Goal: Task Accomplishment & Management: Use online tool/utility

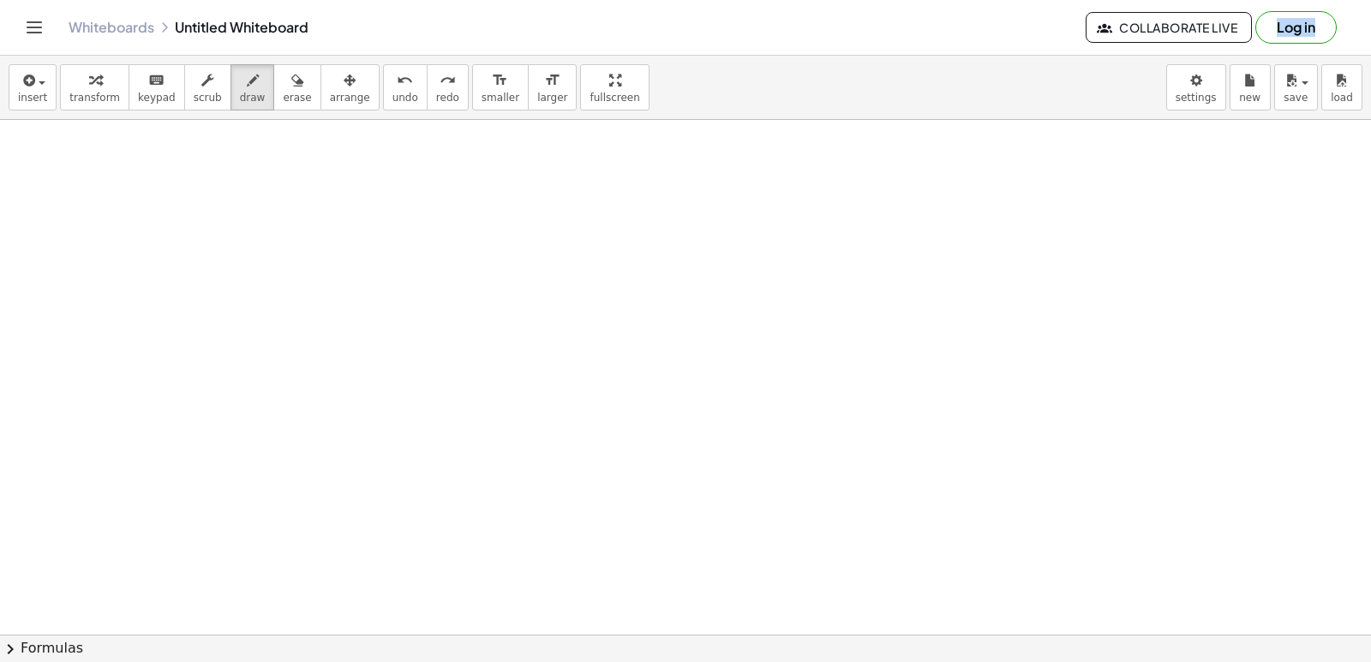
scroll to position [3521, 0]
click at [1250, 92] on span "new" at bounding box center [1249, 98] width 21 height 12
click at [1214, 100] on body "Graspable Math Activities Get Started Activity Bank Assigned Work Classes White…" at bounding box center [685, 331] width 1371 height 662
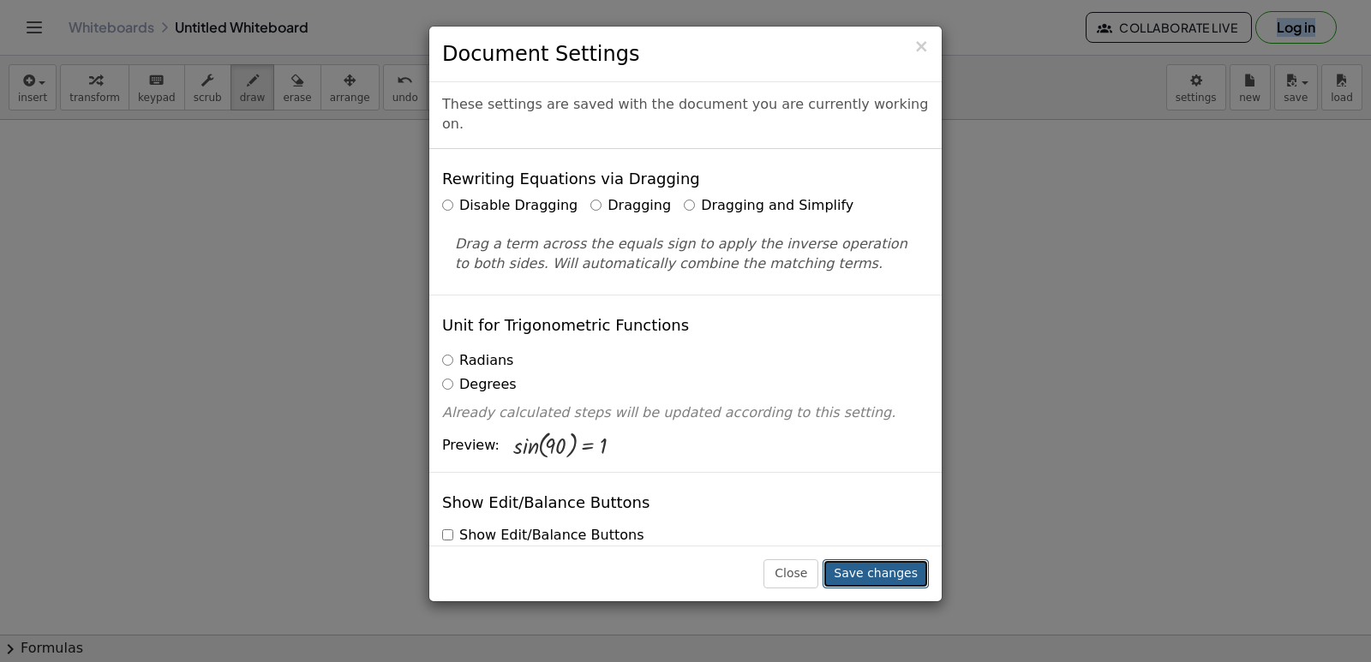
click at [900, 579] on button "Save changes" at bounding box center [876, 574] width 106 height 29
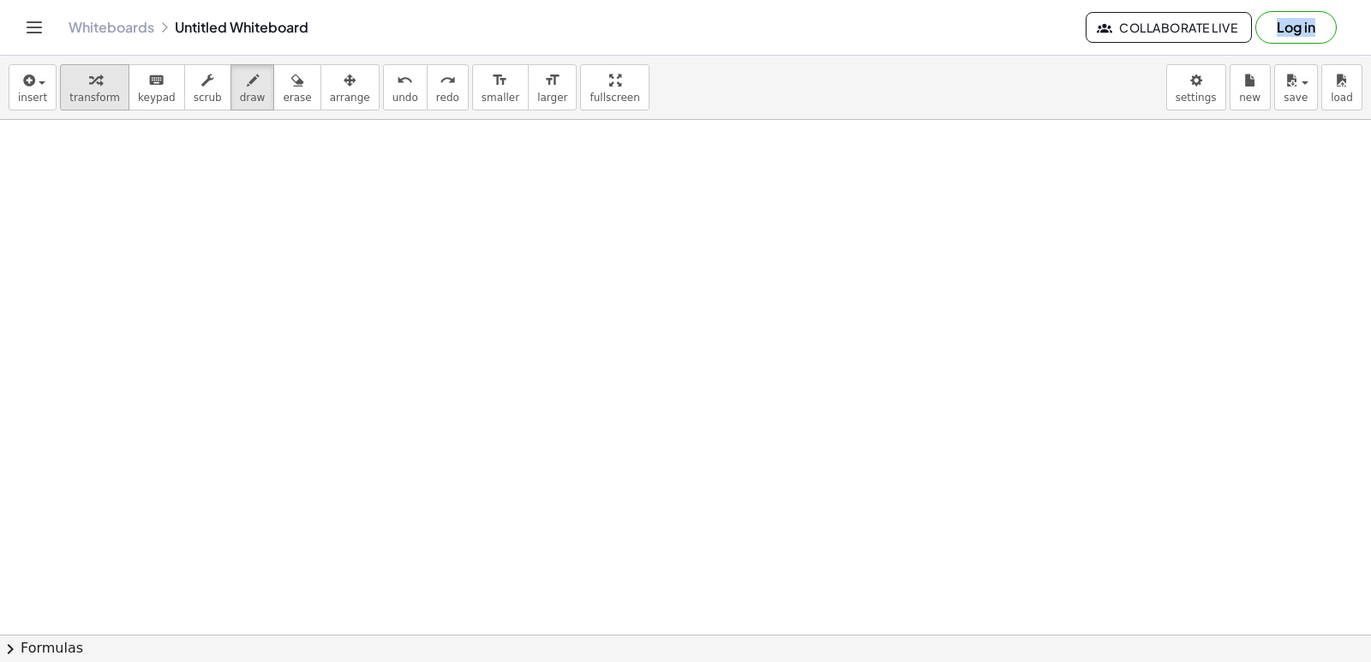
click at [109, 109] on button "transform" at bounding box center [94, 87] width 69 height 46
click at [139, 93] on span "keypad" at bounding box center [157, 98] width 38 height 12
click at [148, 83] on icon "keyboard" at bounding box center [156, 80] width 16 height 21
click at [151, 78] on icon "keyboard" at bounding box center [156, 80] width 16 height 21
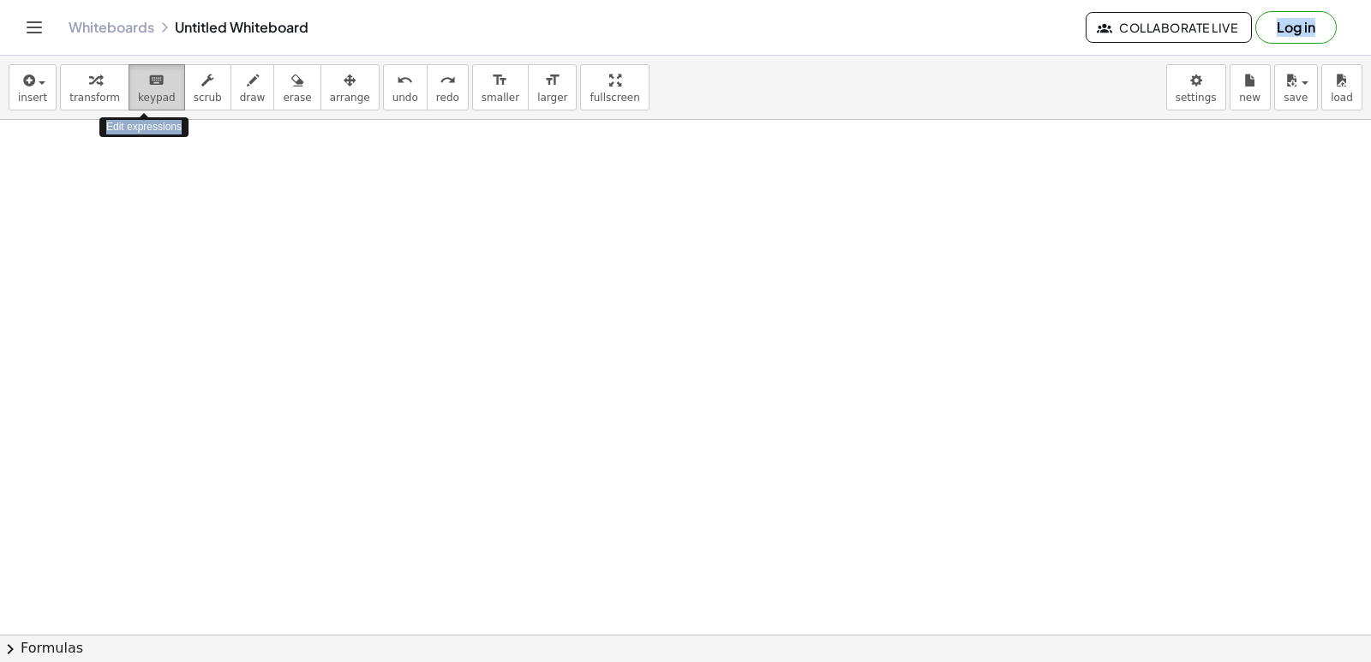
click at [151, 78] on icon "keyboard" at bounding box center [156, 80] width 16 height 21
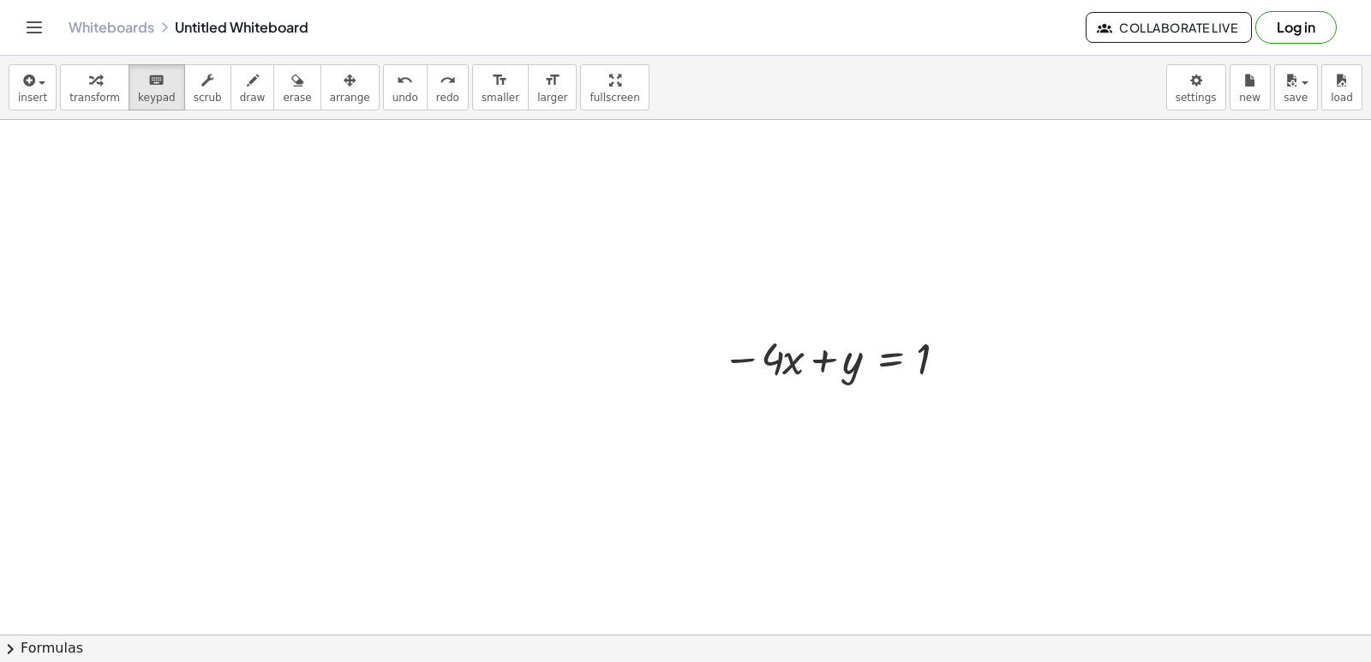
scroll to position [5558, 0]
drag, startPoint x: 769, startPoint y: 291, endPoint x: 676, endPoint y: 363, distance: 117.3
drag, startPoint x: 678, startPoint y: 362, endPoint x: 679, endPoint y: 417, distance: 55.7
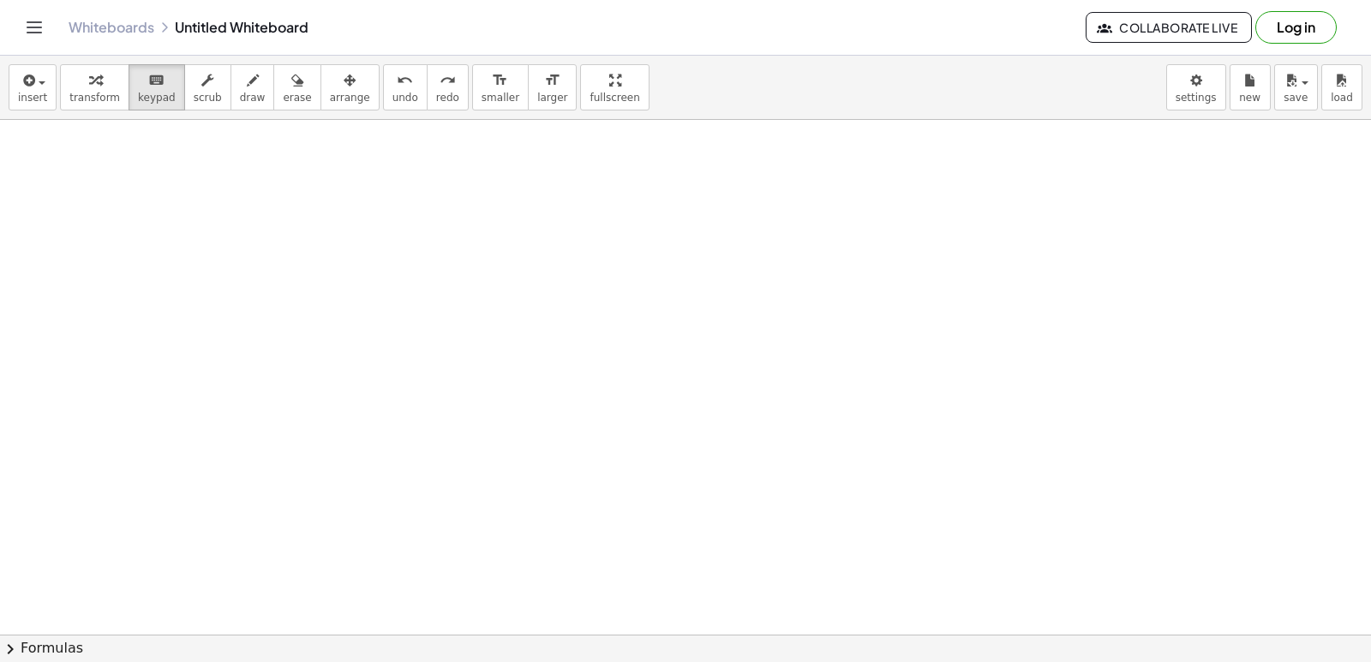
drag, startPoint x: 679, startPoint y: 417, endPoint x: 720, endPoint y: 514, distance: 105.2
drag, startPoint x: 720, startPoint y: 514, endPoint x: 683, endPoint y: 554, distance: 54.0
drag, startPoint x: 683, startPoint y: 554, endPoint x: 668, endPoint y: 542, distance: 18.9
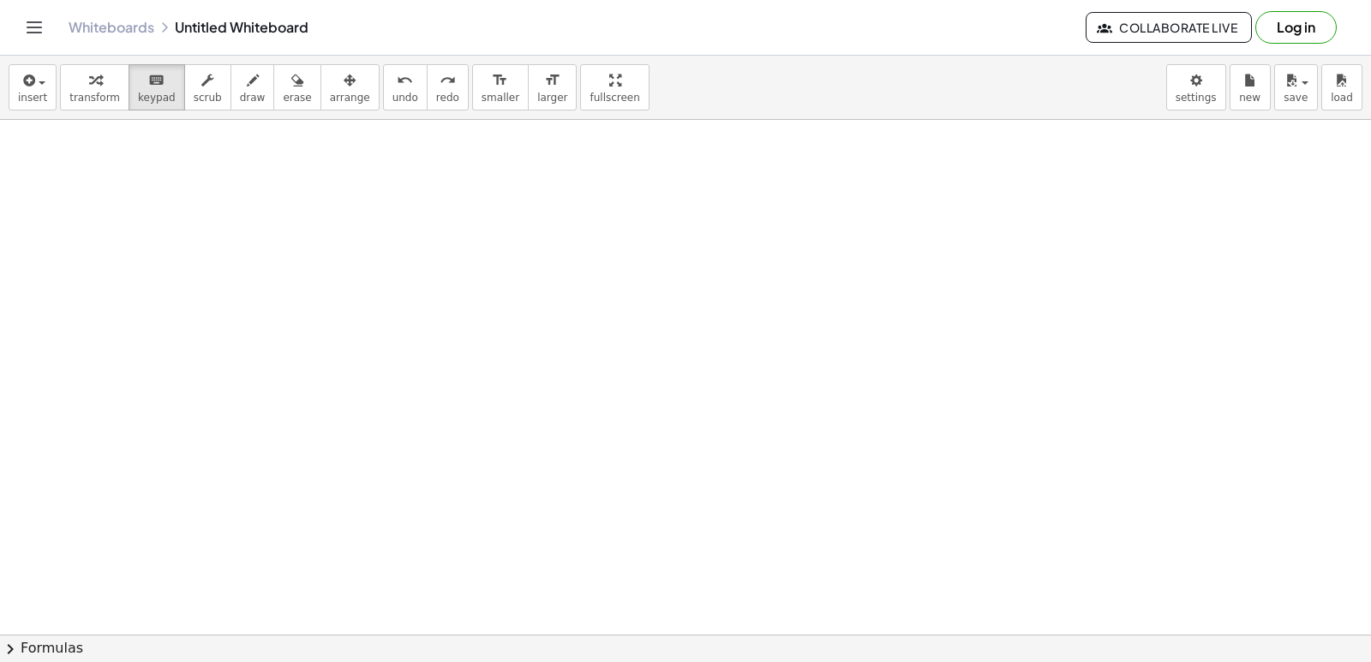
drag, startPoint x: 842, startPoint y: 639, endPoint x: 849, endPoint y: 612, distance: 28.3
click at [847, 617] on div "insert select one: Math Expression Function Text Youtube Video Graphing Geometr…" at bounding box center [685, 359] width 1371 height 607
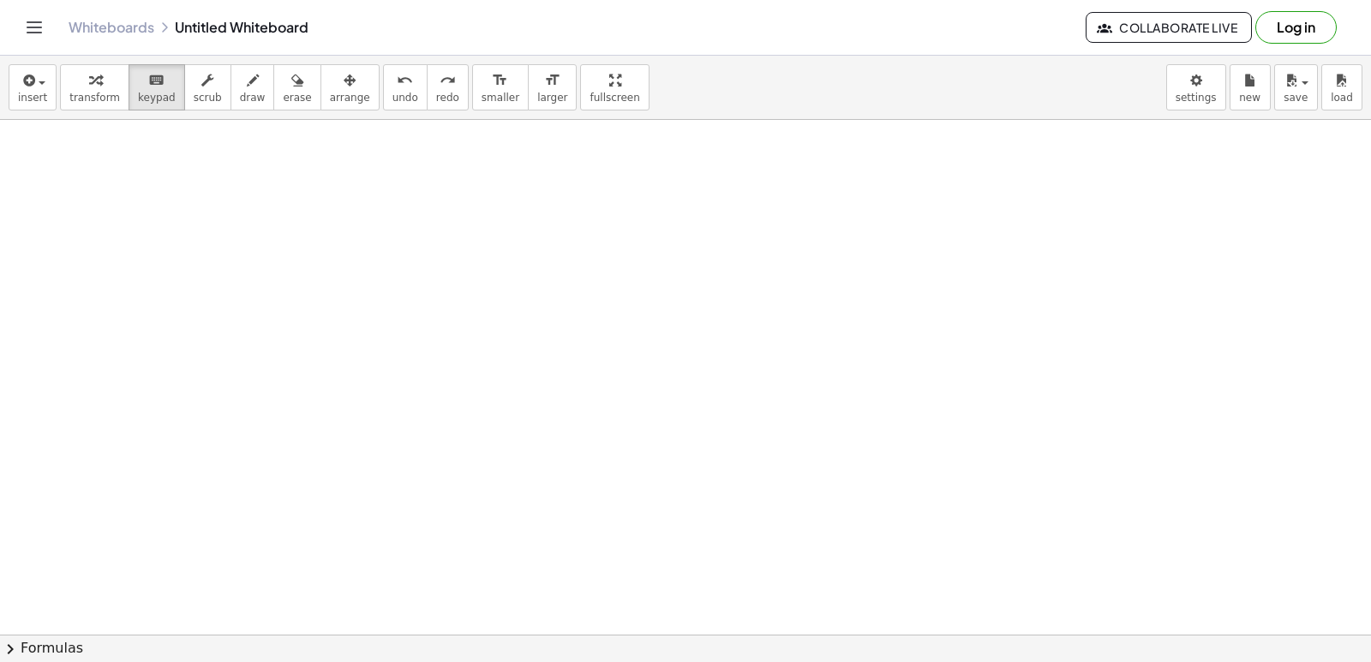
drag, startPoint x: 842, startPoint y: 495, endPoint x: 368, endPoint y: 387, distance: 487.1
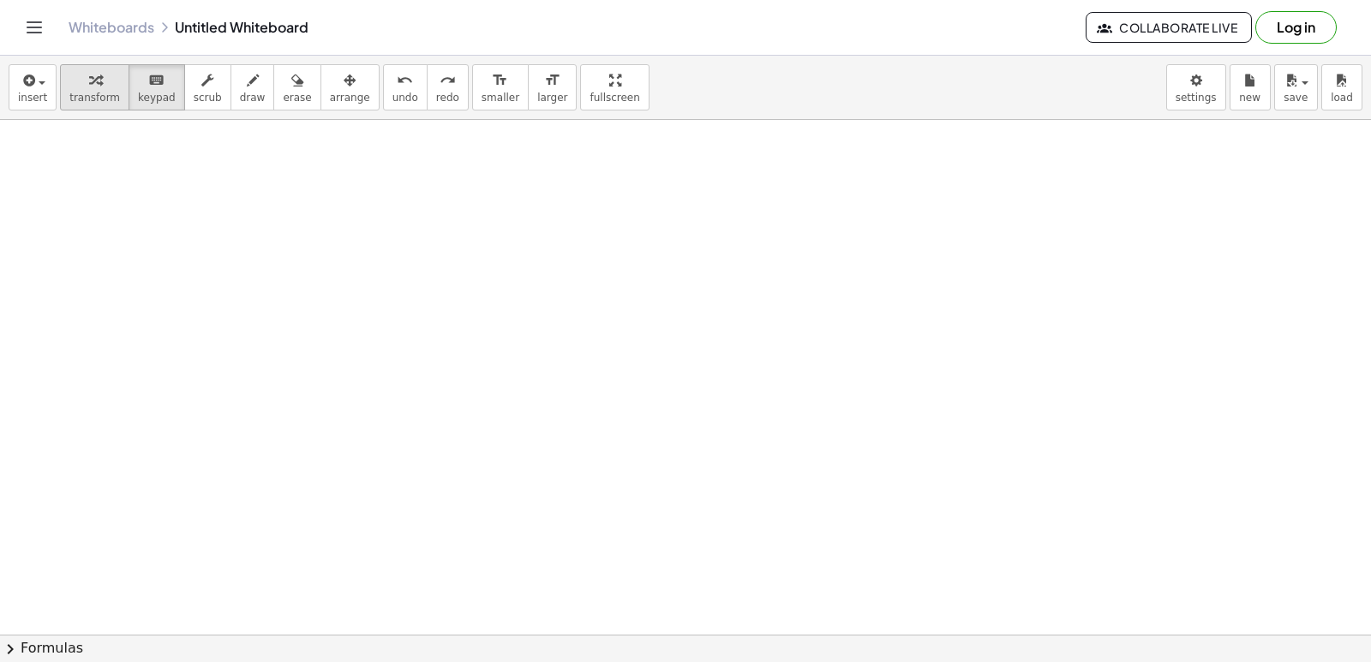
click at [63, 95] on button "transform" at bounding box center [94, 87] width 69 height 46
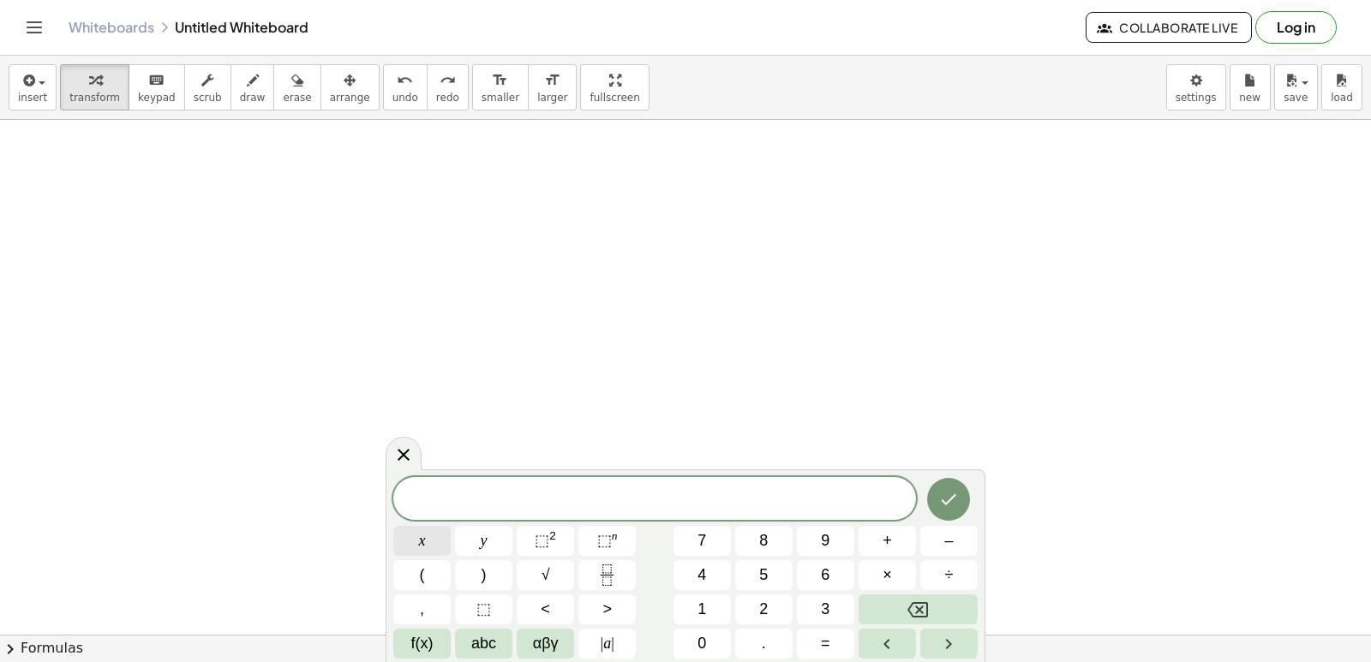
click at [401, 543] on button "x" at bounding box center [421, 541] width 57 height 30
click at [609, 539] on span "⬚" at bounding box center [604, 540] width 15 height 17
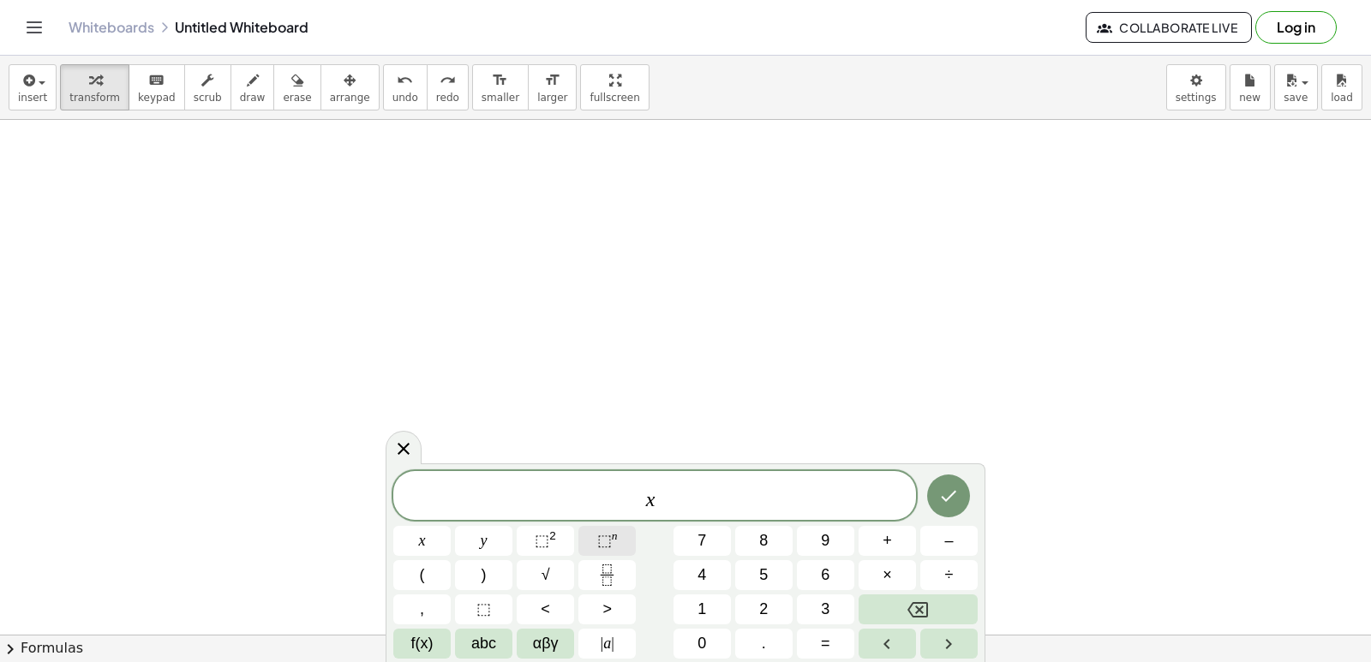
click at [613, 539] on sup "n" at bounding box center [615, 536] width 6 height 13
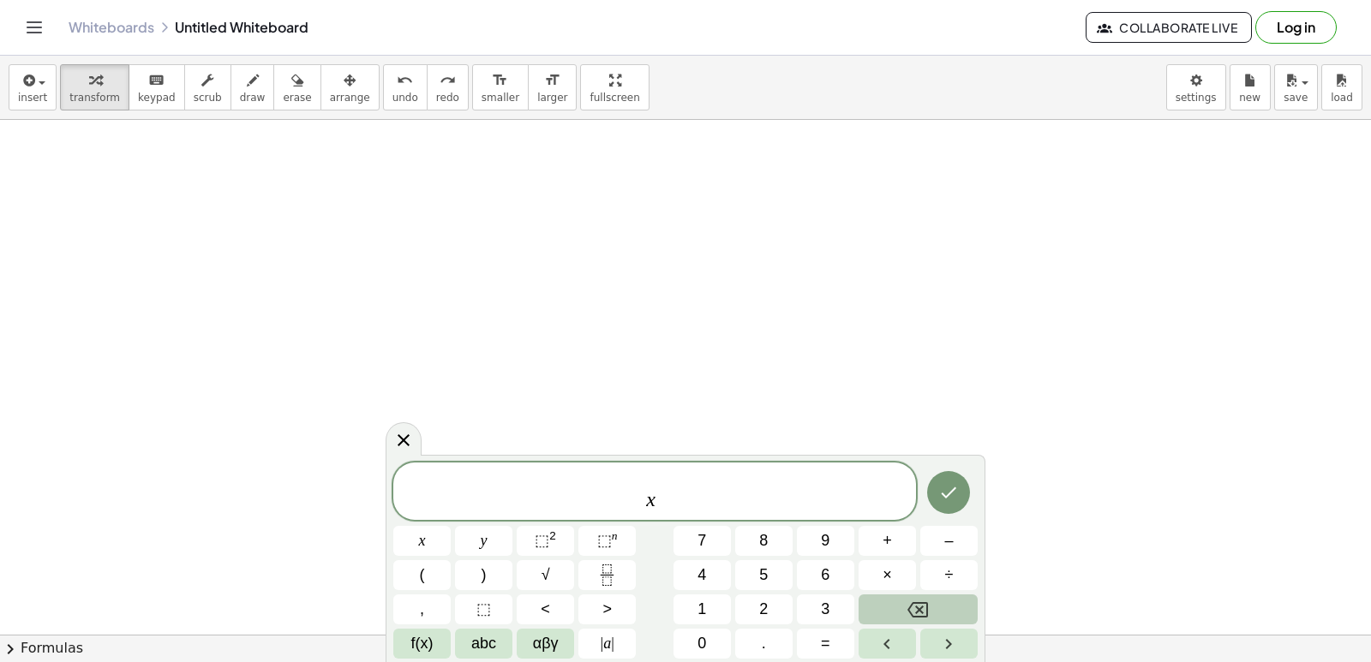
click at [912, 616] on icon "Backspace" at bounding box center [918, 610] width 21 height 21
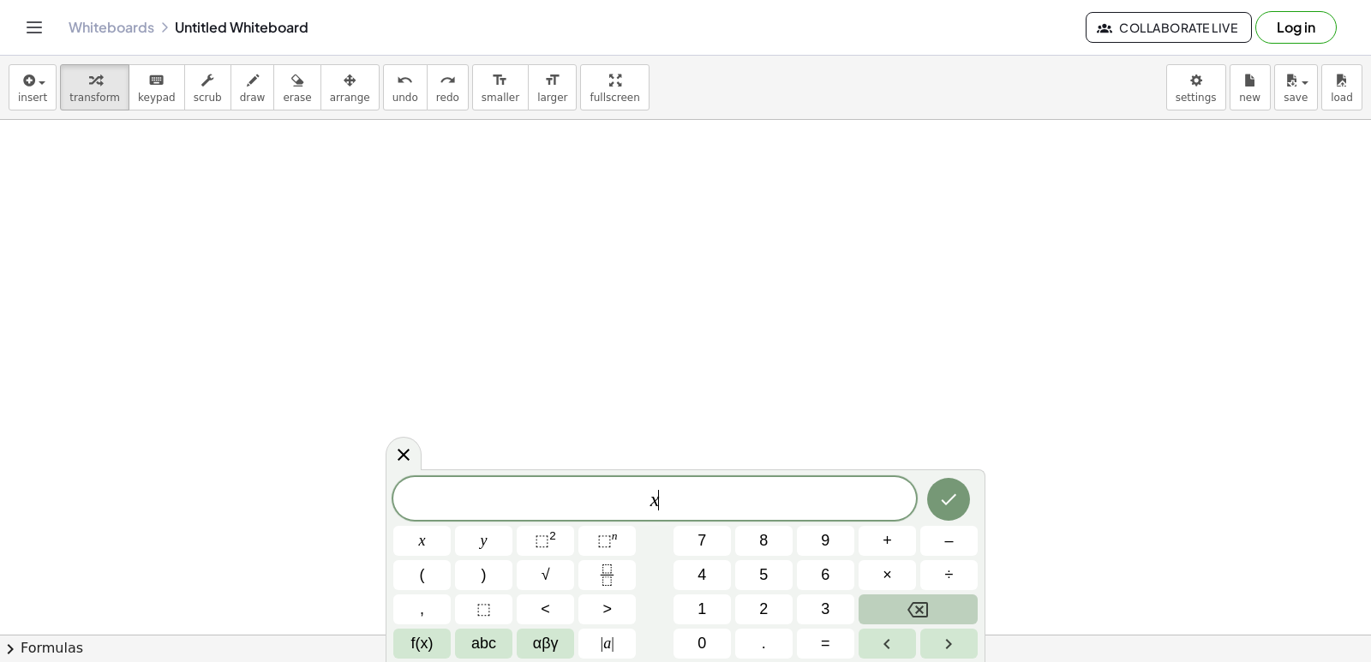
click at [912, 616] on icon "Backspace" at bounding box center [918, 610] width 21 height 21
click at [597, 536] on button "⬚ n" at bounding box center [607, 541] width 57 height 30
click at [920, 605] on icon "Backspace" at bounding box center [918, 610] width 21 height 21
click at [419, 534] on span "x" at bounding box center [422, 541] width 7 height 23
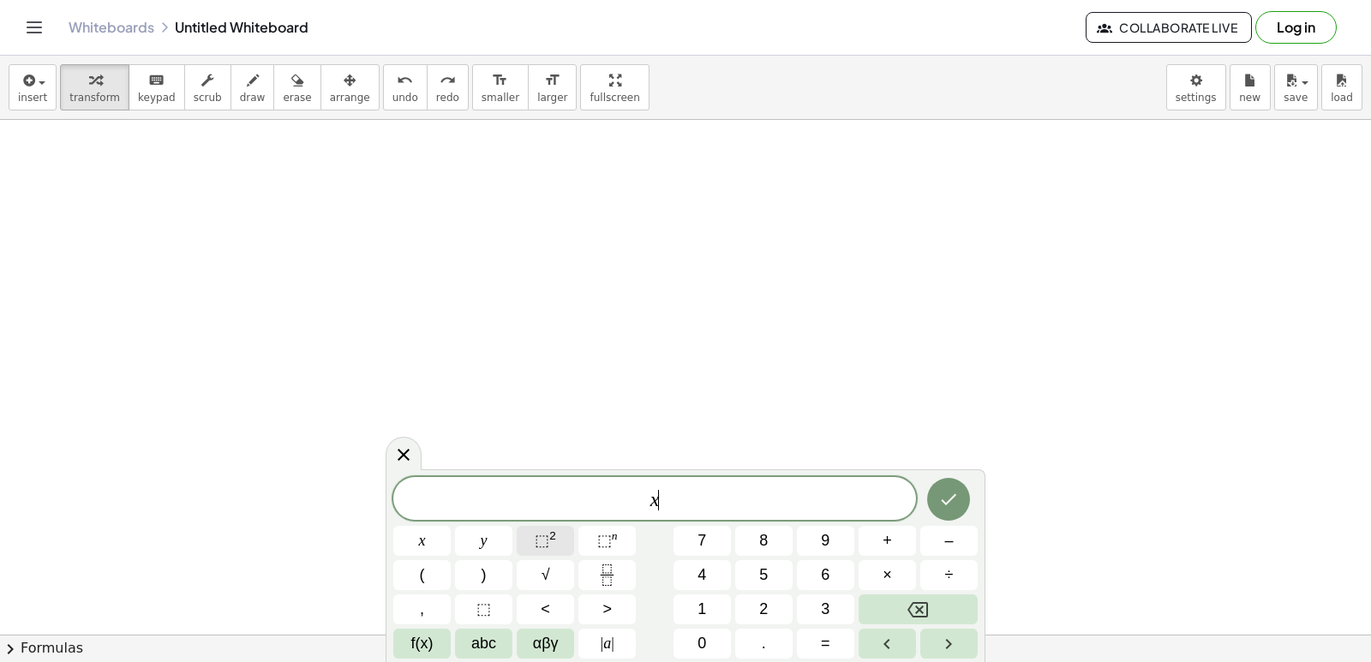
click at [529, 539] on button "⬚ 2" at bounding box center [545, 541] width 57 height 30
click at [665, 490] on span "x 2 ​" at bounding box center [654, 497] width 523 height 31
click at [659, 485] on span "2" at bounding box center [659, 492] width 9 height 19
click at [666, 485] on span "x ​ 2" at bounding box center [654, 497] width 523 height 31
click at [668, 485] on span "x 2 ​" at bounding box center [654, 497] width 523 height 31
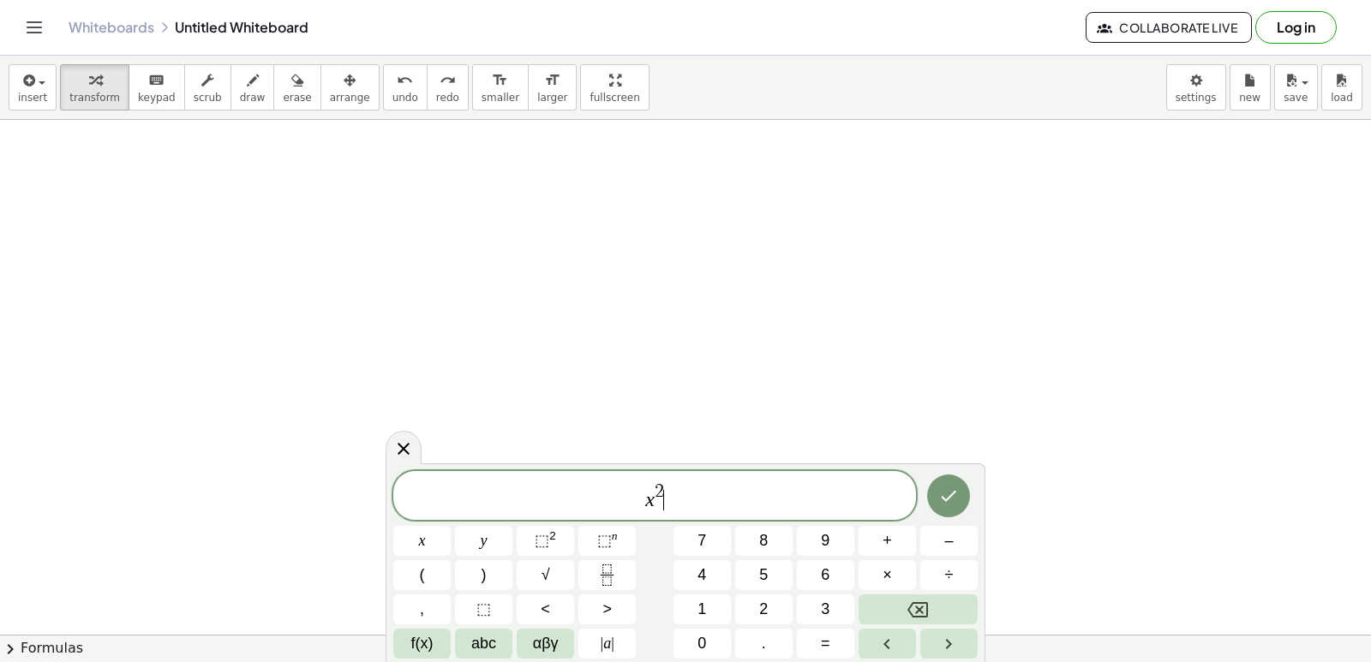
click at [668, 483] on span "x 2 ​" at bounding box center [654, 497] width 523 height 31
click at [663, 478] on div "x 2 ​" at bounding box center [654, 495] width 523 height 49
click at [694, 504] on span "x 3 ​" at bounding box center [654, 497] width 523 height 31
click at [891, 579] on span "×" at bounding box center [887, 575] width 9 height 23
click at [897, 603] on button "Backspace" at bounding box center [918, 610] width 119 height 30
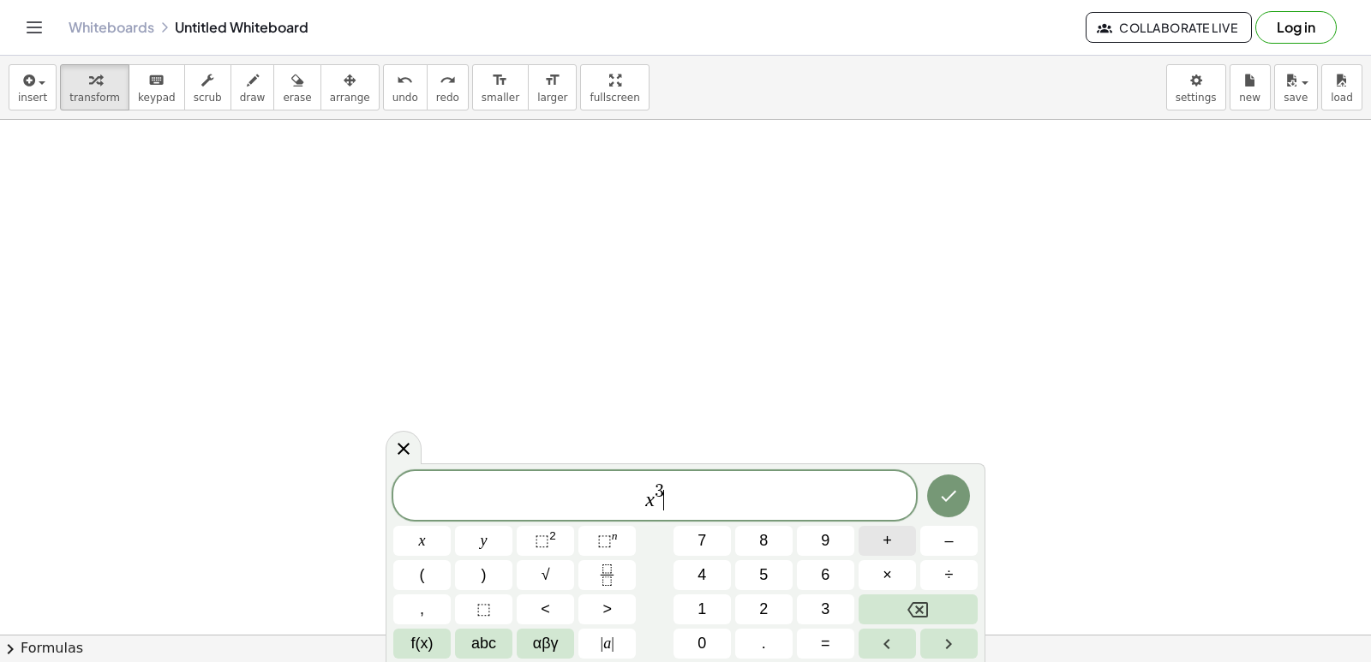
click at [894, 546] on button "+" at bounding box center [887, 541] width 57 height 30
click at [756, 579] on button "5" at bounding box center [763, 576] width 57 height 30
click at [423, 531] on span "x" at bounding box center [422, 541] width 7 height 23
click at [536, 539] on span "⬚" at bounding box center [542, 540] width 15 height 17
click at [960, 549] on button "–" at bounding box center [948, 541] width 57 height 30
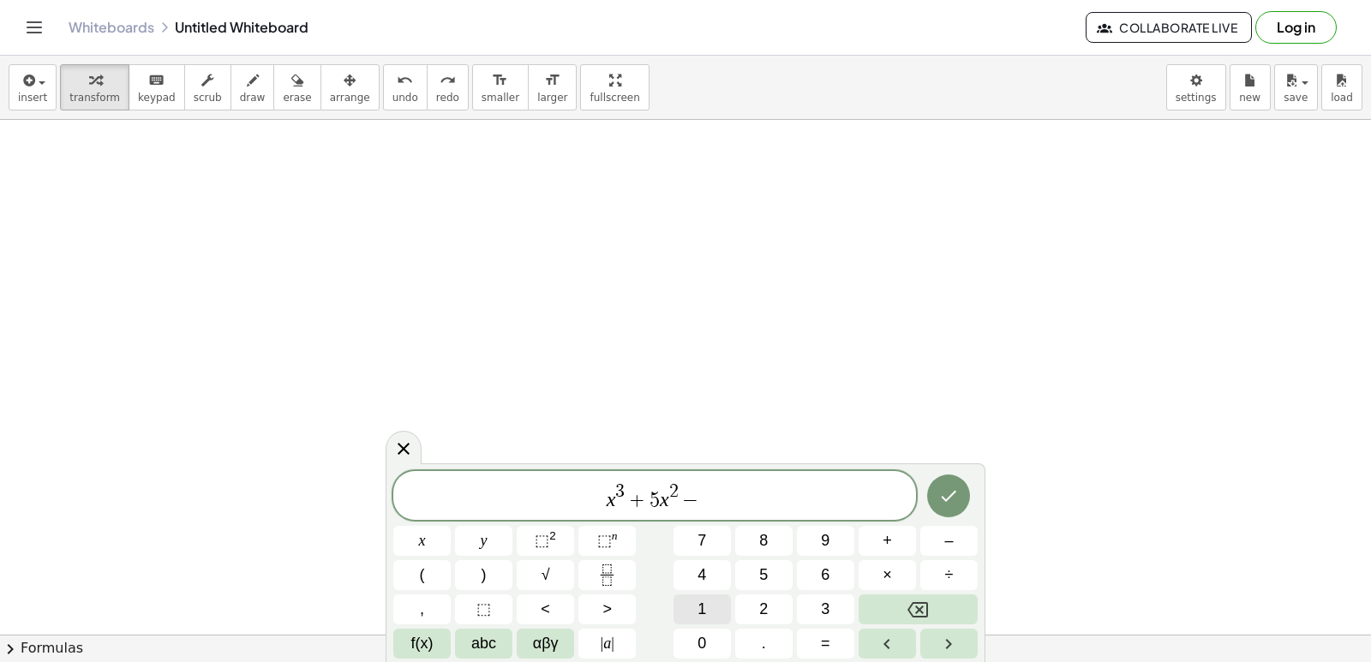
click at [699, 591] on div "x 3 + 5 x 2 − ​ x y ⬚ 2 ⬚ n 7 8 9 + – ( ) √ 4 5 6 × ÷ , ⬚ < > 1 2 3 f(x) abc αβ…" at bounding box center [685, 565] width 585 height 188
click at [700, 646] on span "0" at bounding box center [702, 643] width 9 height 23
click at [430, 531] on button "x" at bounding box center [421, 541] width 57 height 30
click at [902, 616] on button "Backspace" at bounding box center [918, 610] width 119 height 30
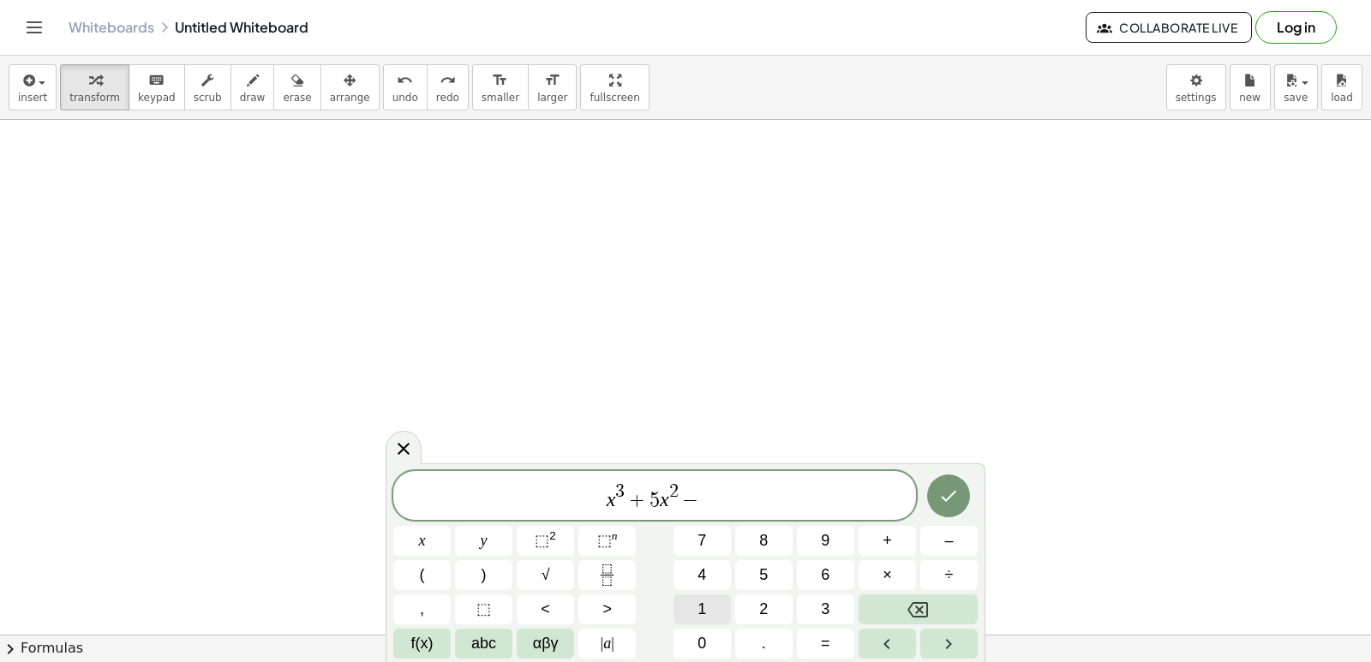
click at [692, 613] on button "1" at bounding box center [702, 610] width 57 height 30
click at [708, 645] on button "0" at bounding box center [702, 644] width 57 height 30
click at [422, 539] on span "x" at bounding box center [422, 541] width 7 height 23
click at [950, 544] on span "–" at bounding box center [948, 541] width 9 height 23
click at [769, 576] on button "5" at bounding box center [763, 576] width 57 height 30
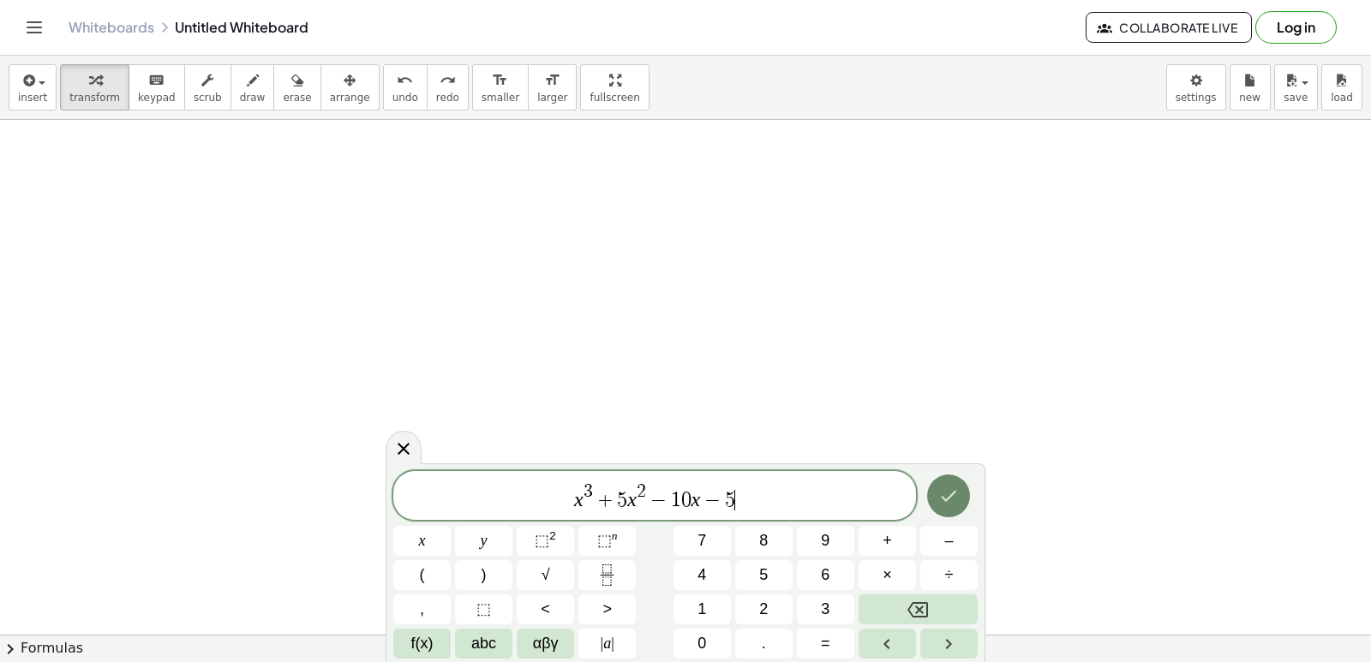
click at [950, 499] on icon "Done" at bounding box center [948, 496] width 21 height 21
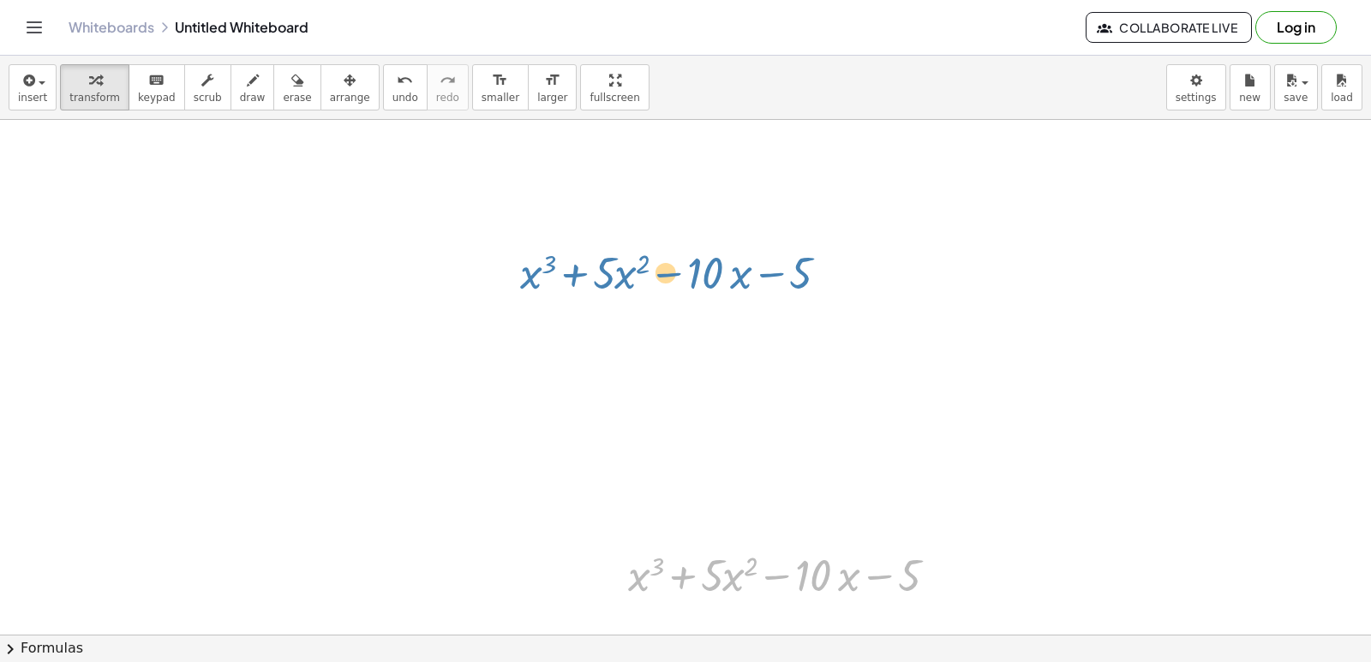
drag, startPoint x: 772, startPoint y: 578, endPoint x: 668, endPoint y: 260, distance: 334.4
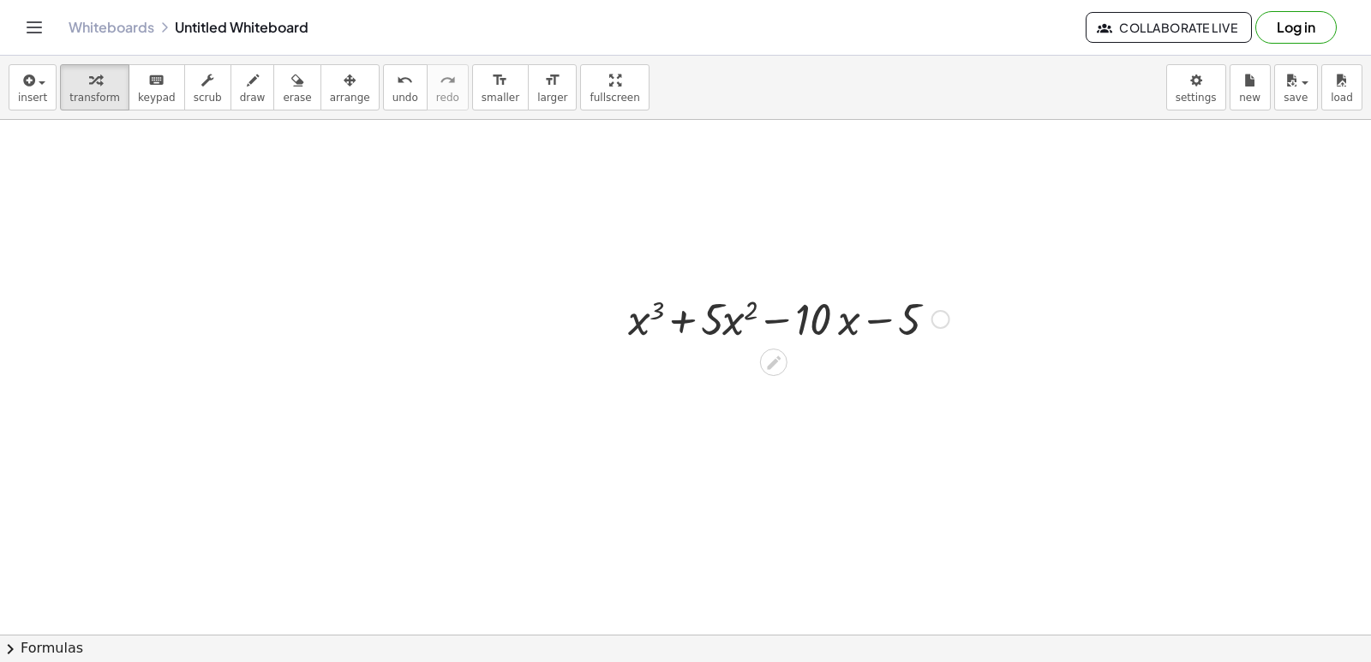
scroll to position [5815, 0]
click at [344, 80] on icon "button" at bounding box center [350, 80] width 12 height 21
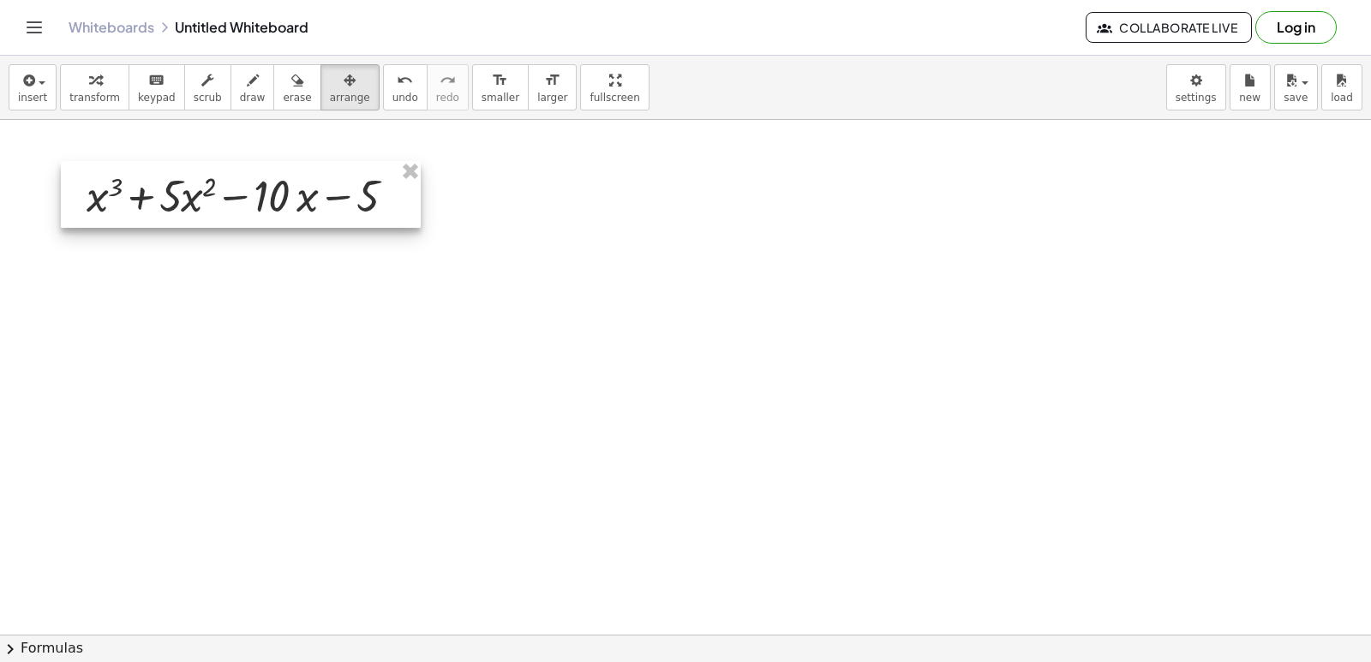
drag, startPoint x: 950, startPoint y: 347, endPoint x: 410, endPoint y: 225, distance: 554.5
click at [410, 225] on div at bounding box center [241, 194] width 360 height 67
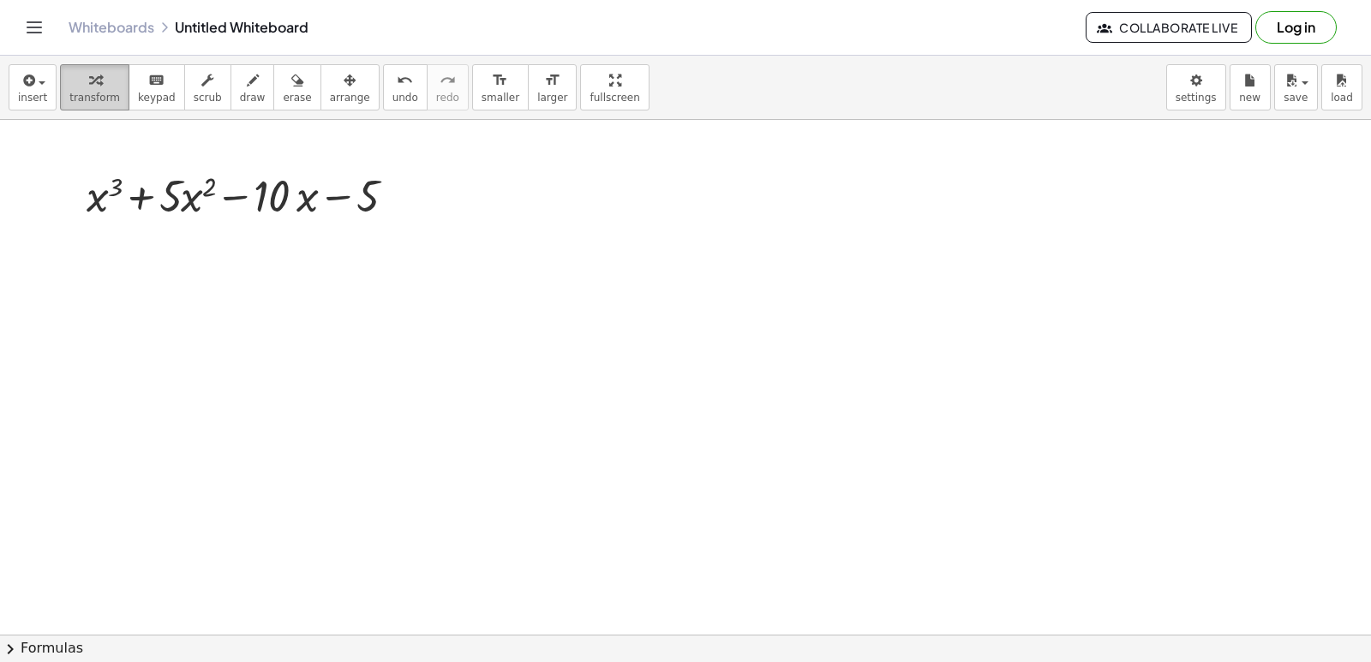
click at [104, 88] on div "button" at bounding box center [94, 79] width 51 height 21
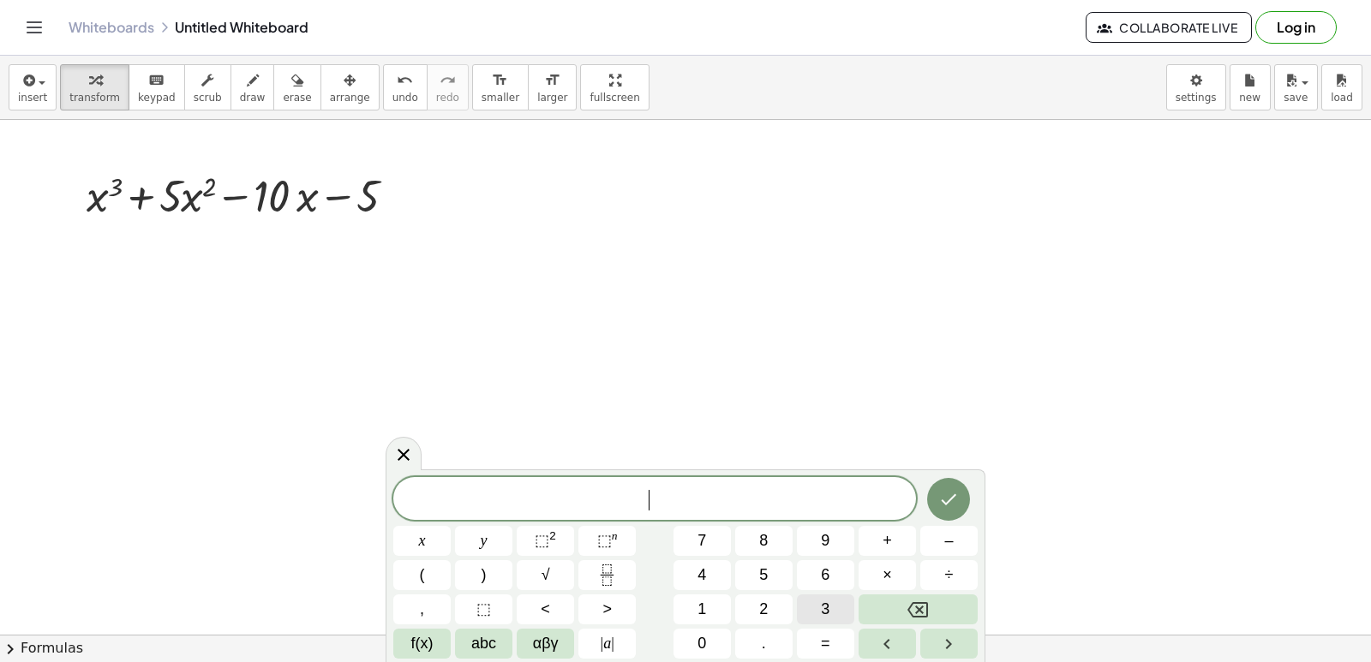
click at [804, 612] on button "3" at bounding box center [825, 610] width 57 height 30
click at [437, 537] on button "x" at bounding box center [421, 541] width 57 height 30
click at [545, 539] on span "⬚" at bounding box center [542, 540] width 15 height 17
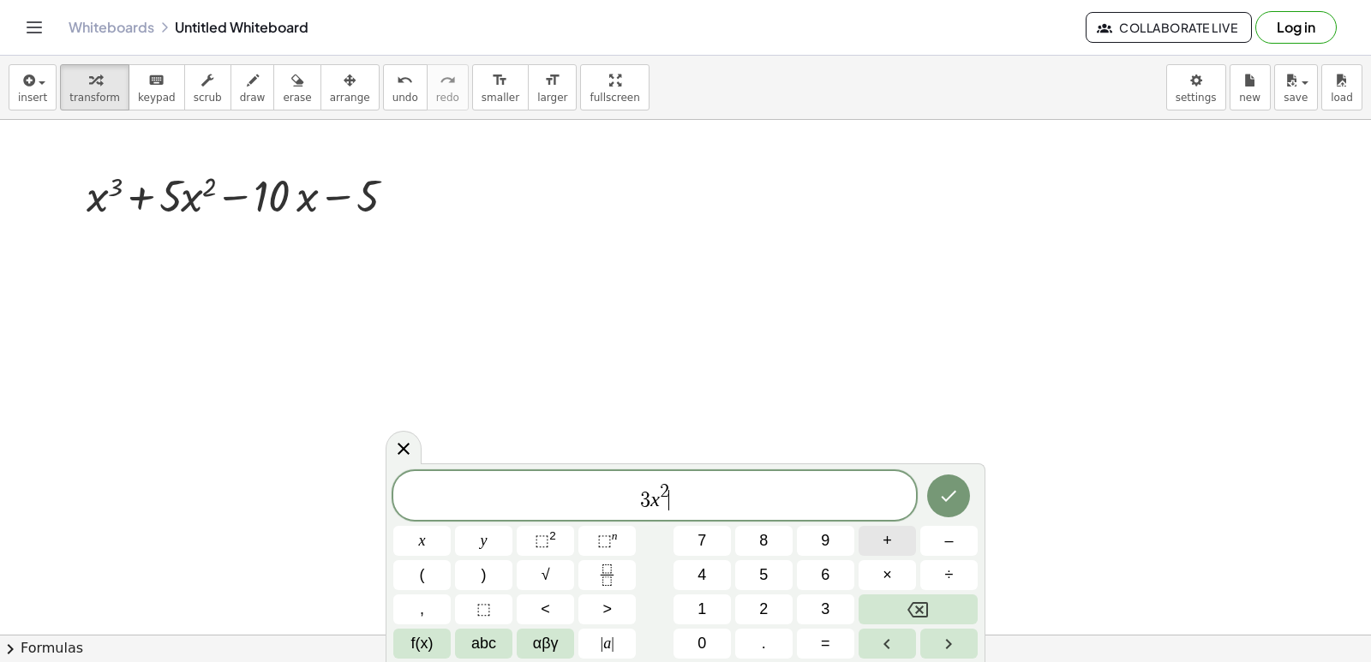
click at [890, 547] on span "+" at bounding box center [887, 541] width 9 height 23
click at [693, 608] on button "1" at bounding box center [702, 610] width 57 height 30
click at [701, 644] on span "0" at bounding box center [702, 643] width 9 height 23
click at [426, 533] on button "x" at bounding box center [421, 541] width 57 height 30
click at [537, 532] on span "⬚" at bounding box center [542, 540] width 15 height 17
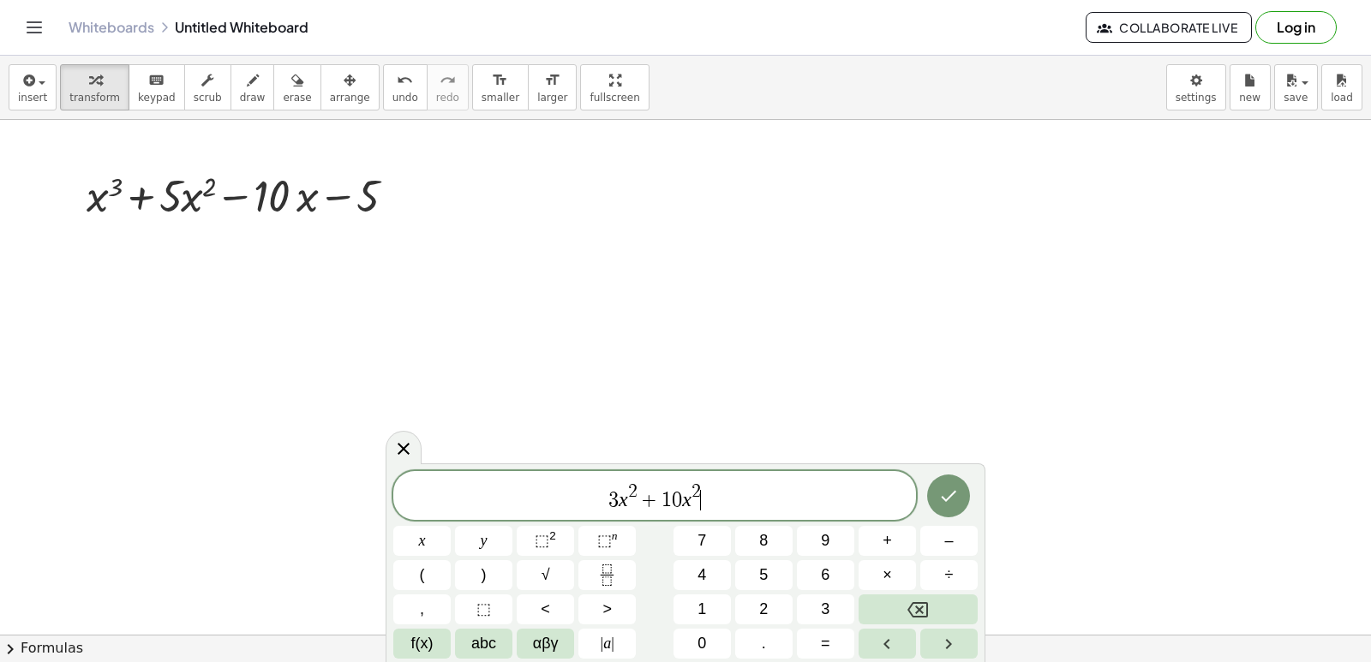
click at [705, 476] on div "3 x 2 + 1 0 x 2 ​" at bounding box center [654, 495] width 523 height 49
click at [716, 476] on div "3 x 2 + 1 0 x 2 ​" at bounding box center [654, 495] width 523 height 49
click at [712, 472] on div "3 x 2 + 1 0 x 2 ​" at bounding box center [654, 495] width 523 height 49
click at [704, 482] on span "3 x 2 + 1 0 x 2 ​" at bounding box center [654, 497] width 523 height 31
click at [702, 477] on div "3 x 2 + 1 0 x 2 ​" at bounding box center [654, 495] width 523 height 49
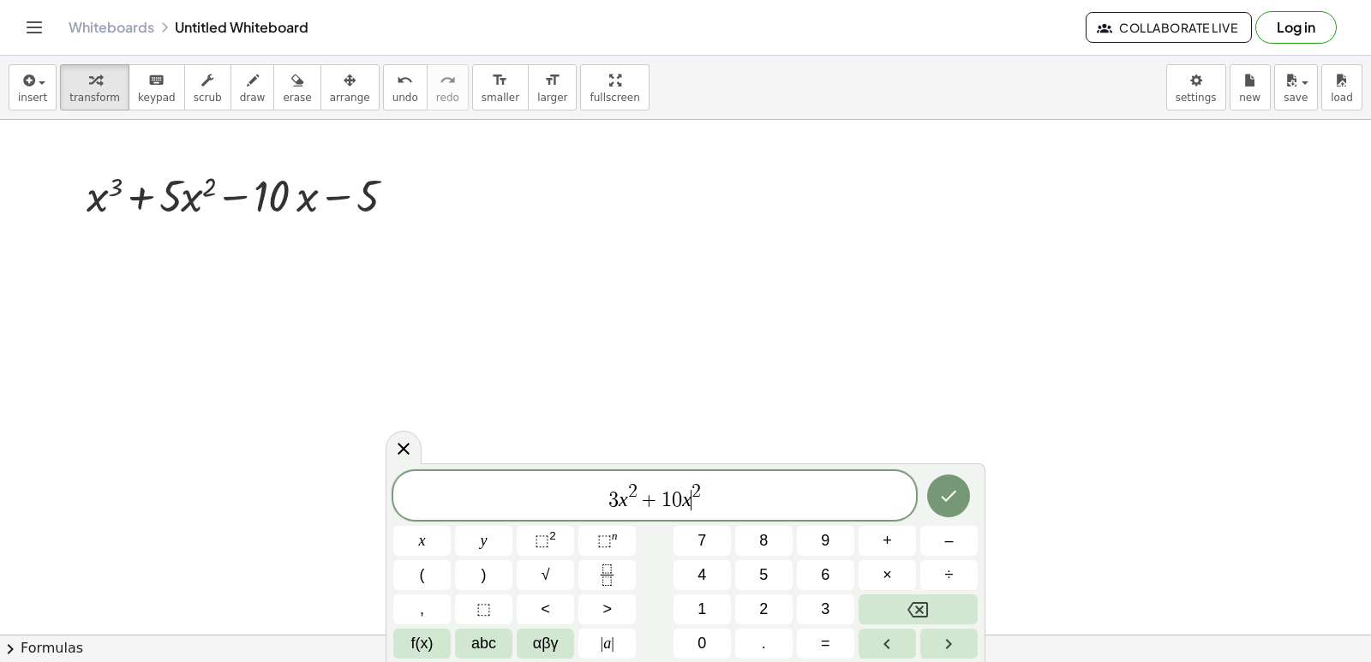
drag, startPoint x: 692, startPoint y: 476, endPoint x: 701, endPoint y: 472, distance: 10.0
click at [694, 475] on div "3 x 2 + 1 0 x ​ 2" at bounding box center [654, 495] width 523 height 49
click at [704, 473] on div "3 x 2 + 1 0 x 2 ​" at bounding box center [654, 495] width 523 height 49
click at [705, 474] on div "3 x 2 + 1 0 x 2 ​" at bounding box center [654, 495] width 523 height 49
drag, startPoint x: 717, startPoint y: 486, endPoint x: 715, endPoint y: 475, distance: 11.4
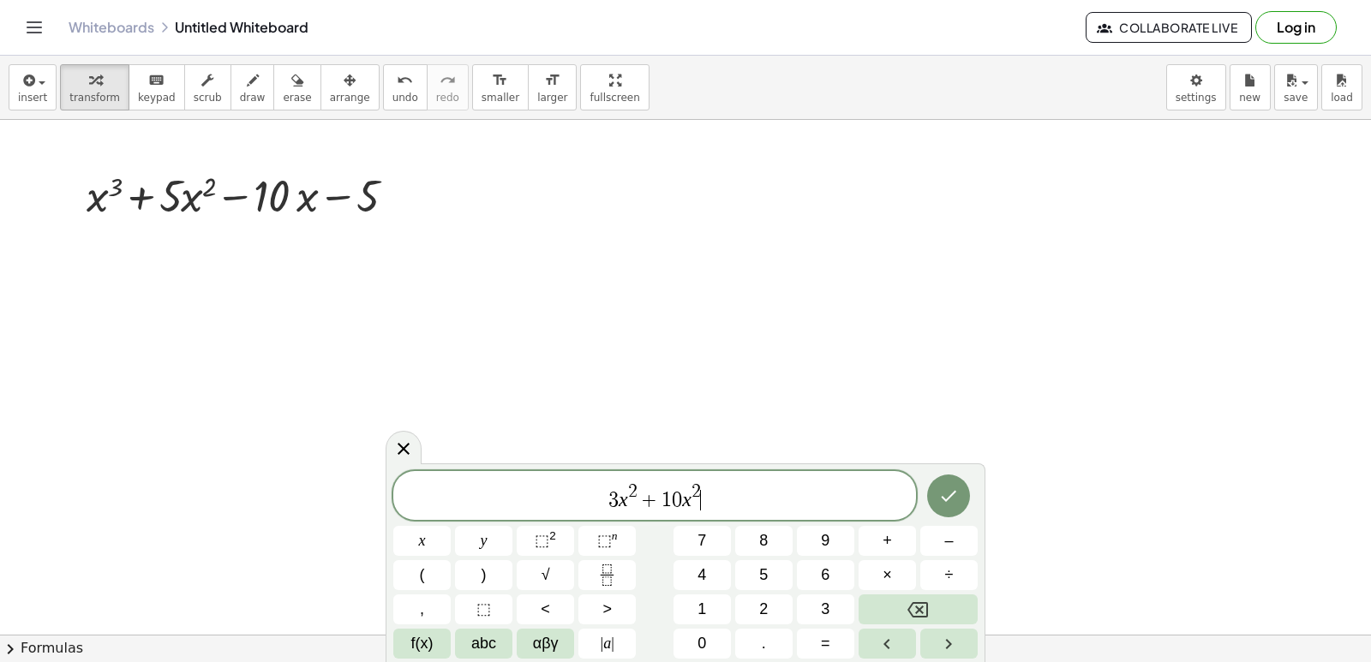
click at [715, 478] on div "3 x 2 + 1 0 x 2 ​" at bounding box center [654, 495] width 523 height 49
click at [715, 475] on div "3 x 2 + 1 0 x 2 ​" at bounding box center [654, 495] width 523 height 49
click at [714, 469] on div "3 x 2 + 1 0 x 2 x y ⬚ 2 ⬚ n 7 8 9 + – ( ) √ 4 5 6 × ÷ , ⬚ < > 1 2 3 f(x) abc αβ…" at bounding box center [686, 563] width 600 height 199
click at [702, 471] on div "3 x 2 + 1 0 x 2" at bounding box center [654, 495] width 523 height 49
click at [701, 471] on div "3 x 2 + 1 0 x 2 ​" at bounding box center [654, 495] width 523 height 49
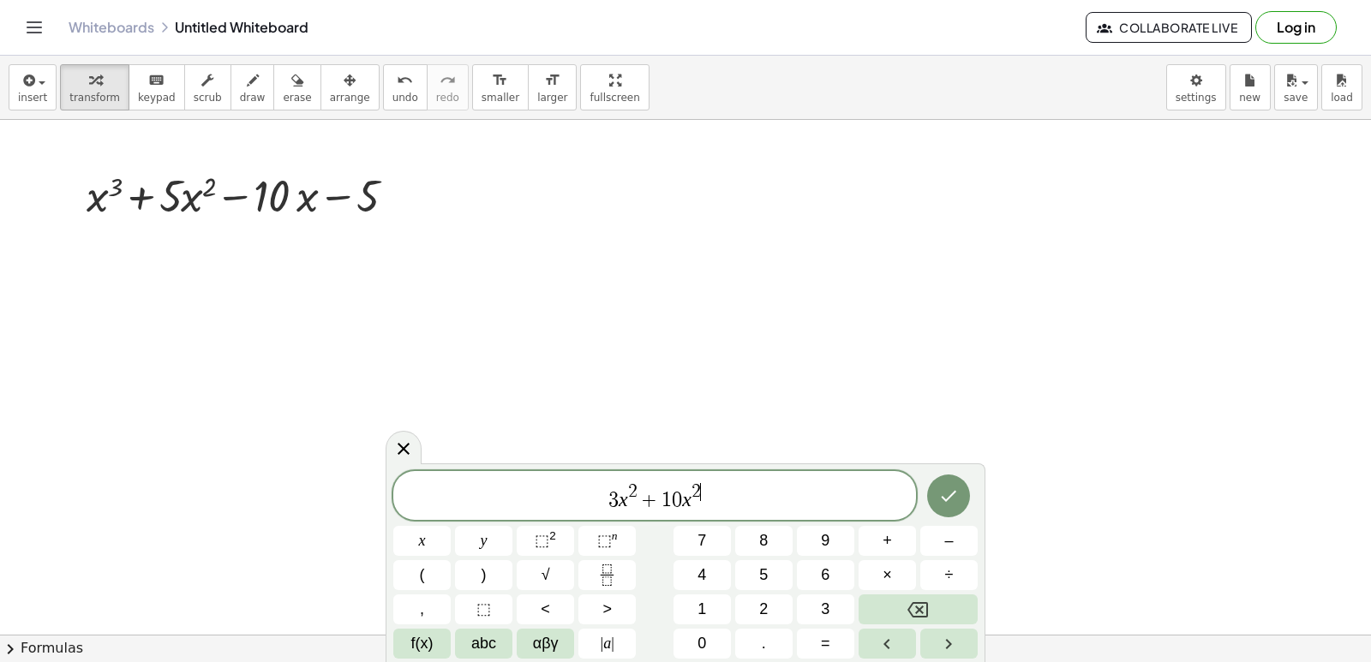
click at [701, 471] on div "3 x 2 + 1 0 x 2 ​" at bounding box center [654, 495] width 523 height 49
click at [897, 600] on button "Backspace" at bounding box center [918, 610] width 119 height 30
click at [686, 597] on button "1" at bounding box center [702, 610] width 57 height 30
click at [745, 496] on span "3 x 2 + 1 0 x 1 ​" at bounding box center [654, 497] width 523 height 31
click at [944, 531] on span "–" at bounding box center [948, 541] width 9 height 23
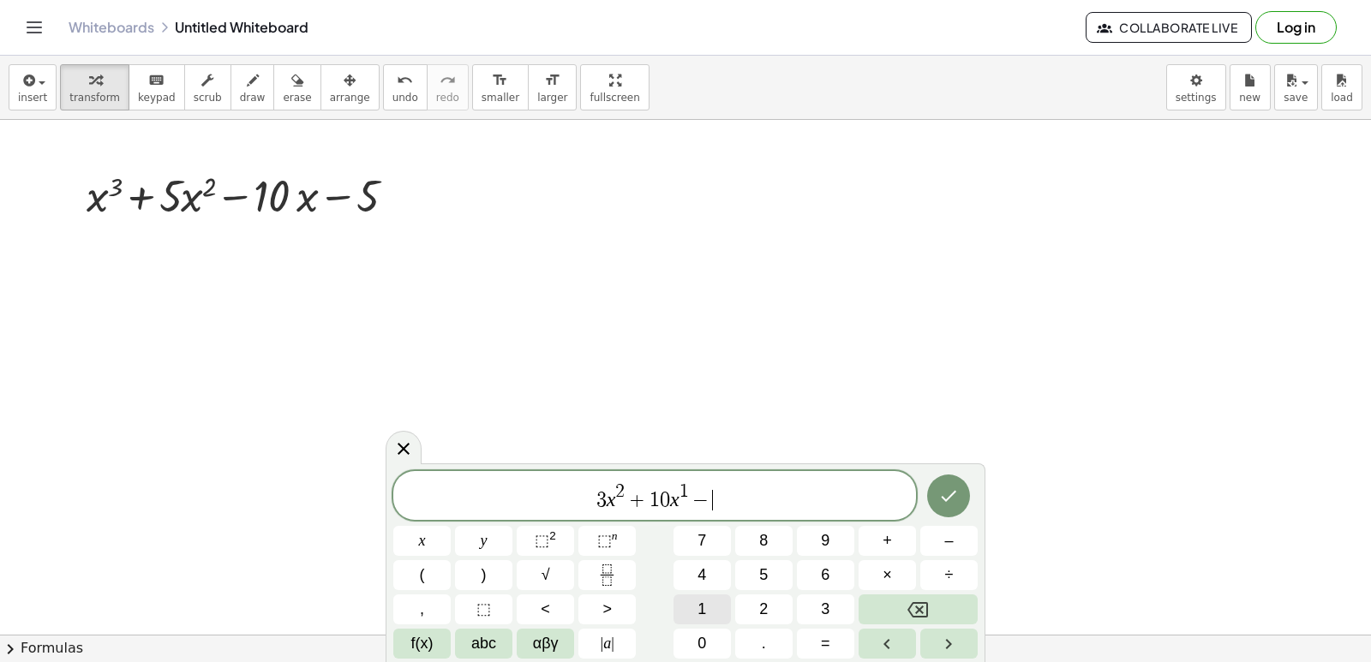
click at [685, 610] on button "1" at bounding box center [702, 610] width 57 height 30
click at [717, 636] on button "0" at bounding box center [702, 644] width 57 height 30
click at [955, 489] on icon "Done" at bounding box center [948, 496] width 21 height 21
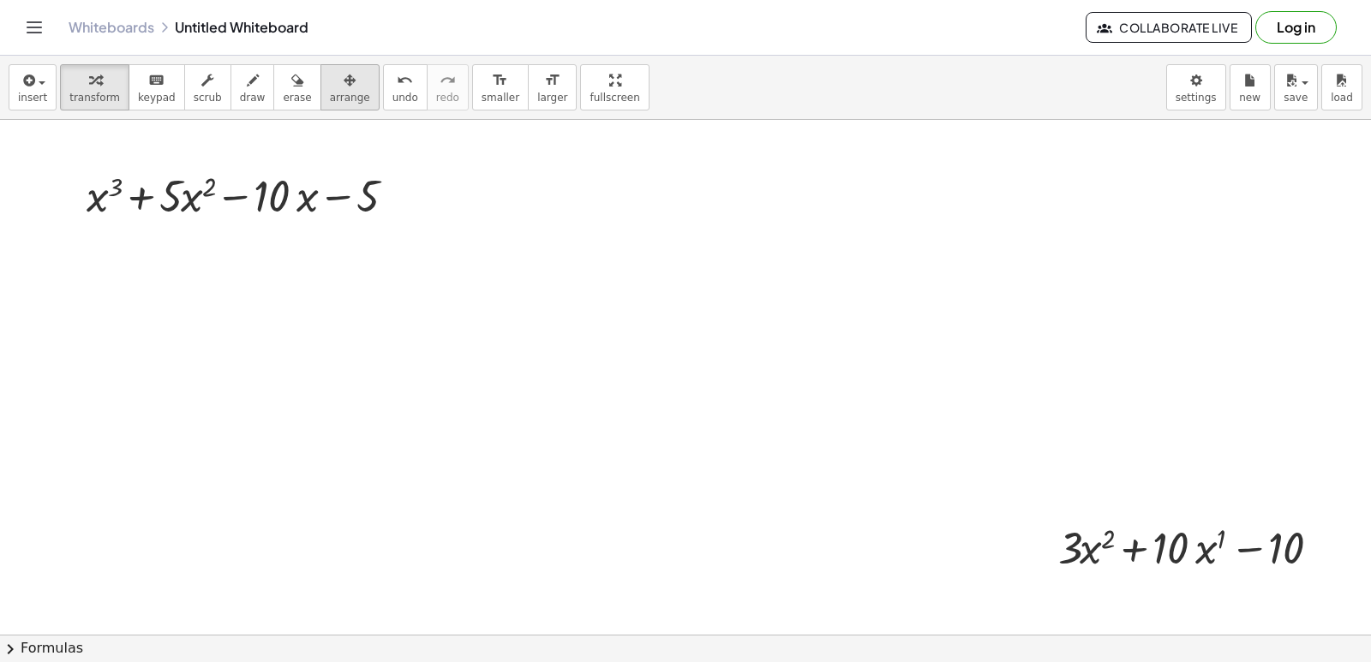
click at [331, 78] on div "button" at bounding box center [350, 79] width 40 height 21
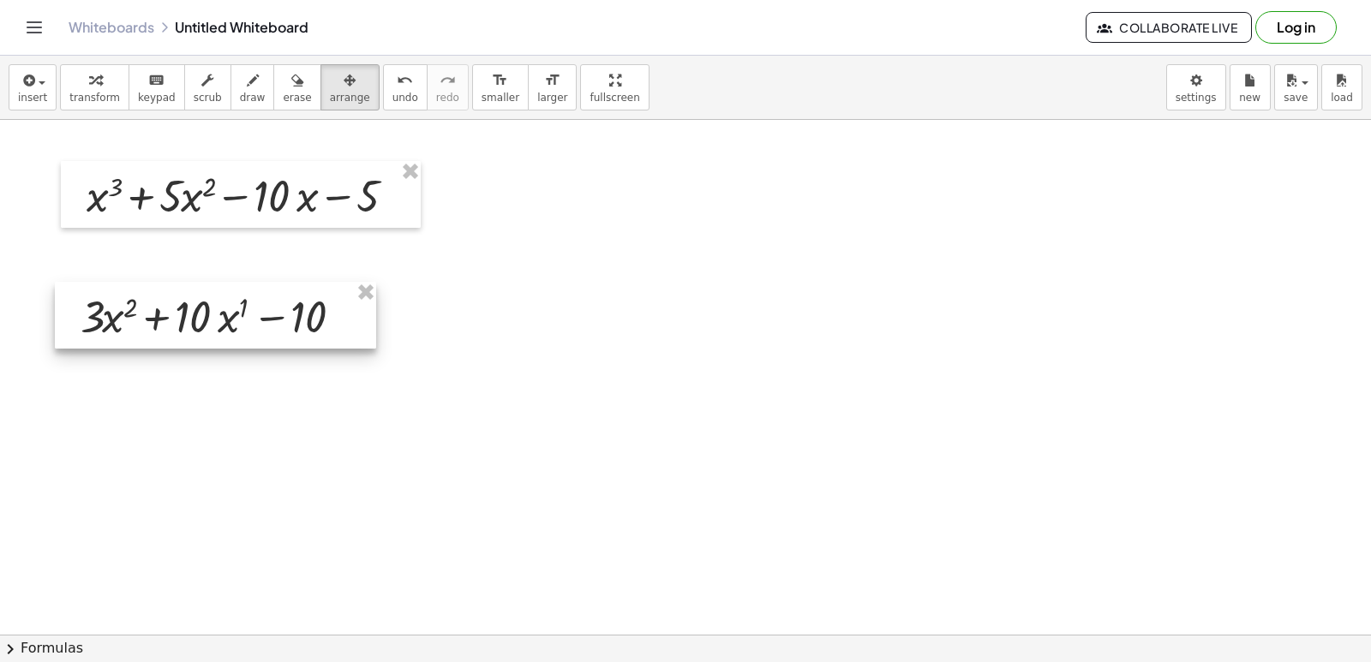
drag, startPoint x: 1135, startPoint y: 574, endPoint x: 158, endPoint y: 343, distance: 1004.1
click at [158, 343] on div at bounding box center [215, 315] width 321 height 67
click at [101, 74] on div "button" at bounding box center [94, 79] width 51 height 21
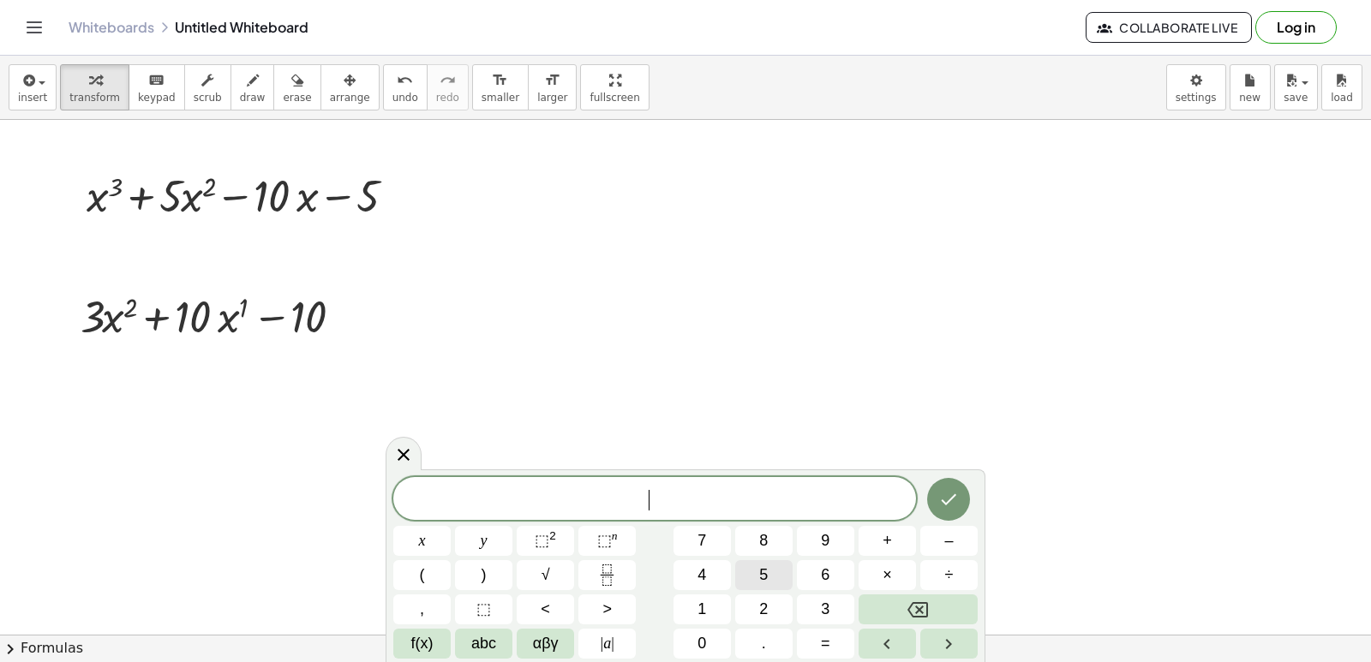
click at [767, 573] on span "5" at bounding box center [763, 575] width 9 height 23
click at [477, 640] on span "abc" at bounding box center [483, 643] width 25 height 23
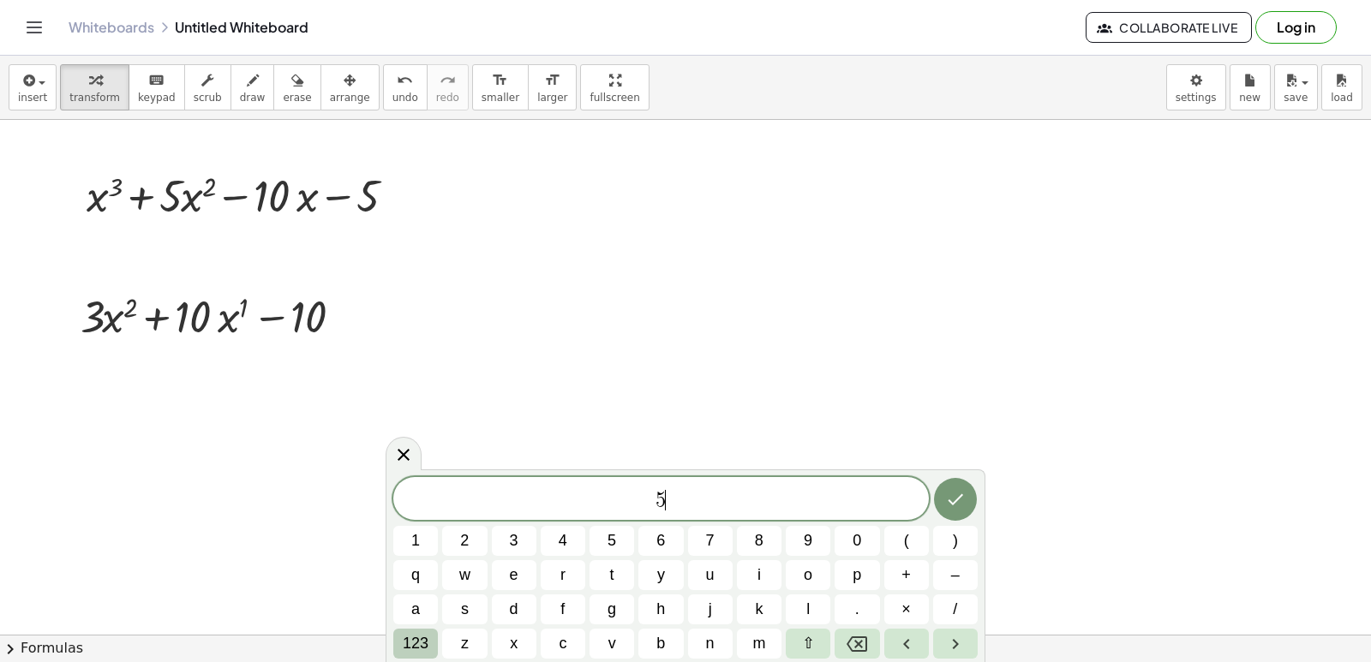
click at [415, 644] on span "123" at bounding box center [416, 643] width 26 height 23
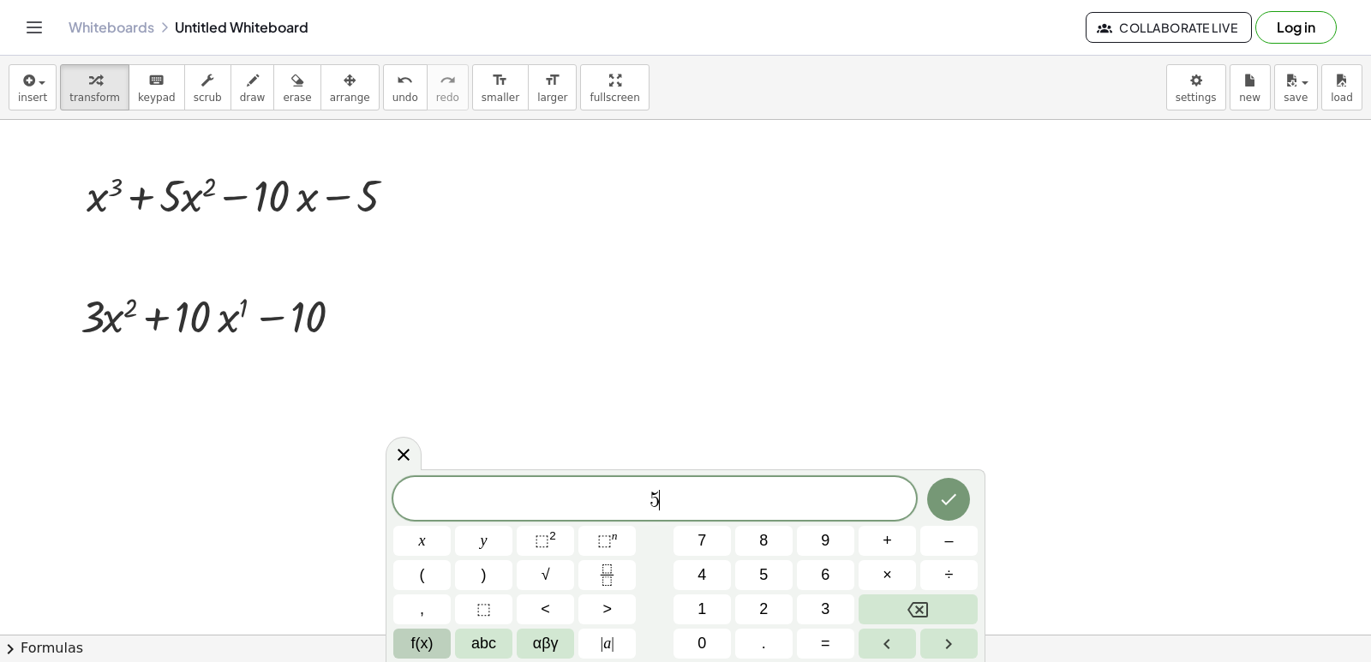
click at [427, 644] on span "f(x)" at bounding box center [422, 643] width 22 height 23
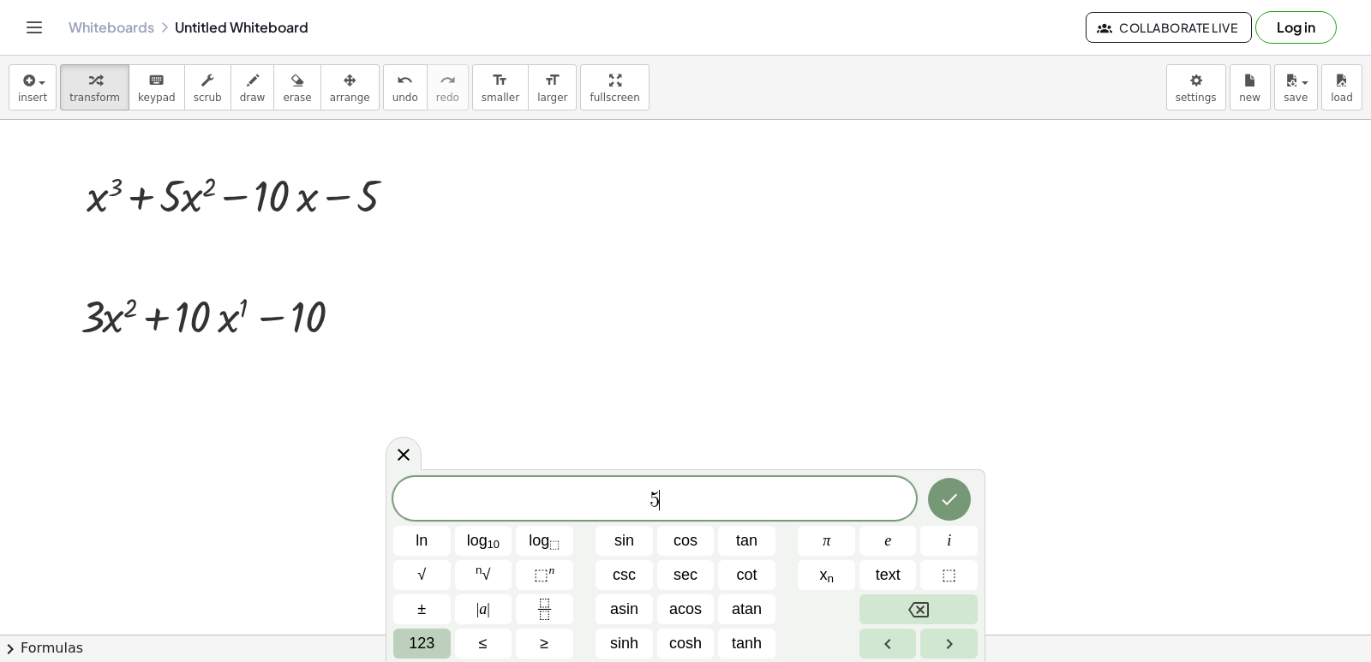
click at [426, 638] on span "123" at bounding box center [422, 643] width 26 height 23
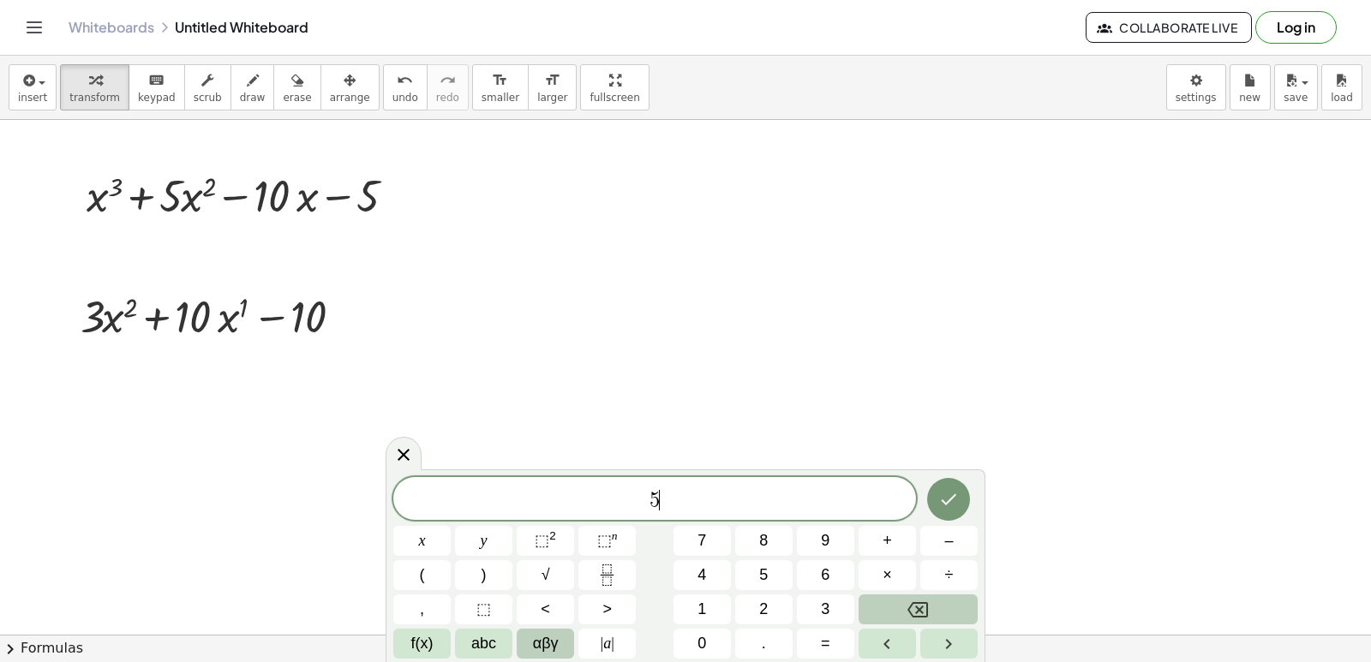
click at [545, 653] on span "αβγ" at bounding box center [546, 643] width 26 height 23
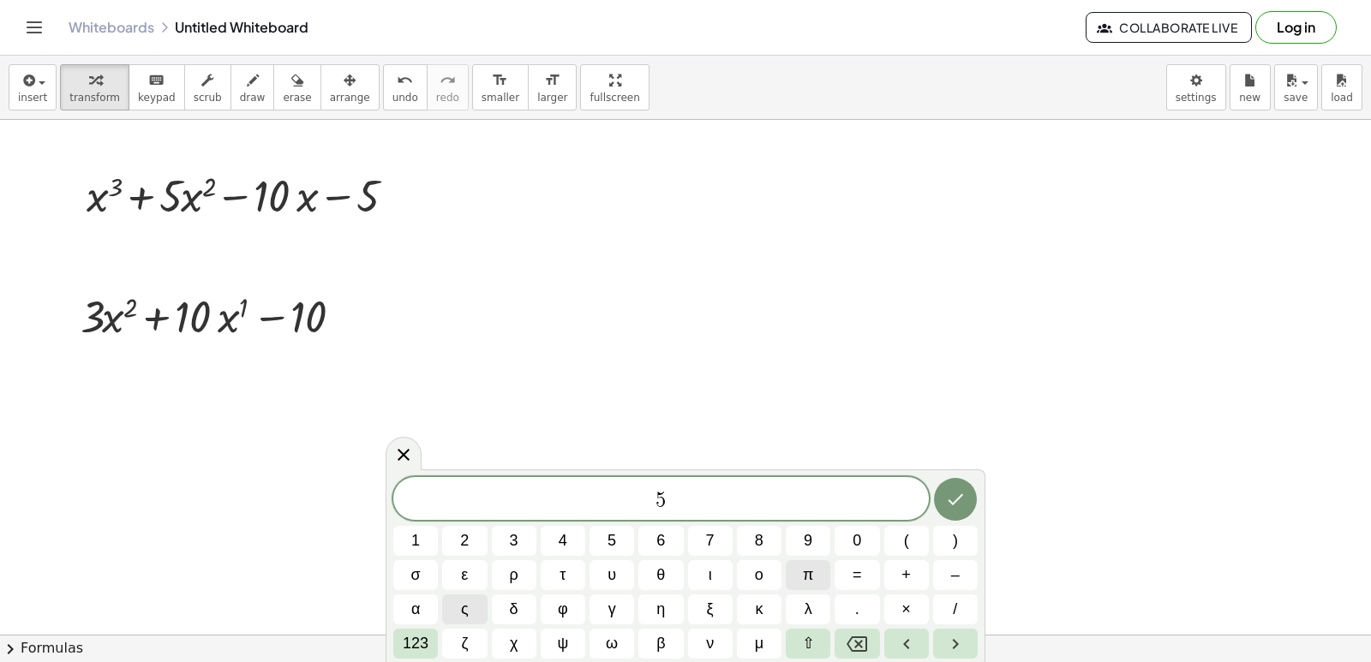
click at [825, 572] on button "π" at bounding box center [808, 576] width 45 height 30
click at [949, 495] on icon "Done" at bounding box center [955, 499] width 21 height 21
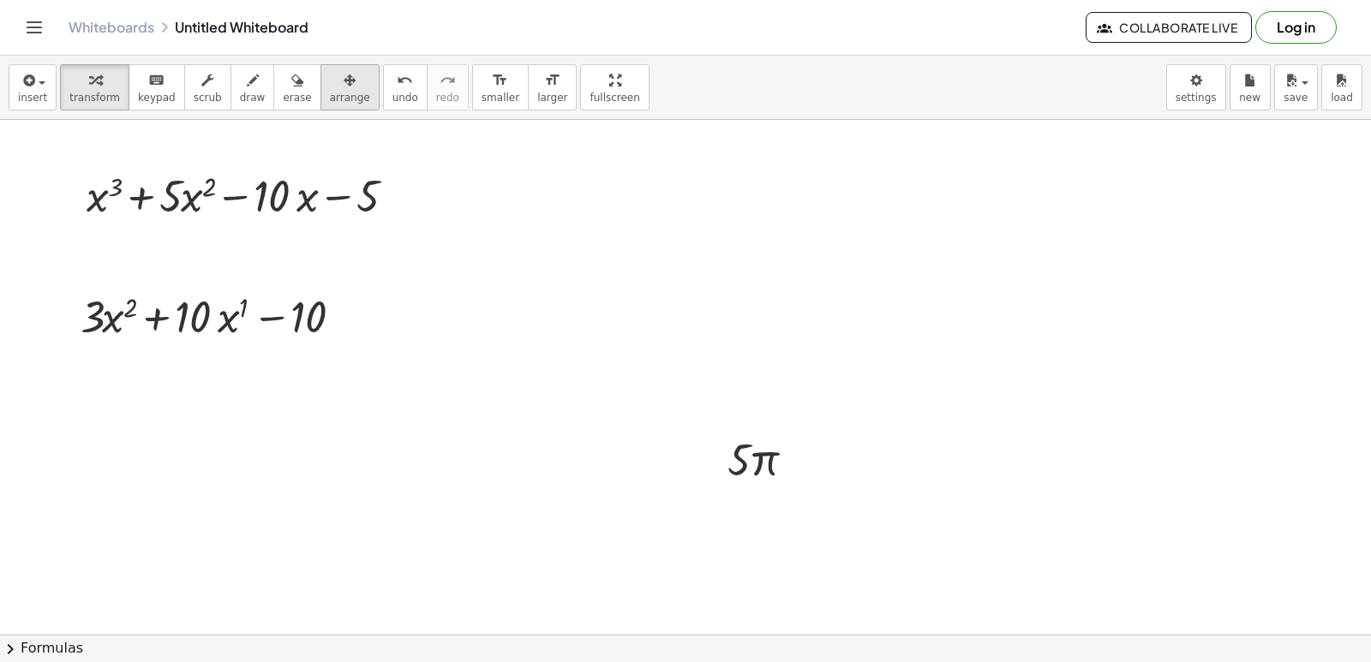
click at [321, 105] on button "arrange" at bounding box center [350, 87] width 59 height 46
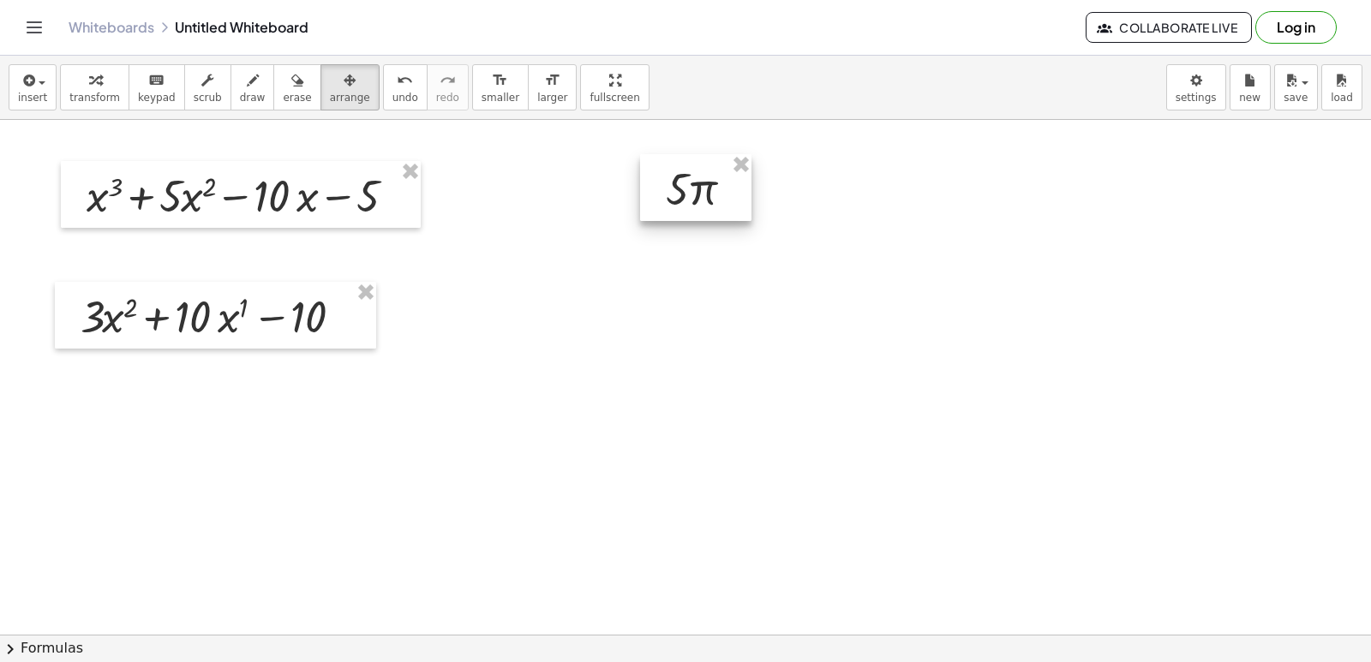
drag, startPoint x: 757, startPoint y: 463, endPoint x: 695, endPoint y: 191, distance: 278.6
click at [695, 191] on div at bounding box center [695, 187] width 111 height 67
click at [99, 83] on div "button" at bounding box center [94, 79] width 51 height 21
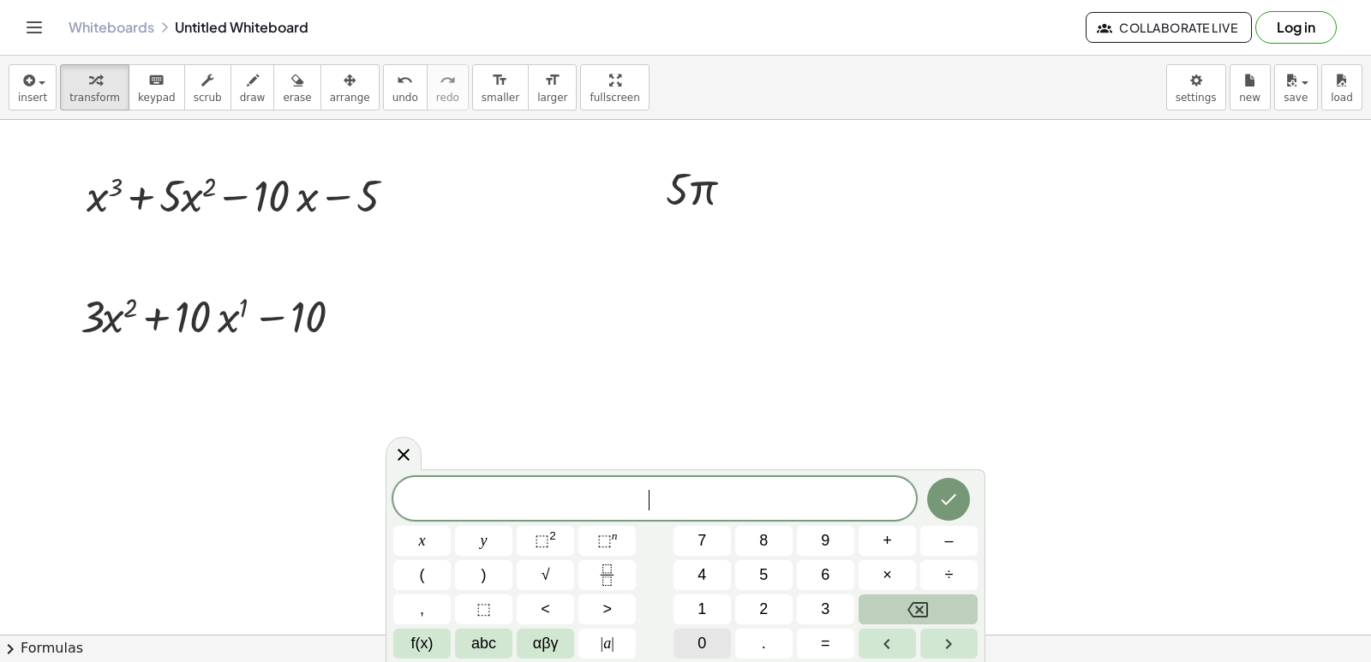
click at [692, 637] on button "0" at bounding box center [702, 644] width 57 height 30
click at [956, 495] on icon "Done" at bounding box center [949, 500] width 15 height 11
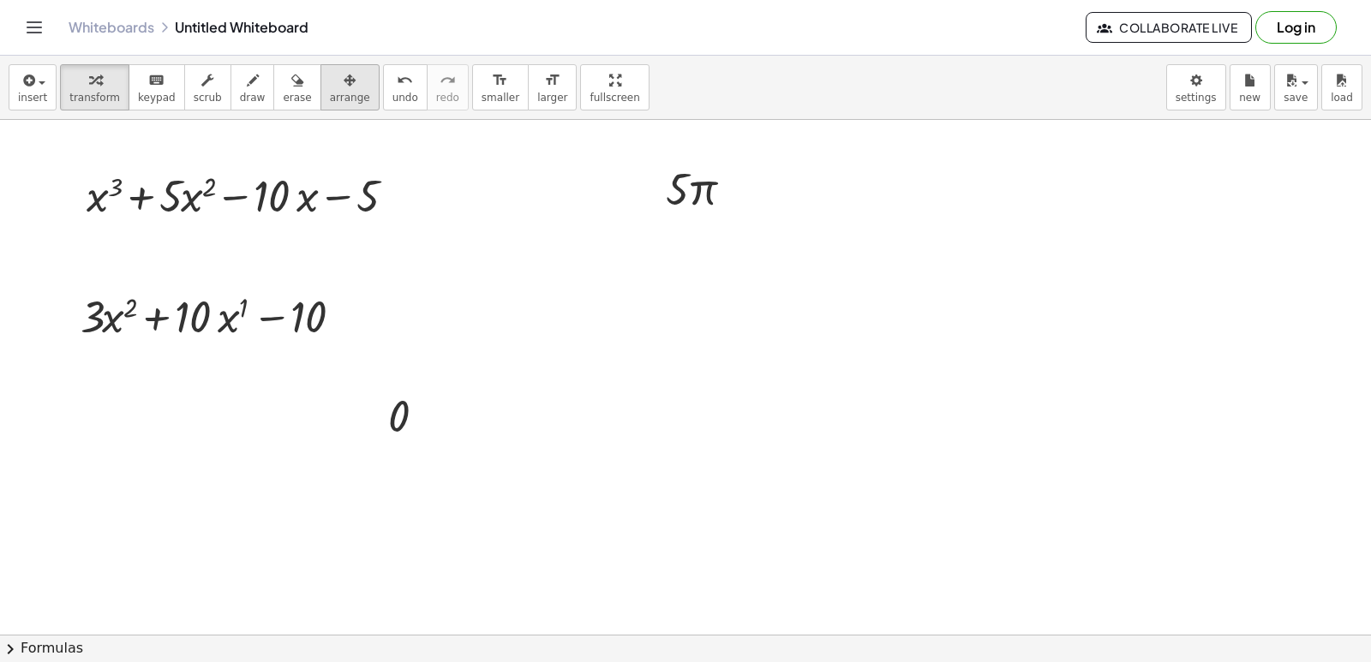
click at [330, 87] on div "button" at bounding box center [350, 79] width 40 height 21
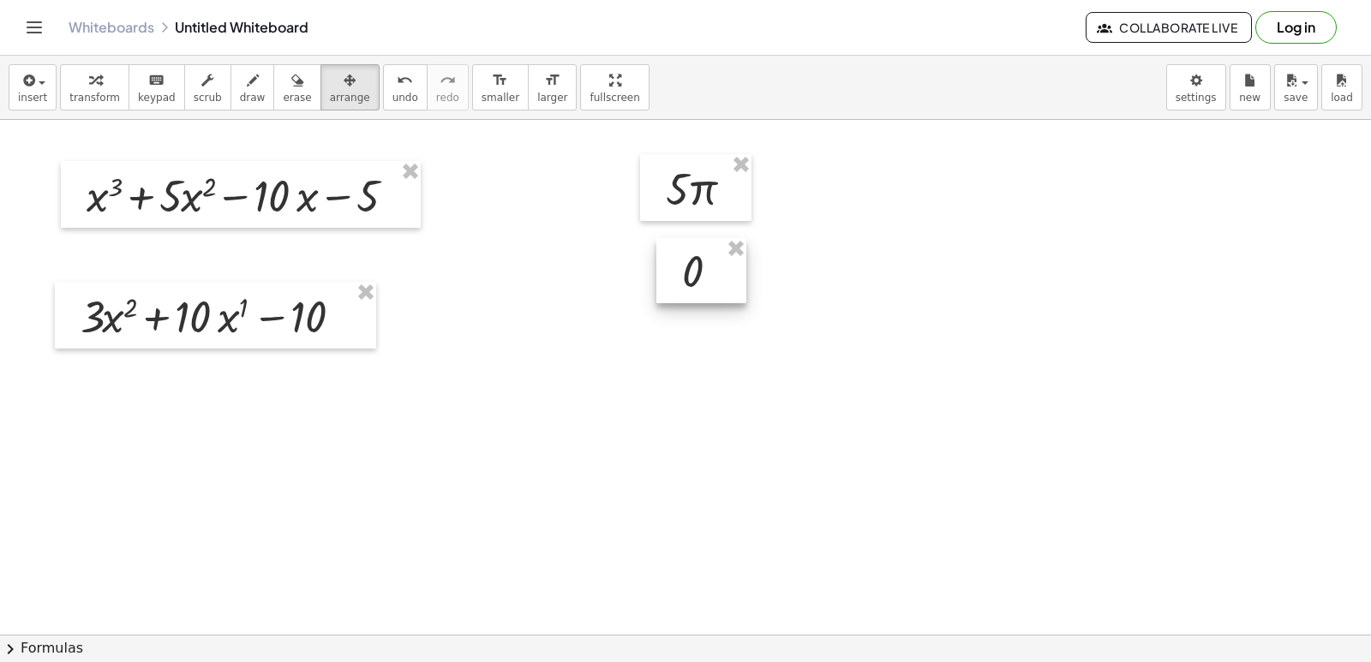
drag, startPoint x: 380, startPoint y: 417, endPoint x: 674, endPoint y: 272, distance: 327.7
click at [674, 272] on div at bounding box center [701, 270] width 90 height 65
click at [100, 80] on div "button" at bounding box center [94, 79] width 51 height 21
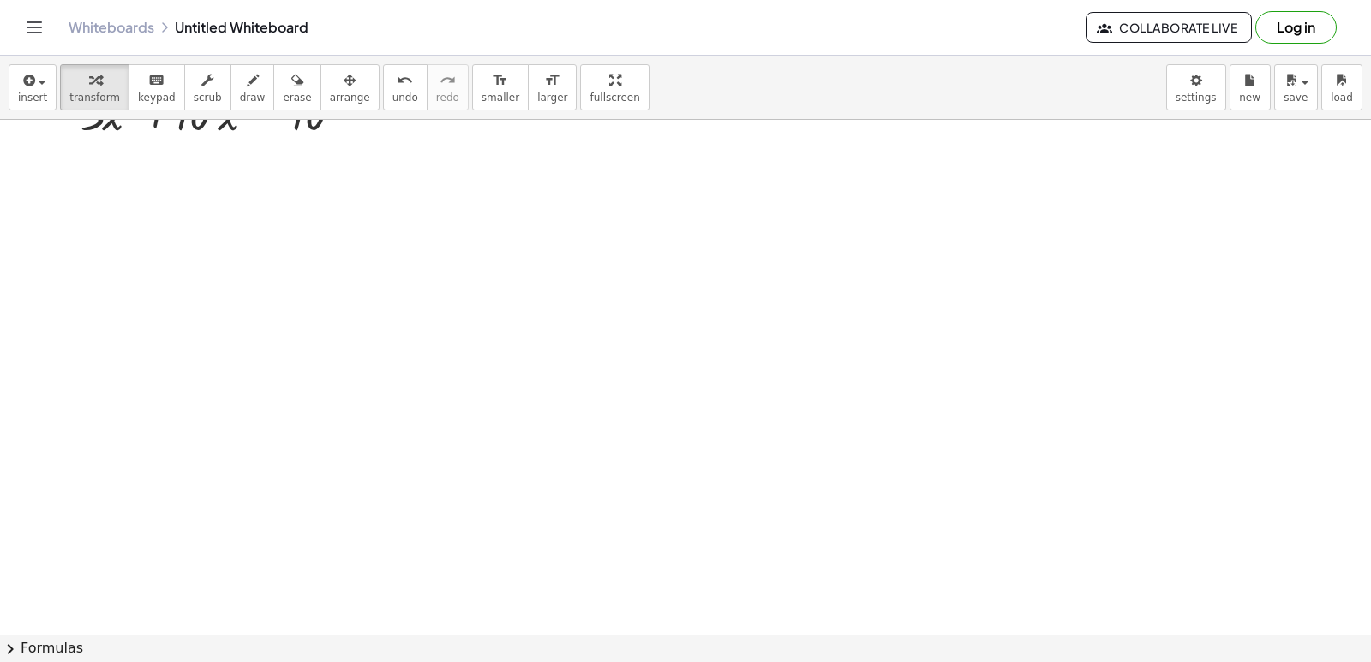
scroll to position [6108, 0]
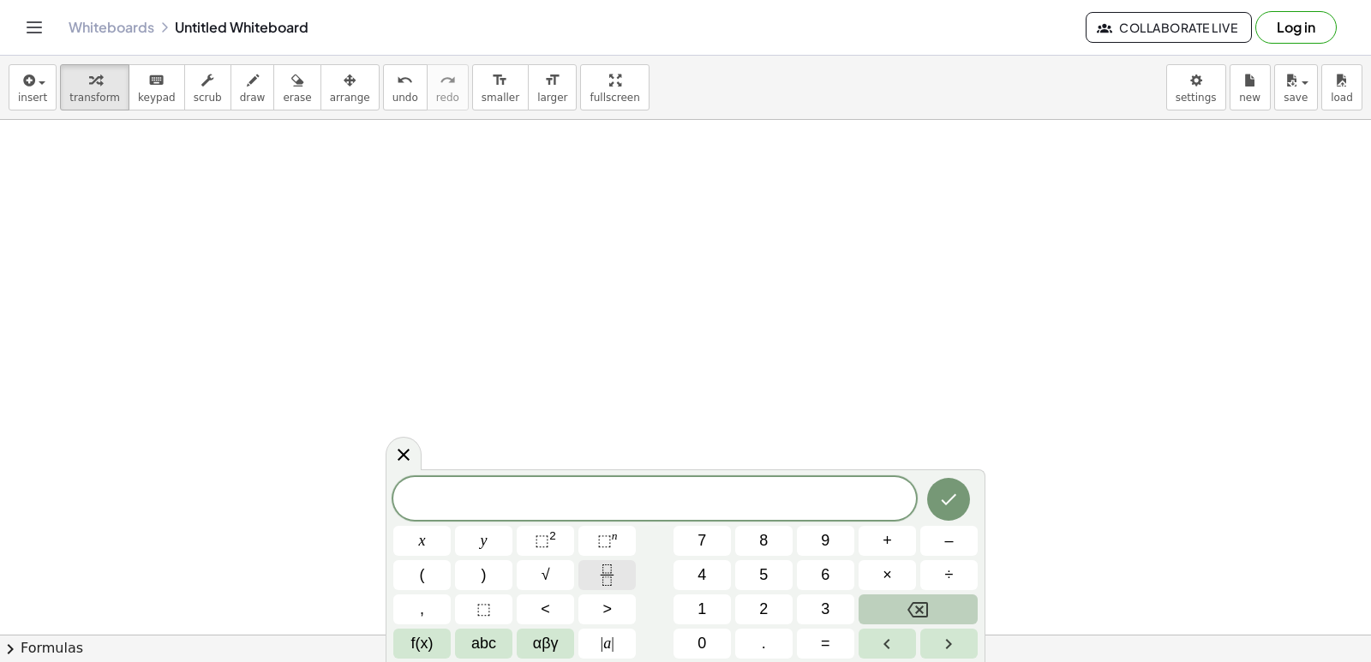
click at [609, 580] on icon "Fraction" at bounding box center [607, 575] width 21 height 21
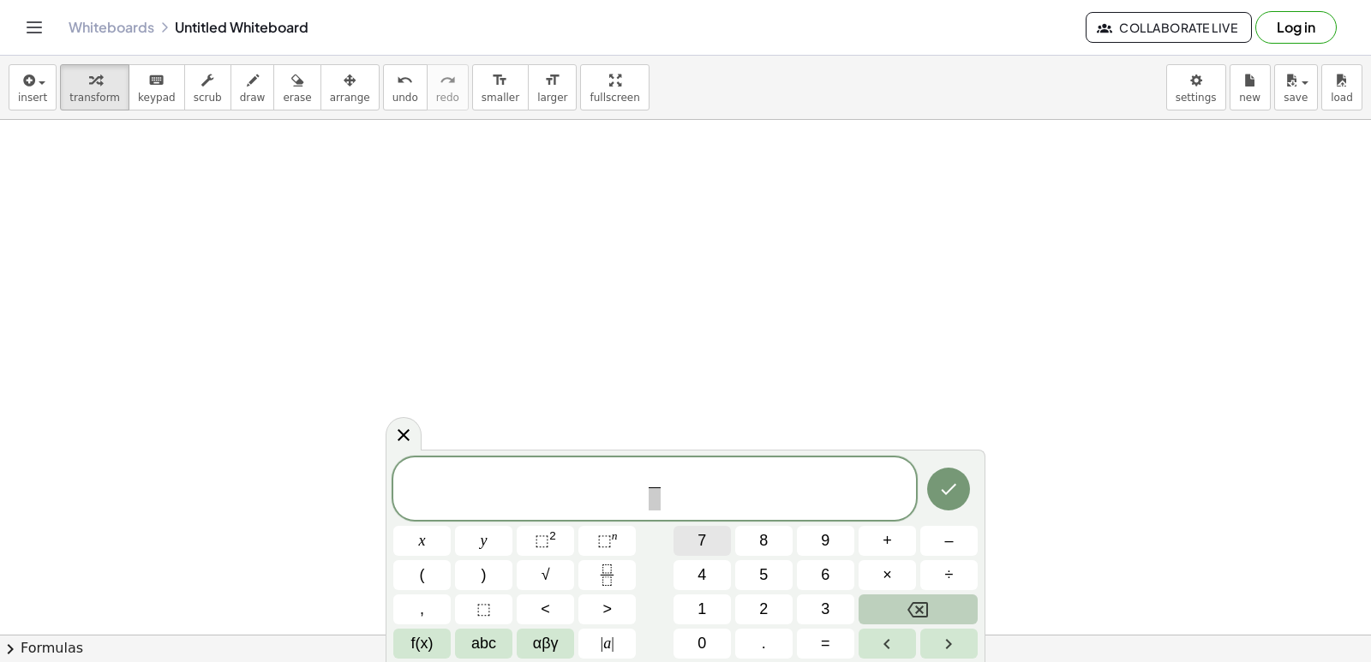
click at [716, 543] on button "7" at bounding box center [702, 541] width 57 height 30
click at [415, 534] on button "x" at bounding box center [421, 541] width 57 height 30
click at [532, 537] on button "⬚ 2" at bounding box center [545, 541] width 57 height 30
click at [662, 488] on span "2 ​" at bounding box center [659, 491] width 9 height 16
click at [920, 614] on icon "Backspace" at bounding box center [918, 610] width 21 height 21
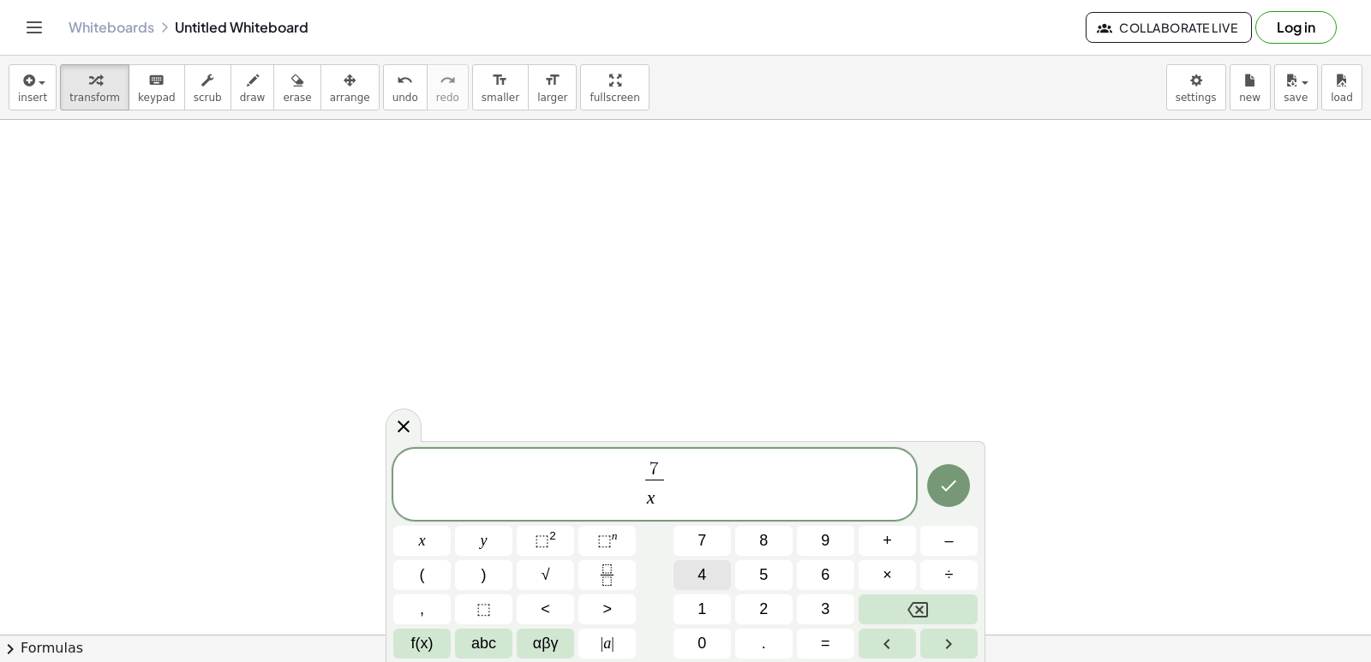
click at [696, 570] on button "4" at bounding box center [702, 576] width 57 height 30
click at [949, 483] on icon "Done" at bounding box center [948, 486] width 21 height 21
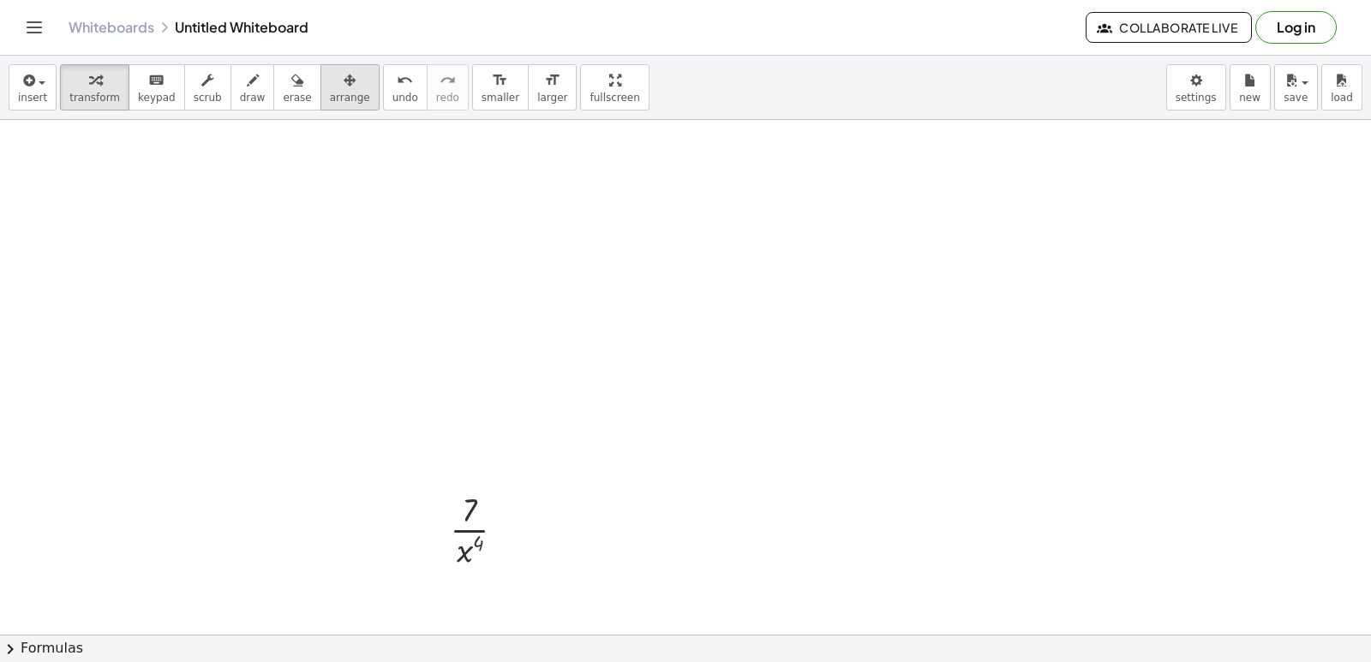
click at [330, 81] on div "button" at bounding box center [350, 79] width 40 height 21
drag, startPoint x: 513, startPoint y: 548, endPoint x: 587, endPoint y: 348, distance: 213.2
click at [587, 348] on div at bounding box center [542, 345] width 108 height 94
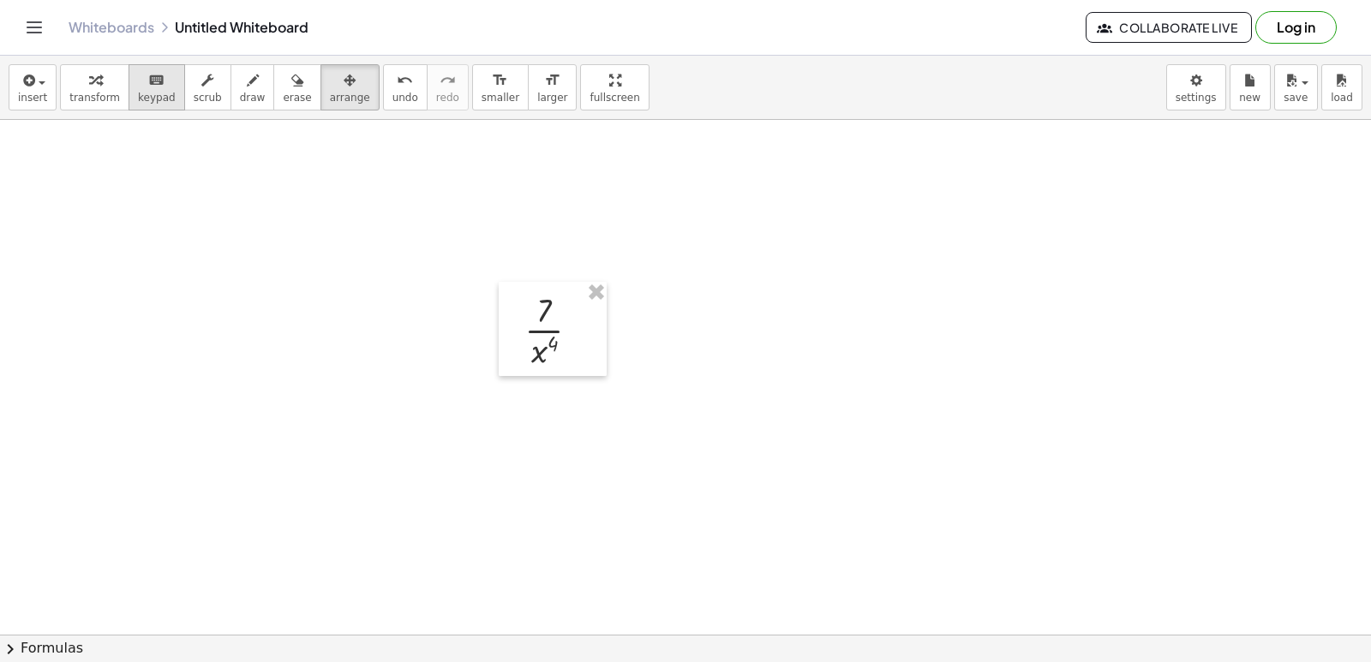
click at [159, 89] on div "keyboard" at bounding box center [157, 79] width 38 height 21
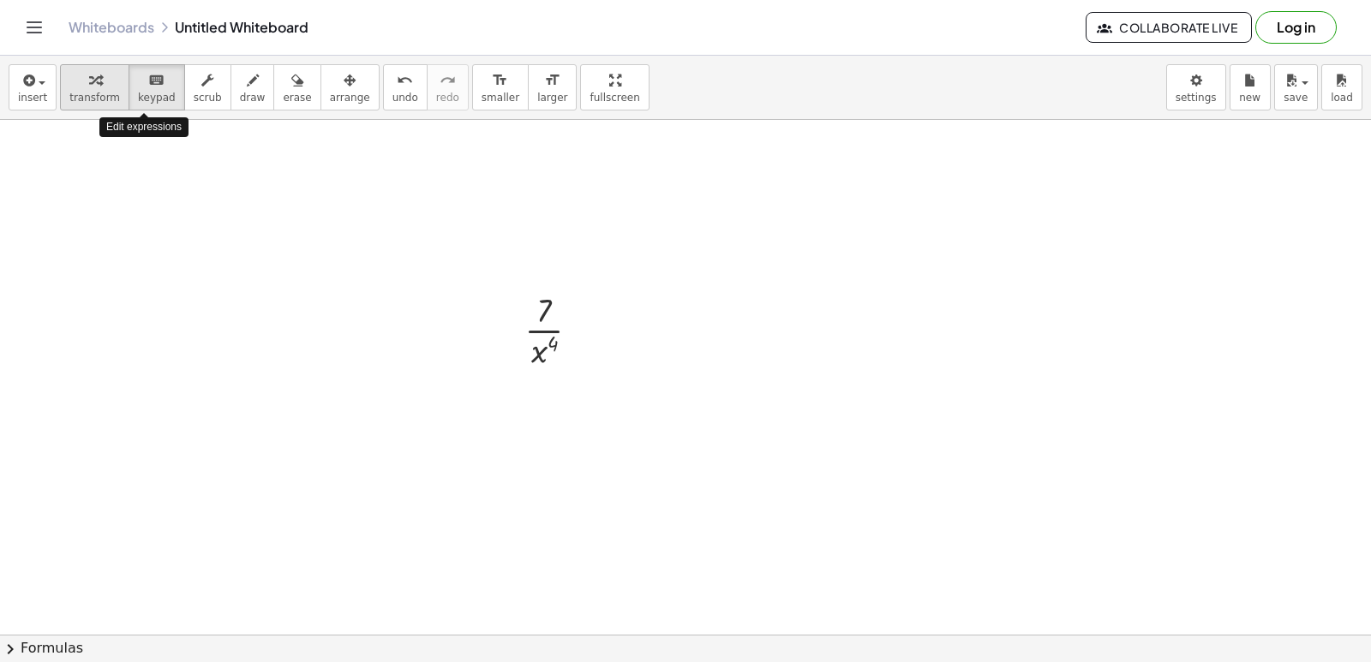
click at [97, 92] on span "transform" at bounding box center [94, 98] width 51 height 12
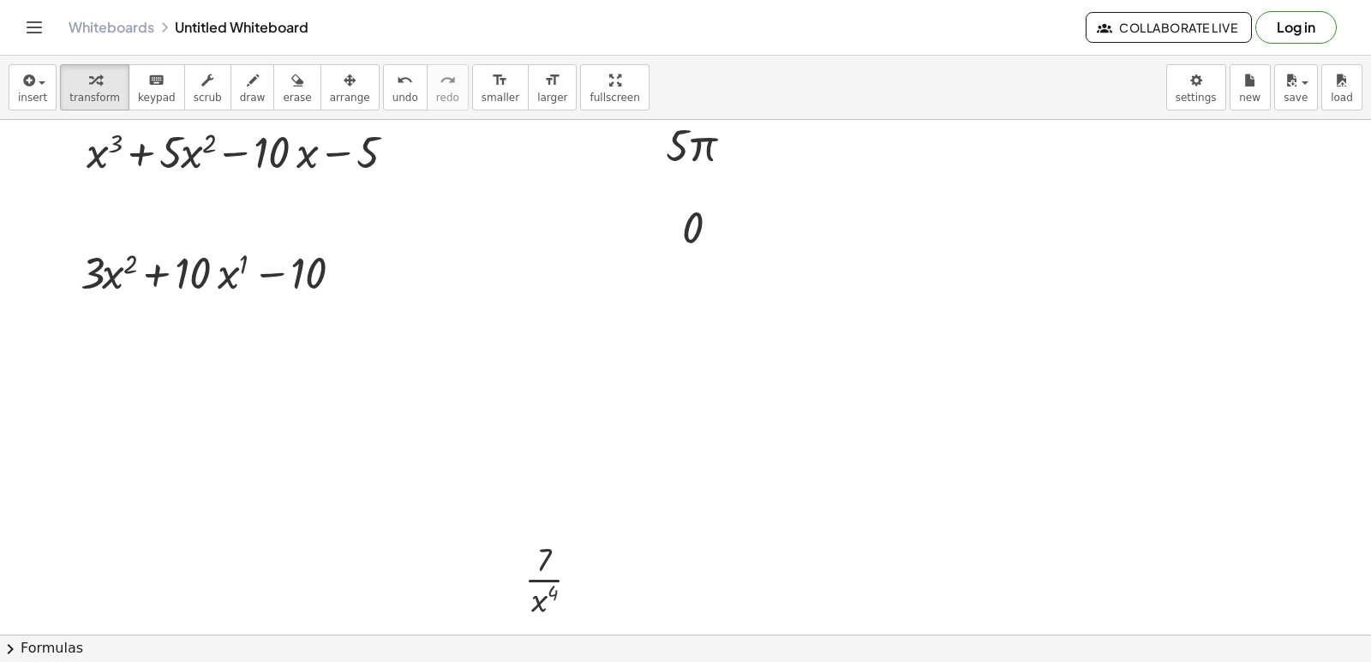
scroll to position [5937, 0]
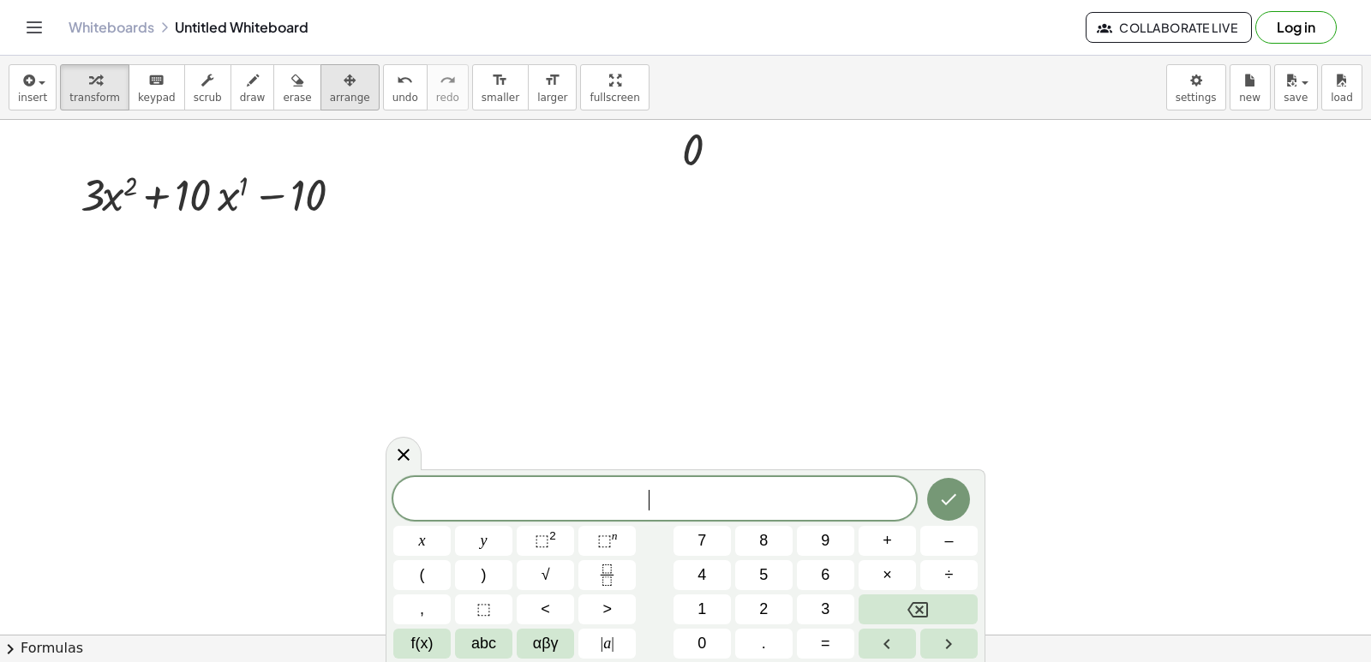
click at [332, 110] on button "arrange" at bounding box center [350, 87] width 59 height 46
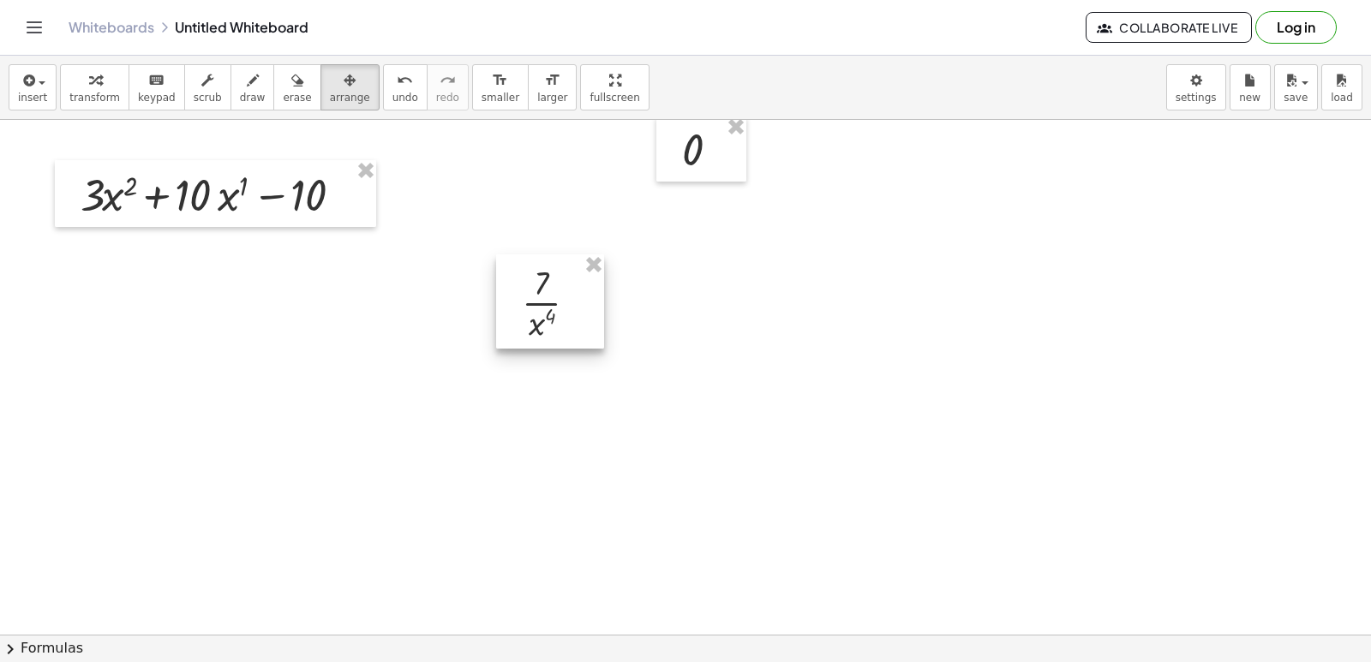
drag, startPoint x: 585, startPoint y: 514, endPoint x: 582, endPoint y: 315, distance: 199.7
click at [582, 315] on div at bounding box center [550, 302] width 108 height 94
click at [79, 94] on span "transform" at bounding box center [94, 98] width 51 height 12
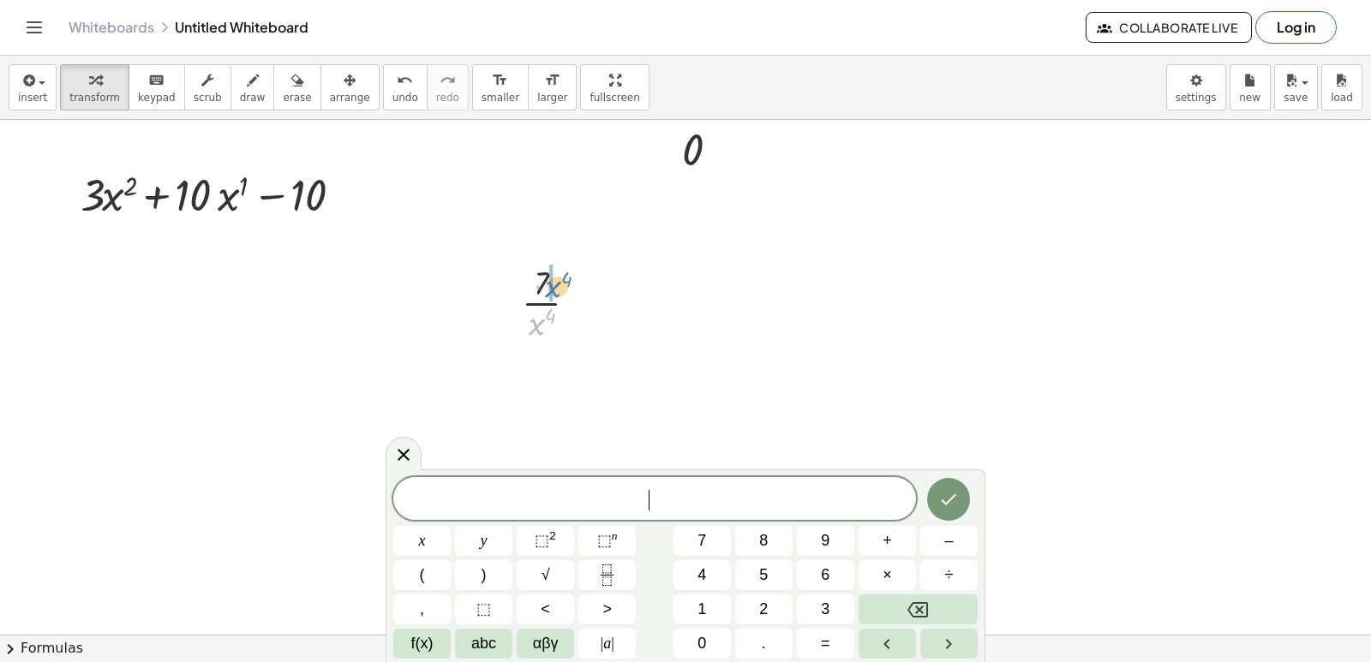
drag, startPoint x: 530, startPoint y: 328, endPoint x: 545, endPoint y: 291, distance: 40.0
click at [545, 291] on div at bounding box center [556, 302] width 87 height 86
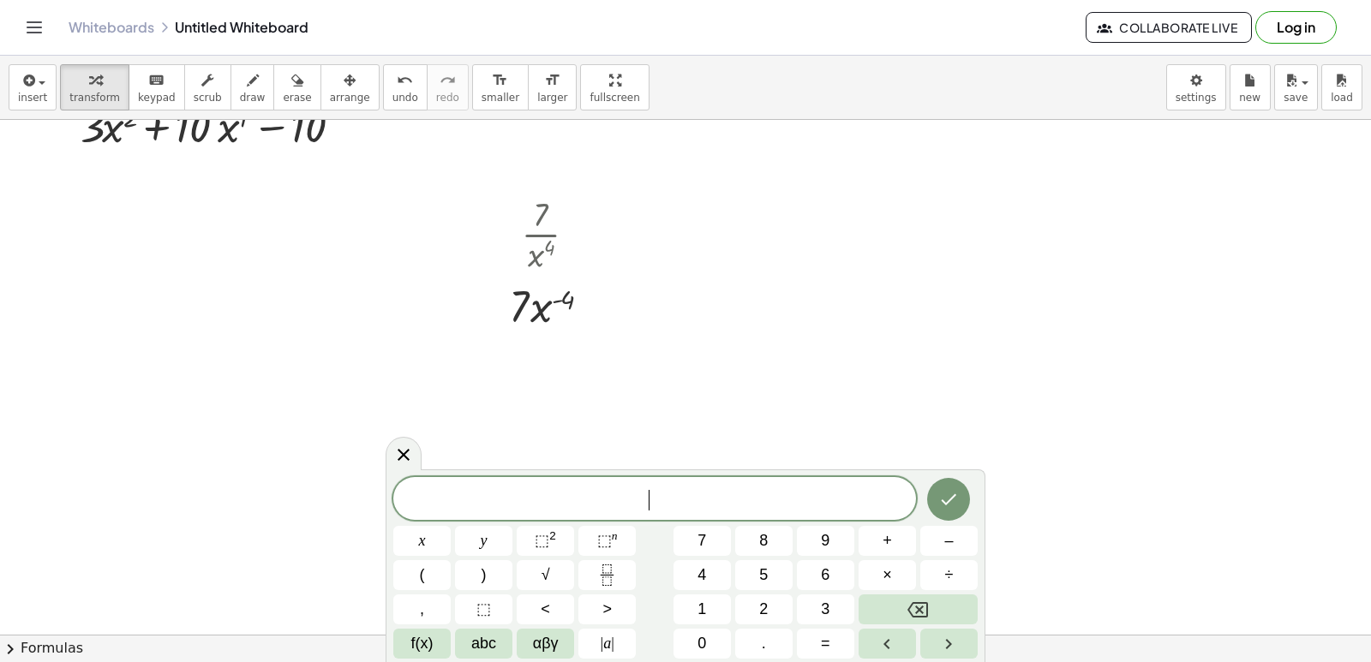
scroll to position [6108, 0]
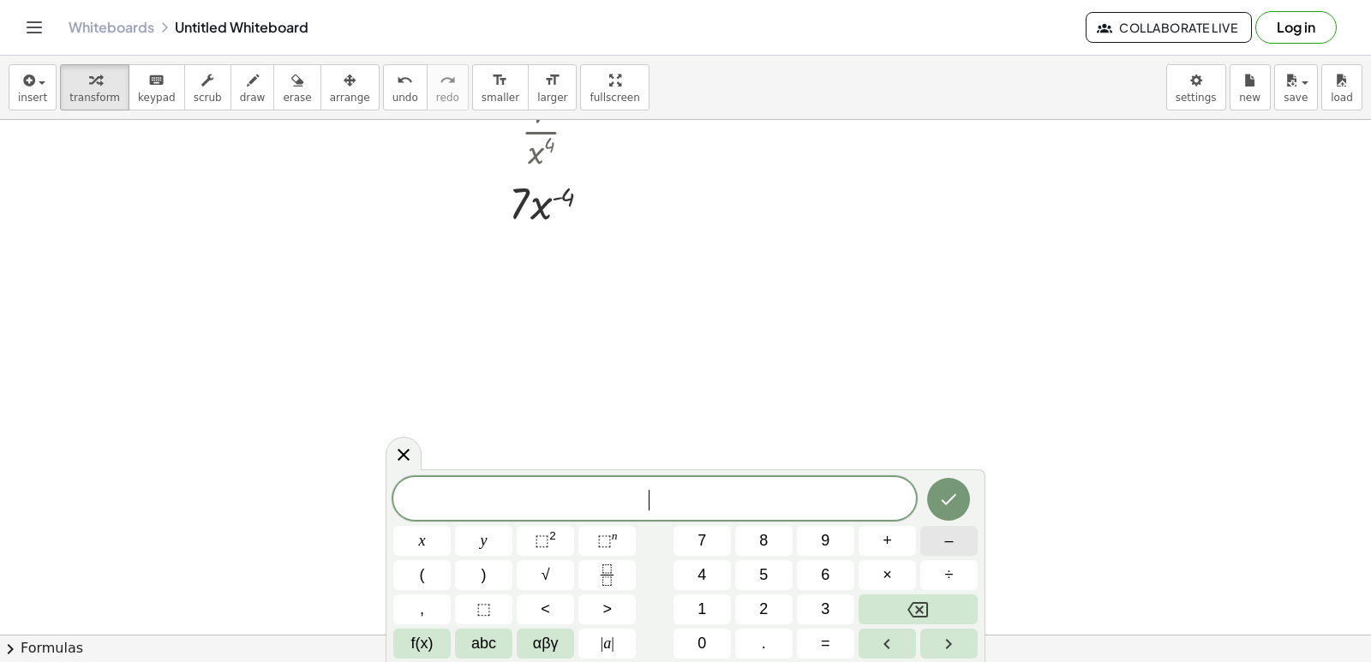
click at [960, 538] on button "–" at bounding box center [948, 541] width 57 height 30
click at [710, 575] on button "4" at bounding box center [702, 576] width 57 height 30
click at [891, 567] on span "×" at bounding box center [887, 575] width 9 height 23
click at [705, 534] on span "7" at bounding box center [702, 541] width 9 height 23
click at [410, 529] on button "x" at bounding box center [421, 541] width 57 height 30
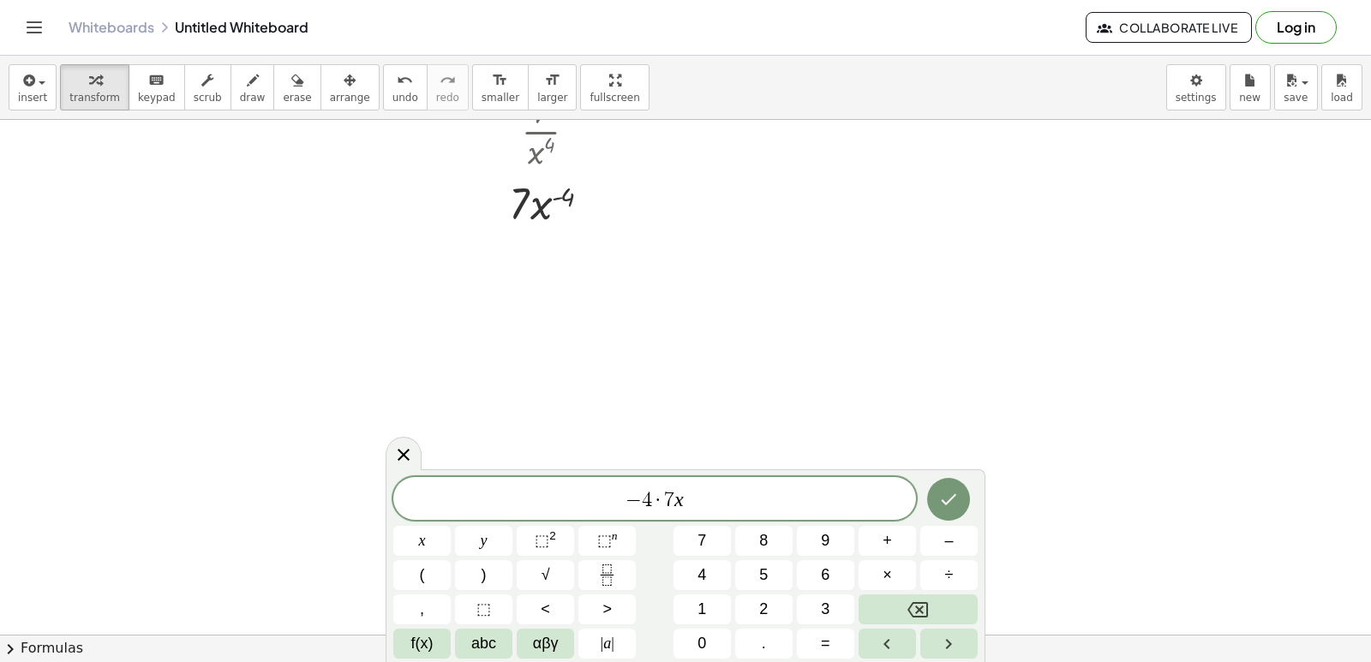
click at [544, 525] on div "− 4 · 7 x ​ x y ⬚ 2 ⬚ n 7 8 9 + – ( ) √ 4 5 6 × ÷ , ⬚ < > 1 2 3 f(x) abc αβγ | …" at bounding box center [685, 568] width 585 height 182
click at [547, 528] on button "⬚ 2" at bounding box center [545, 541] width 57 height 30
click at [696, 489] on span "− 4 · 7 x 2 ​" at bounding box center [654, 497] width 523 height 31
click at [705, 486] on span "− 4 · 7 x 2 ​" at bounding box center [654, 497] width 523 height 31
click at [705, 483] on span "− 4 · 7 x 2 ​" at bounding box center [654, 497] width 523 height 31
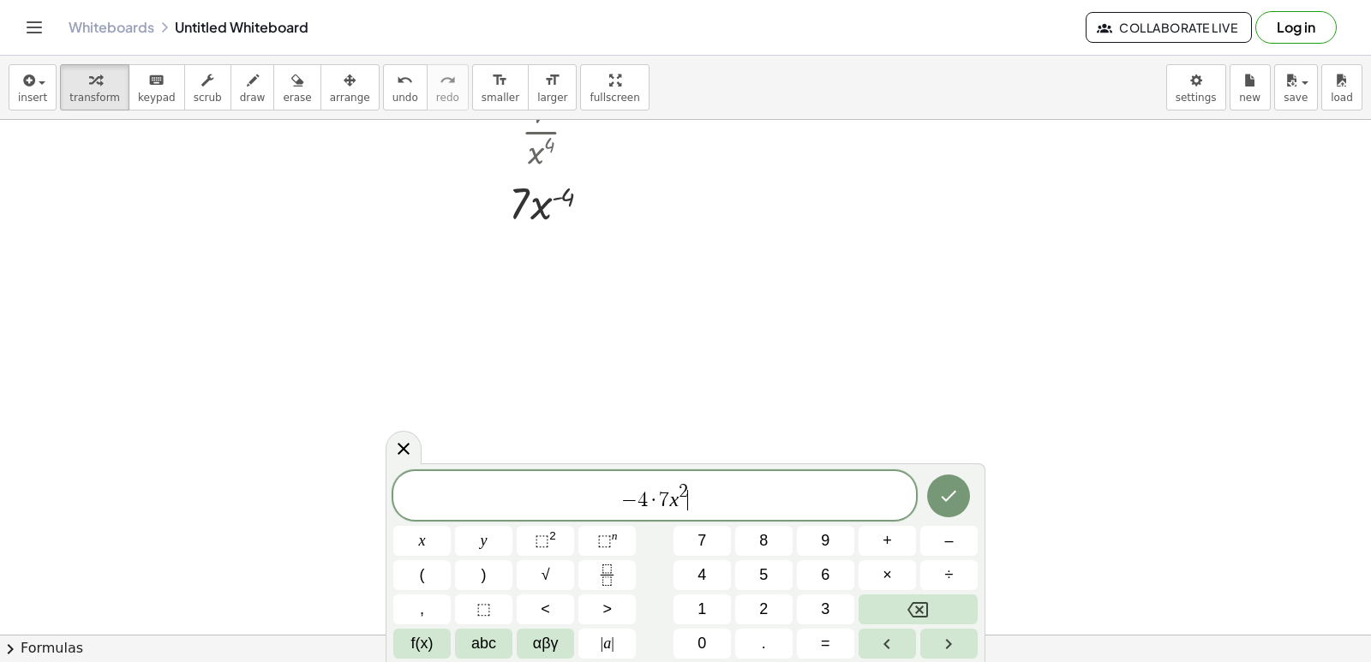
click at [695, 476] on div "− 4 · 7 x 2 ​" at bounding box center [654, 495] width 523 height 49
click at [686, 478] on div "− 4 · 7 x 2 ​" at bounding box center [654, 495] width 523 height 49
click at [936, 598] on button "Backspace" at bounding box center [918, 610] width 119 height 30
click at [931, 544] on button "–" at bounding box center [948, 541] width 57 height 30
click at [704, 577] on span "4" at bounding box center [702, 575] width 9 height 23
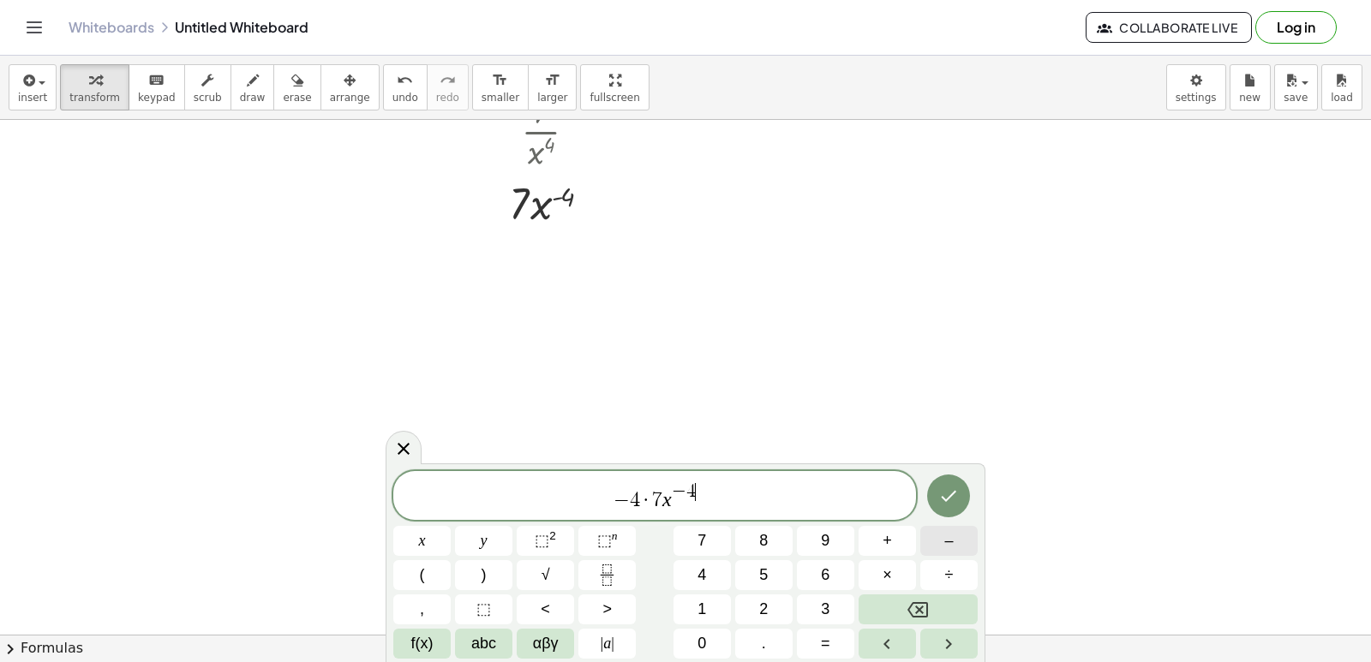
click at [934, 543] on button "–" at bounding box center [948, 541] width 57 height 30
click at [692, 614] on button "1" at bounding box center [702, 610] width 57 height 30
click at [946, 509] on button "Done" at bounding box center [948, 496] width 43 height 43
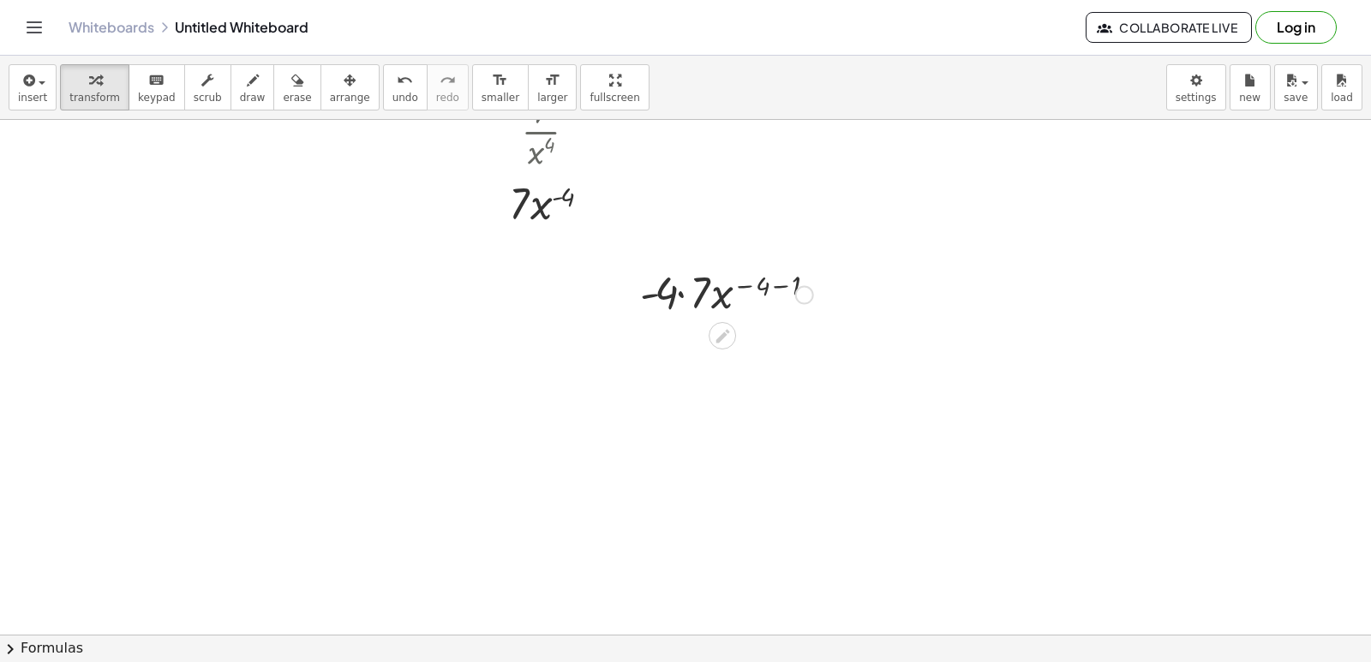
click at [680, 292] on div at bounding box center [738, 291] width 212 height 58
click at [773, 345] on div at bounding box center [738, 350] width 212 height 58
drag, startPoint x: 752, startPoint y: 402, endPoint x: 700, endPoint y: 465, distance: 82.2
drag, startPoint x: 759, startPoint y: 399, endPoint x: 692, endPoint y: 430, distance: 73.6
click at [694, 428] on div at bounding box center [738, 408] width 212 height 58
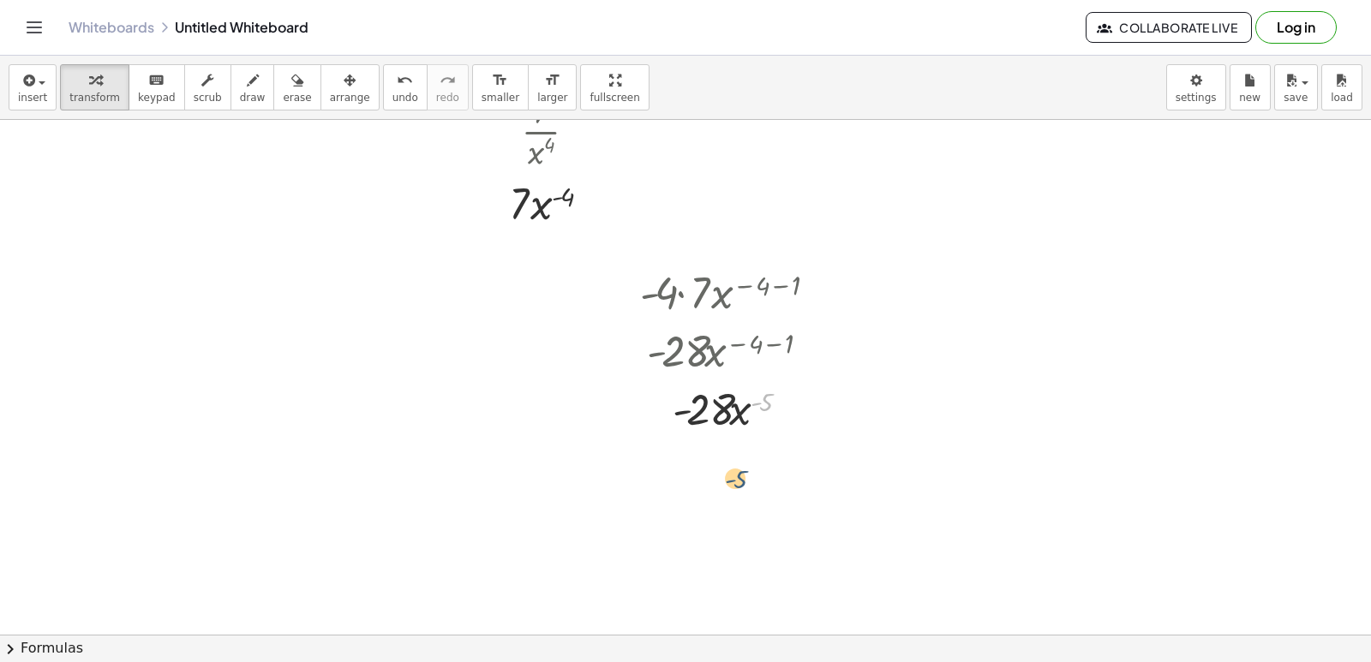
drag, startPoint x: 754, startPoint y: 404, endPoint x: 723, endPoint y: 484, distance: 86.3
drag, startPoint x: 715, startPoint y: 433, endPoint x: 674, endPoint y: 447, distance: 42.8
drag, startPoint x: 763, startPoint y: 401, endPoint x: 706, endPoint y: 493, distance: 107.7
drag, startPoint x: 758, startPoint y: 400, endPoint x: 651, endPoint y: 413, distance: 107.9
click at [651, 413] on div at bounding box center [738, 408] width 212 height 58
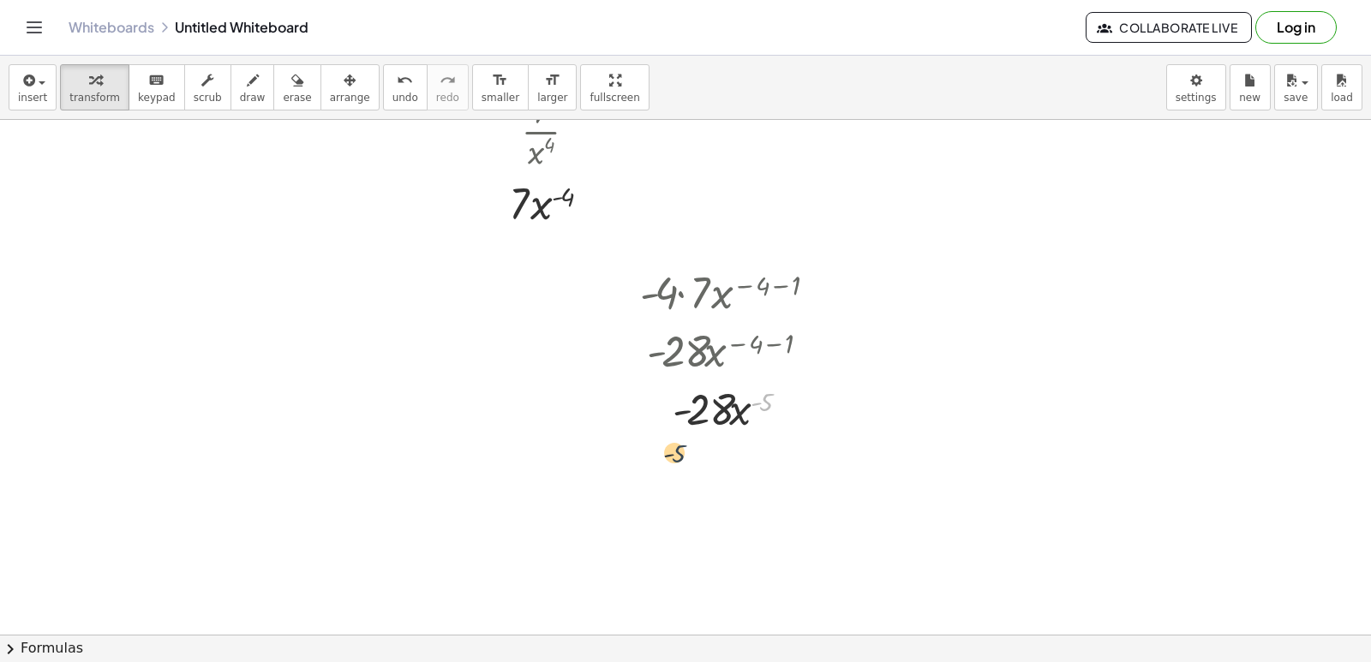
drag, startPoint x: 761, startPoint y: 408, endPoint x: 642, endPoint y: 466, distance: 132.6
drag, startPoint x: 767, startPoint y: 400, endPoint x: 721, endPoint y: 423, distance: 51.7
click at [721, 423] on div at bounding box center [738, 408] width 212 height 58
click at [718, 424] on div at bounding box center [738, 408] width 212 height 58
drag, startPoint x: 719, startPoint y: 417, endPoint x: 766, endPoint y: 390, distance: 54.1
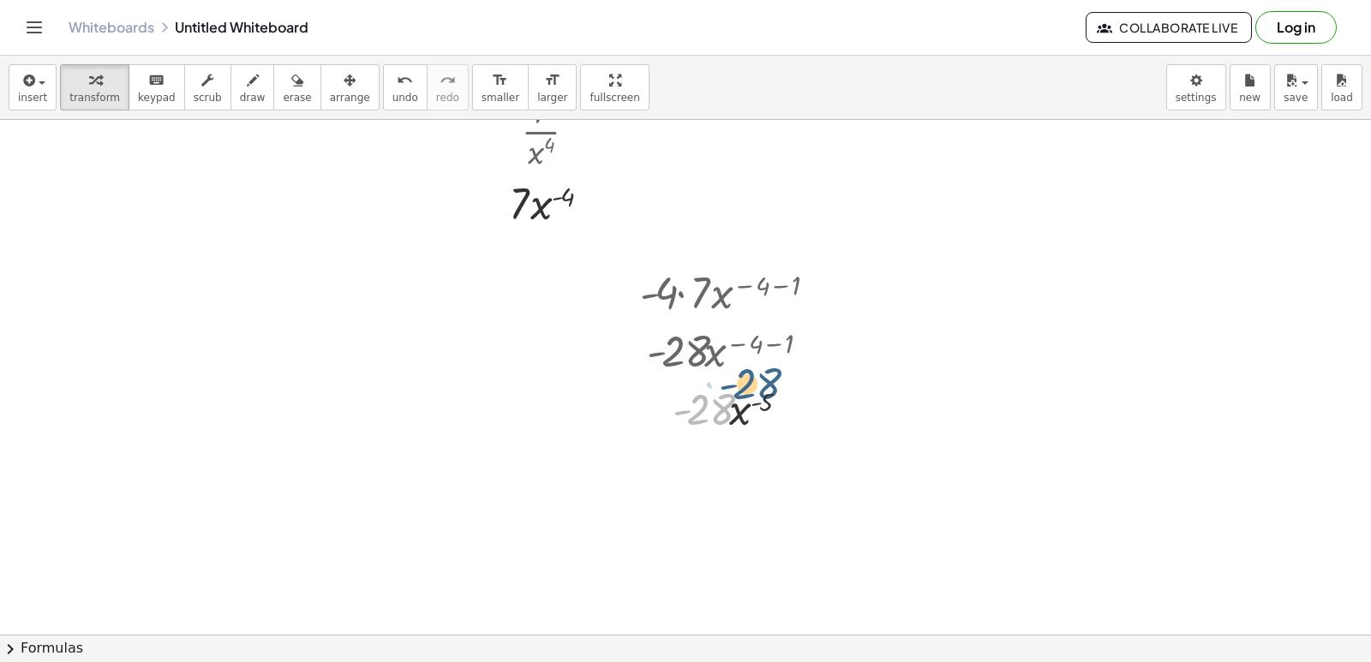
click at [766, 390] on div at bounding box center [738, 408] width 212 height 58
drag, startPoint x: 760, startPoint y: 400, endPoint x: 696, endPoint y: 432, distance: 71.7
drag, startPoint x: 735, startPoint y: 417, endPoint x: 693, endPoint y: 458, distance: 58.2
drag, startPoint x: 669, startPoint y: 469, endPoint x: 762, endPoint y: 518, distance: 104.7
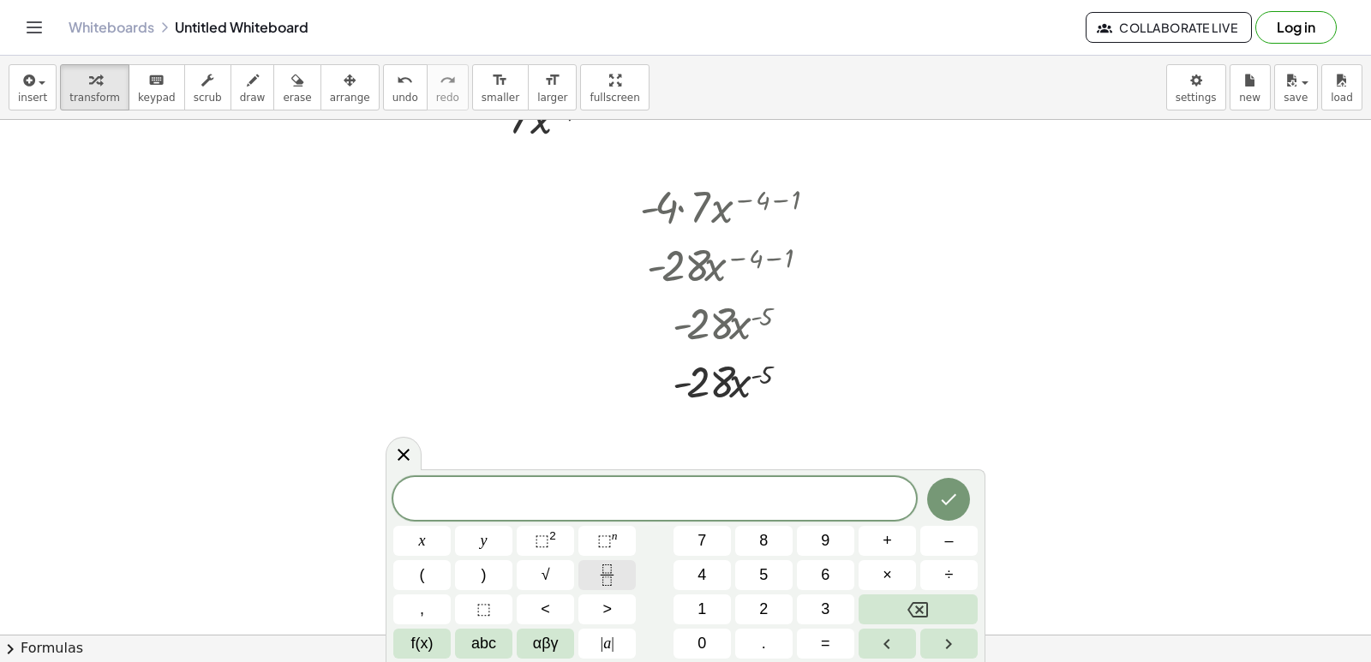
click at [609, 580] on icon "Fraction" at bounding box center [607, 575] width 21 height 21
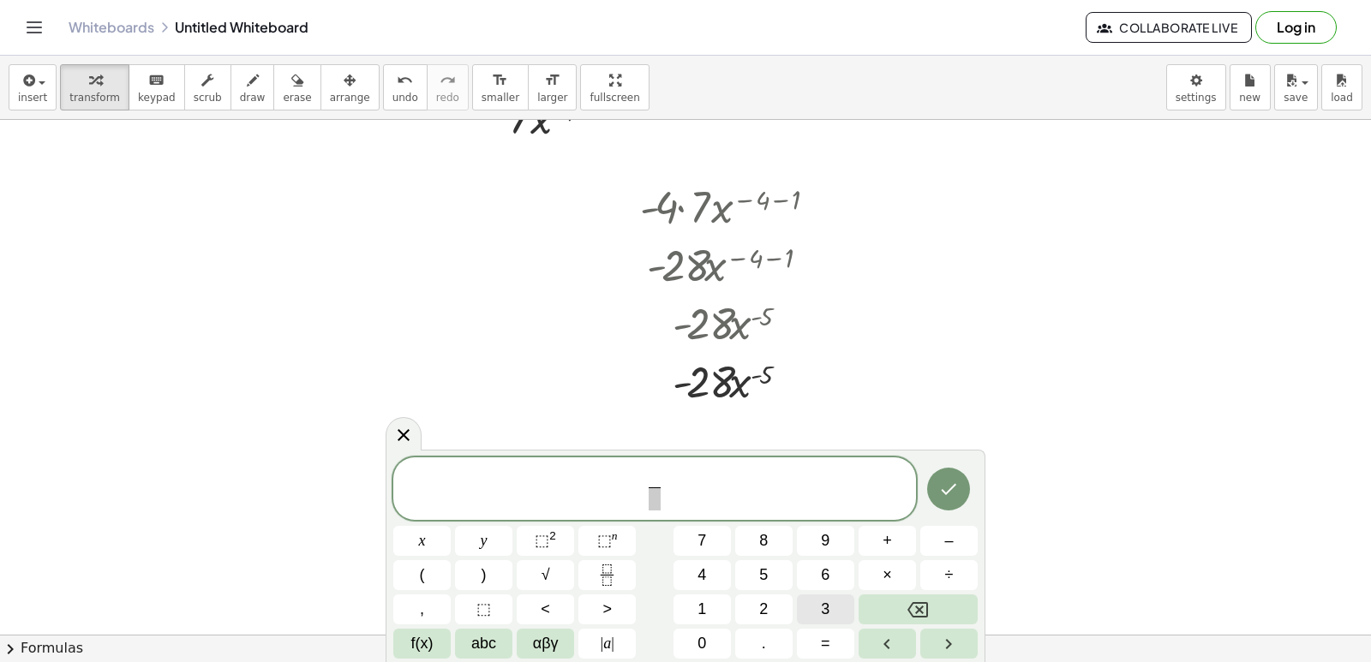
click at [830, 619] on span "3" at bounding box center [825, 609] width 9 height 23
click at [532, 548] on button "⬚ 2" at bounding box center [545, 541] width 57 height 30
click at [680, 477] on span "3 2 ​ ​" at bounding box center [654, 485] width 523 height 53
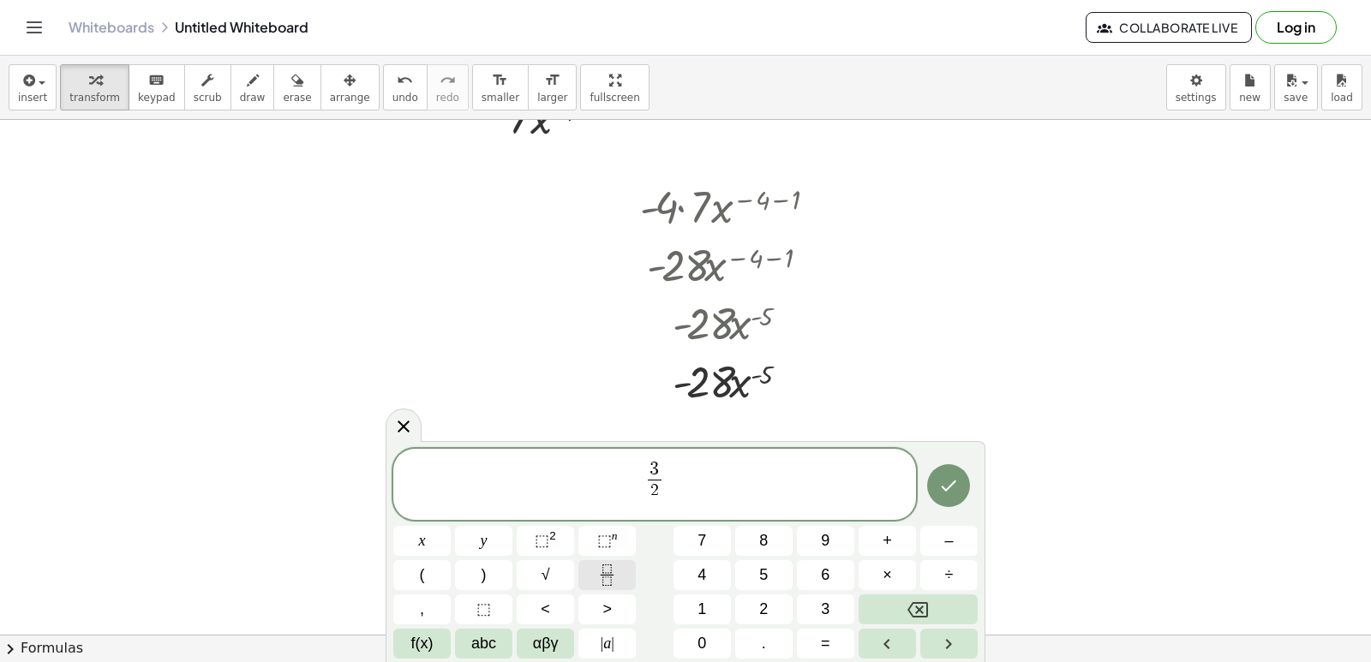
click at [619, 579] on button "Fraction" at bounding box center [607, 576] width 57 height 30
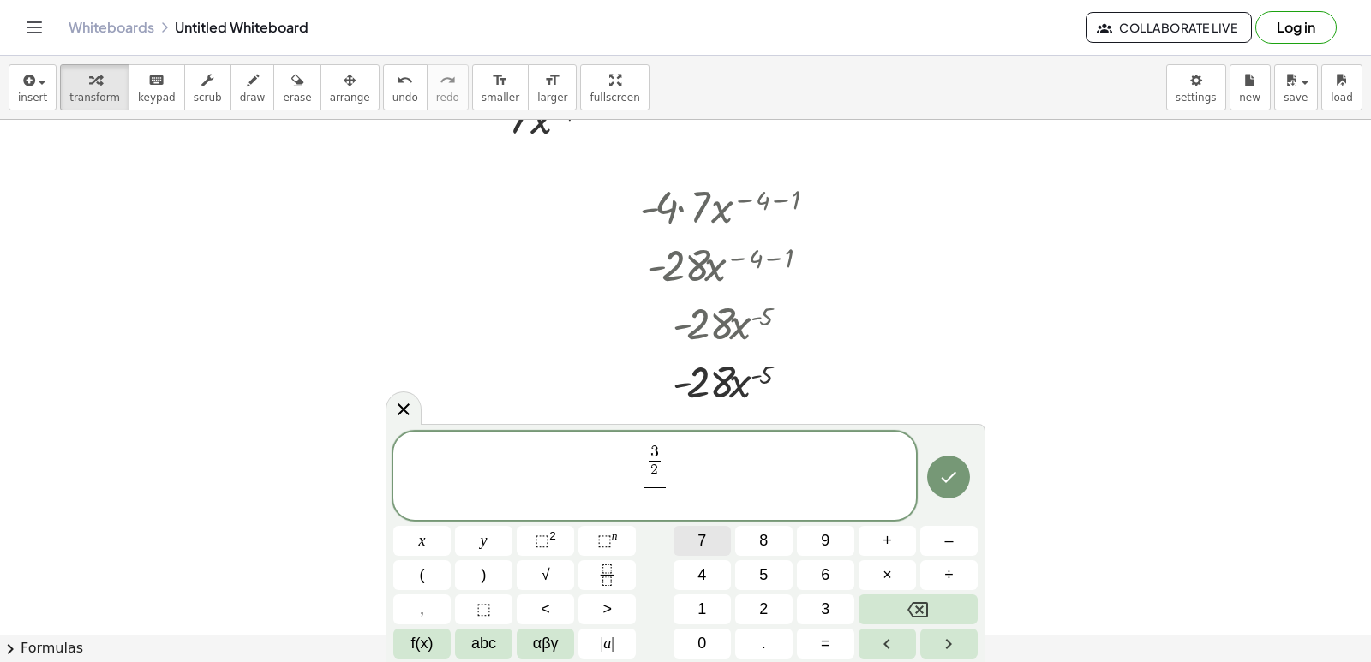
click at [705, 547] on span "7" at bounding box center [702, 541] width 9 height 23
click at [940, 609] on button "Backspace" at bounding box center [918, 610] width 119 height 30
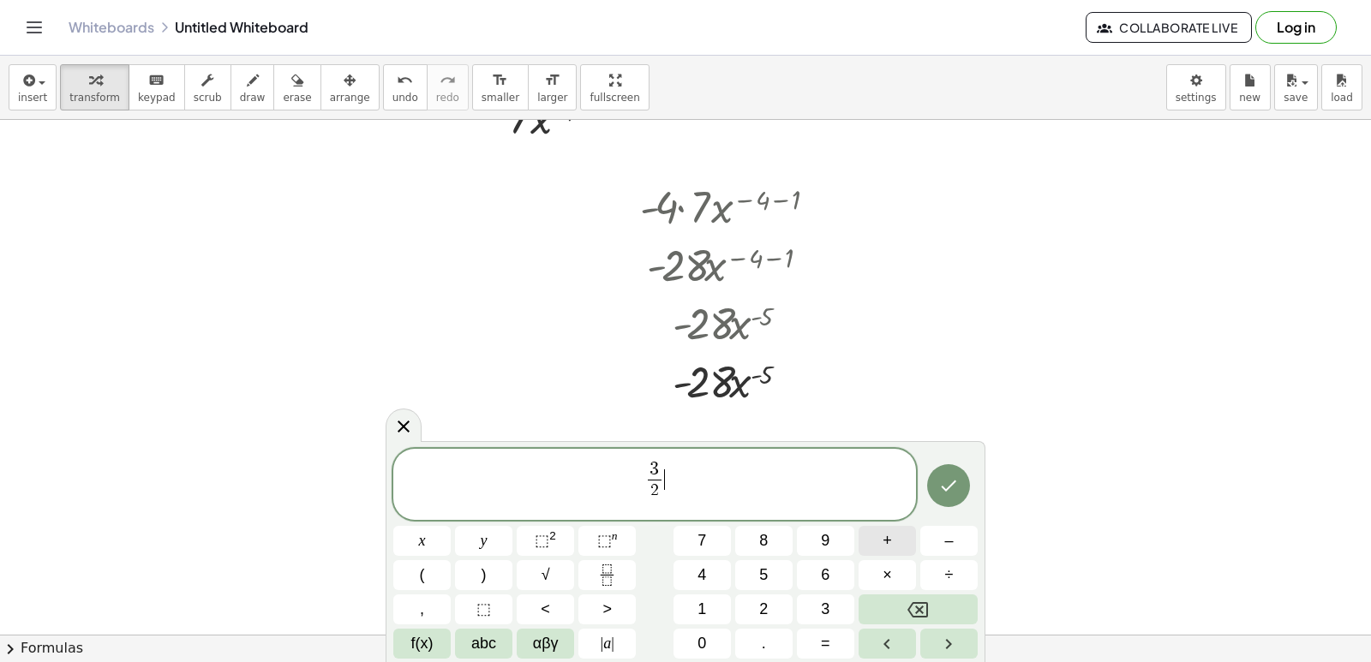
click at [876, 543] on button "+" at bounding box center [887, 541] width 57 height 30
click at [618, 574] on icon "Fraction" at bounding box center [607, 575] width 21 height 21
click at [713, 547] on button "7" at bounding box center [702, 541] width 57 height 30
click at [537, 537] on span "⬚" at bounding box center [542, 540] width 15 height 17
click at [622, 498] on span "3 2 ​" at bounding box center [632, 486] width 21 height 50
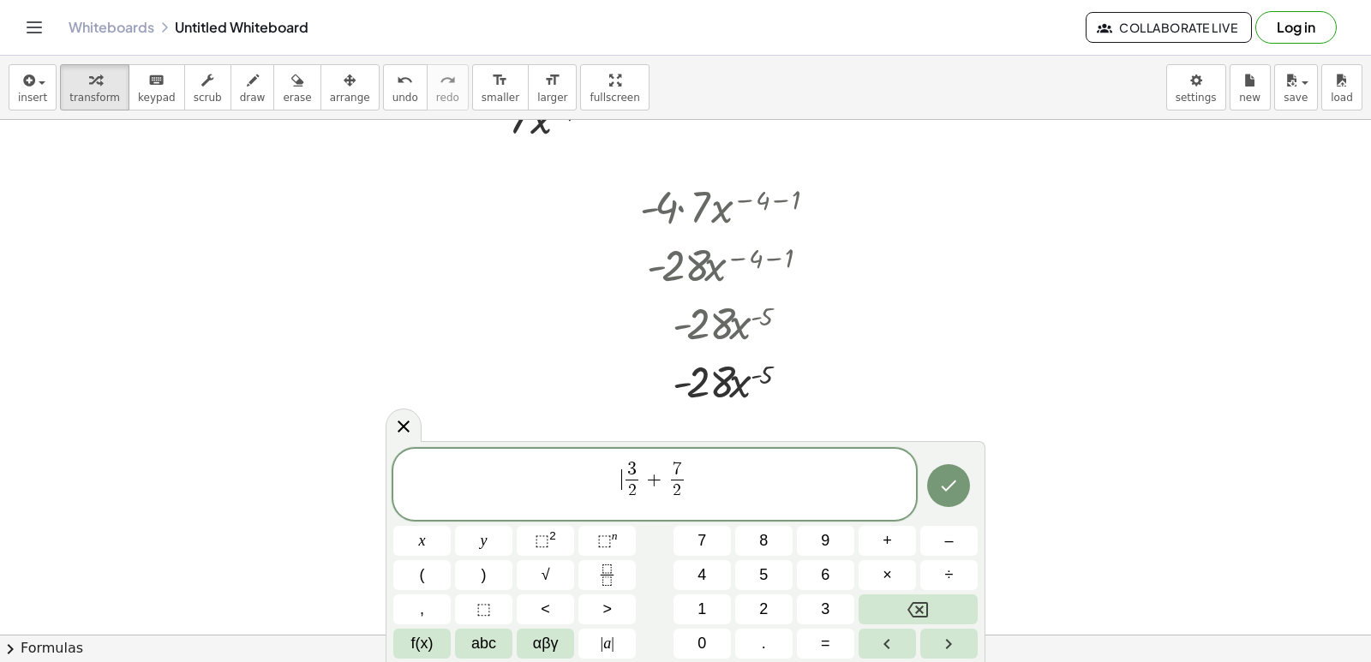
click at [622, 498] on span "3 2 ​" at bounding box center [632, 486] width 21 height 50
click at [625, 499] on span "3 2 ​" at bounding box center [632, 486] width 21 height 50
click at [630, 510] on span "2" at bounding box center [632, 495] width 13 height 31
click at [433, 548] on button "x" at bounding box center [421, 541] width 57 height 30
click at [648, 495] on span "3 x 2 ​ ​ + 7 2 ​" at bounding box center [654, 485] width 523 height 53
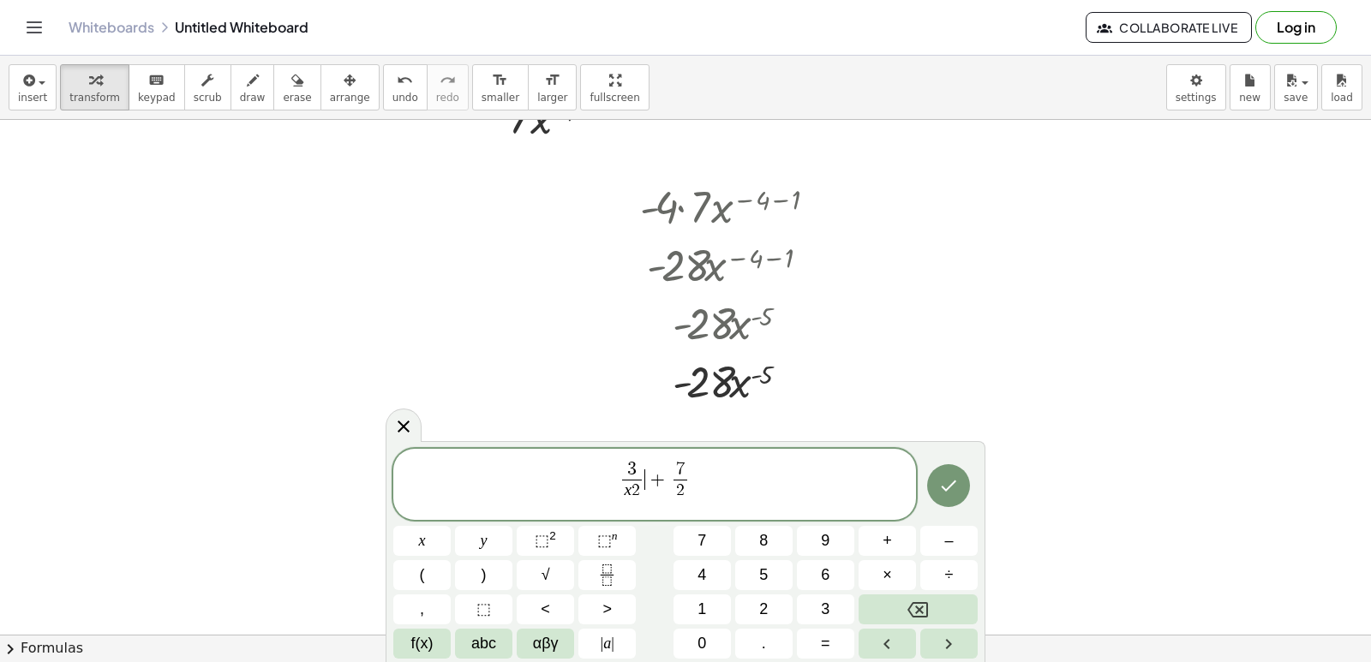
click at [636, 496] on span "2" at bounding box center [636, 491] width 9 height 16
click at [643, 496] on span "3 x ​ 2 ​" at bounding box center [632, 486] width 27 height 50
click at [644, 494] on span "3 x 2 ​ ​" at bounding box center [632, 486] width 27 height 50
click at [895, 607] on button "Backspace" at bounding box center [918, 610] width 119 height 30
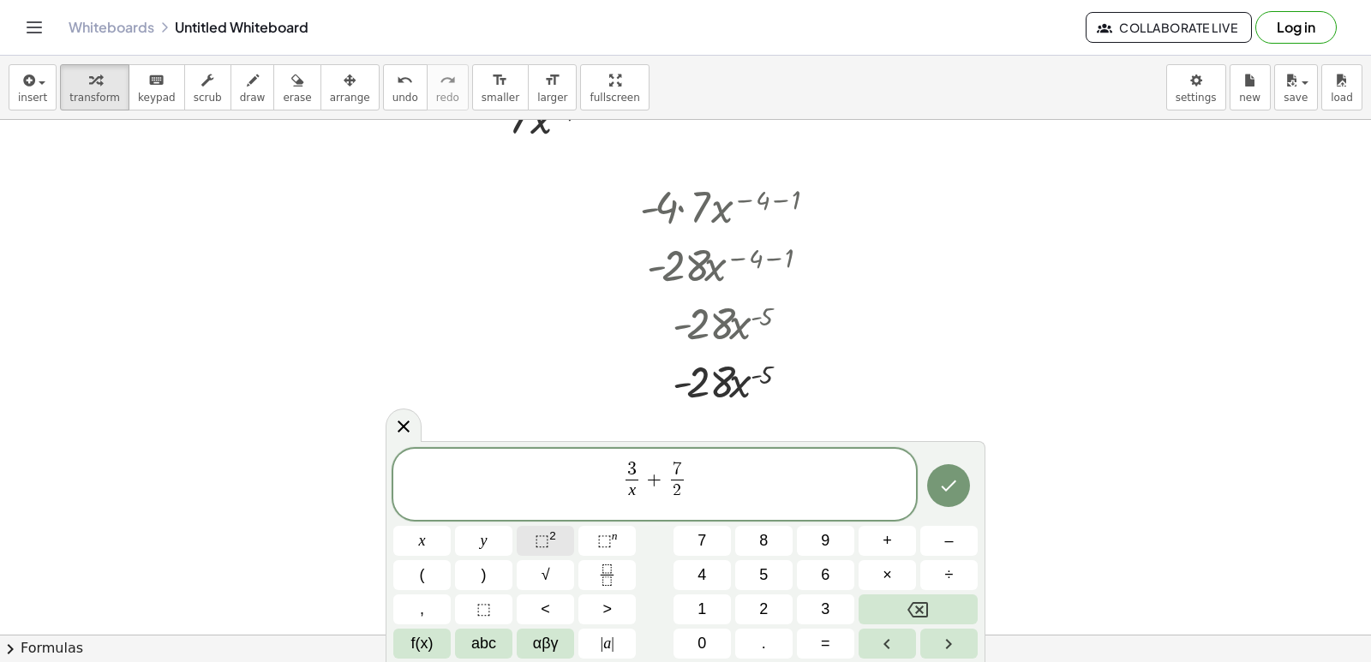
click at [559, 537] on button "⬚ 2" at bounding box center [545, 541] width 57 height 30
click at [685, 488] on span "2" at bounding box center [680, 489] width 13 height 31
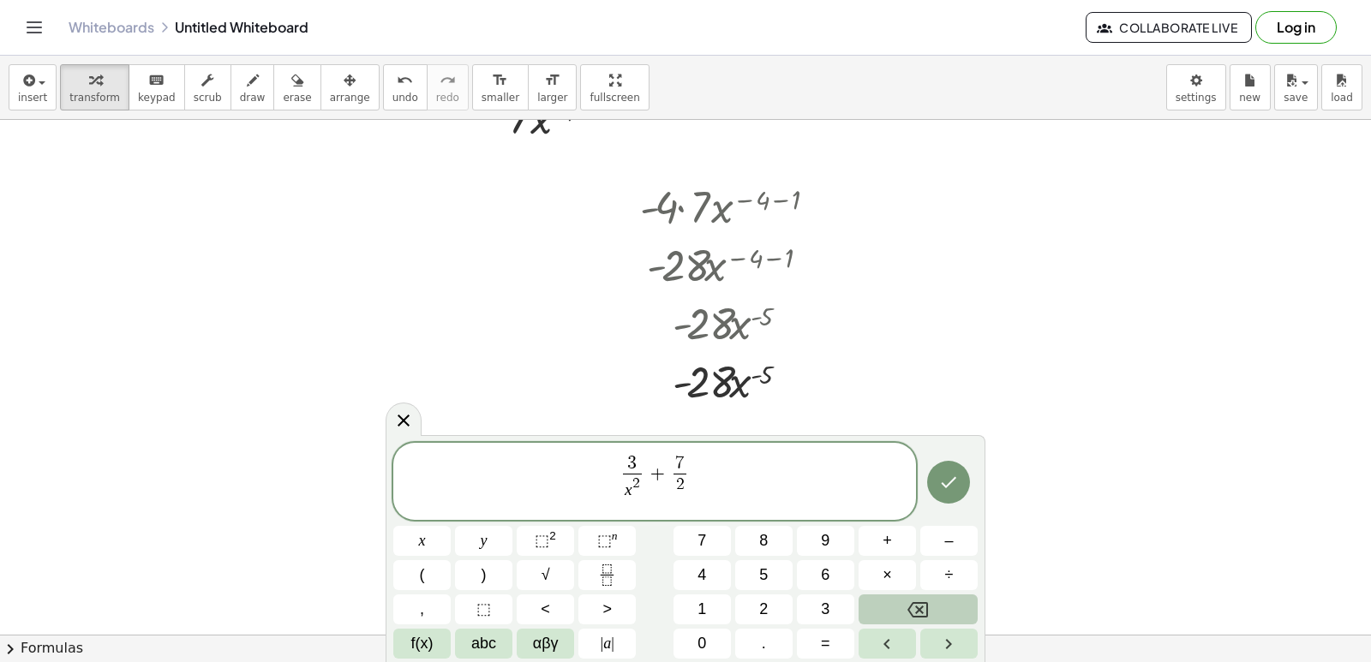
click at [900, 604] on button "Backspace" at bounding box center [918, 610] width 119 height 30
click at [900, 603] on button "Backspace" at bounding box center [918, 610] width 119 height 30
click at [429, 545] on button "x" at bounding box center [421, 541] width 57 height 30
click at [556, 537] on button "⬚ 2" at bounding box center [545, 541] width 57 height 30
click at [710, 481] on span "3 x 2 ​ + 7 x 2 ​ ​" at bounding box center [654, 482] width 523 height 59
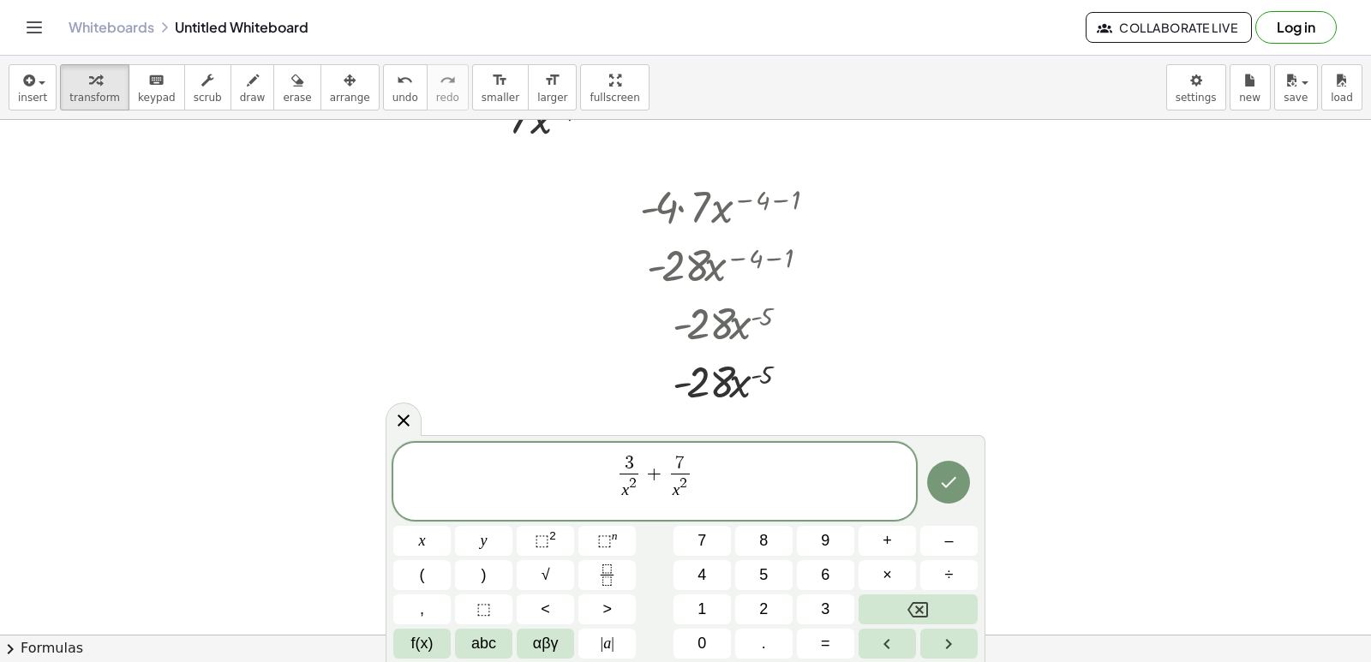
click at [692, 490] on span "7 x 2 ​" at bounding box center [680, 483] width 27 height 56
click at [686, 490] on span "2" at bounding box center [684, 483] width 8 height 15
click at [914, 603] on icon "Backspace" at bounding box center [918, 610] width 21 height 15
click at [767, 568] on span "5" at bounding box center [763, 575] width 9 height 23
click at [944, 486] on icon "Done" at bounding box center [948, 482] width 21 height 21
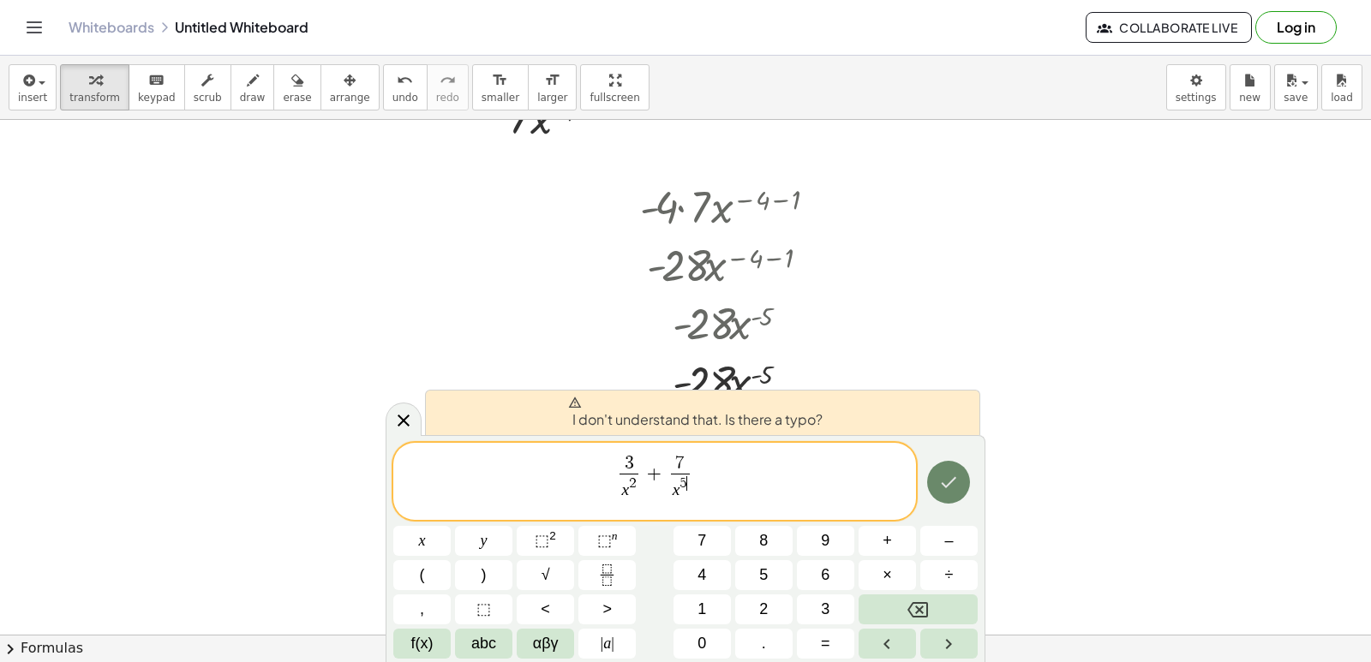
click at [933, 480] on button "Done" at bounding box center [948, 482] width 43 height 43
click at [932, 479] on button "Done" at bounding box center [948, 482] width 43 height 43
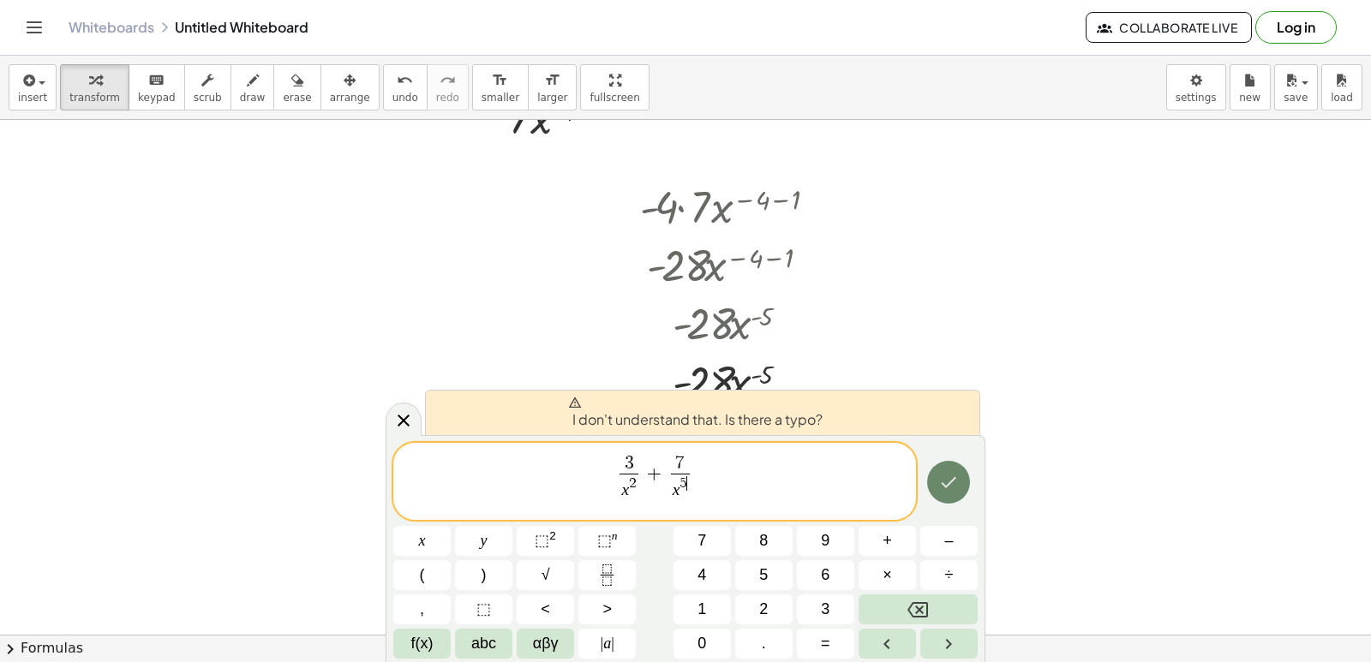
click at [932, 479] on button "Done" at bounding box center [948, 482] width 43 height 43
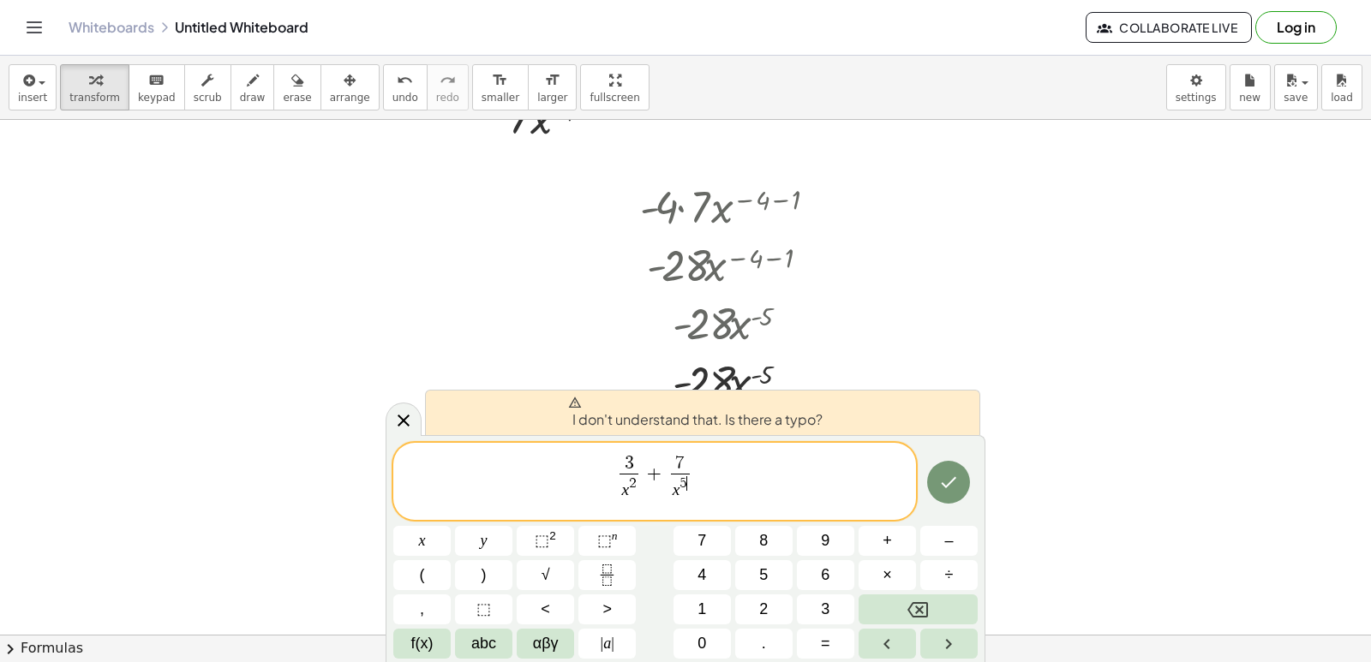
click at [803, 487] on span "3 x 2 ​ + 7 x 5 ​ ​" at bounding box center [654, 482] width 523 height 59
click at [936, 608] on button "Backspace" at bounding box center [918, 610] width 119 height 30
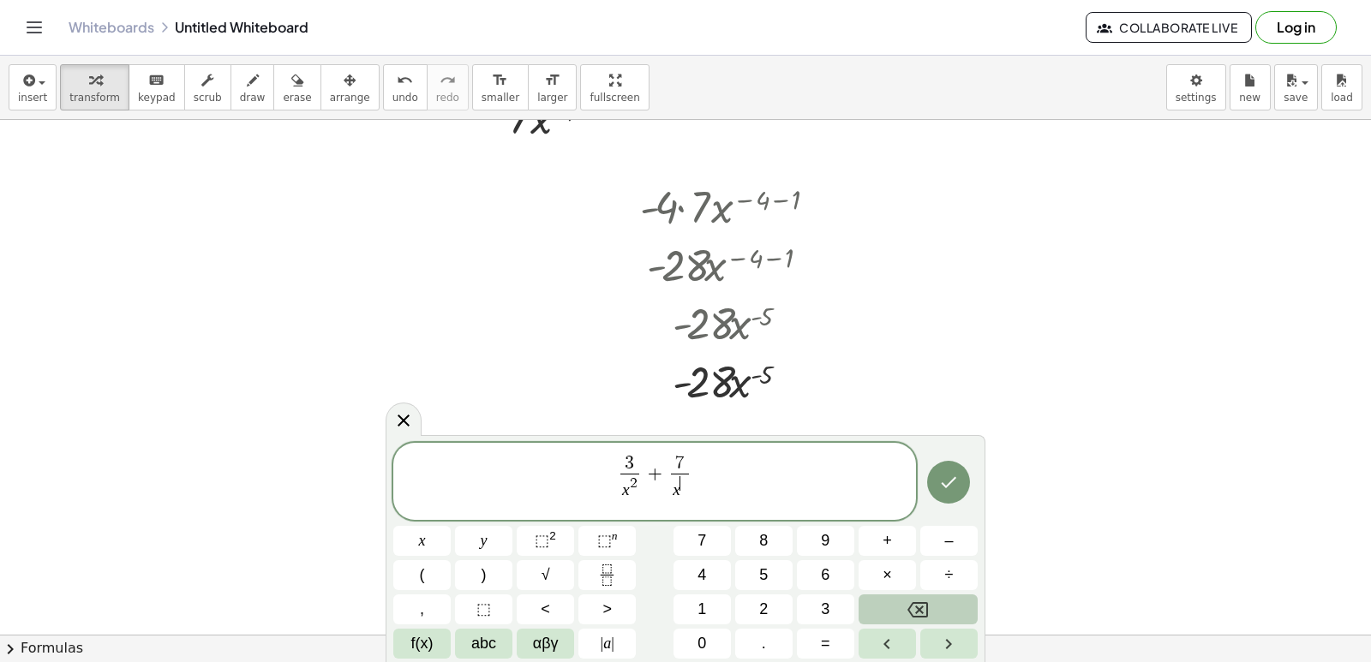
click at [936, 608] on button "Backspace" at bounding box center [918, 610] width 119 height 30
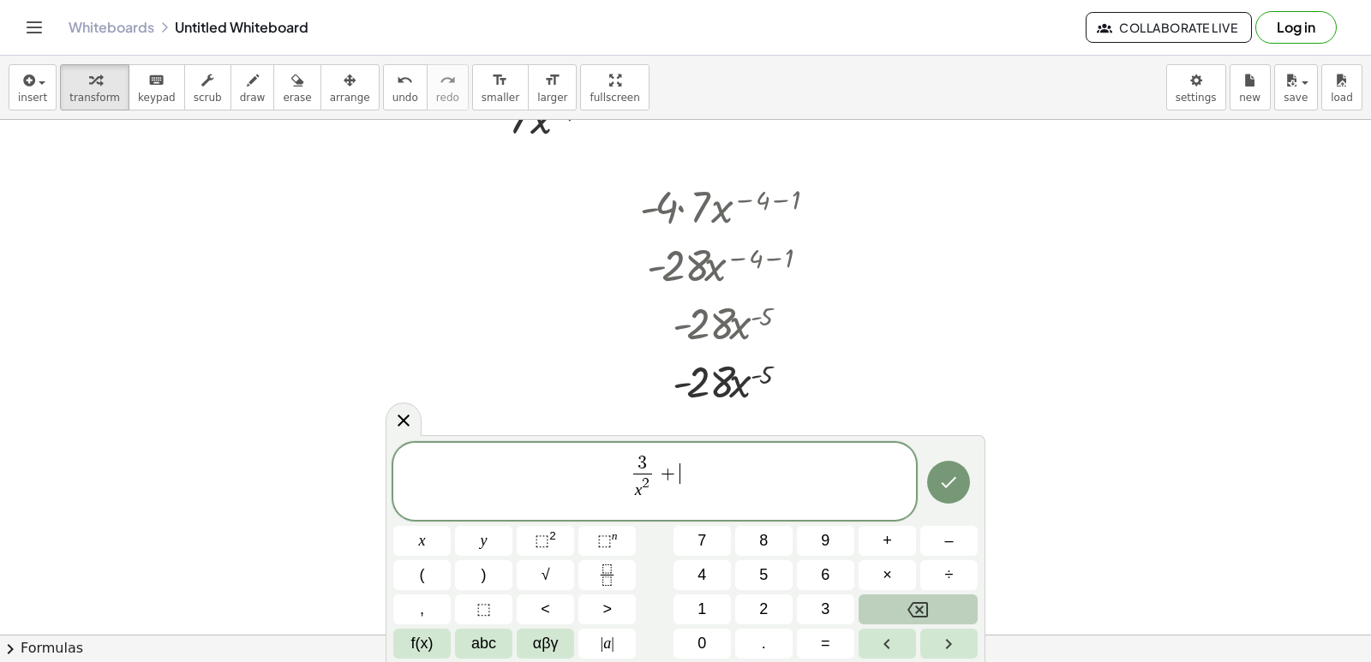
click at [936, 608] on button "Backspace" at bounding box center [918, 610] width 119 height 30
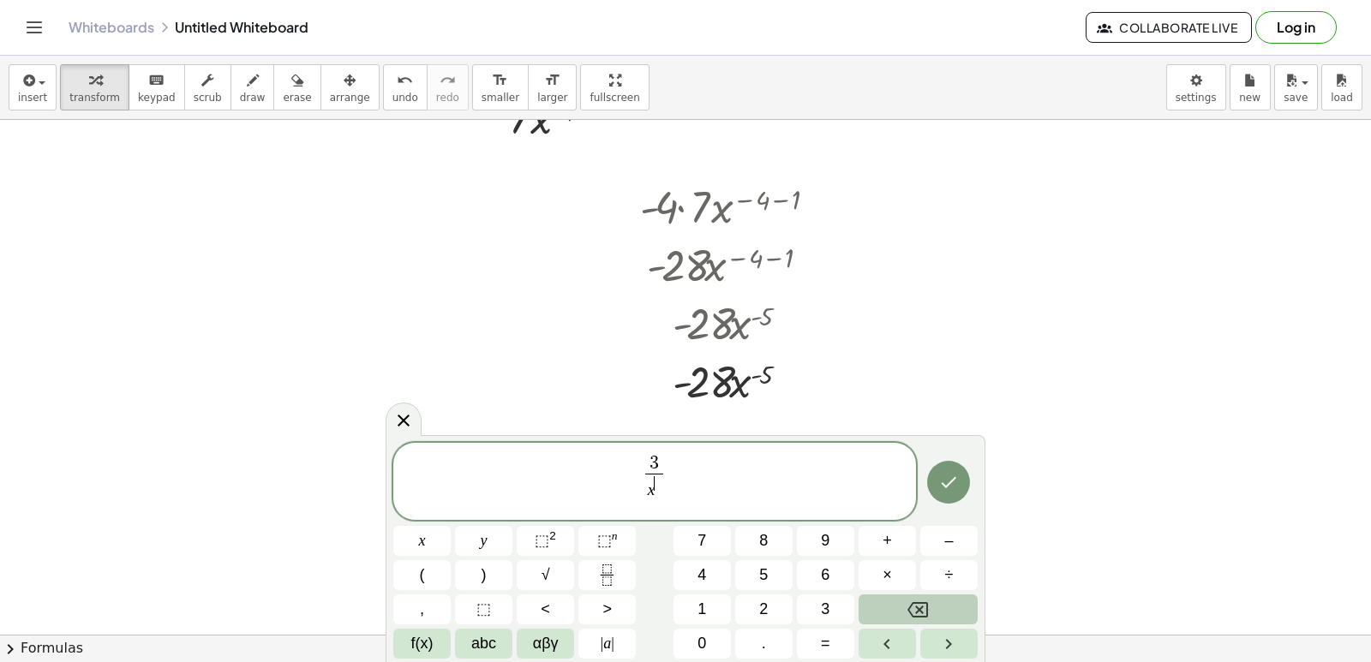
click at [936, 608] on button "Backspace" at bounding box center [918, 610] width 119 height 30
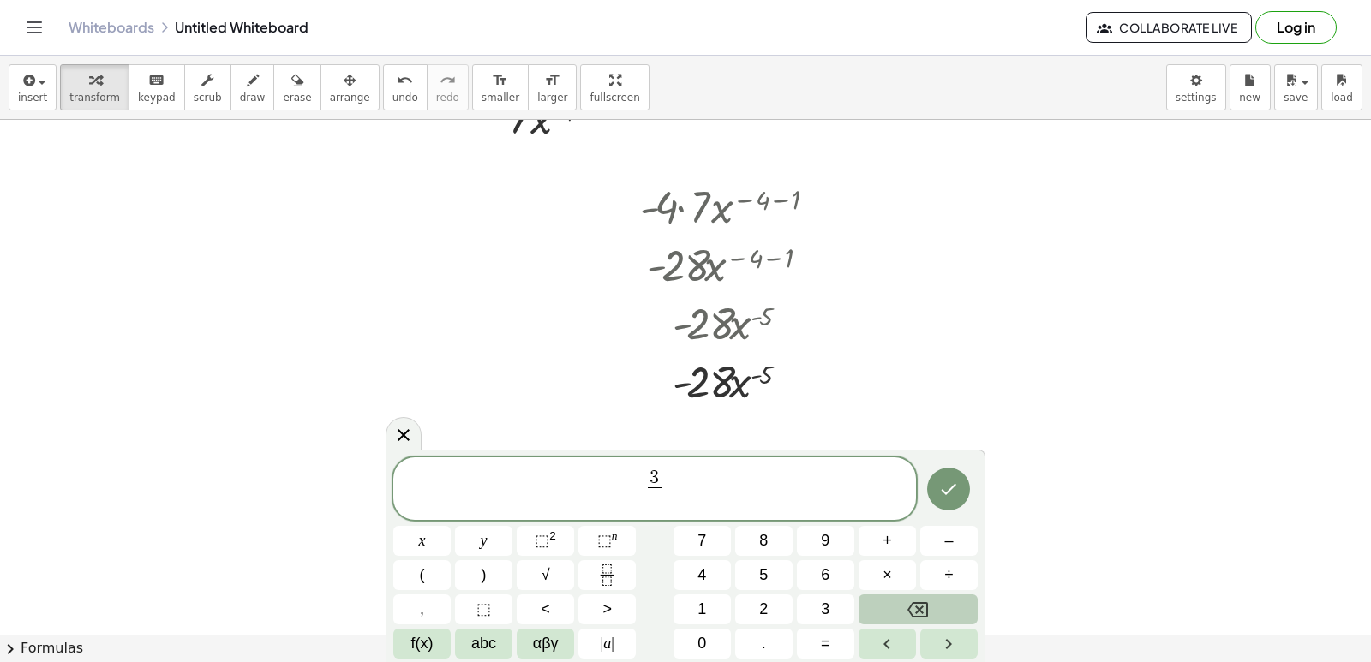
click at [936, 608] on button "Backspace" at bounding box center [918, 610] width 119 height 30
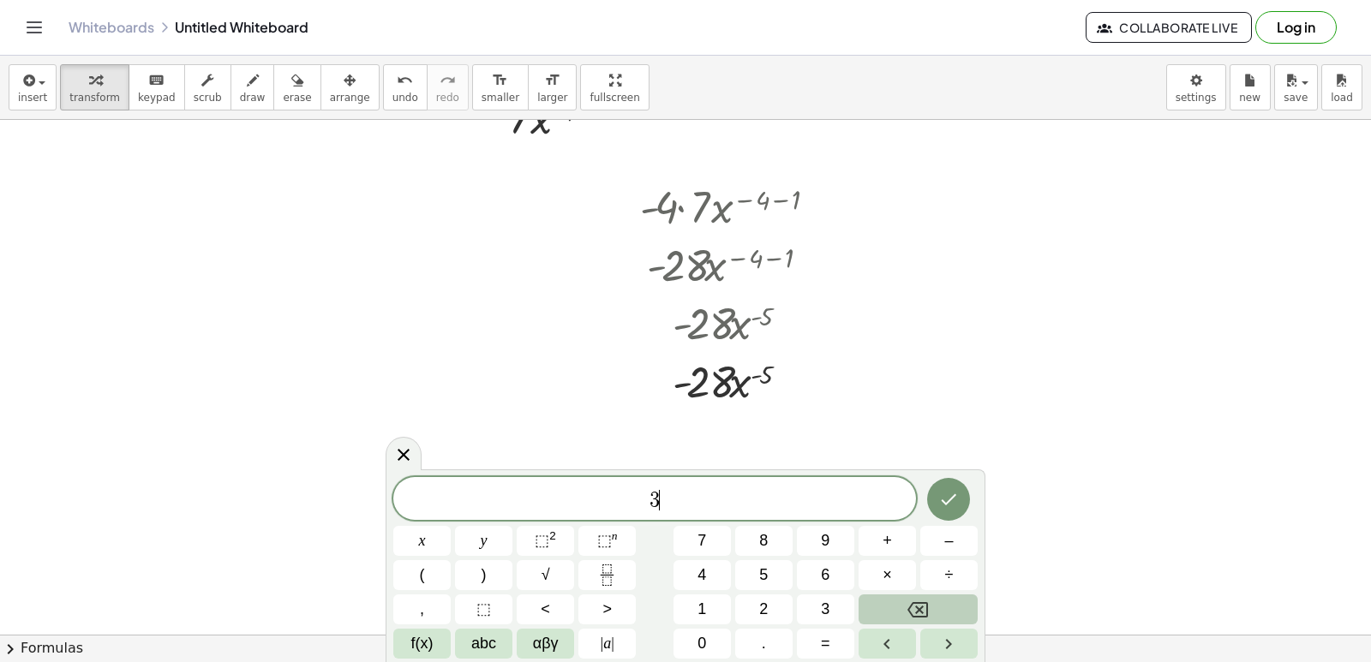
click at [936, 608] on button "Backspace" at bounding box center [918, 610] width 119 height 30
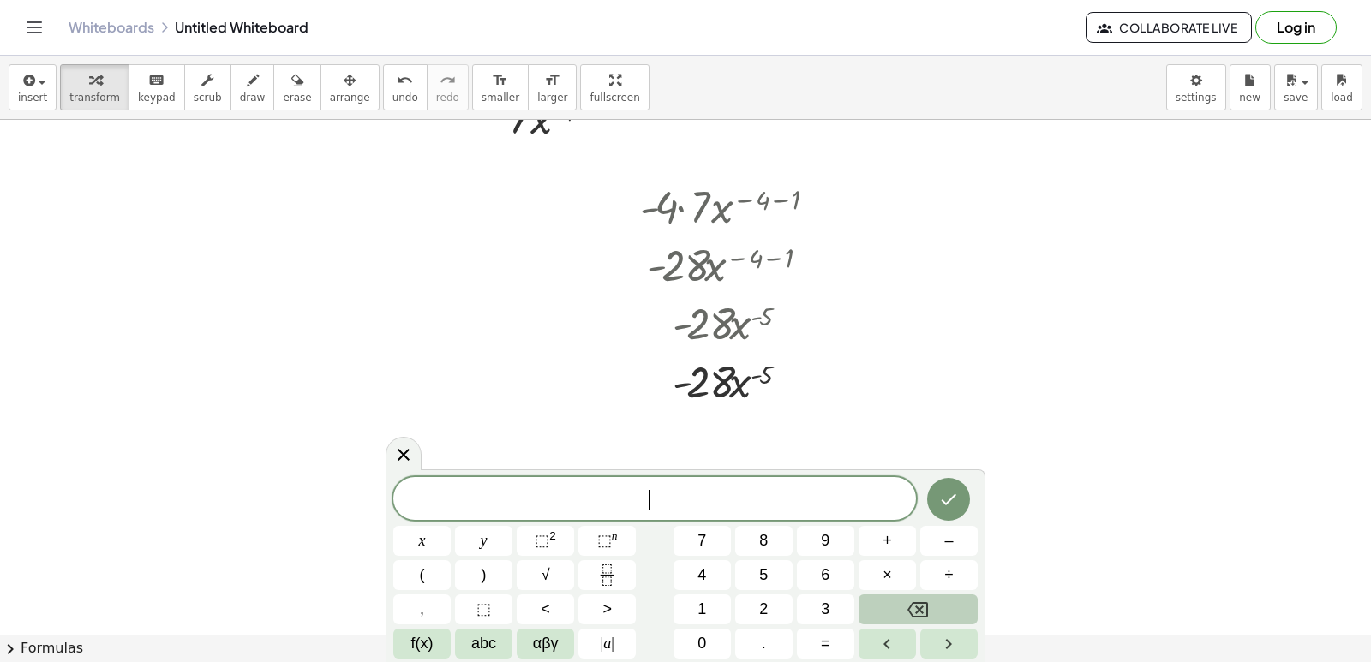
click at [936, 608] on button "Backspace" at bounding box center [918, 610] width 119 height 30
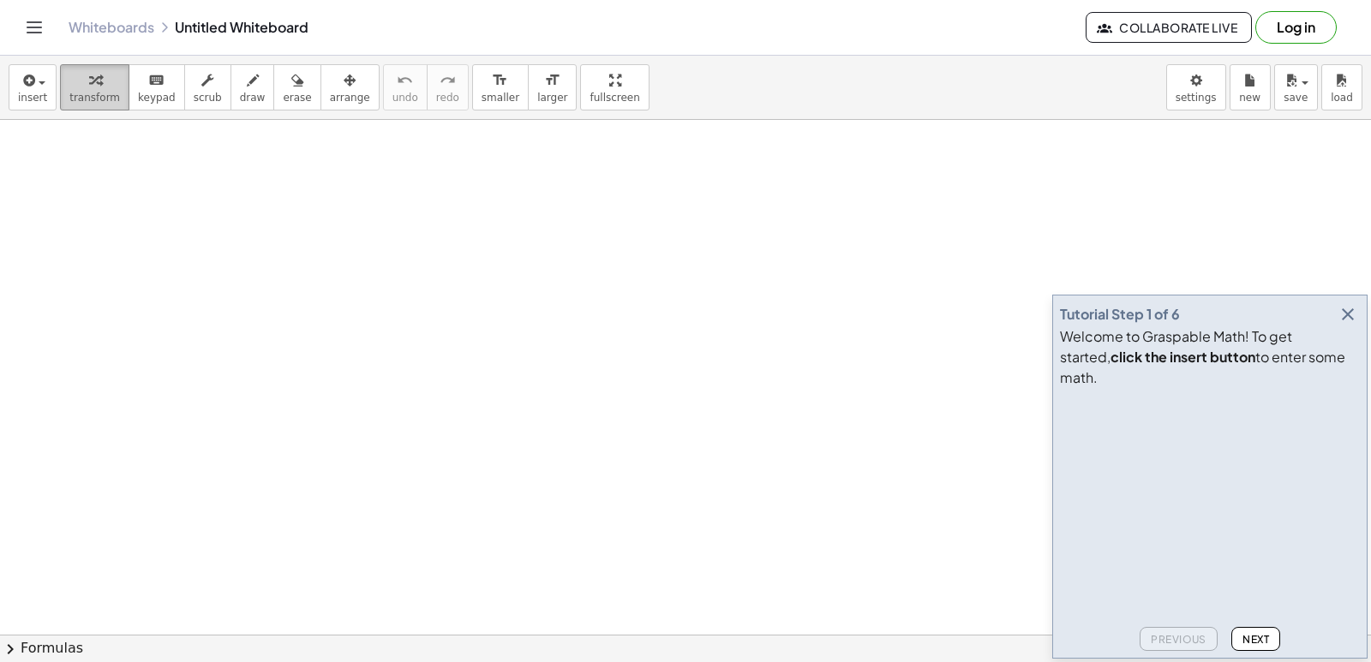
drag, startPoint x: 94, startPoint y: 103, endPoint x: 81, endPoint y: 93, distance: 15.9
click at [94, 103] on span "transform" at bounding box center [94, 98] width 51 height 12
drag, startPoint x: 92, startPoint y: 87, endPoint x: 92, endPoint y: 99, distance: 12.9
click at [92, 99] on button "transform" at bounding box center [94, 87] width 69 height 46
click at [92, 99] on span "transform" at bounding box center [94, 98] width 51 height 12
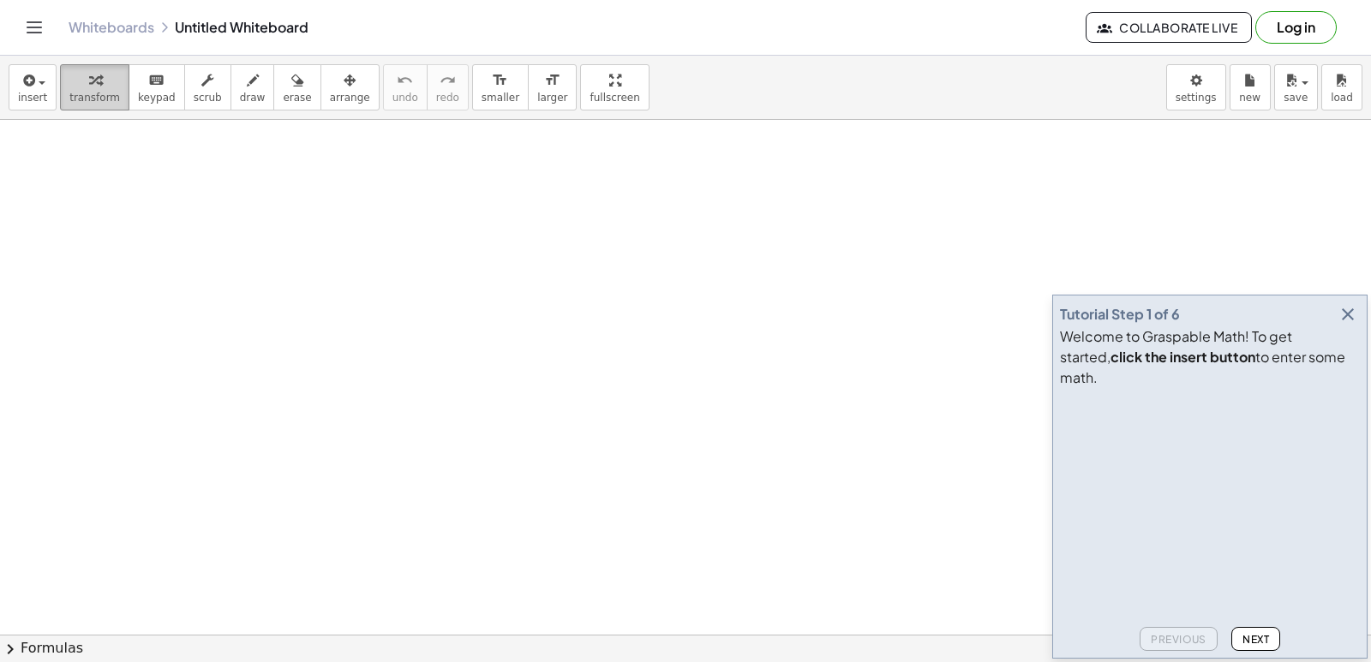
click at [93, 101] on button "transform" at bounding box center [94, 87] width 69 height 46
click at [93, 101] on span "transform" at bounding box center [94, 98] width 51 height 12
click at [93, 106] on button "transform" at bounding box center [94, 87] width 69 height 46
click at [93, 96] on span "transform" at bounding box center [94, 98] width 51 height 12
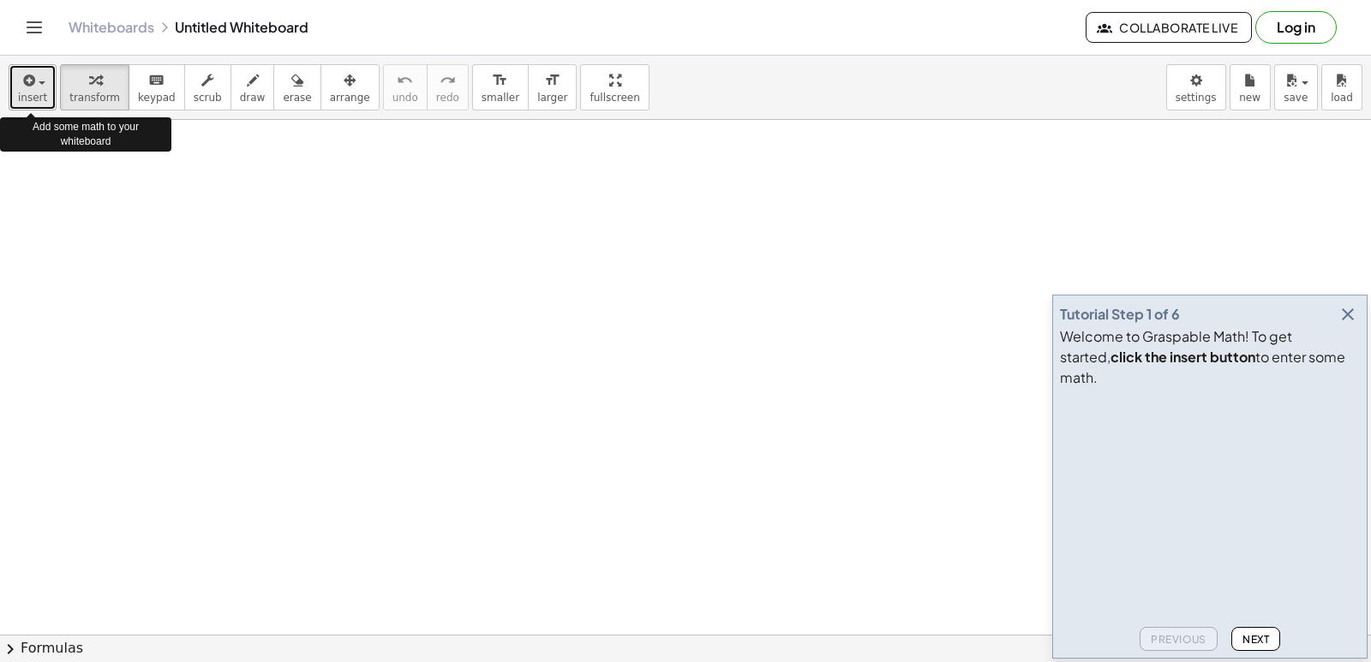
click at [35, 81] on span "button" at bounding box center [36, 82] width 3 height 12
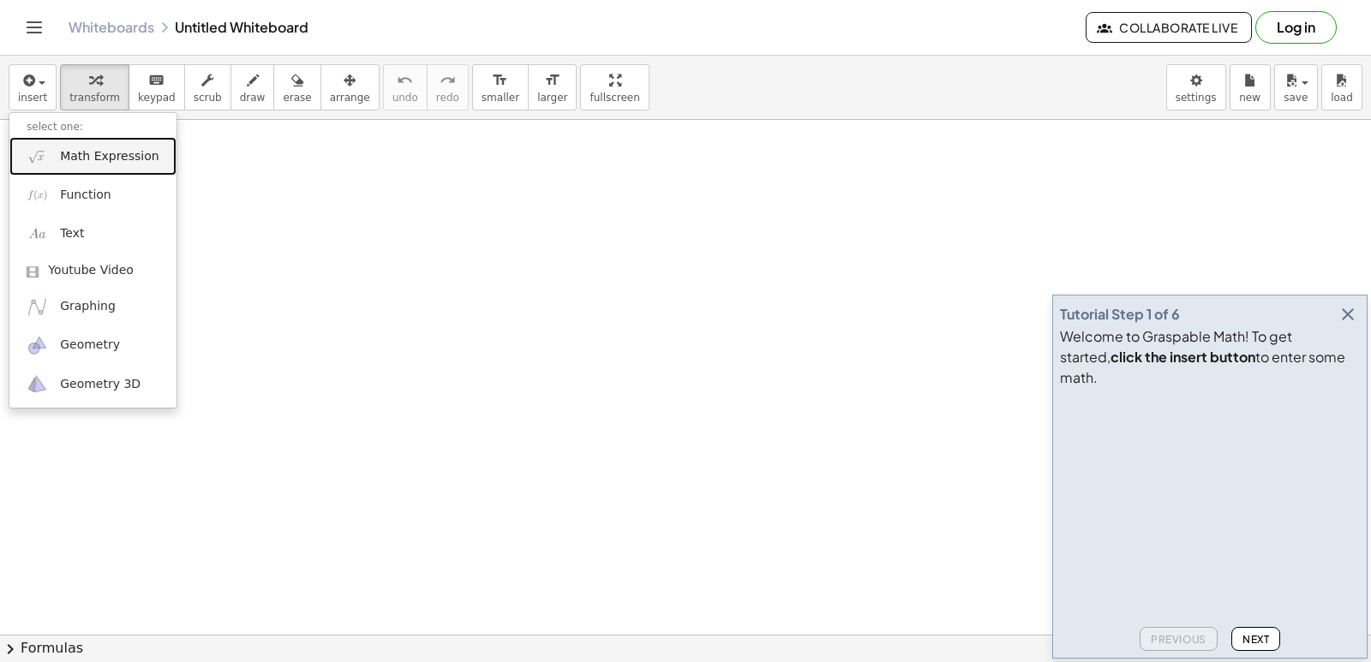
click at [114, 162] on span "Math Expression" at bounding box center [109, 156] width 99 height 17
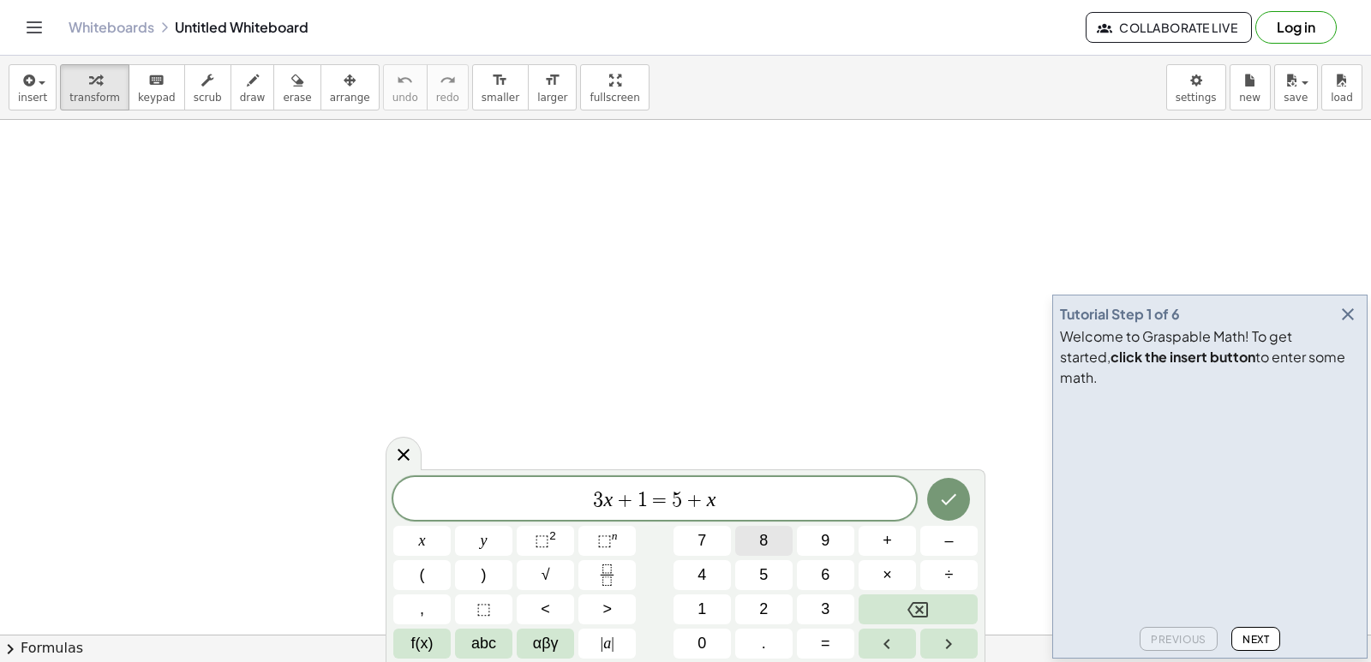
click at [942, 501] on icon "Done" at bounding box center [948, 499] width 21 height 21
click at [960, 497] on button "Done" at bounding box center [948, 499] width 43 height 43
click at [763, 579] on div "3 x + 1 = 5 + x ​ x y ⬚ 2 ⬚ n 7 8 9 + – ( ) √ 4 5 6 × ÷ , ⬚ < > 1 2 3 f(x) abc …" at bounding box center [685, 568] width 585 height 182
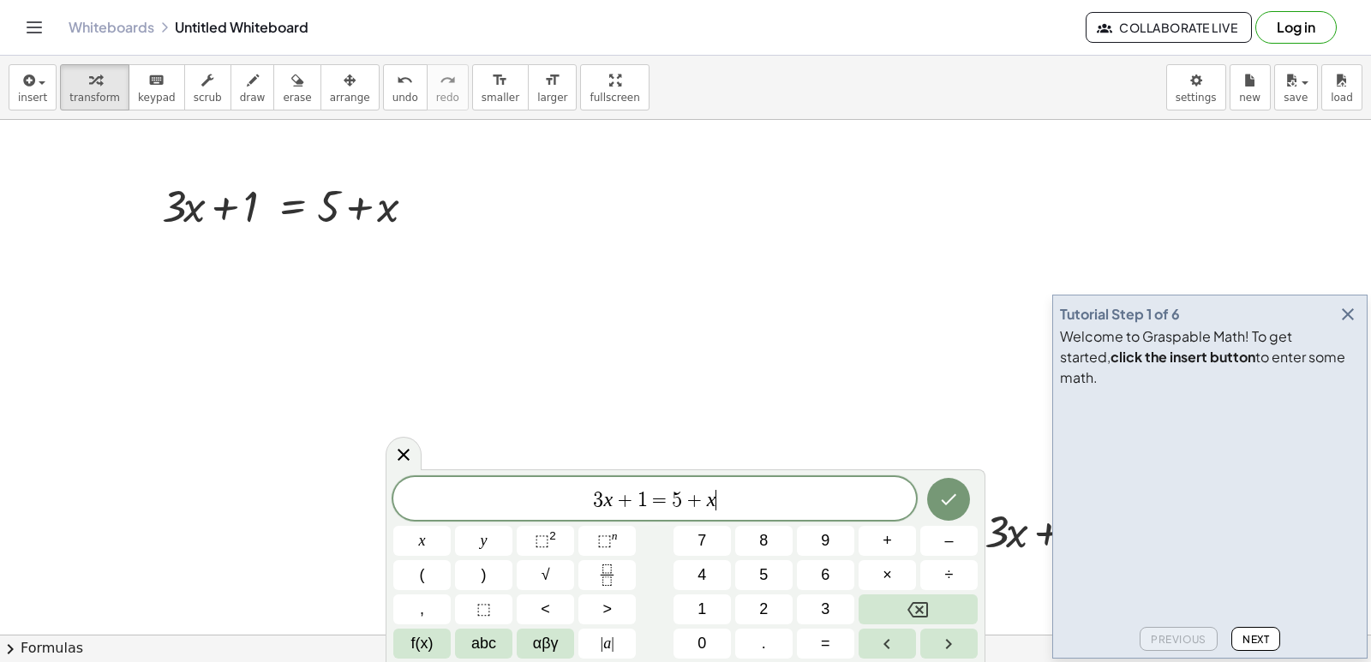
click at [739, 507] on span "3 x + 1 = 5 + x ​" at bounding box center [654, 501] width 523 height 24
click at [958, 499] on icon "Done" at bounding box center [948, 499] width 21 height 21
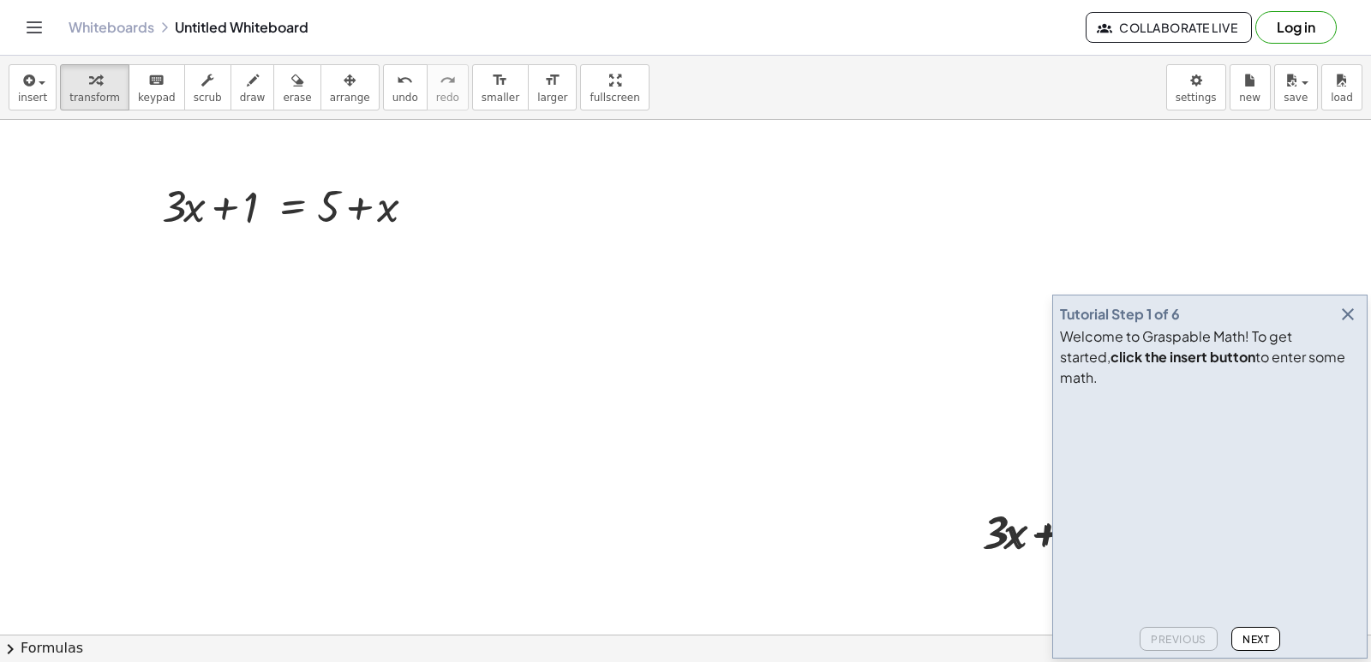
drag, startPoint x: 380, startPoint y: 477, endPoint x: 334, endPoint y: 468, distance: 46.4
drag, startPoint x: 363, startPoint y: 189, endPoint x: 357, endPoint y: 240, distance: 50.9
drag, startPoint x: 416, startPoint y: 207, endPoint x: 282, endPoint y: 297, distance: 161.2
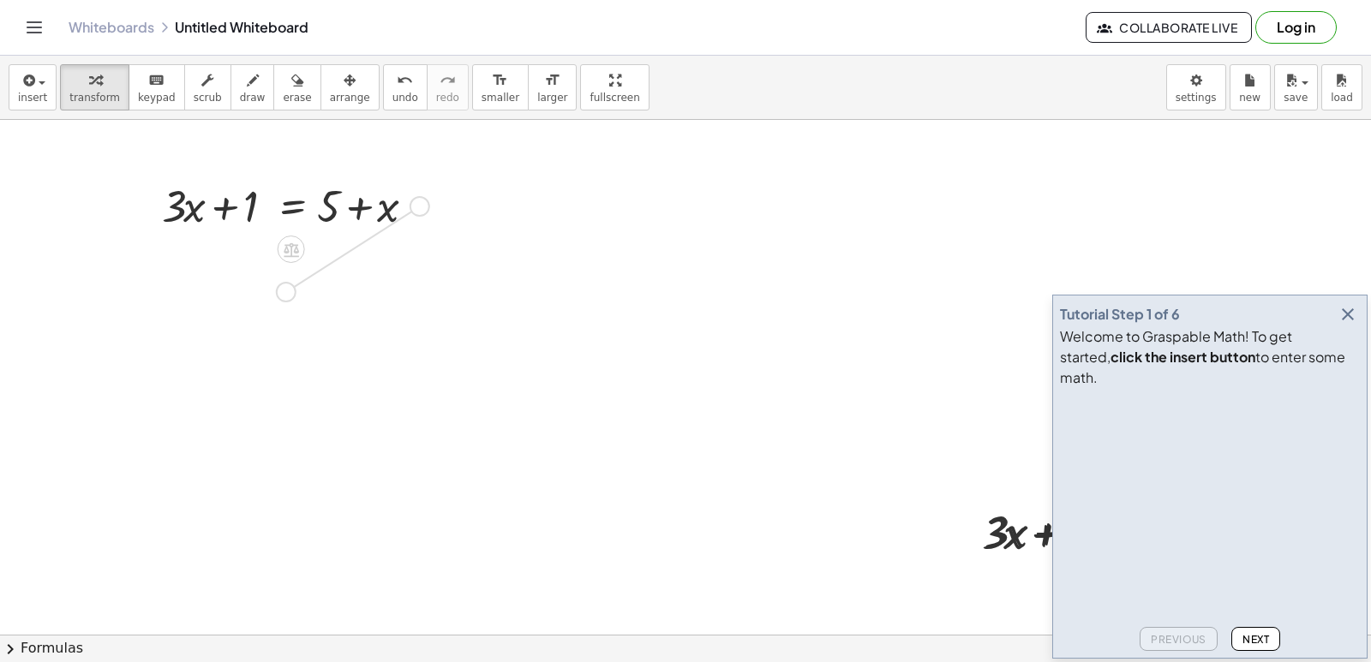
drag, startPoint x: 283, startPoint y: 280, endPoint x: 399, endPoint y: 357, distance: 138.6
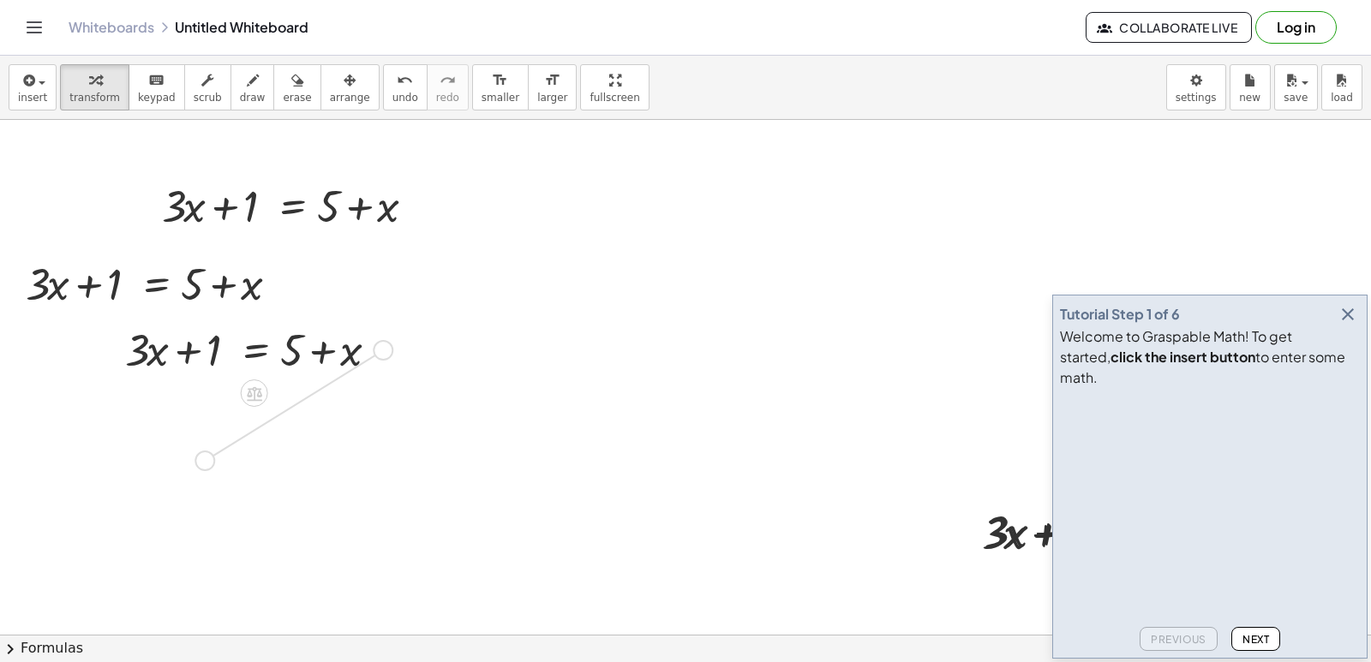
drag, startPoint x: 382, startPoint y: 341, endPoint x: 201, endPoint y: 446, distance: 209.6
drag, startPoint x: 290, startPoint y: 442, endPoint x: 391, endPoint y: 525, distance: 130.4
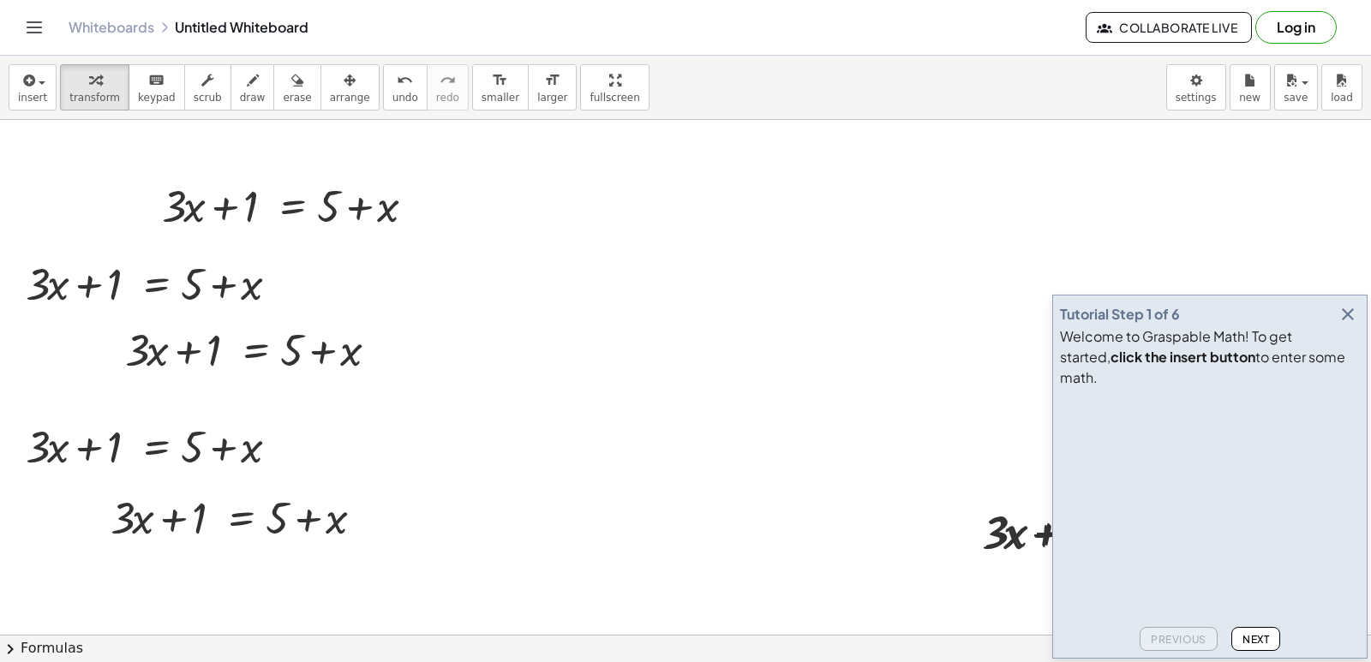
drag, startPoint x: 435, startPoint y: 559, endPoint x: 405, endPoint y: 528, distance: 43.0
drag, startPoint x: 369, startPoint y: 515, endPoint x: 482, endPoint y: 522, distance: 113.3
drag, startPoint x: 297, startPoint y: 442, endPoint x: 504, endPoint y: 434, distance: 206.7
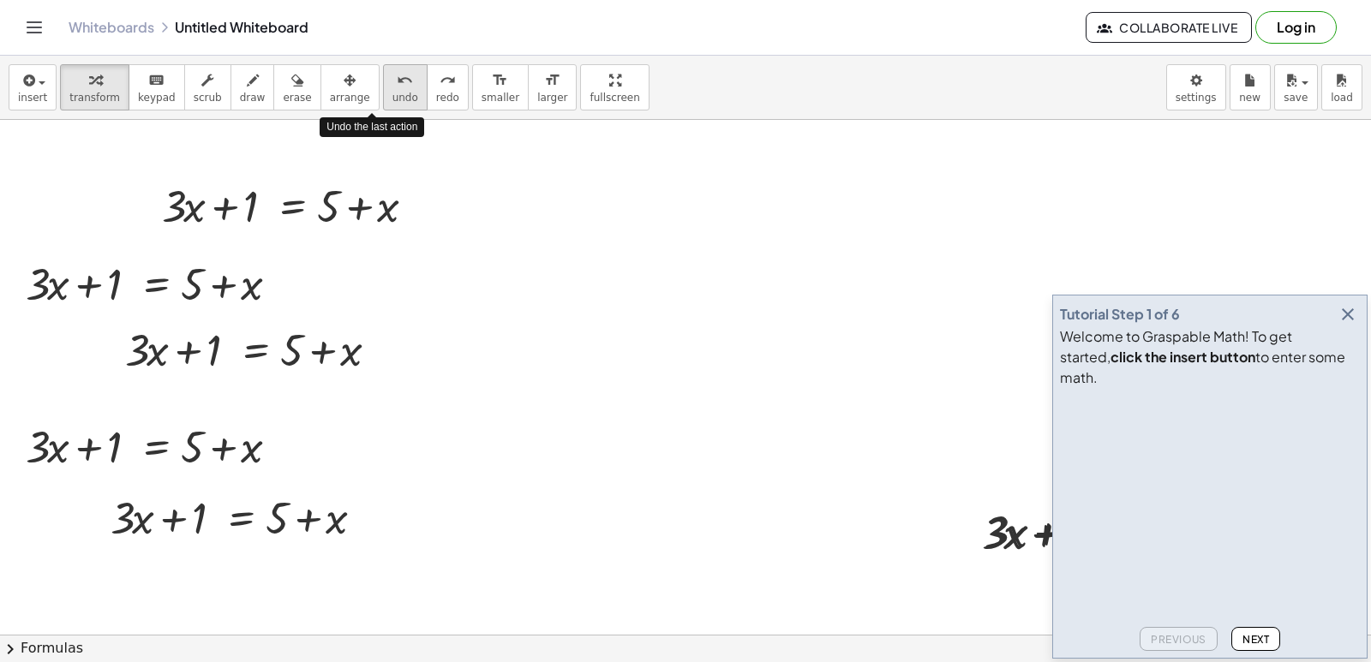
click at [393, 102] on span "undo" at bounding box center [406, 98] width 26 height 12
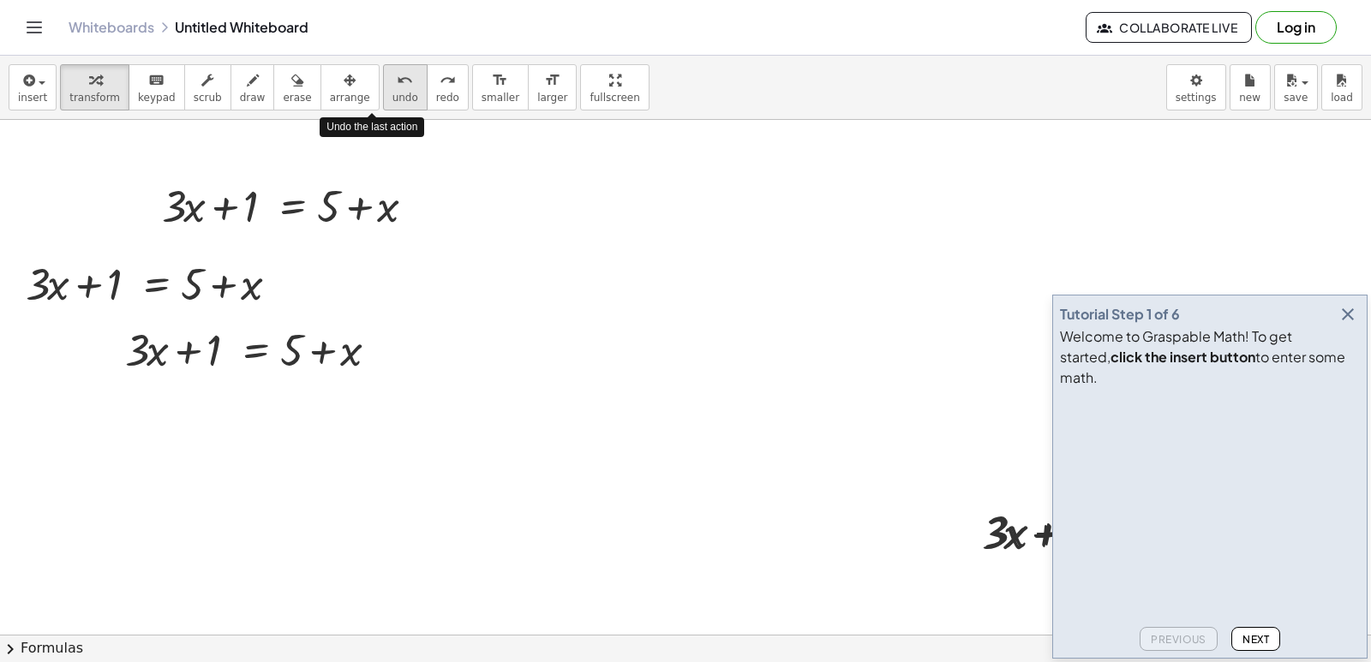
click at [393, 92] on span "undo" at bounding box center [406, 98] width 26 height 12
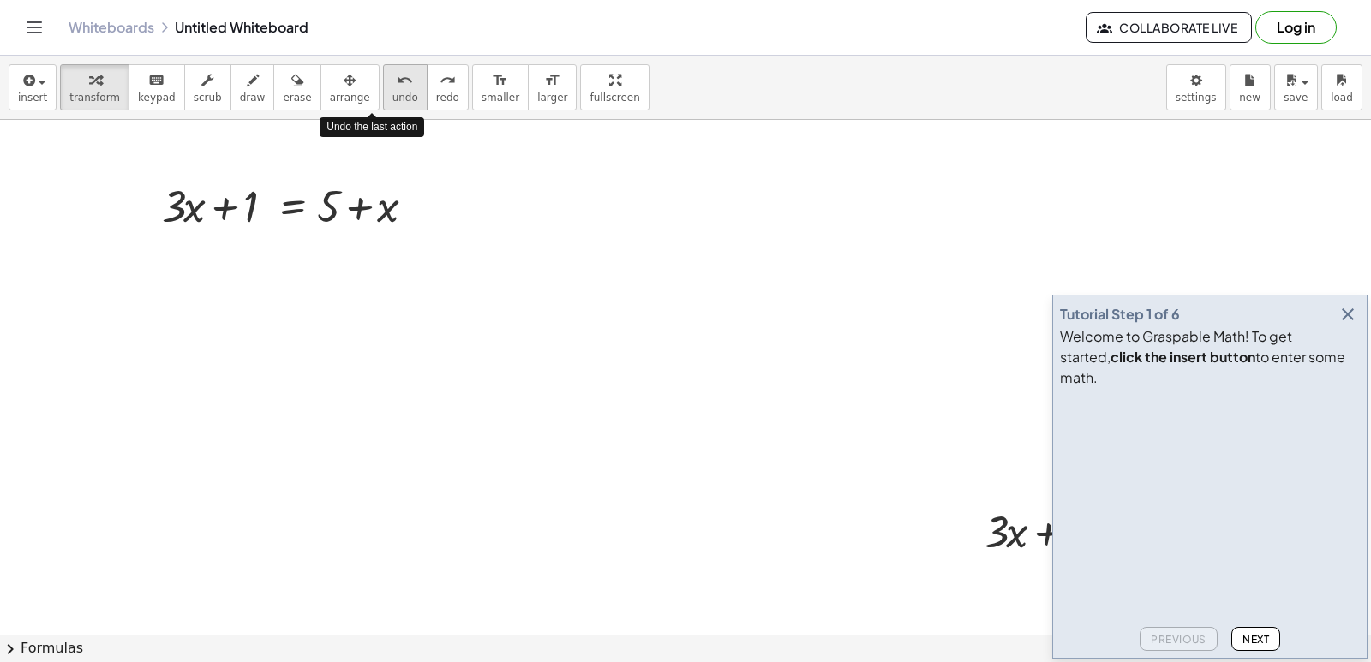
click at [393, 92] on span "undo" at bounding box center [406, 98] width 26 height 12
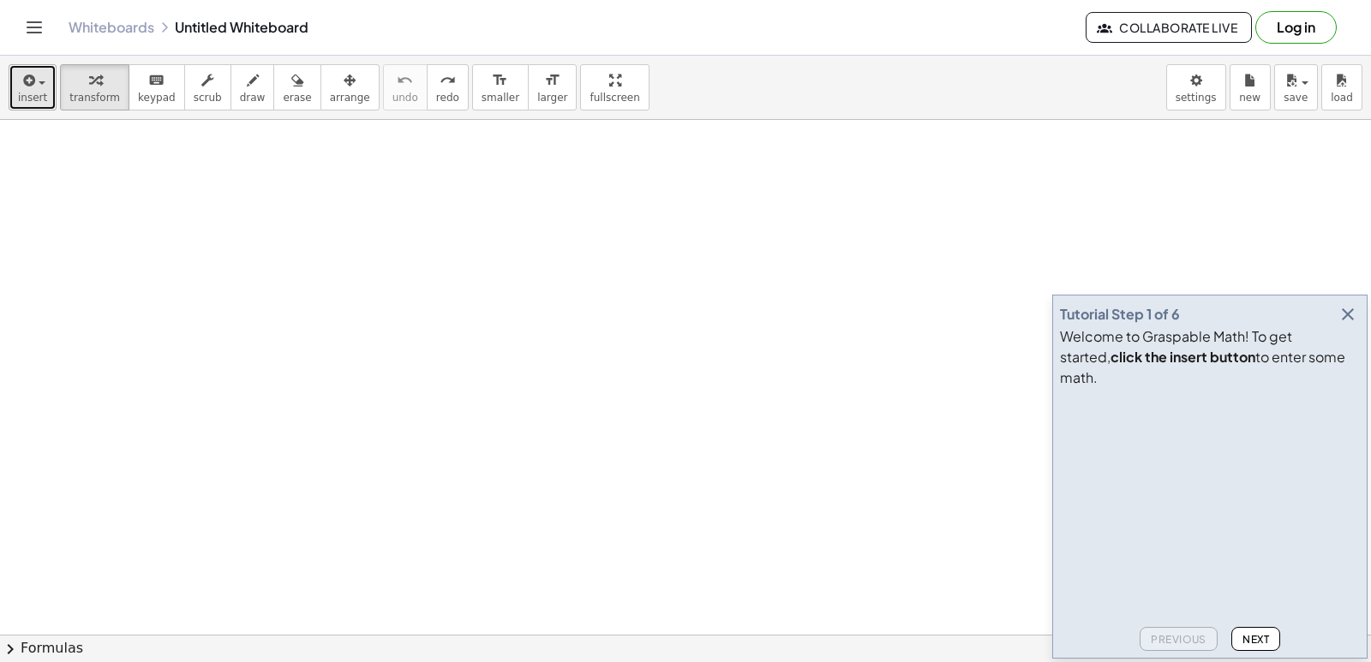
click at [38, 76] on div "button" at bounding box center [32, 79] width 29 height 21
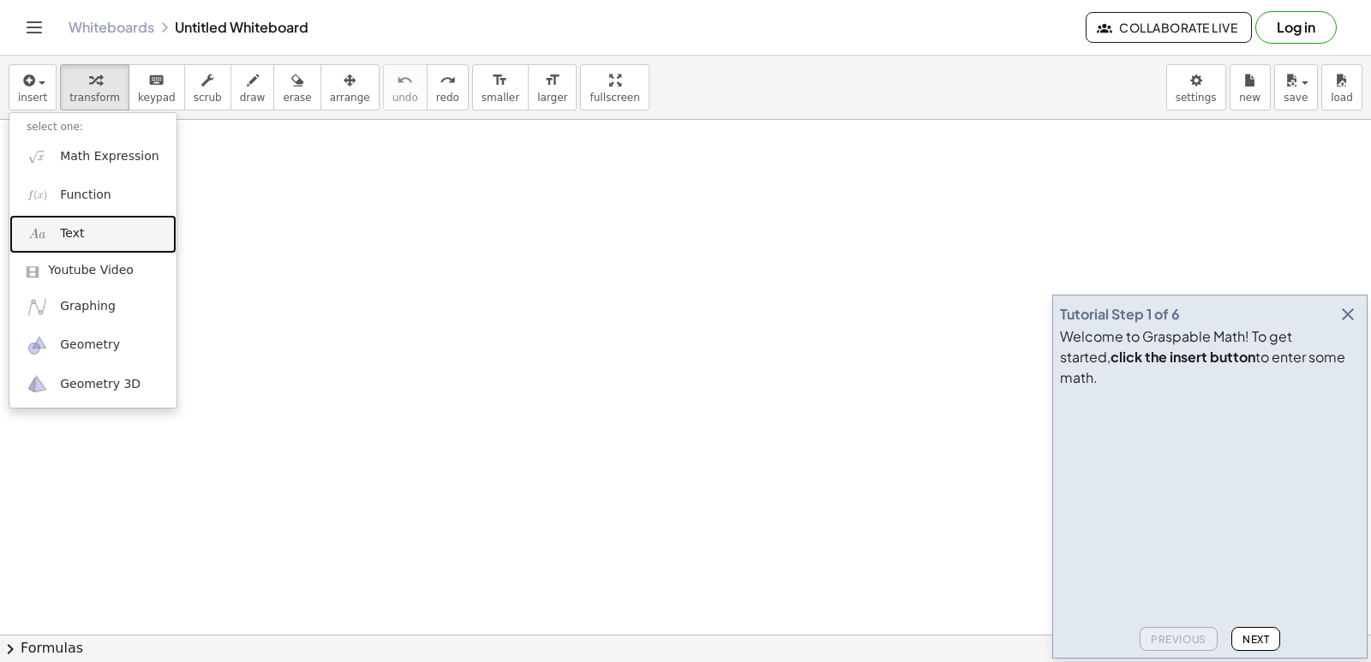
click at [93, 235] on link "Text" at bounding box center [92, 234] width 167 height 39
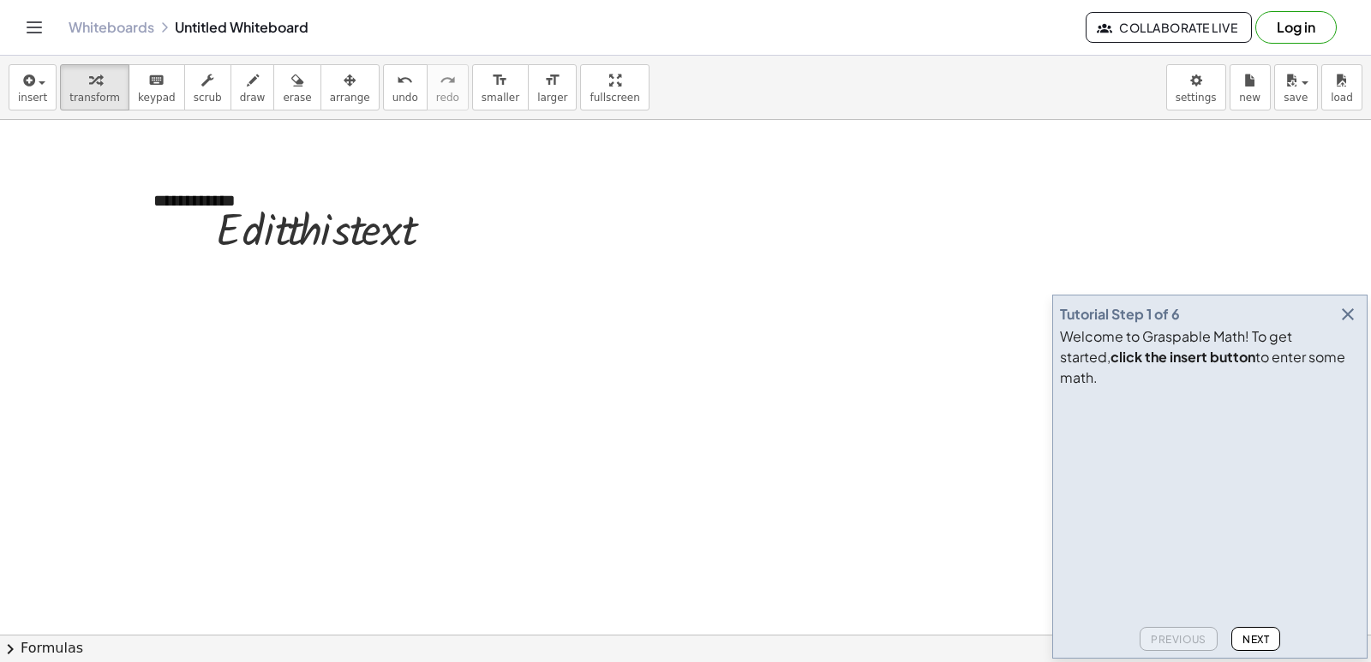
drag, startPoint x: 585, startPoint y: 153, endPoint x: 600, endPoint y: 279, distance: 126.9
drag, startPoint x: 591, startPoint y: 285, endPoint x: 603, endPoint y: 269, distance: 19.7
drag, startPoint x: 565, startPoint y: 235, endPoint x: 571, endPoint y: 176, distance: 59.4
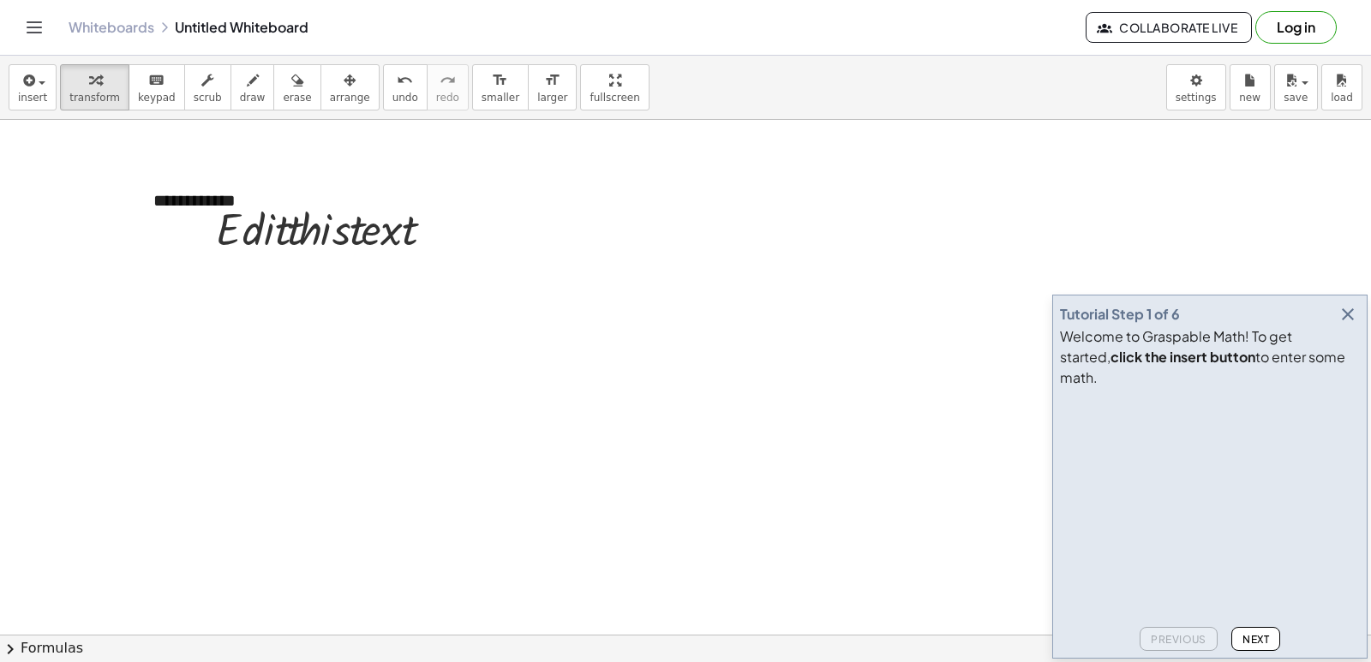
click at [1352, 325] on icon "button" at bounding box center [1348, 314] width 21 height 21
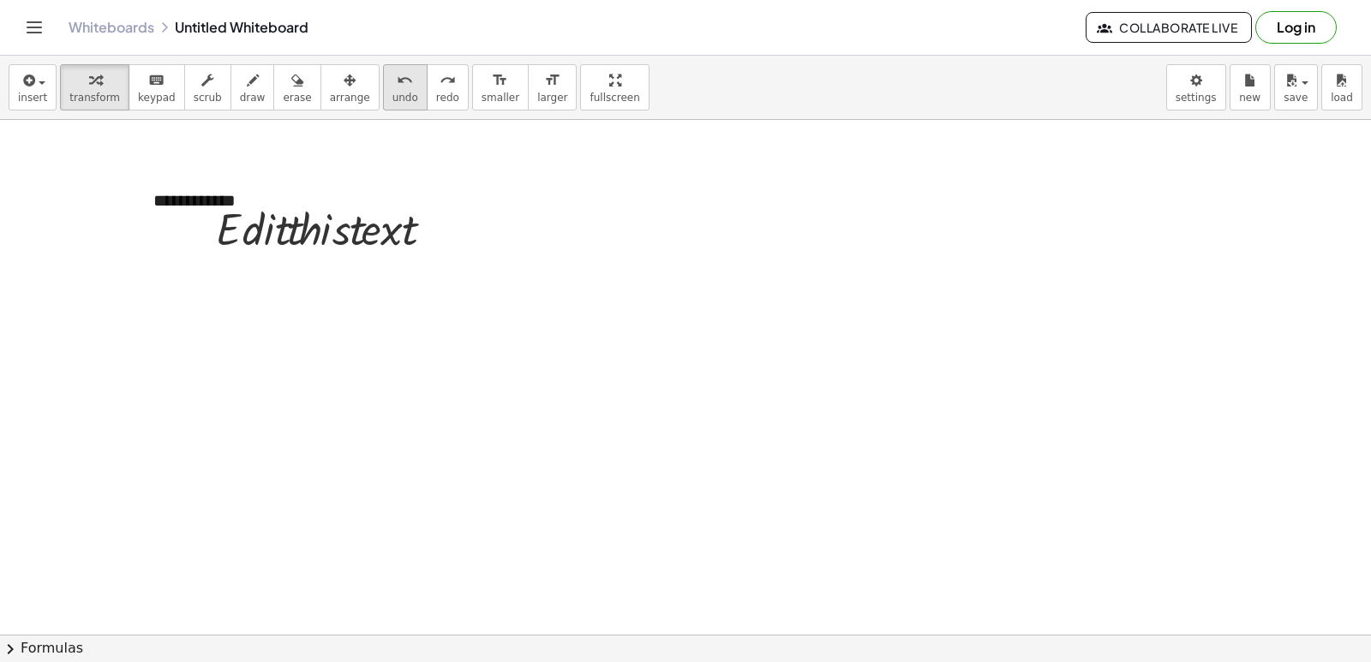
click at [397, 81] on icon "undo" at bounding box center [405, 80] width 16 height 21
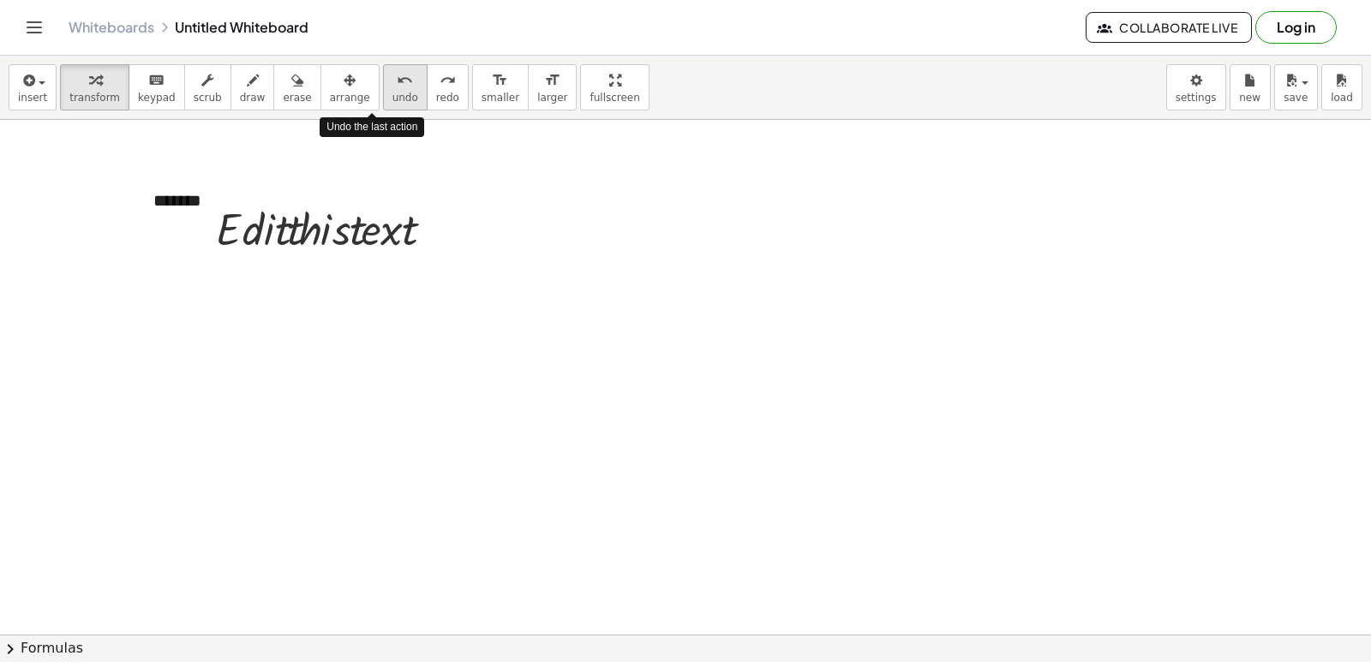
click at [397, 84] on icon "undo" at bounding box center [405, 80] width 16 height 21
click at [397, 89] on icon "undo" at bounding box center [405, 80] width 16 height 21
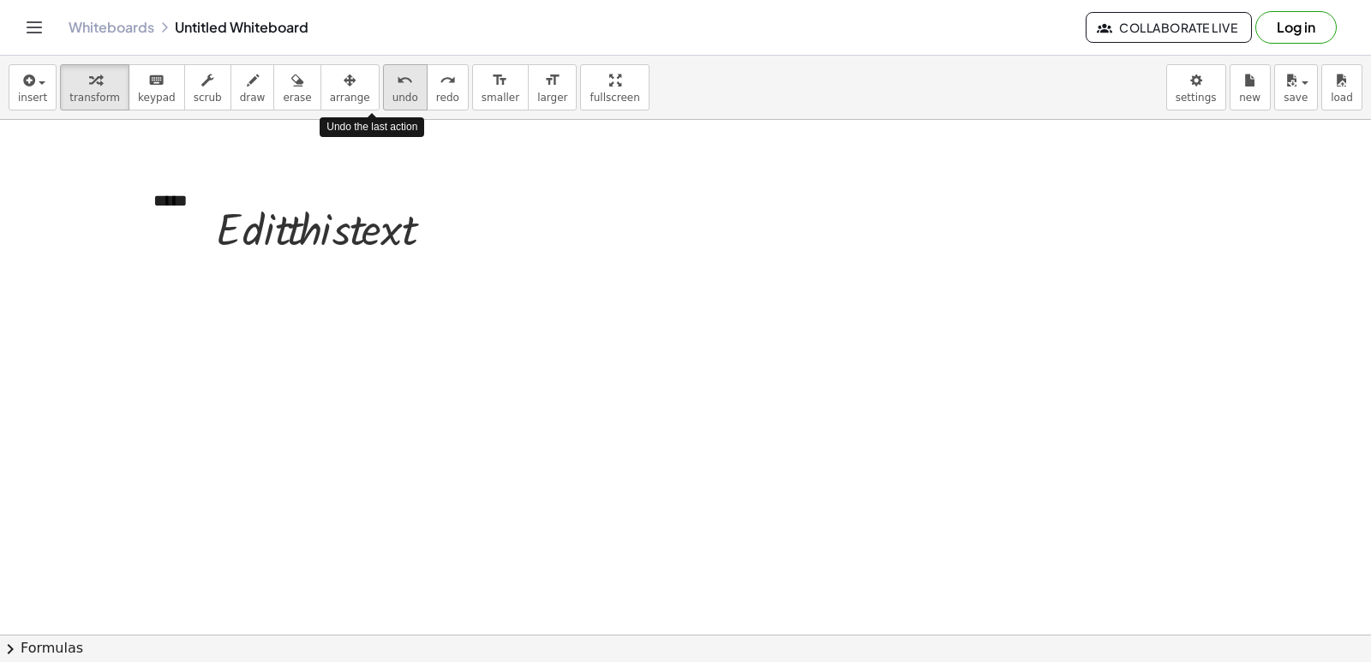
click at [397, 89] on icon "undo" at bounding box center [405, 80] width 16 height 21
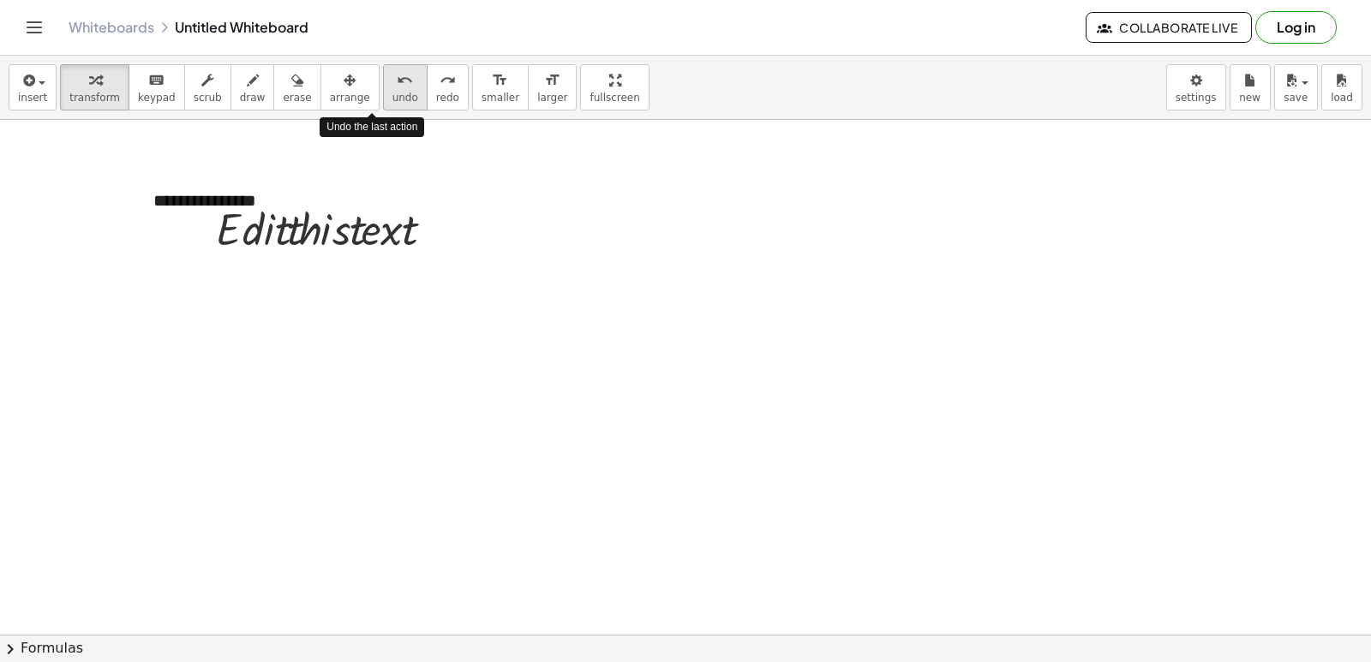
click at [397, 89] on icon "undo" at bounding box center [405, 80] width 16 height 21
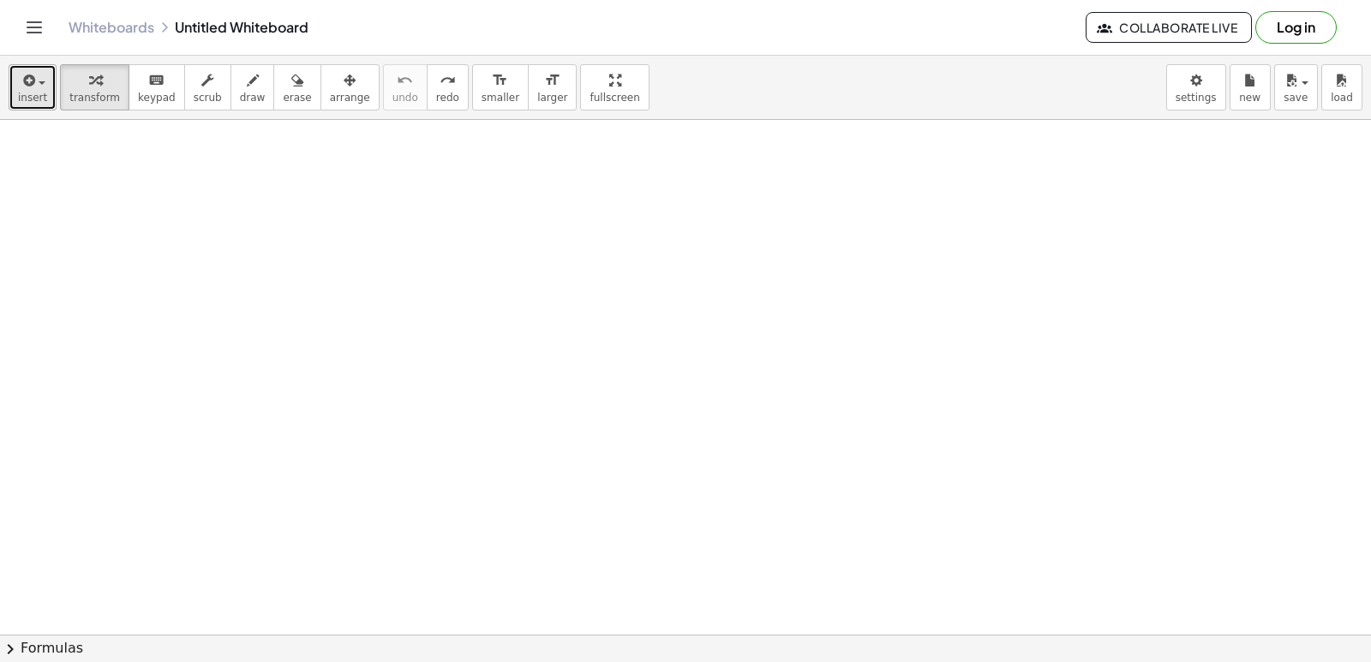
click at [27, 75] on icon "button" at bounding box center [27, 80] width 15 height 21
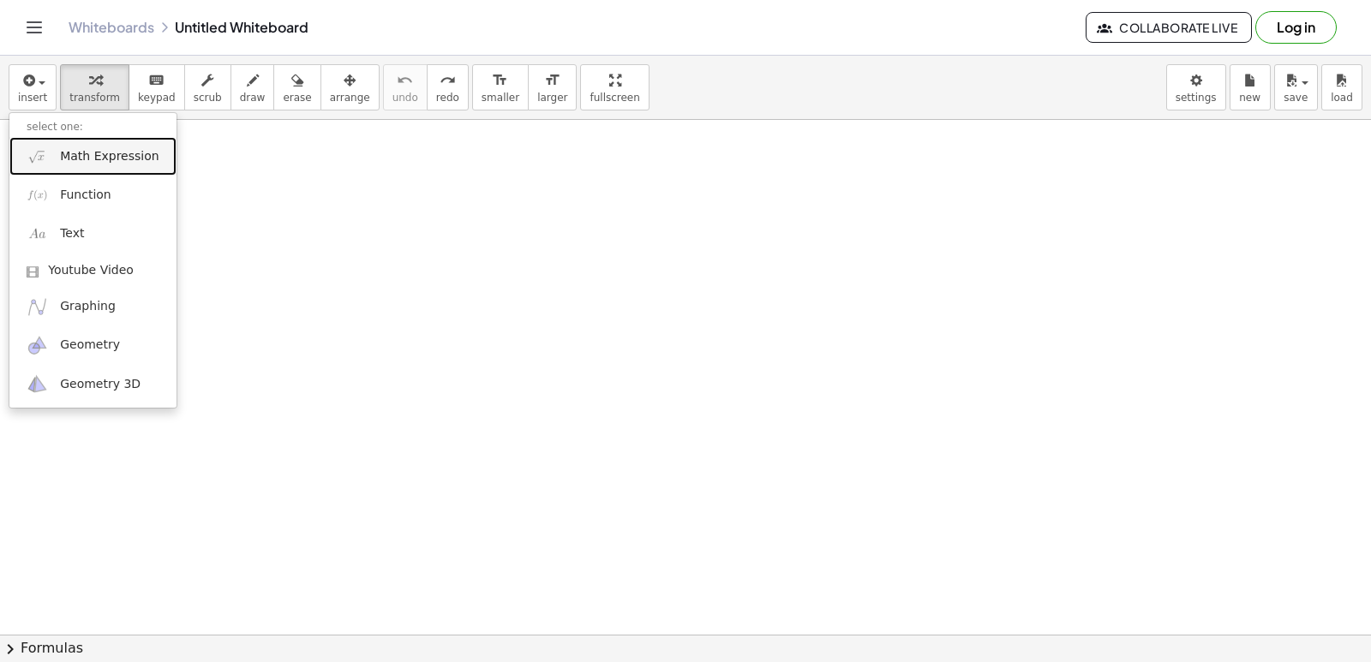
click at [119, 158] on span "Math Expression" at bounding box center [109, 156] width 99 height 17
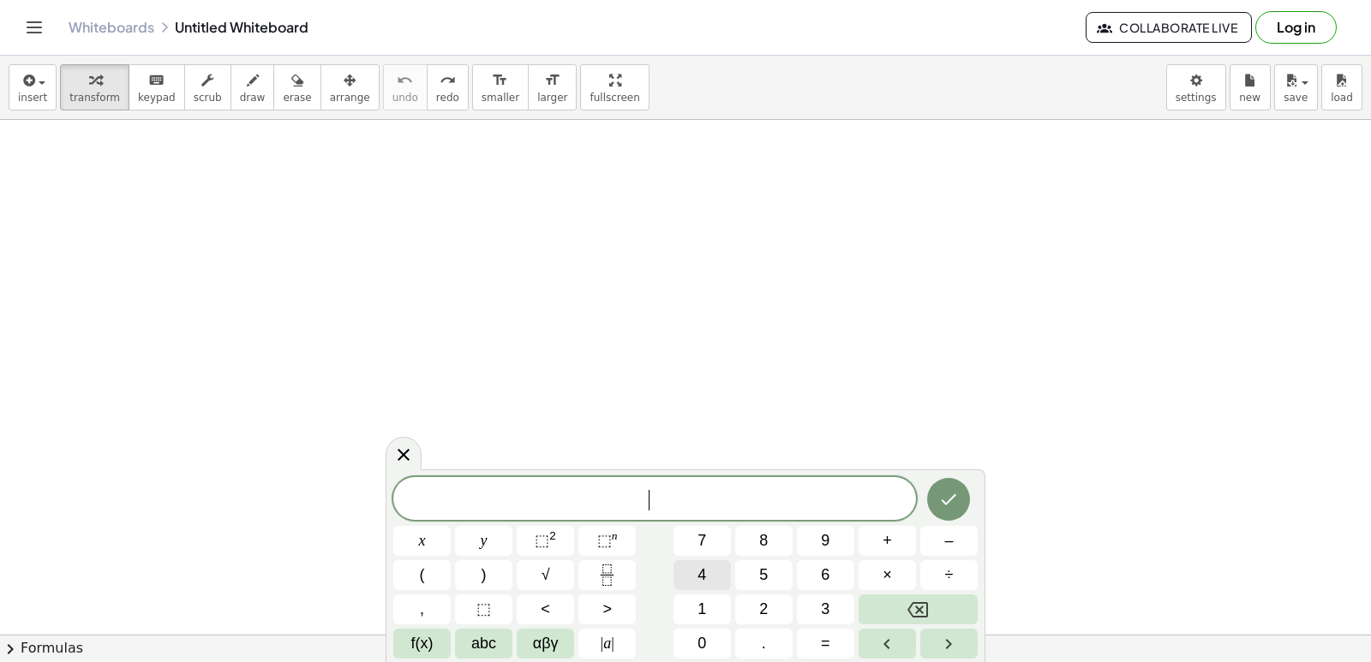
click at [700, 571] on span "4" at bounding box center [702, 575] width 9 height 23
click at [770, 577] on button "5" at bounding box center [763, 576] width 57 height 30
click at [888, 573] on span "×" at bounding box center [887, 575] width 9 height 23
click at [695, 568] on button "4" at bounding box center [702, 576] width 57 height 30
click at [947, 579] on div "4 5 · 4 ​ x y ⬚ 2 ⬚ n 7 8 9 + – ( ) √ 4 5 6 × ÷ , ⬚ < > 1 2 3 f(x) abc αβγ | a …" at bounding box center [685, 568] width 585 height 182
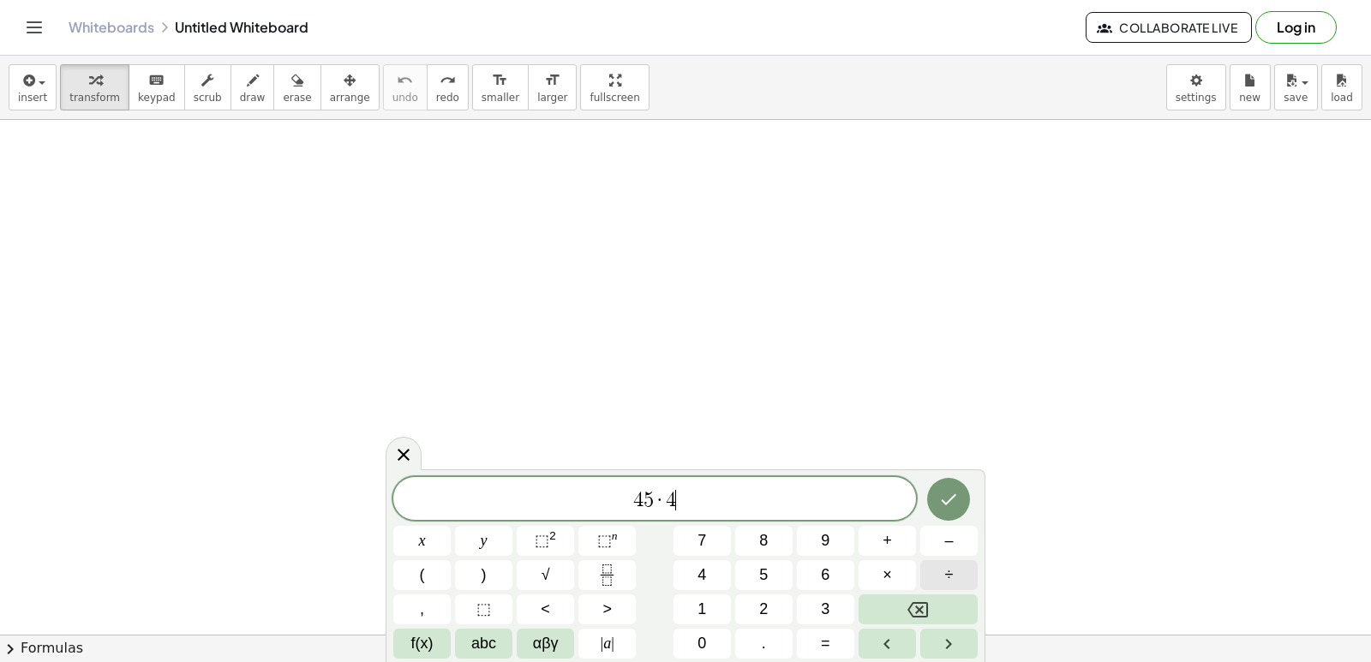
click at [947, 579] on span "÷" at bounding box center [949, 575] width 9 height 23
click at [824, 571] on button "6" at bounding box center [825, 576] width 57 height 30
click at [895, 573] on button "×" at bounding box center [887, 576] width 57 height 30
click at [781, 587] on button "5" at bounding box center [763, 576] width 57 height 30
click at [694, 560] on div "4 5 · 4 ÷ 6 · 5 ​ x y ⬚ 2 ⬚ n 7 8 9 + – ( ) √ 4 5 6 × ÷ , ⬚ < > 1 2 3 f(x) abc …" at bounding box center [685, 568] width 585 height 182
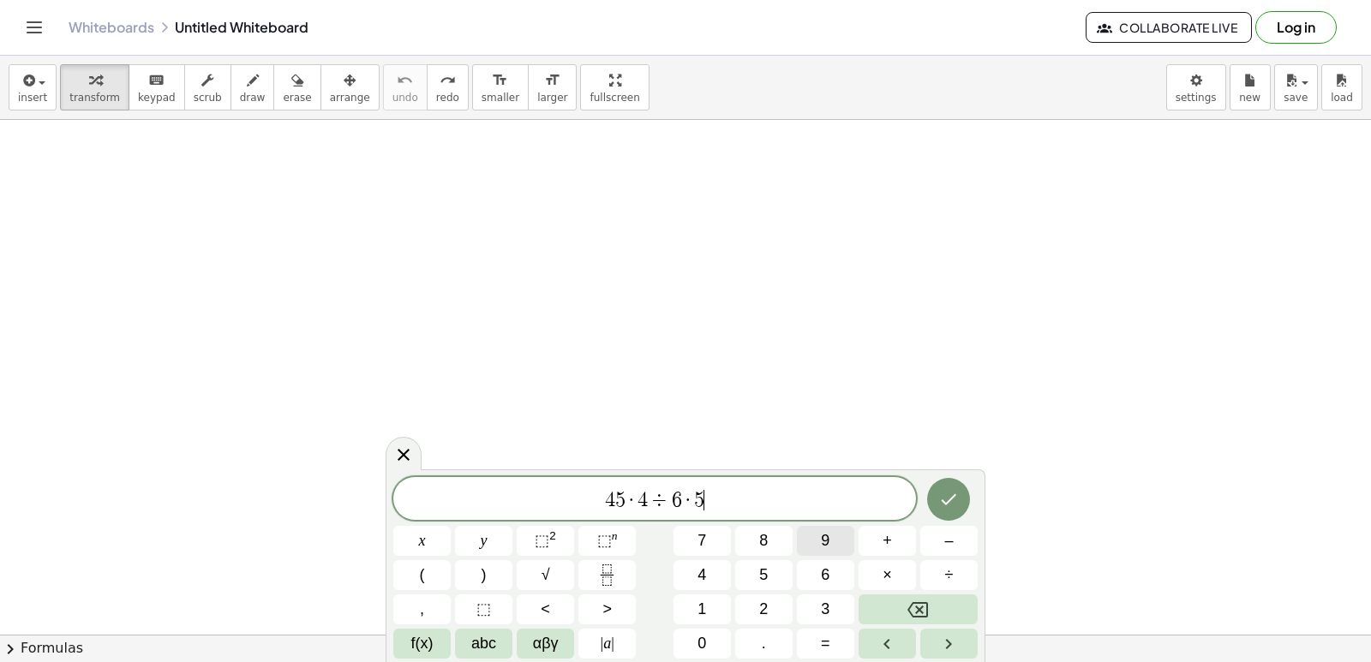
click at [850, 543] on button "9" at bounding box center [825, 541] width 57 height 30
click at [750, 626] on div "4 5 · 4 ÷ 6 · 5 9 ​ x y ⬚ 2 ⬚ n 7 8 9 + – ( ) √ 4 5 6 × ÷ , ⬚ < > 1 2 3 f(x) ab…" at bounding box center [685, 568] width 585 height 182
click at [766, 570] on div "4 5 · 4 ÷ 6 · 5 9 x y ⬚ 2 ⬚ n 7 8 9 + – ( ) √ 4 5 6 × ÷ , ⬚ < > 1 2 3 f(x) abc …" at bounding box center [685, 568] width 585 height 182
click at [722, 611] on button "1" at bounding box center [702, 610] width 57 height 30
click at [714, 608] on button "1" at bounding box center [702, 610] width 57 height 30
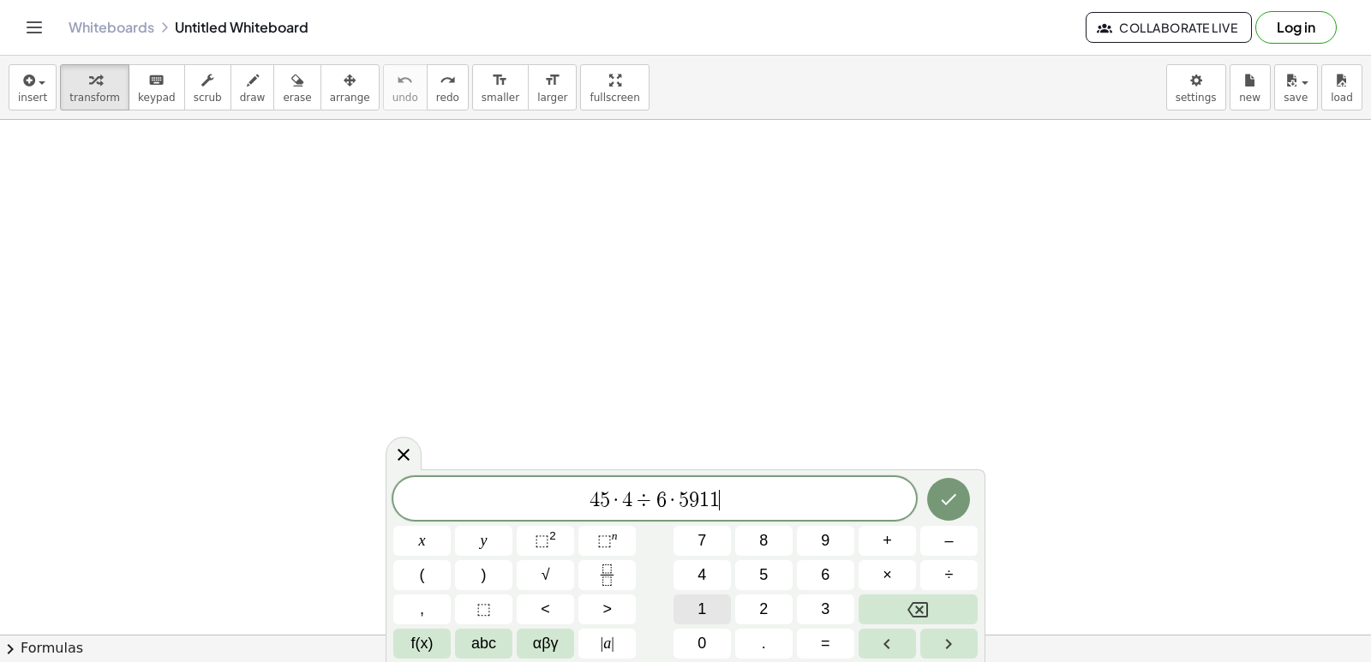
click at [716, 605] on button "1" at bounding box center [702, 610] width 57 height 30
click at [716, 606] on button "1" at bounding box center [702, 610] width 57 height 30
click at [716, 609] on button "1" at bounding box center [702, 610] width 57 height 30
click at [740, 616] on div "4 5 · 4 ÷ 6 · 5 9 1 1 1 1 1 1 ​ x y ⬚ 2 ⬚ n 7 8 9 + – ( ) √ 4 5 6 × ÷ , ⬚ < > 1…" at bounding box center [685, 568] width 585 height 182
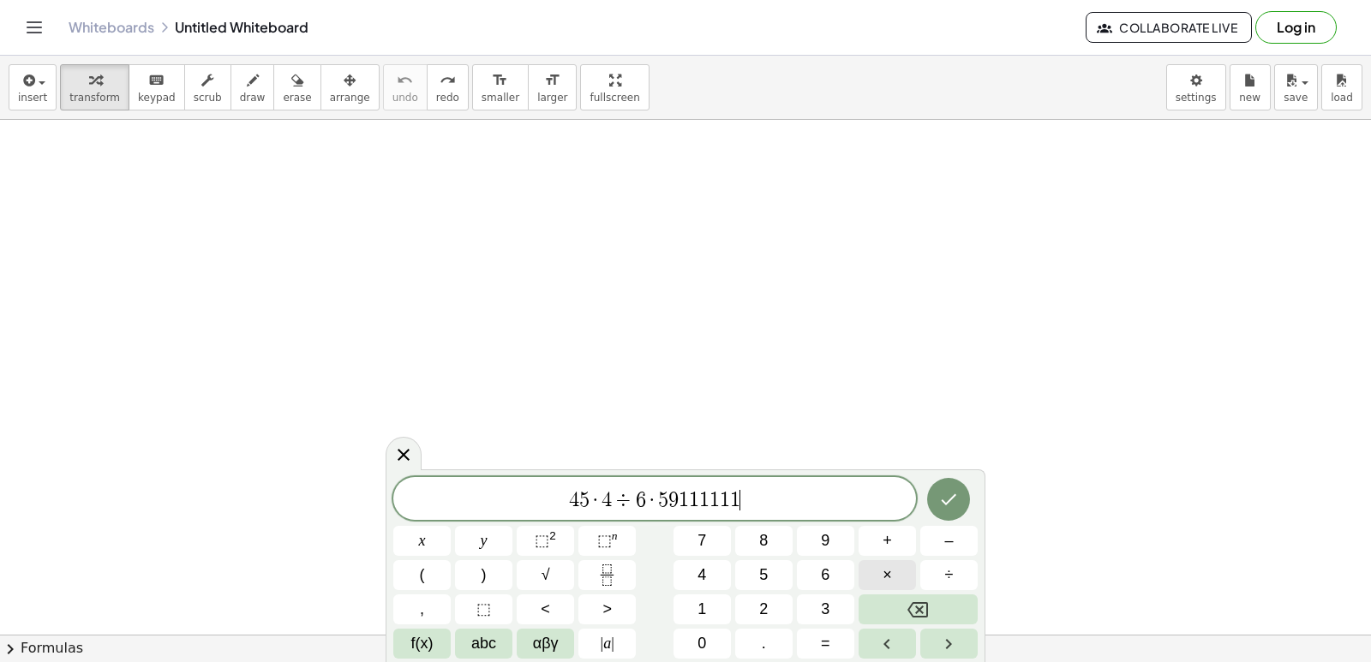
click at [912, 569] on button "×" at bounding box center [887, 576] width 57 height 30
click at [909, 573] on button "×" at bounding box center [887, 576] width 57 height 30
click at [954, 573] on button "÷" at bounding box center [948, 576] width 57 height 30
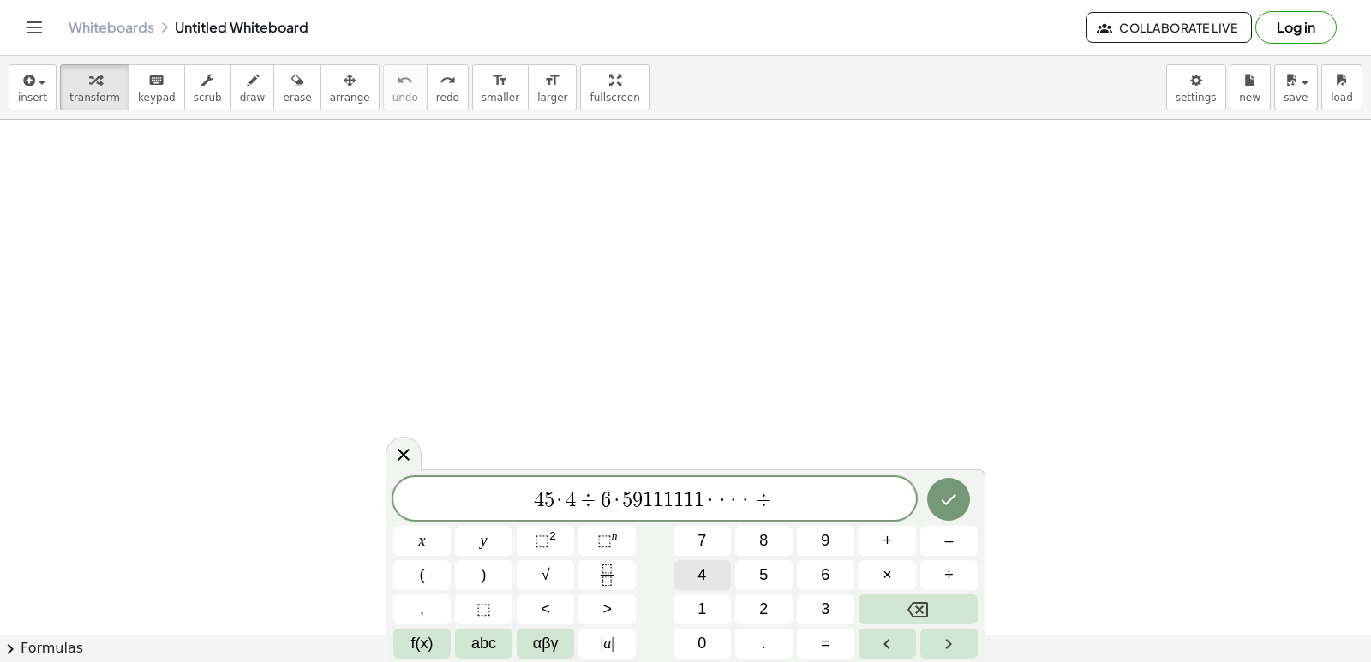
click at [708, 579] on button "4" at bounding box center [702, 576] width 57 height 30
click at [952, 489] on button "Done" at bounding box center [948, 499] width 43 height 43
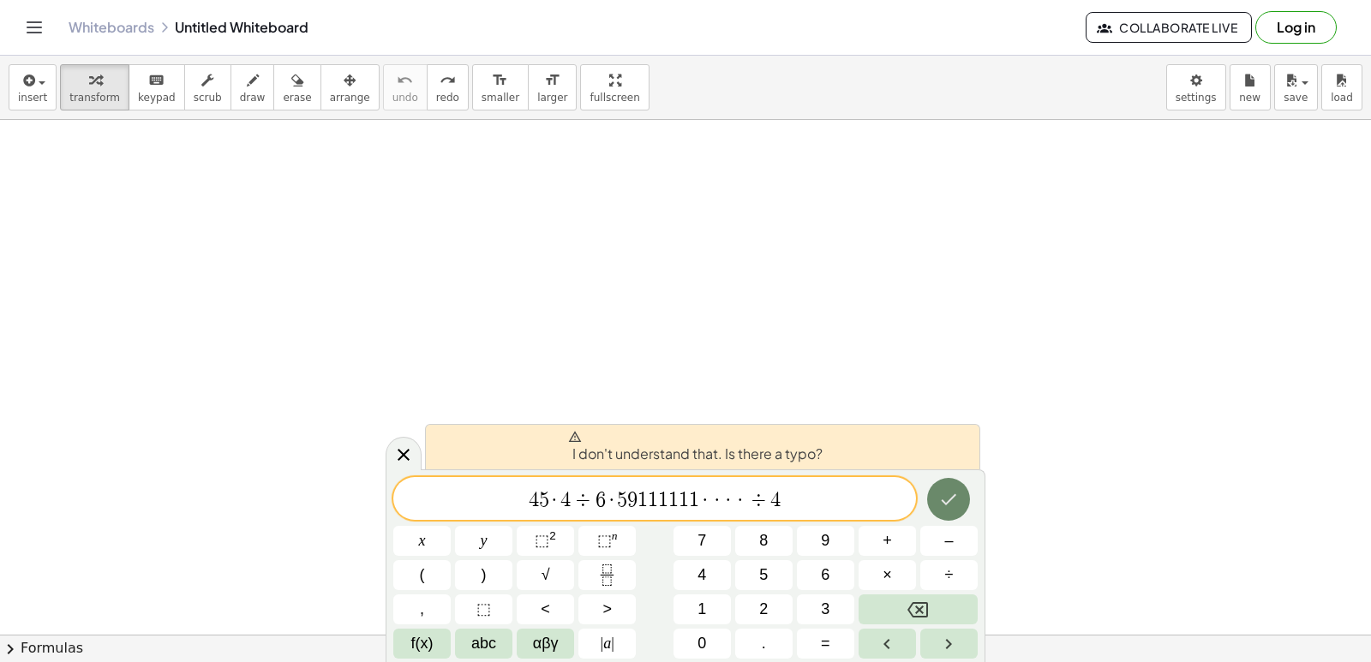
click at [934, 519] on div at bounding box center [948, 499] width 57 height 45
click at [933, 519] on div at bounding box center [948, 499] width 57 height 45
click at [933, 525] on div "4 5 · 4 ÷ 6 · 5 9 1 1 1 1 1 1 · · · · ÷ 4 x y ⬚ 2 ⬚ n 7 8 9 + – ( ) √ 4 5 6 × ÷…" at bounding box center [685, 568] width 585 height 182
click at [901, 603] on button "Backspace" at bounding box center [918, 610] width 119 height 30
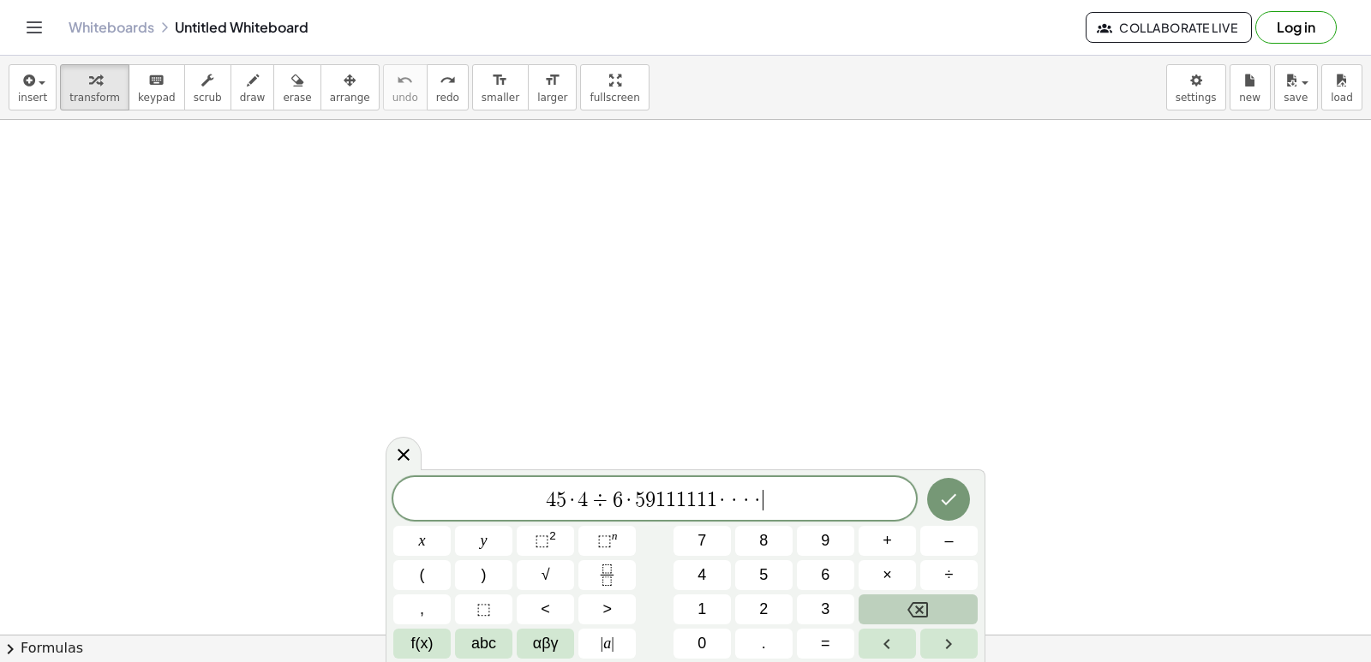
click at [901, 602] on button "Backspace" at bounding box center [918, 610] width 119 height 30
click at [901, 601] on button "Backspace" at bounding box center [918, 610] width 119 height 30
click at [901, 598] on button "Backspace" at bounding box center [918, 610] width 119 height 30
click at [941, 575] on button "÷" at bounding box center [948, 576] width 57 height 30
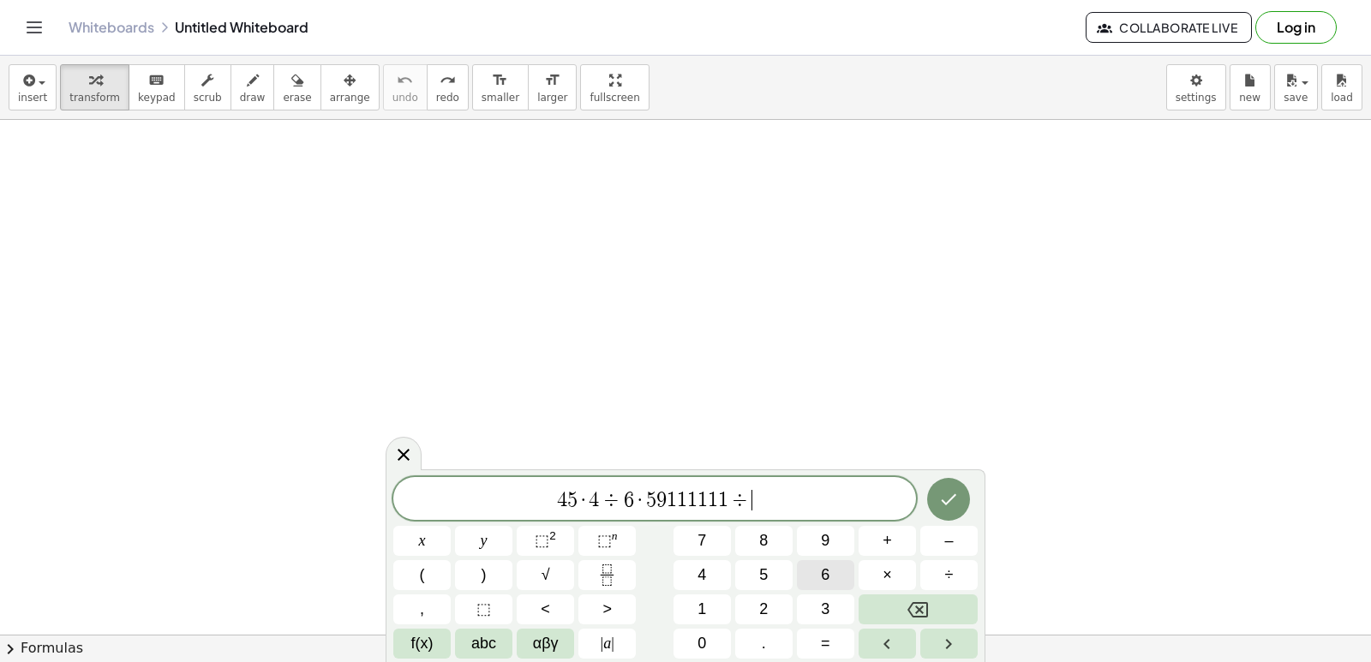
click at [836, 578] on button "6" at bounding box center [825, 576] width 57 height 30
click at [945, 502] on icon "Done" at bounding box center [949, 500] width 15 height 11
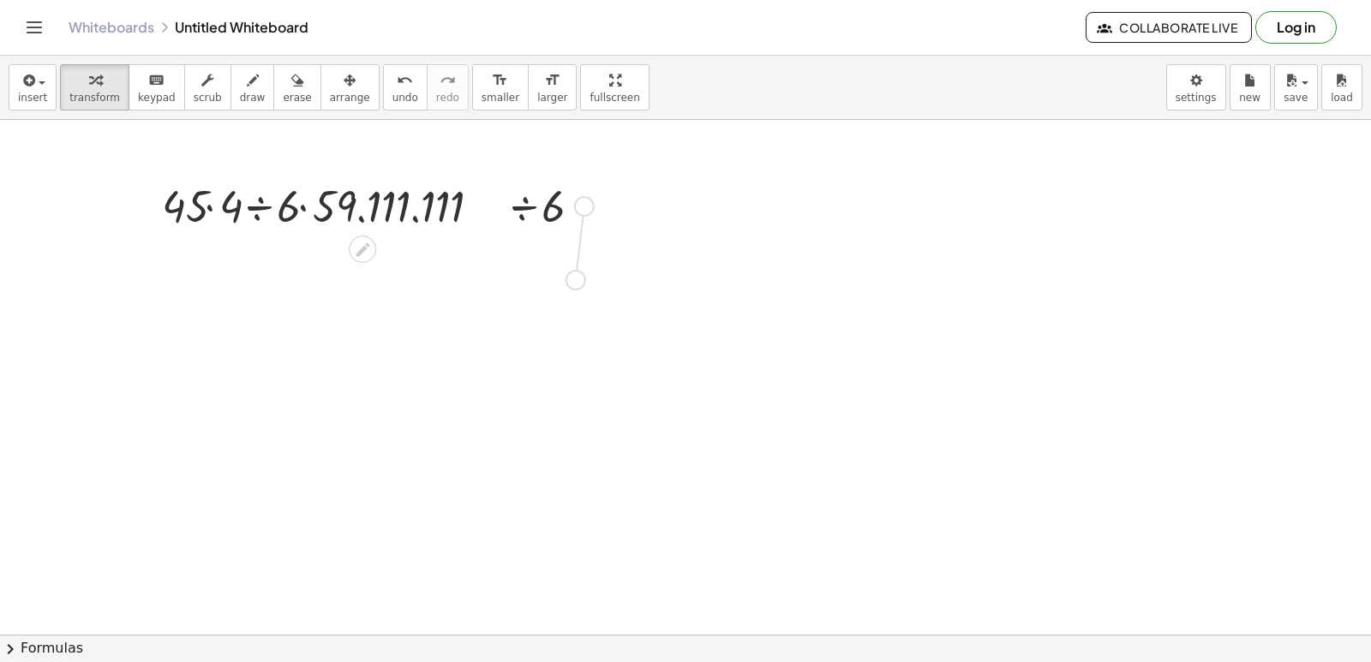
drag, startPoint x: 579, startPoint y: 207, endPoint x: 572, endPoint y: 285, distance: 79.2
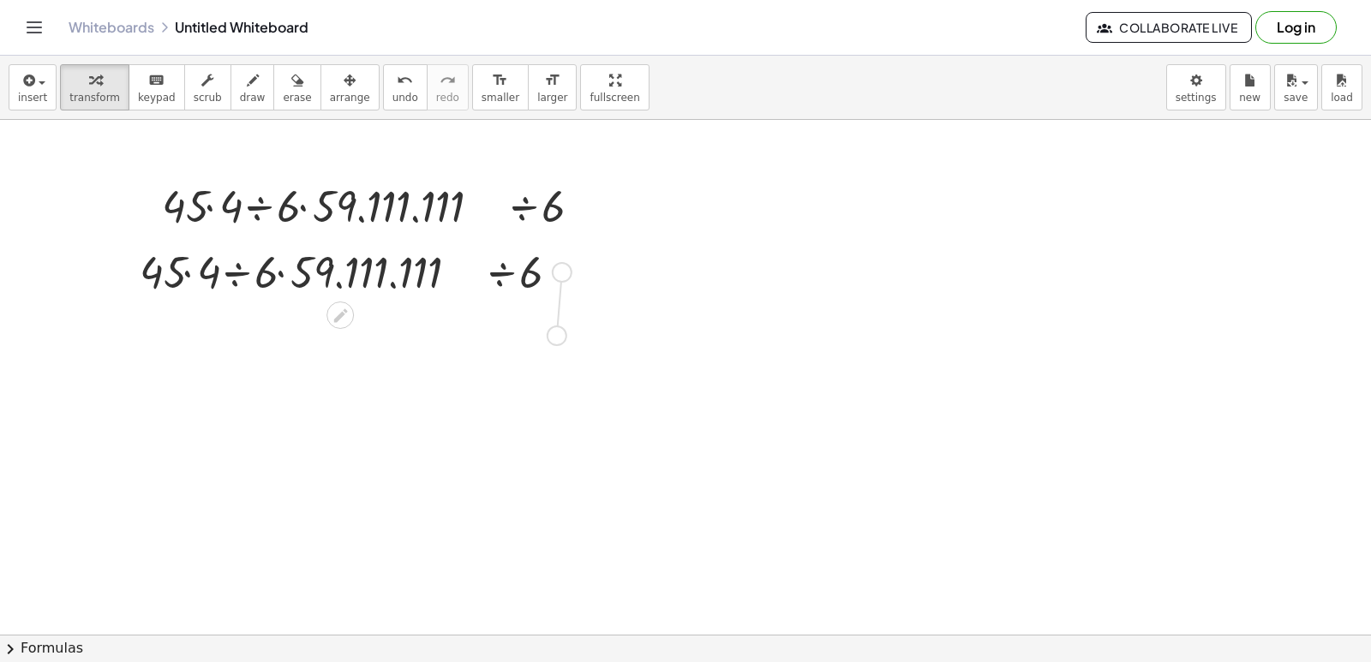
drag, startPoint x: 570, startPoint y: 273, endPoint x: 564, endPoint y: 337, distance: 63.7
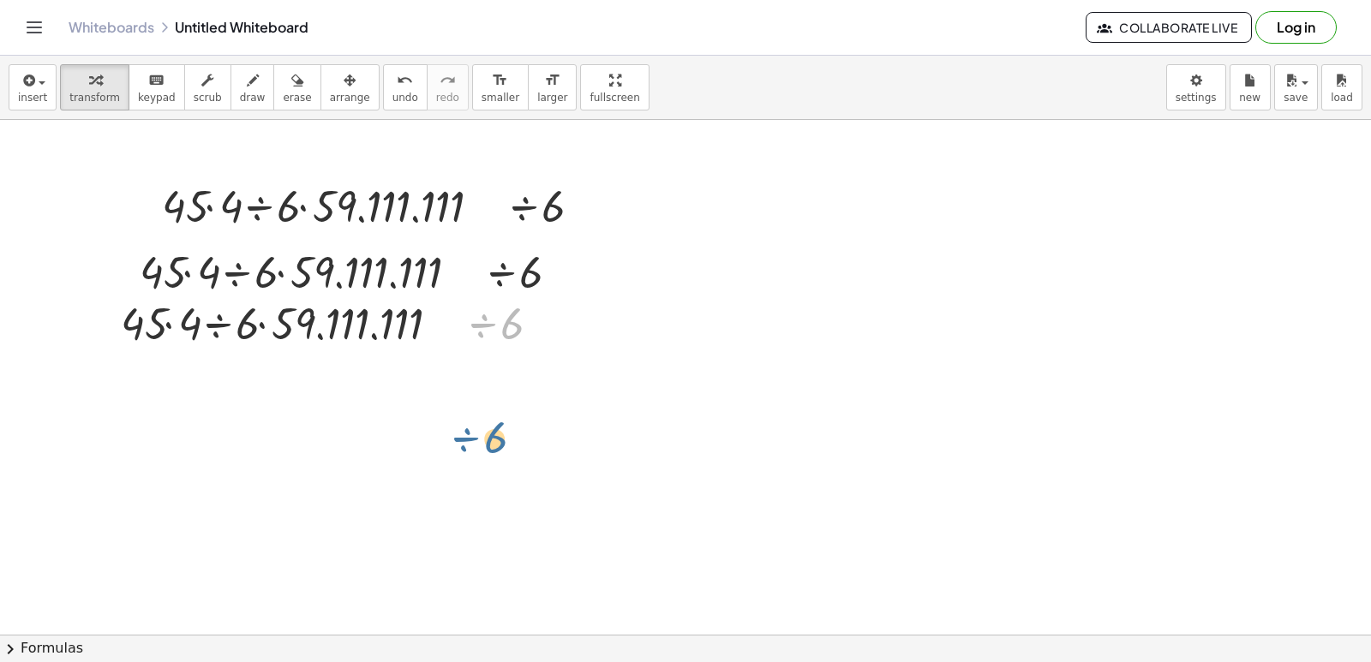
drag, startPoint x: 555, startPoint y: 311, endPoint x: 535, endPoint y: 403, distance: 93.8
drag, startPoint x: 381, startPoint y: 289, endPoint x: 382, endPoint y: 358, distance: 69.4
click at [390, 326] on div at bounding box center [336, 322] width 448 height 58
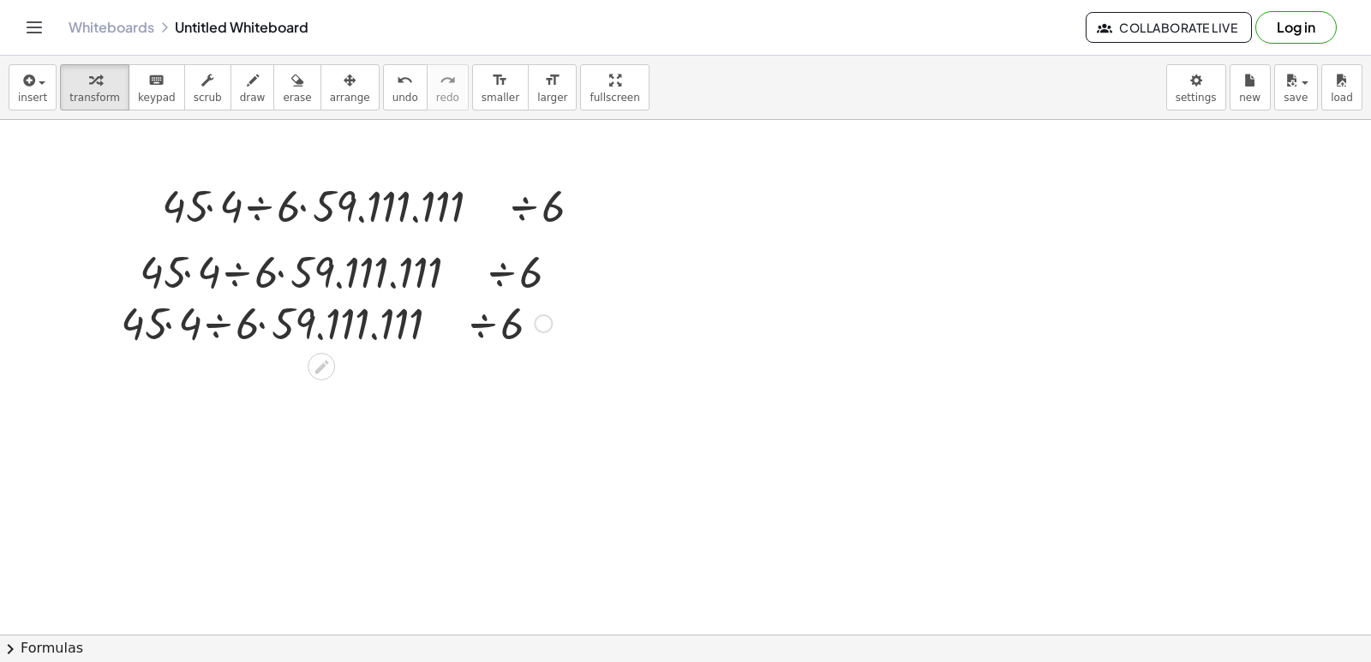
click at [391, 321] on div at bounding box center [336, 322] width 448 height 58
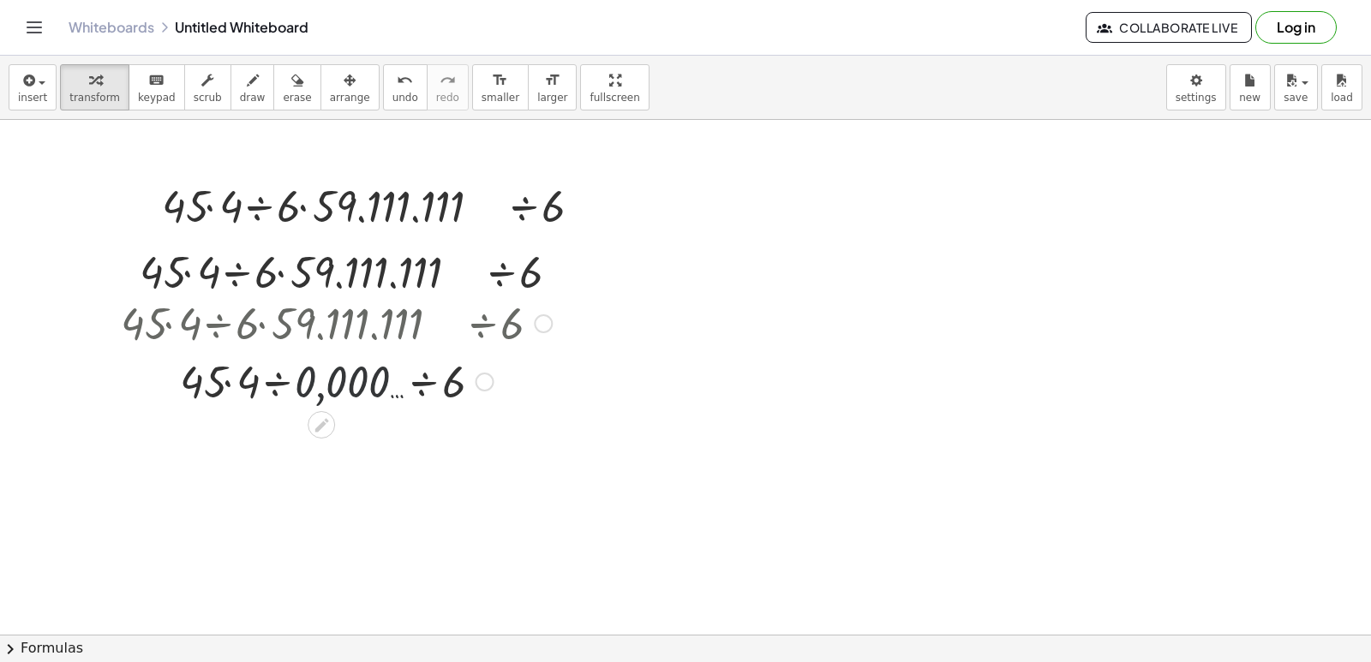
click at [371, 375] on div at bounding box center [336, 380] width 448 height 58
click at [368, 382] on div at bounding box center [336, 380] width 448 height 58
click at [368, 376] on div at bounding box center [336, 380] width 448 height 58
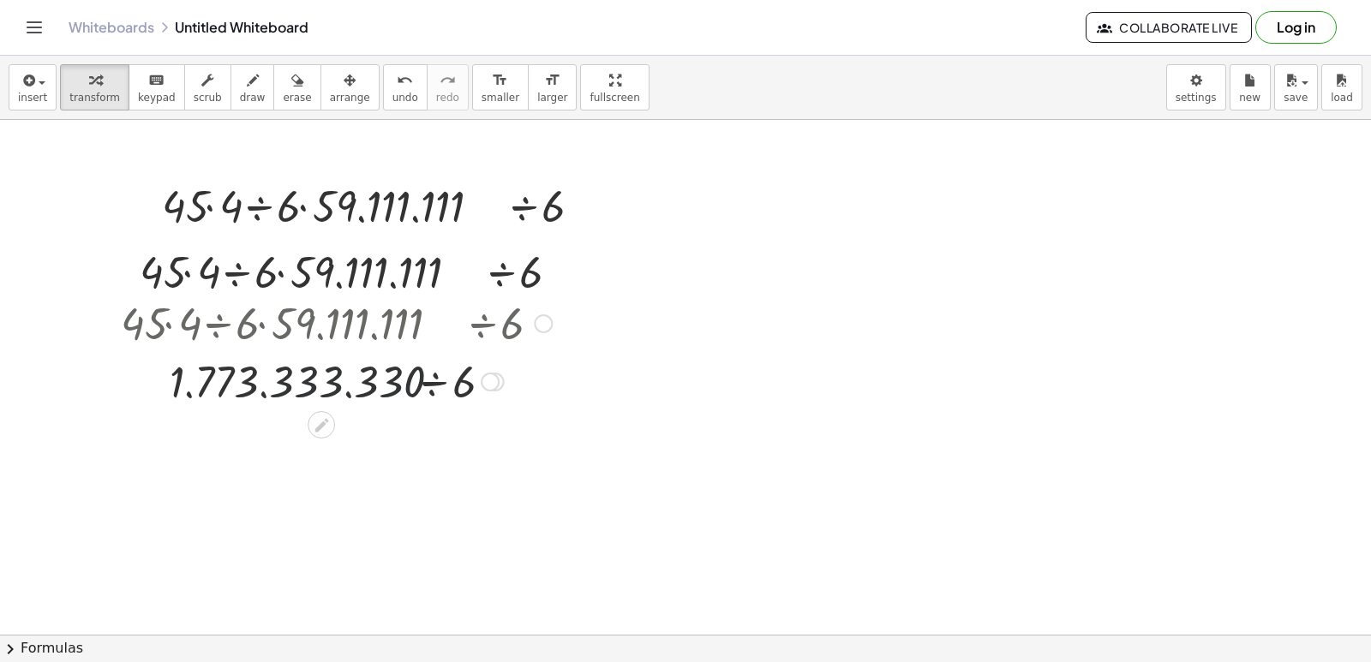
click at [369, 375] on div at bounding box center [336, 380] width 448 height 58
click at [395, 407] on div at bounding box center [336, 380] width 448 height 58
click at [405, 384] on div at bounding box center [336, 380] width 448 height 58
click at [404, 387] on div at bounding box center [336, 380] width 448 height 58
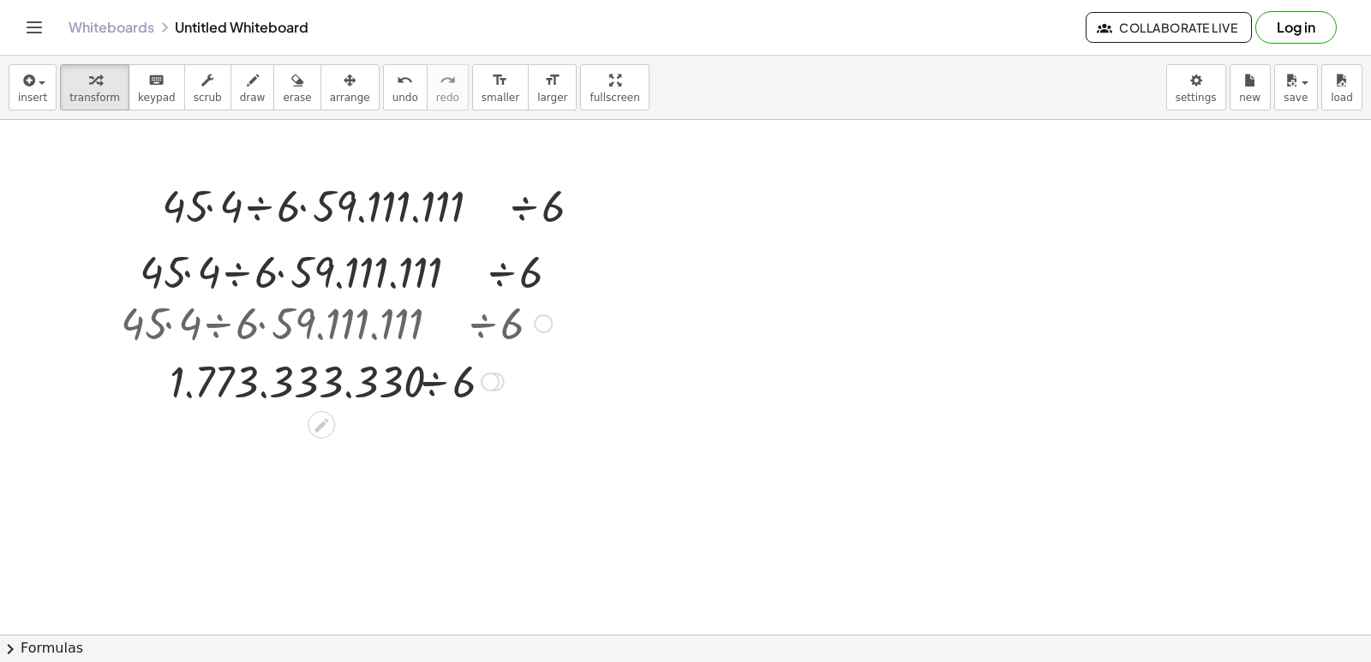
drag, startPoint x: 404, startPoint y: 387, endPoint x: 398, endPoint y: 399, distance: 14.2
click at [402, 395] on div at bounding box center [336, 380] width 448 height 58
click at [398, 399] on div at bounding box center [336, 380] width 448 height 58
click at [391, 402] on div at bounding box center [336, 380] width 448 height 58
click at [389, 391] on div at bounding box center [336, 380] width 448 height 58
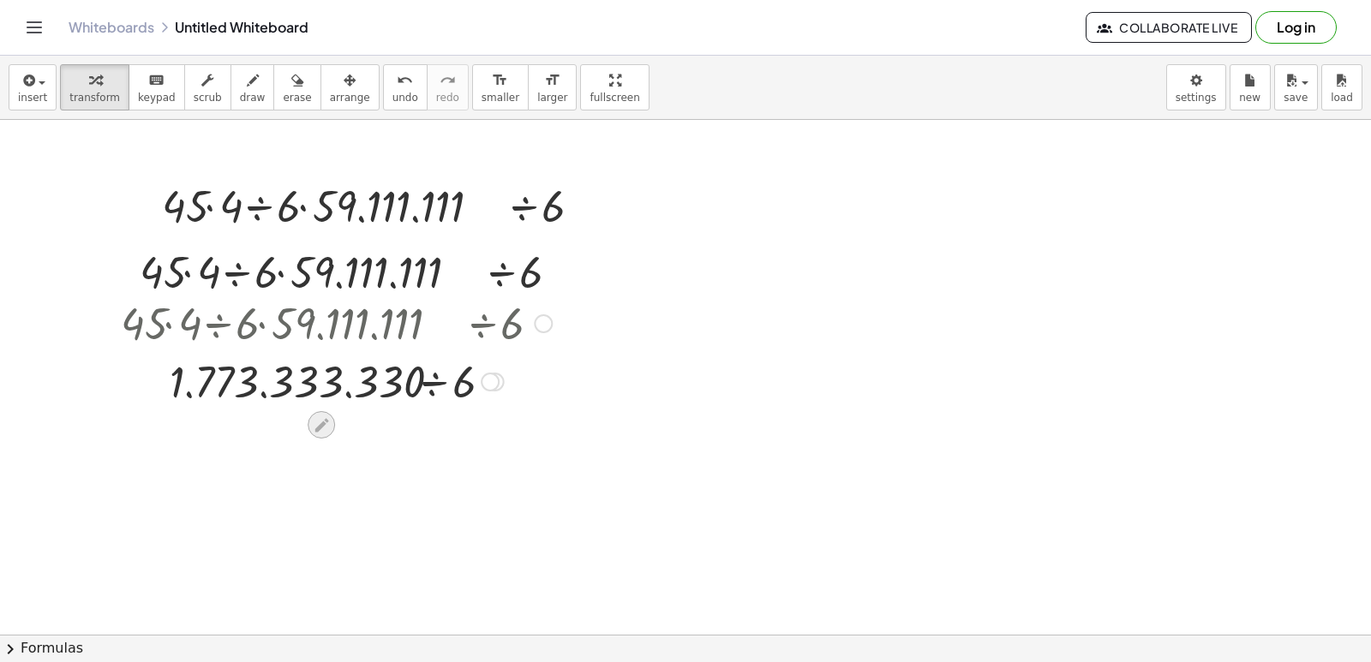
click at [322, 427] on icon at bounding box center [322, 425] width 14 height 14
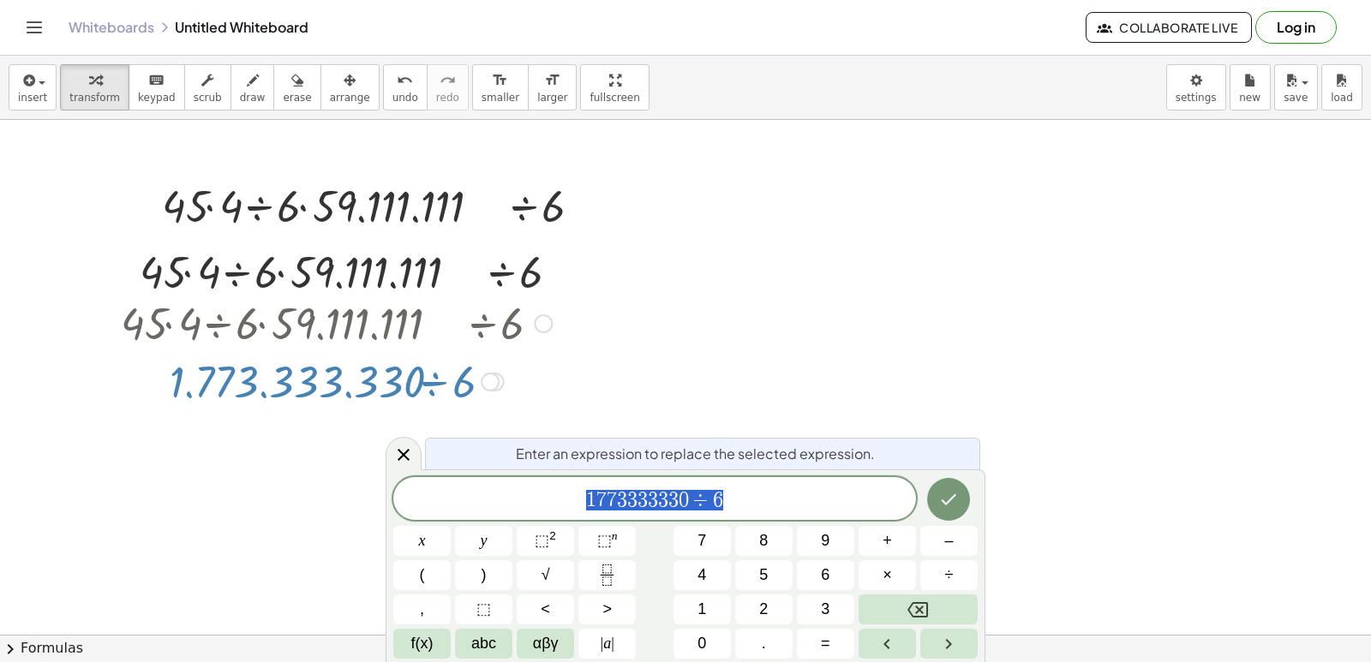
click at [853, 513] on div "1 7 7 3 3 3 3 3 3 0 ÷ 6" at bounding box center [654, 498] width 523 height 43
click at [940, 487] on button "Done" at bounding box center [948, 499] width 43 height 43
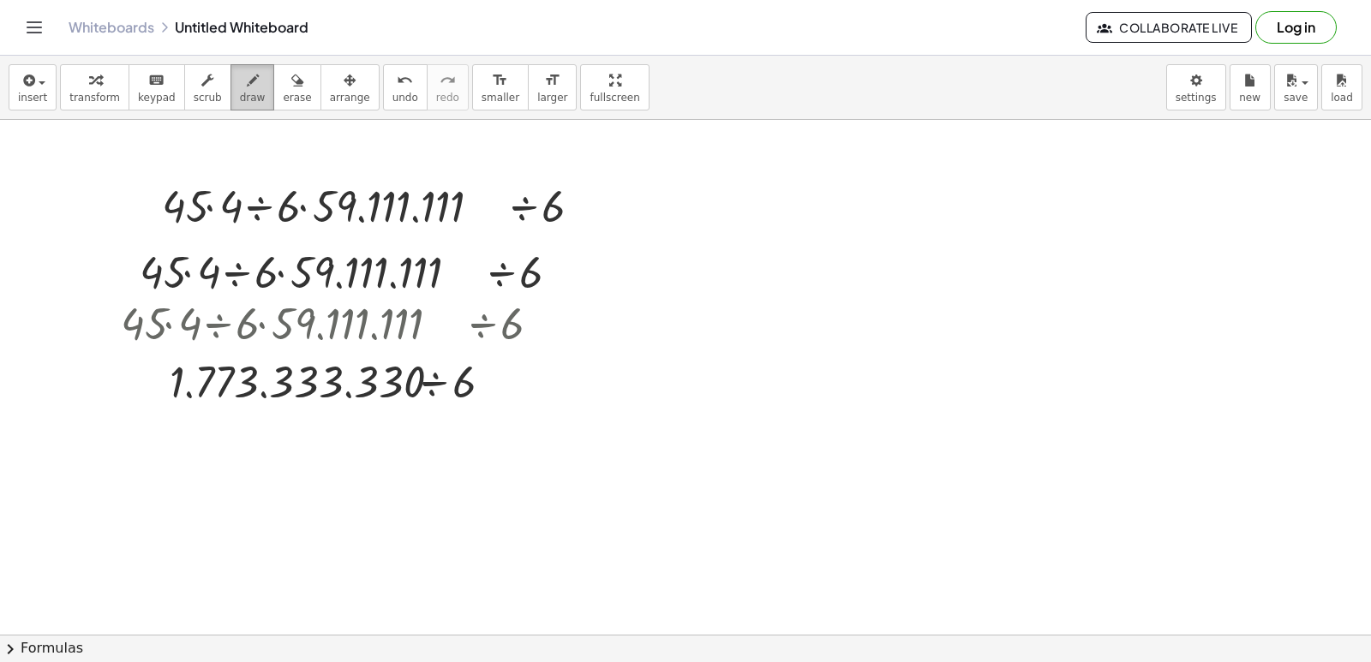
drag, startPoint x: 237, startPoint y: 79, endPoint x: 221, endPoint y: 78, distance: 16.3
click at [240, 79] on div "button" at bounding box center [253, 79] width 26 height 21
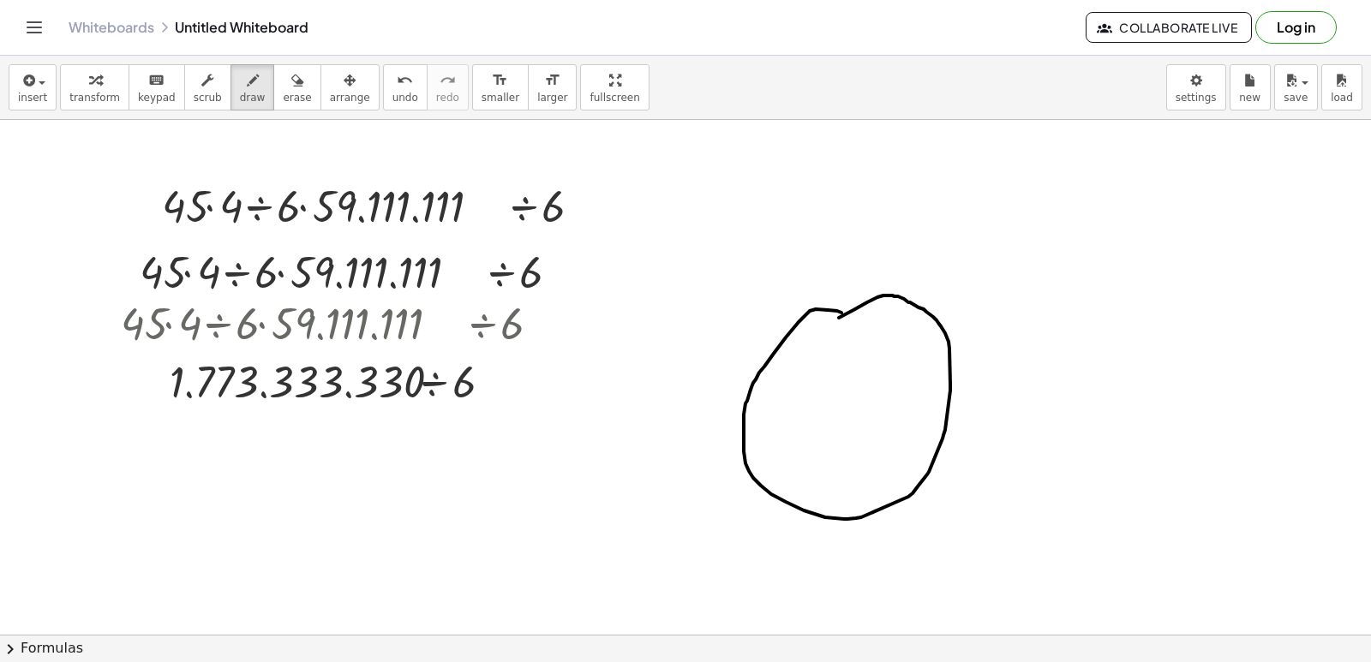
drag, startPoint x: 842, startPoint y: 313, endPoint x: 762, endPoint y: 347, distance: 86.8
drag, startPoint x: 786, startPoint y: 330, endPoint x: 823, endPoint y: 317, distance: 39.0
drag, startPoint x: 867, startPoint y: 293, endPoint x: 821, endPoint y: 301, distance: 46.9
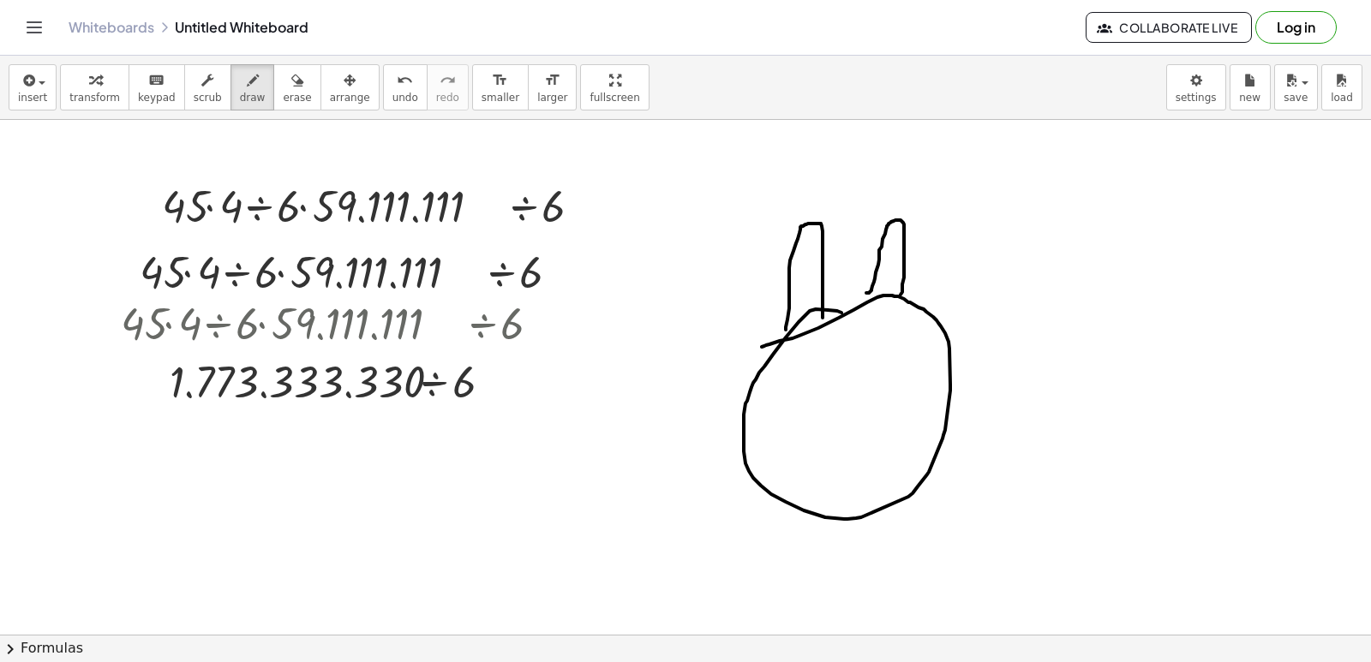
drag, startPoint x: 771, startPoint y: 363, endPoint x: 792, endPoint y: 507, distance: 144.6
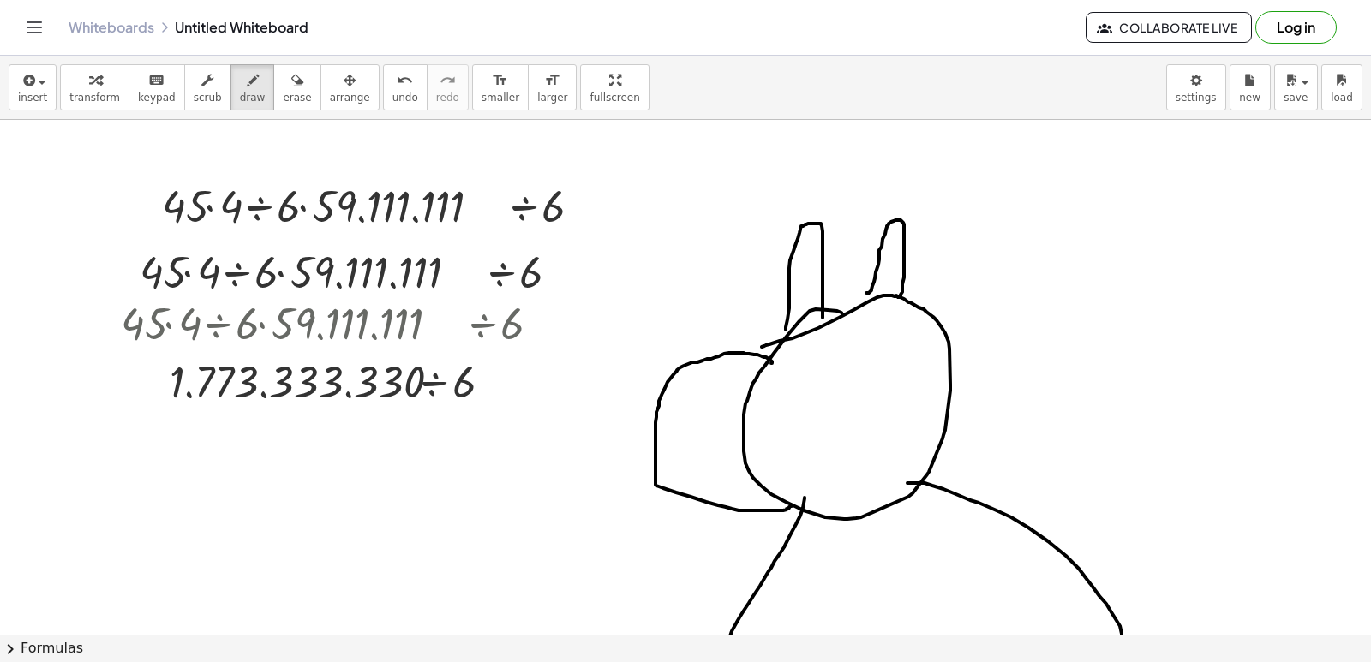
drag, startPoint x: 796, startPoint y: 525, endPoint x: 911, endPoint y: 483, distance: 122.0
drag, startPoint x: 1022, startPoint y: 508, endPoint x: 944, endPoint y: 411, distance: 125.0
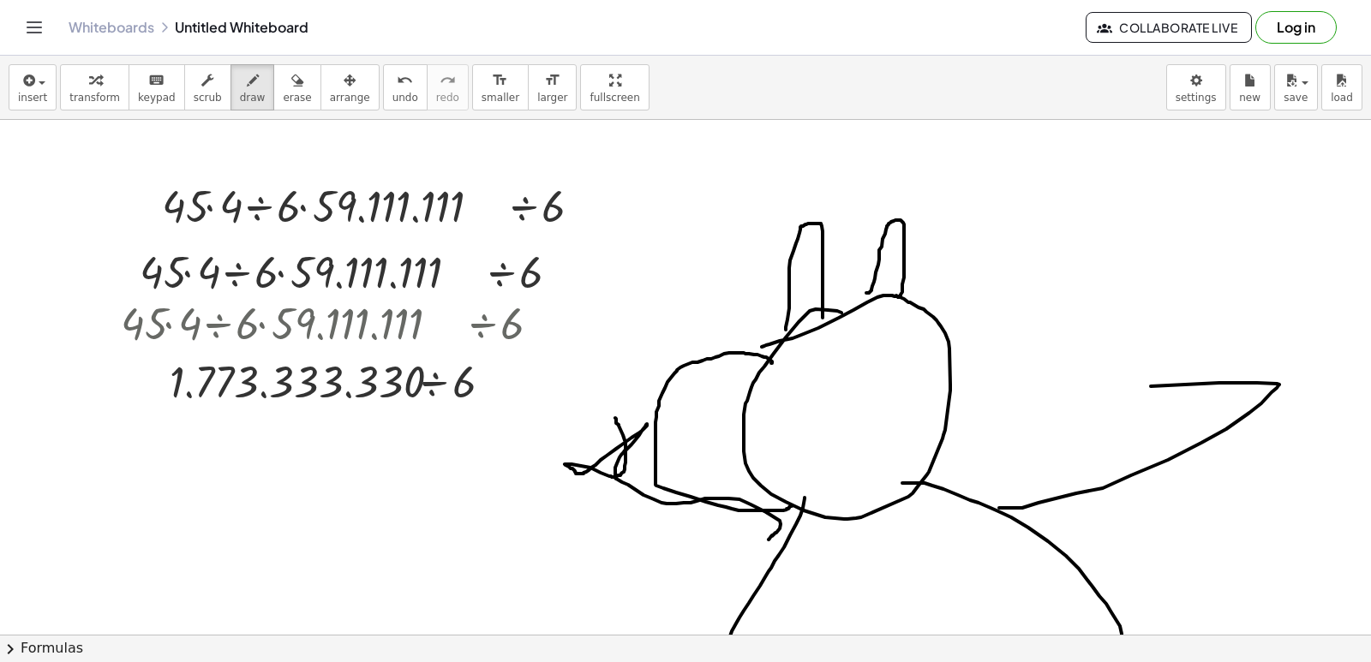
drag, startPoint x: 776, startPoint y: 533, endPoint x: 615, endPoint y: 418, distance: 197.9
drag, startPoint x: 1162, startPoint y: 362, endPoint x: 1142, endPoint y: 321, distance: 46.0
drag, startPoint x: 806, startPoint y: 347, endPoint x: 810, endPoint y: 363, distance: 15.8
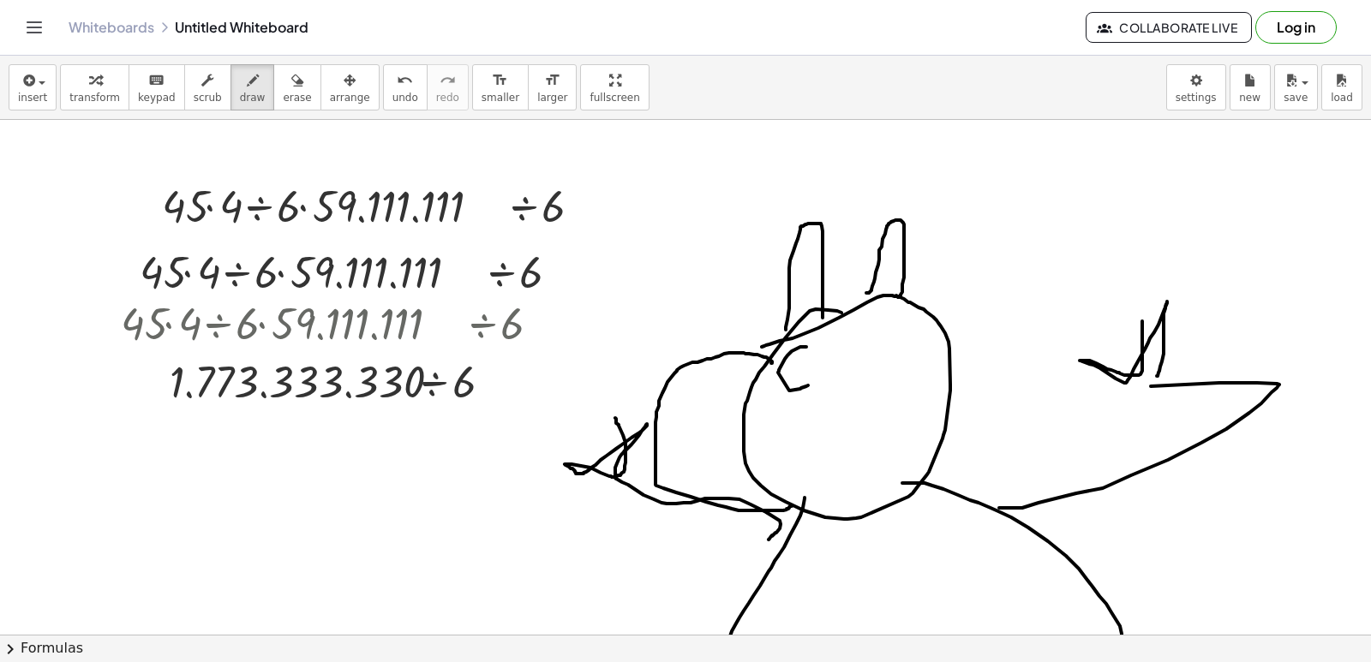
drag, startPoint x: 868, startPoint y: 348, endPoint x: 858, endPoint y: 344, distance: 11.1
drag, startPoint x: 681, startPoint y: 398, endPoint x: 663, endPoint y: 429, distance: 35.7
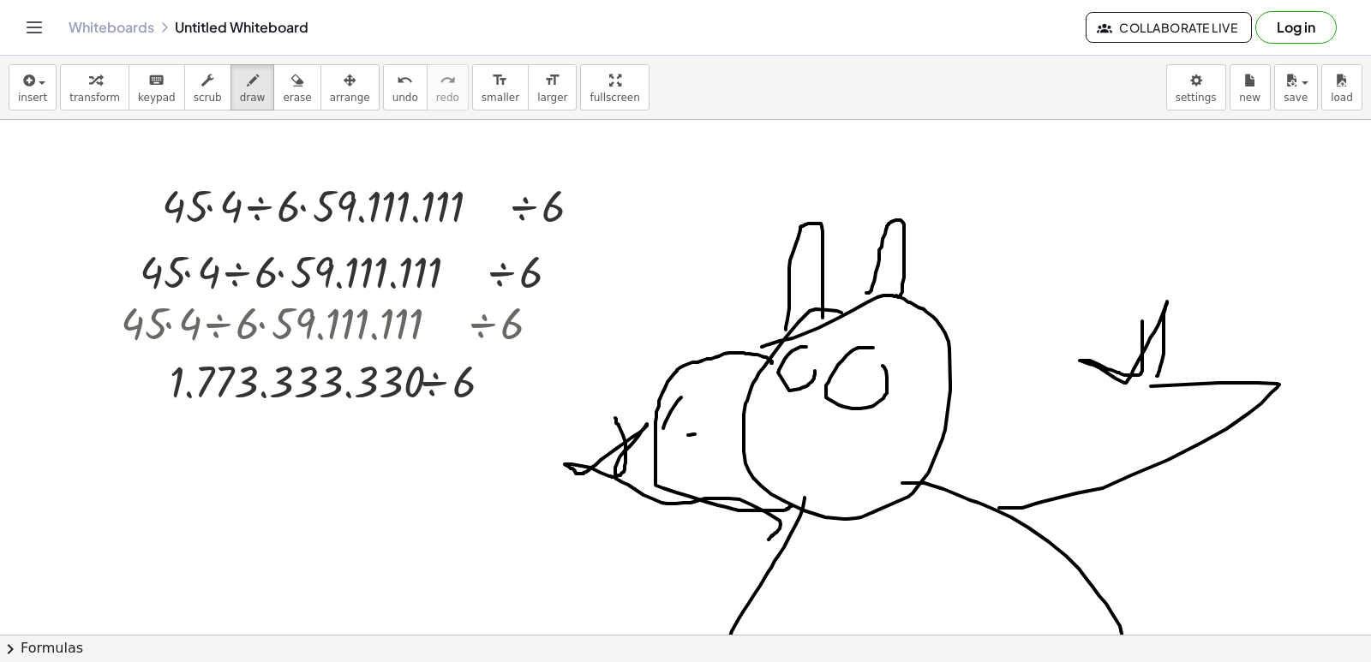
drag, startPoint x: 695, startPoint y: 435, endPoint x: 662, endPoint y: 417, distance: 37.2
drag, startPoint x: 672, startPoint y: 181, endPoint x: 671, endPoint y: 162, distance: 18.9
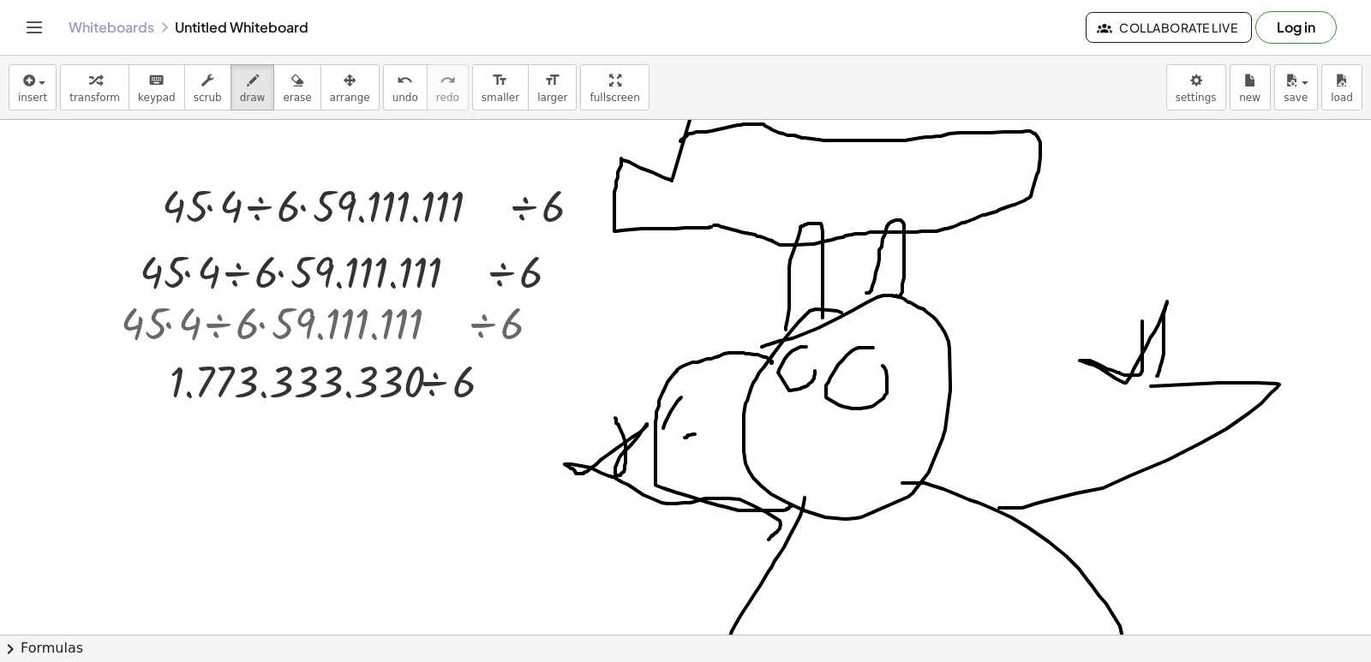
drag, startPoint x: 686, startPoint y: 137, endPoint x: 728, endPoint y: 208, distance: 82.6
drag, startPoint x: 720, startPoint y: 217, endPoint x: 808, endPoint y: 229, distance: 89.1
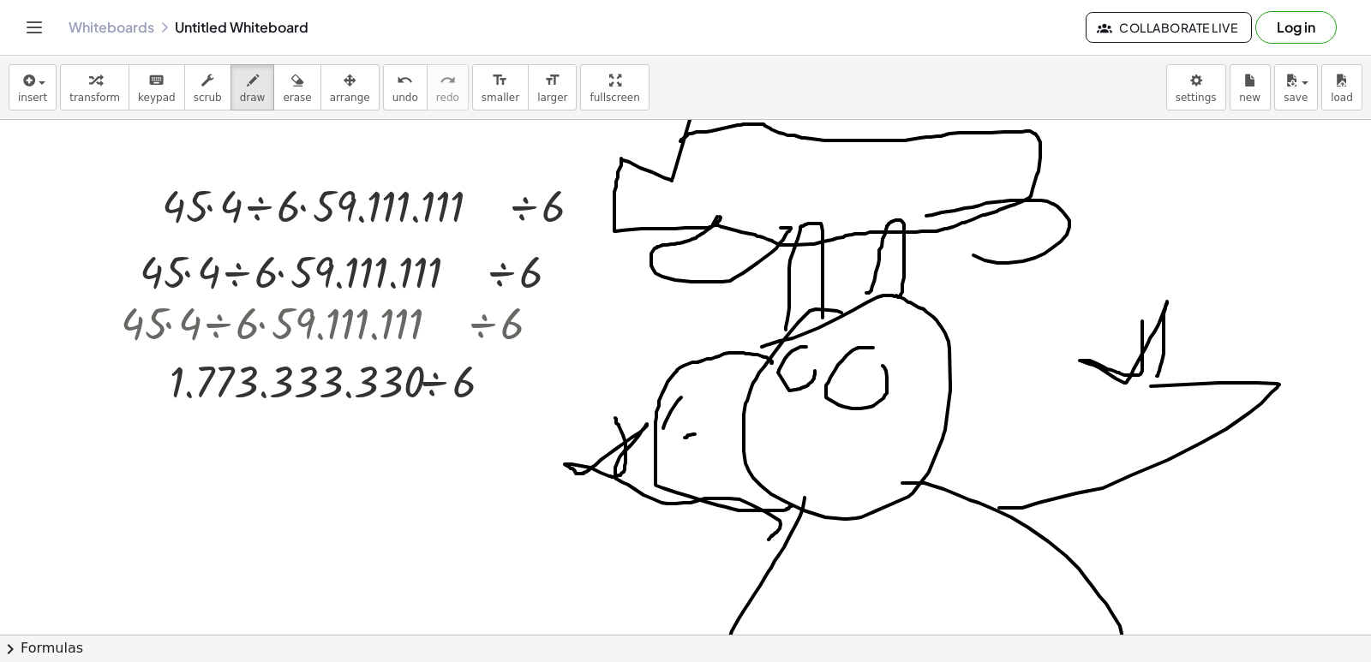
drag, startPoint x: 973, startPoint y: 207, endPoint x: 928, endPoint y: 216, distance: 45.4
drag, startPoint x: 707, startPoint y: 155, endPoint x: 737, endPoint y: 148, distance: 30.8
drag, startPoint x: 751, startPoint y: 155, endPoint x: 740, endPoint y: 150, distance: 12.3
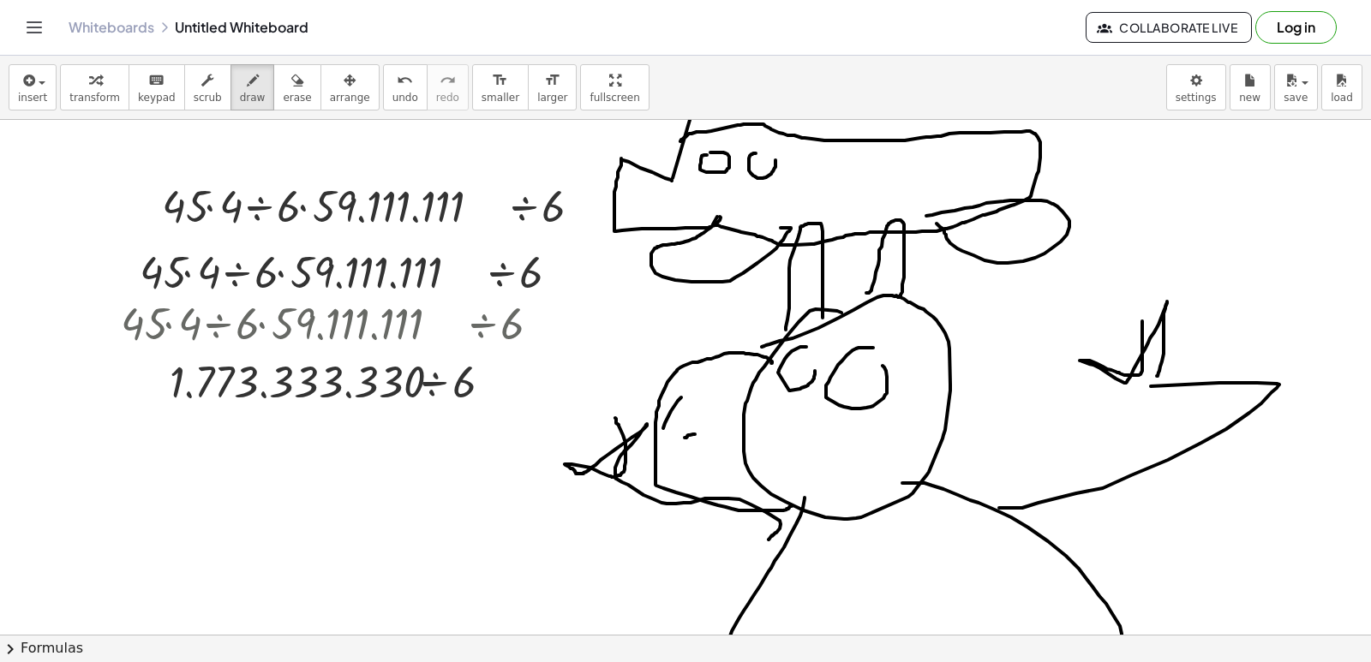
drag, startPoint x: 627, startPoint y: 183, endPoint x: 652, endPoint y: 170, distance: 28.4
click at [393, 92] on span "undo" at bounding box center [406, 98] width 26 height 12
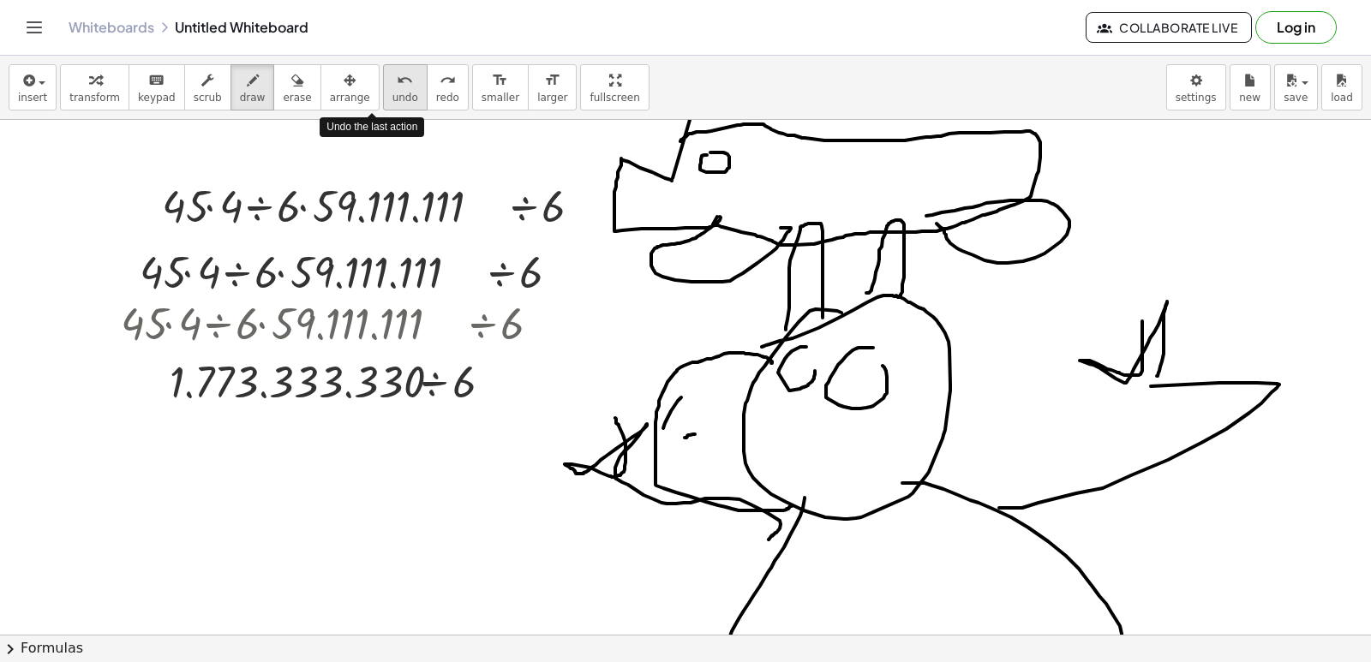
click at [393, 92] on span "undo" at bounding box center [406, 98] width 26 height 12
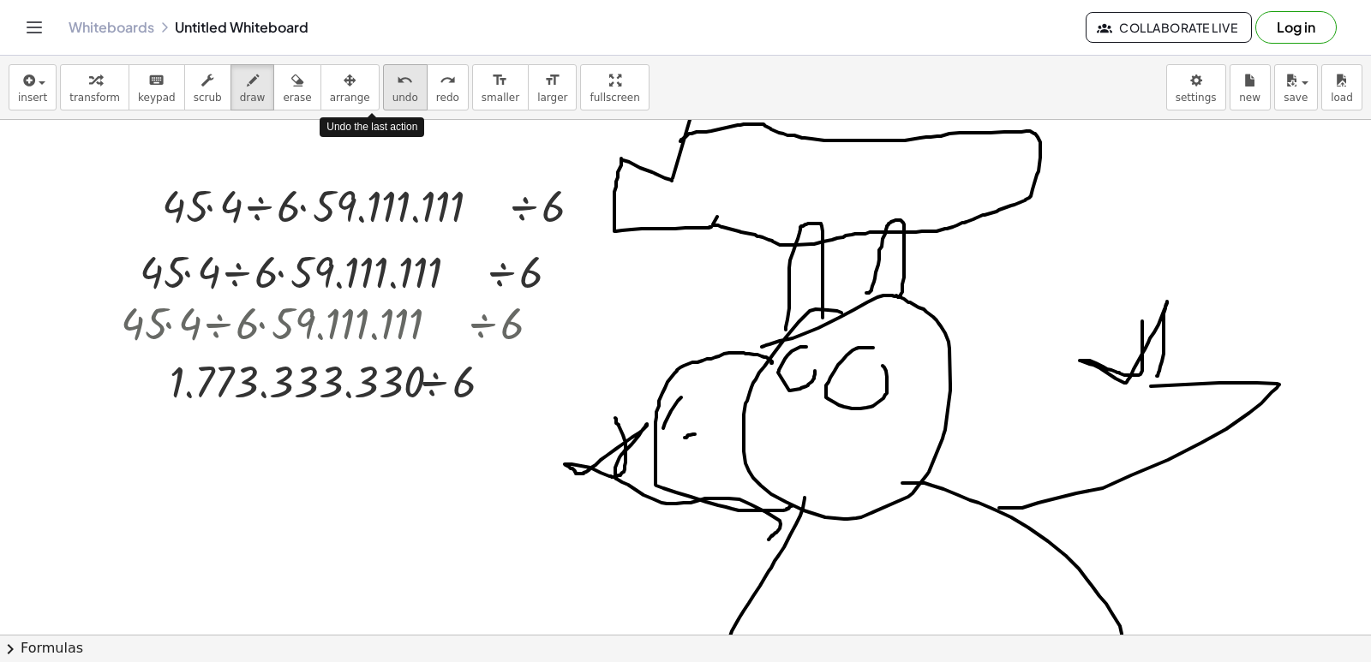
click at [393, 92] on span "undo" at bounding box center [406, 98] width 26 height 12
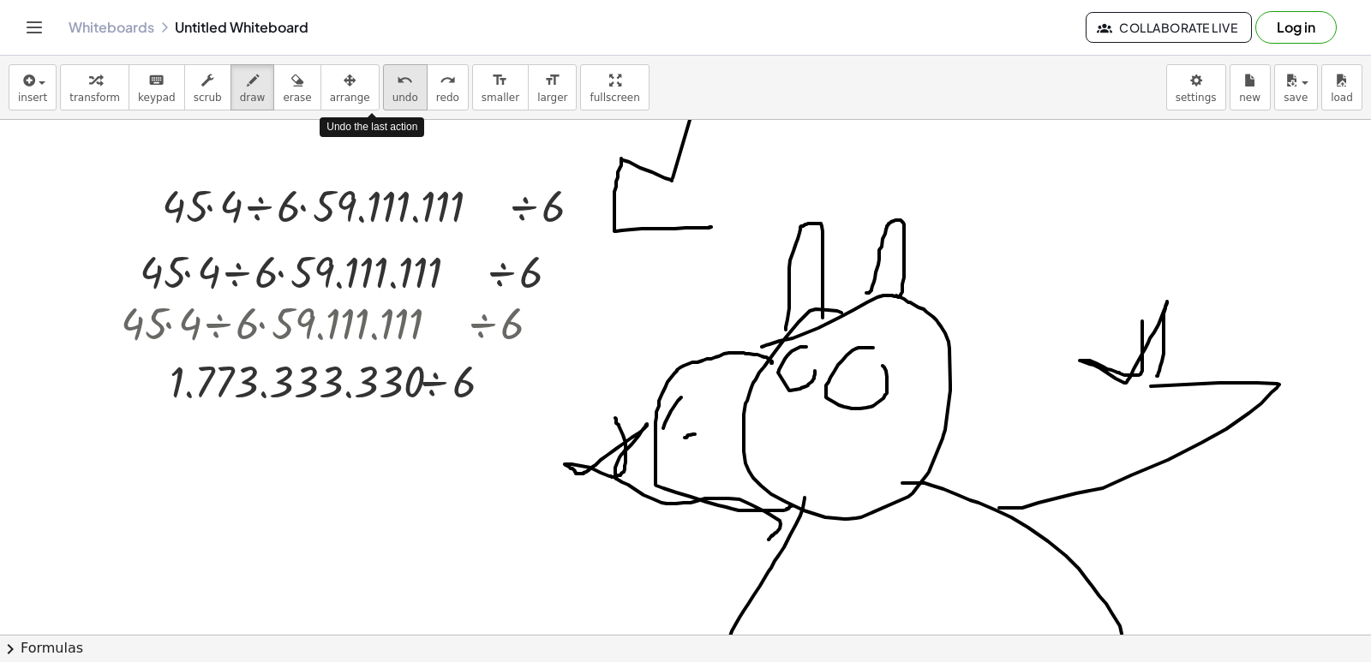
click at [393, 92] on span "undo" at bounding box center [406, 98] width 26 height 12
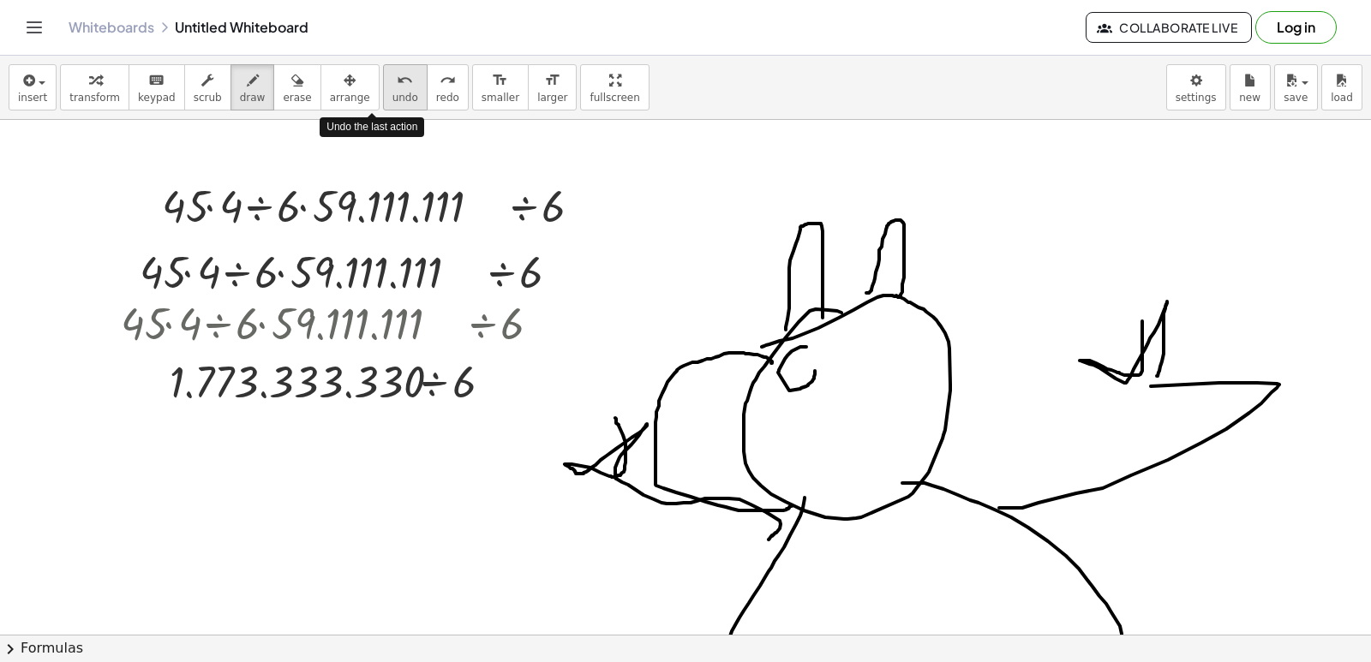
click at [393, 92] on span "undo" at bounding box center [406, 98] width 26 height 12
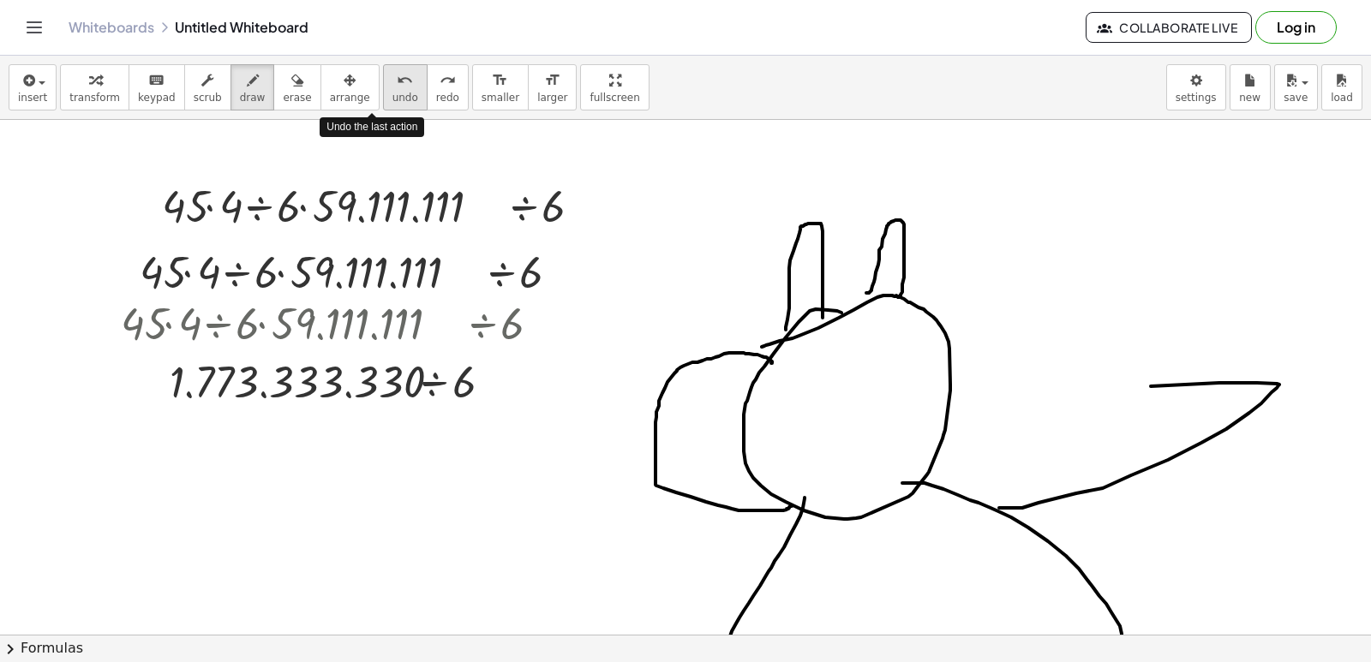
click at [393, 92] on span "undo" at bounding box center [406, 98] width 26 height 12
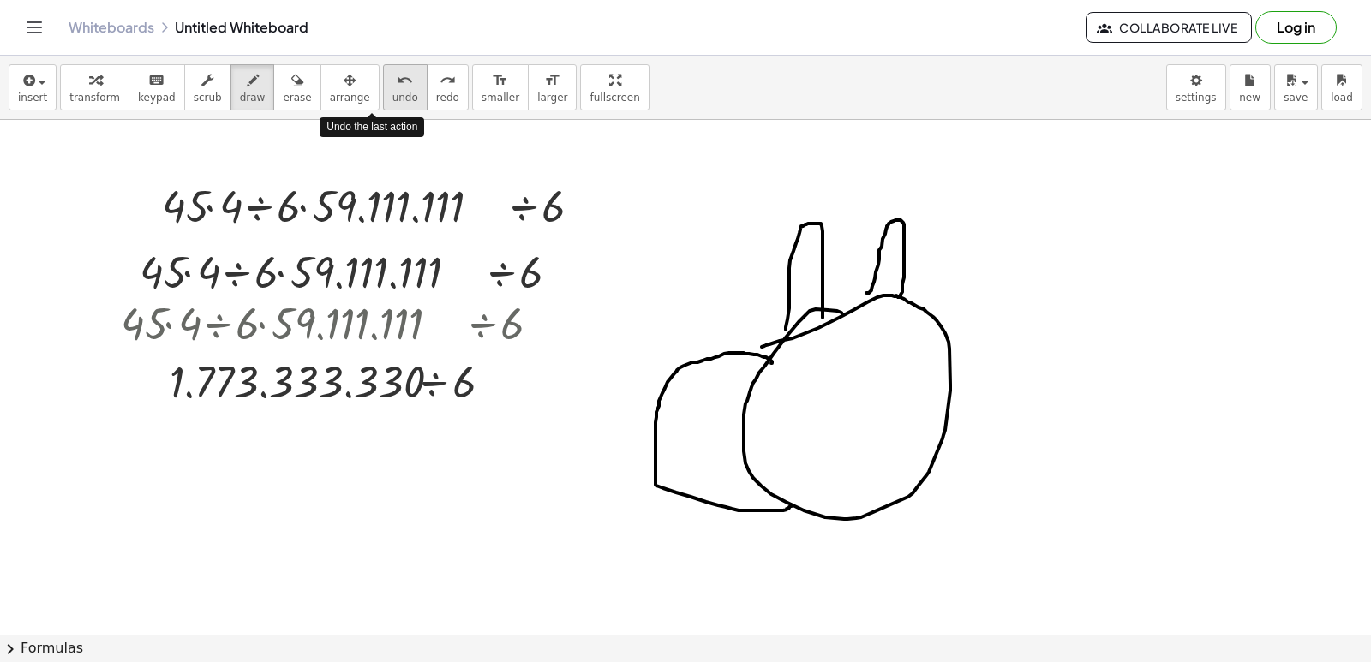
click at [393, 92] on span "undo" at bounding box center [406, 98] width 26 height 12
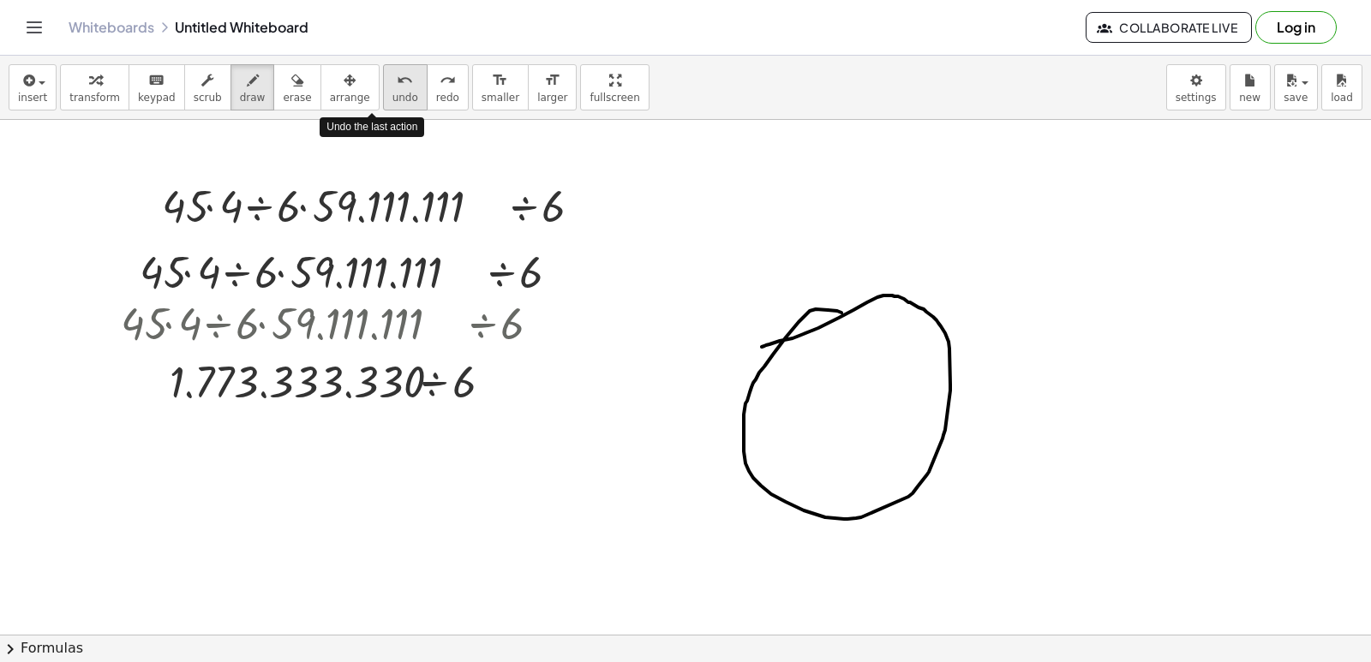
click at [393, 92] on span "undo" at bounding box center [406, 98] width 26 height 12
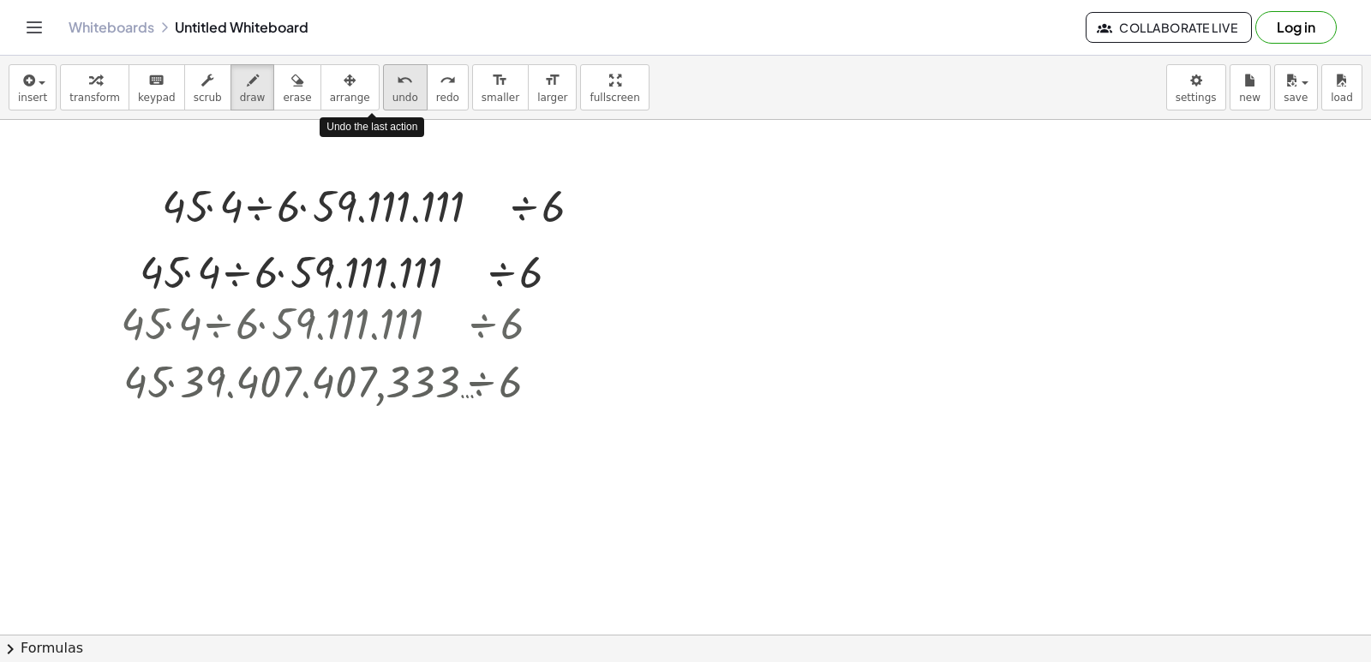
click at [393, 92] on span "undo" at bounding box center [406, 98] width 26 height 12
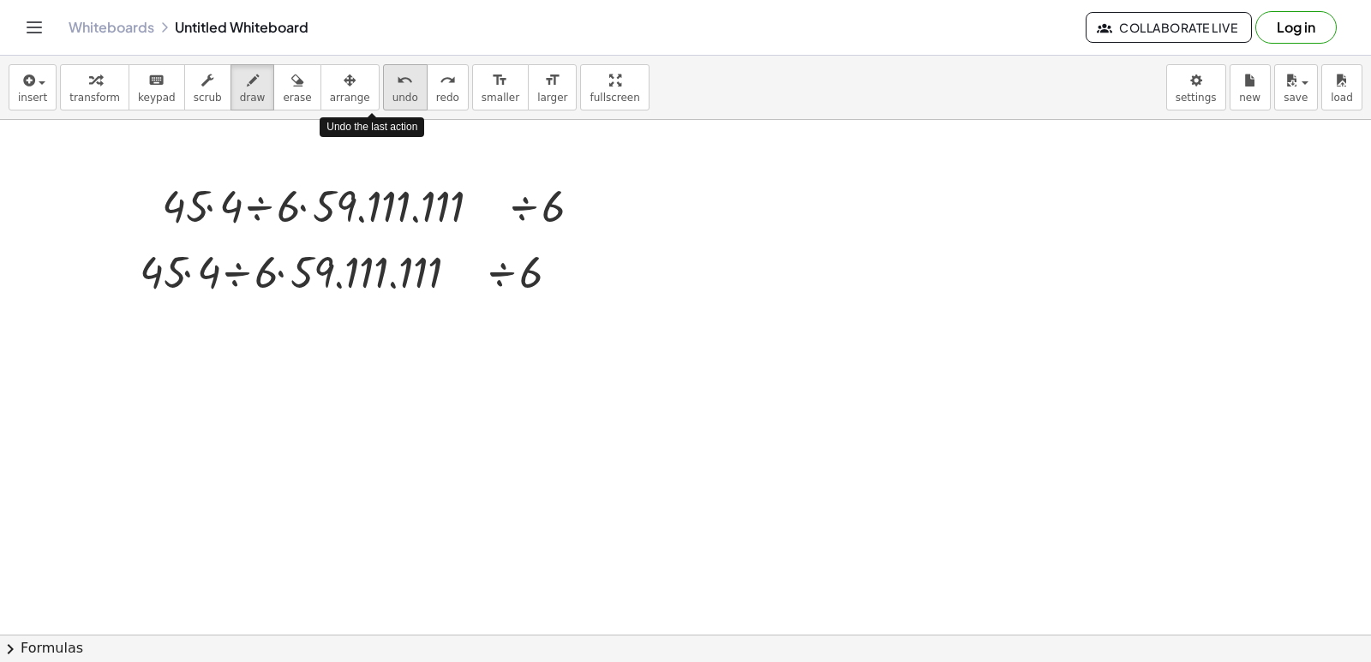
click at [393, 92] on span "undo" at bounding box center [406, 98] width 26 height 12
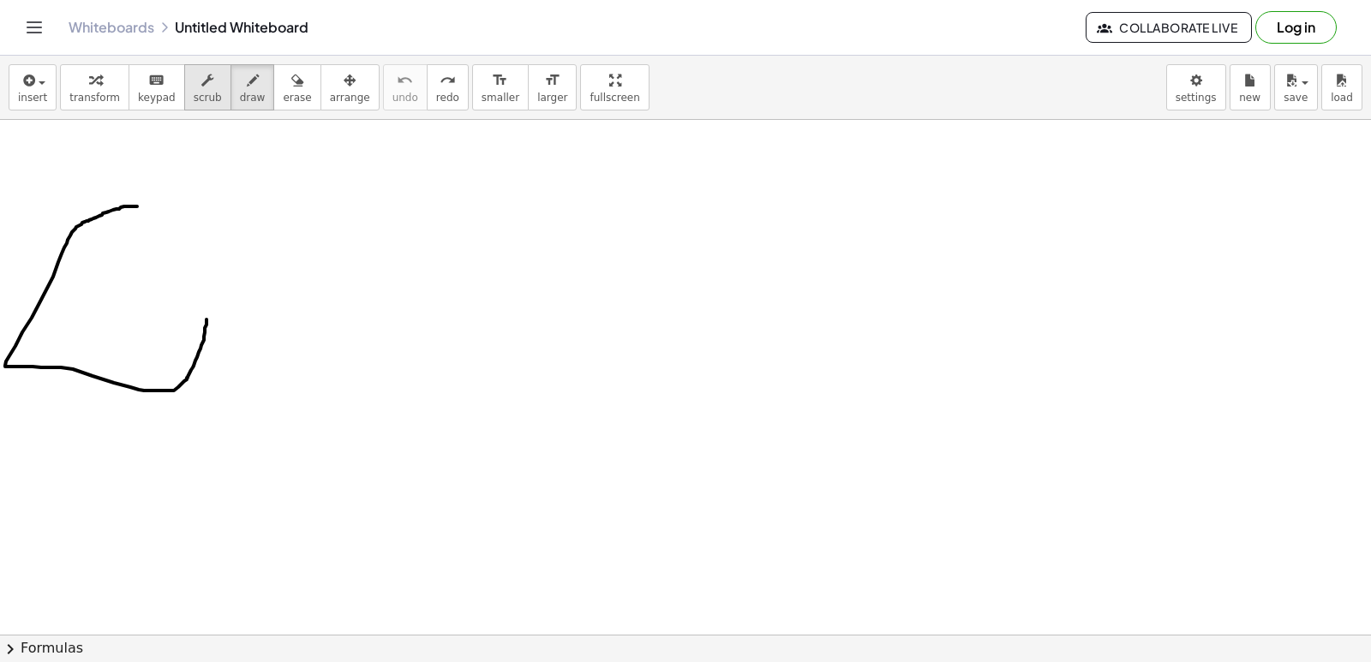
drag, startPoint x: 137, startPoint y: 207, endPoint x: 171, endPoint y: 74, distance: 137.0
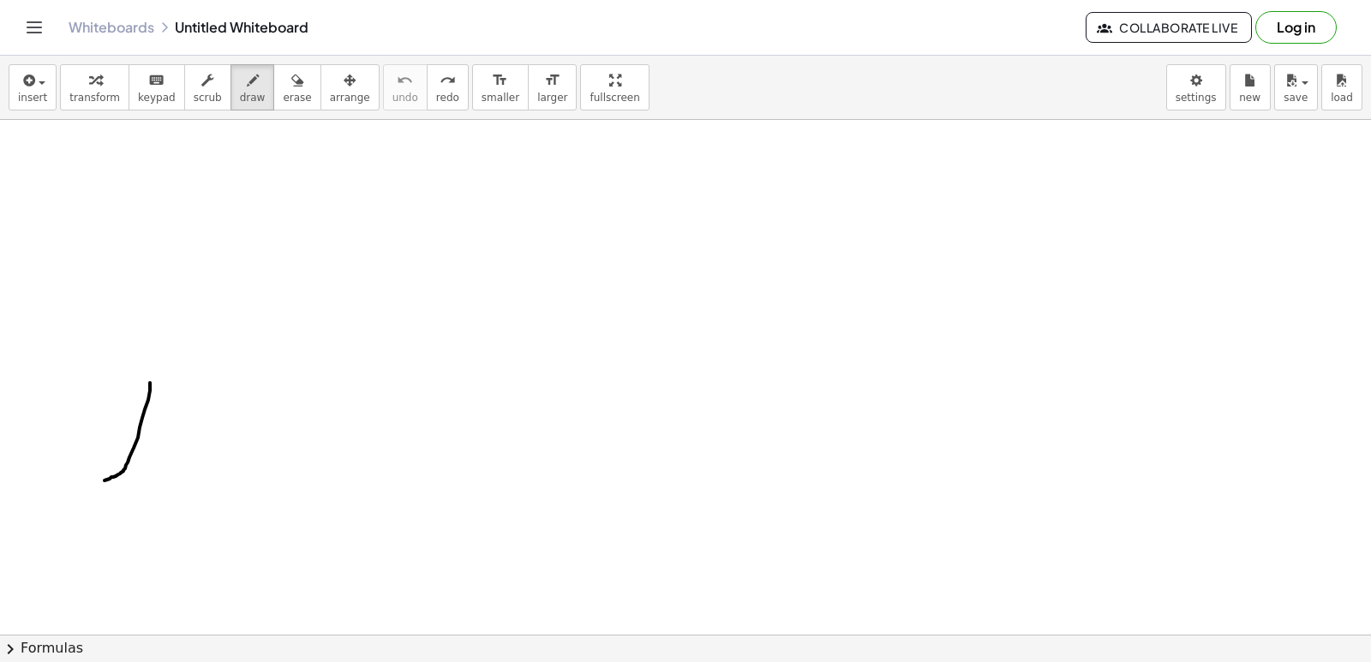
drag, startPoint x: 150, startPoint y: 383, endPoint x: 133, endPoint y: 473, distance: 91.6
drag, startPoint x: 206, startPoint y: 363, endPoint x: 113, endPoint y: 370, distance: 92.9
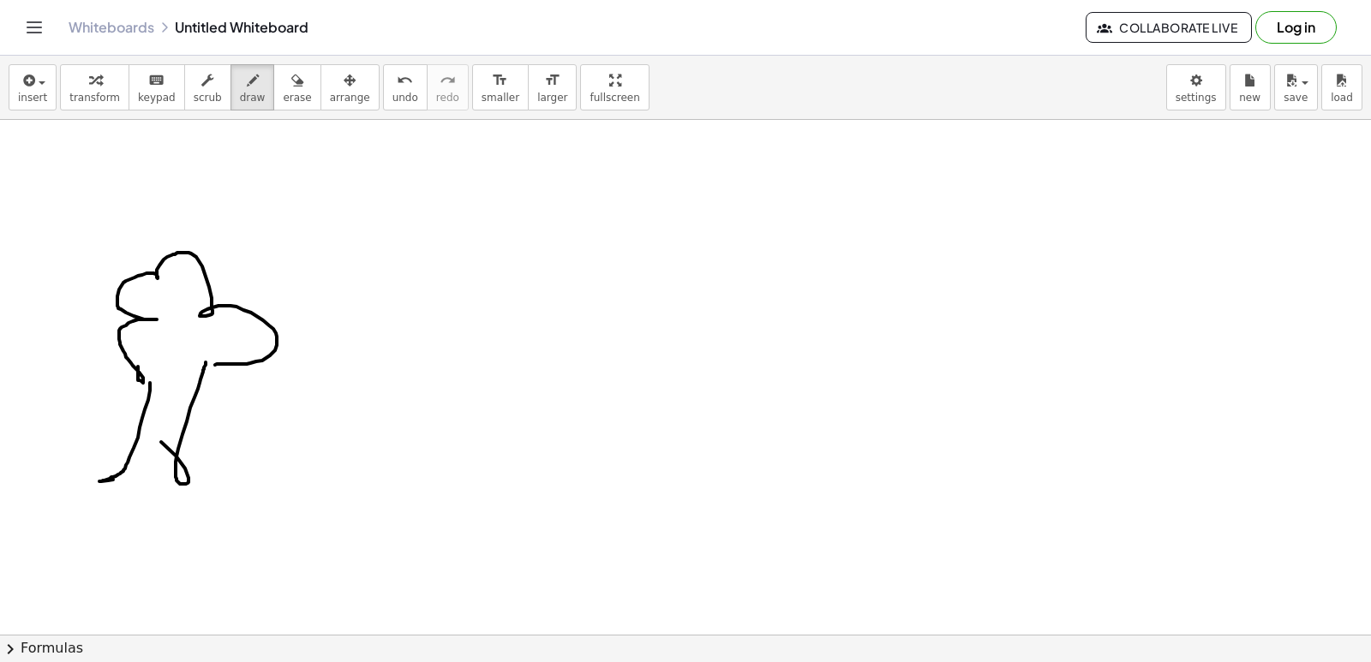
drag, startPoint x: 138, startPoint y: 375, endPoint x: 215, endPoint y: 365, distance: 77.7
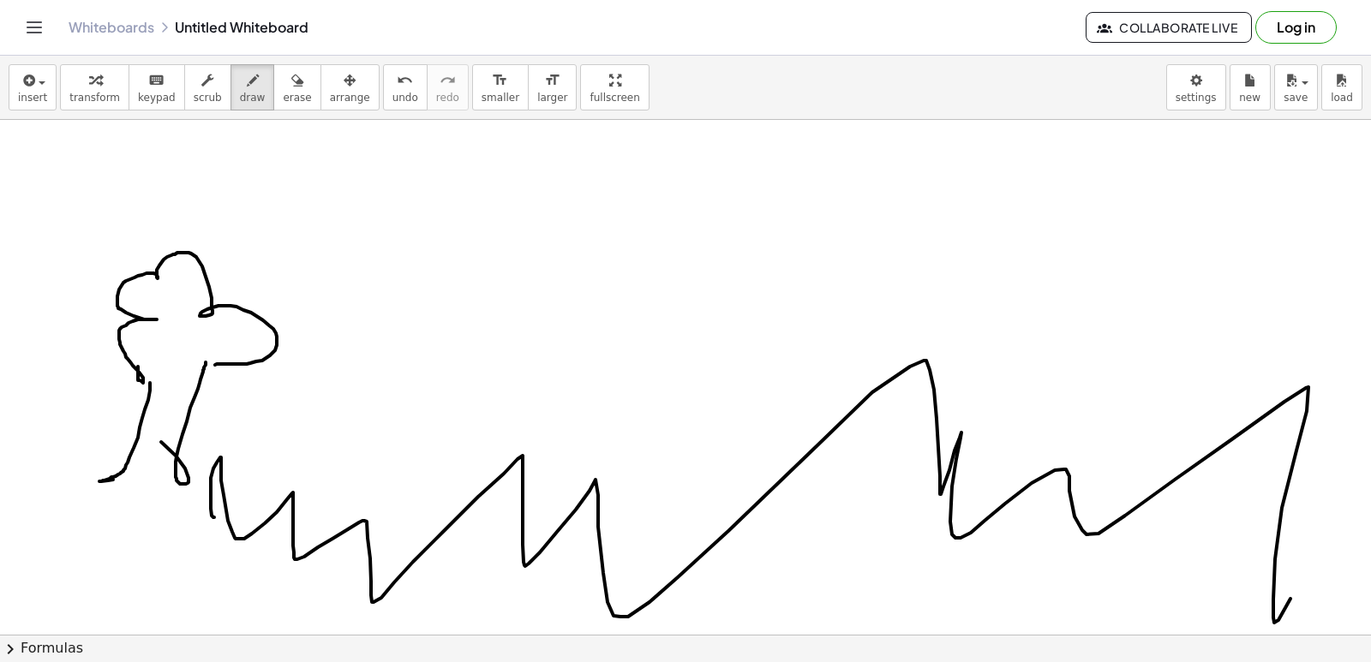
drag, startPoint x: 211, startPoint y: 509, endPoint x: 1304, endPoint y: 527, distance: 1092.9
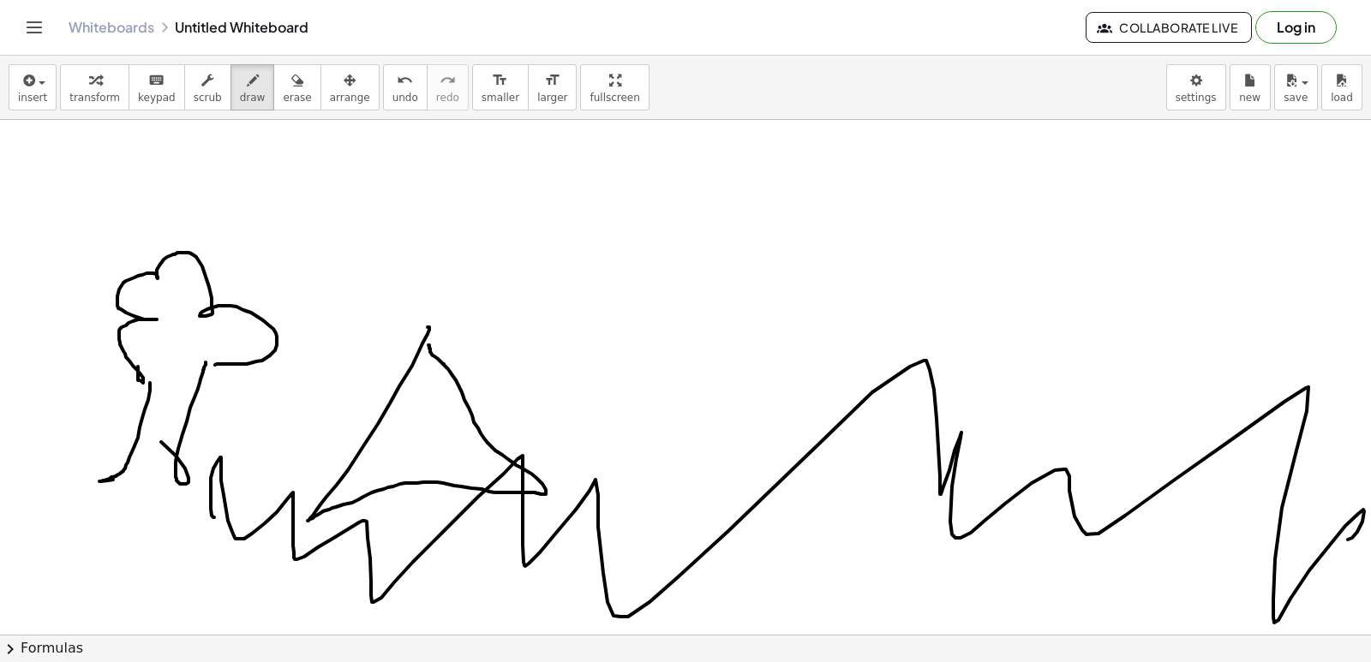
drag, startPoint x: 428, startPoint y: 327, endPoint x: 430, endPoint y: 351, distance: 23.3
drag, startPoint x: 462, startPoint y: 387, endPoint x: 425, endPoint y: 399, distance: 39.0
drag, startPoint x: 396, startPoint y: 378, endPoint x: 316, endPoint y: 397, distance: 81.9
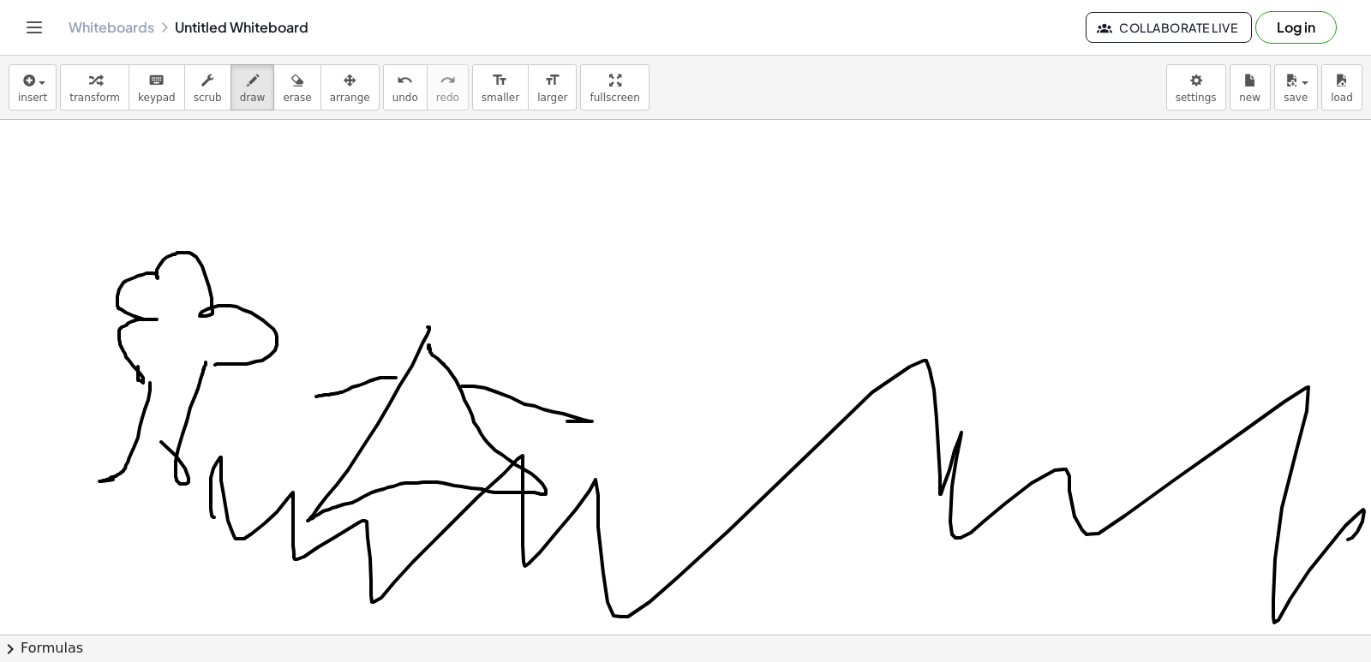
drag, startPoint x: 428, startPoint y: 347, endPoint x: 406, endPoint y: 315, distance: 38.3
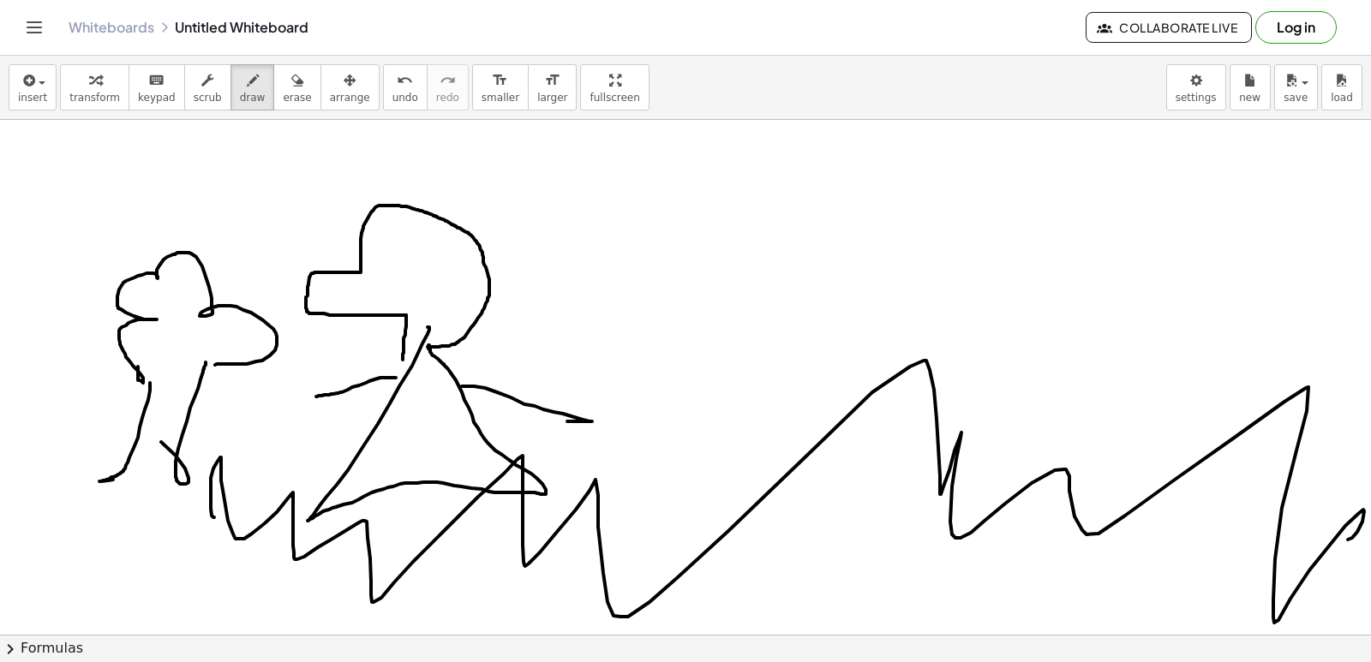
drag, startPoint x: 406, startPoint y: 315, endPoint x: 399, endPoint y: 350, distance: 35.0
drag, startPoint x: 362, startPoint y: 213, endPoint x: 388, endPoint y: 215, distance: 26.7
drag, startPoint x: 417, startPoint y: 213, endPoint x: 453, endPoint y: 232, distance: 40.6
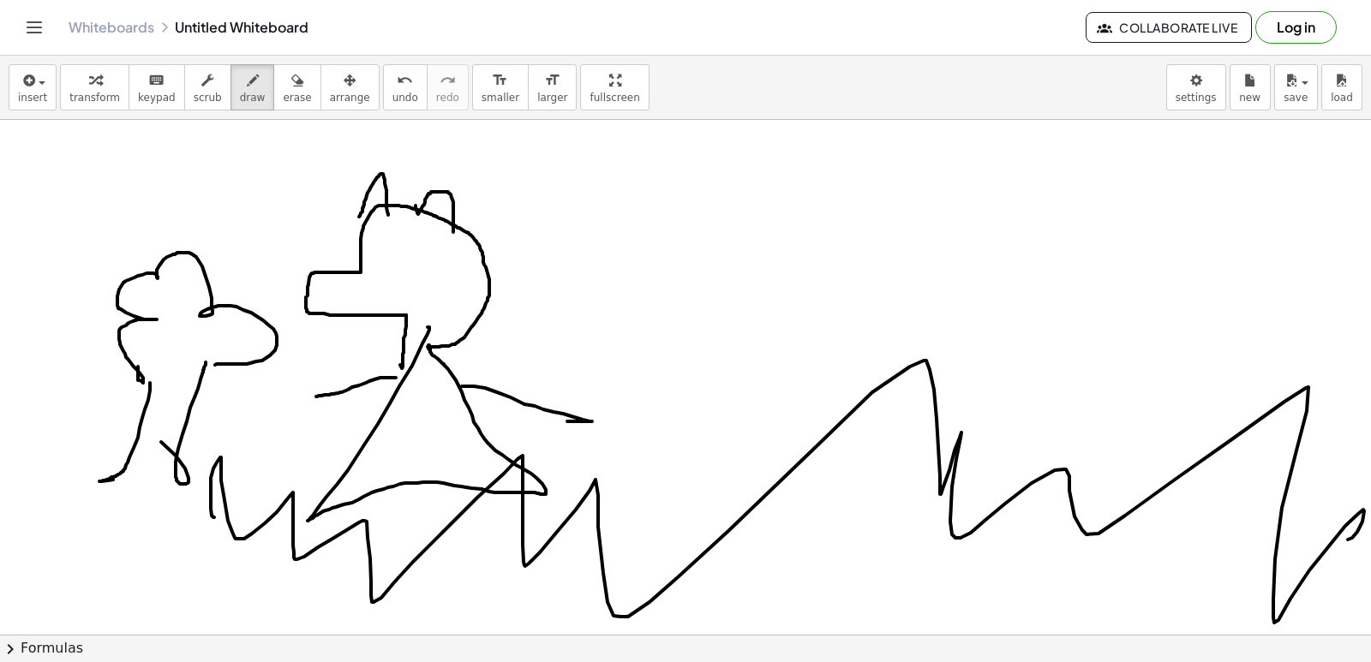
drag, startPoint x: 323, startPoint y: 302, endPoint x: 347, endPoint y: 289, distance: 27.2
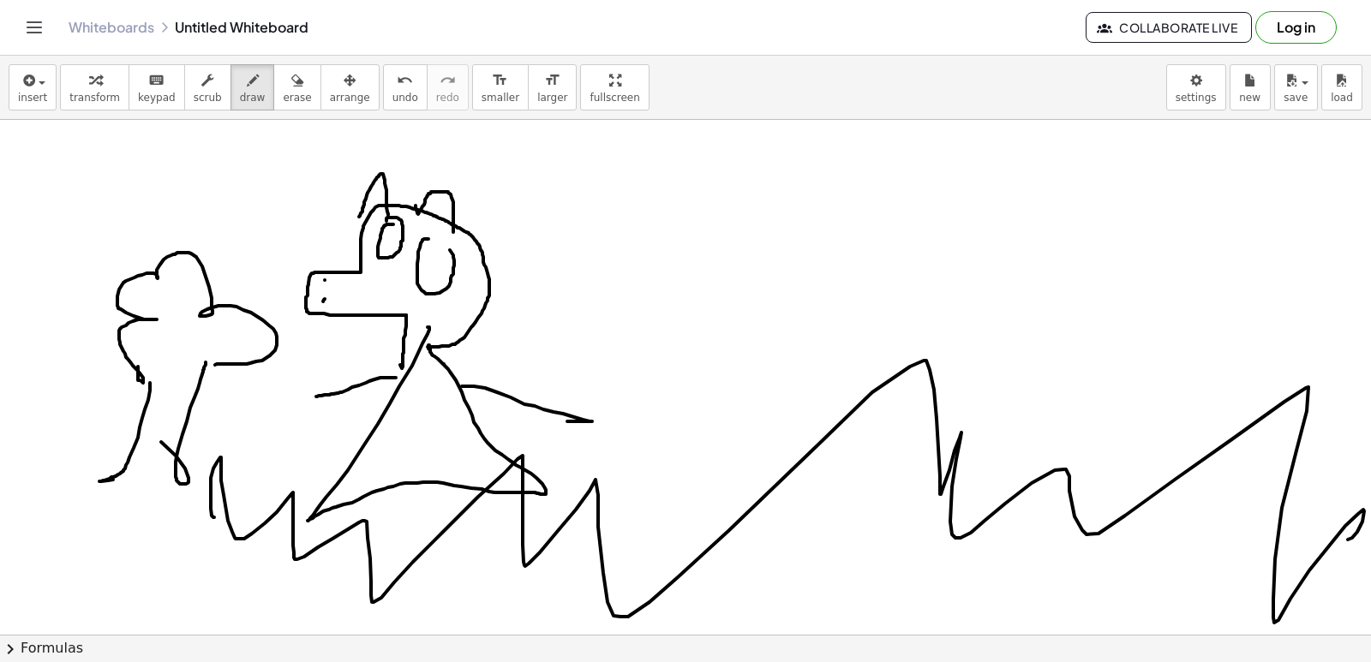
drag, startPoint x: 423, startPoint y: 240, endPoint x: 441, endPoint y: 241, distance: 18.9
drag, startPoint x: 406, startPoint y: 301, endPoint x: 450, endPoint y: 306, distance: 44.0
drag, startPoint x: 432, startPoint y: 262, endPoint x: 403, endPoint y: 214, distance: 56.1
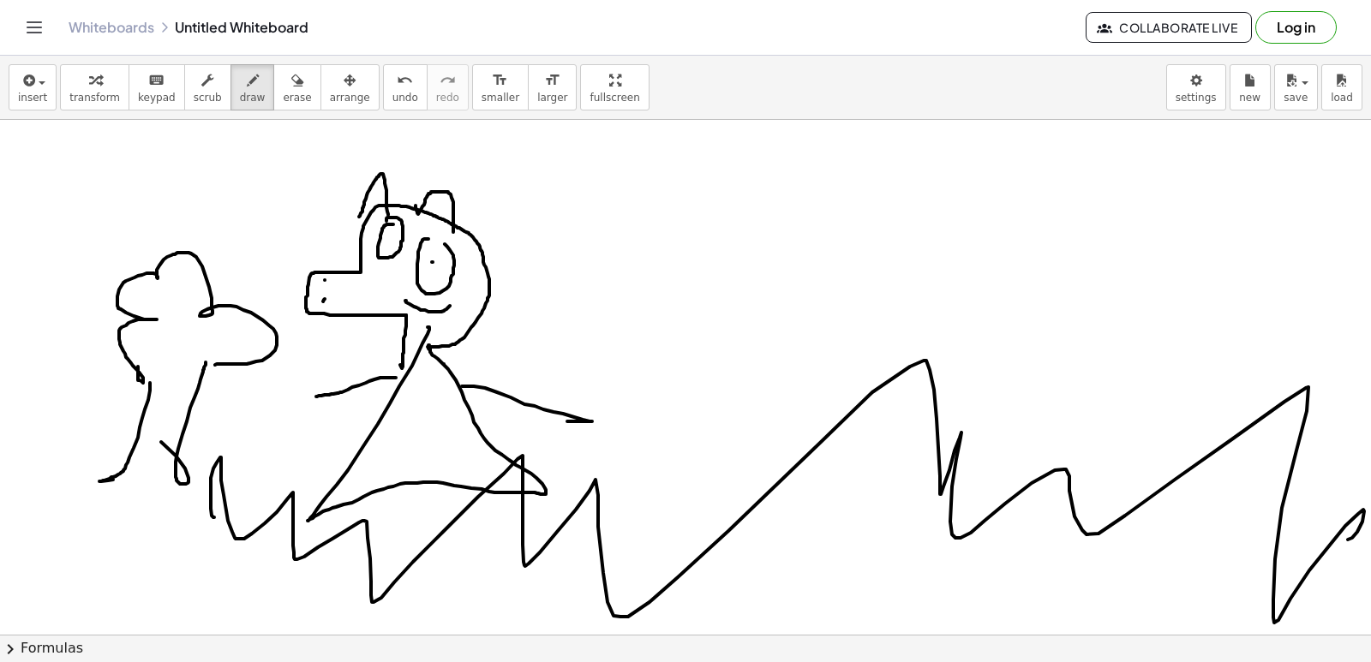
drag, startPoint x: 615, startPoint y: 264, endPoint x: 556, endPoint y: 189, distance: 94.6
click at [393, 92] on span "undo" at bounding box center [406, 98] width 26 height 12
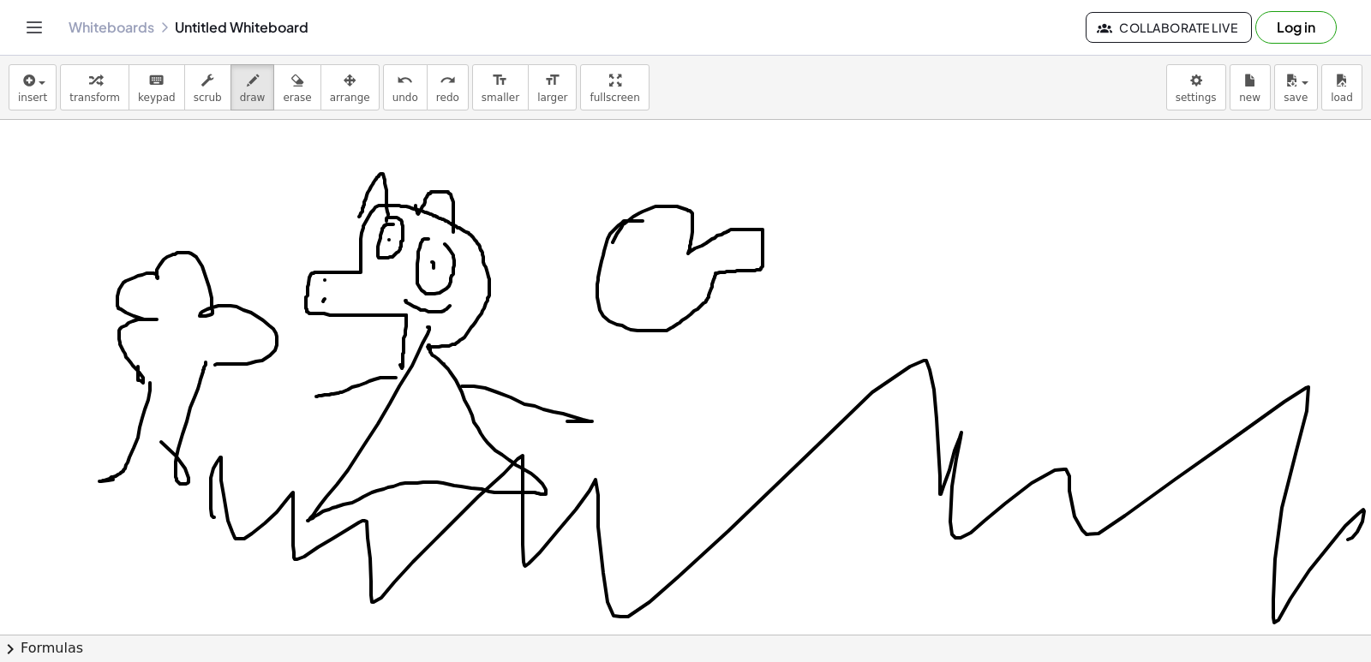
drag, startPoint x: 643, startPoint y: 221, endPoint x: 613, endPoint y: 243, distance: 36.9
drag, startPoint x: 626, startPoint y: 331, endPoint x: 670, endPoint y: 324, distance: 45.1
drag, startPoint x: 650, startPoint y: 382, endPoint x: 692, endPoint y: 399, distance: 44.2
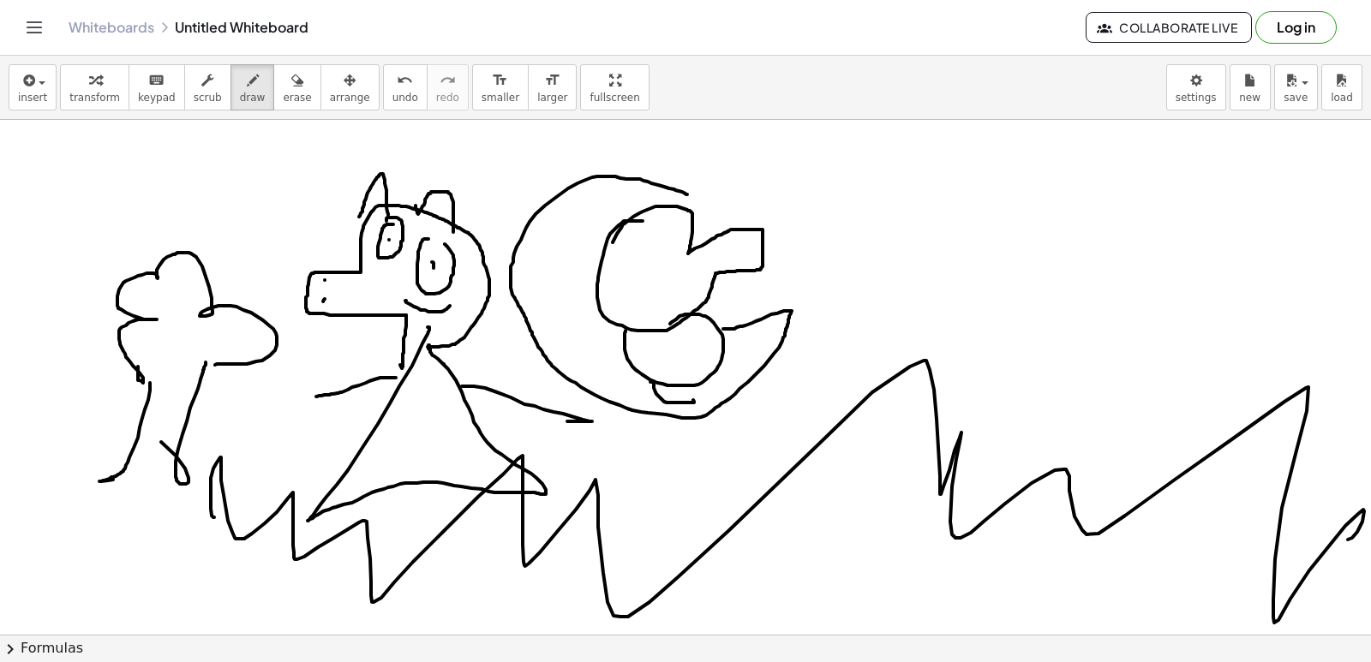
drag, startPoint x: 687, startPoint y: 195, endPoint x: 723, endPoint y: 329, distance: 139.3
drag, startPoint x: 680, startPoint y: 191, endPoint x: 675, endPoint y: 207, distance: 16.0
drag, startPoint x: 579, startPoint y: 397, endPoint x: 681, endPoint y: 471, distance: 125.8
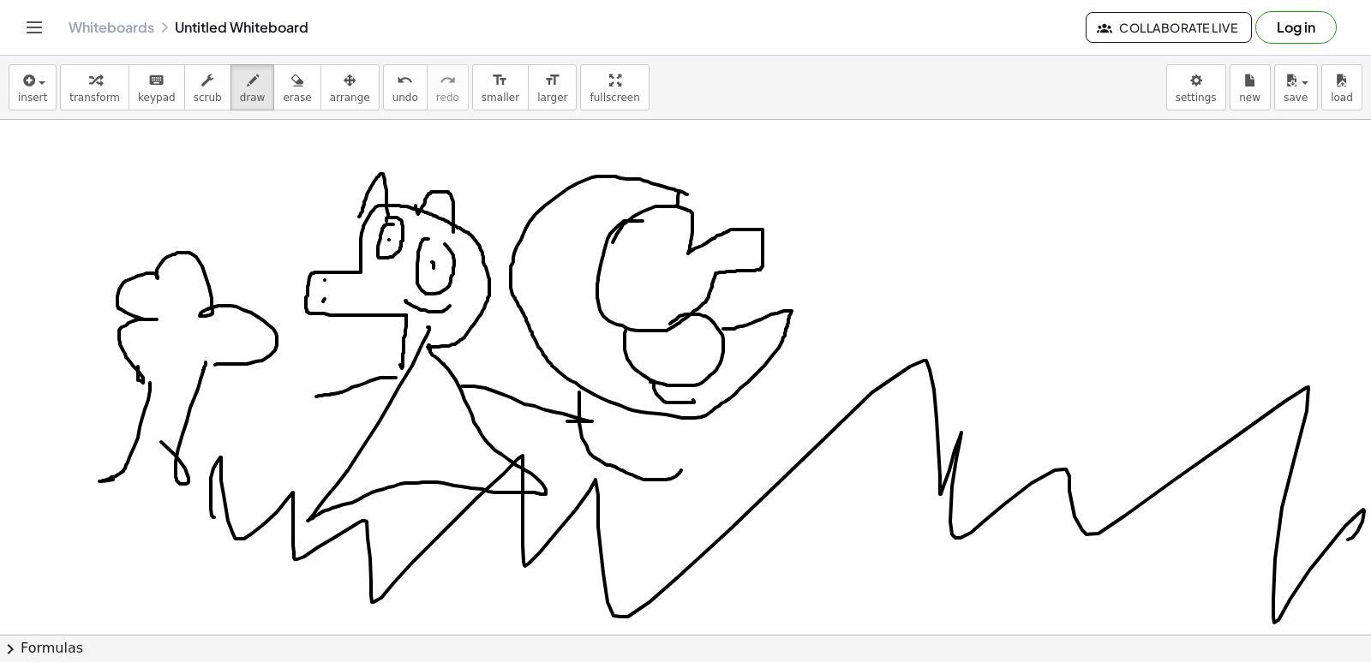
drag, startPoint x: 700, startPoint y: 406, endPoint x: 746, endPoint y: 496, distance: 100.8
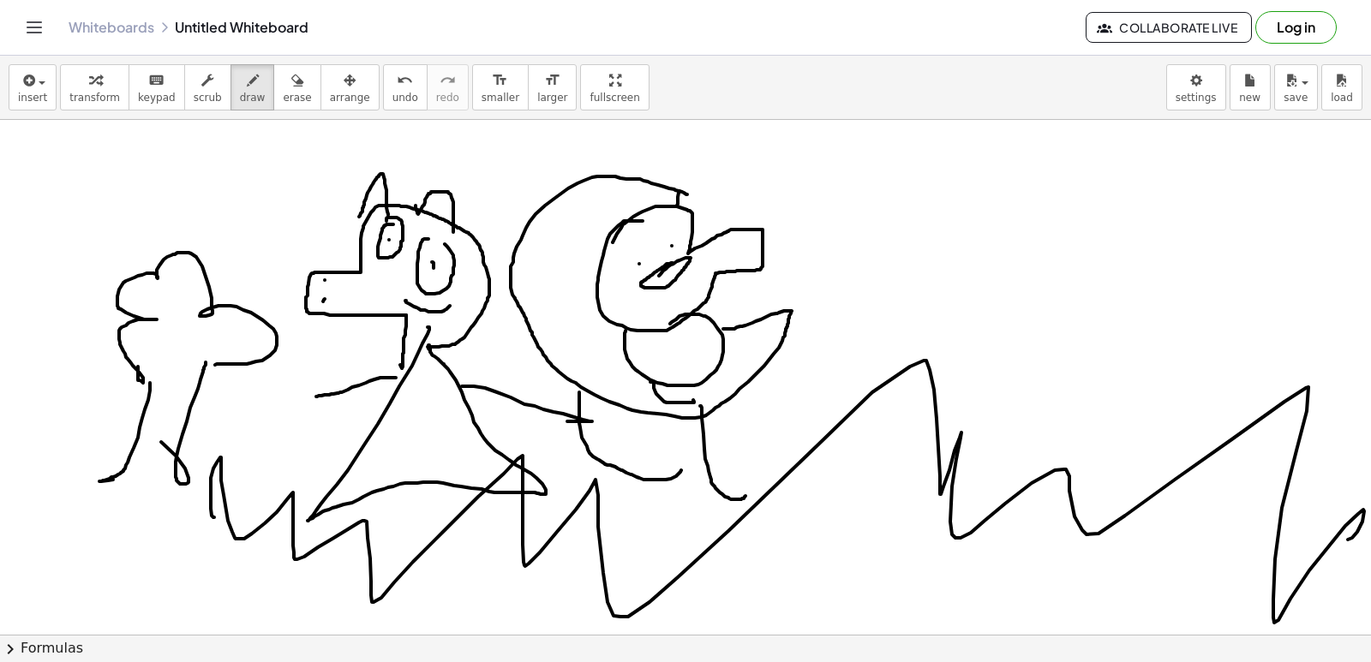
drag, startPoint x: 673, startPoint y: 263, endPoint x: 659, endPoint y: 276, distance: 18.8
drag, startPoint x: 717, startPoint y: 321, endPoint x: 738, endPoint y: 298, distance: 30.3
drag, startPoint x: 632, startPoint y: 348, endPoint x: 673, endPoint y: 350, distance: 41.2
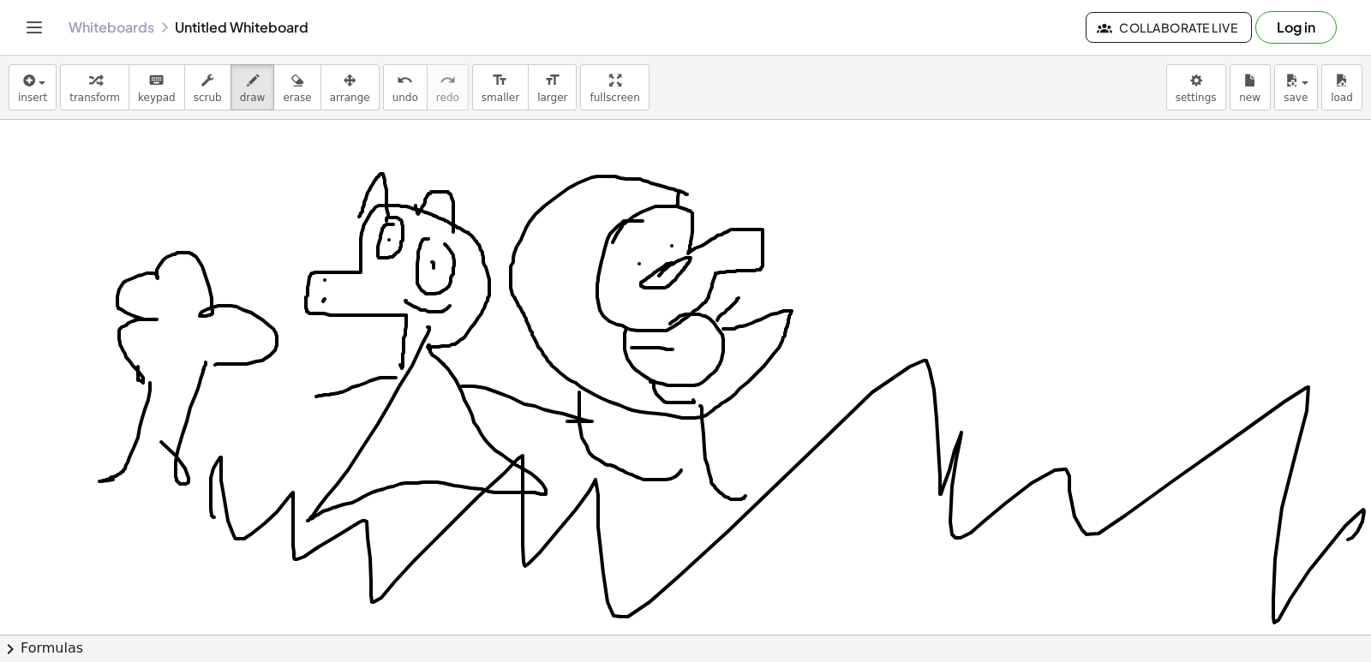
drag, startPoint x: 852, startPoint y: 217, endPoint x: 799, endPoint y: 299, distance: 97.9
drag, startPoint x: 867, startPoint y: 222, endPoint x: 857, endPoint y: 312, distance: 90.6
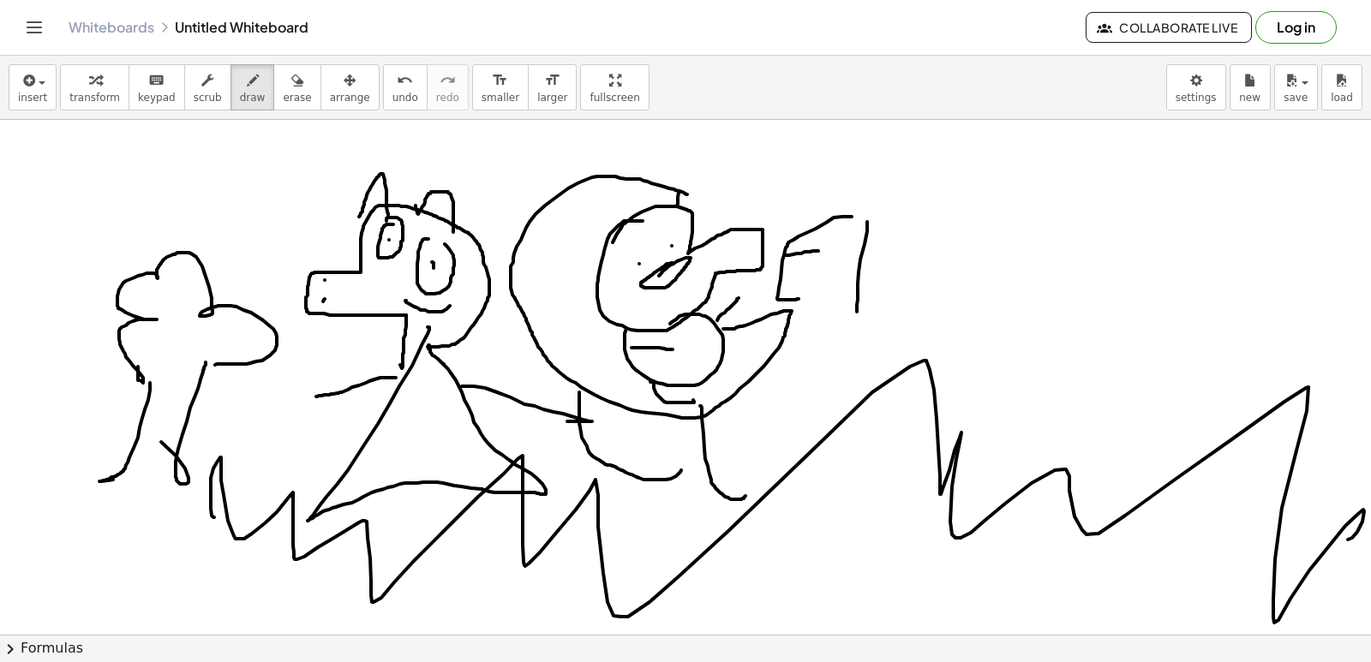
drag, startPoint x: 924, startPoint y: 200, endPoint x: 920, endPoint y: 290, distance: 90.1
drag, startPoint x: 932, startPoint y: 195, endPoint x: 943, endPoint y: 300, distance: 105.2
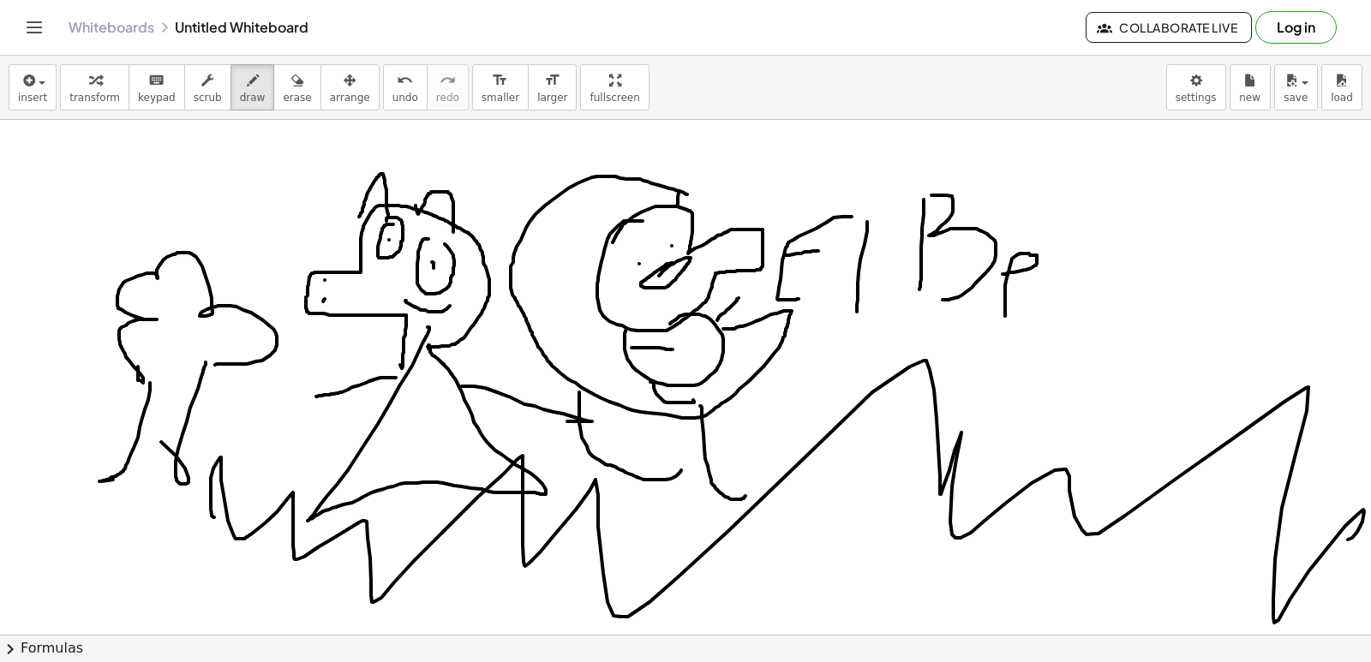
drag, startPoint x: 1010, startPoint y: 273, endPoint x: 1038, endPoint y: 305, distance: 43.1
drag, startPoint x: 1063, startPoint y: 187, endPoint x: 1065, endPoint y: 279, distance: 92.6
drag, startPoint x: 1112, startPoint y: 297, endPoint x: 1172, endPoint y: 370, distance: 94.9
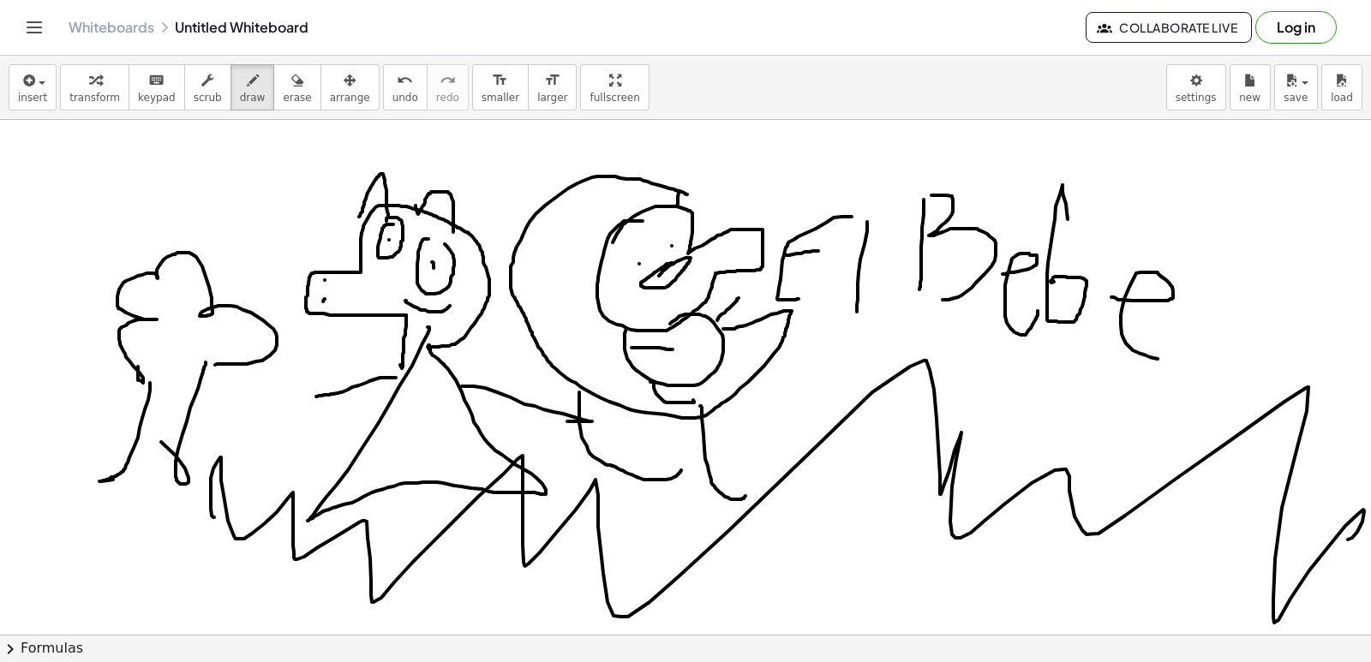
click at [397, 80] on icon "undo" at bounding box center [405, 80] width 16 height 21
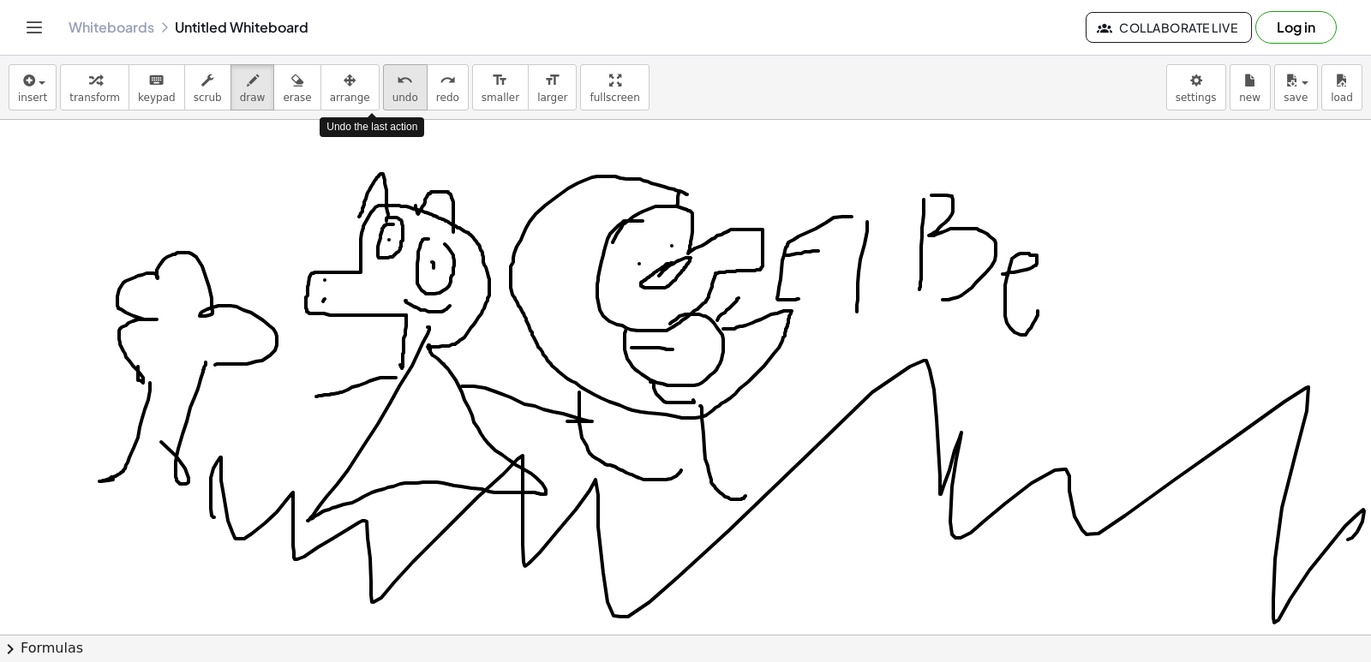
click at [397, 80] on icon "undo" at bounding box center [405, 80] width 16 height 21
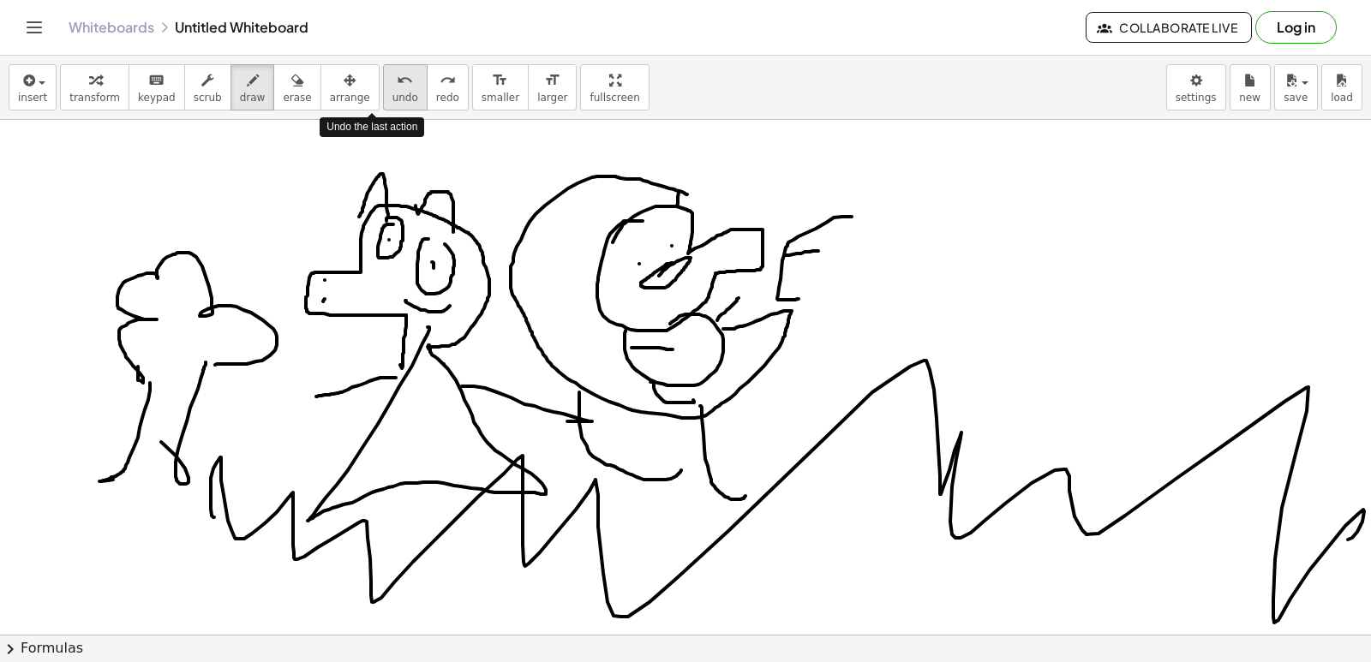
click at [397, 80] on icon "undo" at bounding box center [405, 80] width 16 height 21
click at [393, 80] on div "undo" at bounding box center [406, 79] width 26 height 21
click at [383, 79] on button "undo undo" at bounding box center [405, 87] width 45 height 46
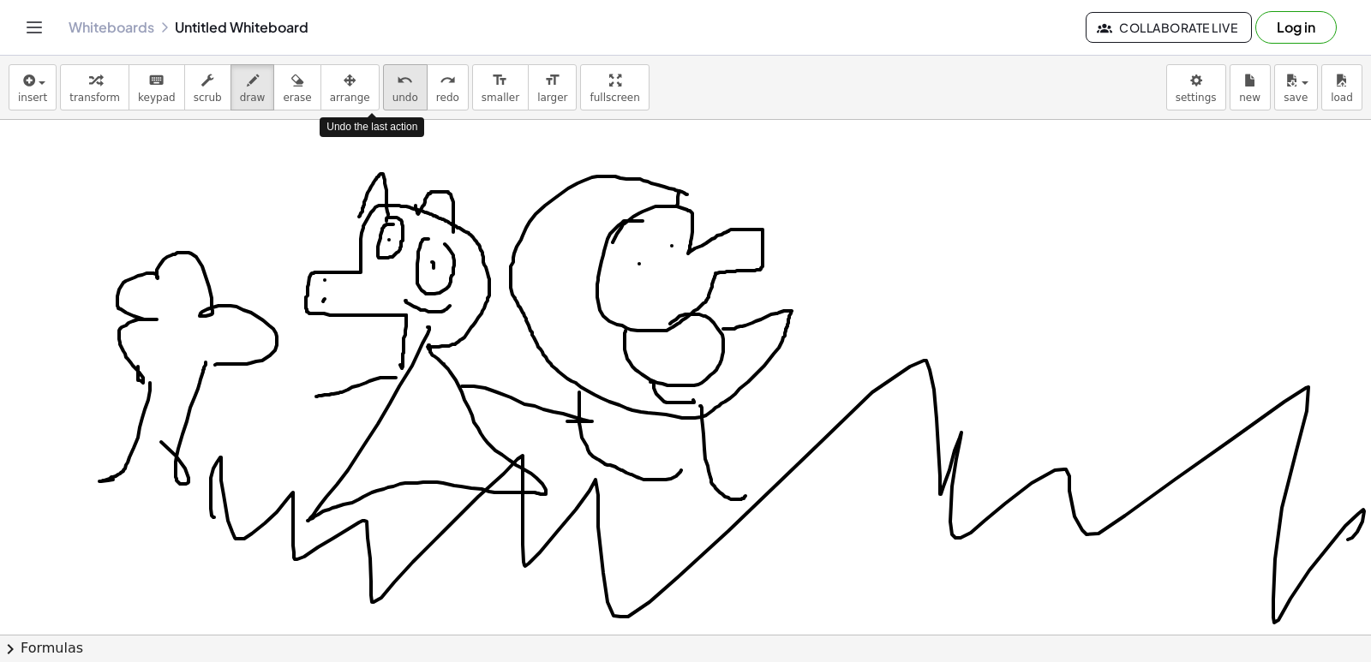
click at [383, 79] on button "undo undo" at bounding box center [405, 87] width 45 height 46
click at [383, 71] on button "undo undo" at bounding box center [405, 87] width 45 height 46
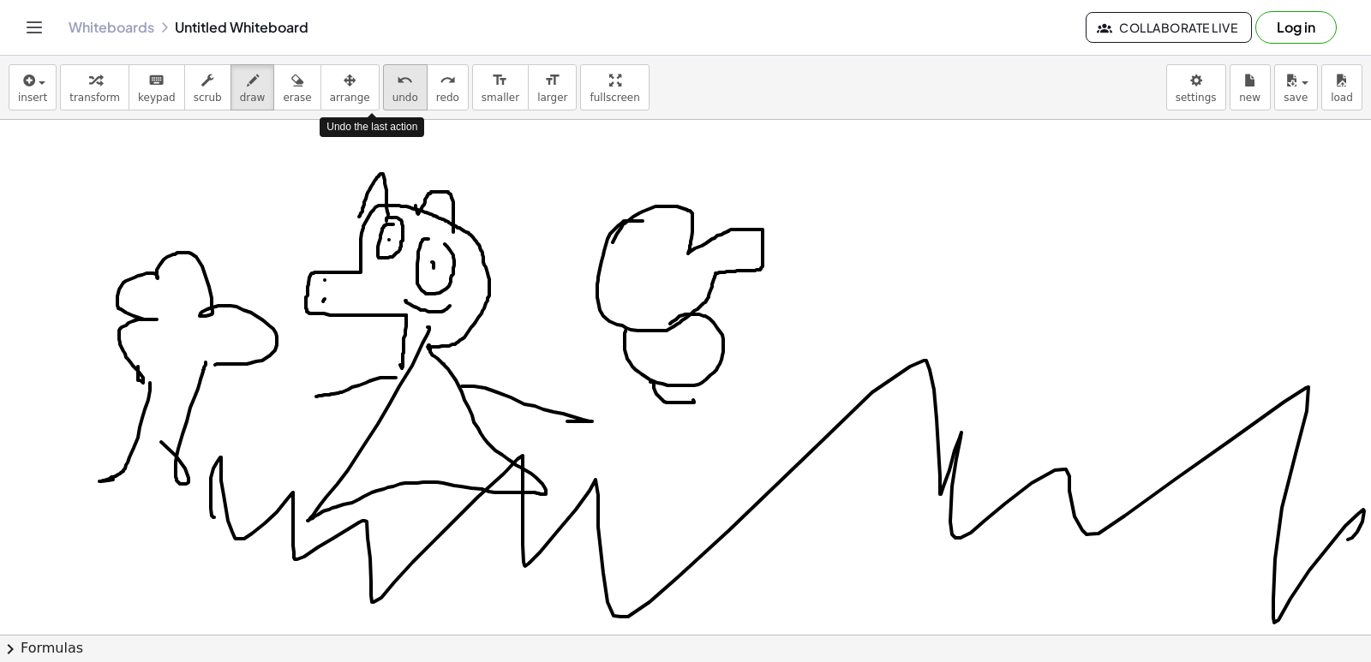
click at [383, 71] on button "undo undo" at bounding box center [405, 87] width 45 height 46
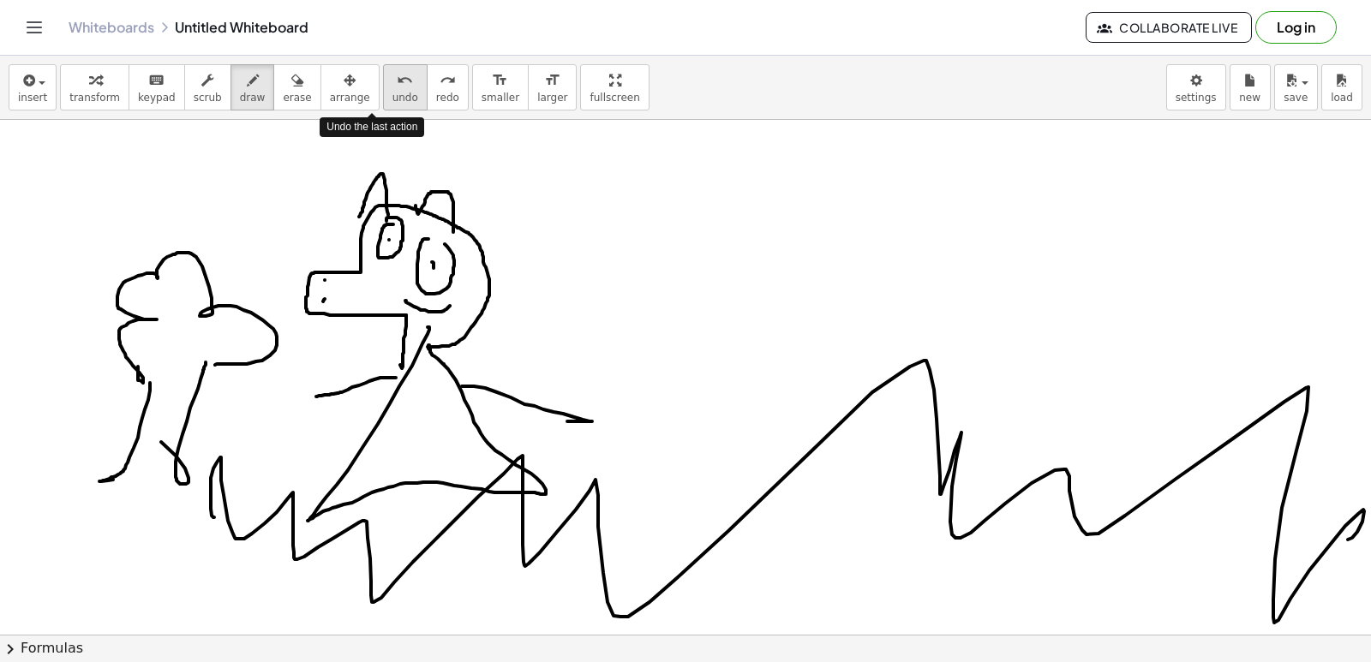
click at [383, 71] on button "undo undo" at bounding box center [405, 87] width 45 height 46
click at [374, 44] on div "Whiteboards Untitled Whiteboard Collaborate Live Log in" at bounding box center [686, 27] width 1330 height 55
click at [374, 43] on div "Whiteboards Untitled Whiteboard Collaborate Live Log in" at bounding box center [686, 27] width 1330 height 55
click at [373, 41] on div "Whiteboards Untitled Whiteboard Collaborate Live Log in" at bounding box center [686, 27] width 1330 height 55
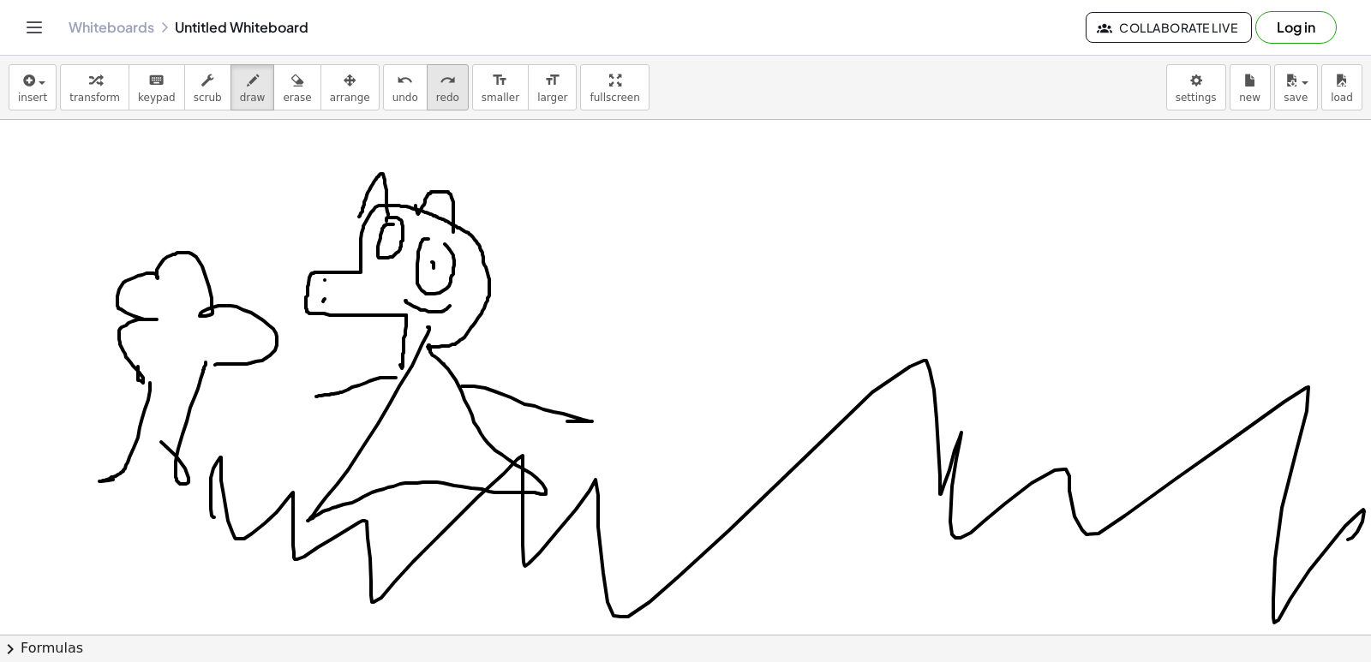
drag, startPoint x: 438, startPoint y: 58, endPoint x: 423, endPoint y: 73, distance: 21.2
click at [424, 73] on div "insert select one: Math Expression Function Text Youtube Video Graphing Geometr…" at bounding box center [685, 88] width 1371 height 64
click at [397, 84] on icon "undo" at bounding box center [405, 80] width 16 height 21
click at [393, 77] on div "undo" at bounding box center [406, 79] width 26 height 21
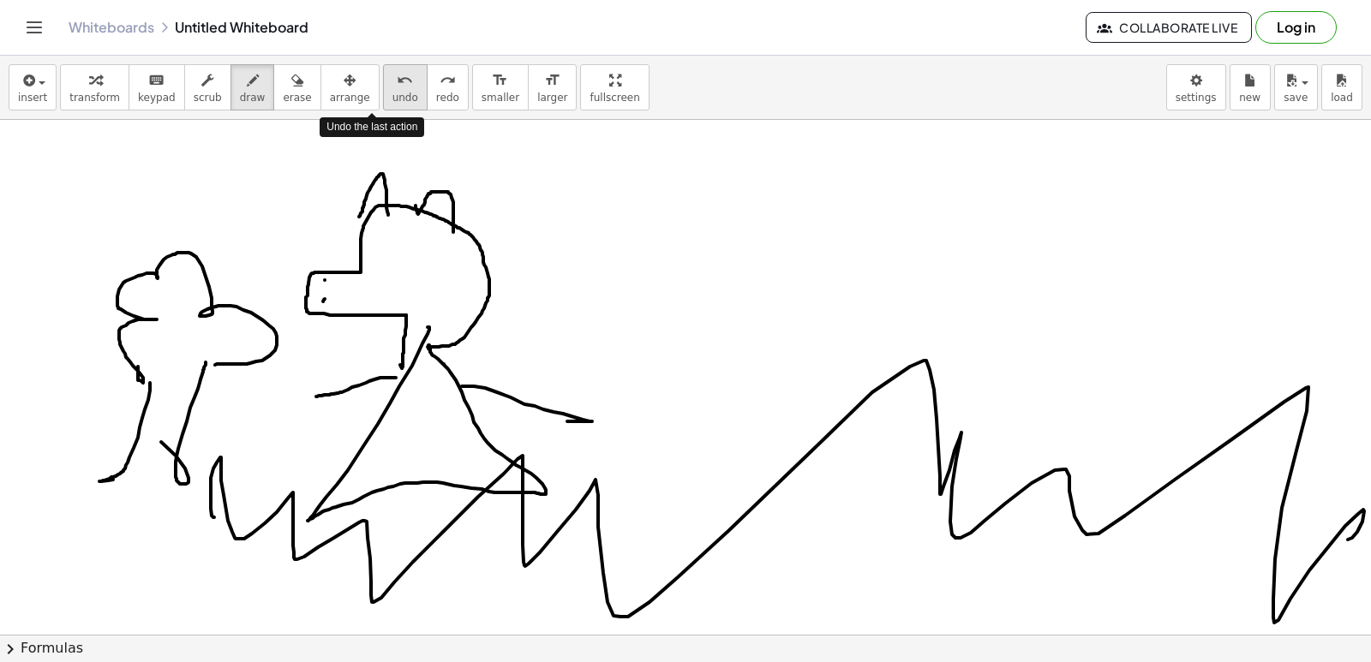
click at [393, 77] on div "undo" at bounding box center [406, 79] width 26 height 21
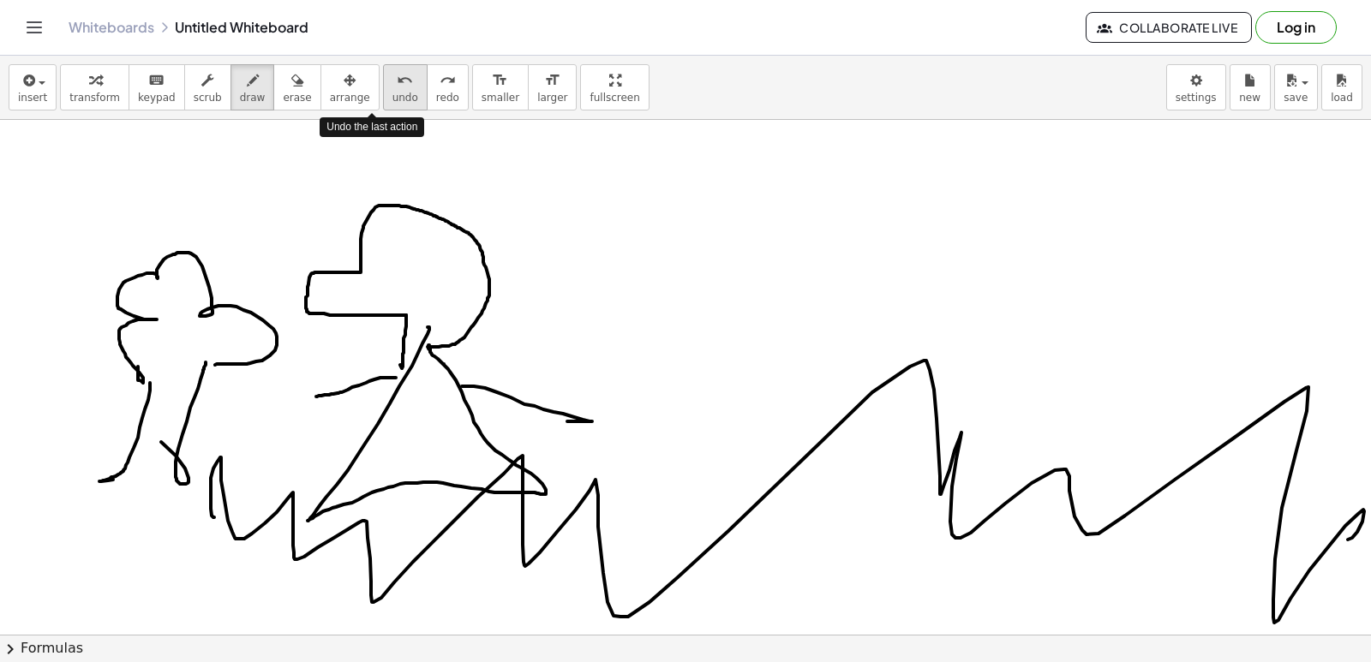
click at [393, 77] on div "undo" at bounding box center [406, 79] width 26 height 21
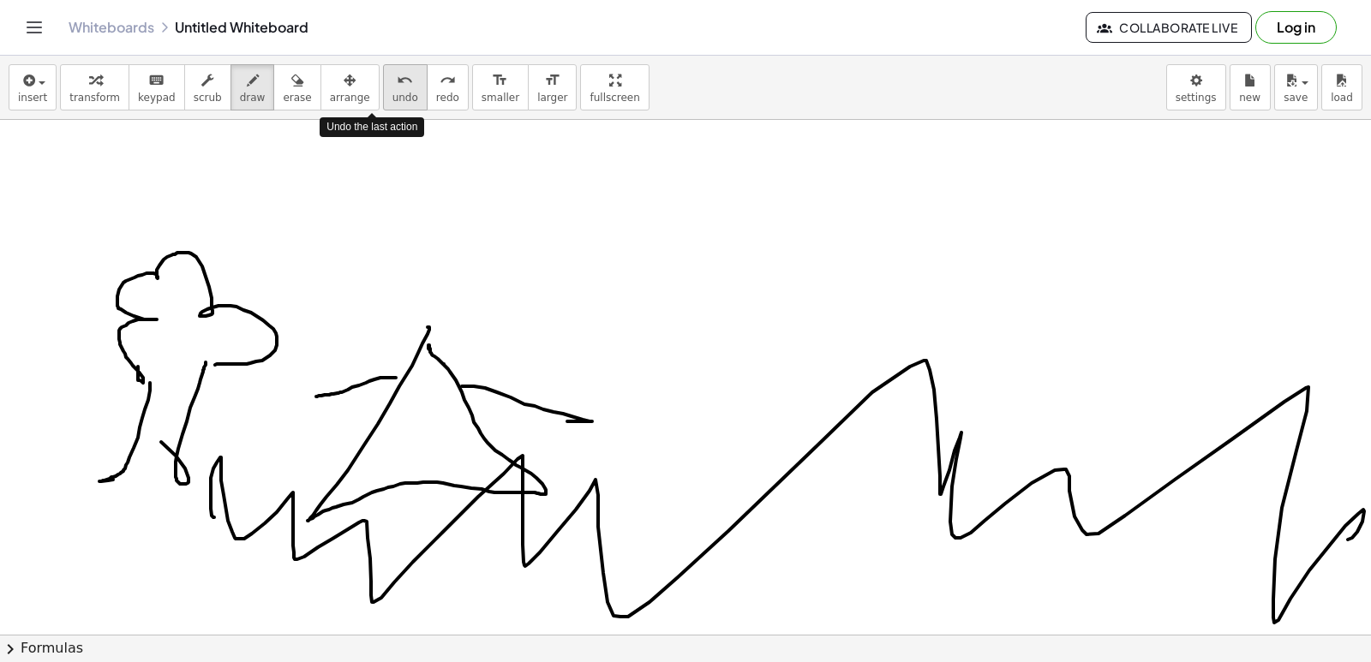
click at [393, 77] on div "undo" at bounding box center [406, 79] width 26 height 21
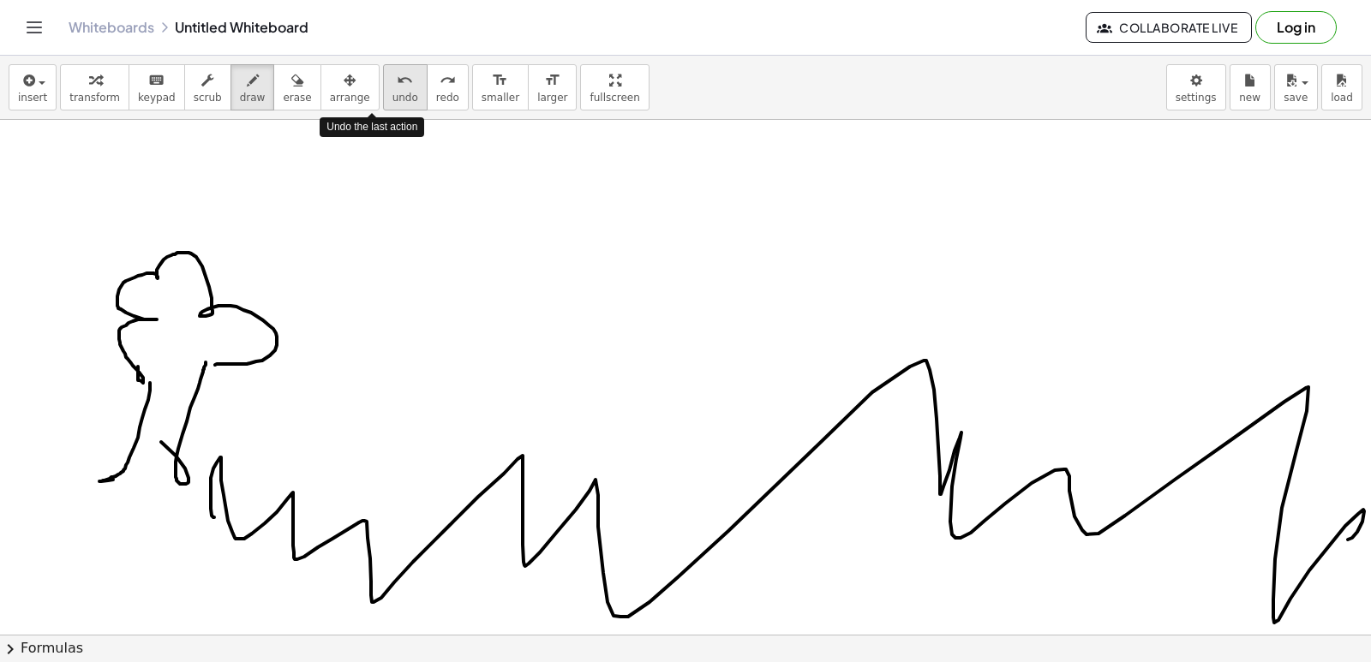
click at [393, 77] on div "undo" at bounding box center [406, 79] width 26 height 21
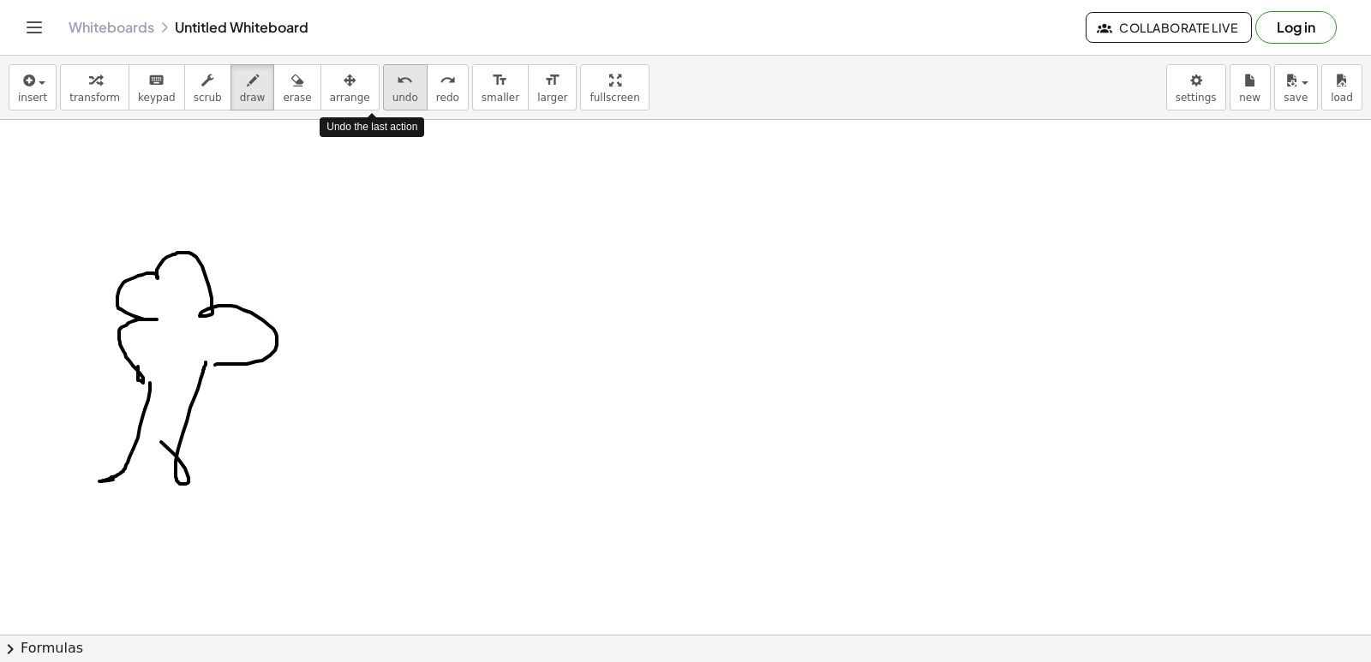
click at [393, 77] on div "undo" at bounding box center [406, 79] width 26 height 21
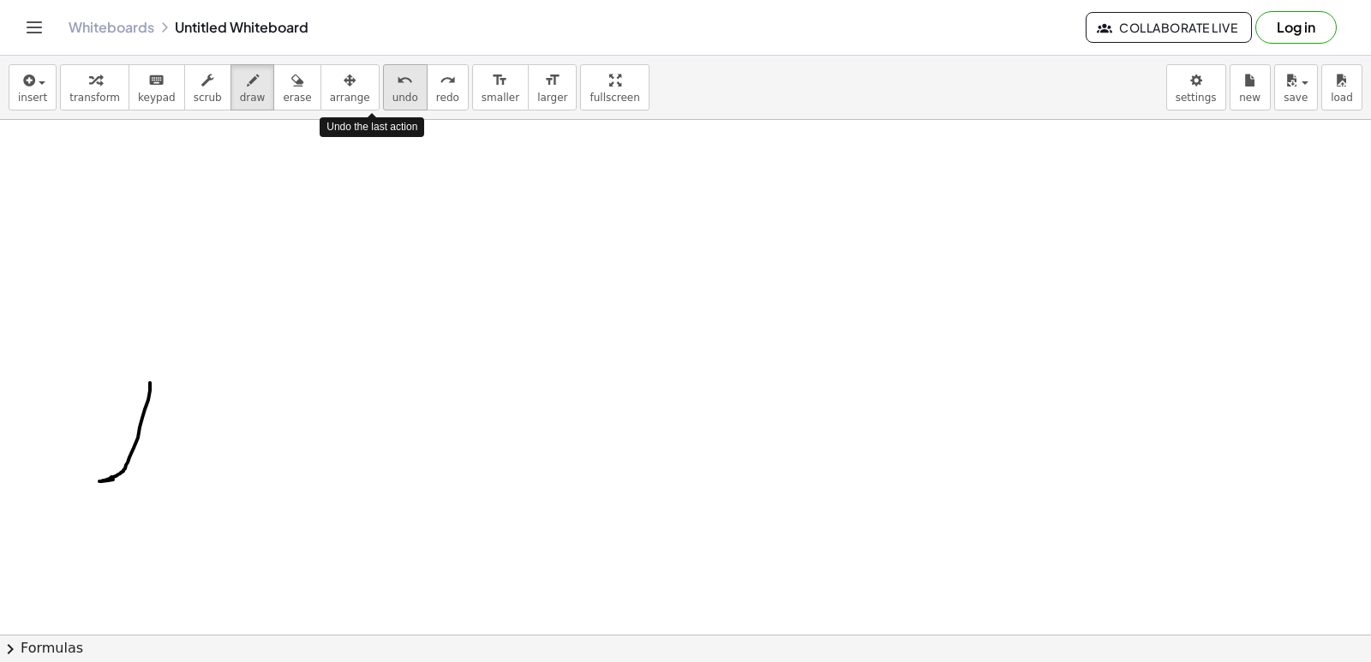
click at [393, 77] on div "undo" at bounding box center [406, 79] width 26 height 21
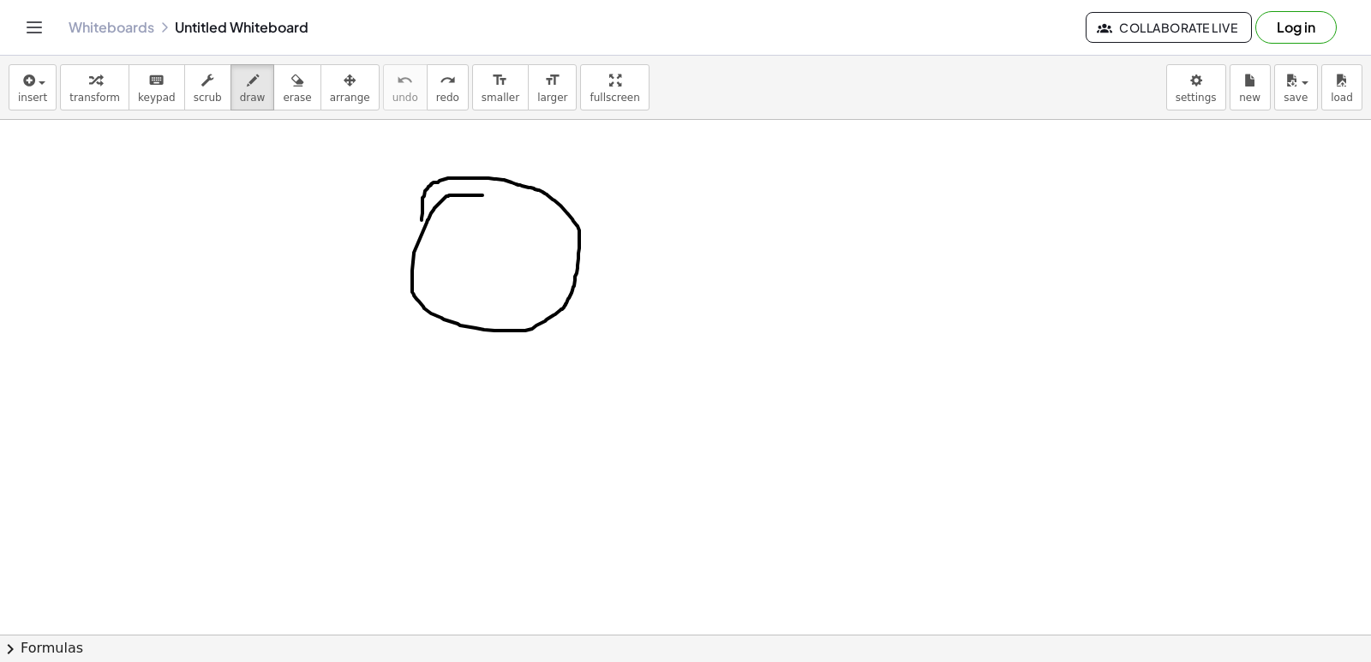
drag, startPoint x: 483, startPoint y: 195, endPoint x: 408, endPoint y: 246, distance: 90.1
drag, startPoint x: 494, startPoint y: 331, endPoint x: 512, endPoint y: 428, distance: 98.5
drag, startPoint x: 492, startPoint y: 387, endPoint x: 584, endPoint y: 351, distance: 98.5
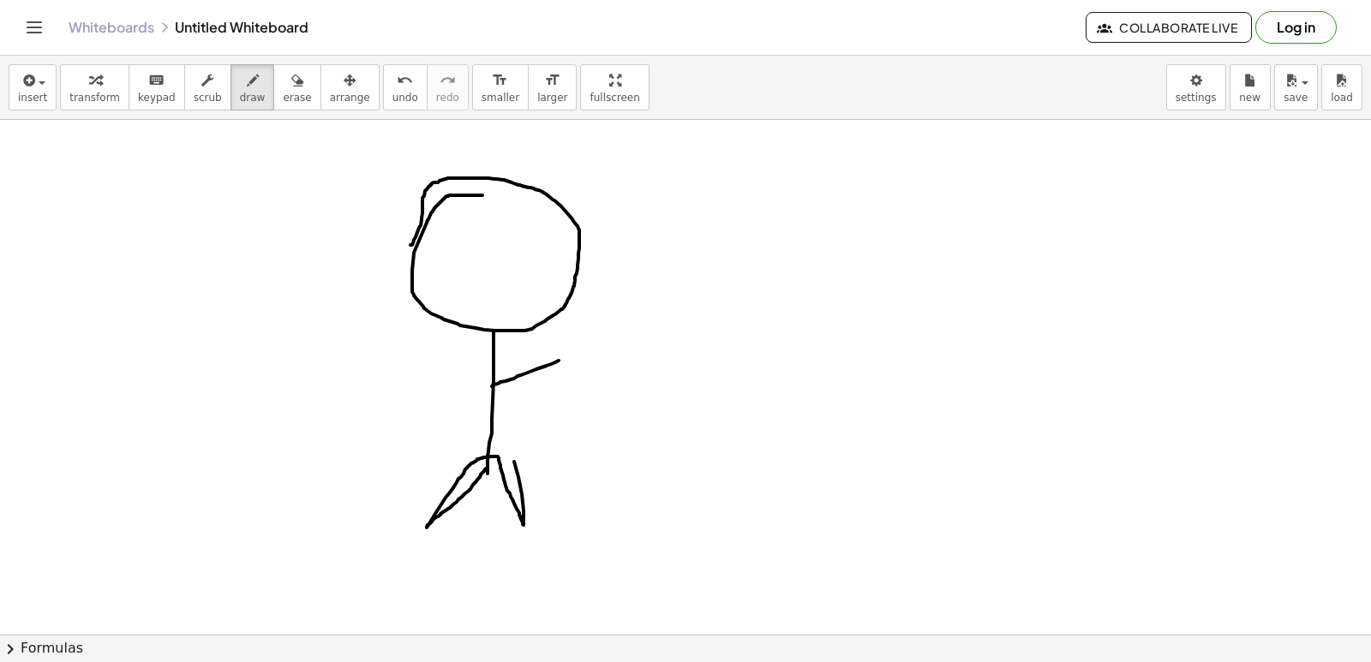
drag, startPoint x: 497, startPoint y: 383, endPoint x: 484, endPoint y: 330, distance: 54.7
drag, startPoint x: 458, startPoint y: 225, endPoint x: 449, endPoint y: 242, distance: 19.2
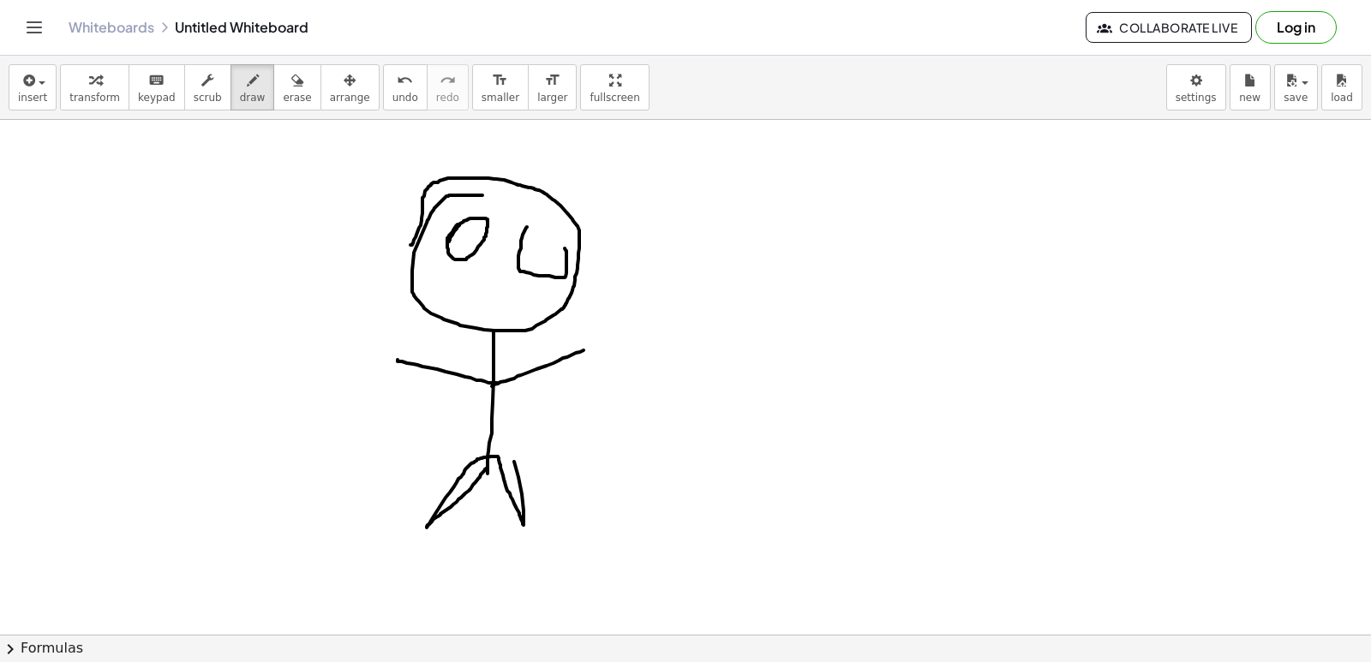
drag, startPoint x: 527, startPoint y: 227, endPoint x: 553, endPoint y: 243, distance: 30.0
drag, startPoint x: 531, startPoint y: 240, endPoint x: 550, endPoint y: 240, distance: 18.9
drag, startPoint x: 454, startPoint y: 271, endPoint x: 536, endPoint y: 286, distance: 82.9
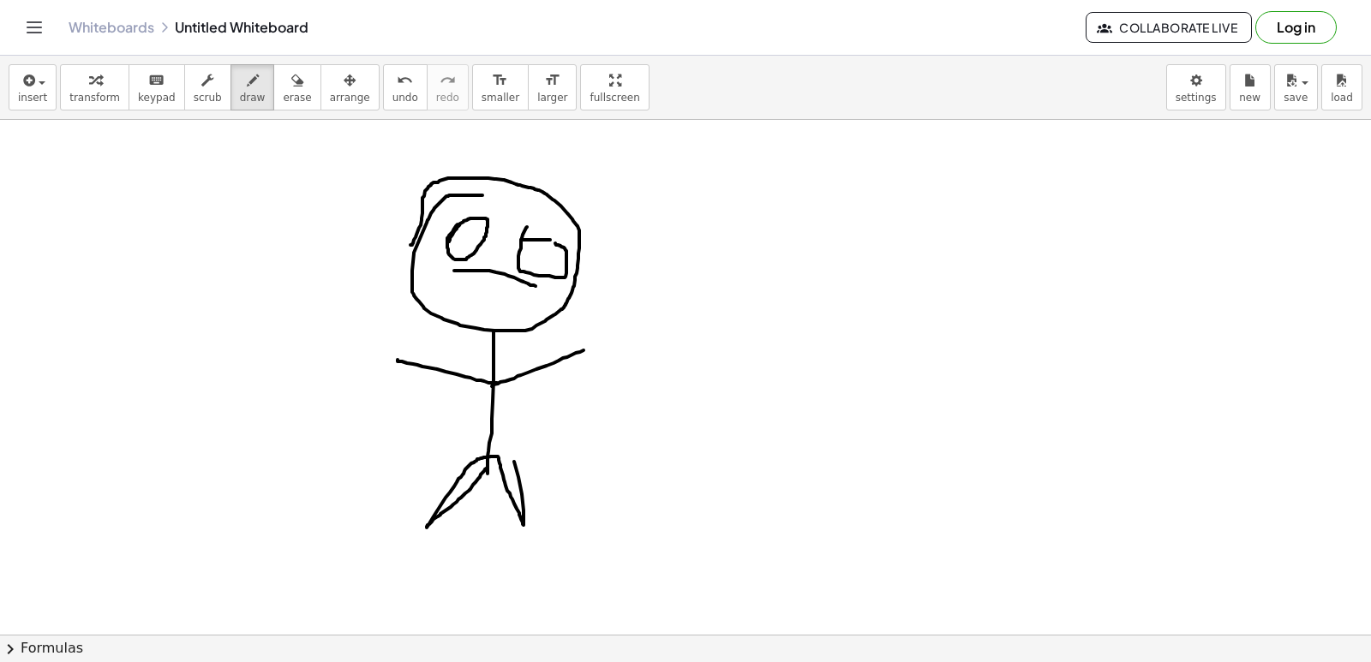
drag, startPoint x: 456, startPoint y: 273, endPoint x: 502, endPoint y: 280, distance: 46.8
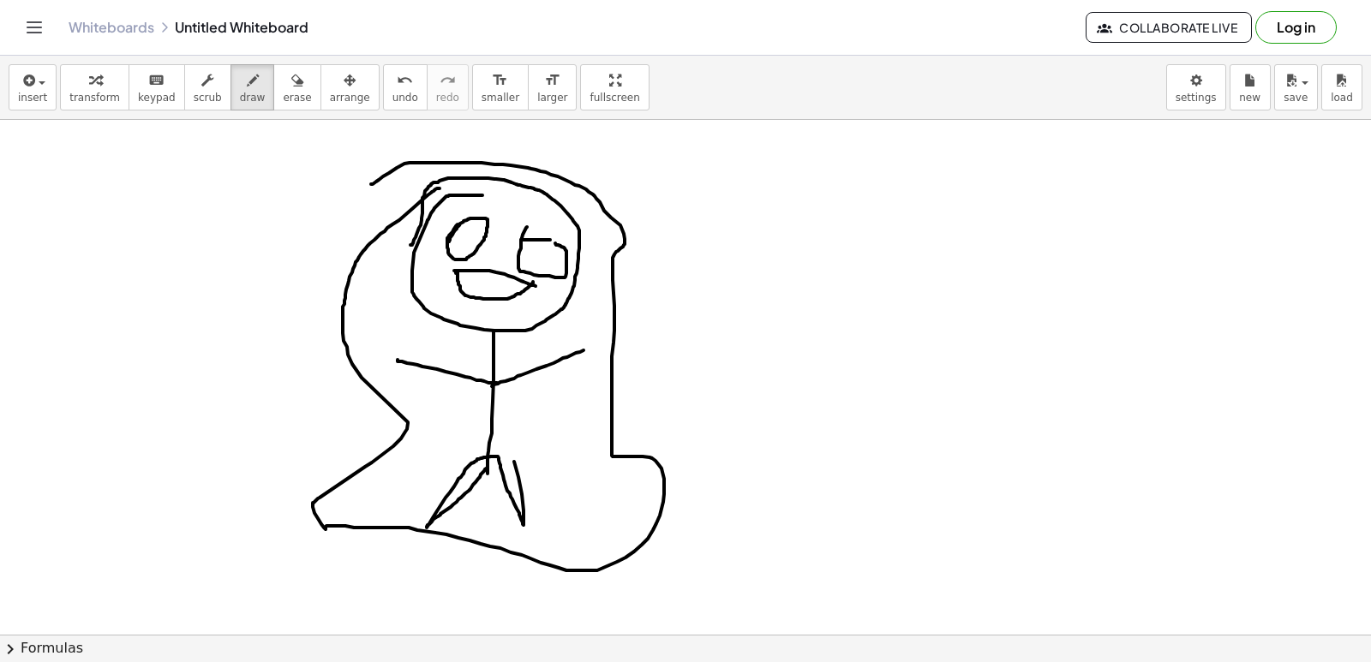
drag, startPoint x: 439, startPoint y: 189, endPoint x: 369, endPoint y: 185, distance: 69.5
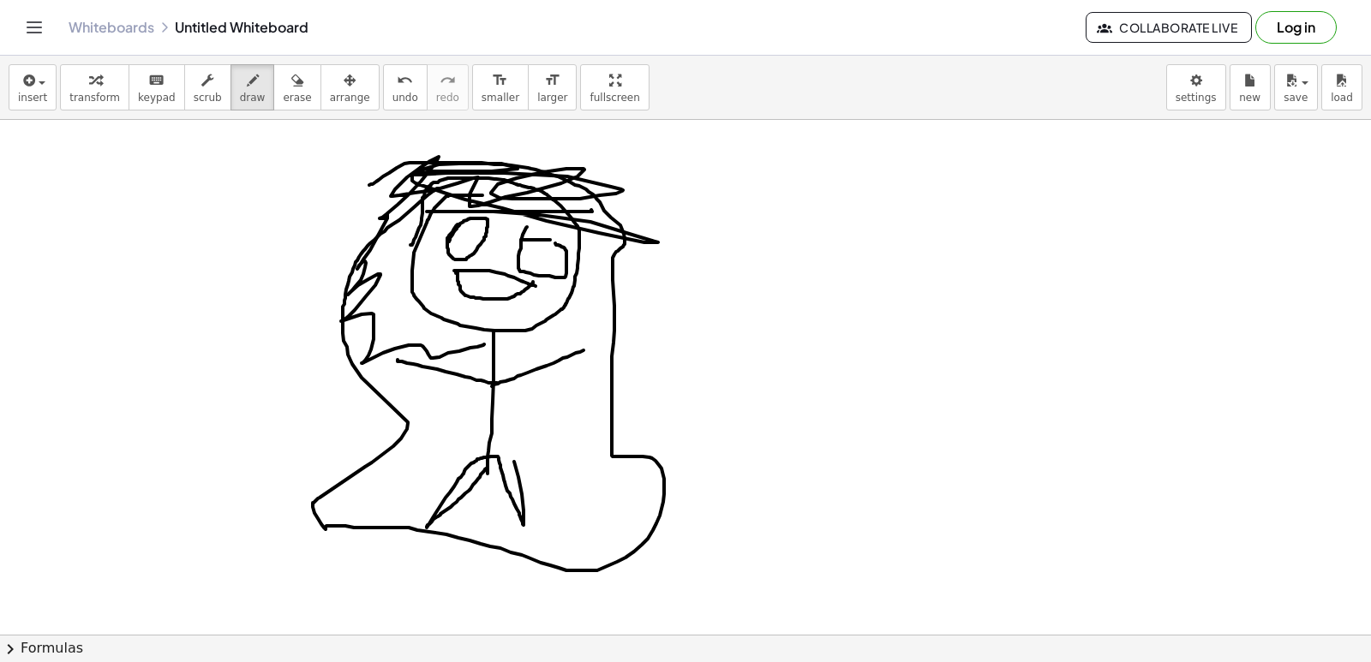
drag, startPoint x: 579, startPoint y: 212, endPoint x: 484, endPoint y: 345, distance: 162.9
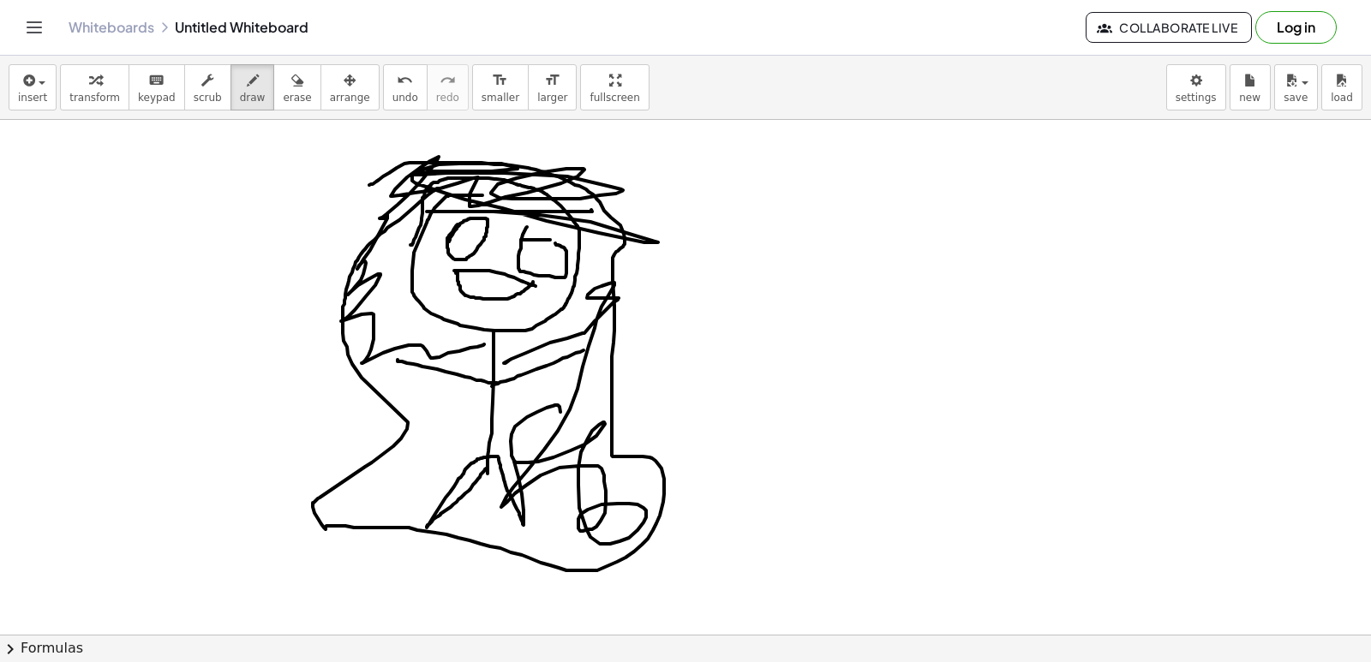
drag, startPoint x: 505, startPoint y: 363, endPoint x: 537, endPoint y: 444, distance: 86.6
drag, startPoint x: 381, startPoint y: 464, endPoint x: 457, endPoint y: 394, distance: 102.5
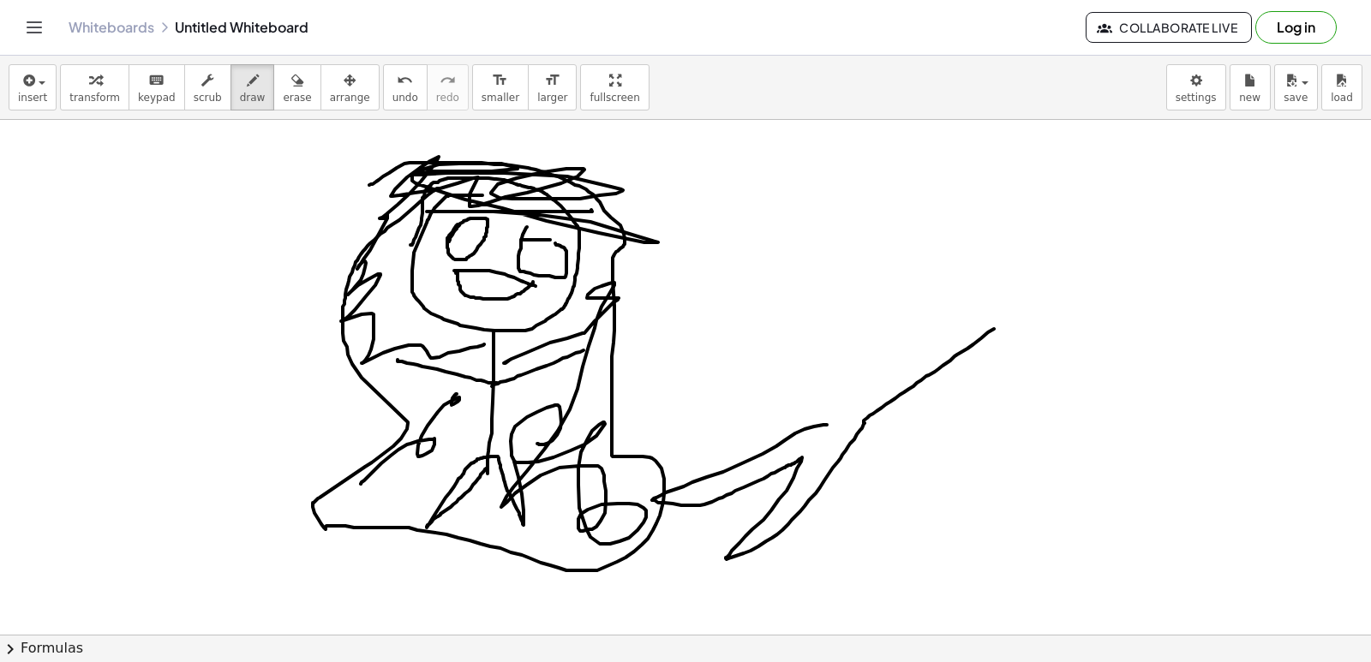
drag, startPoint x: 827, startPoint y: 425, endPoint x: 794, endPoint y: 297, distance: 132.6
drag, startPoint x: 818, startPoint y: 412, endPoint x: 959, endPoint y: 298, distance: 181.6
drag, startPoint x: 910, startPoint y: 287, endPoint x: 1015, endPoint y: 209, distance: 130.4
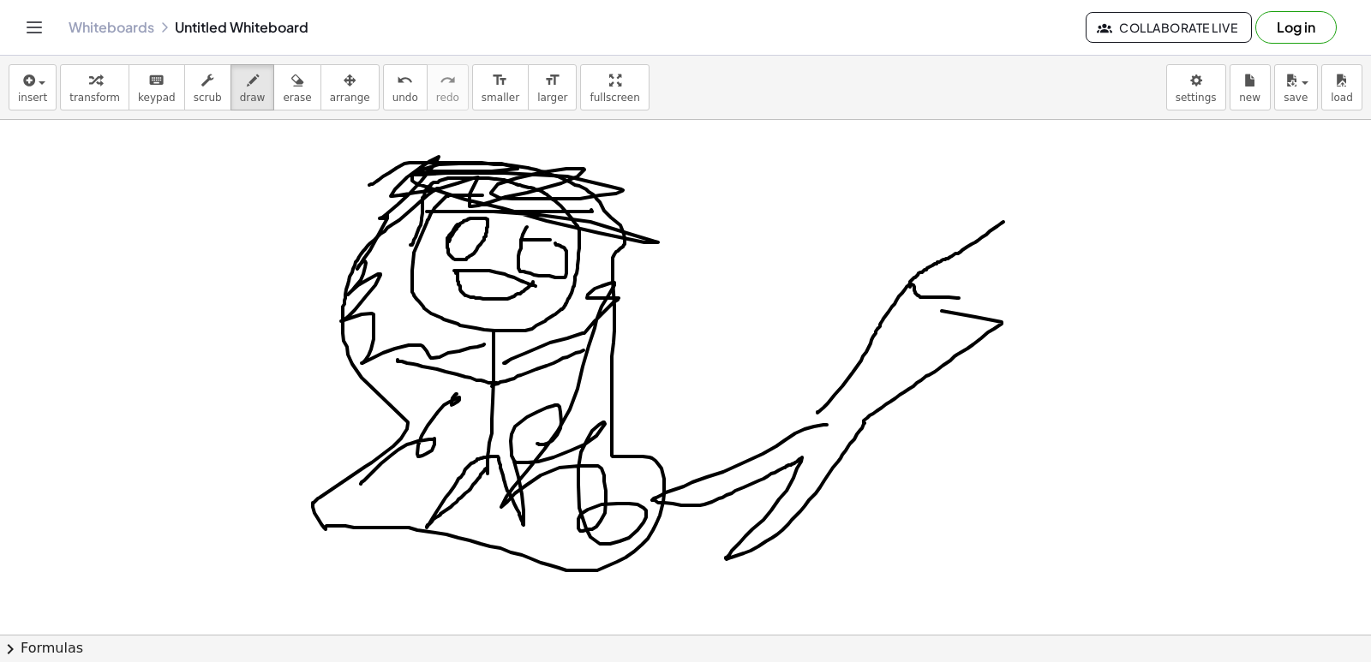
drag, startPoint x: 1000, startPoint y: 321, endPoint x: 1057, endPoint y: 257, distance: 85.6
drag, startPoint x: 1008, startPoint y: 214, endPoint x: 1036, endPoint y: 196, distance: 33.5
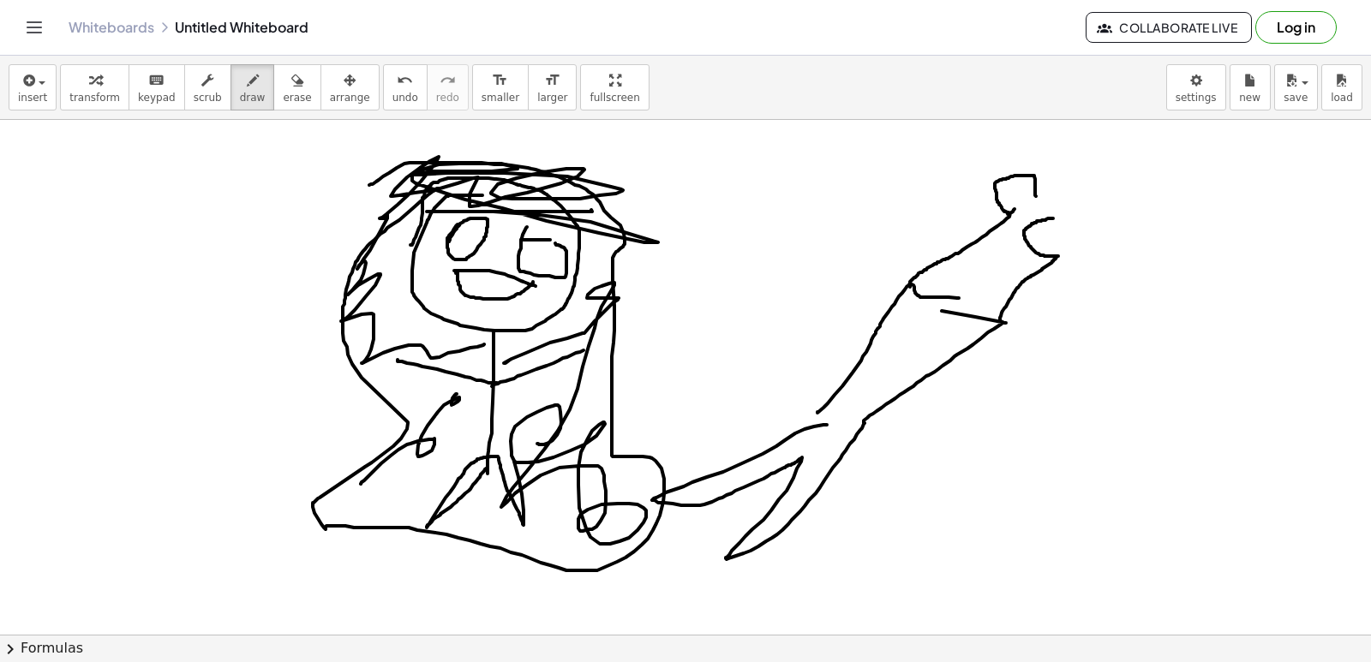
drag, startPoint x: 1058, startPoint y: 256, endPoint x: 1062, endPoint y: 219, distance: 37.9
drag, startPoint x: 1063, startPoint y: 255, endPoint x: 1129, endPoint y: 209, distance: 80.6
drag, startPoint x: 1030, startPoint y: 171, endPoint x: 1115, endPoint y: 153, distance: 86.7
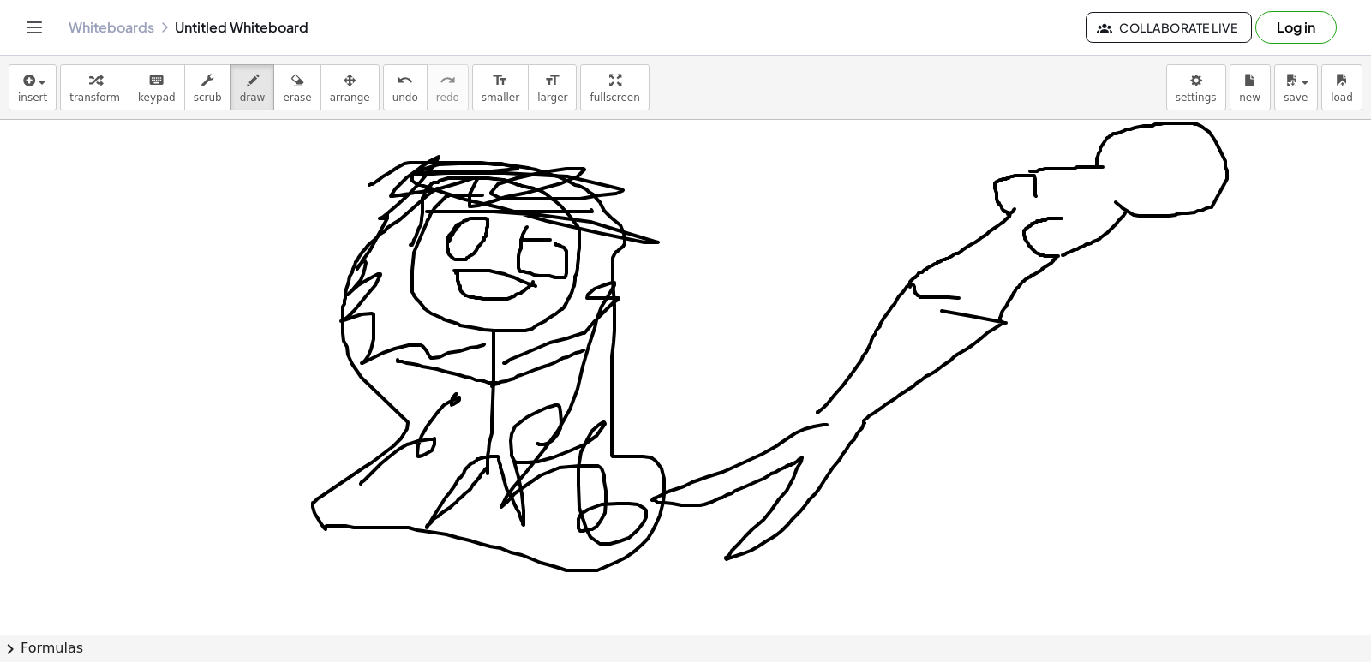
drag, startPoint x: 1126, startPoint y: 217, endPoint x: 1052, endPoint y: 235, distance: 76.7
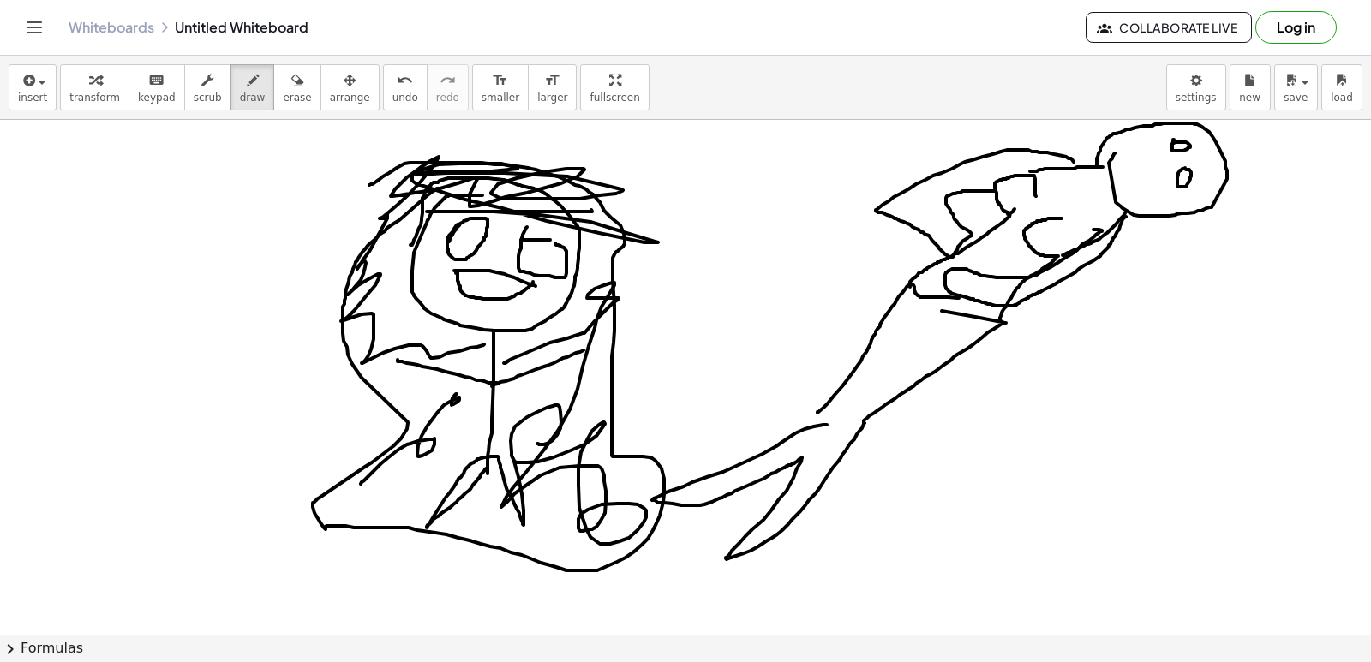
drag, startPoint x: 1074, startPoint y: 162, endPoint x: 1026, endPoint y: 194, distance: 57.5
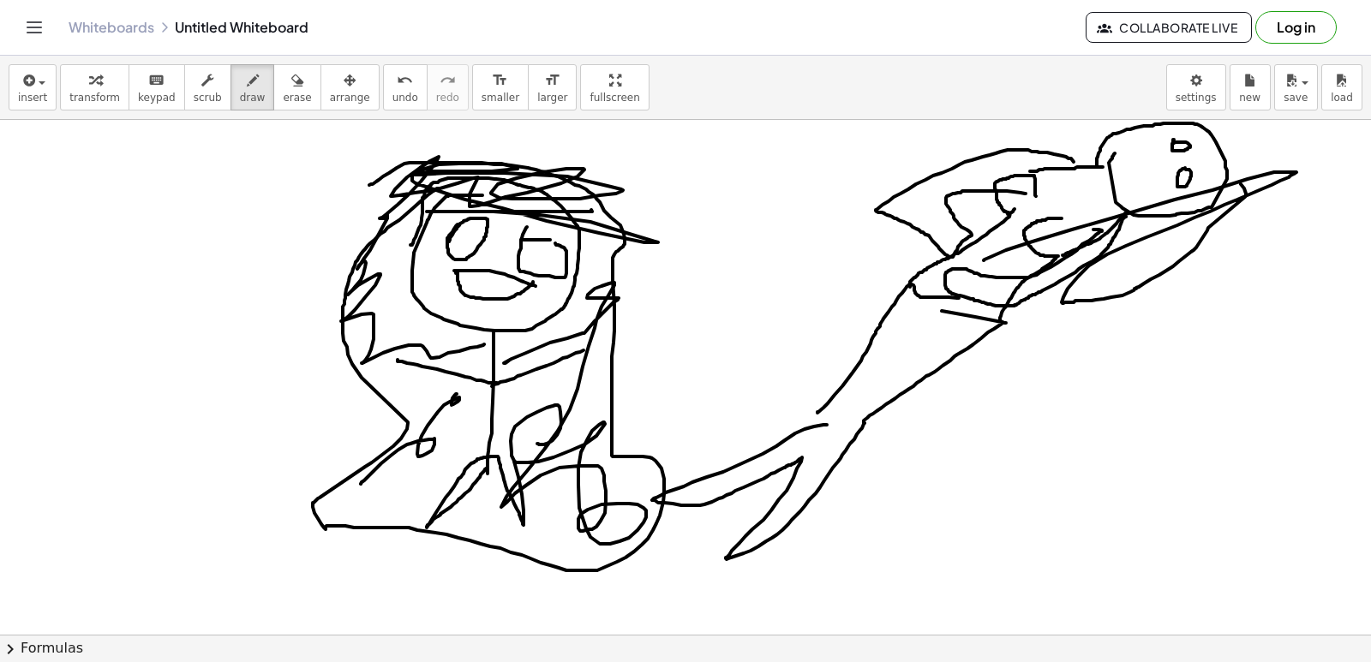
drag, startPoint x: 1244, startPoint y: 189, endPoint x: 1000, endPoint y: 216, distance: 245.8
drag, startPoint x: 1094, startPoint y: 116, endPoint x: 1209, endPoint y: 141, distance: 118.3
click at [1204, 141] on div "insert select one: Math Expression Function Text Youtube Video Graphing Geometr…" at bounding box center [685, 359] width 1371 height 607
drag, startPoint x: 1171, startPoint y: 125, endPoint x: 1035, endPoint y: 110, distance: 136.3
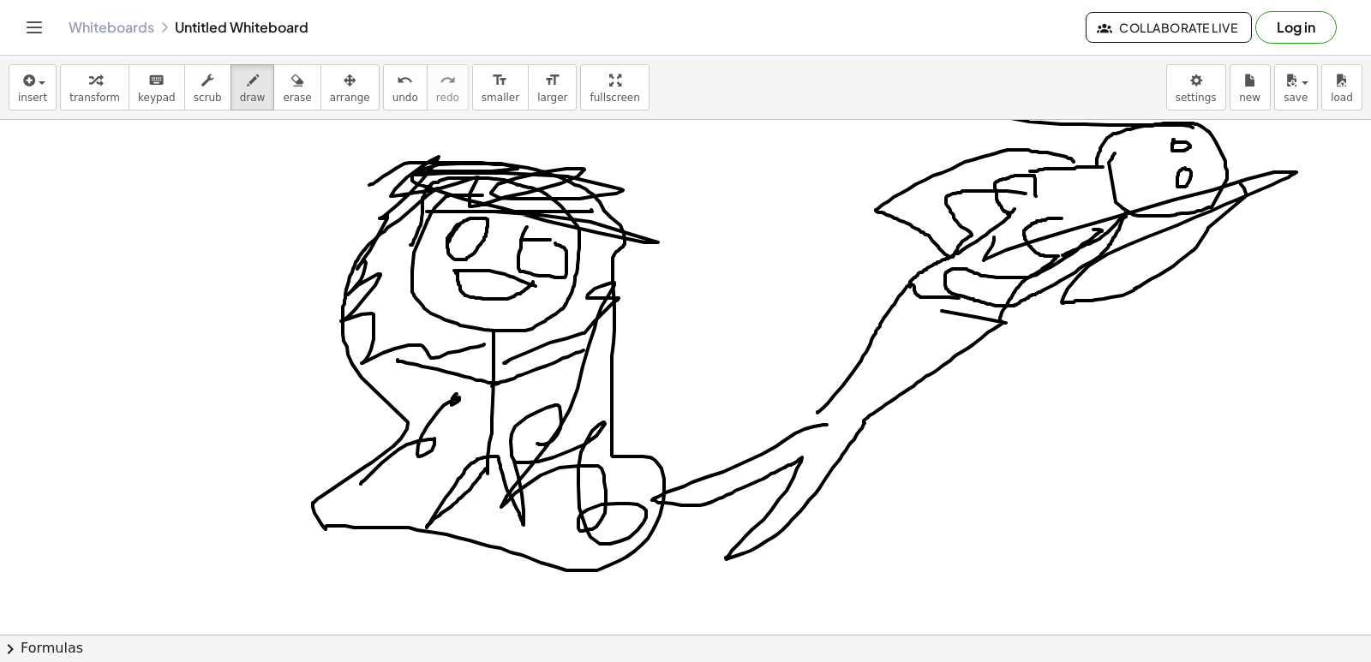
click at [936, 101] on div "insert select one: Math Expression Function Text Youtube Video Graphing Geometr…" at bounding box center [685, 359] width 1371 height 607
drag, startPoint x: 1038, startPoint y: 406, endPoint x: 1016, endPoint y: 448, distance: 47.1
drag, startPoint x: 1056, startPoint y: 441, endPoint x: 1045, endPoint y: 447, distance: 12.7
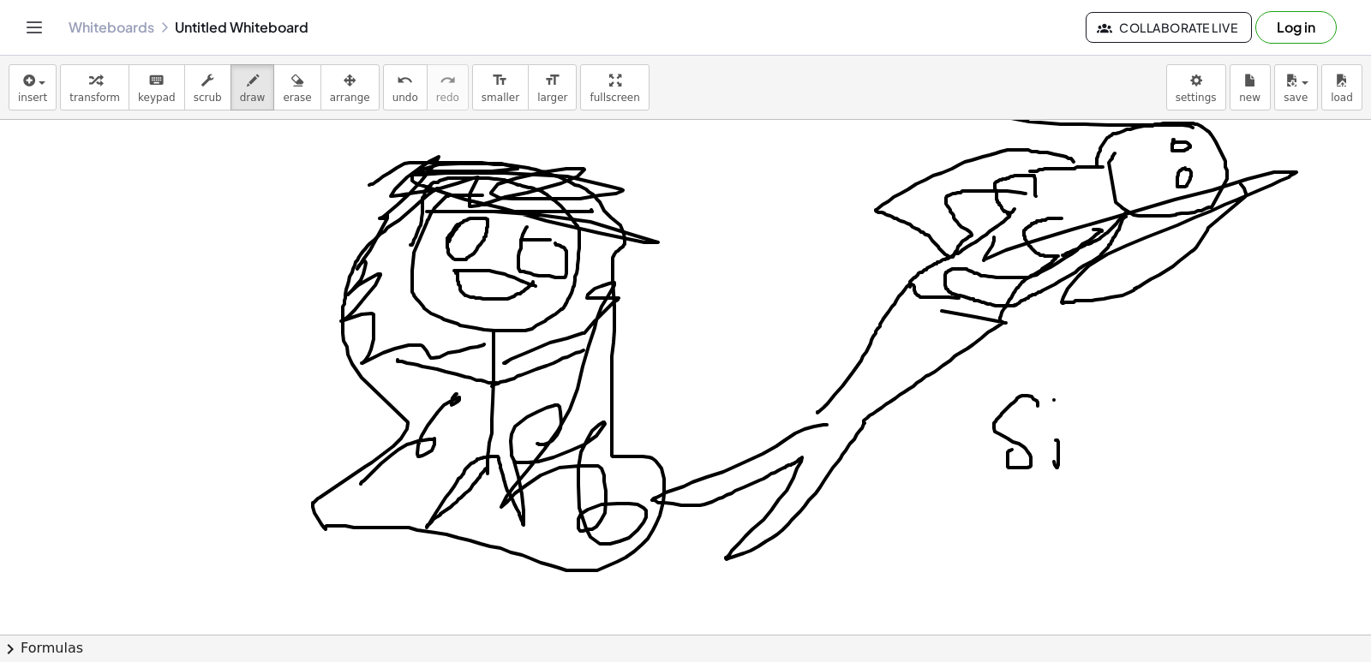
drag, startPoint x: 1089, startPoint y: 435, endPoint x: 1102, endPoint y: 435, distance: 12.9
drag, startPoint x: 1130, startPoint y: 441, endPoint x: 1140, endPoint y: 457, distance: 18.5
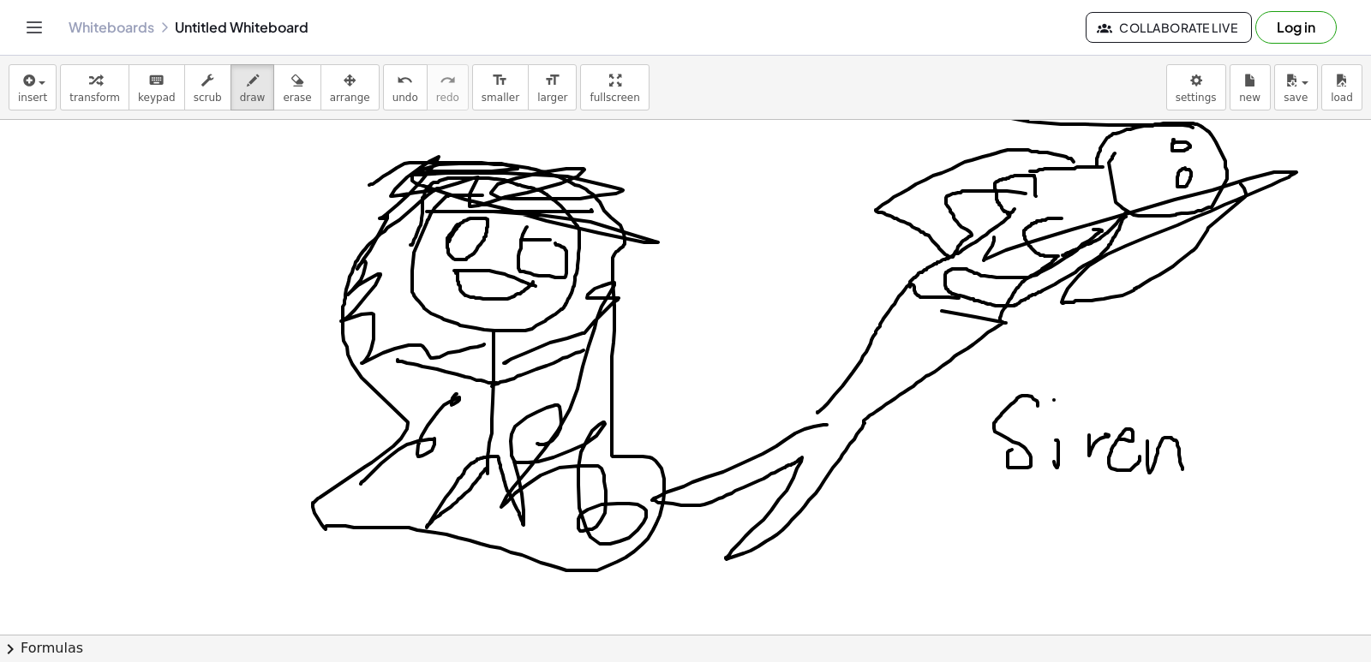
drag, startPoint x: 1148, startPoint y: 441, endPoint x: 1183, endPoint y: 467, distance: 43.5
drag, startPoint x: 1195, startPoint y: 465, endPoint x: 1230, endPoint y: 453, distance: 36.9
drag, startPoint x: 1255, startPoint y: 482, endPoint x: 1225, endPoint y: 506, distance: 38.4
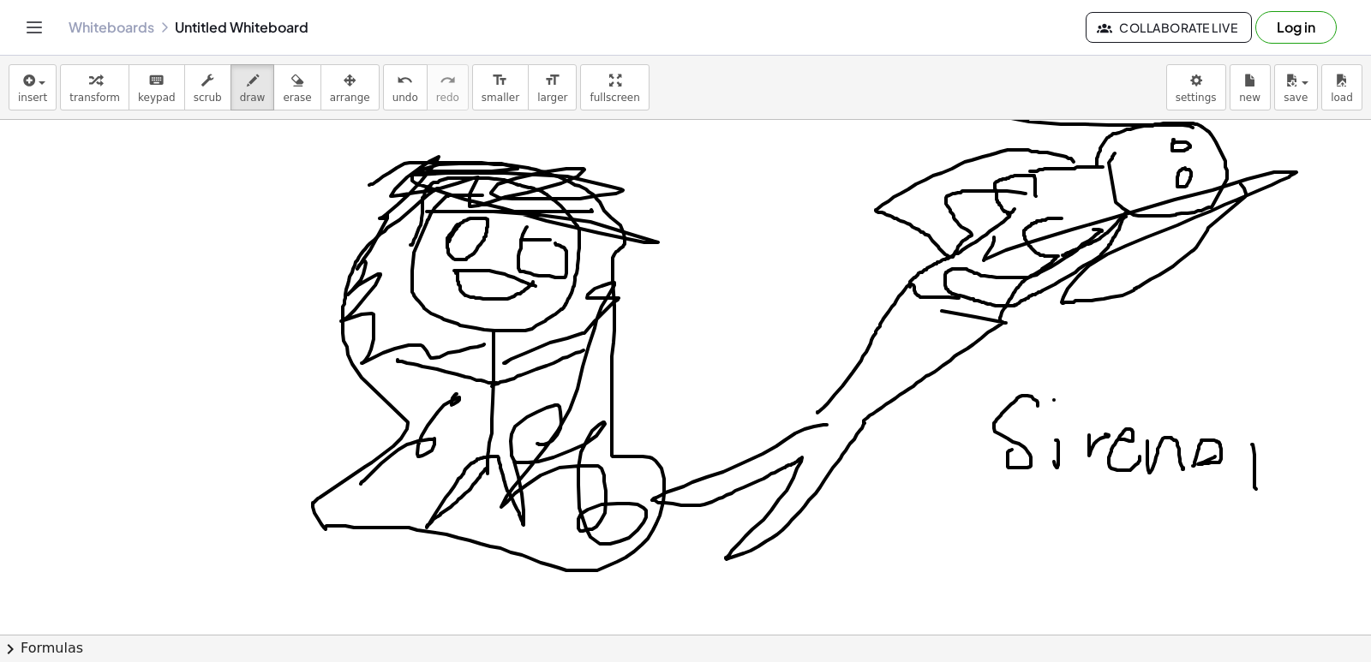
click at [387, 90] on button "undo undo" at bounding box center [405, 87] width 45 height 46
drag, startPoint x: 1221, startPoint y: 451, endPoint x: 1214, endPoint y: 482, distance: 31.8
drag, startPoint x: 962, startPoint y: 542, endPoint x: 989, endPoint y: 537, distance: 26.9
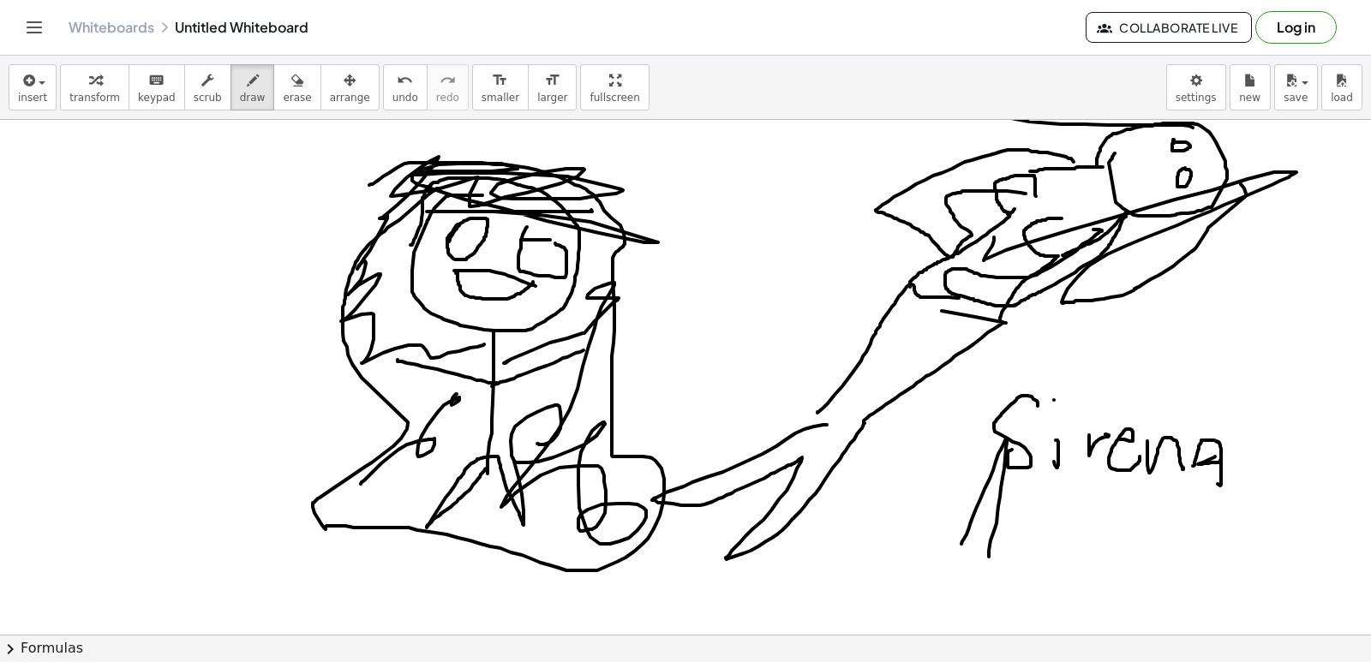
drag, startPoint x: 1027, startPoint y: 509, endPoint x: 1048, endPoint y: 520, distance: 24.1
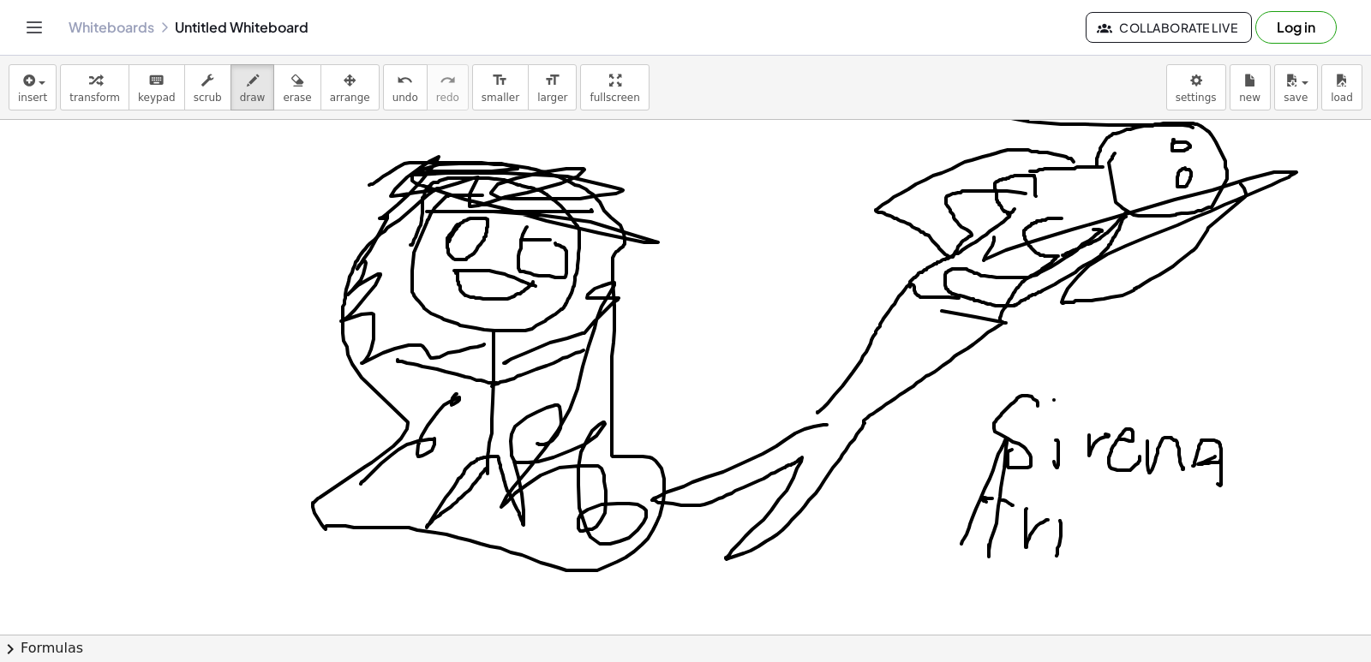
drag, startPoint x: 1060, startPoint y: 521, endPoint x: 1057, endPoint y: 546, distance: 25.1
drag, startPoint x: 1081, startPoint y: 520, endPoint x: 1109, endPoint y: 514, distance: 28.9
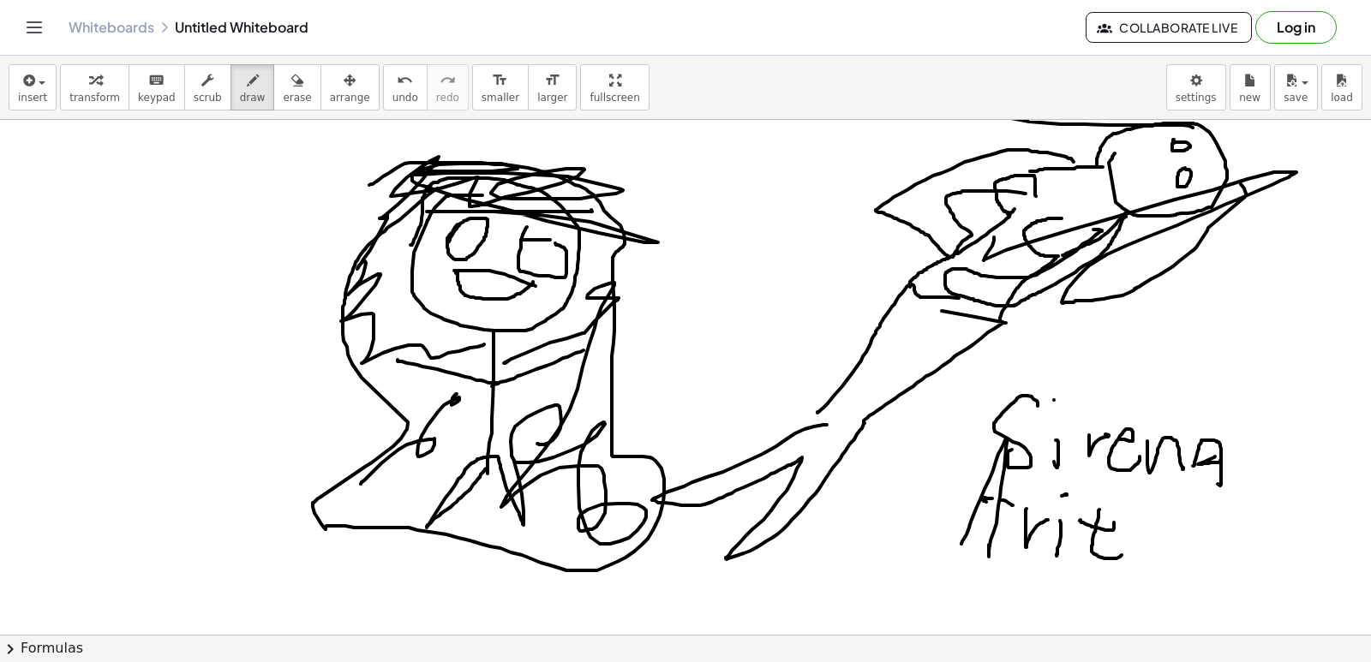
drag, startPoint x: 1096, startPoint y: 529, endPoint x: 1115, endPoint y: 547, distance: 26.1
drag, startPoint x: 1112, startPoint y: 506, endPoint x: 1098, endPoint y: 525, distance: 23.3
drag, startPoint x: 1157, startPoint y: 517, endPoint x: 1150, endPoint y: 549, distance: 33.3
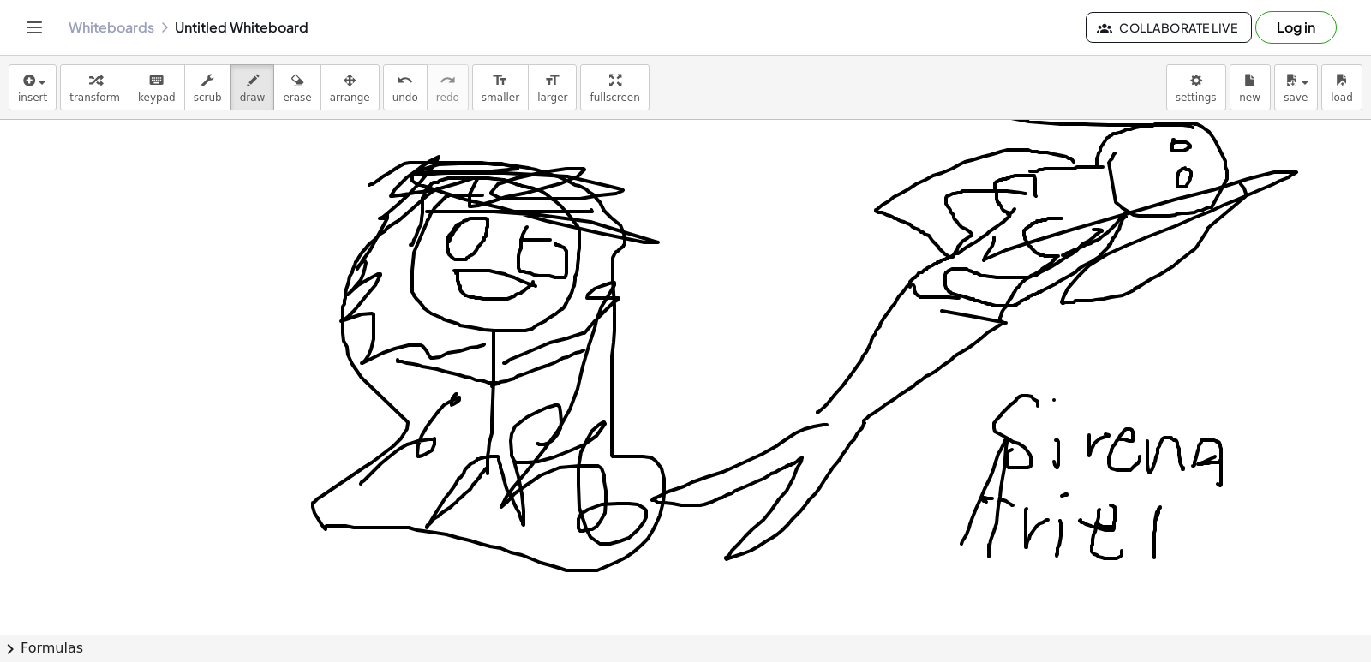
click at [397, 80] on icon "undo" at bounding box center [405, 80] width 16 height 21
click at [397, 79] on icon "undo" at bounding box center [405, 80] width 16 height 21
click at [397, 78] on icon "undo" at bounding box center [405, 80] width 16 height 21
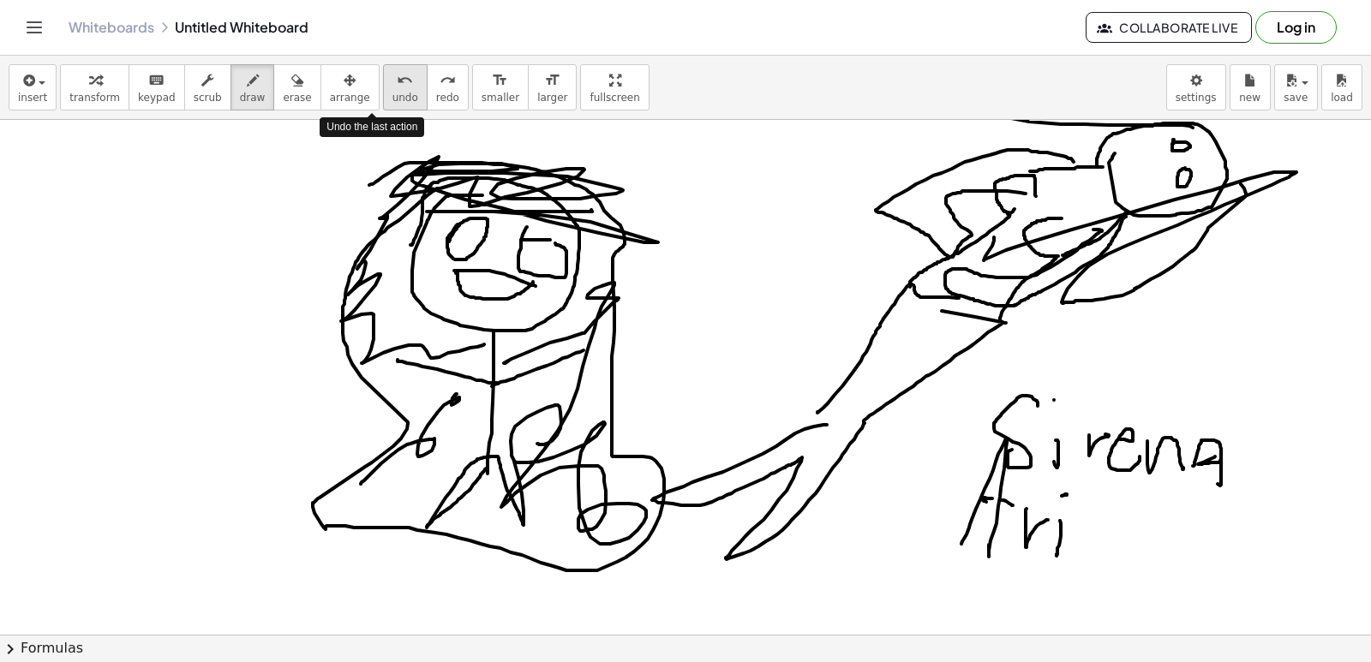
click at [397, 78] on icon "undo" at bounding box center [405, 80] width 16 height 21
click at [397, 88] on icon "undo" at bounding box center [405, 80] width 16 height 21
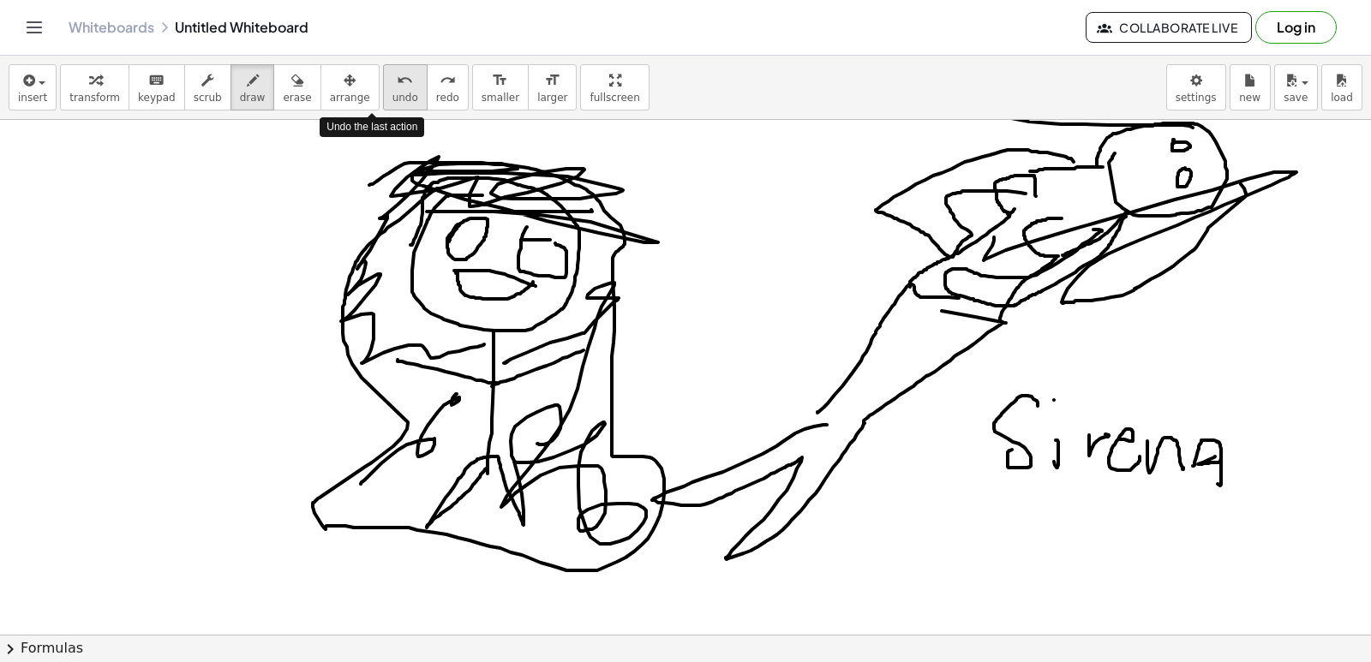
click at [397, 88] on icon "undo" at bounding box center [405, 80] width 16 height 21
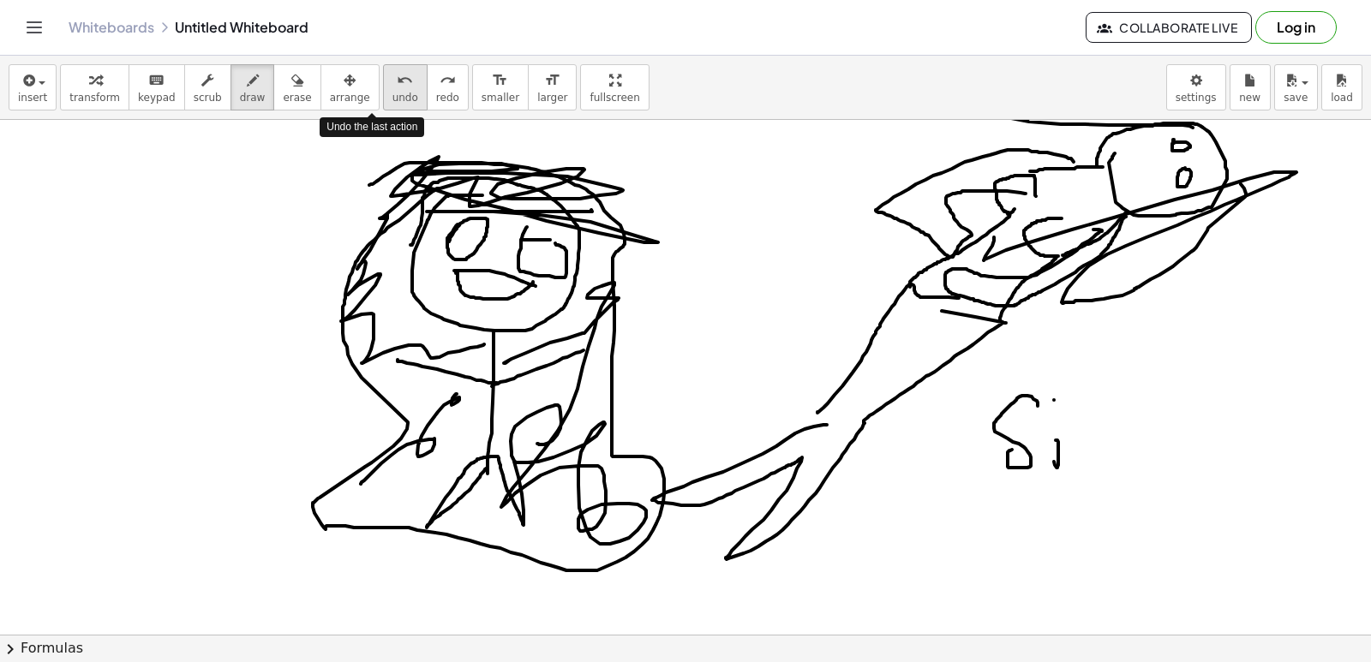
click at [397, 88] on icon "undo" at bounding box center [405, 80] width 16 height 21
click at [383, 91] on button "undo undo" at bounding box center [405, 87] width 45 height 46
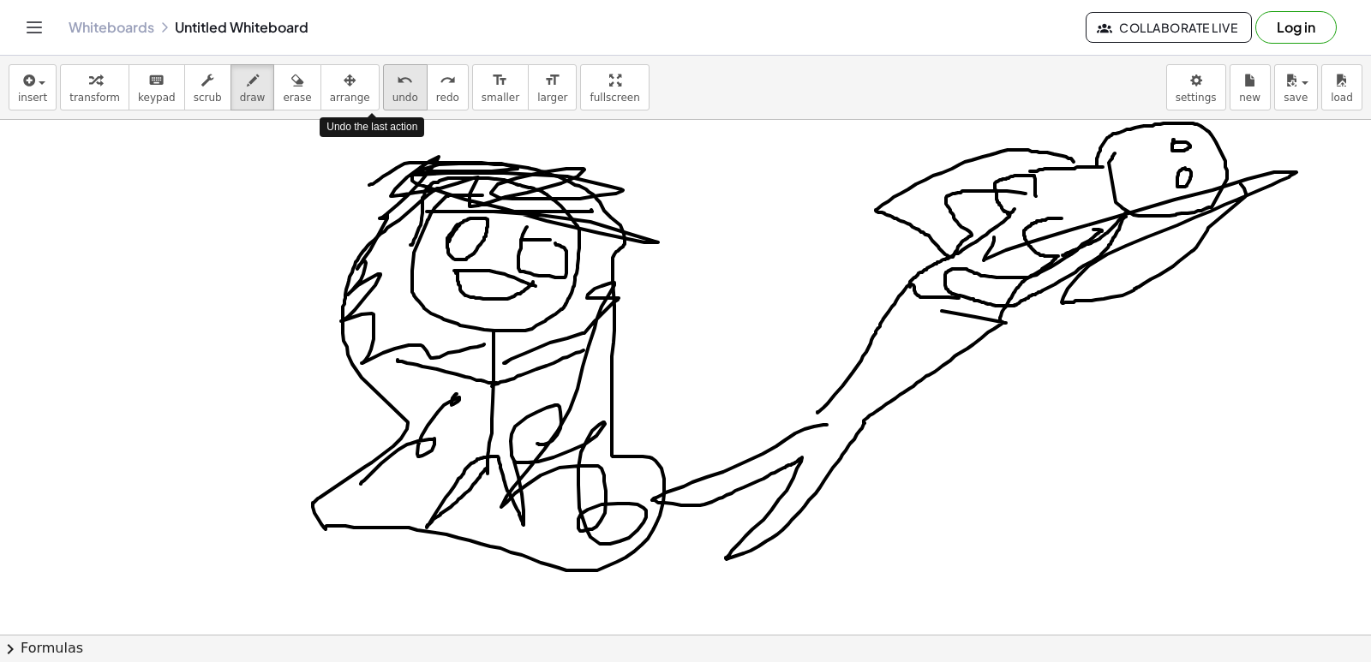
click at [393, 96] on span "undo" at bounding box center [406, 98] width 26 height 12
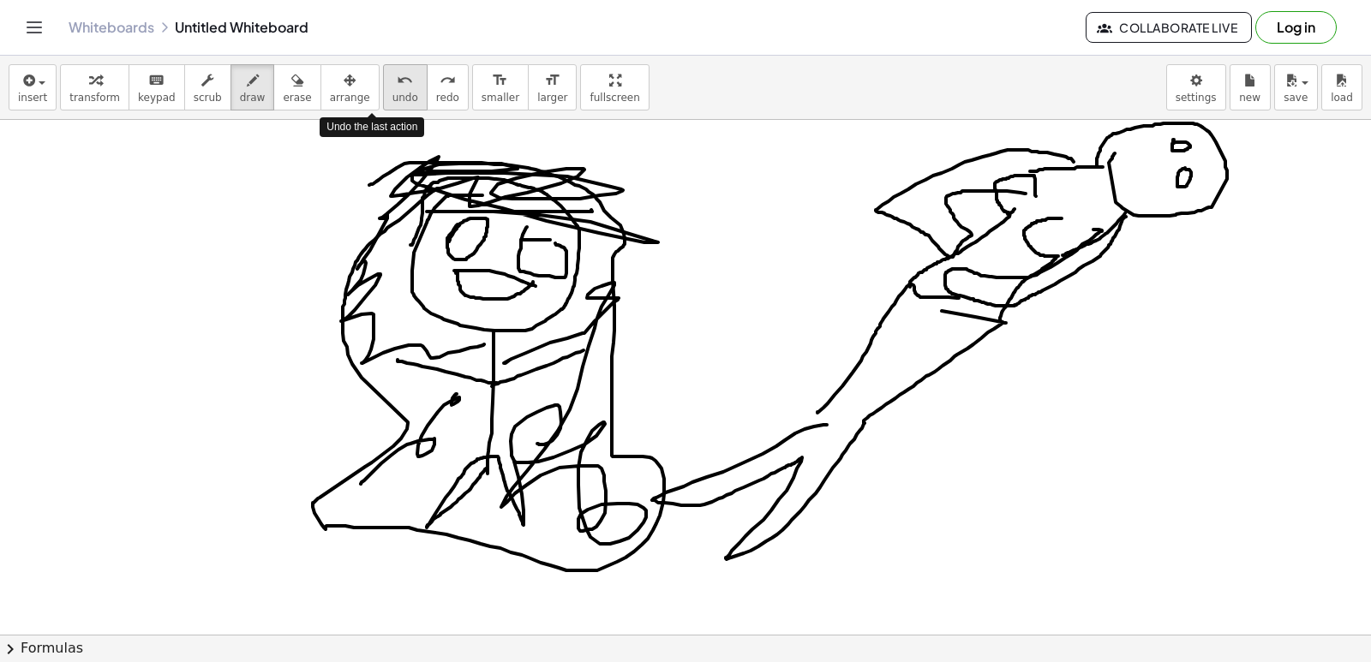
click at [393, 96] on span "undo" at bounding box center [406, 98] width 26 height 12
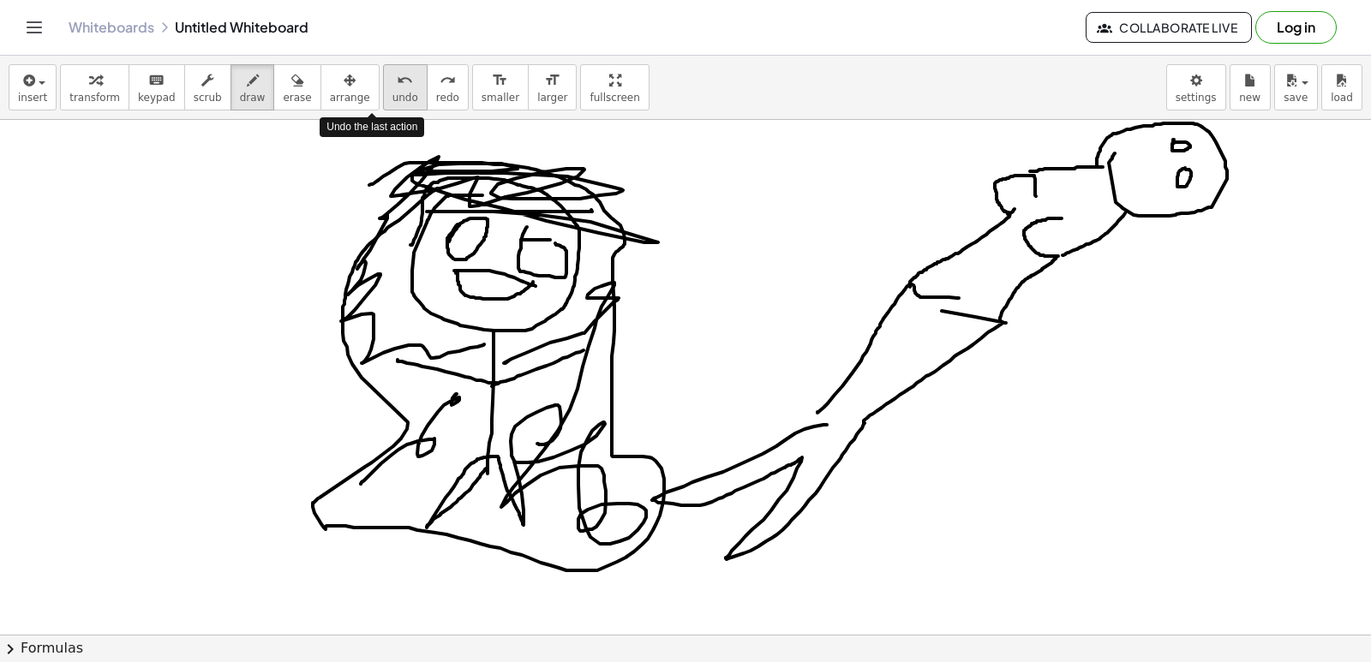
click at [393, 96] on span "undo" at bounding box center [406, 98] width 26 height 12
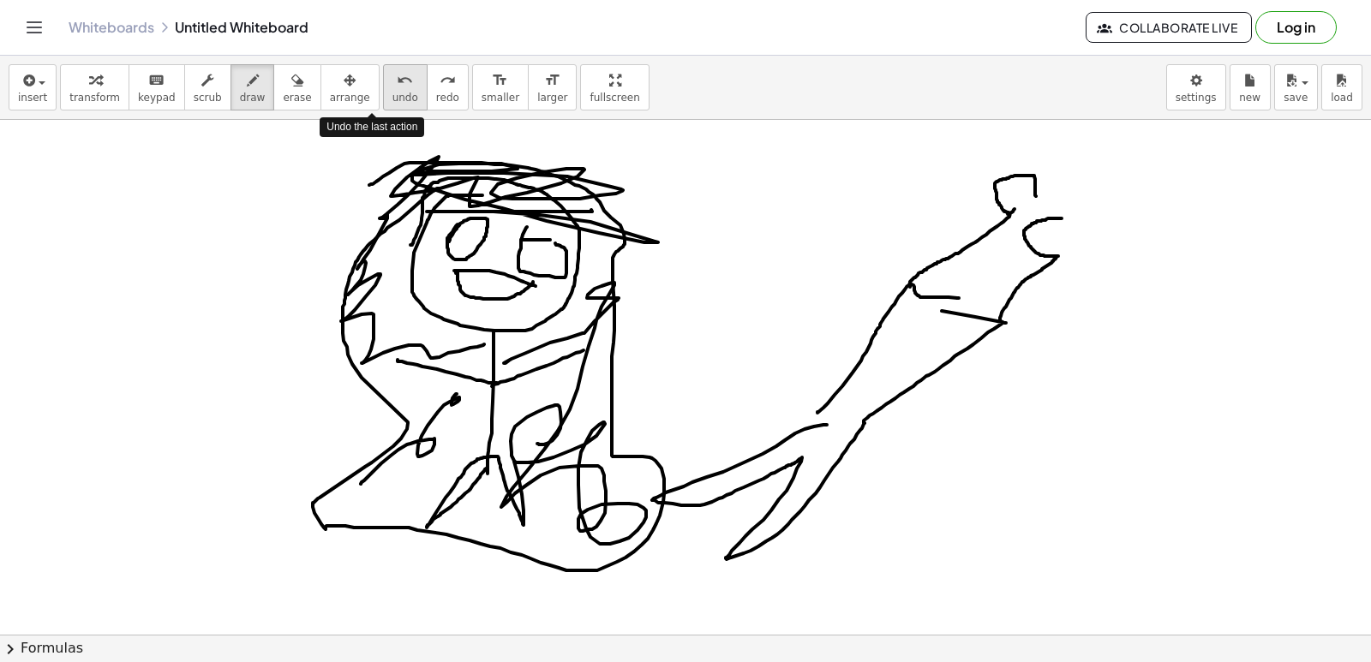
click at [393, 96] on span "undo" at bounding box center [406, 98] width 26 height 12
click at [393, 100] on span "undo" at bounding box center [406, 98] width 26 height 12
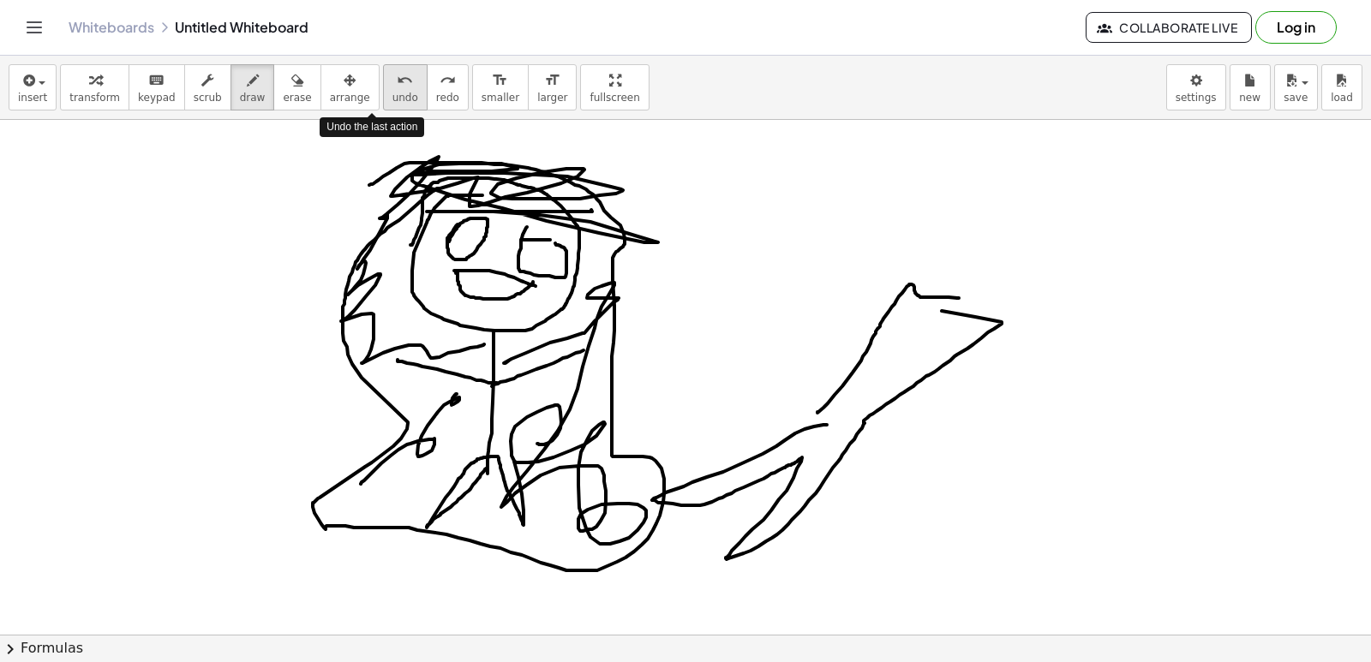
click at [383, 105] on button "undo undo" at bounding box center [405, 87] width 45 height 46
click at [369, 111] on div "insert select one: Math Expression Function Text Youtube Video Graphing Geometr…" at bounding box center [685, 88] width 1371 height 64
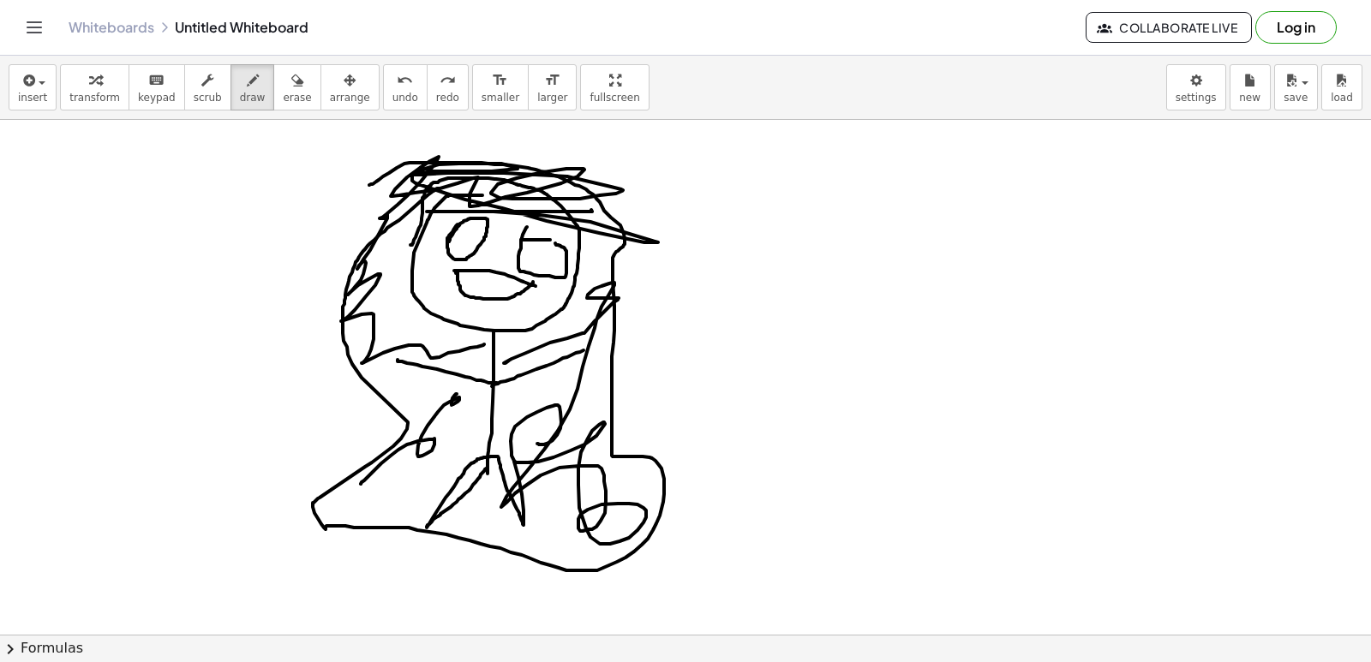
click at [366, 111] on div "insert select one: Math Expression Function Text Youtube Video Graphing Geometr…" at bounding box center [685, 88] width 1371 height 64
click at [364, 111] on div "insert select one: Math Expression Function Text Youtube Video Graphing Geometr…" at bounding box center [685, 88] width 1371 height 64
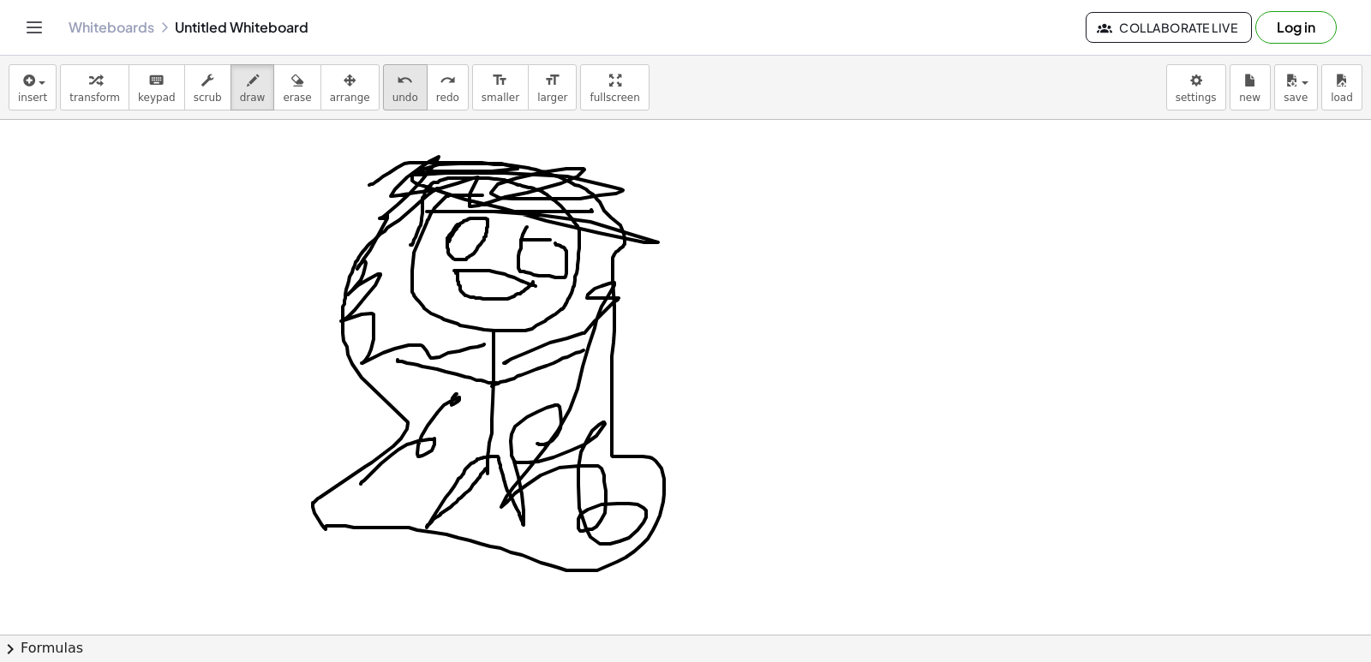
click at [393, 103] on span "undo" at bounding box center [406, 98] width 26 height 12
click at [393, 101] on span "undo" at bounding box center [406, 98] width 26 height 12
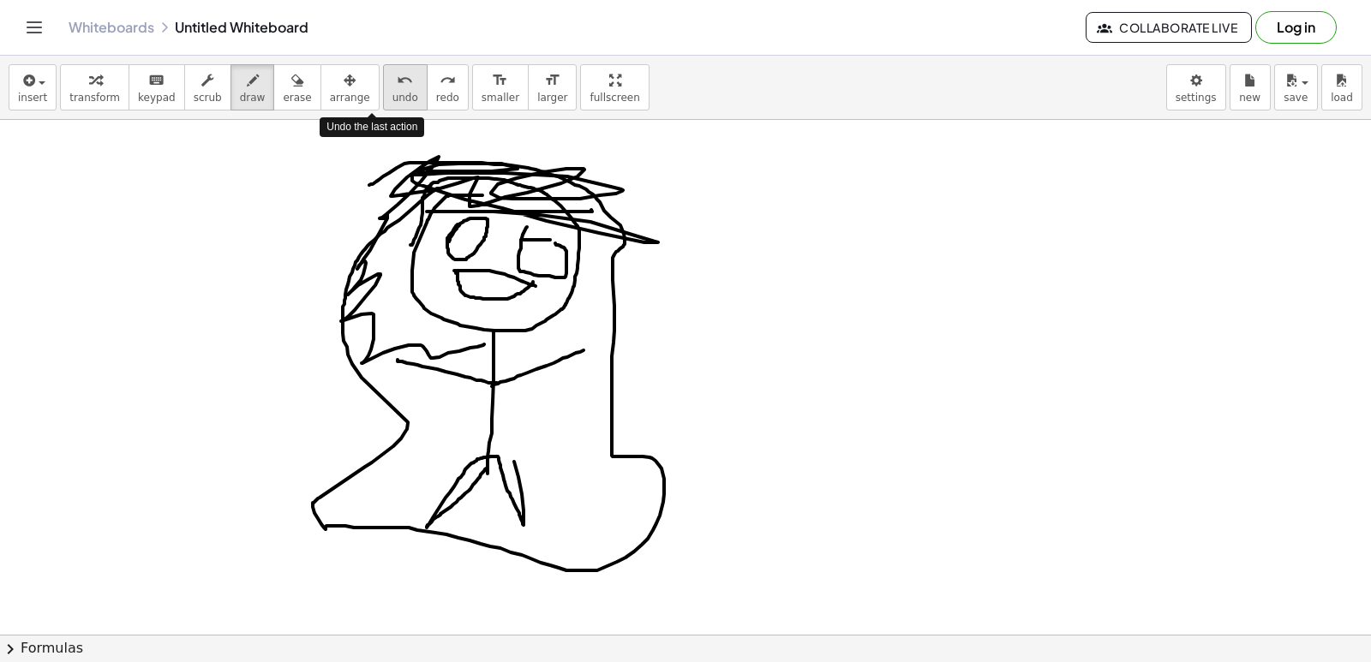
click at [393, 101] on span "undo" at bounding box center [406, 98] width 26 height 12
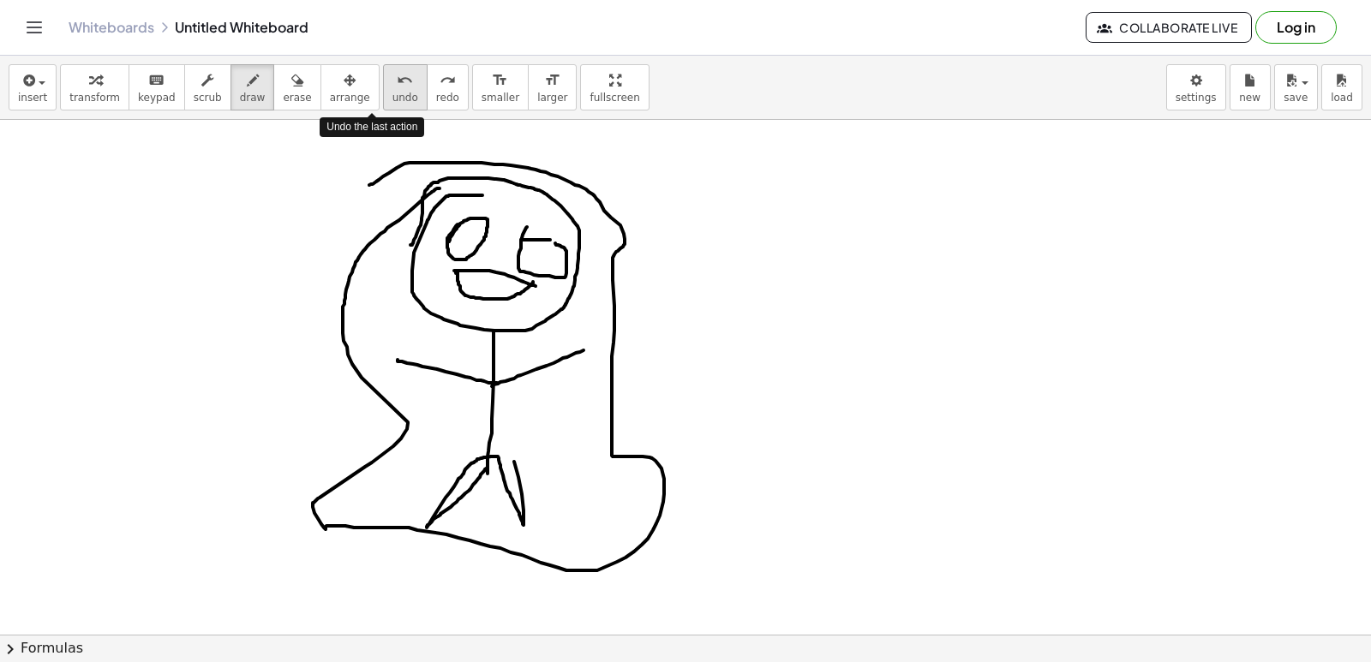
click at [393, 99] on span "undo" at bounding box center [406, 98] width 26 height 12
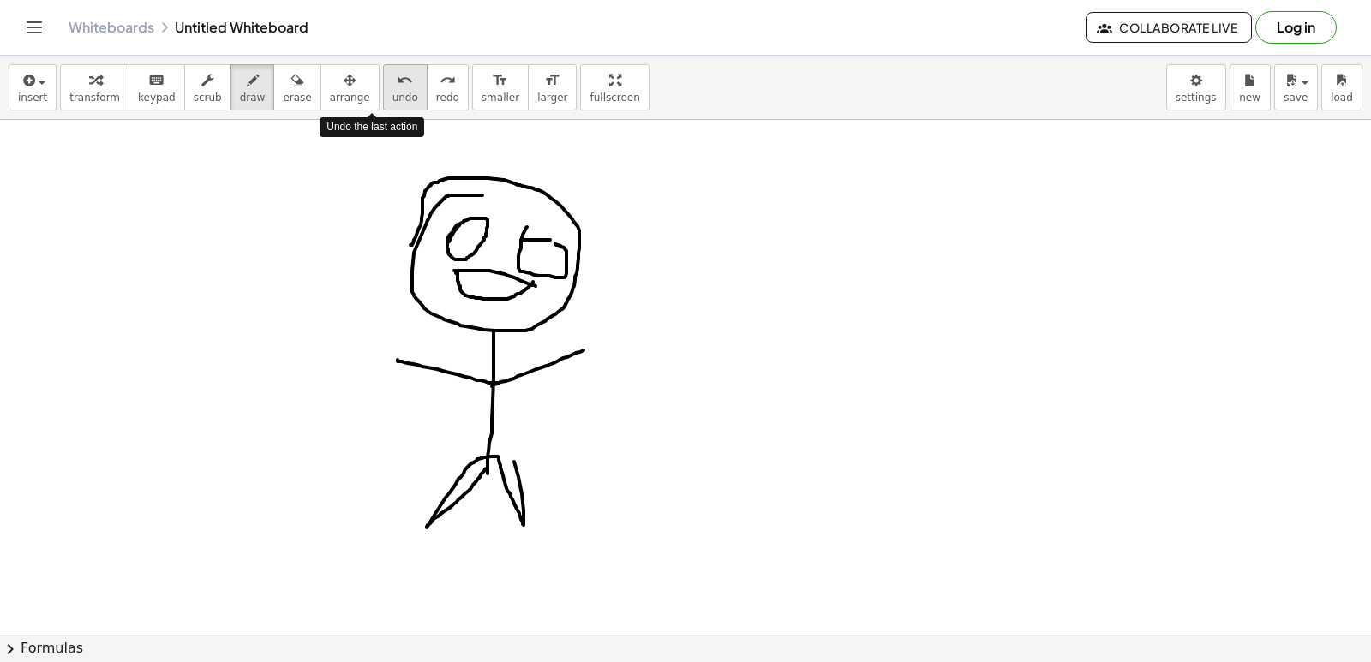
click at [393, 99] on span "undo" at bounding box center [406, 98] width 26 height 12
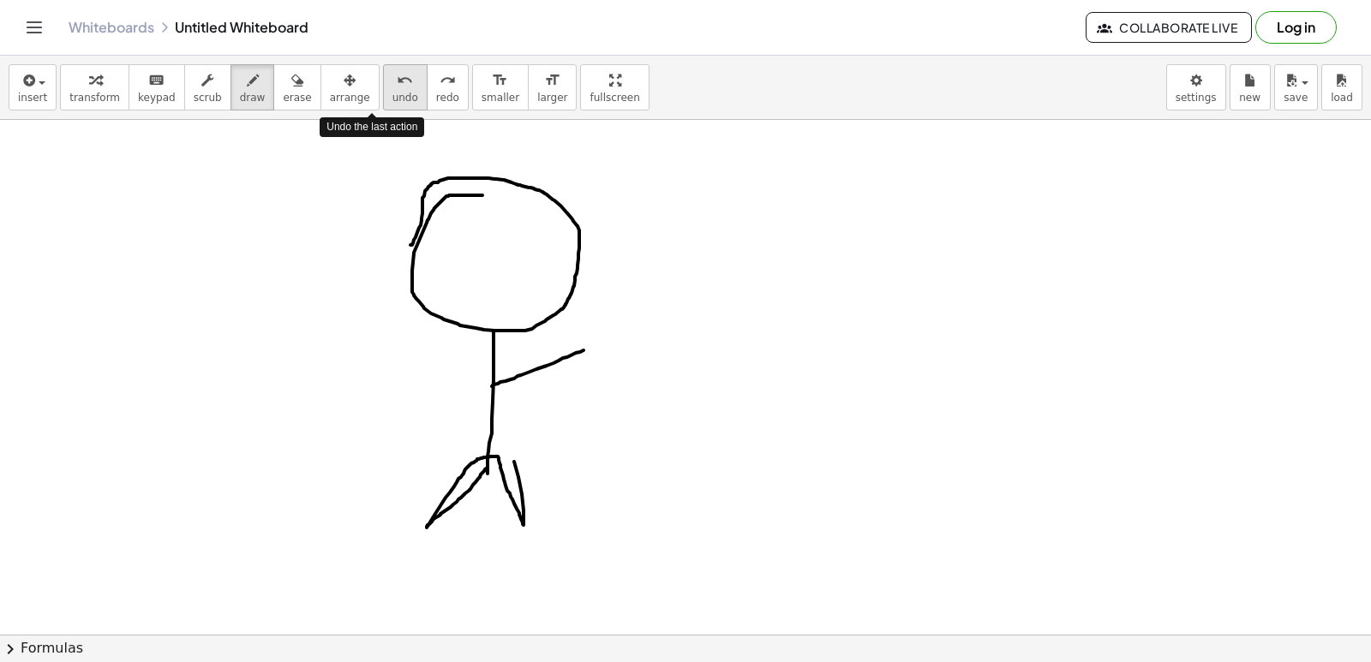
click at [393, 99] on span "undo" at bounding box center [406, 98] width 26 height 12
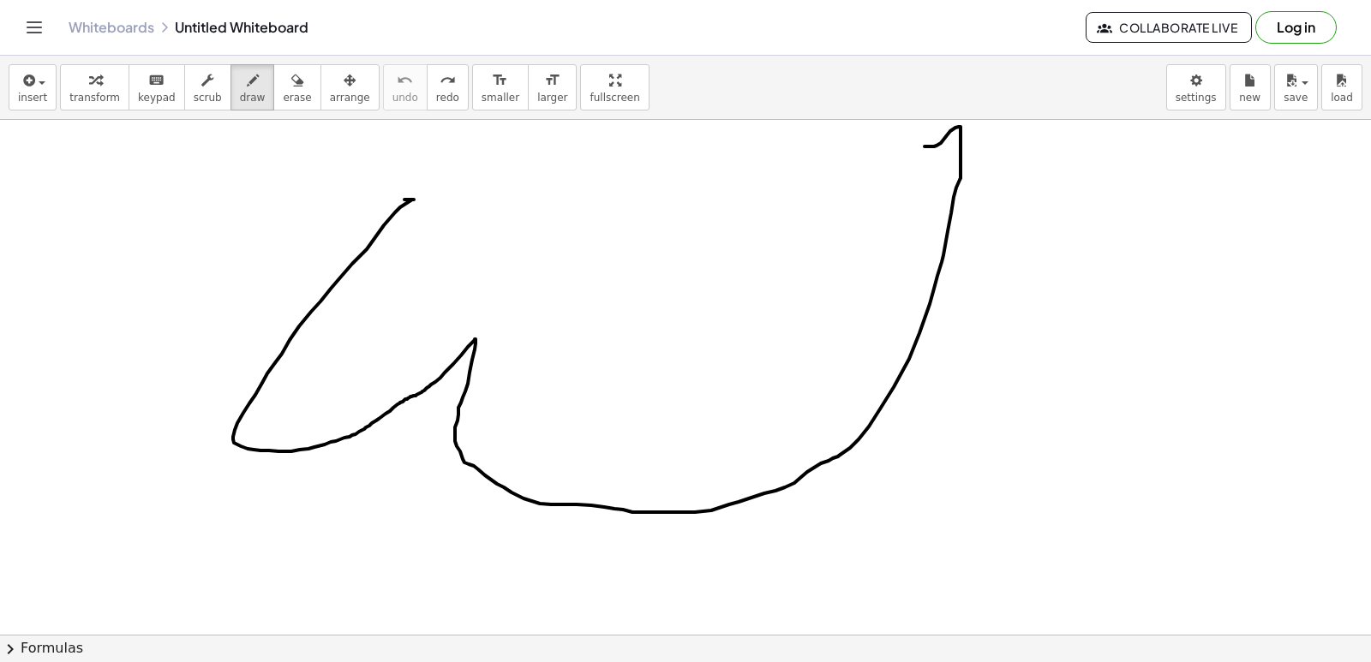
drag, startPoint x: 405, startPoint y: 200, endPoint x: 815, endPoint y: 224, distance: 411.2
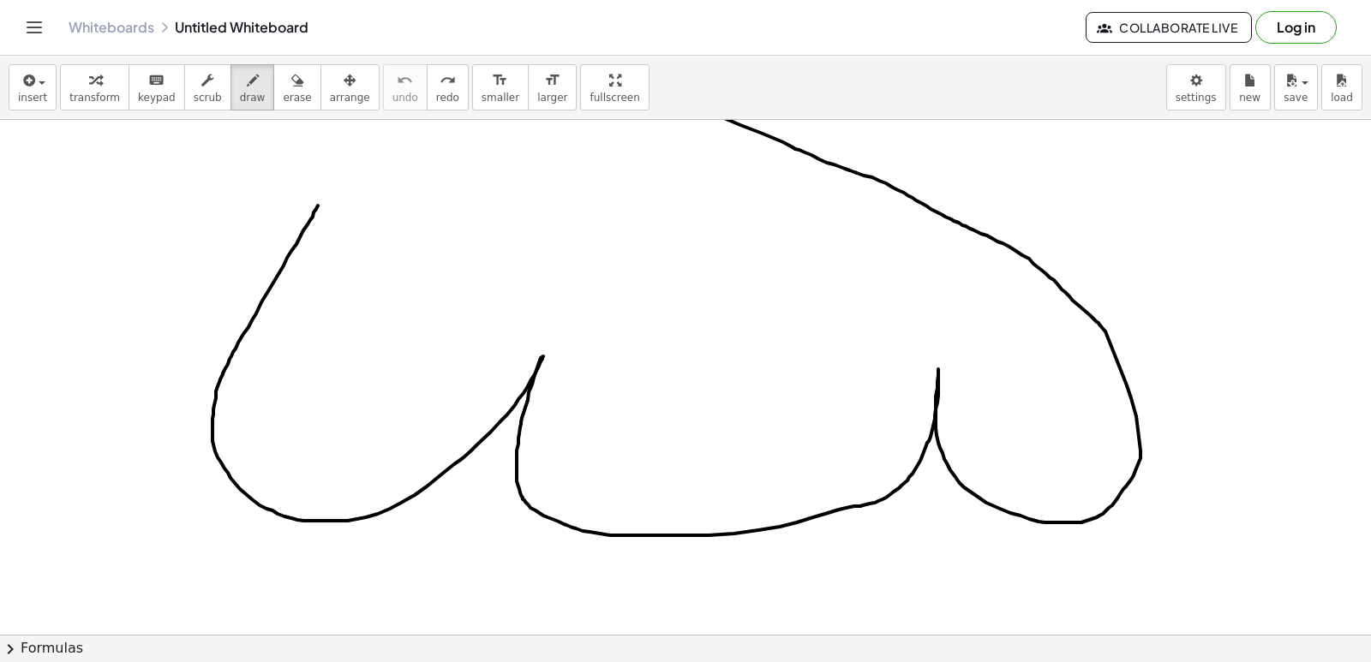
drag, startPoint x: 318, startPoint y: 206, endPoint x: 482, endPoint y: 219, distance: 164.3
drag, startPoint x: 297, startPoint y: 229, endPoint x: 261, endPoint y: -74, distance: 304.7
click at [261, 0] on html "Graspable Math Activities Get Started Activity Bank Assigned Work Classes White…" at bounding box center [685, 331] width 1371 height 662
drag, startPoint x: 284, startPoint y: 306, endPoint x: 375, endPoint y: 292, distance: 92.7
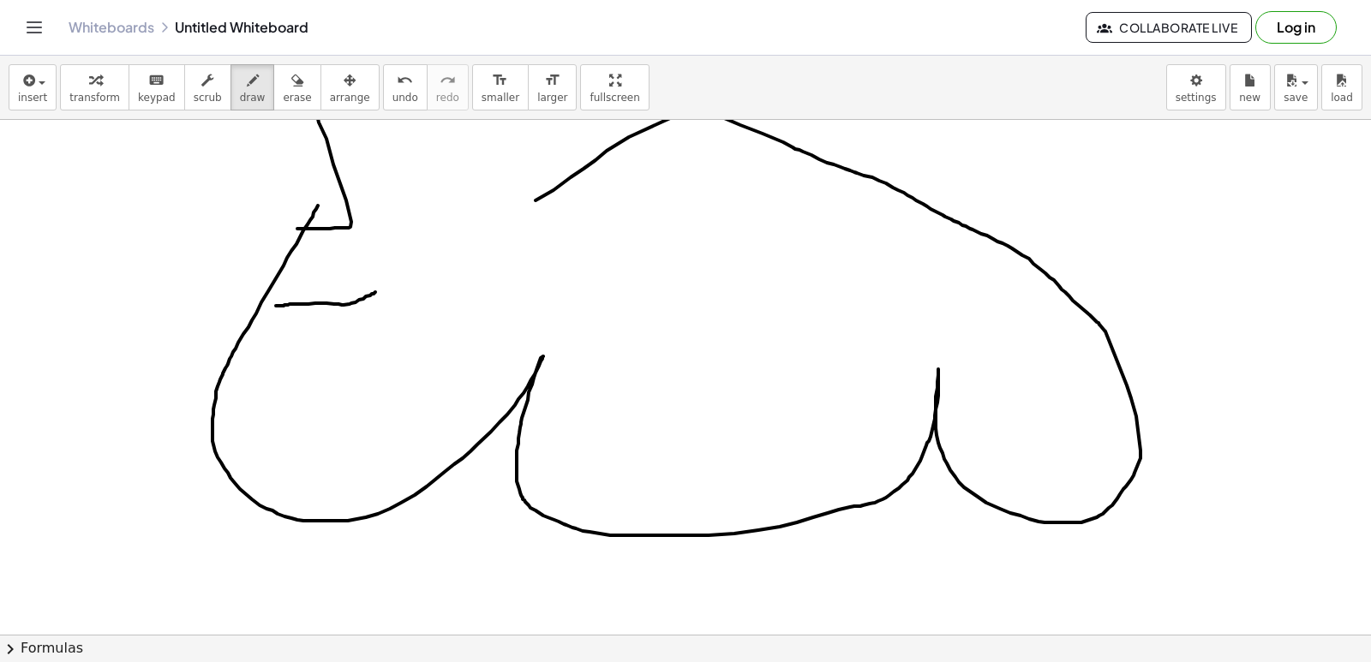
drag, startPoint x: 538, startPoint y: 209, endPoint x: 302, endPoint y: 317, distance: 260.0
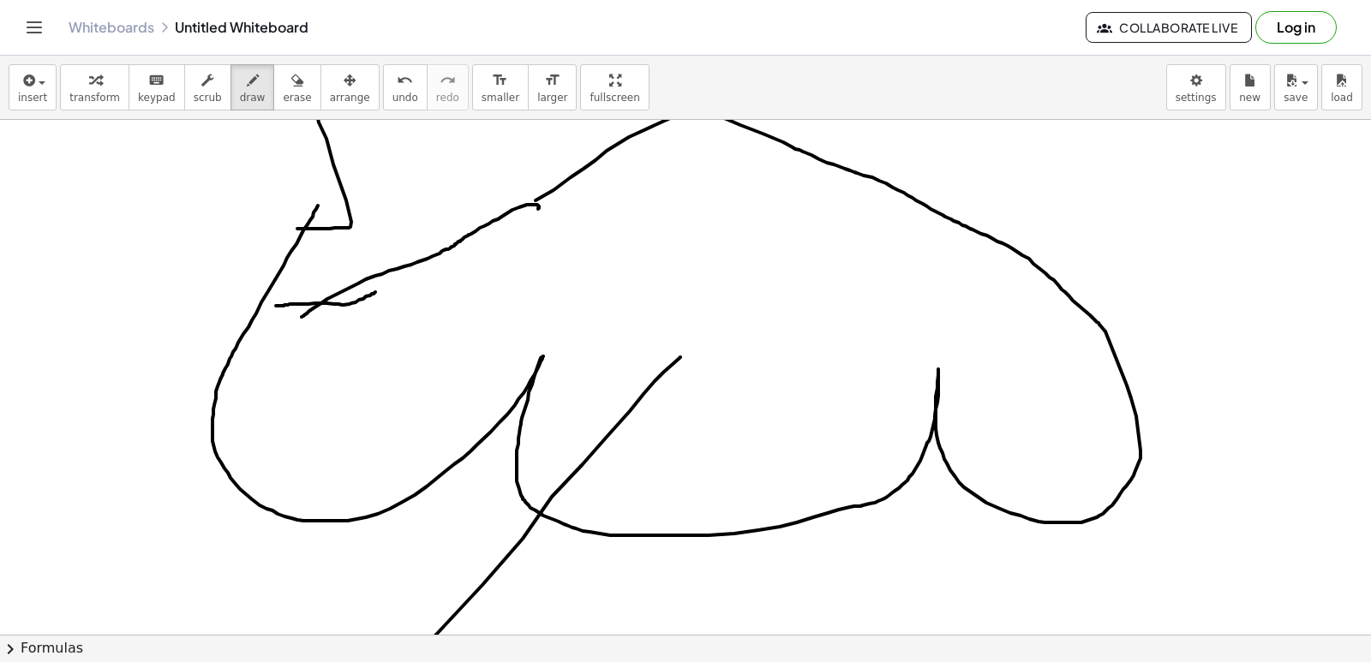
drag, startPoint x: 680, startPoint y: 357, endPoint x: 141, endPoint y: 541, distance: 569.4
click at [393, 100] on span "undo" at bounding box center [406, 98] width 26 height 12
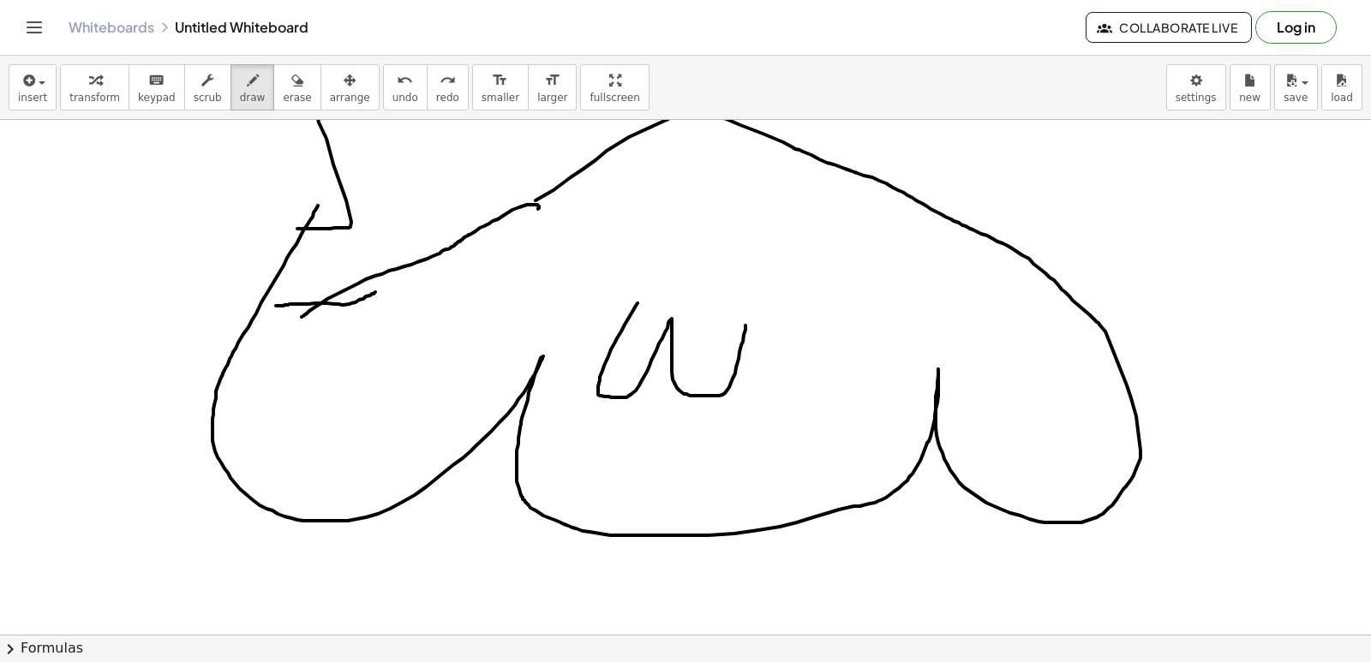
drag, startPoint x: 638, startPoint y: 303, endPoint x: 746, endPoint y: 319, distance: 109.9
drag, startPoint x: 625, startPoint y: 215, endPoint x: 582, endPoint y: 248, distance: 53.8
drag, startPoint x: 793, startPoint y: 205, endPoint x: 791, endPoint y: 214, distance: 9.6
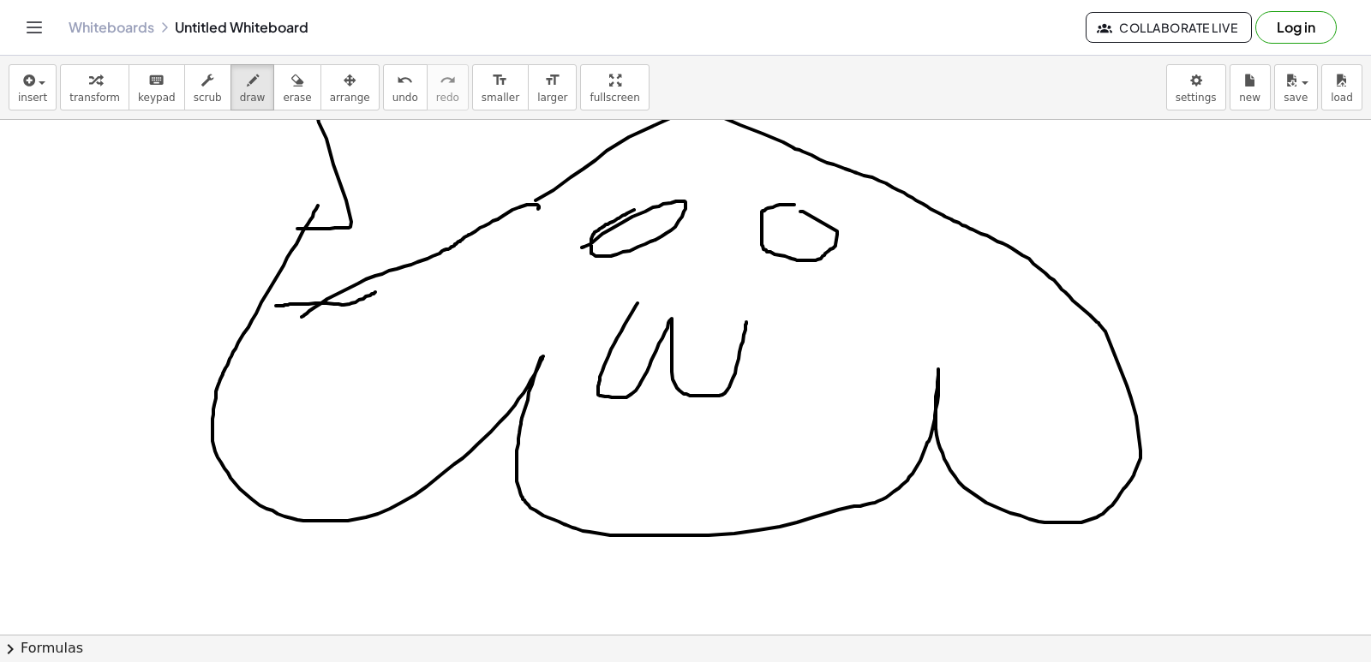
click at [397, 87] on icon "undo" at bounding box center [405, 80] width 16 height 21
click at [397, 86] on icon "undo" at bounding box center [405, 80] width 16 height 21
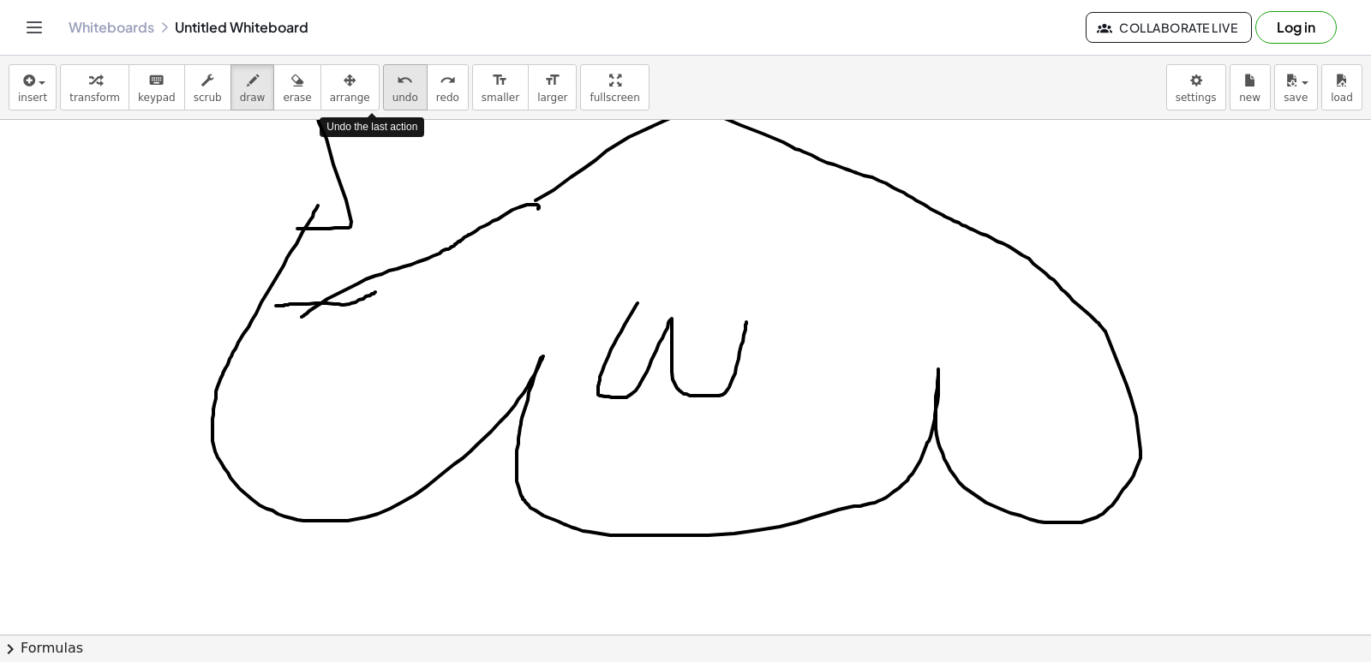
click at [397, 86] on icon "undo" at bounding box center [405, 80] width 16 height 21
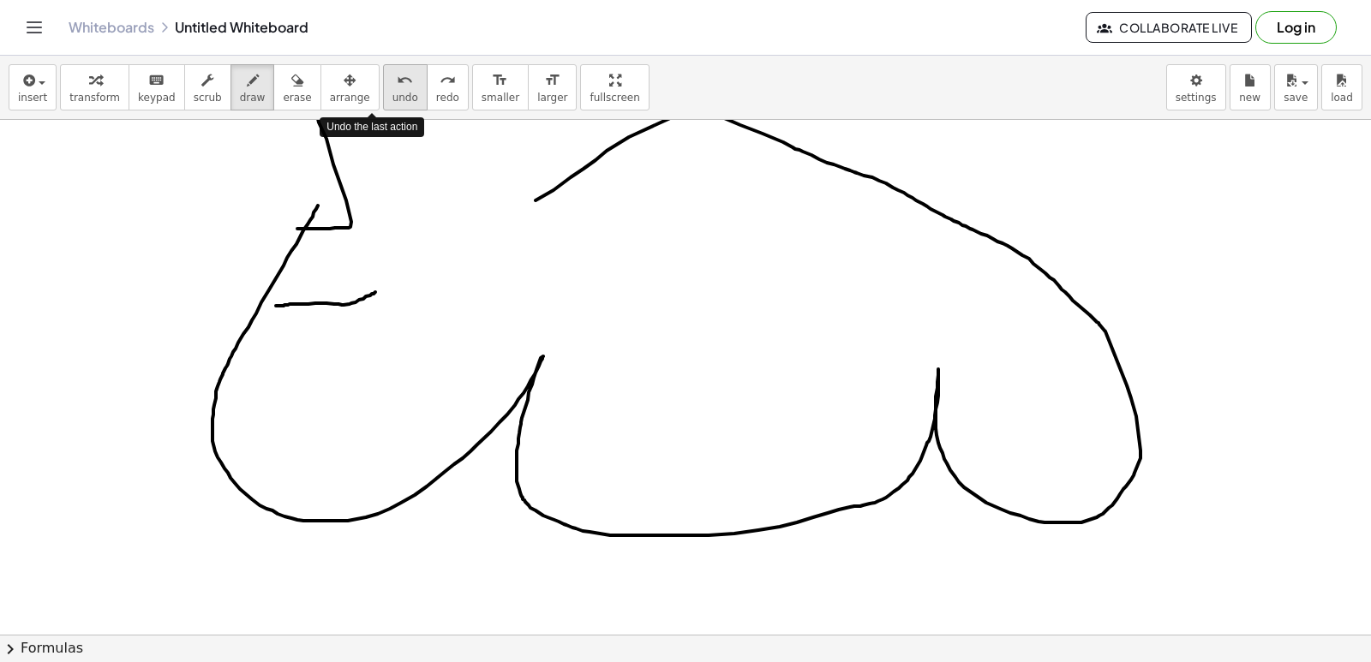
click at [393, 88] on div "undo" at bounding box center [406, 79] width 26 height 21
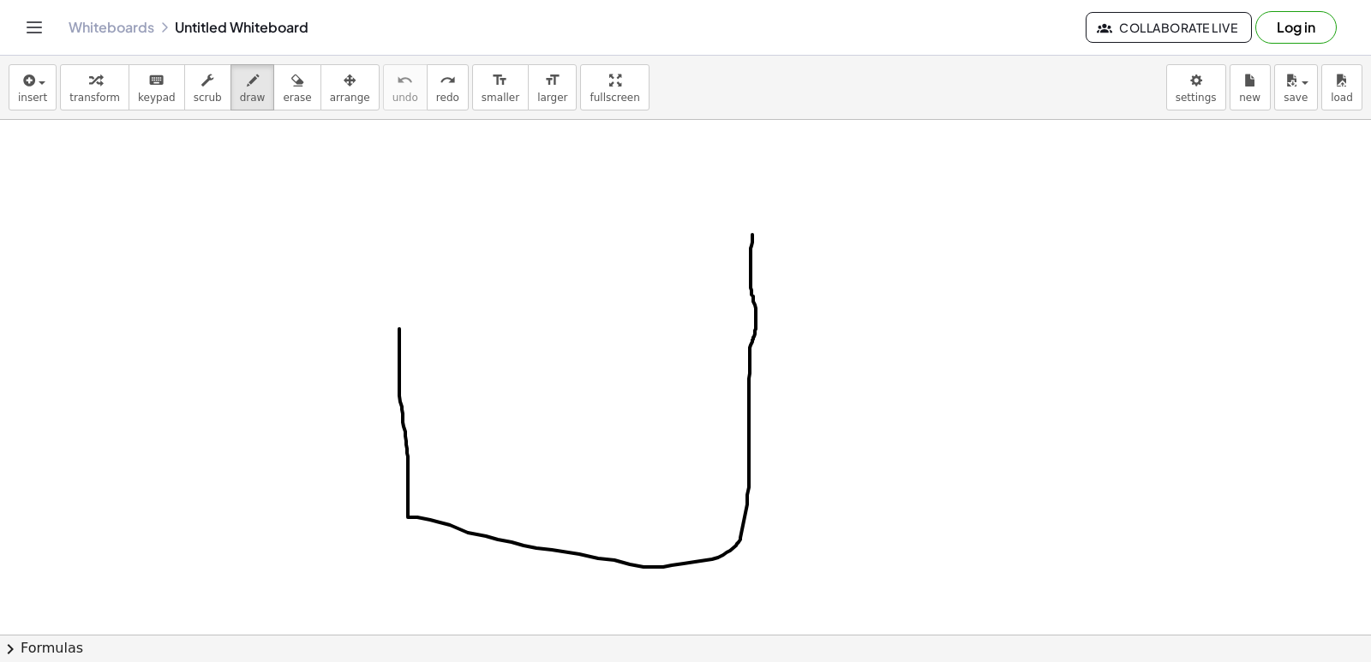
drag, startPoint x: 399, startPoint y: 329, endPoint x: 752, endPoint y: 235, distance: 365.5
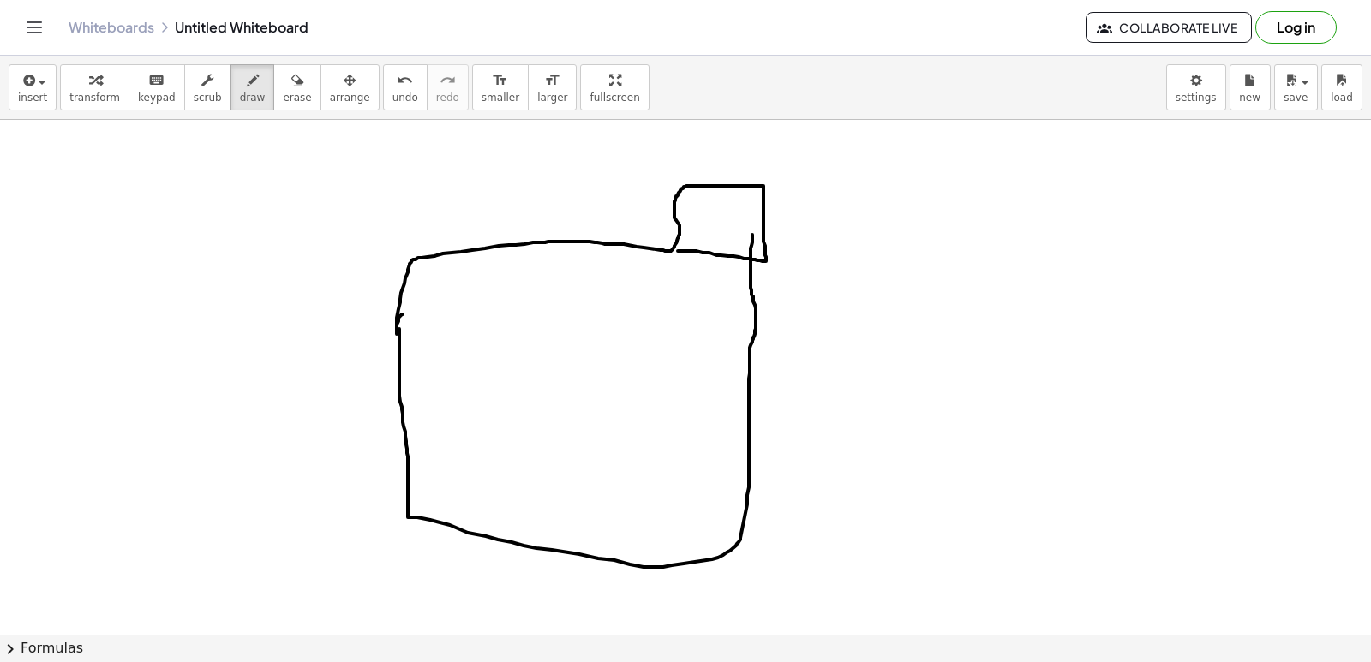
drag, startPoint x: 403, startPoint y: 315, endPoint x: 678, endPoint y: 251, distance: 282.3
click at [397, 88] on icon "undo" at bounding box center [405, 80] width 16 height 21
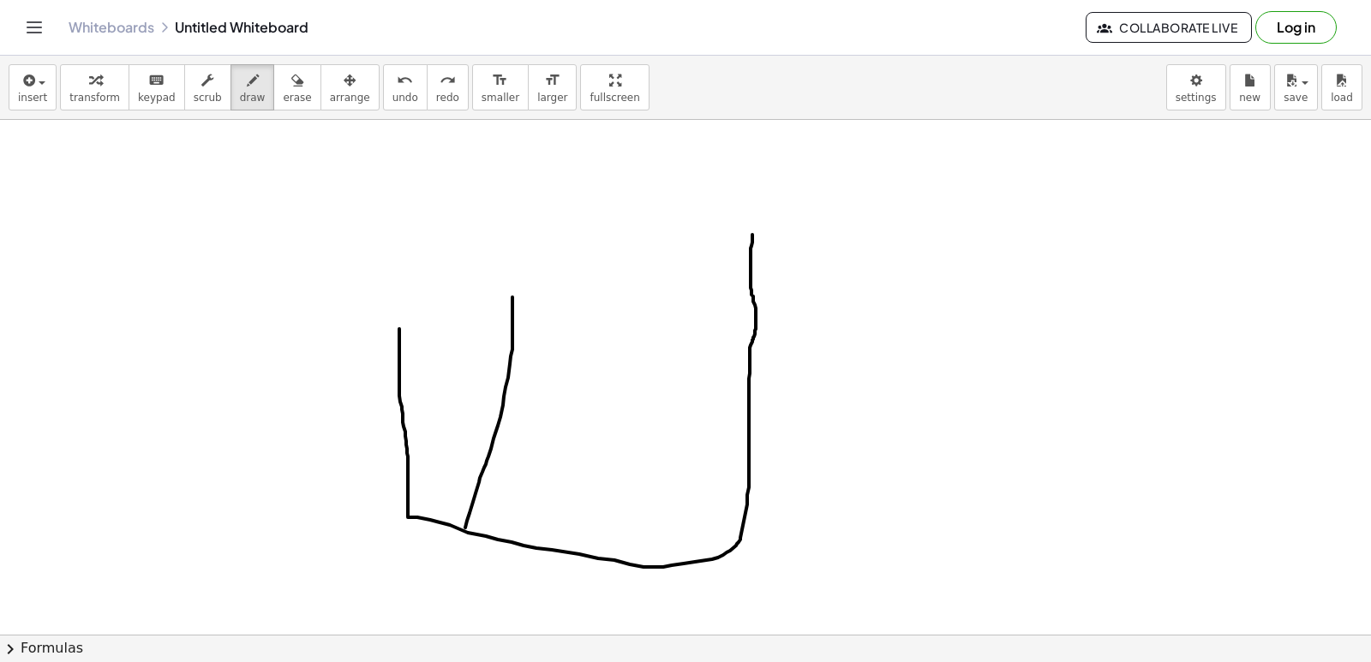
drag, startPoint x: 465, startPoint y: 528, endPoint x: 510, endPoint y: 267, distance: 264.3
click at [397, 81] on icon "undo" at bounding box center [405, 80] width 16 height 21
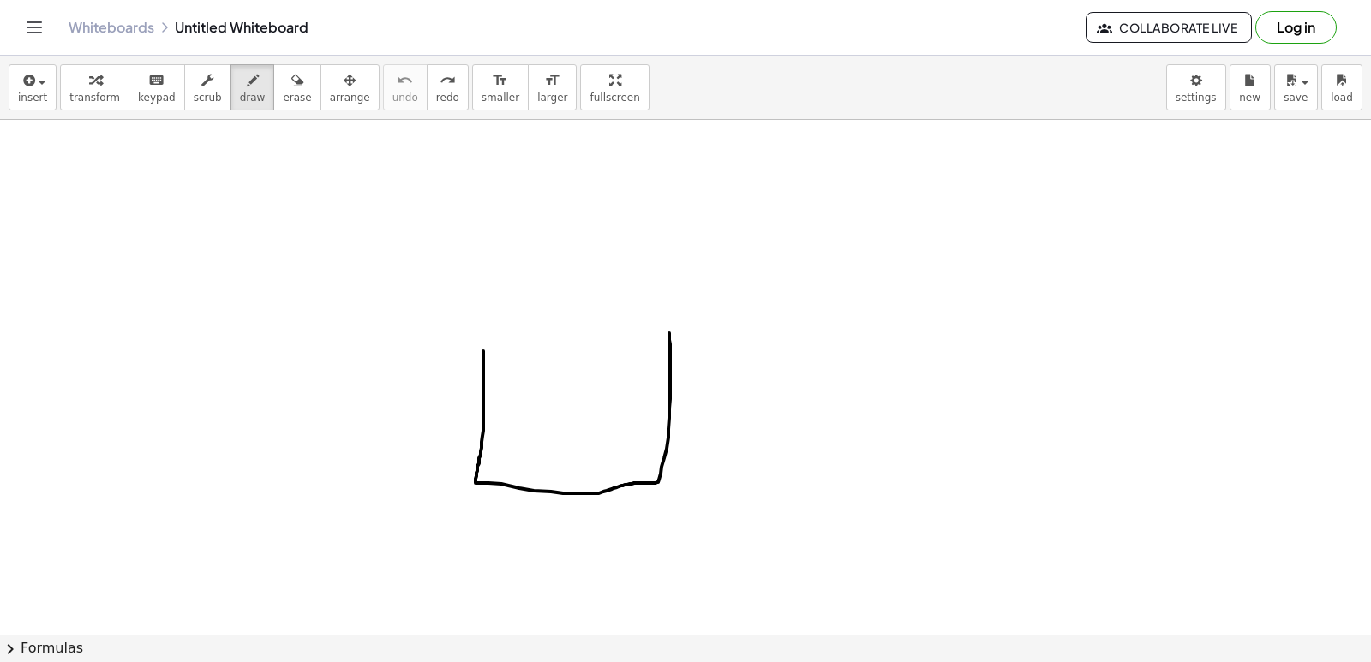
drag, startPoint x: 483, startPoint y: 351, endPoint x: 669, endPoint y: 333, distance: 186.8
drag, startPoint x: 481, startPoint y: 352, endPoint x: 686, endPoint y: 345, distance: 205.8
drag, startPoint x: 522, startPoint y: 351, endPoint x: 515, endPoint y: 344, distance: 9.7
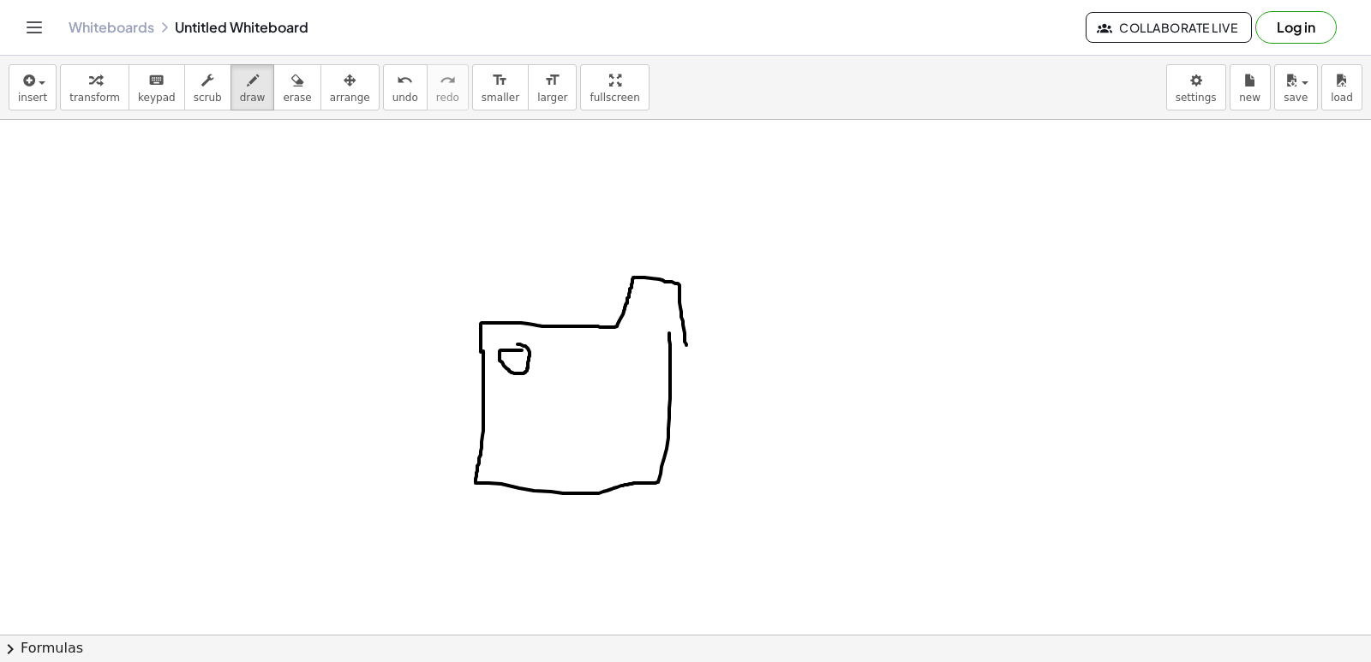
drag, startPoint x: 496, startPoint y: 393, endPoint x: 515, endPoint y: 390, distance: 19.0
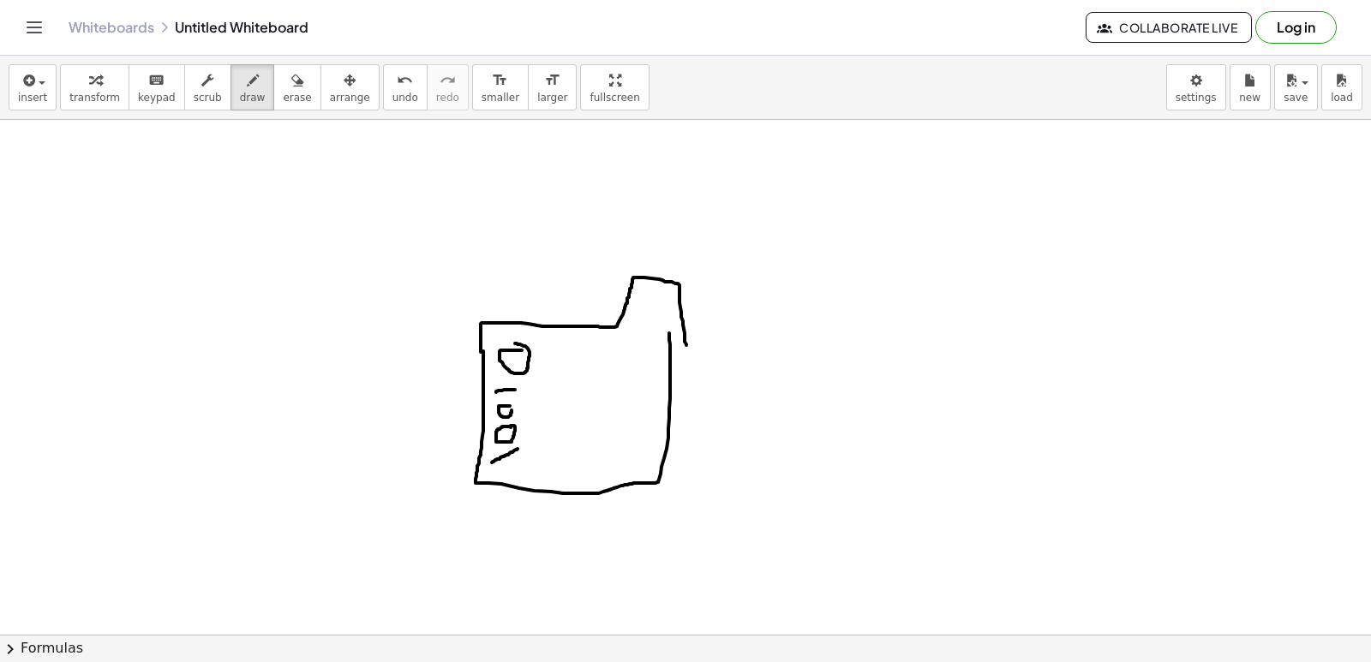
drag, startPoint x: 518, startPoint y: 449, endPoint x: 492, endPoint y: 463, distance: 29.1
drag, startPoint x: 499, startPoint y: 451, endPoint x: 505, endPoint y: 458, distance: 9.1
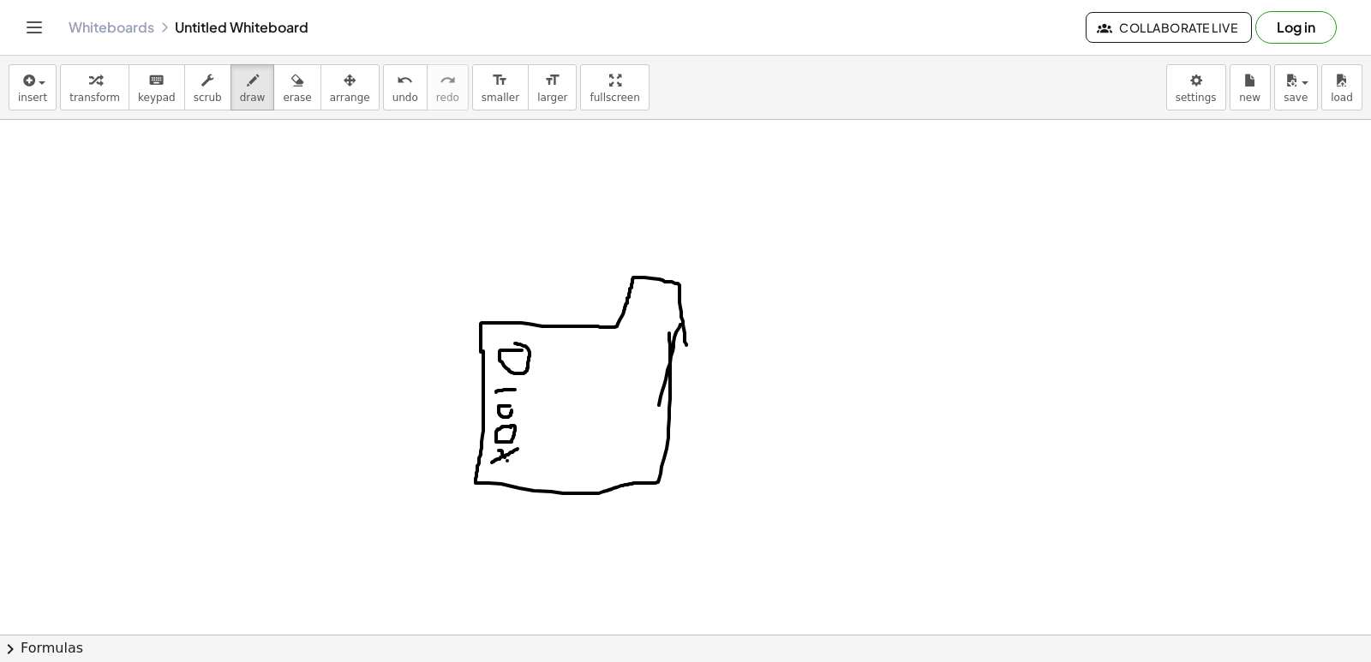
drag, startPoint x: 680, startPoint y: 325, endPoint x: 657, endPoint y: 416, distance: 93.7
drag, startPoint x: 958, startPoint y: 269, endPoint x: 848, endPoint y: 325, distance: 123.0
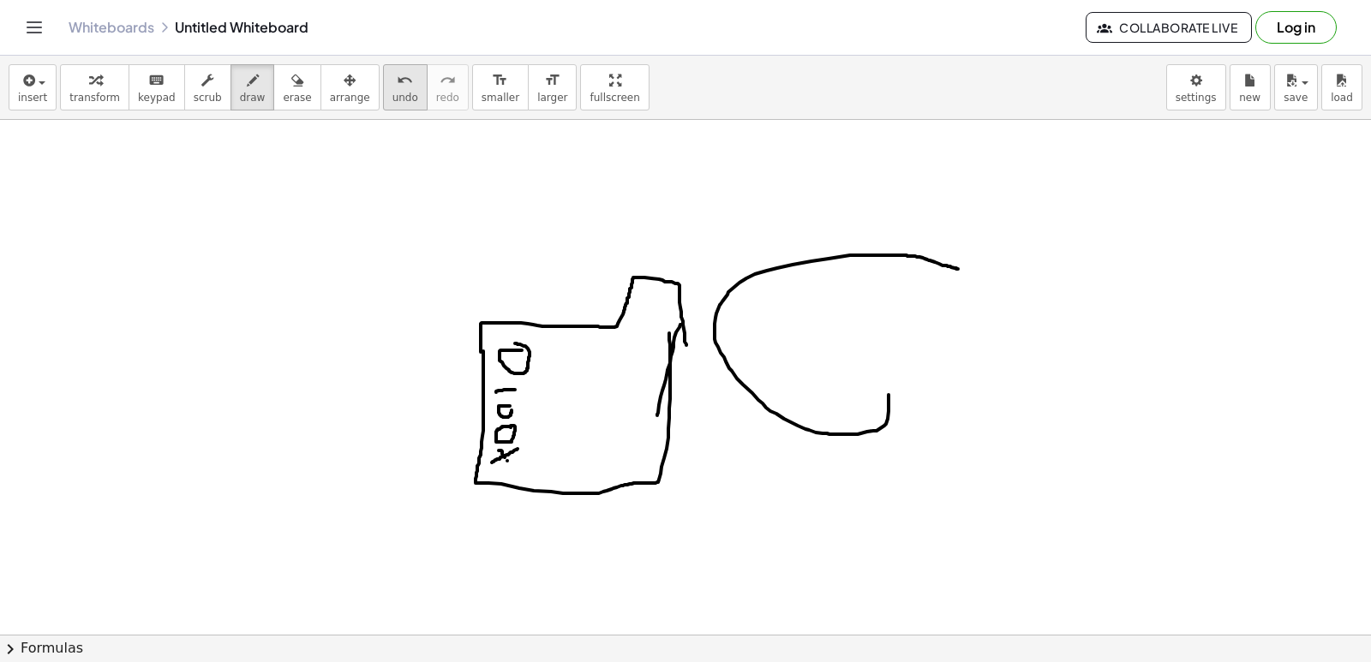
click at [397, 75] on icon "undo" at bounding box center [405, 80] width 16 height 21
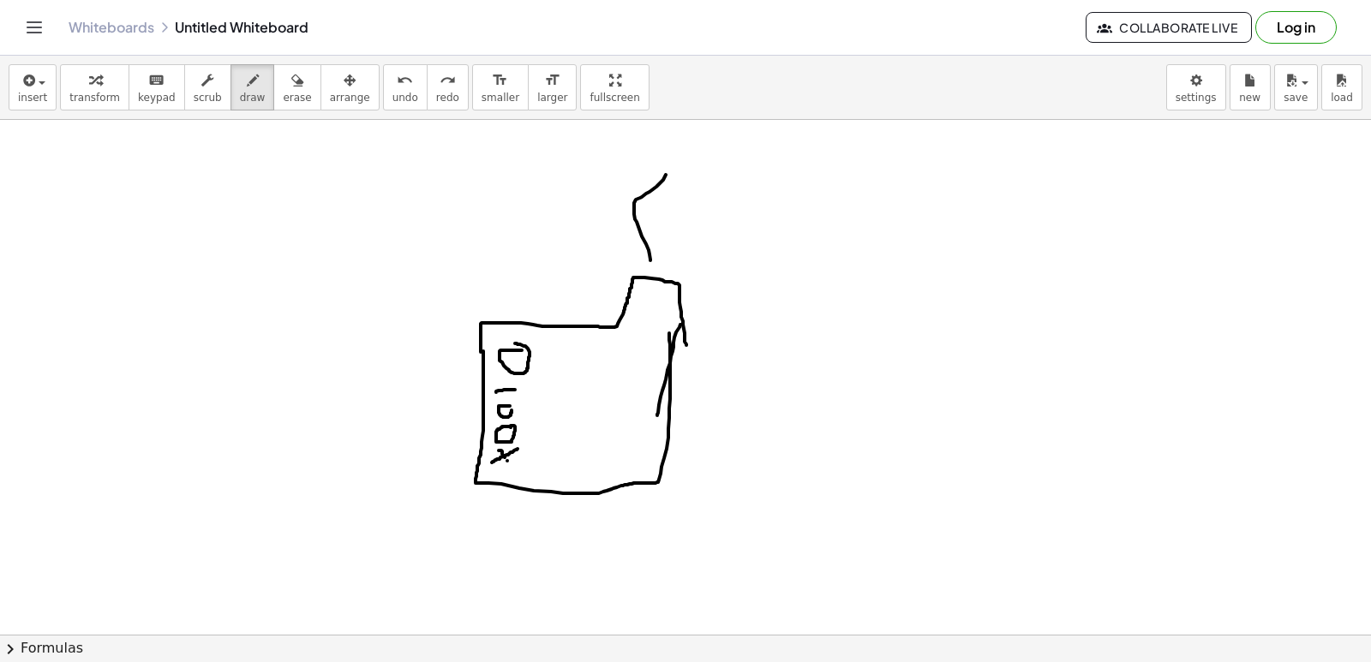
drag, startPoint x: 650, startPoint y: 261, endPoint x: 661, endPoint y: 133, distance: 128.1
drag, startPoint x: 671, startPoint y: 263, endPoint x: 712, endPoint y: 145, distance: 125.2
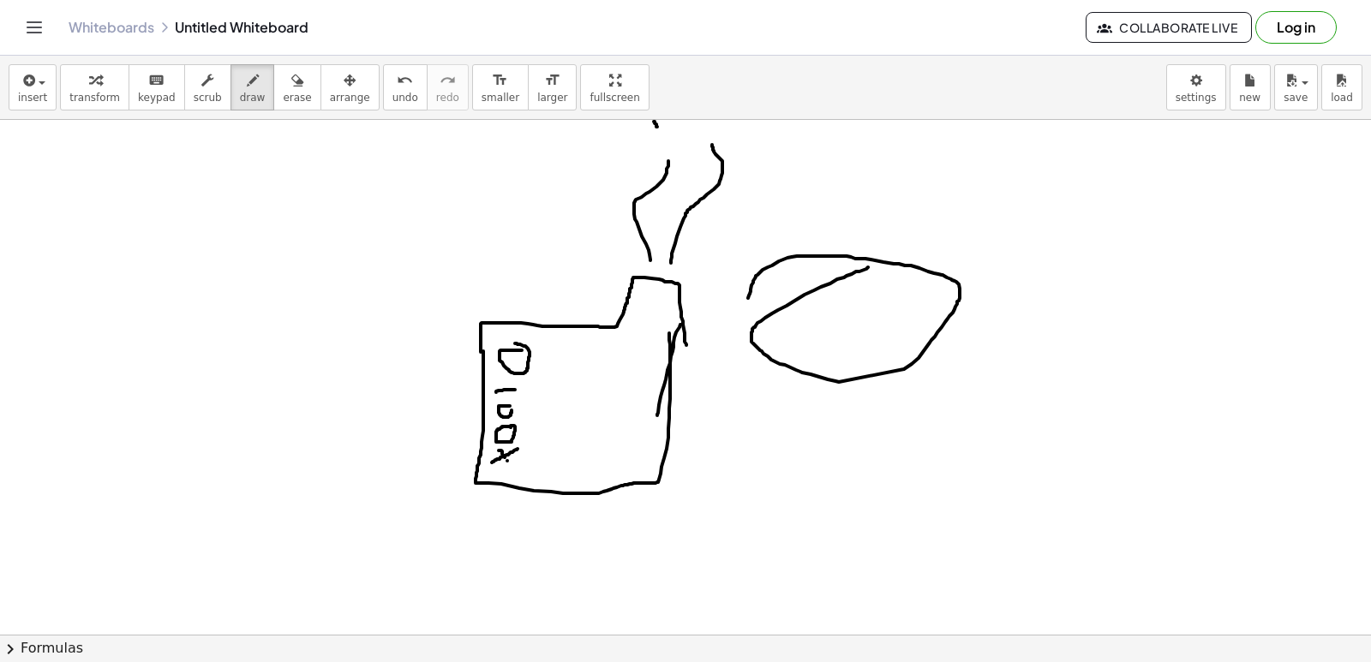
drag, startPoint x: 868, startPoint y: 267, endPoint x: 748, endPoint y: 308, distance: 126.6
click at [397, 88] on icon "undo" at bounding box center [405, 80] width 16 height 21
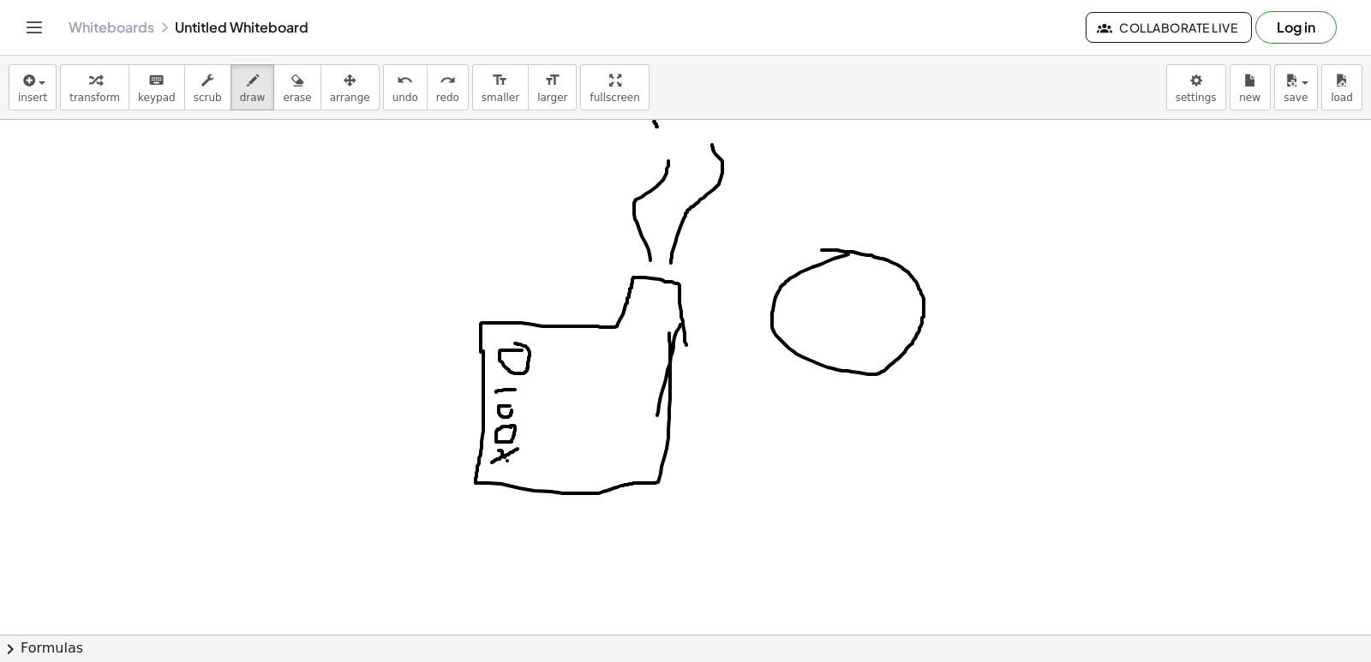
drag, startPoint x: 848, startPoint y: 255, endPoint x: 822, endPoint y: 250, distance: 26.9
drag, startPoint x: 847, startPoint y: 367, endPoint x: 874, endPoint y: 432, distance: 70.7
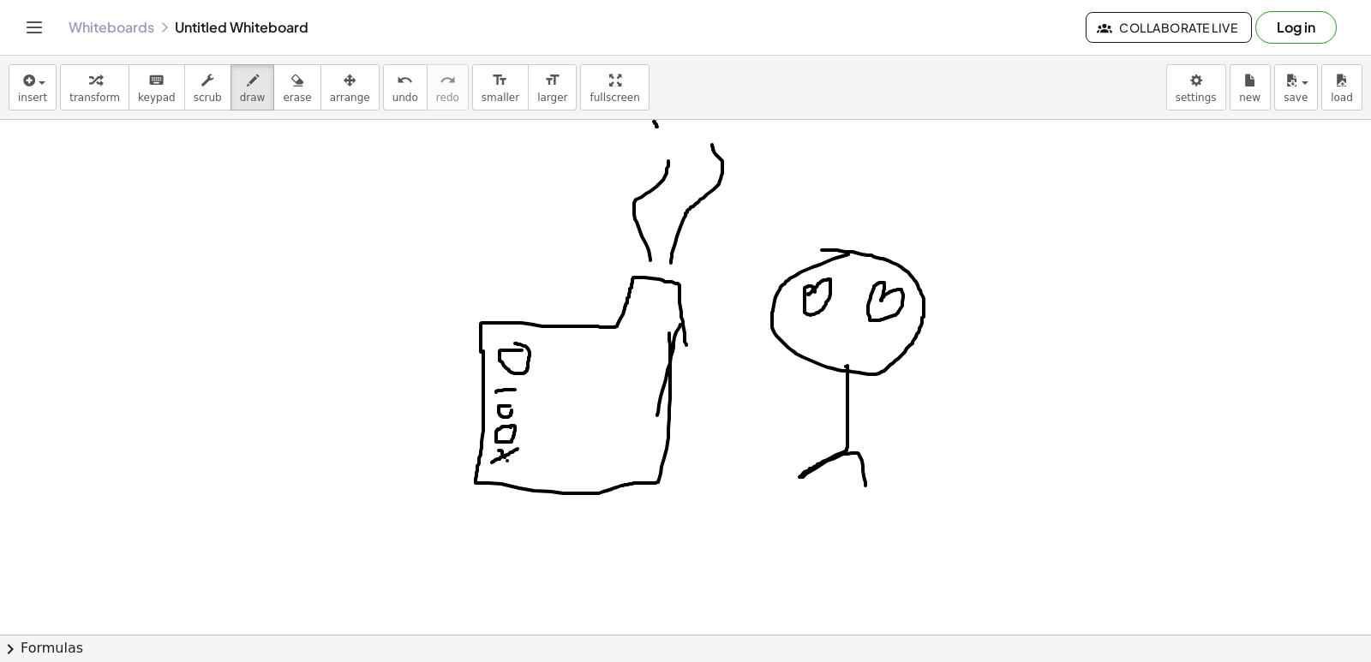
drag, startPoint x: 859, startPoint y: 416, endPoint x: 804, endPoint y: 380, distance: 65.6
click at [393, 98] on span "undo" at bounding box center [406, 98] width 26 height 12
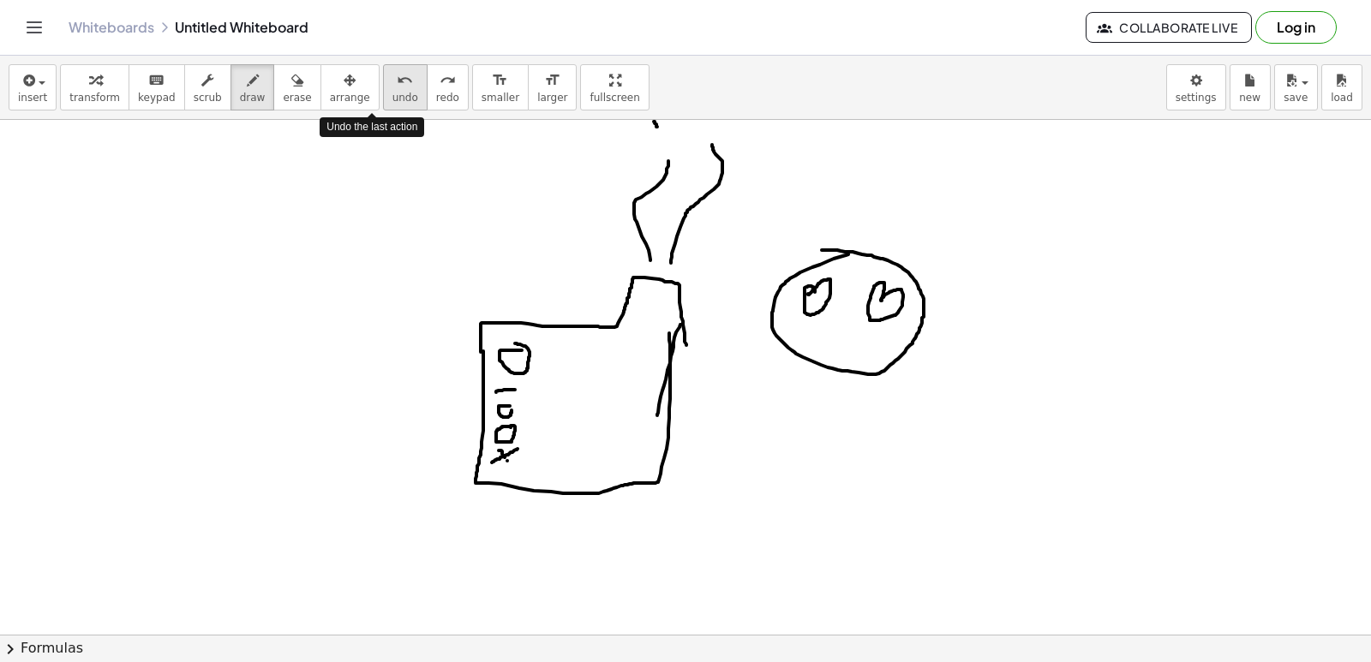
click at [393, 98] on span "undo" at bounding box center [406, 98] width 26 height 12
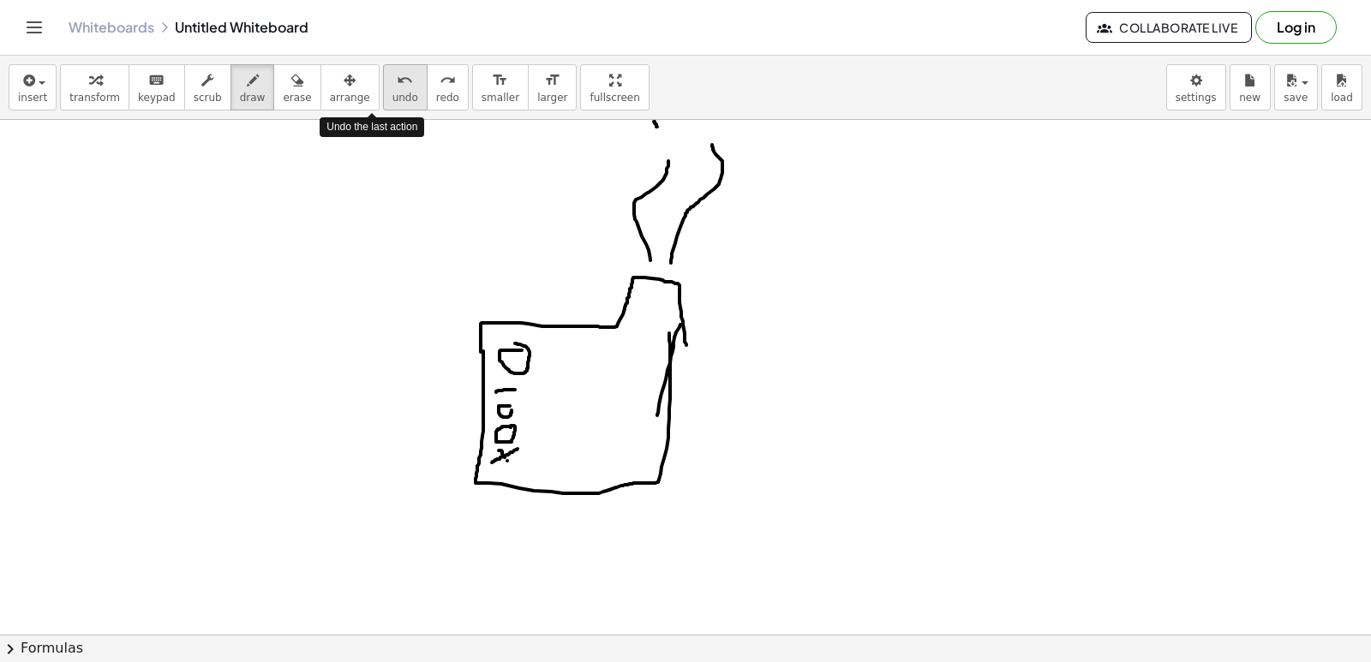
click at [393, 98] on span "undo" at bounding box center [406, 98] width 26 height 12
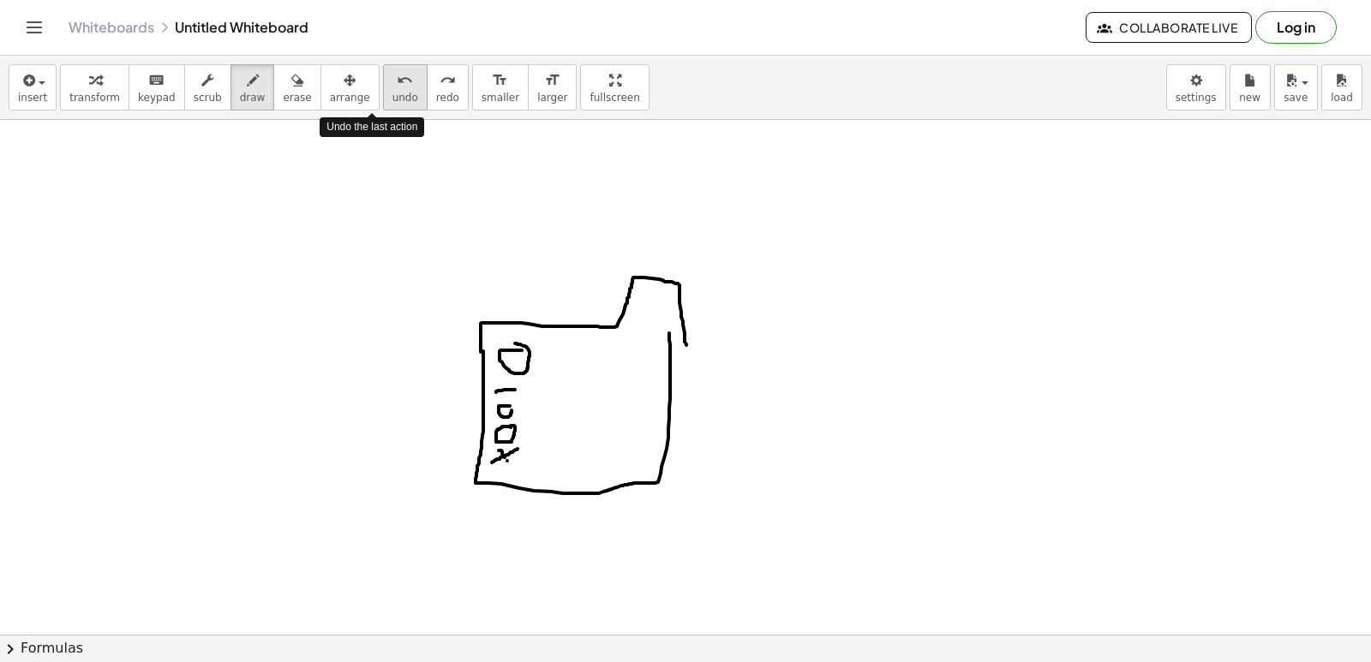
click at [393, 98] on span "undo" at bounding box center [406, 98] width 26 height 12
click at [393, 97] on span "undo" at bounding box center [406, 98] width 26 height 12
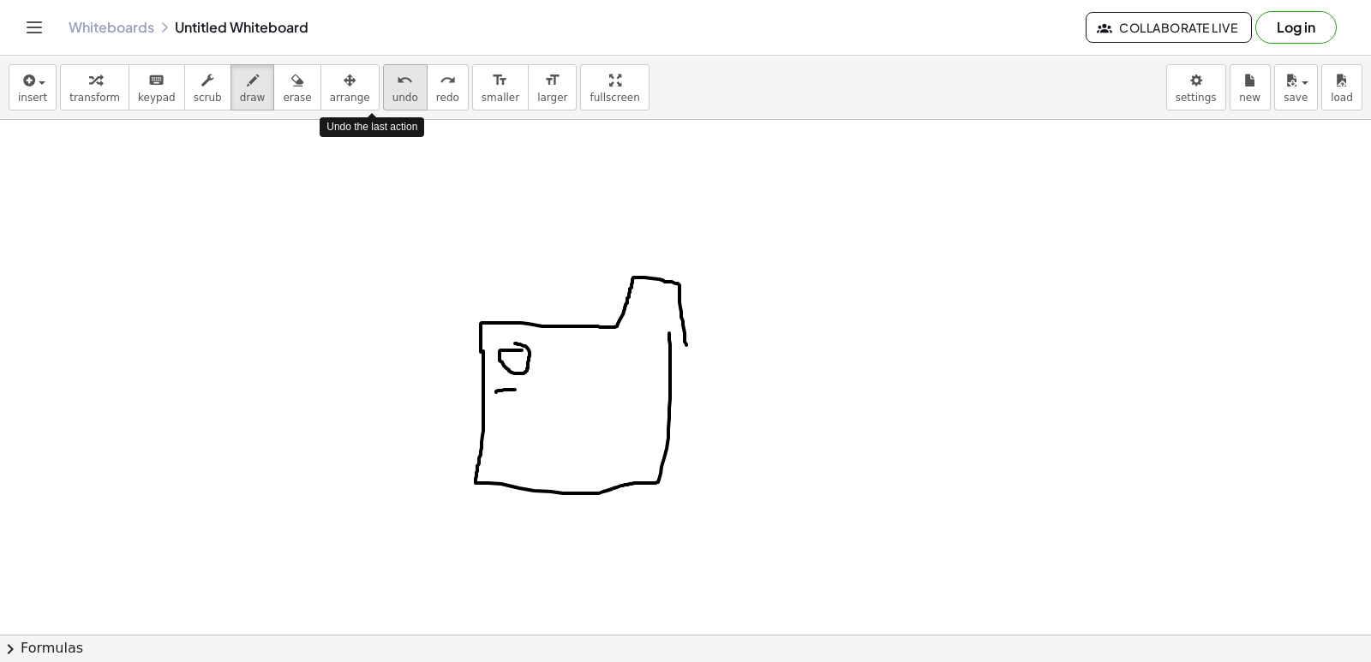
click at [393, 97] on span "undo" at bounding box center [406, 98] width 26 height 12
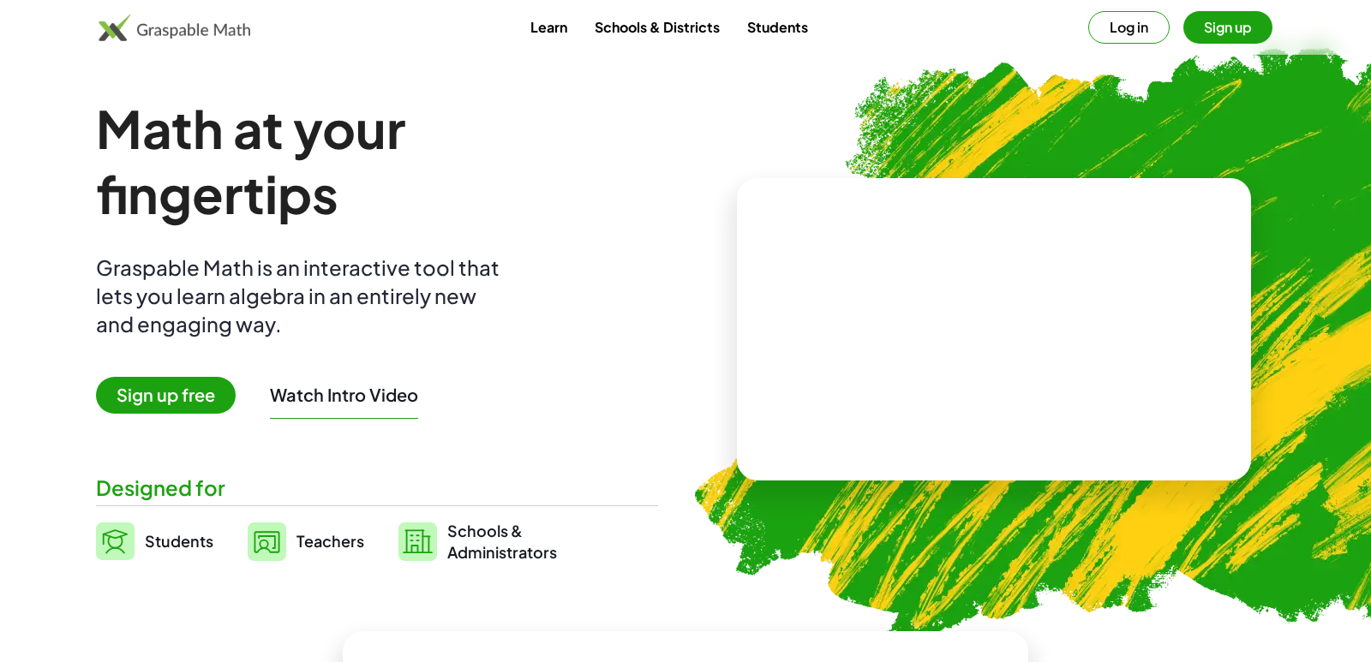
click at [264, 89] on main "Math at your fingertips Graspable Math is an interactive tool that lets you lea…" at bounding box center [685, 448] width 1371 height 897
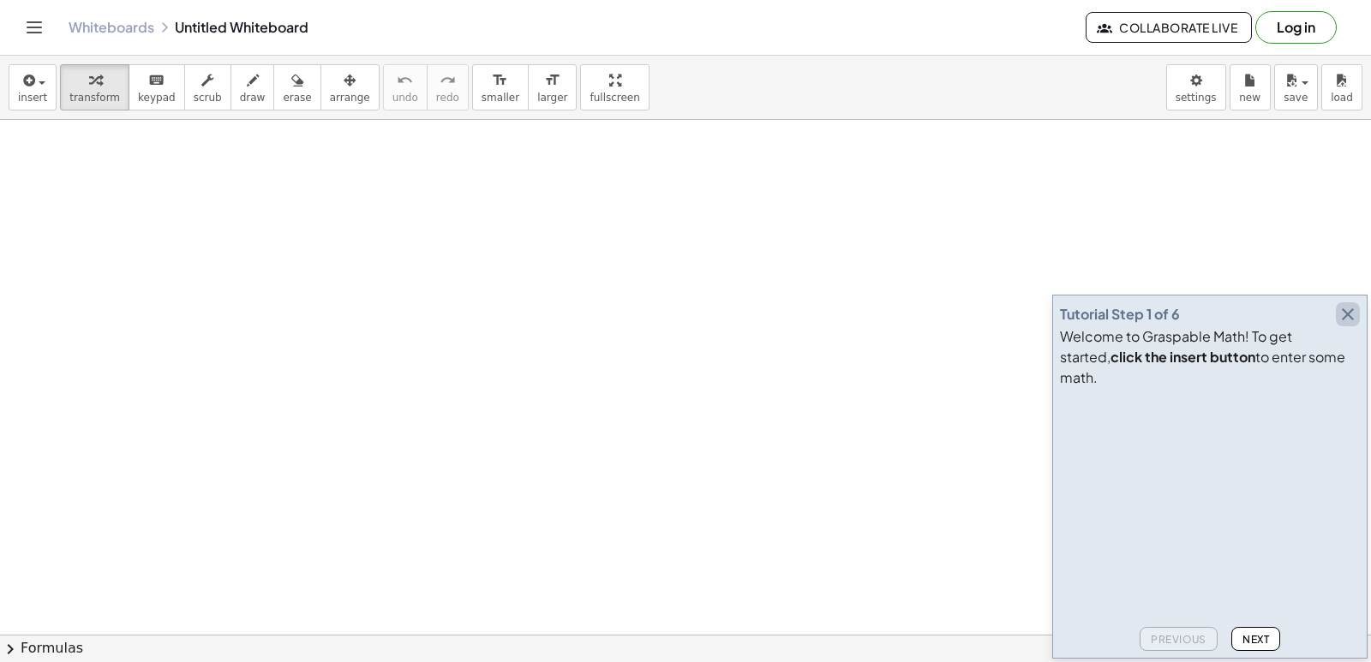
click at [1350, 325] on icon "button" at bounding box center [1348, 314] width 21 height 21
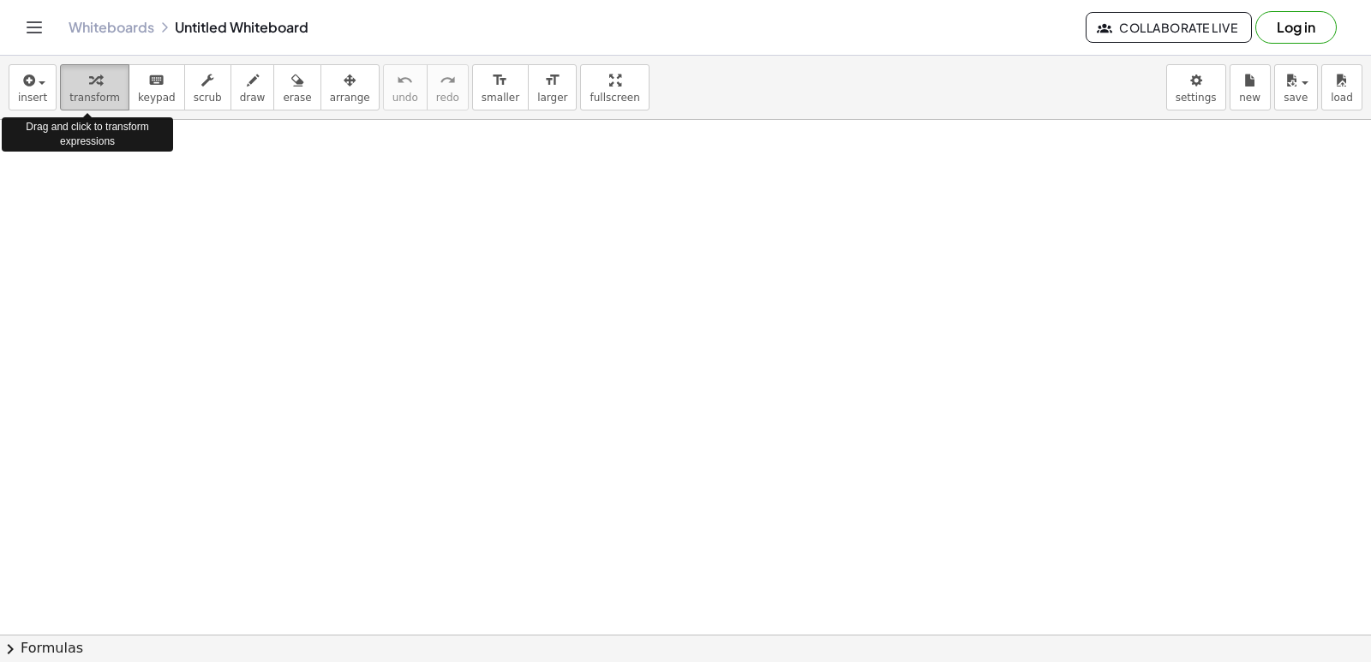
click at [84, 98] on span "transform" at bounding box center [94, 98] width 51 height 12
drag, startPoint x: 116, startPoint y: 210, endPoint x: 764, endPoint y: 230, distance: 648.2
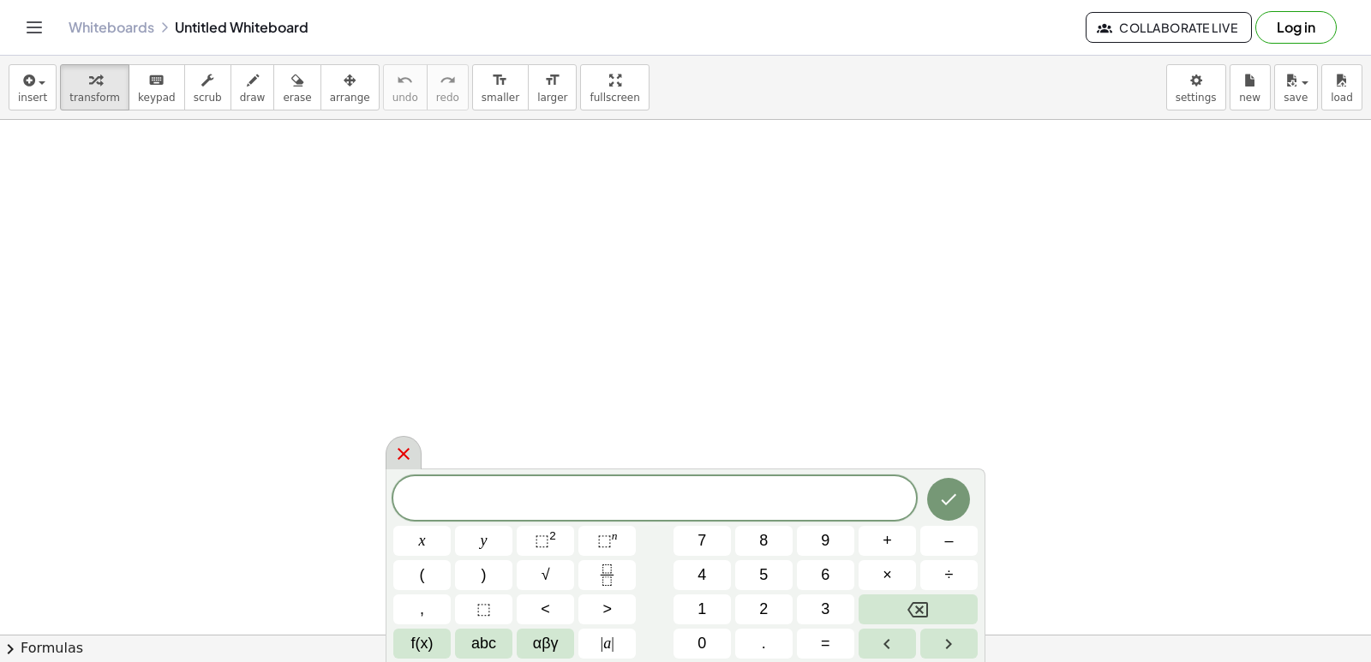
click at [409, 446] on icon at bounding box center [403, 454] width 21 height 21
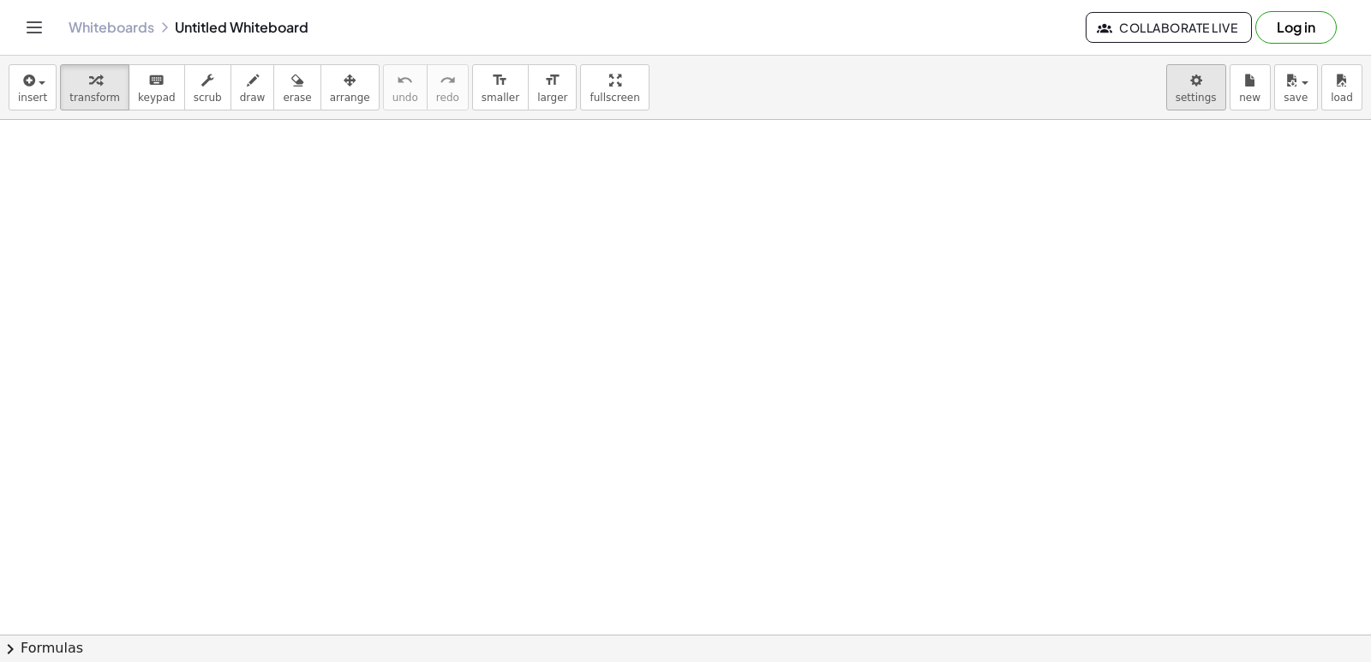
click at [1205, 97] on body "Graspable Math Activities Get Started Activity Bank Assigned Work Classes White…" at bounding box center [685, 331] width 1371 height 662
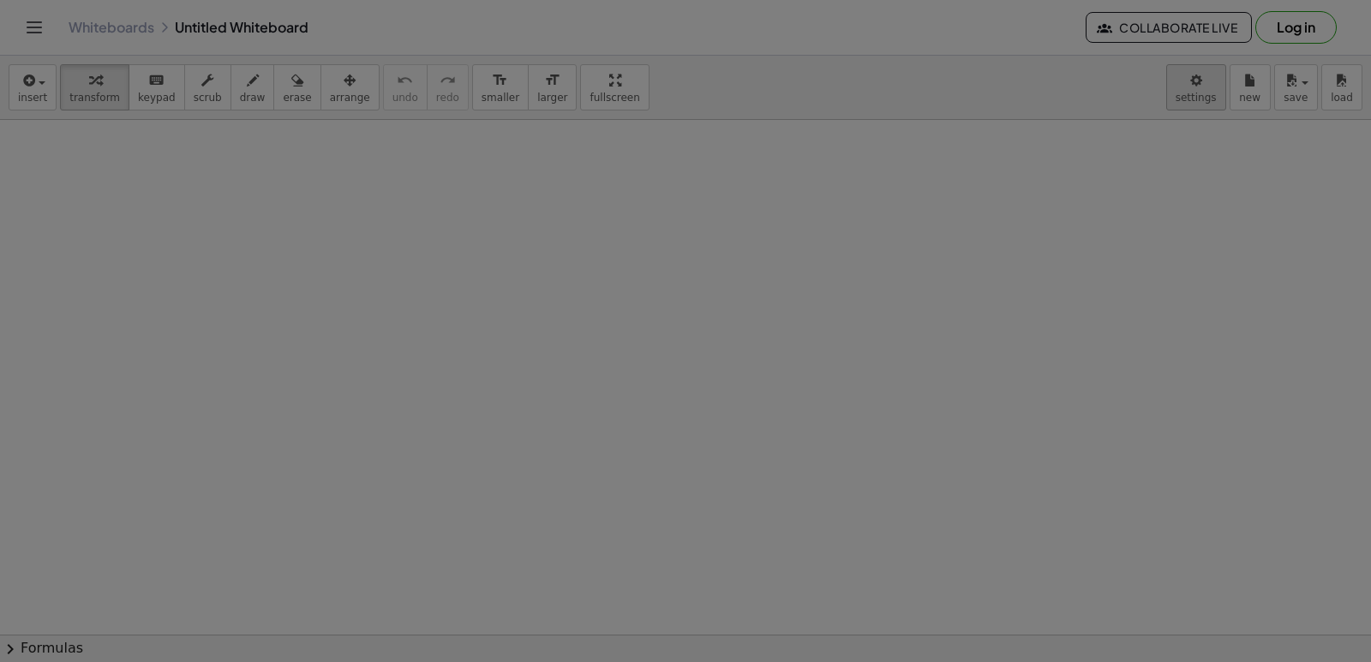
click at [1181, 179] on div at bounding box center [685, 331] width 1371 height 662
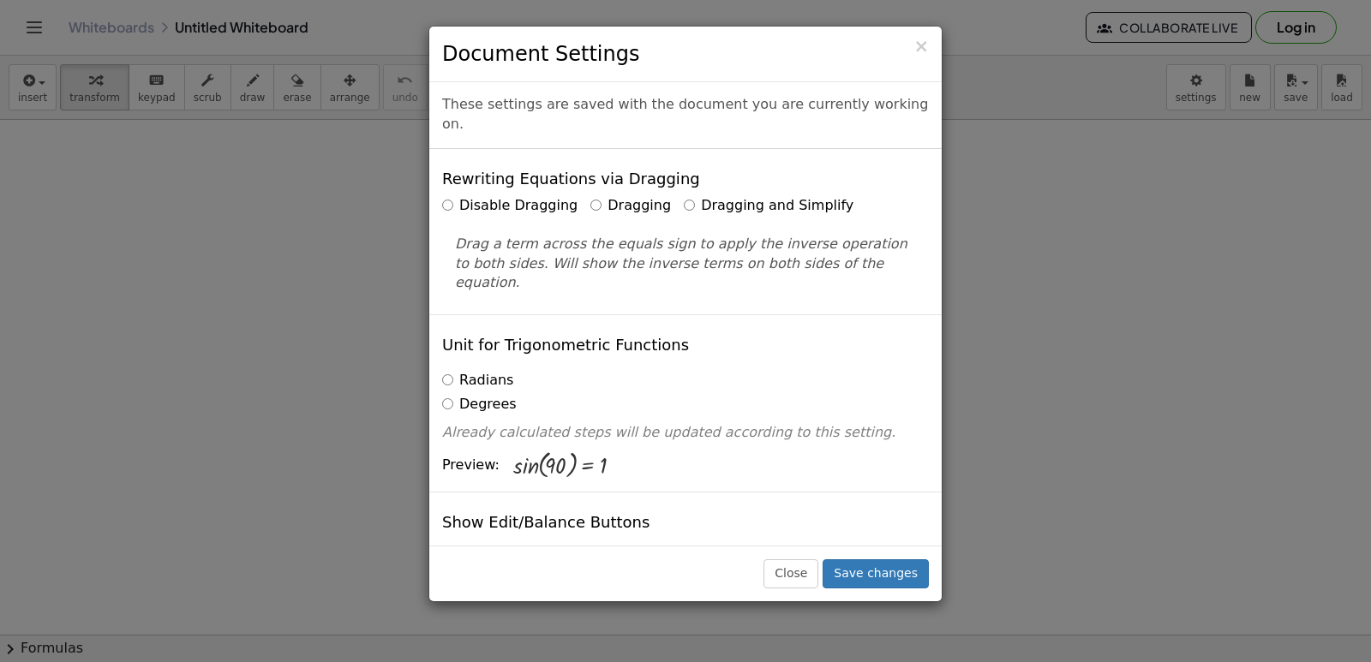
click at [684, 196] on label "Dragging and Simplify" at bounding box center [769, 206] width 170 height 20
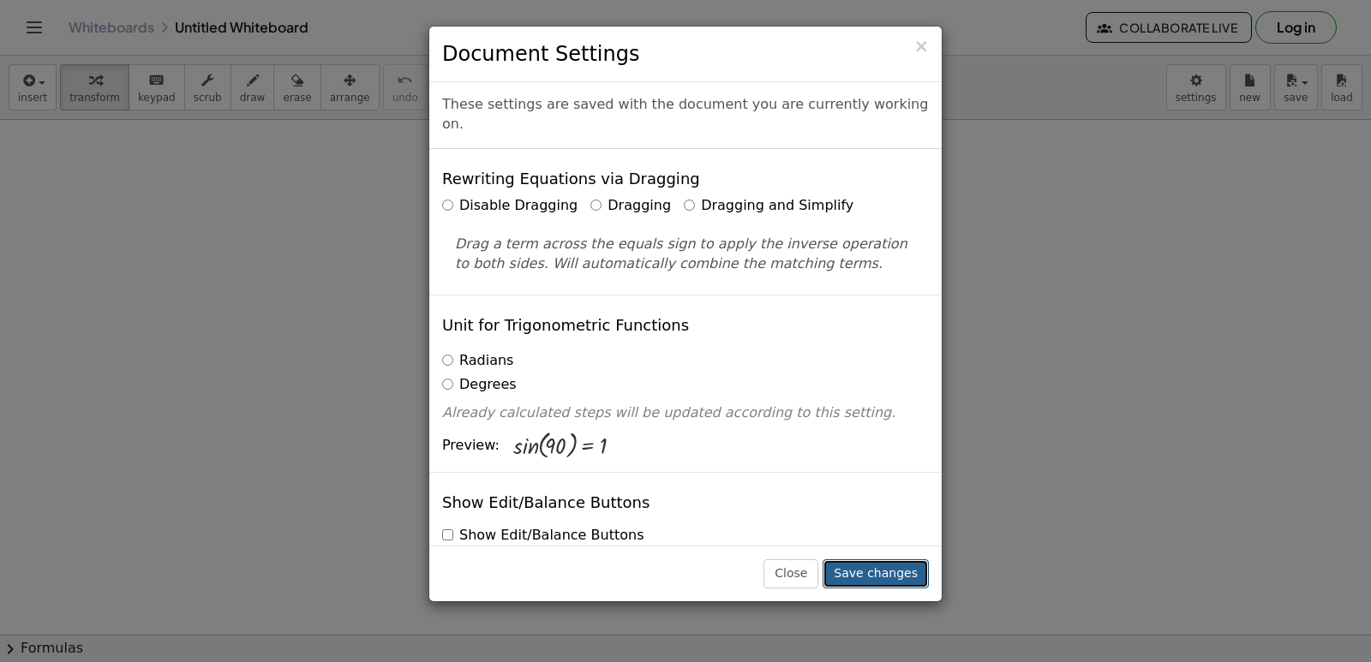
click at [909, 566] on button "Save changes" at bounding box center [876, 574] width 106 height 29
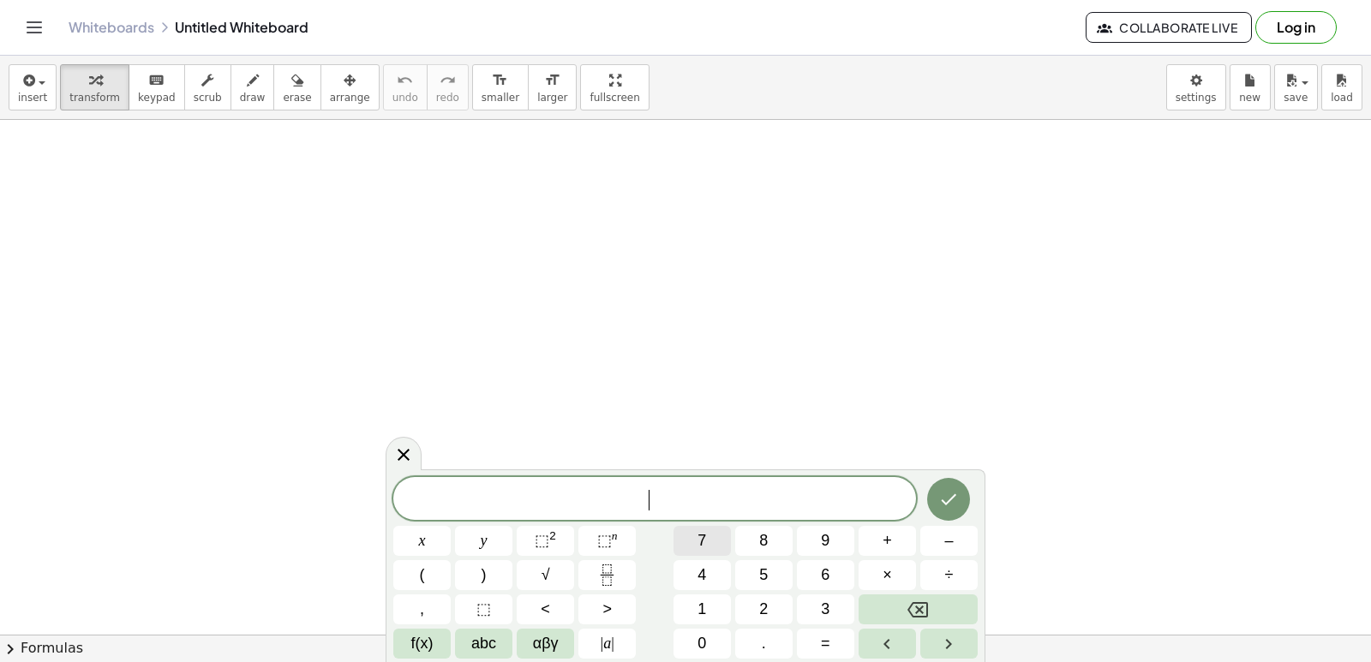
click at [711, 537] on button "7" at bounding box center [702, 541] width 57 height 30
click at [428, 535] on button "x" at bounding box center [421, 541] width 57 height 30
click at [950, 550] on span "–" at bounding box center [948, 541] width 9 height 23
click at [830, 543] on span "9" at bounding box center [825, 541] width 9 height 23
click at [558, 612] on button "<" at bounding box center [545, 610] width 57 height 30
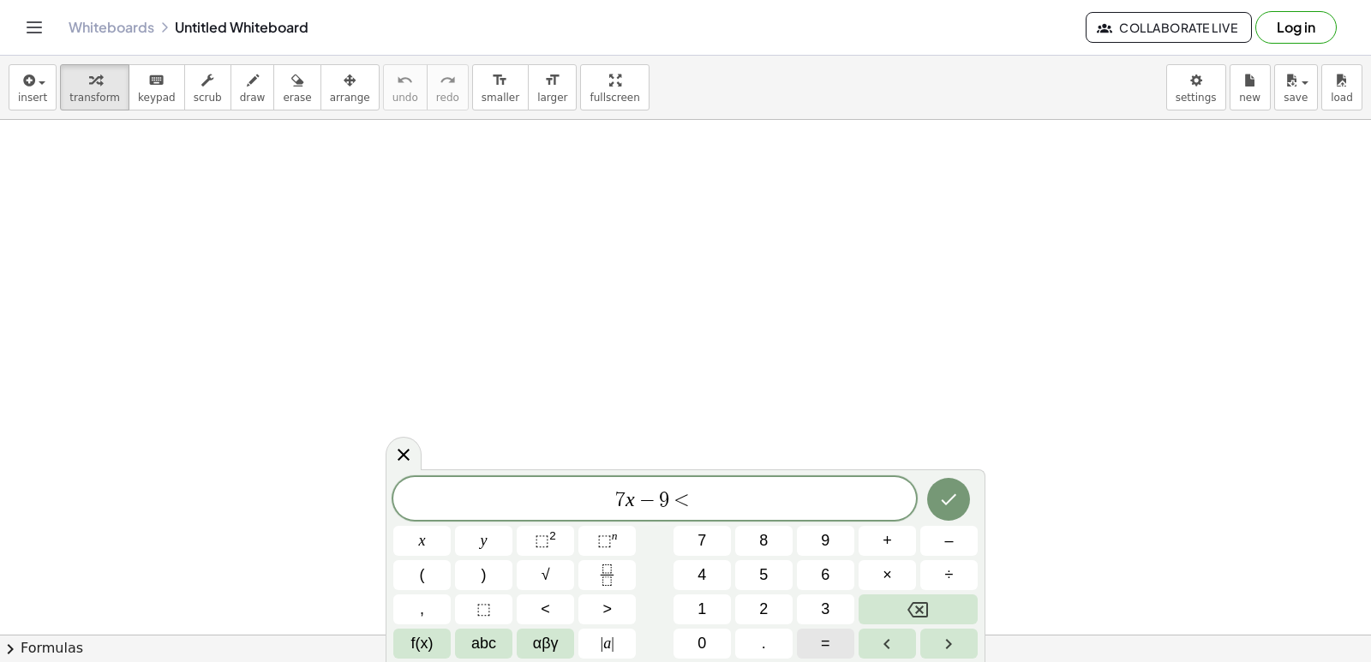
click at [819, 647] on button "=" at bounding box center [825, 644] width 57 height 30
click at [695, 609] on button "1" at bounding box center [702, 610] width 57 height 30
click at [756, 599] on button "2" at bounding box center [763, 610] width 57 height 30
click at [946, 490] on icon "Done" at bounding box center [948, 499] width 21 height 21
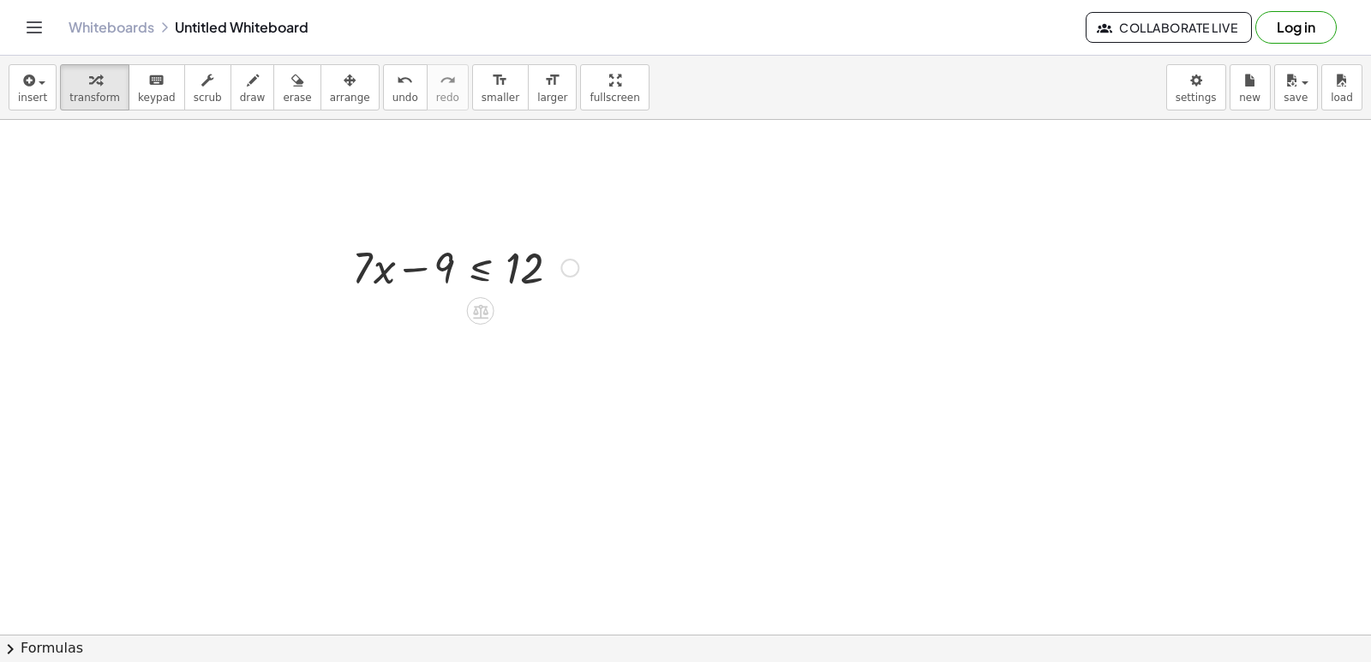
click at [568, 262] on div at bounding box center [570, 268] width 19 height 19
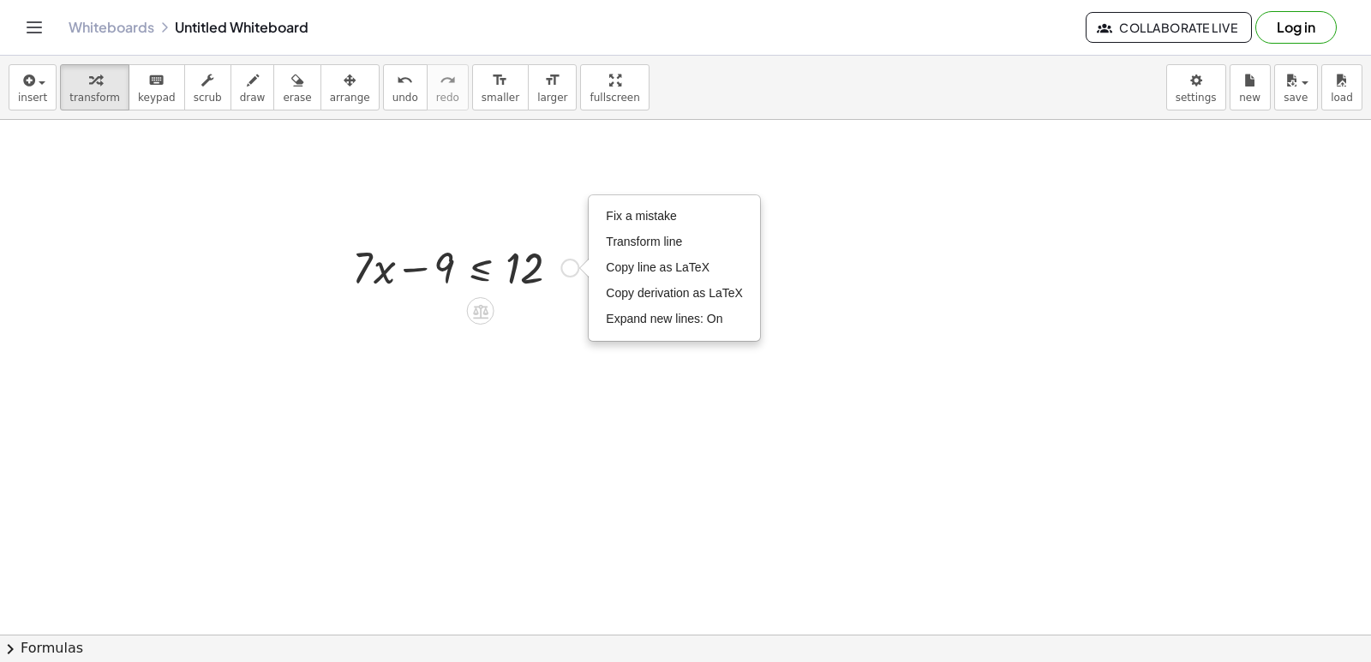
click at [568, 264] on div "Fix a mistake Transform line Copy line as LaTeX Copy derivation as LaTeX Expand…" at bounding box center [570, 268] width 19 height 19
drag, startPoint x: 297, startPoint y: 296, endPoint x: 402, endPoint y: 262, distance: 109.8
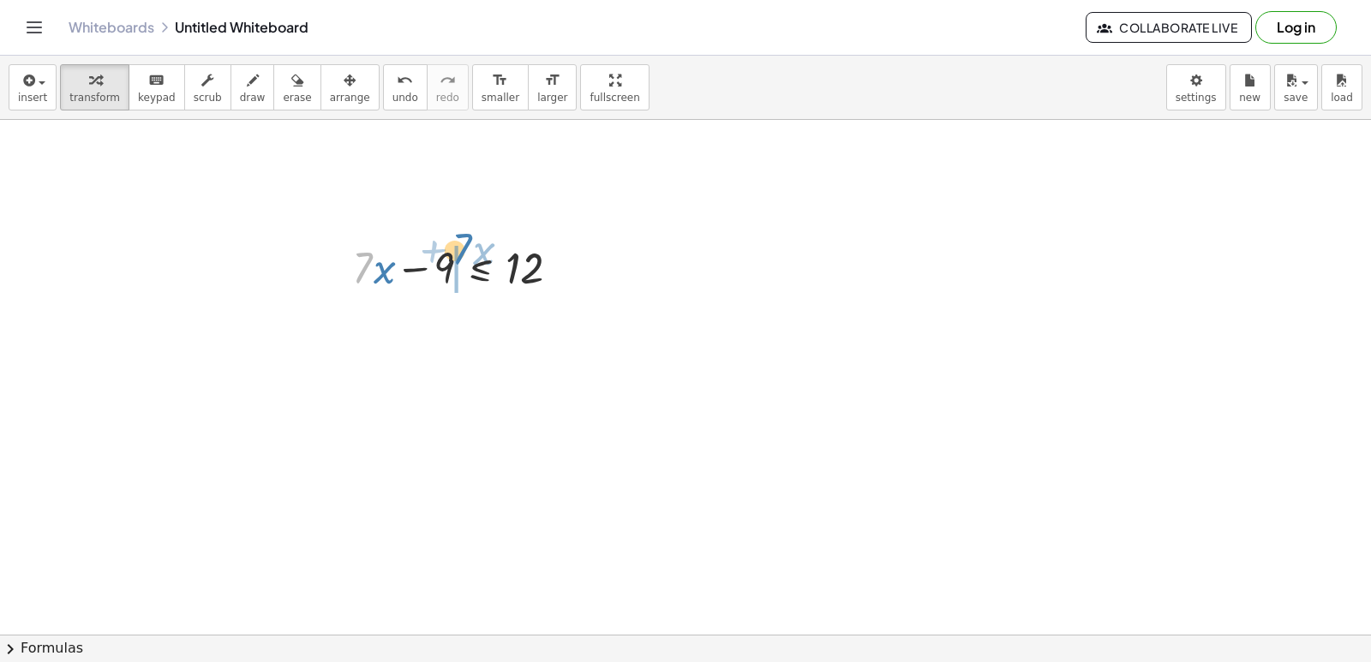
drag, startPoint x: 359, startPoint y: 273, endPoint x: 503, endPoint y: 253, distance: 145.4
click at [503, 253] on div at bounding box center [465, 266] width 243 height 58
click at [386, 105] on button "undo undo" at bounding box center [405, 87] width 45 height 46
drag, startPoint x: 452, startPoint y: 271, endPoint x: 604, endPoint y: 256, distance: 153.2
click at [566, 320] on div at bounding box center [495, 325] width 303 height 58
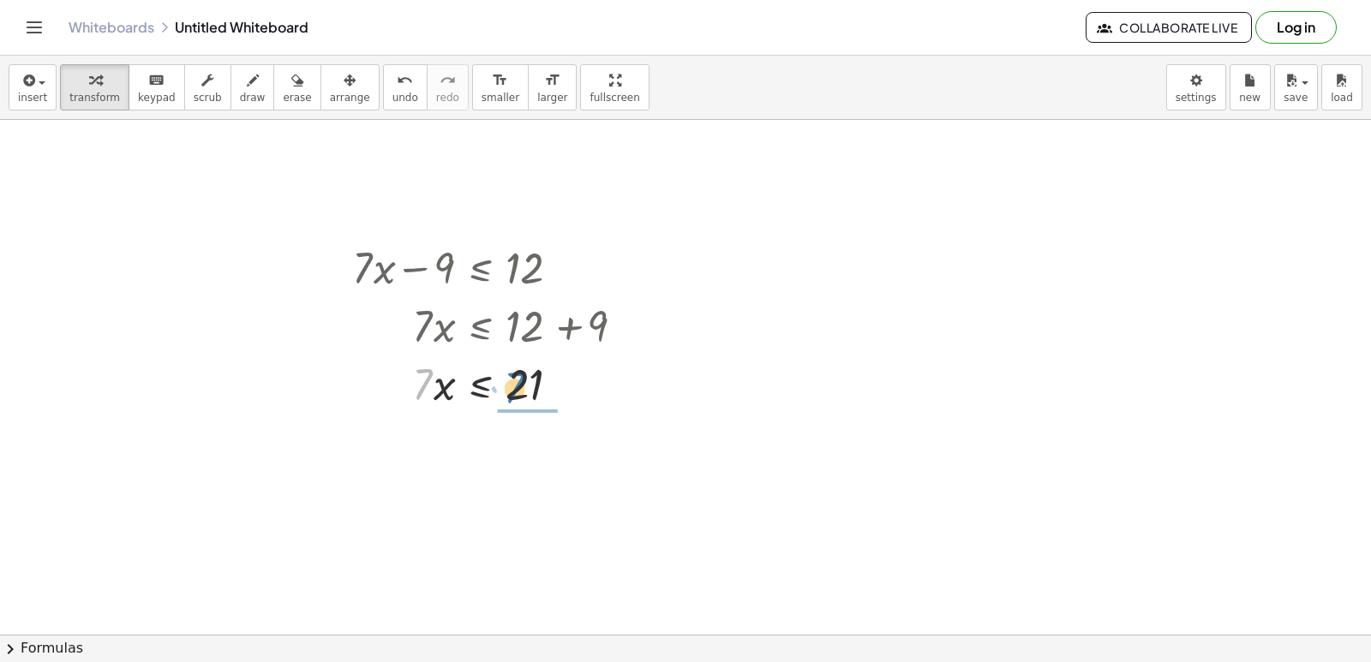
drag, startPoint x: 423, startPoint y: 386, endPoint x: 518, endPoint y: 389, distance: 94.3
click at [518, 389] on div at bounding box center [495, 383] width 303 height 58
drag, startPoint x: 531, startPoint y: 379, endPoint x: 521, endPoint y: 395, distance: 18.8
click at [481, 268] on div "+ · 7 · x − 9 ≤ 12 · 7 · x ≤ + 12 + 9 · 7 · x ≤ 21 · 7 x ≤ 21 ·" at bounding box center [481, 268] width 0 height 0
click at [535, 453] on div at bounding box center [495, 455] width 303 height 86
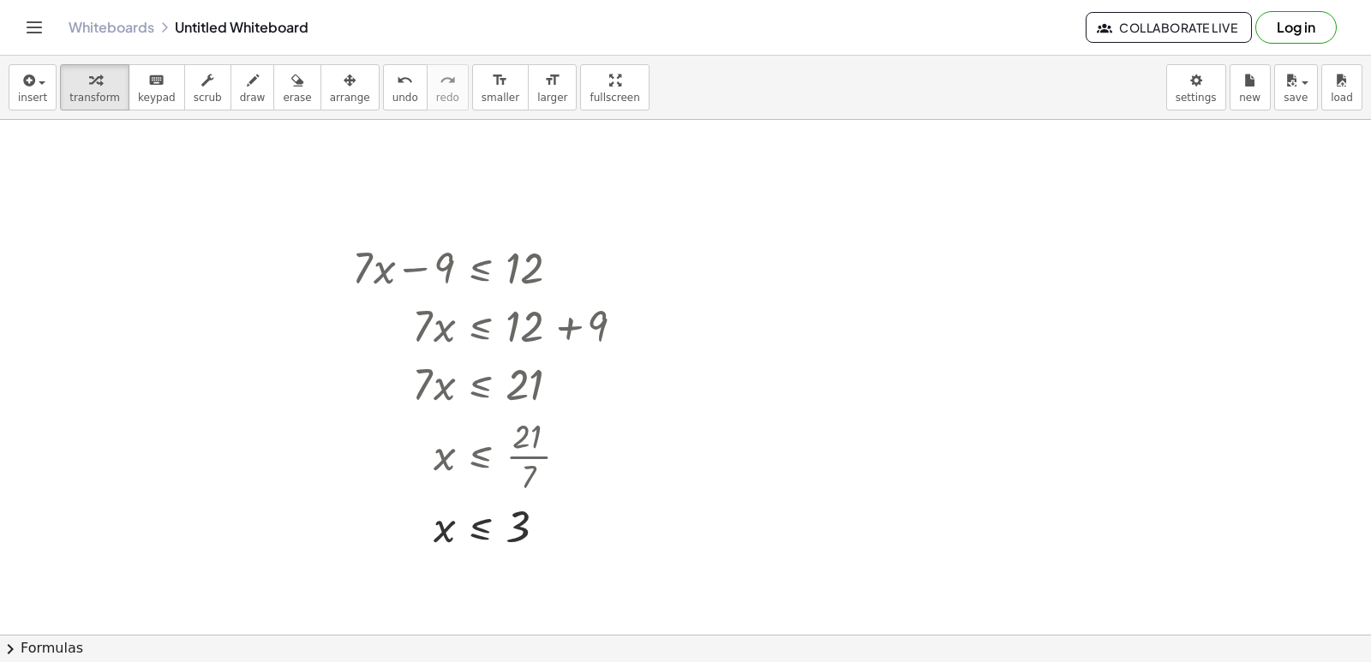
drag, startPoint x: 889, startPoint y: 296, endPoint x: 872, endPoint y: 333, distance: 41.1
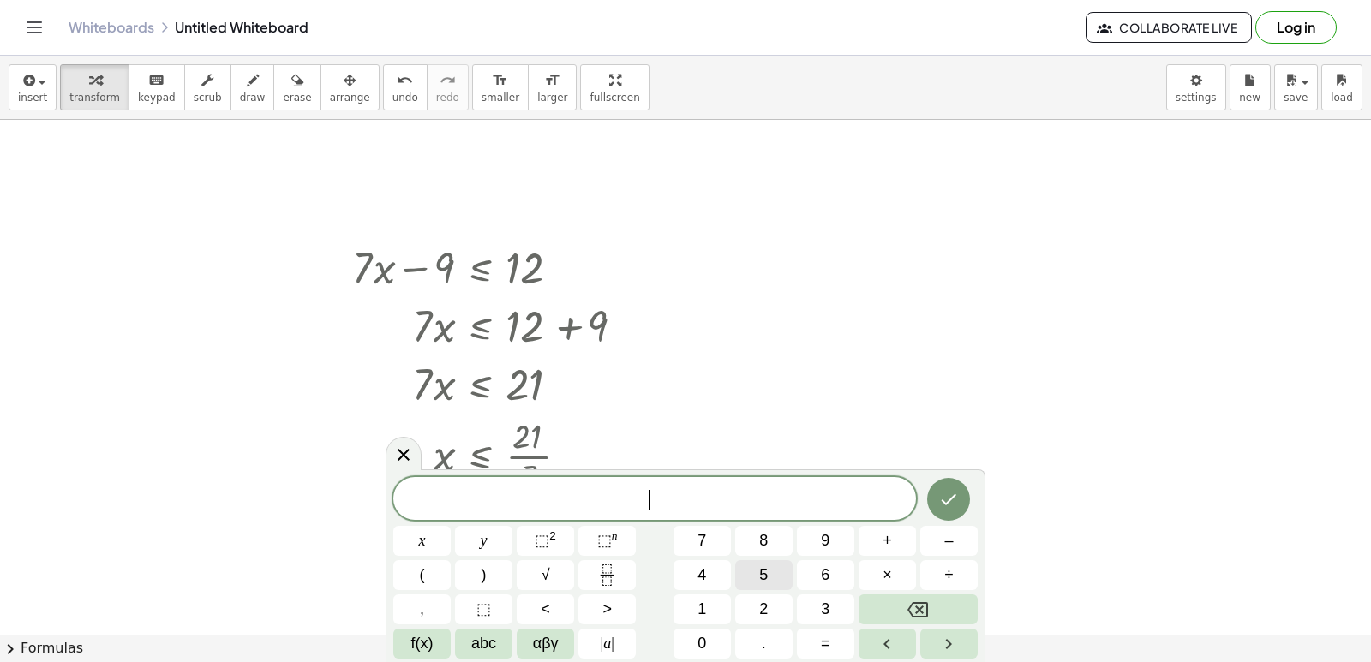
click at [774, 571] on button "5" at bounding box center [763, 576] width 57 height 30
click at [428, 547] on button "x" at bounding box center [421, 541] width 57 height 30
click at [960, 550] on button "–" at bounding box center [948, 541] width 57 height 30
click at [710, 621] on button "1" at bounding box center [702, 610] width 57 height 30
click at [706, 567] on span "4" at bounding box center [702, 575] width 9 height 23
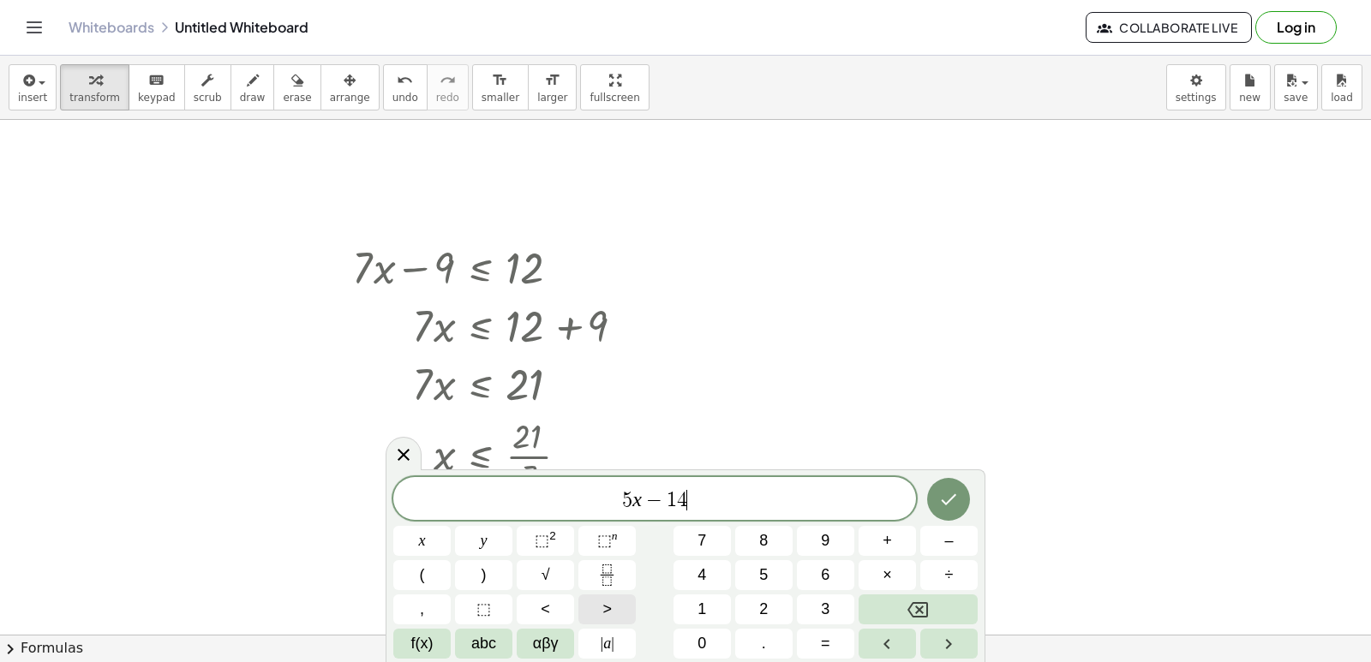
click at [597, 612] on button ">" at bounding box center [607, 610] width 57 height 30
click at [807, 634] on button "=" at bounding box center [825, 644] width 57 height 30
click at [694, 603] on button "1" at bounding box center [702, 610] width 57 height 30
click at [824, 574] on span "6" at bounding box center [825, 575] width 9 height 23
click at [944, 496] on icon "Done" at bounding box center [948, 499] width 21 height 21
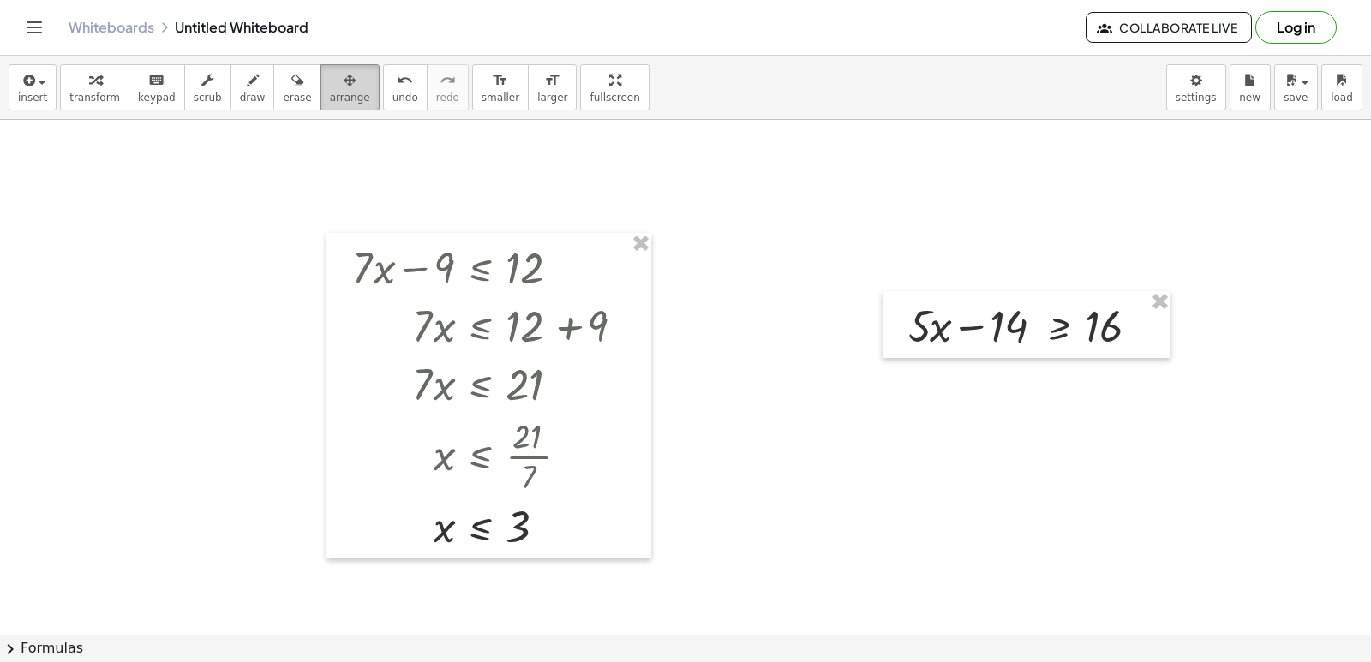
click at [344, 78] on icon "button" at bounding box center [350, 80] width 12 height 21
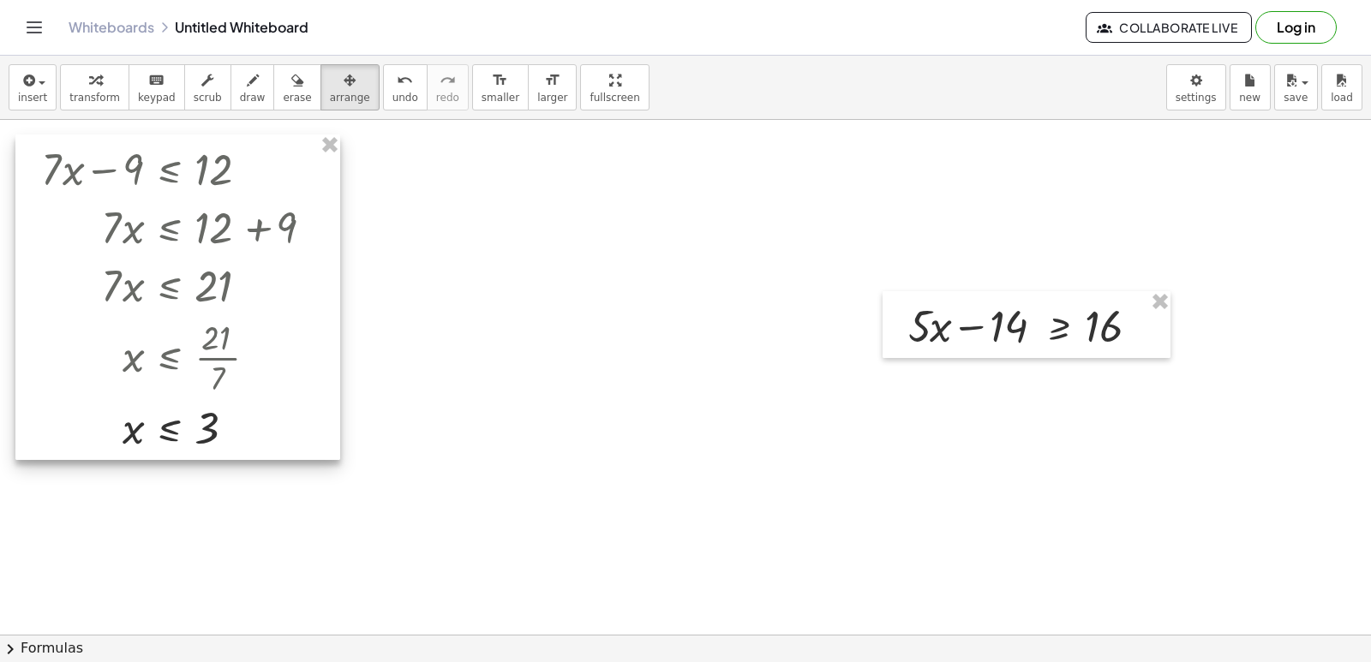
drag, startPoint x: 405, startPoint y: 397, endPoint x: 92, endPoint y: 296, distance: 329.6
click at [94, 297] on div at bounding box center [177, 298] width 325 height 326
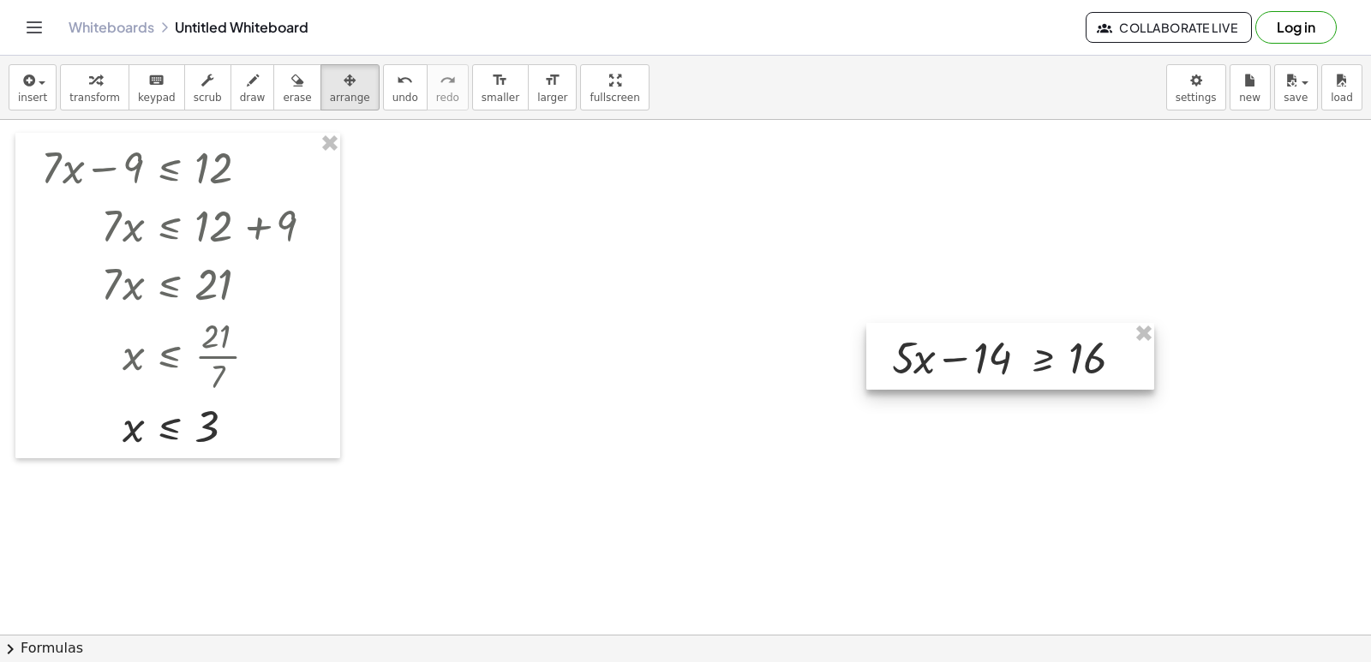
drag, startPoint x: 980, startPoint y: 330, endPoint x: 624, endPoint y: 232, distance: 369.7
click at [866, 323] on div at bounding box center [1010, 356] width 288 height 67
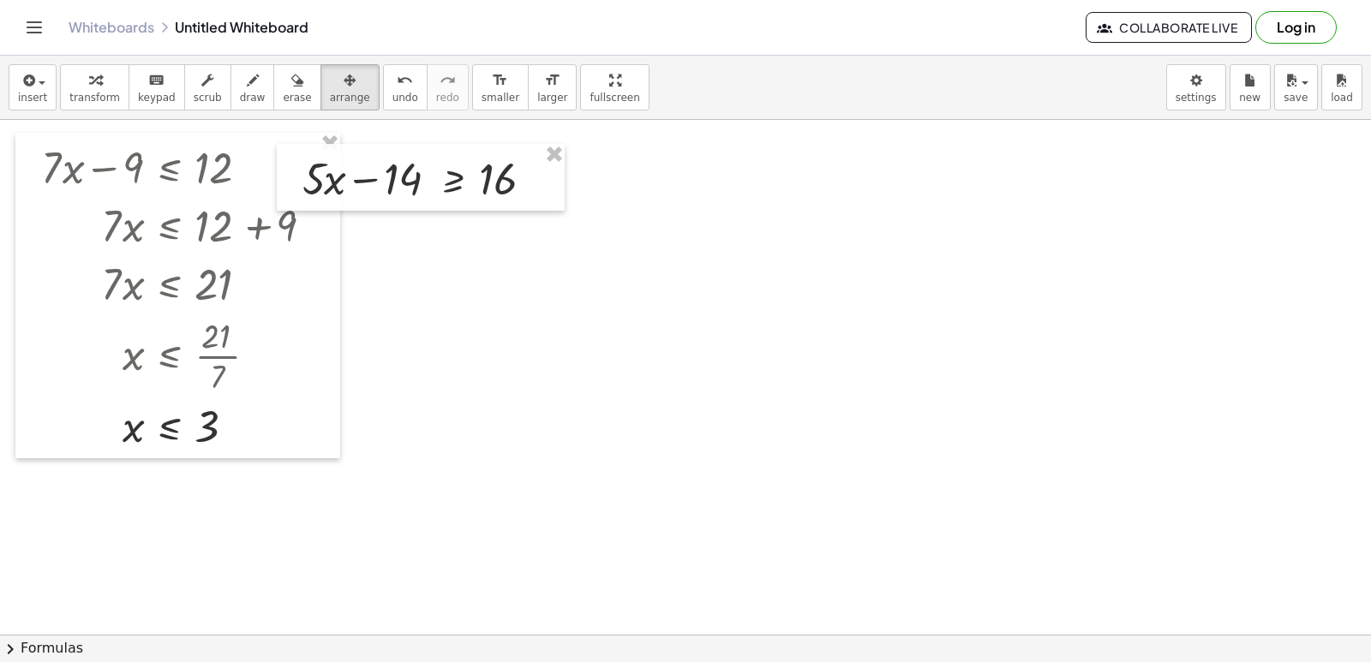
drag, startPoint x: 624, startPoint y: 232, endPoint x: 369, endPoint y: 165, distance: 264.2
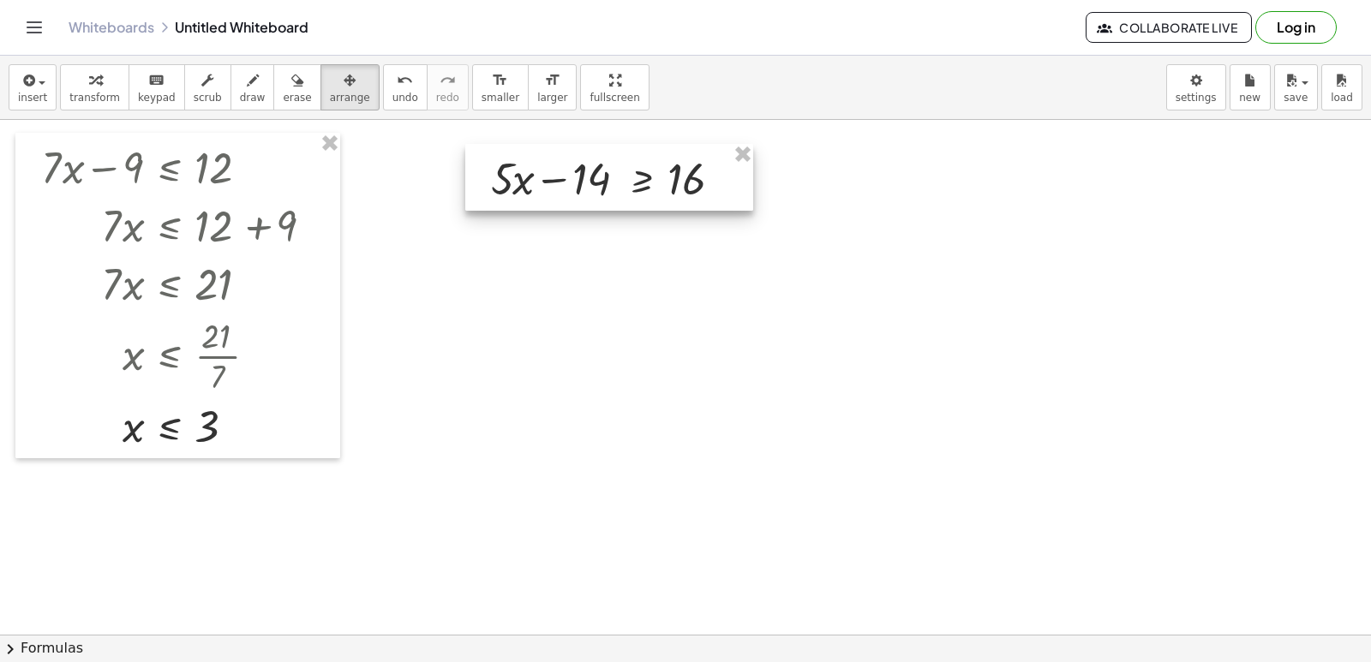
drag, startPoint x: 484, startPoint y: 180, endPoint x: 673, endPoint y: 180, distance: 188.5
click at [673, 180] on div at bounding box center [609, 177] width 288 height 67
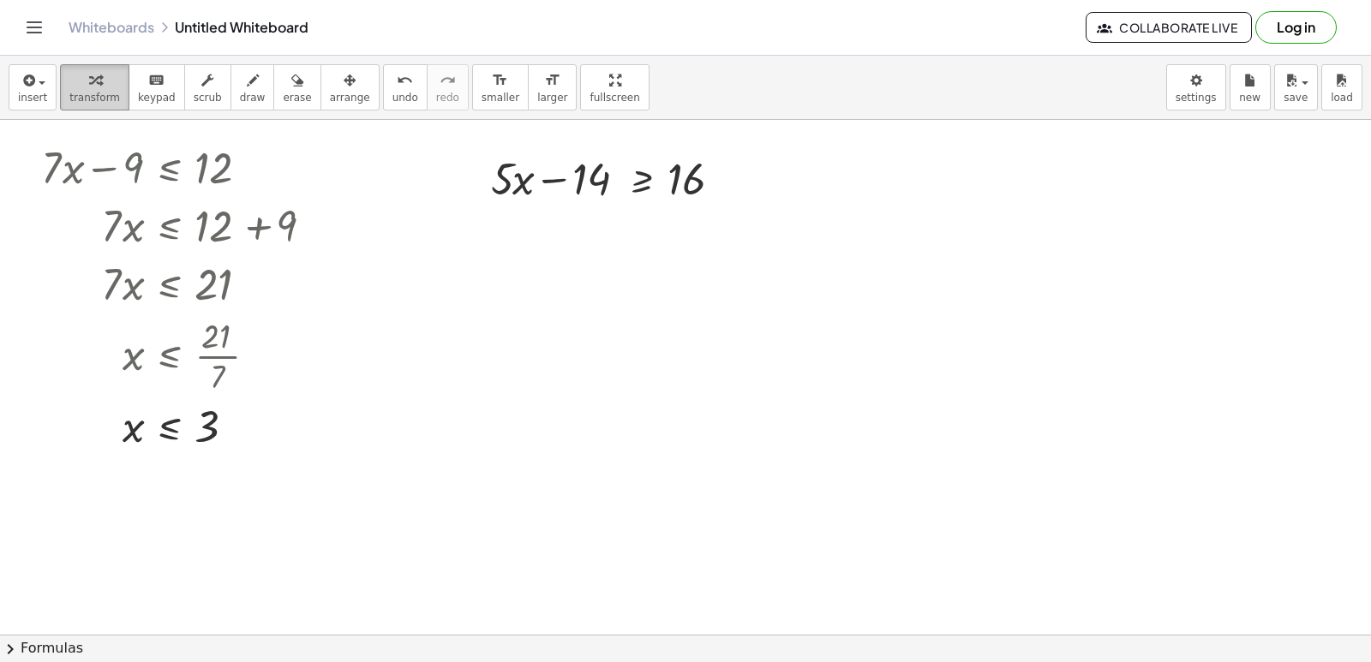
click at [79, 97] on span "transform" at bounding box center [94, 98] width 51 height 12
drag, startPoint x: 104, startPoint y: 95, endPoint x: 587, endPoint y: 260, distance: 510.6
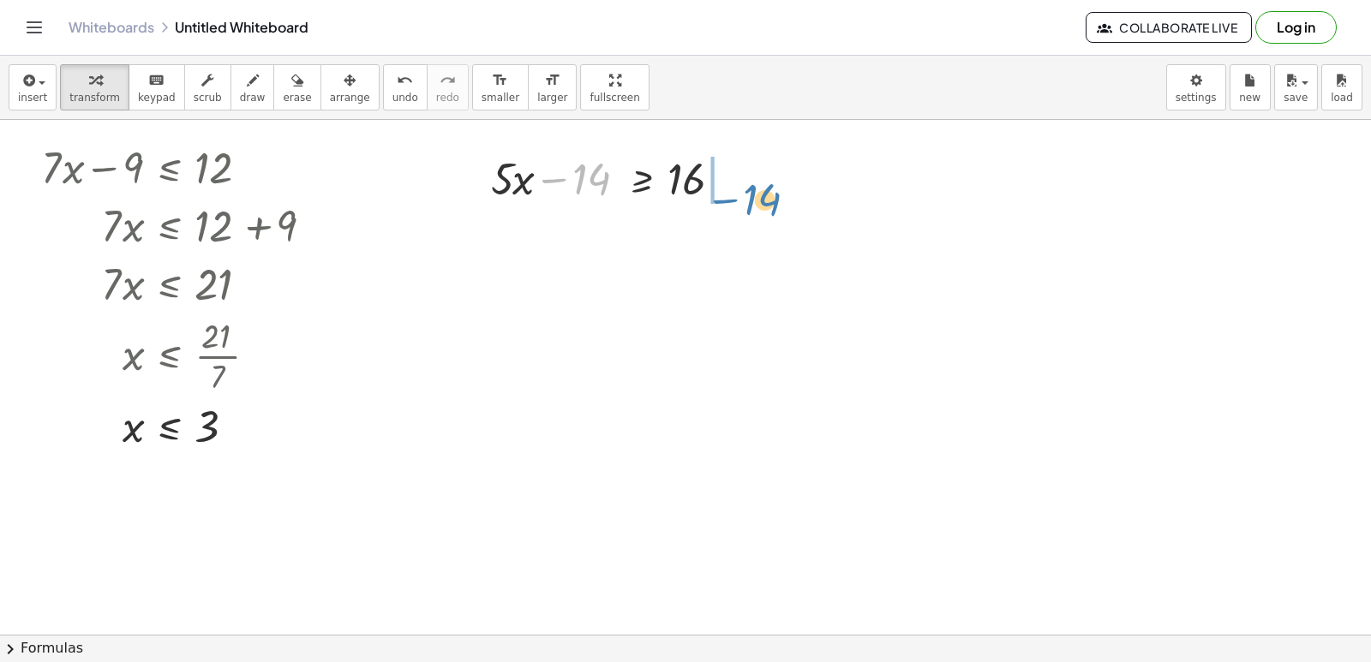
drag, startPoint x: 565, startPoint y: 185, endPoint x: 729, endPoint y: 206, distance: 165.8
click at [729, 206] on div at bounding box center [616, 177] width 267 height 58
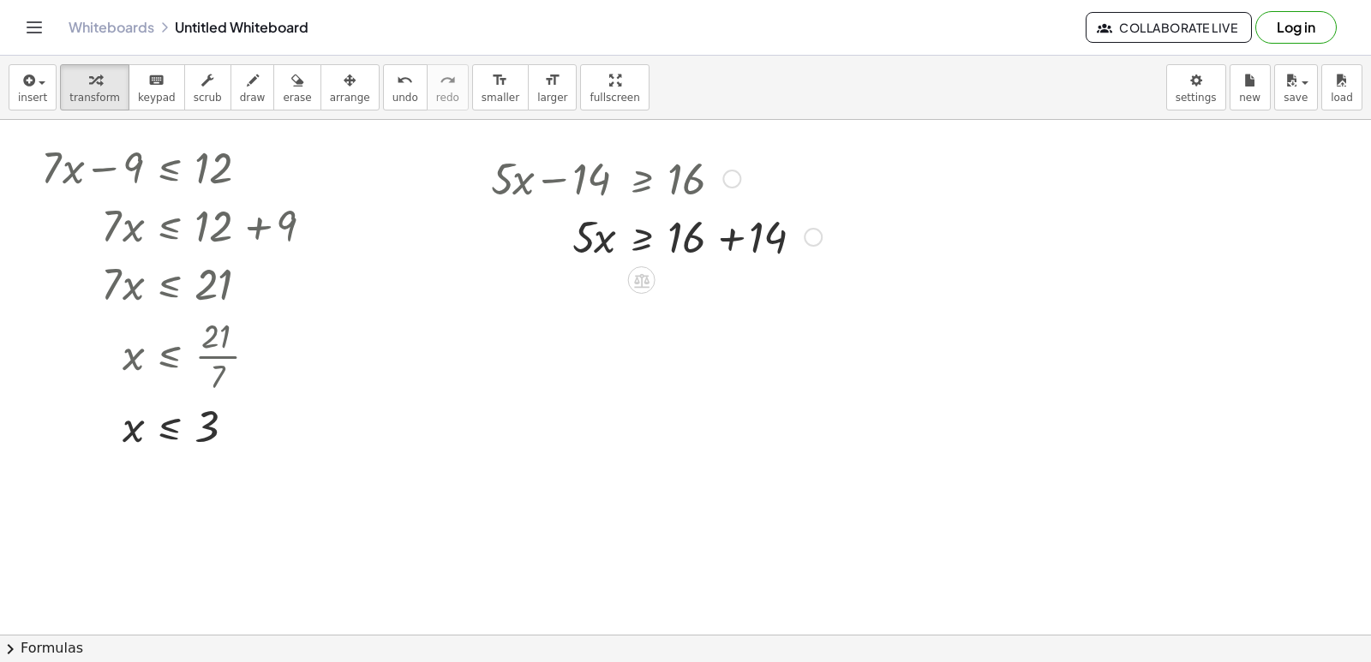
click at [732, 239] on div at bounding box center [657, 236] width 348 height 58
drag, startPoint x: 611, startPoint y: 315, endPoint x: 734, endPoint y: 298, distance: 124.5
click at [734, 298] on div at bounding box center [657, 294] width 348 height 58
click at [383, 90] on button "undo undo" at bounding box center [405, 87] width 45 height 46
drag, startPoint x: 589, startPoint y: 290, endPoint x: 726, endPoint y: 340, distance: 146.2
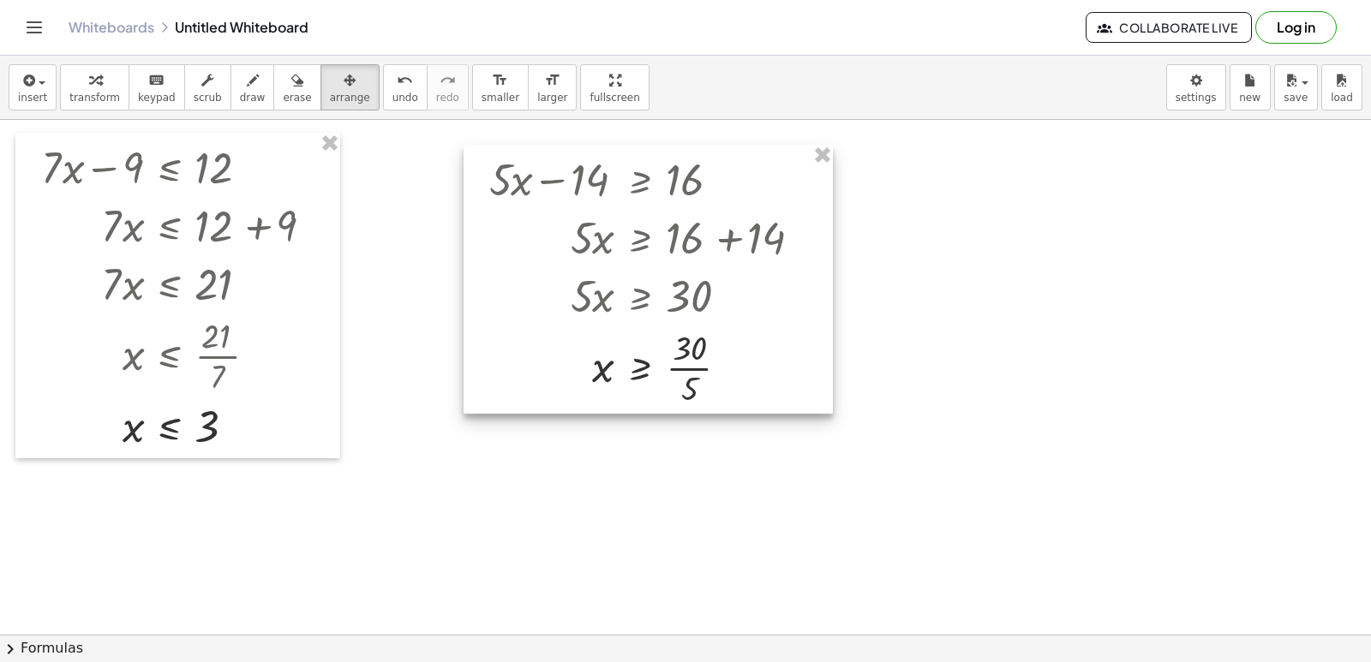
drag, startPoint x: 697, startPoint y: 373, endPoint x: 738, endPoint y: 381, distance: 42.0
click at [696, 375] on div at bounding box center [648, 279] width 369 height 269
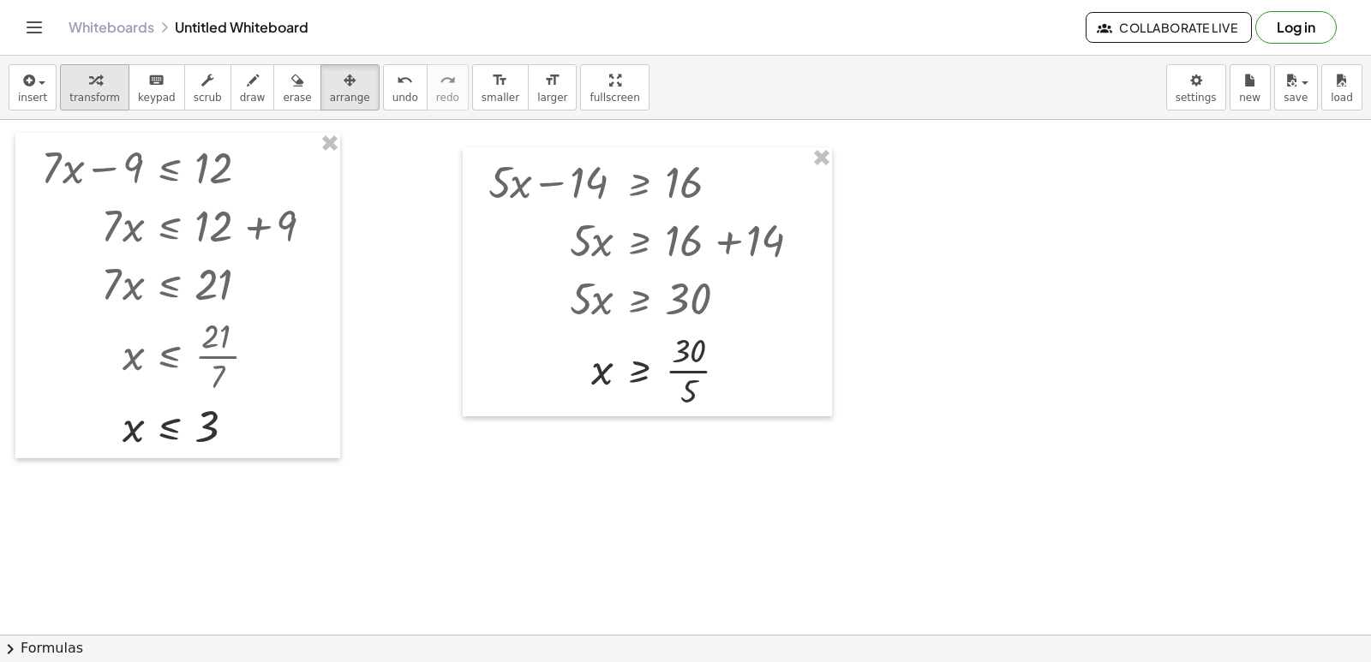
click at [87, 101] on span "transform" at bounding box center [94, 98] width 51 height 12
click at [684, 368] on div at bounding box center [654, 370] width 348 height 86
click at [634, 439] on div at bounding box center [654, 440] width 348 height 57
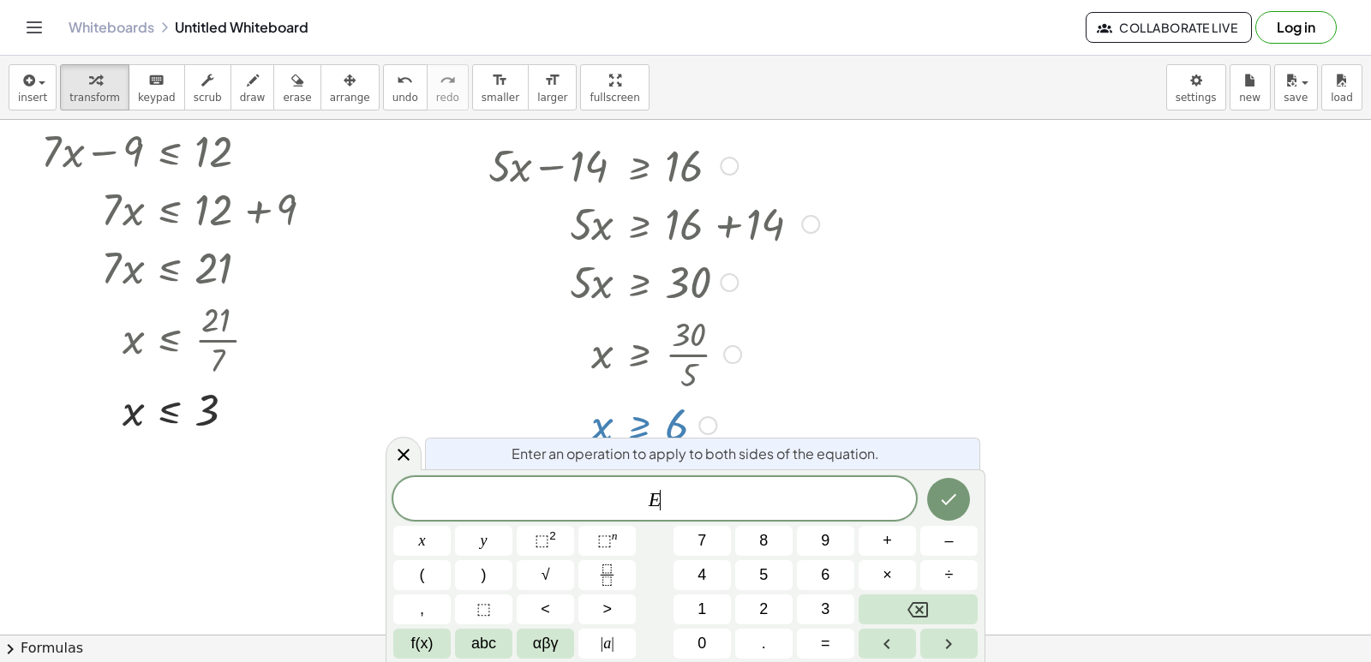
scroll to position [19, 0]
click at [802, 375] on div at bounding box center [666, 351] width 373 height 86
click at [351, 293] on div at bounding box center [197, 336] width 328 height 86
click at [414, 464] on div at bounding box center [404, 453] width 36 height 33
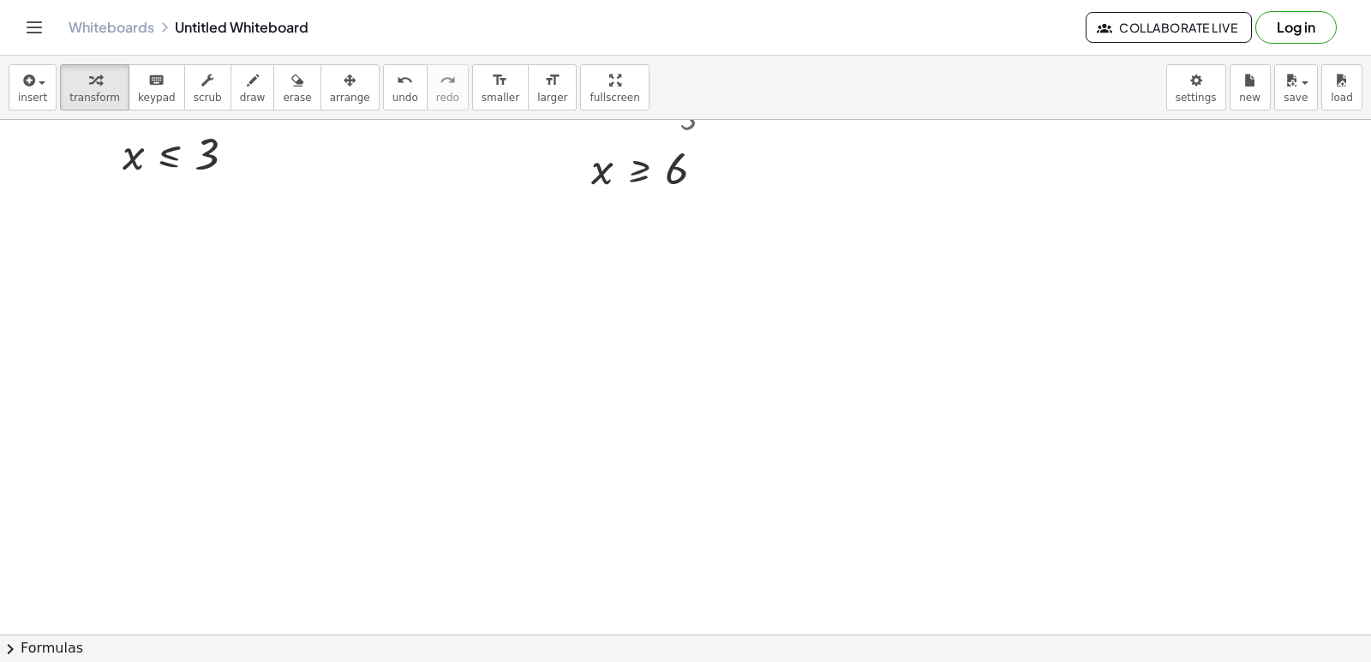
scroll to position [343, 0]
drag, startPoint x: 980, startPoint y: 295, endPoint x: 769, endPoint y: 227, distance: 221.4
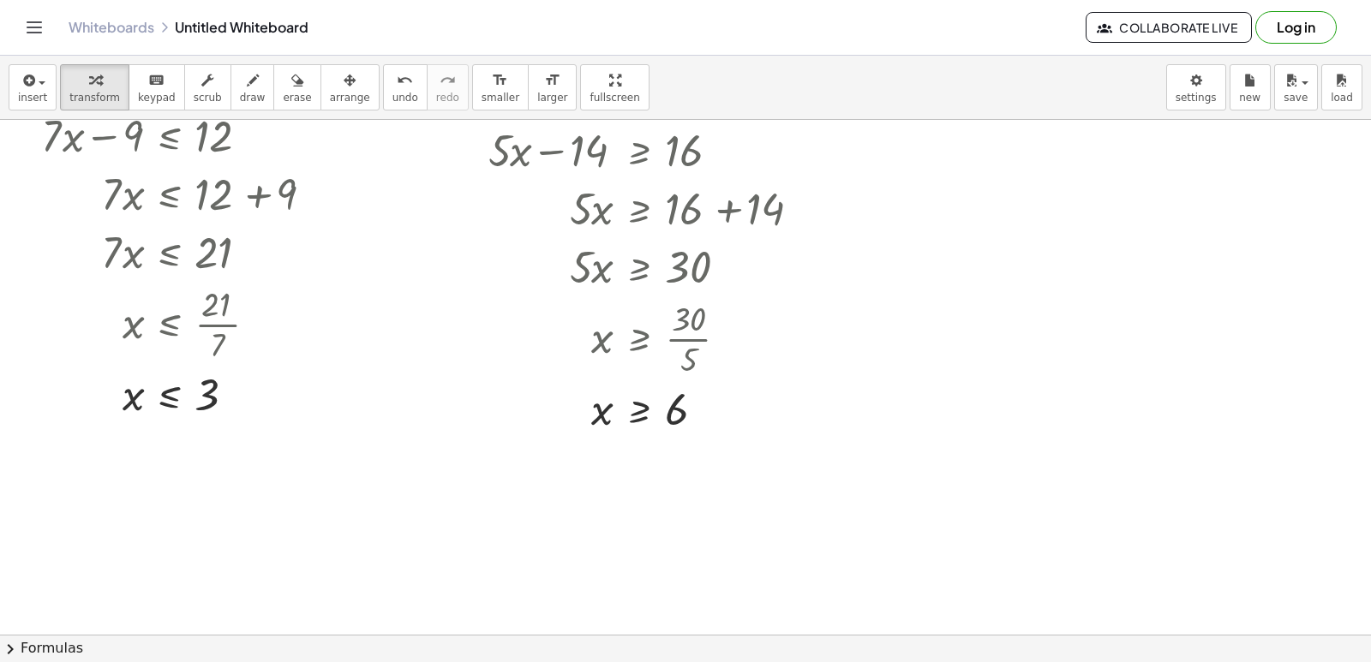
click at [769, 227] on div "+ · 7 · x − 9 ≤ 12 · 7 · x ≤ + 12 + 9 · 7 · x ≤ 21 x ≤ · 21 · 7 x ≤ 3 + · 5 · x…" at bounding box center [685, 659] width 1371 height 1142
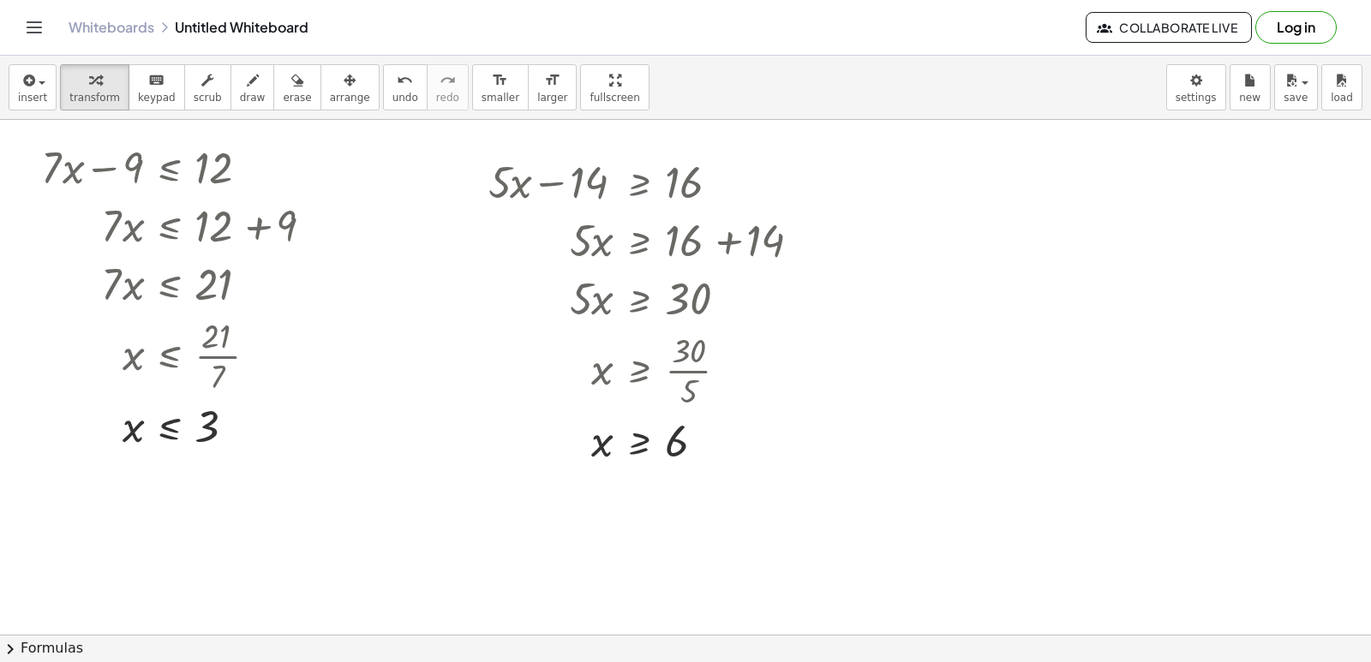
click at [769, 227] on div at bounding box center [654, 239] width 348 height 58
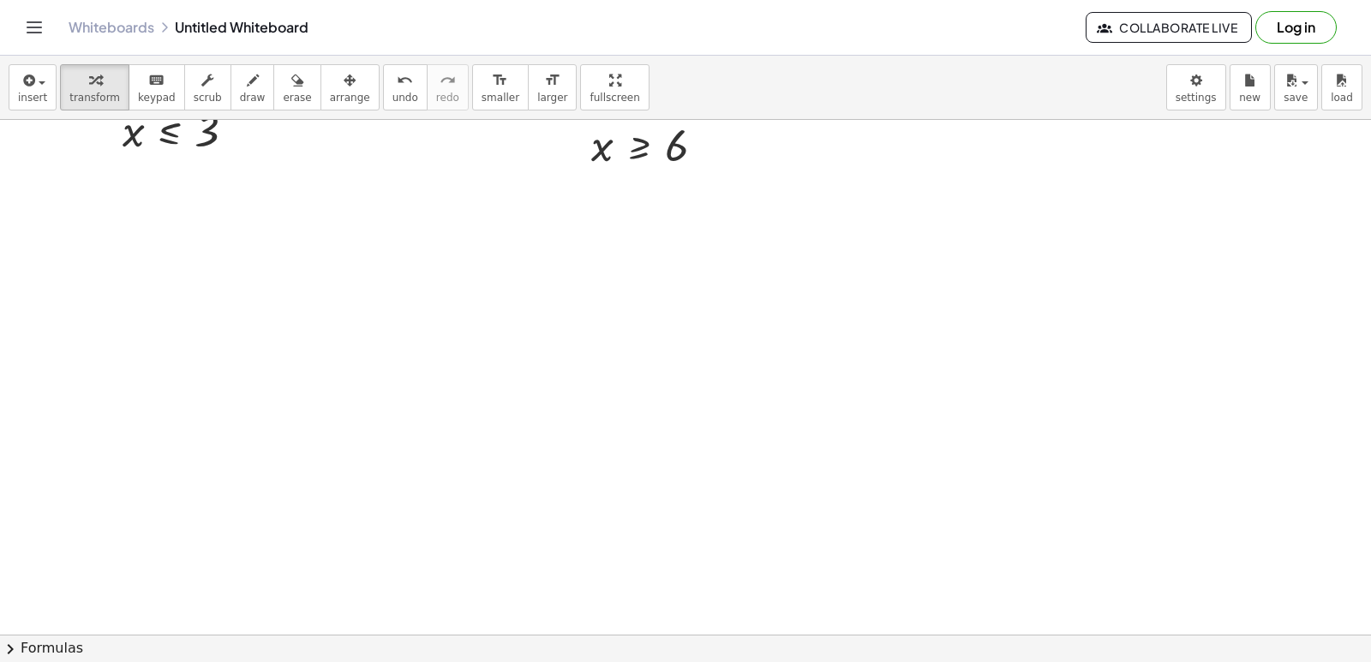
scroll to position [257, 0]
click at [424, 344] on div at bounding box center [685, 378] width 1371 height 1030
click at [822, 483] on div at bounding box center [685, 378] width 1371 height 1030
click at [814, 402] on div at bounding box center [685, 378] width 1371 height 1030
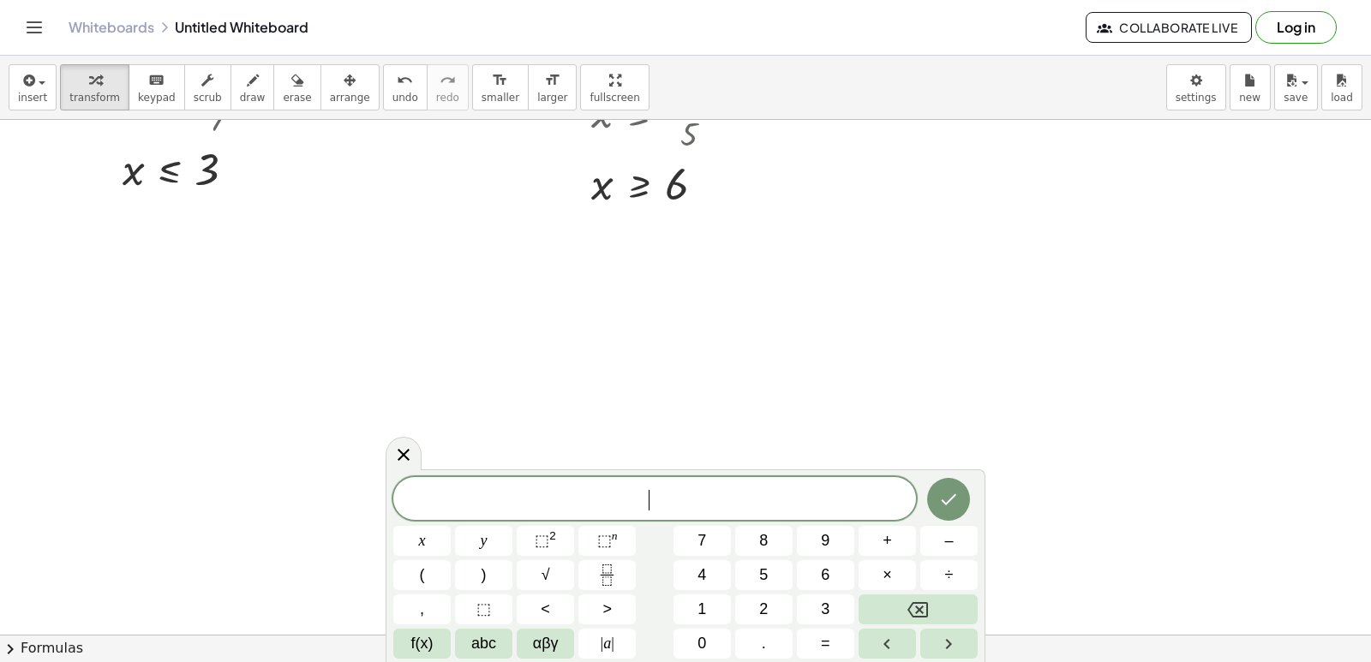
click at [836, 374] on div at bounding box center [685, 378] width 1371 height 1030
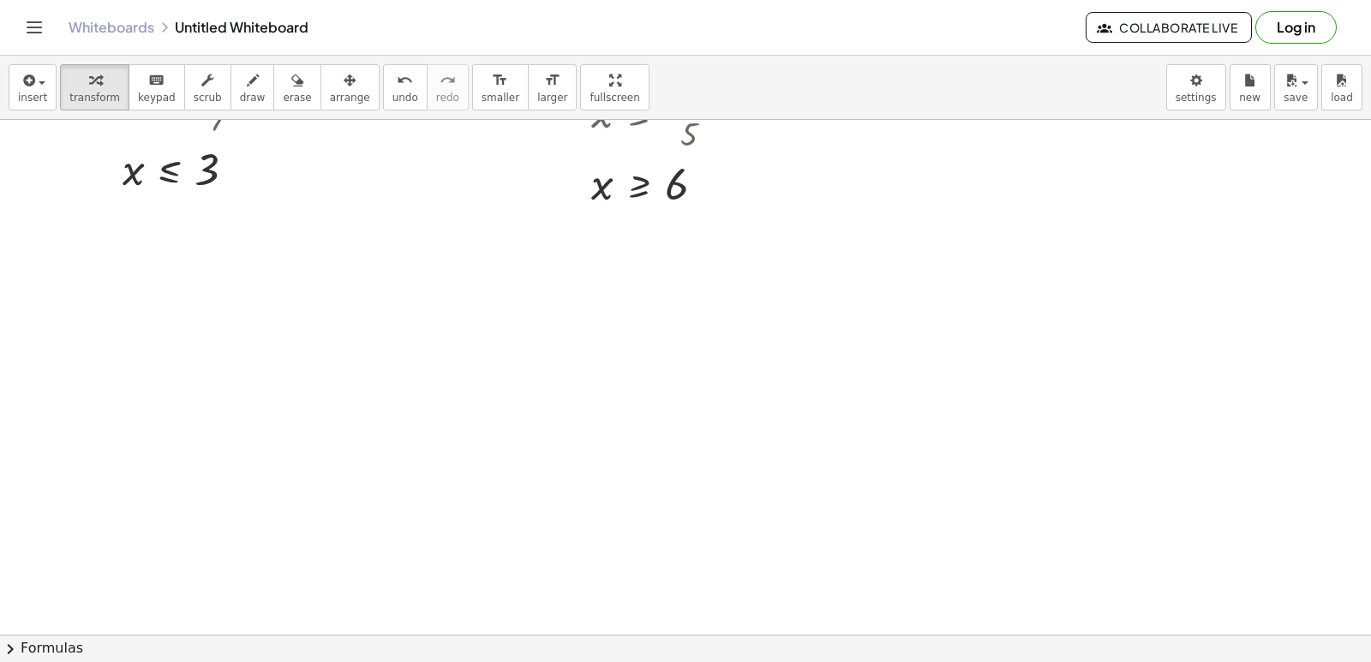
click at [755, 488] on div at bounding box center [685, 378] width 1371 height 1030
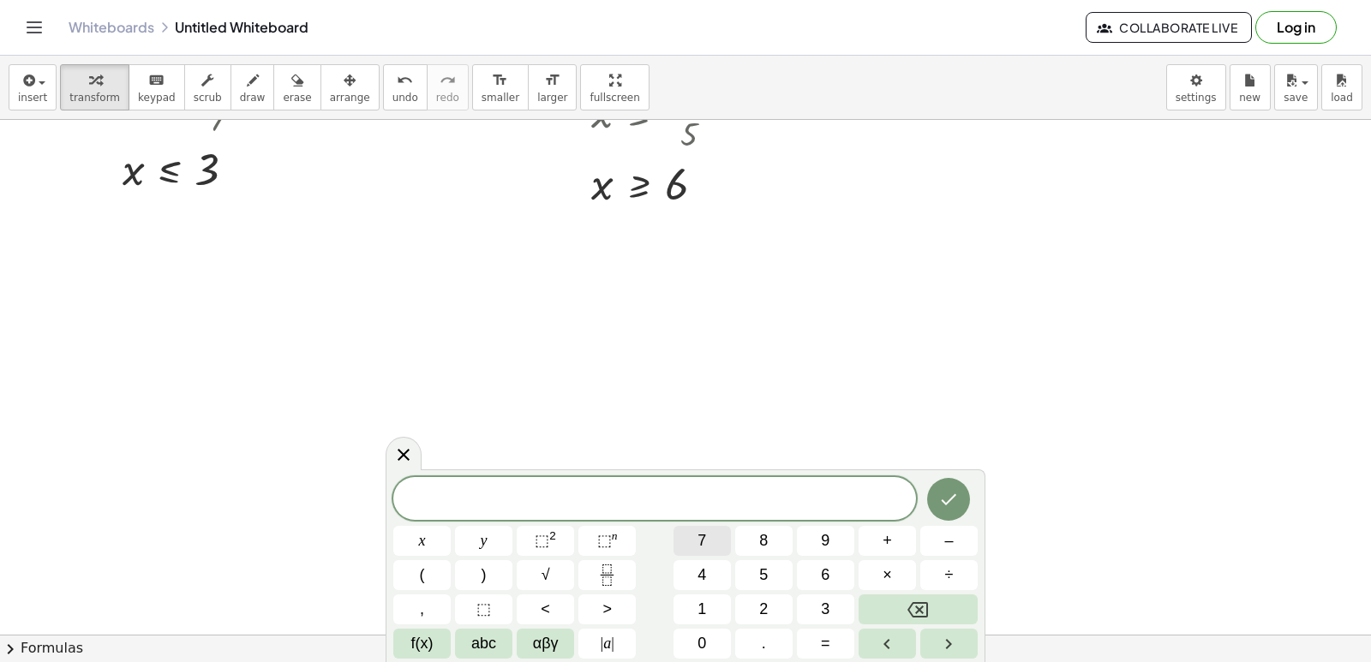
click at [708, 533] on button "7" at bounding box center [702, 541] width 57 height 30
click at [895, 576] on button "×" at bounding box center [887, 576] width 57 height 30
click at [904, 537] on button "+" at bounding box center [887, 541] width 57 height 30
click at [841, 568] on button "6" at bounding box center [825, 576] width 57 height 30
click at [547, 601] on span "<" at bounding box center [545, 609] width 9 height 23
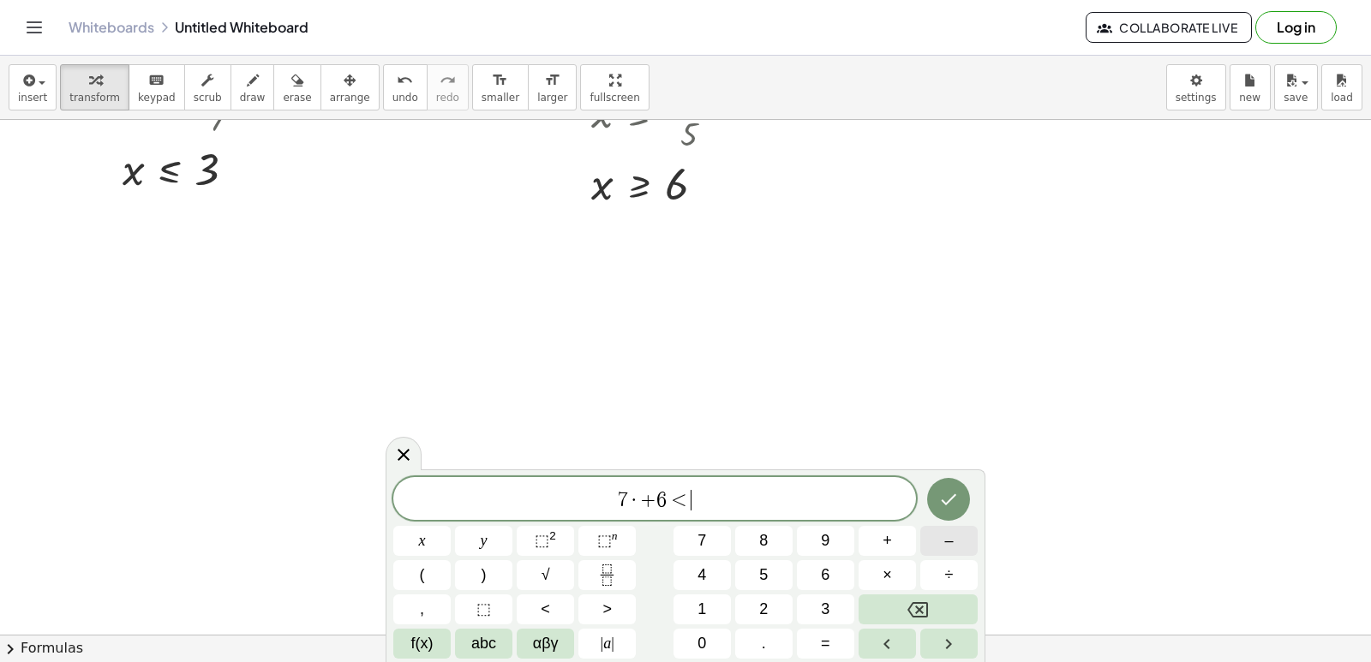
click at [950, 546] on span "–" at bounding box center [948, 541] width 9 height 23
click at [716, 603] on button "1" at bounding box center [702, 610] width 57 height 30
click at [763, 568] on span "5" at bounding box center [763, 575] width 9 height 23
click at [940, 491] on icon "Done" at bounding box center [948, 499] width 21 height 21
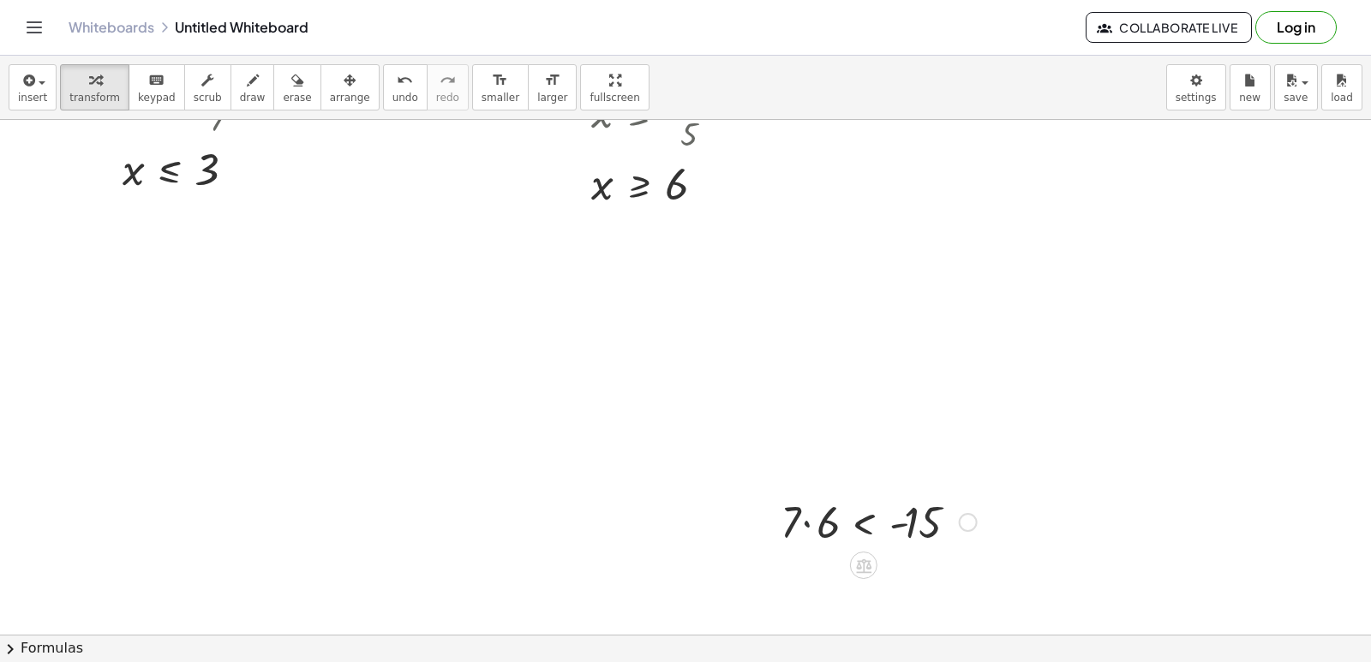
click at [809, 524] on div at bounding box center [878, 521] width 213 height 58
click at [644, 363] on div at bounding box center [685, 120] width 1371 height 2060
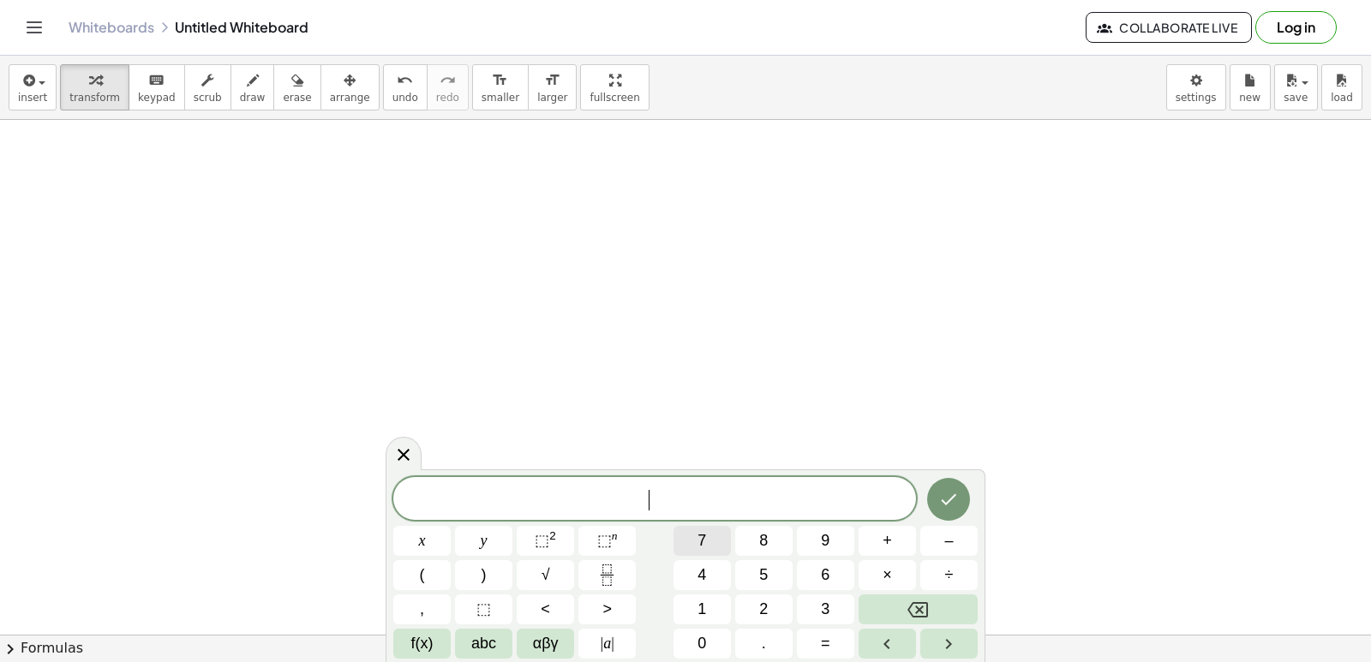
click at [689, 549] on button "7" at bounding box center [702, 541] width 57 height 30
click at [432, 532] on button "x" at bounding box center [421, 541] width 57 height 30
click at [914, 609] on icon "Backspace" at bounding box center [918, 610] width 21 height 21
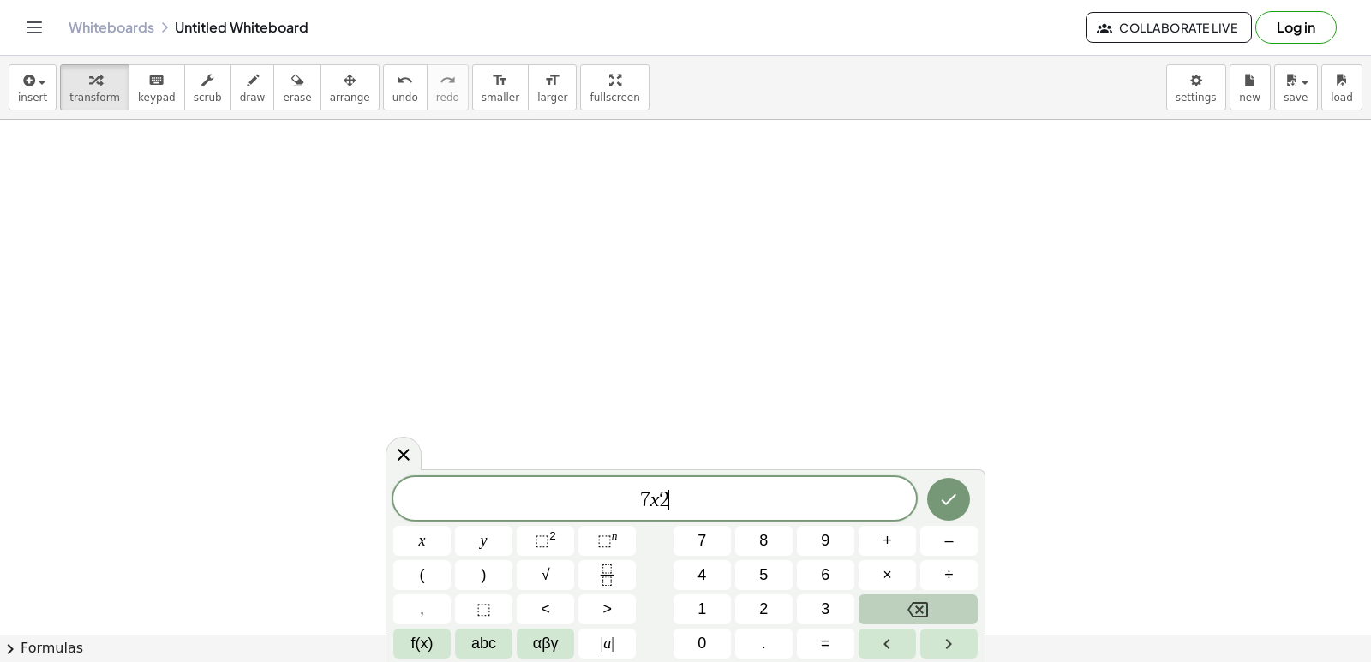
click at [914, 609] on icon "Backspace" at bounding box center [918, 610] width 21 height 21
click at [890, 543] on span "+" at bounding box center [887, 541] width 9 height 23
click at [825, 579] on span "6" at bounding box center [825, 575] width 9 height 23
click at [566, 605] on button "<" at bounding box center [545, 610] width 57 height 30
click at [962, 559] on div "7 x + 6 < x y ⬚ 2 ⬚ n 7 8 9 + – ( ) √ 4 5 6 × ÷ , ⬚ < > 1 2 3 f(x) abc αβγ | a …" at bounding box center [685, 568] width 585 height 182
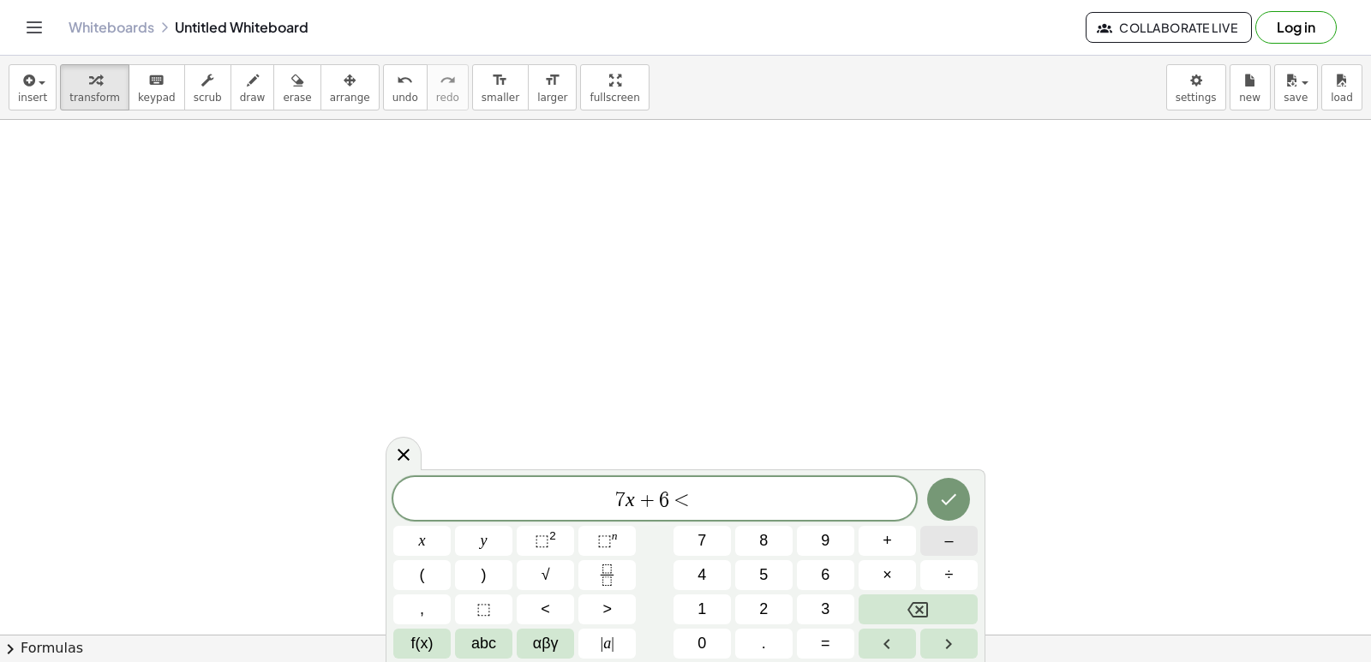
click at [958, 543] on button "–" at bounding box center [948, 541] width 57 height 30
click at [722, 600] on button "1" at bounding box center [702, 610] width 57 height 30
click at [765, 569] on span "5" at bounding box center [763, 575] width 9 height 23
click at [961, 486] on button "Done" at bounding box center [948, 499] width 43 height 43
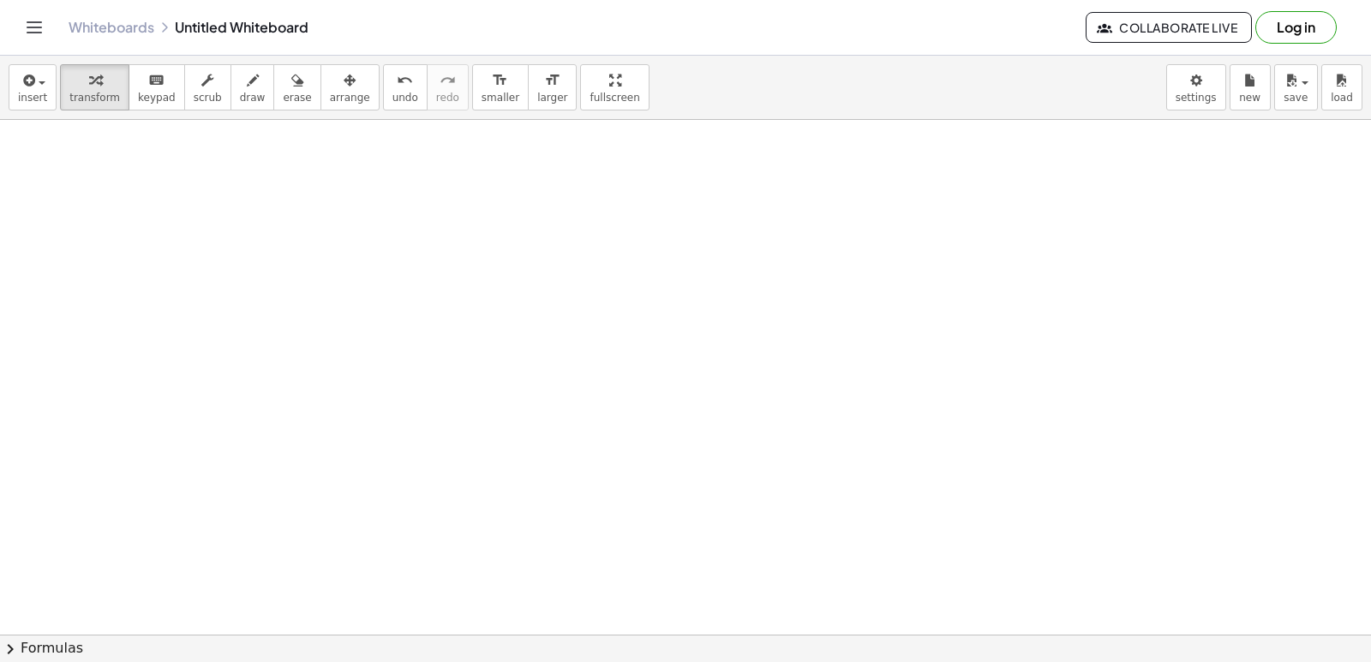
scroll to position [1544, 0]
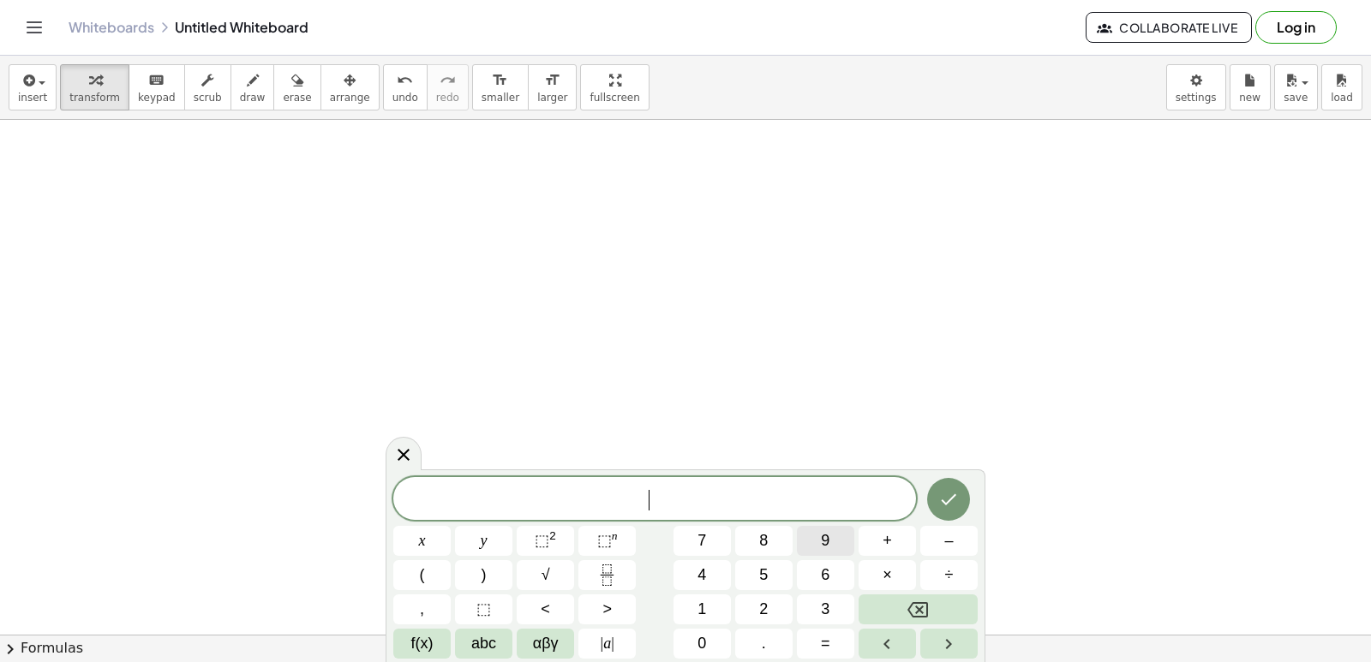
click at [832, 532] on button "9" at bounding box center [825, 541] width 57 height 30
click at [415, 544] on button "x" at bounding box center [421, 541] width 57 height 30
click at [956, 540] on button "–" at bounding box center [948, 541] width 57 height 30
click at [715, 606] on button "1" at bounding box center [702, 610] width 57 height 30
click at [764, 573] on button "5" at bounding box center [763, 576] width 57 height 30
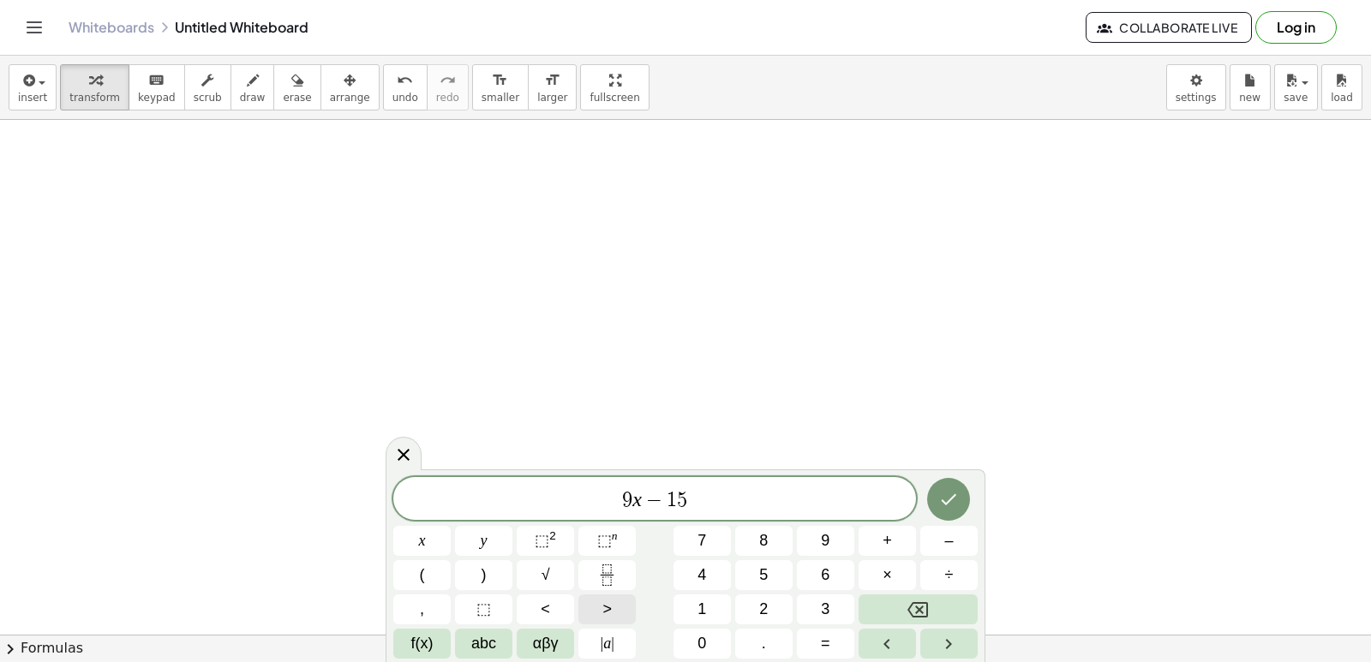
click at [610, 606] on span ">" at bounding box center [607, 609] width 9 height 23
click at [827, 634] on button "=" at bounding box center [825, 644] width 57 height 30
click at [749, 603] on button "2" at bounding box center [763, 610] width 57 height 30
click at [692, 603] on button "1" at bounding box center [702, 610] width 57 height 30
click at [929, 495] on div "9 x − 1 5 ≥ 2 1 x y ⬚ 2 ⬚ n 7 8 9 + – ( ) √ 4 5 6 × ÷ , ⬚ < > 1 2 3 f(x) abc αβ…" at bounding box center [685, 568] width 585 height 182
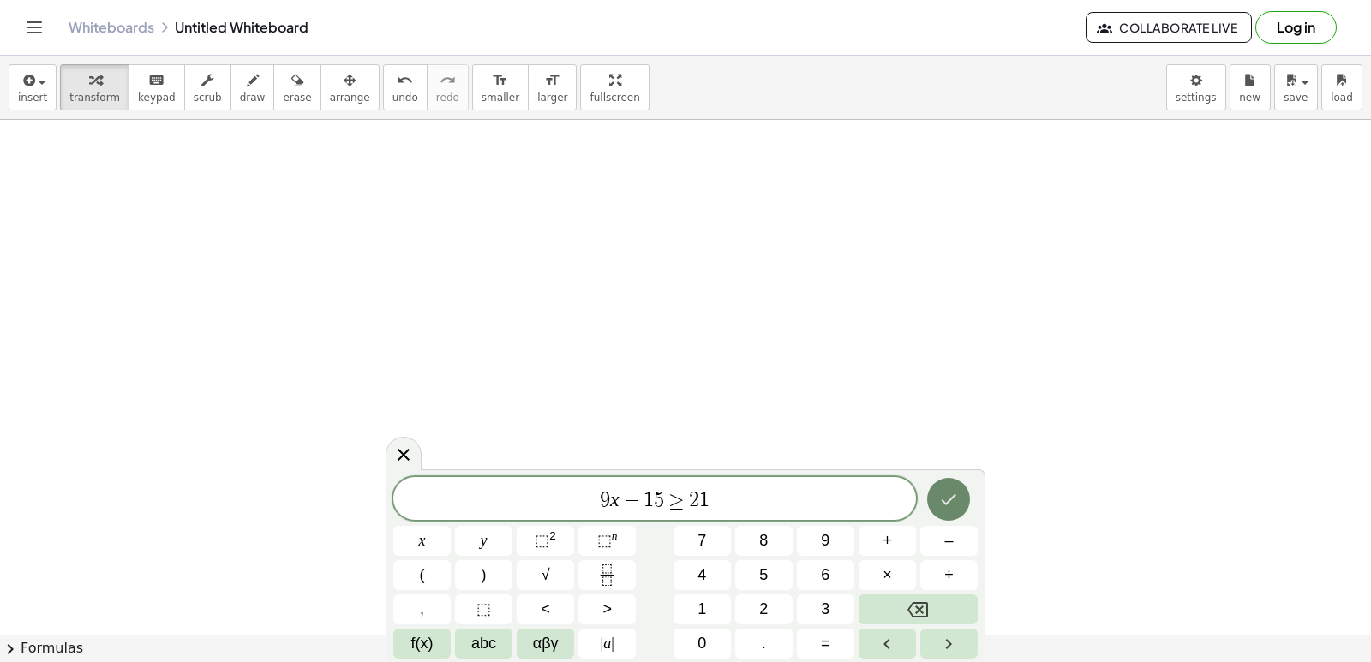
click at [934, 495] on button "Done" at bounding box center [948, 499] width 43 height 43
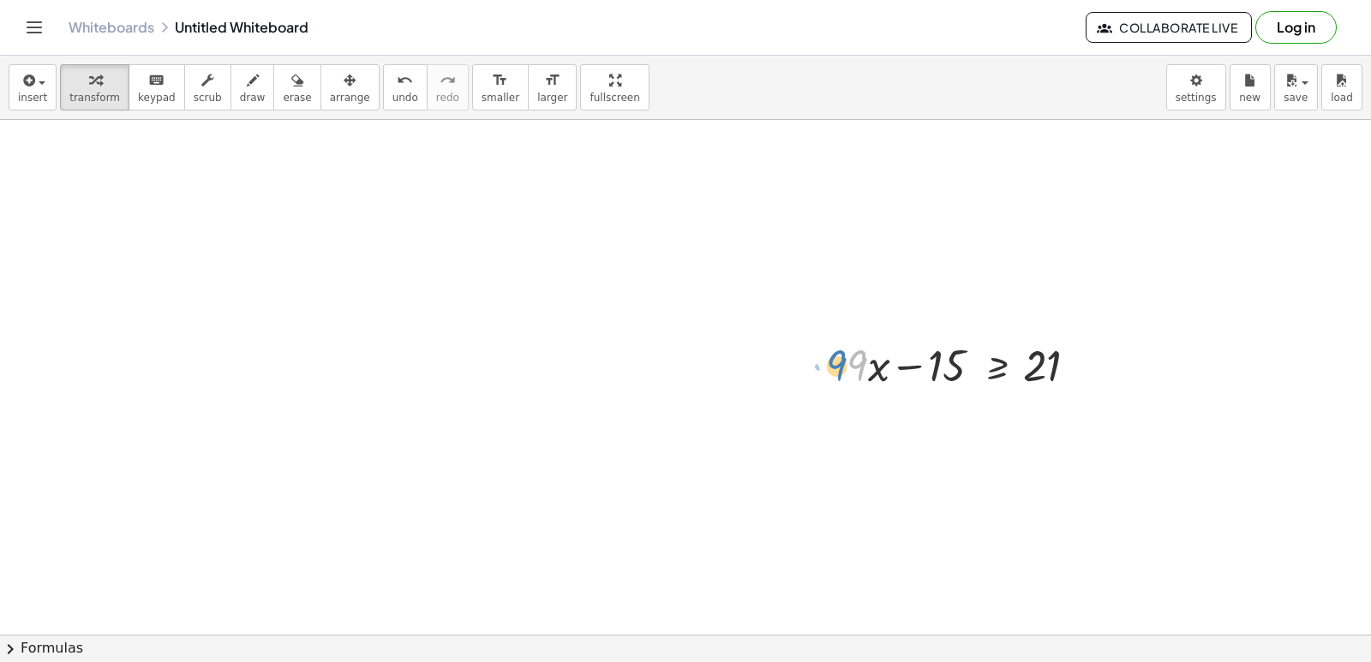
drag, startPoint x: 917, startPoint y: 368, endPoint x: 824, endPoint y: 363, distance: 92.7
click at [824, 363] on div "· 9 + · x + · 9 · x − 15 ≥ 21" at bounding box center [965, 364] width 288 height 67
click at [904, 363] on div at bounding box center [971, 364] width 267 height 58
click at [908, 371] on div at bounding box center [971, 364] width 267 height 58
click at [912, 371] on div at bounding box center [971, 364] width 267 height 58
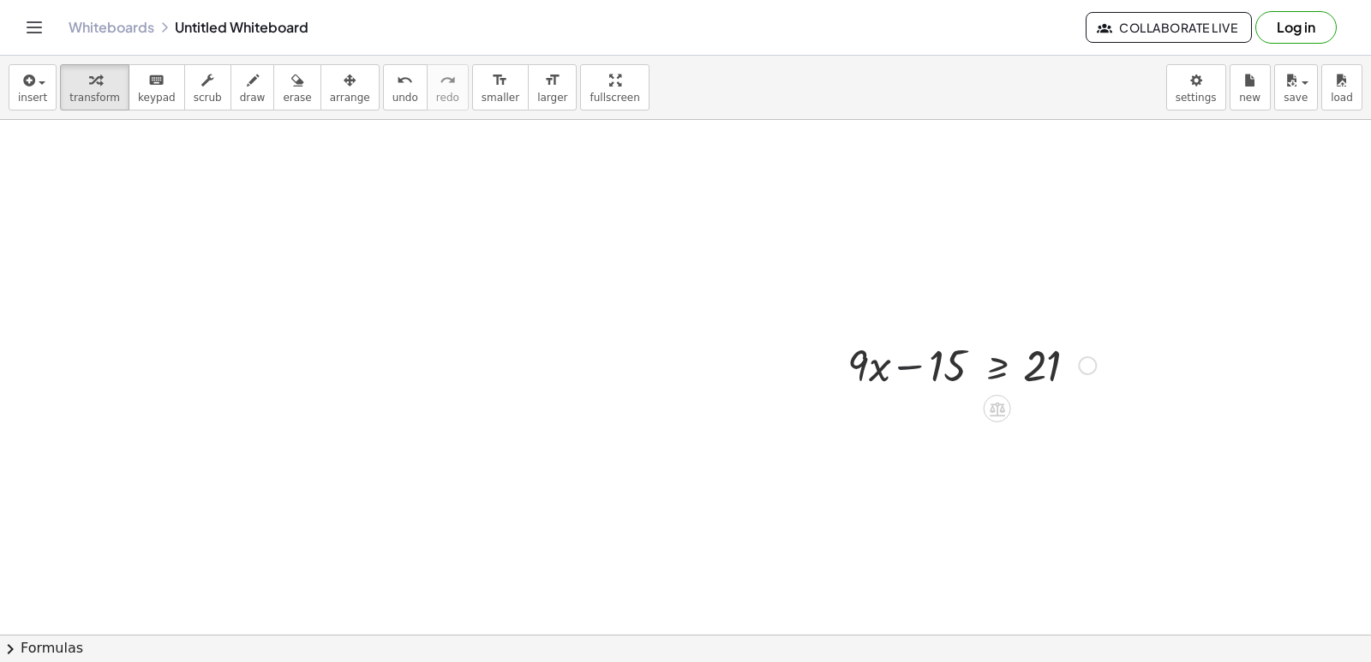
click at [912, 371] on div at bounding box center [971, 364] width 267 height 58
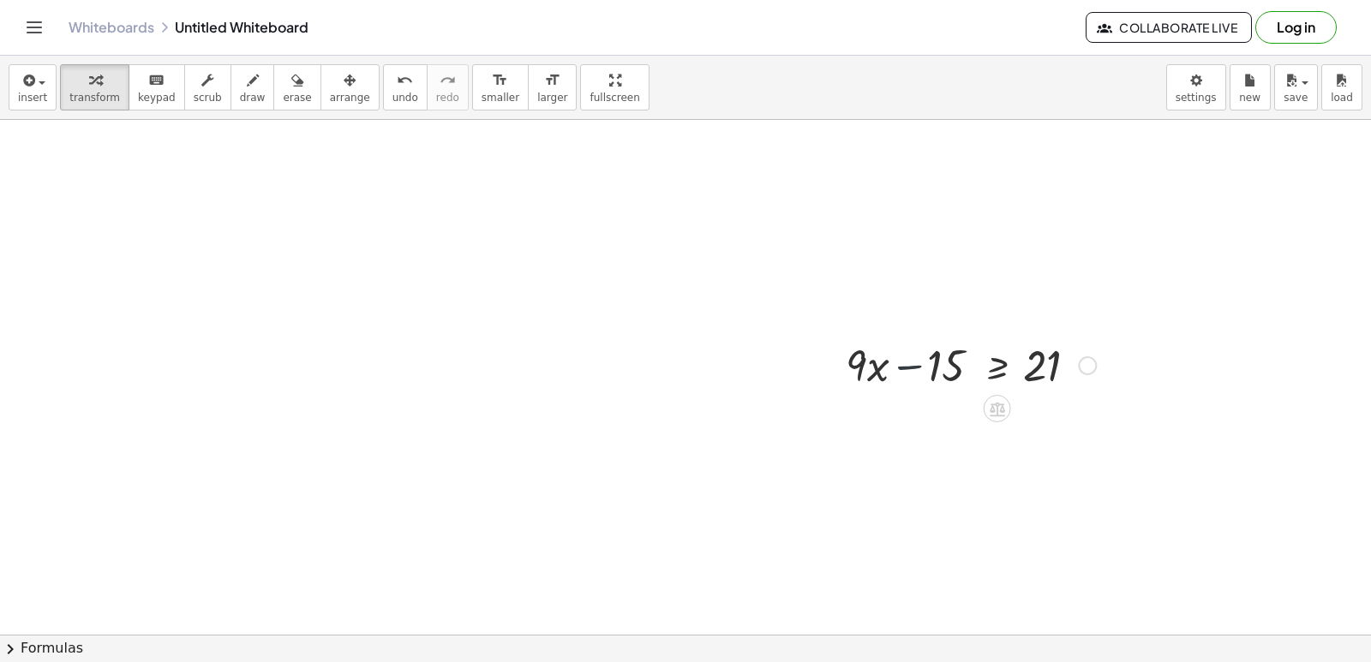
click at [912, 371] on div at bounding box center [971, 364] width 267 height 58
drag, startPoint x: 954, startPoint y: 357, endPoint x: 1092, endPoint y: 378, distance: 139.5
click at [1084, 434] on div at bounding box center [1012, 422] width 348 height 58
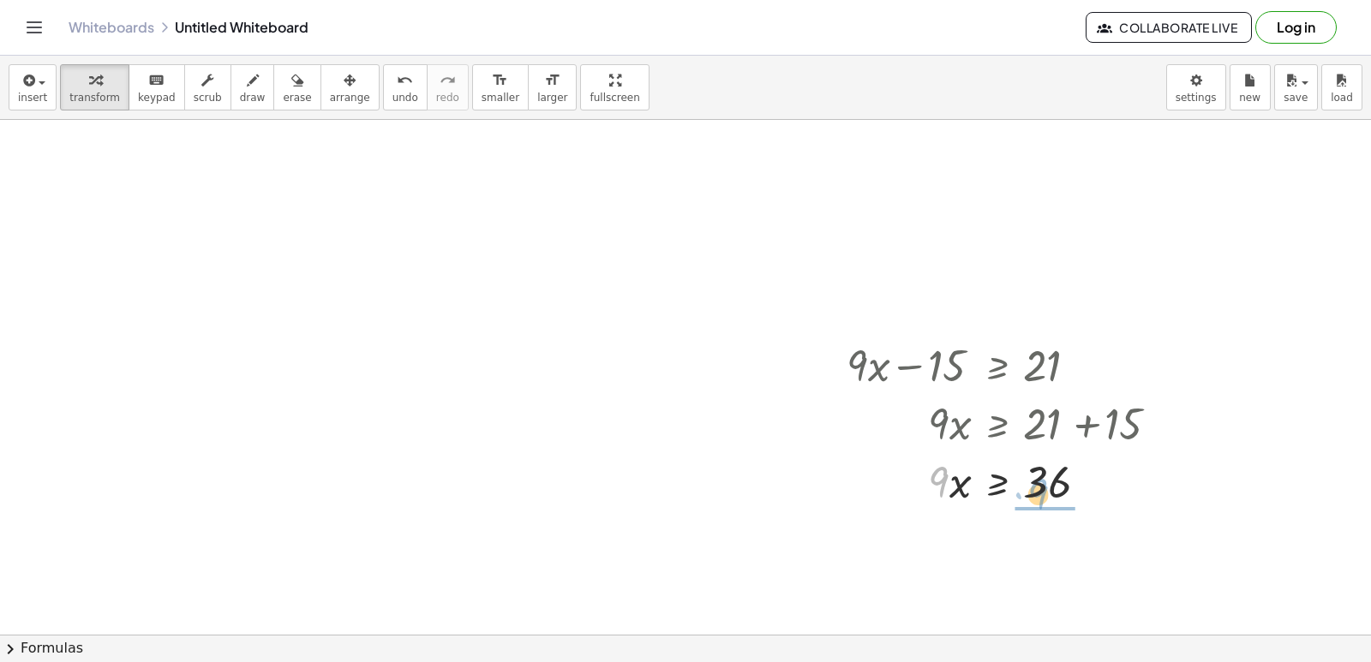
drag, startPoint x: 944, startPoint y: 483, endPoint x: 1052, endPoint y: 507, distance: 110.6
click at [1055, 501] on div at bounding box center [1012, 481] width 348 height 58
click at [1051, 554] on div at bounding box center [1012, 553] width 348 height 86
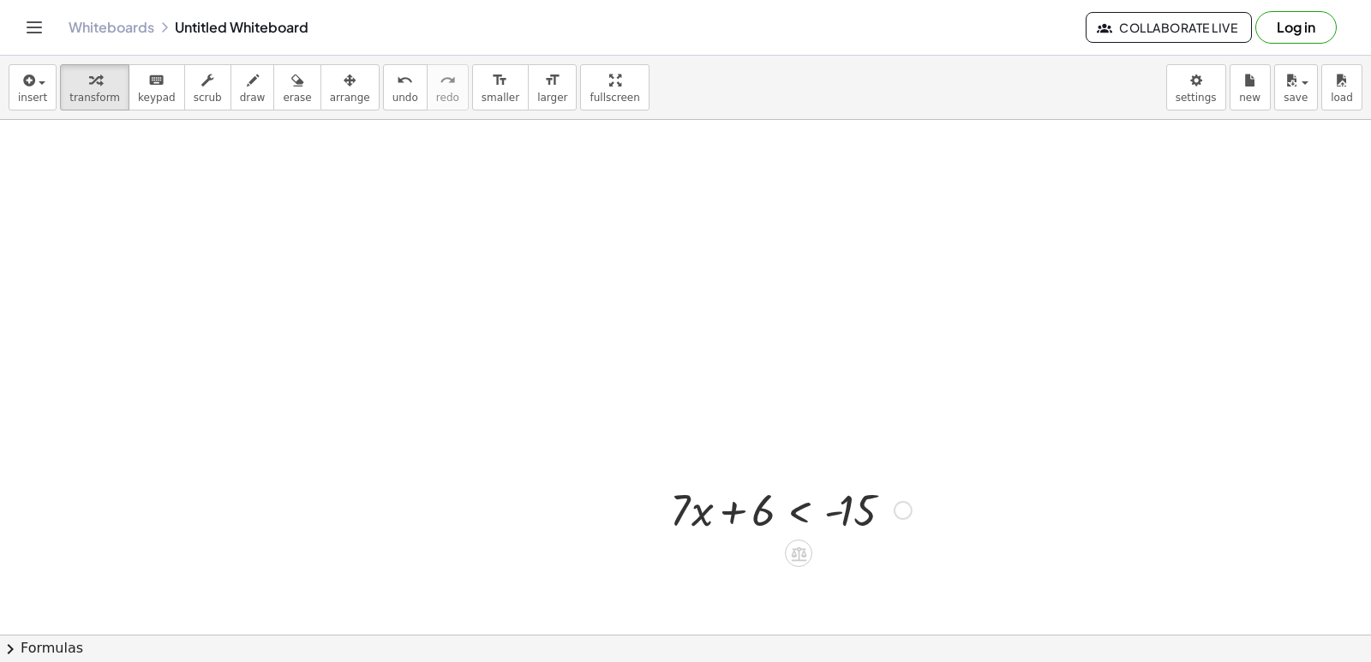
scroll to position [943, 0]
drag, startPoint x: 720, startPoint y: 489, endPoint x: 725, endPoint y: 482, distance: 9.3
click at [721, 487] on div at bounding box center [791, 484] width 259 height 58
click at [735, 483] on div at bounding box center [791, 484] width 259 height 58
drag, startPoint x: 745, startPoint y: 485, endPoint x: 926, endPoint y: 473, distance: 181.2
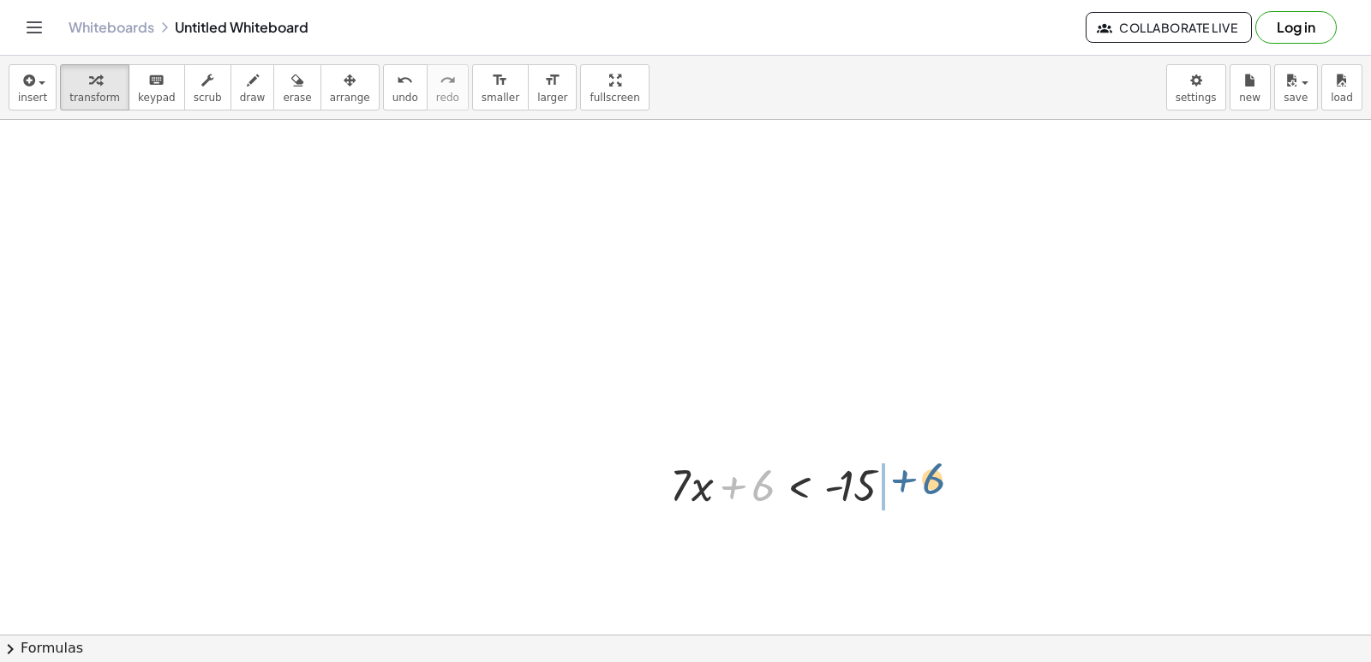
click at [926, 473] on div "+ · 7 · x − 9 ≤ 12 · 7 · x ≤ + 12 + 9 · 7 · x ≤ 21 x ≤ · 21 · 7 x ≤ 3 + · 5 · x…" at bounding box center [685, 464] width 1371 height 2575
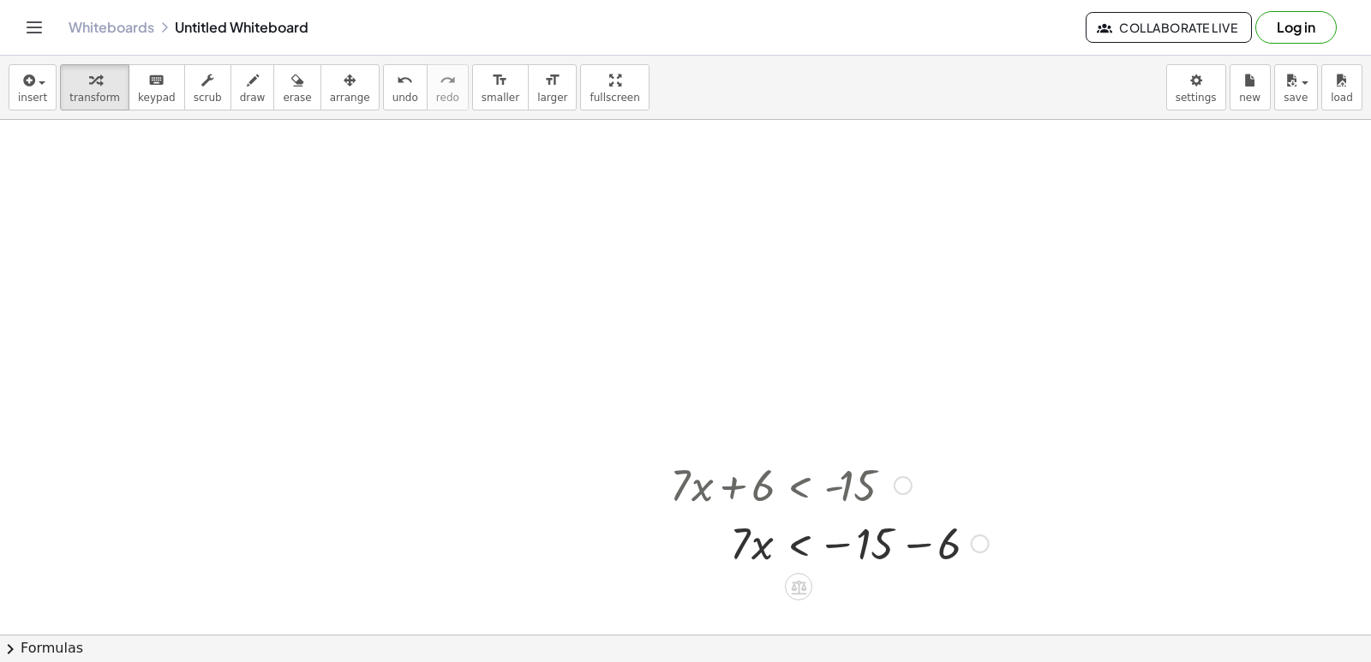
drag, startPoint x: 913, startPoint y: 525, endPoint x: 913, endPoint y: 535, distance: 9.4
click at [913, 535] on div at bounding box center [830, 542] width 336 height 58
click at [913, 543] on div at bounding box center [830, 542] width 336 height 58
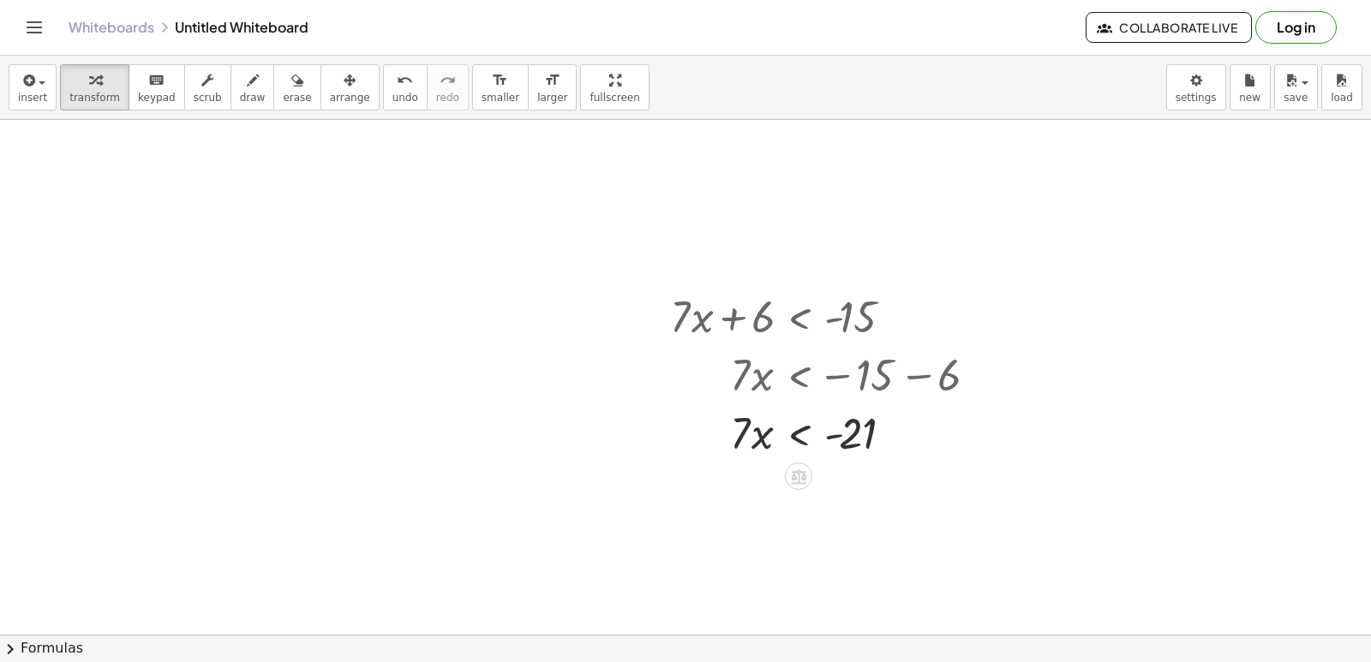
scroll to position [1371, 0]
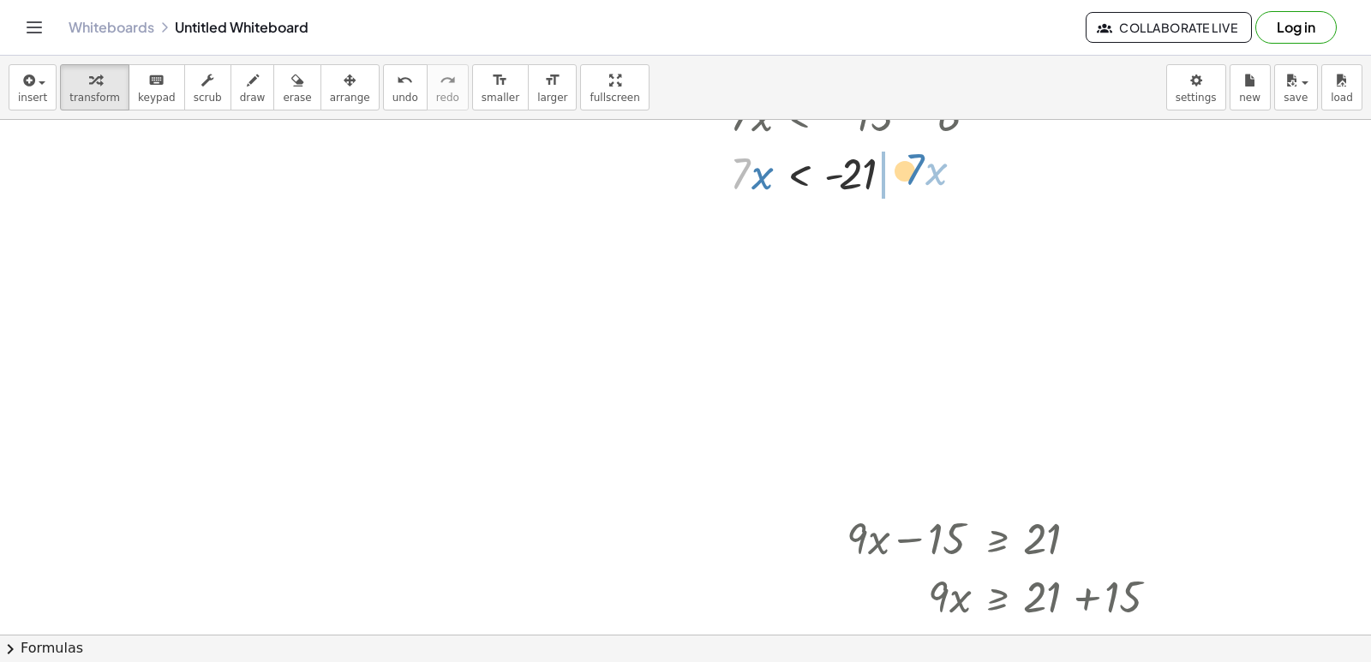
drag, startPoint x: 732, startPoint y: 174, endPoint x: 868, endPoint y: 196, distance: 138.1
click at [908, 170] on div at bounding box center [830, 172] width 336 height 58
click at [393, 99] on span "undo" at bounding box center [406, 98] width 26 height 12
drag, startPoint x: 739, startPoint y: 167, endPoint x: 862, endPoint y: 204, distance: 128.8
click at [862, 204] on div "+ · 7 · x + 6 < - 15 · 7 · x < − 15 − 6 · 7 · 7 · x < - 21" at bounding box center [822, 113] width 357 height 183
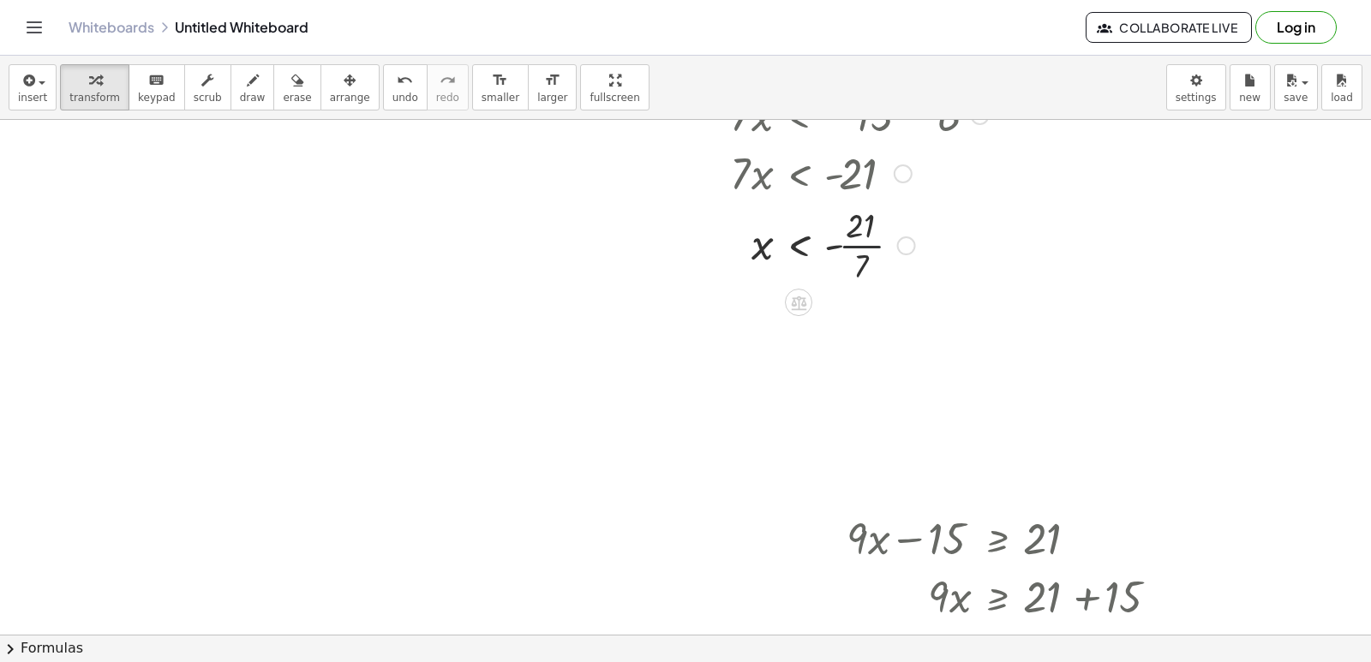
click at [868, 246] on div at bounding box center [830, 244] width 336 height 86
click at [832, 317] on div at bounding box center [830, 315] width 336 height 57
click at [800, 323] on div at bounding box center [830, 315] width 336 height 57
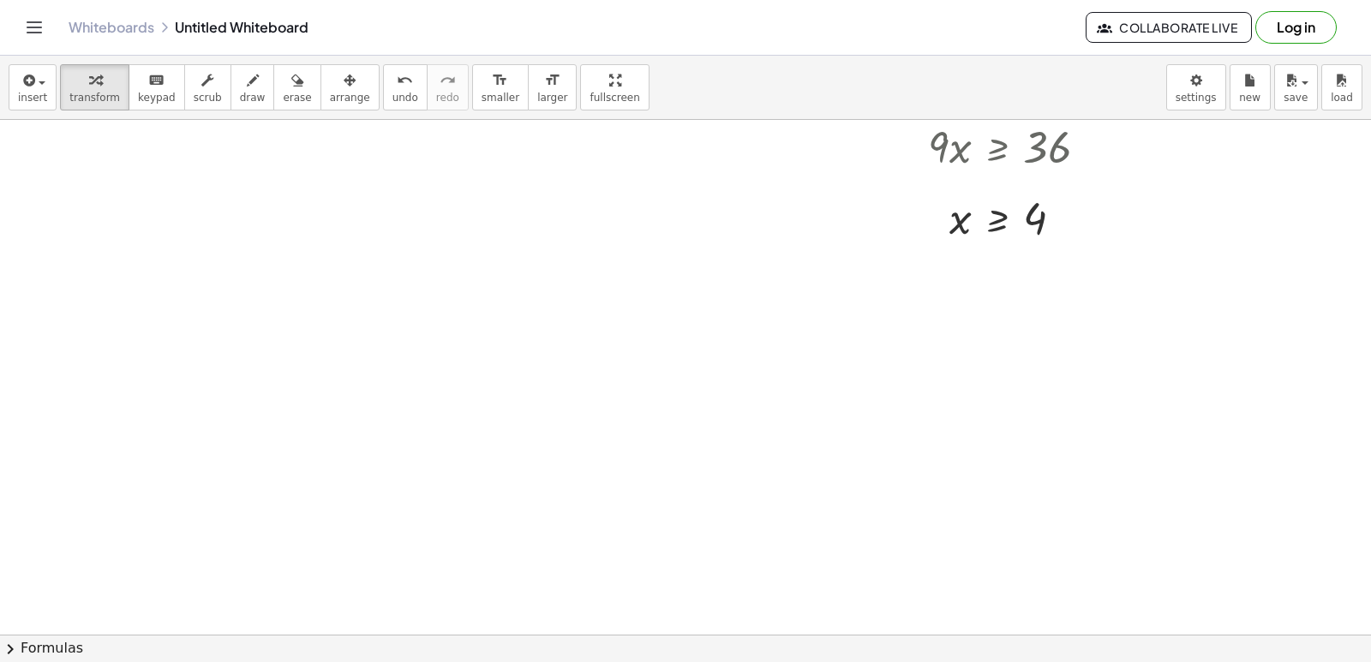
scroll to position [1880, 0]
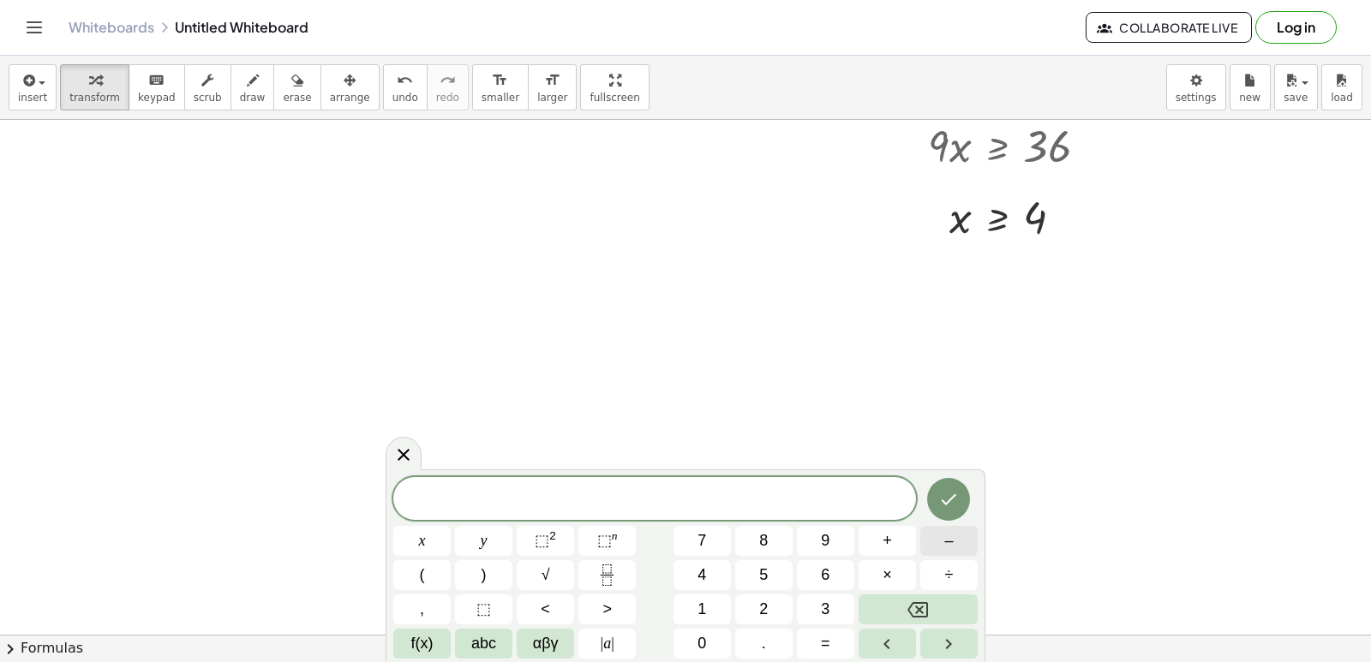
click at [938, 548] on button "–" at bounding box center [948, 541] width 57 height 30
click at [691, 541] on button "7" at bounding box center [702, 541] width 57 height 30
click at [921, 531] on button "–" at bounding box center [948, 541] width 57 height 30
click at [713, 611] on button "1" at bounding box center [702, 610] width 57 height 30
click at [748, 603] on button "2" at bounding box center [763, 610] width 57 height 30
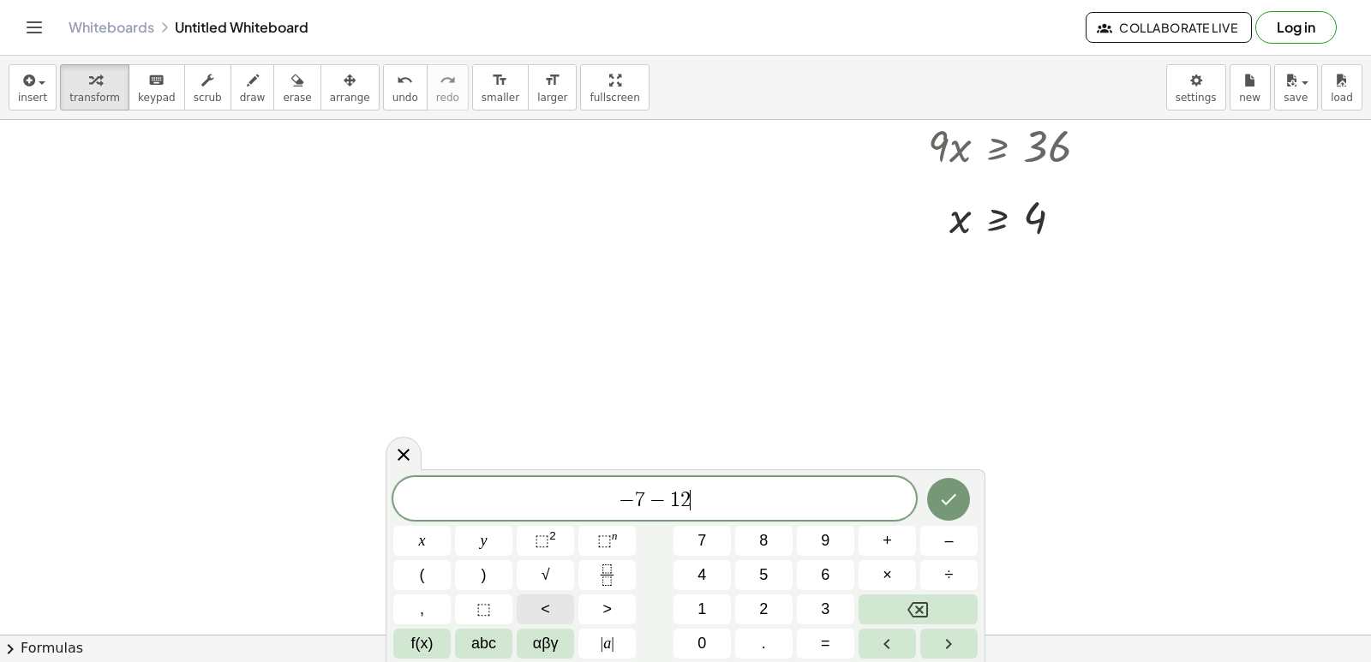
click at [548, 604] on span "<" at bounding box center [545, 609] width 9 height 23
click at [818, 653] on button "=" at bounding box center [825, 644] width 57 height 30
click at [895, 611] on button "Backspace" at bounding box center [918, 610] width 119 height 30
click at [603, 609] on span ">" at bounding box center [607, 609] width 9 height 23
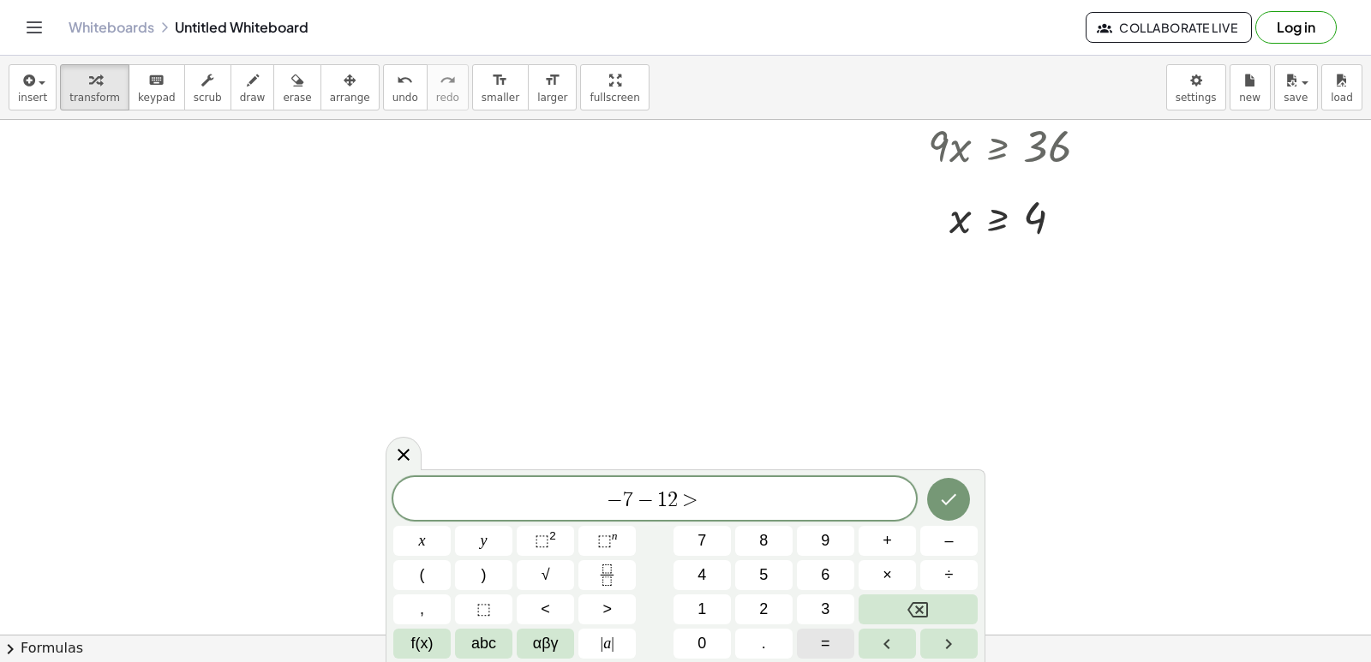
click at [806, 640] on button "=" at bounding box center [825, 644] width 57 height 30
click at [821, 539] on span "9" at bounding box center [825, 541] width 9 height 23
click at [951, 507] on icon "Done" at bounding box center [948, 499] width 21 height 21
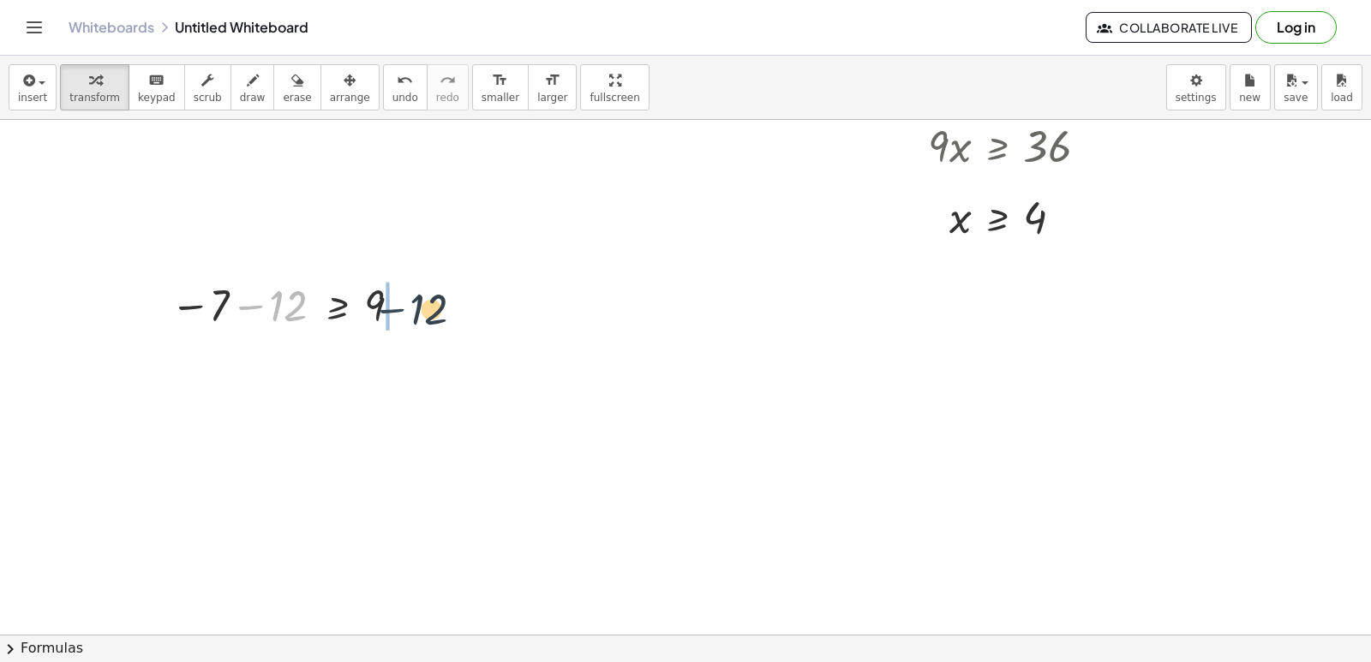
drag, startPoint x: 254, startPoint y: 305, endPoint x: 416, endPoint y: 308, distance: 162.0
click at [416, 308] on div at bounding box center [289, 305] width 255 height 57
click at [405, 375] on div at bounding box center [334, 362] width 344 height 58
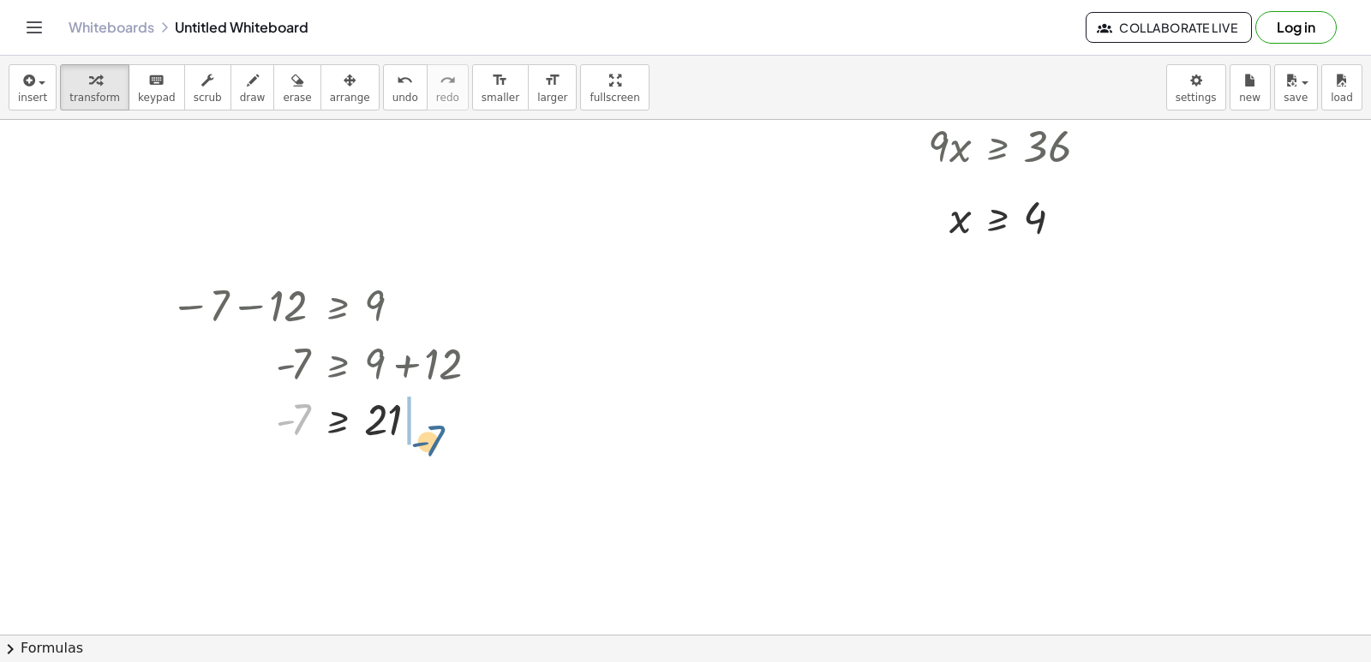
drag, startPoint x: 292, startPoint y: 423, endPoint x: 429, endPoint y: 444, distance: 137.9
click at [429, 444] on div at bounding box center [334, 420] width 344 height 57
click at [383, 81] on button "undo undo" at bounding box center [405, 87] width 45 height 46
drag, startPoint x: 303, startPoint y: 411, endPoint x: 564, endPoint y: 119, distance: 391.5
click at [596, 118] on div "insert select one: Math Expression Function Text Youtube Video Graphing Geometr…" at bounding box center [685, 359] width 1371 height 607
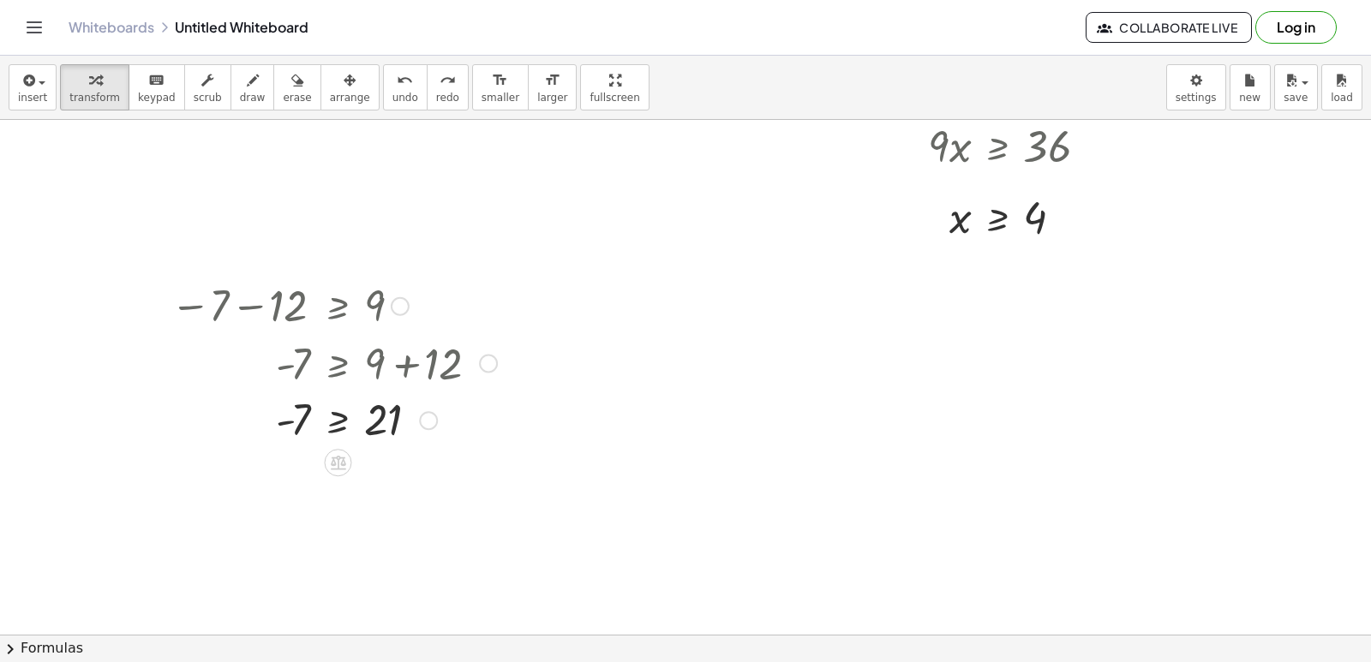
drag, startPoint x: 459, startPoint y: 177, endPoint x: 471, endPoint y: 201, distance: 26.5
drag, startPoint x: 459, startPoint y: 210, endPoint x: 562, endPoint y: 294, distance: 132.8
drag, startPoint x: 309, startPoint y: 405, endPoint x: 305, endPoint y: 413, distance: 9.2
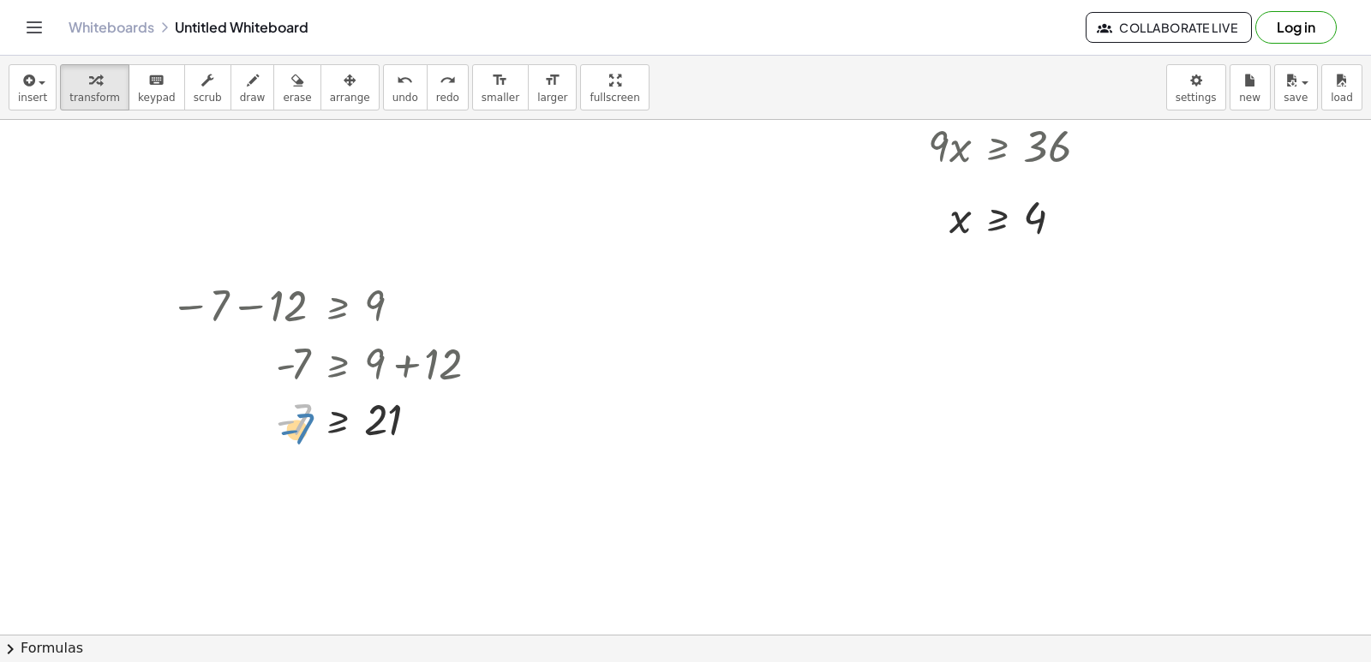
click at [305, 413] on div at bounding box center [296, 420] width 298 height 57
click at [237, 309] on div at bounding box center [334, 305] width 344 height 57
click at [290, 297] on div at bounding box center [334, 305] width 344 height 57
click at [397, 88] on icon "undo" at bounding box center [405, 80] width 16 height 21
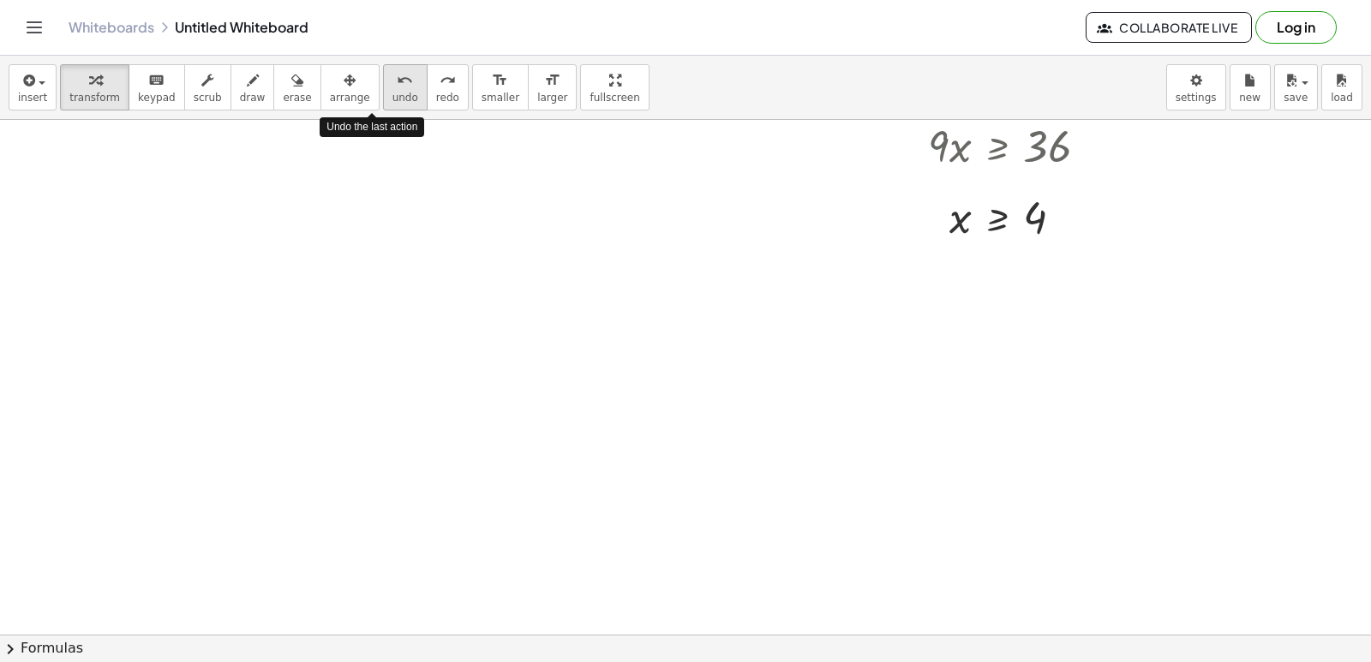
click at [397, 88] on icon "undo" at bounding box center [405, 80] width 16 height 21
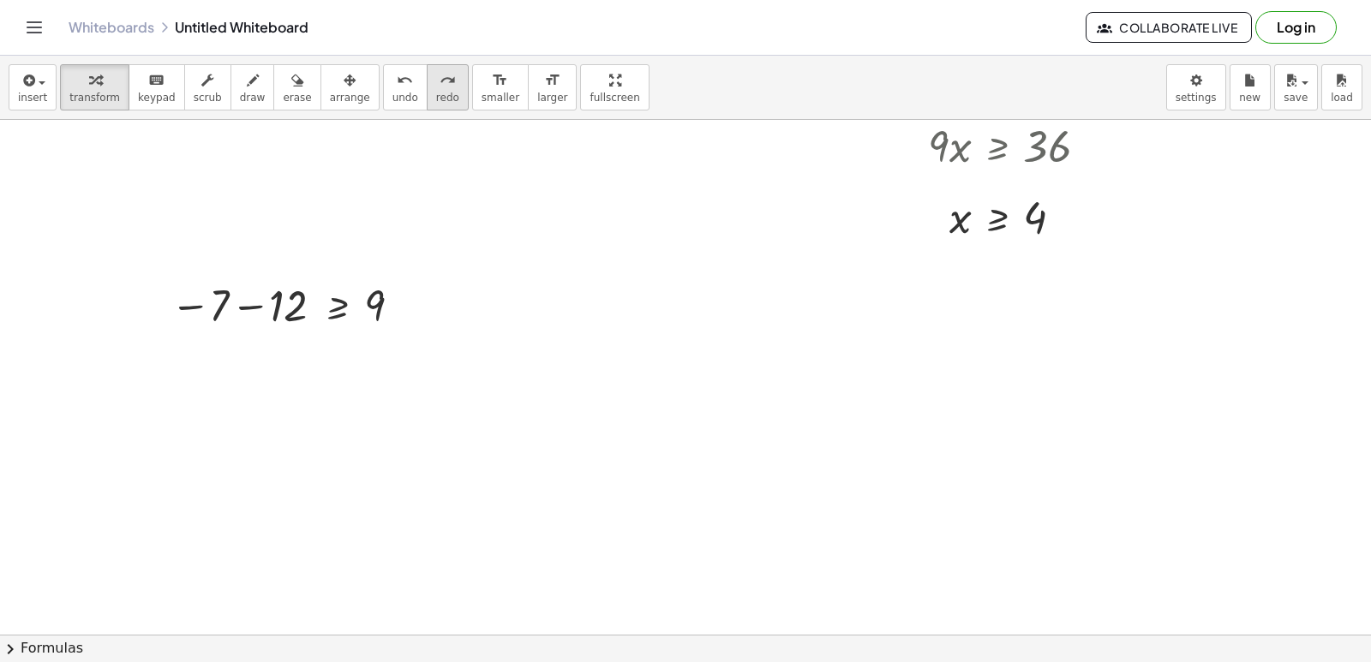
click at [440, 75] on icon "redo" at bounding box center [448, 80] width 16 height 21
click at [357, 291] on div at bounding box center [289, 305] width 255 height 57
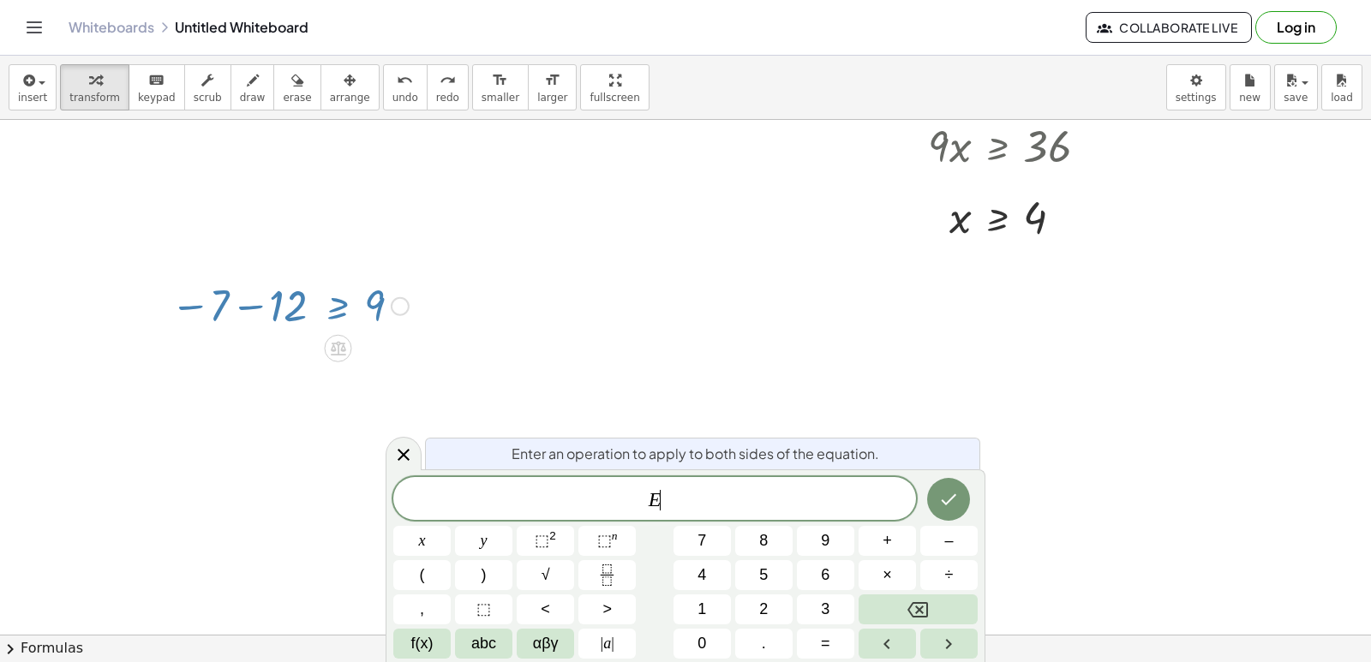
click at [682, 509] on span "E ​" at bounding box center [654, 501] width 523 height 24
click at [914, 597] on button "Backspace" at bounding box center [918, 610] width 119 height 30
click at [914, 603] on icon "Backspace" at bounding box center [918, 610] width 21 height 15
click at [914, 609] on icon "Backspace" at bounding box center [918, 610] width 21 height 21
click at [717, 542] on button "7" at bounding box center [702, 541] width 57 height 30
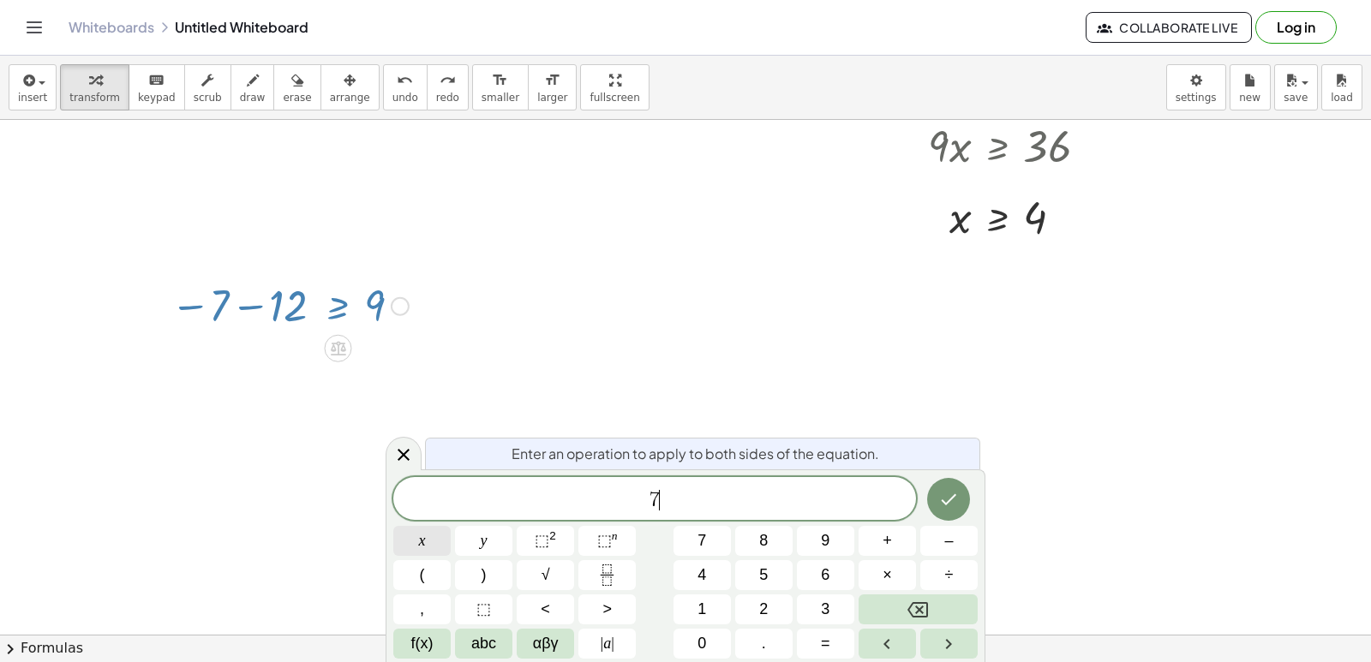
click at [446, 527] on button "x" at bounding box center [421, 541] width 57 height 30
click at [932, 603] on button "Backspace" at bounding box center [918, 610] width 119 height 30
click at [931, 604] on button "Backspace" at bounding box center [918, 610] width 119 height 30
click at [938, 531] on button "–" at bounding box center [948, 541] width 57 height 30
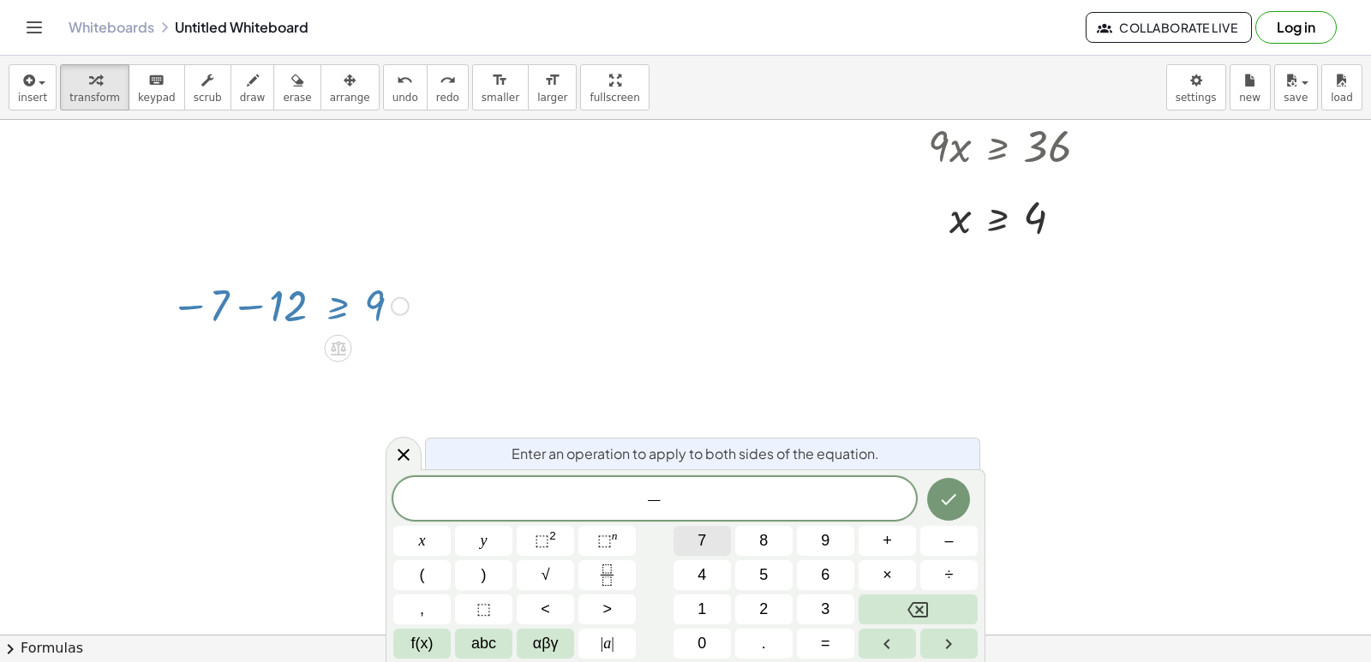
click at [699, 543] on span "7" at bounding box center [702, 541] width 9 height 23
click at [421, 528] on button "x" at bounding box center [421, 541] width 57 height 30
click at [933, 615] on button "Backspace" at bounding box center [918, 610] width 119 height 30
click at [933, 613] on button "Backspace" at bounding box center [918, 610] width 119 height 30
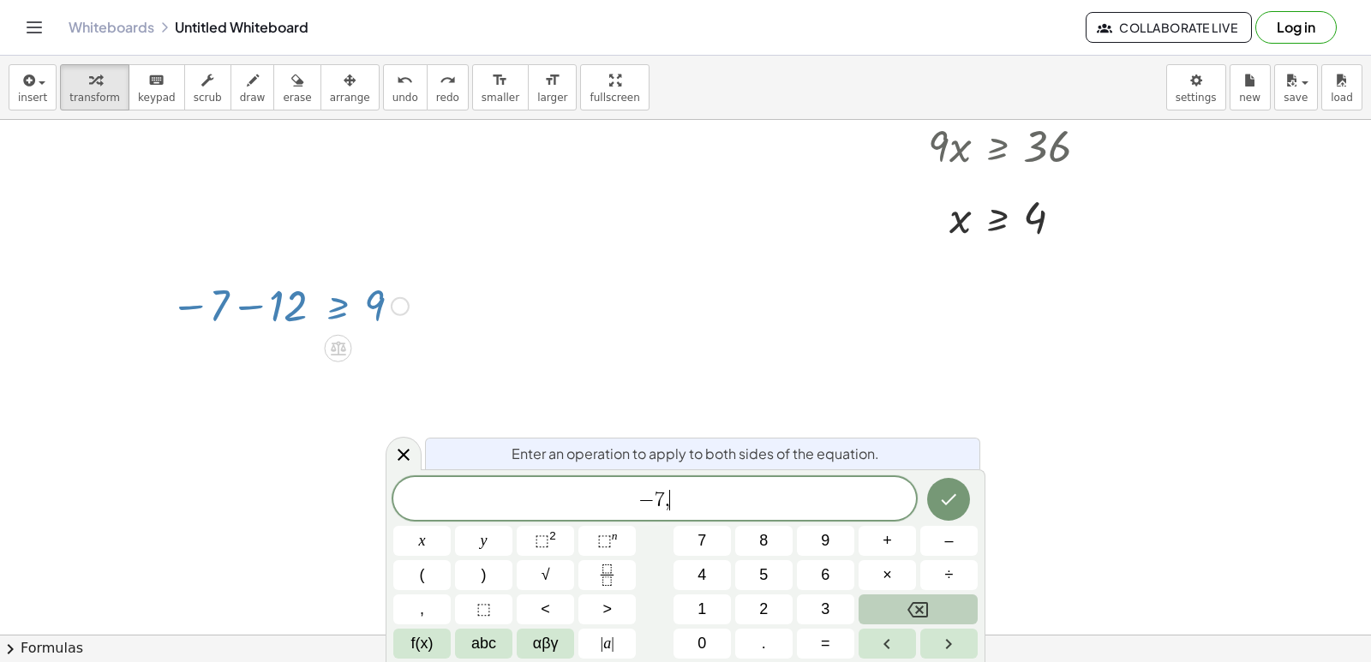
click at [933, 613] on button "Backspace" at bounding box center [918, 610] width 119 height 30
click at [889, 615] on button "Backspace" at bounding box center [918, 610] width 119 height 30
click at [419, 549] on span "x" at bounding box center [422, 541] width 7 height 23
click at [950, 533] on button "–" at bounding box center [948, 541] width 57 height 30
click at [714, 618] on button "1" at bounding box center [702, 610] width 57 height 30
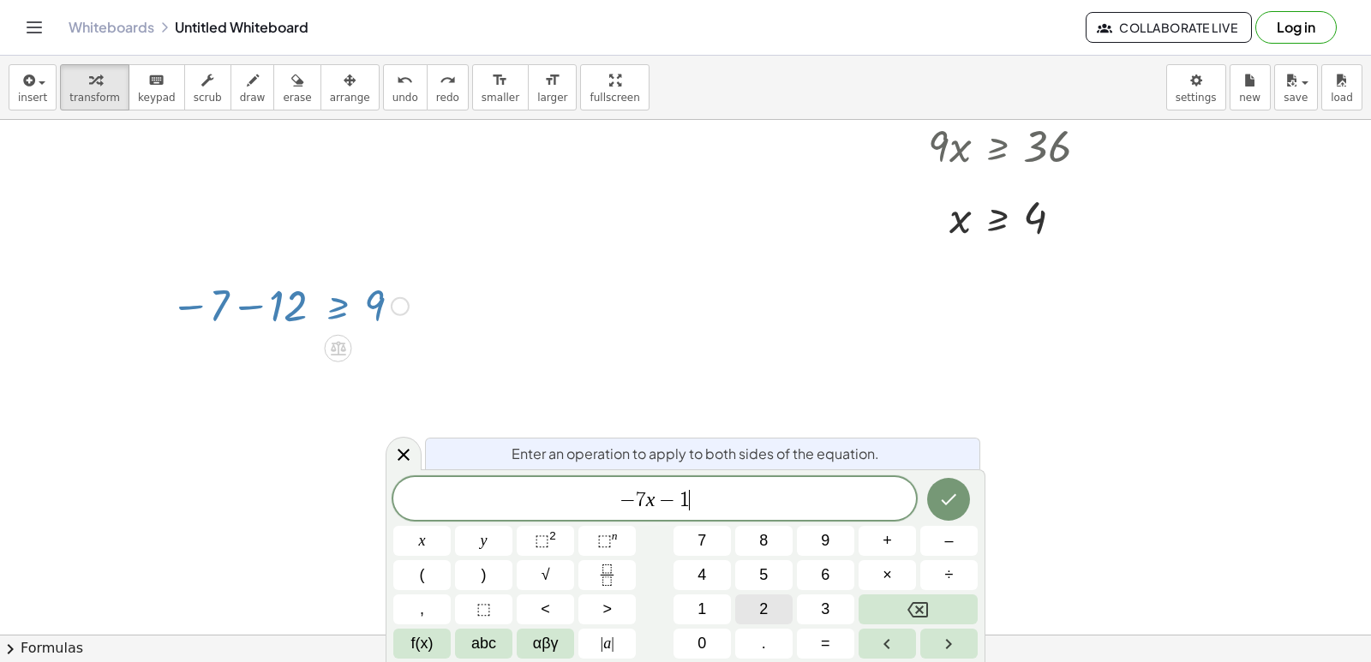
click at [762, 603] on span "2" at bounding box center [763, 609] width 9 height 23
click at [600, 603] on button ">" at bounding box center [607, 610] width 57 height 30
click at [836, 632] on button "=" at bounding box center [825, 644] width 57 height 30
click at [830, 545] on span "9" at bounding box center [825, 541] width 9 height 23
click at [952, 496] on icon "Done" at bounding box center [948, 499] width 21 height 21
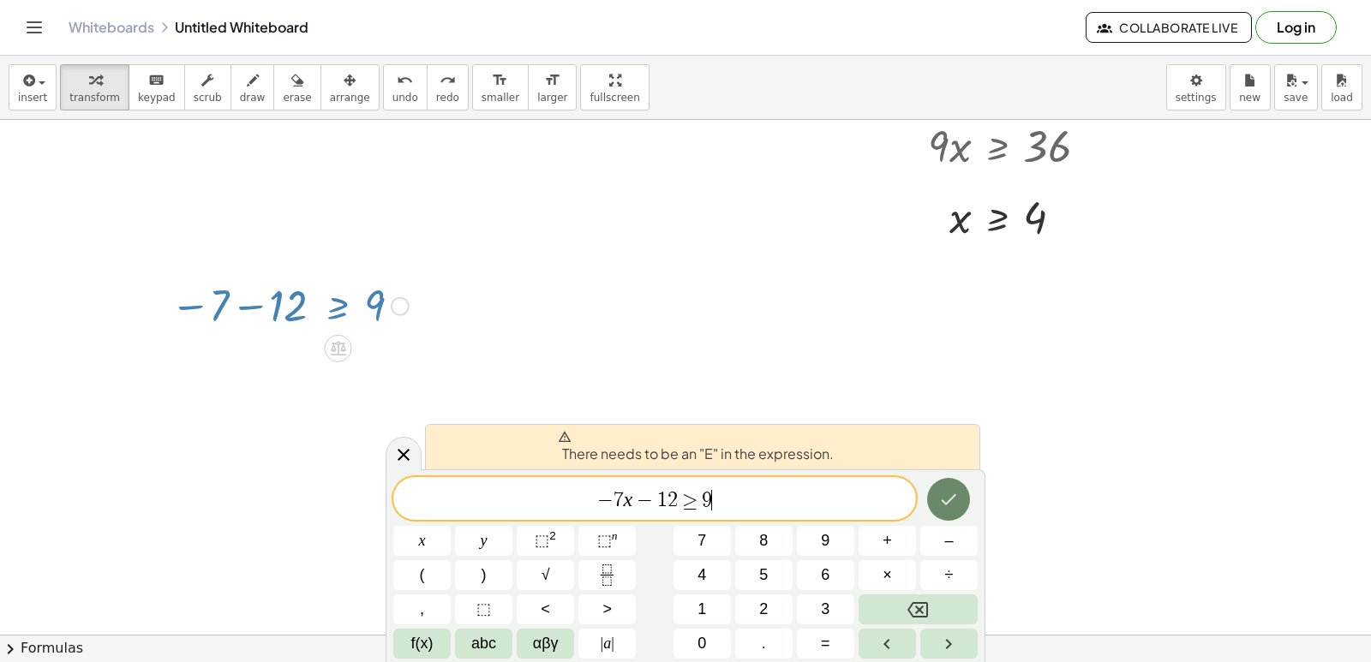
drag, startPoint x: 920, startPoint y: 495, endPoint x: 935, endPoint y: 495, distance: 15.5
click at [924, 495] on div at bounding box center [948, 499] width 57 height 45
click at [936, 495] on button "Done" at bounding box center [948, 499] width 43 height 43
click at [938, 494] on button "Done" at bounding box center [948, 499] width 43 height 43
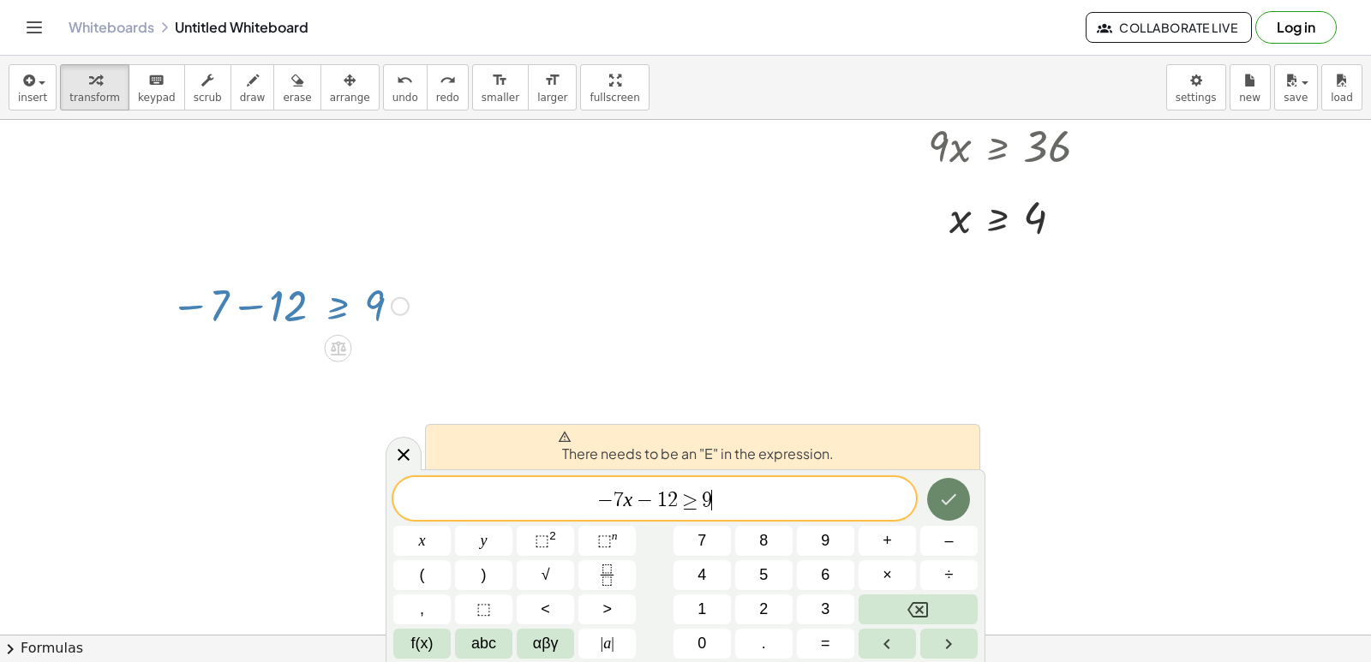
click at [938, 494] on button "Done" at bounding box center [948, 499] width 43 height 43
click at [906, 490] on div "− 7 x − 1 2 ≥ 9 ​ x y ⬚ 2 ⬚ n 7 8 9 + – ( ) √ 4 5 6 × ÷ , ⬚ < > 1 2 3 f(x) abc …" at bounding box center [685, 568] width 585 height 182
click at [410, 458] on icon at bounding box center [403, 455] width 21 height 21
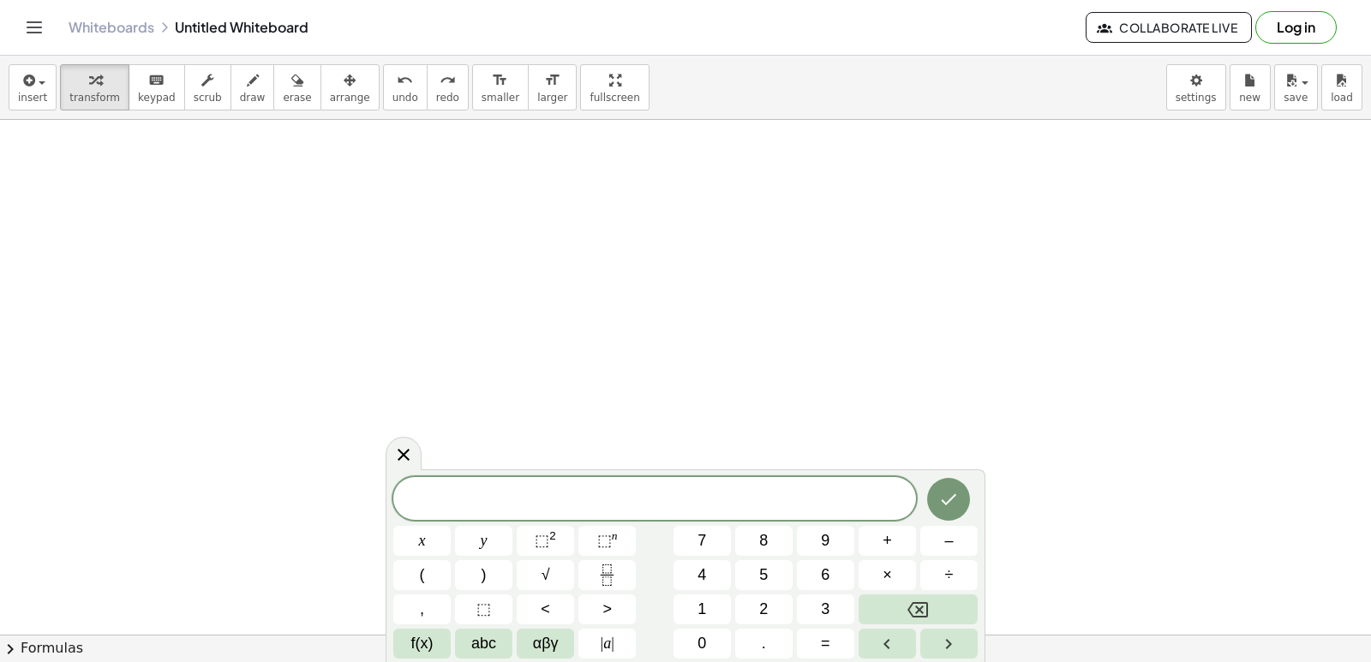
scroll to position [2317, 0]
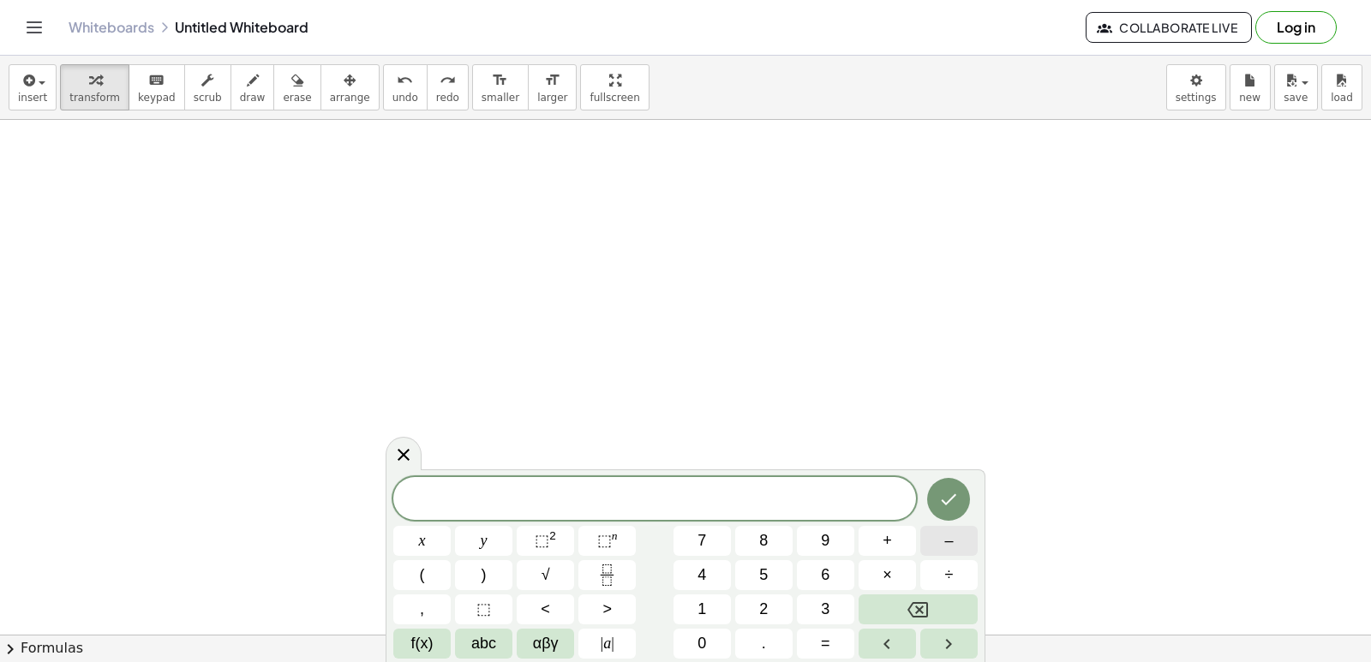
click at [961, 543] on button "–" at bounding box center [948, 541] width 57 height 30
click at [423, 548] on span "x" at bounding box center [422, 541] width 7 height 23
click at [893, 536] on button "+" at bounding box center [887, 541] width 57 height 30
click at [703, 547] on span "7" at bounding box center [702, 541] width 9 height 23
click at [609, 600] on span ">" at bounding box center [607, 609] width 9 height 23
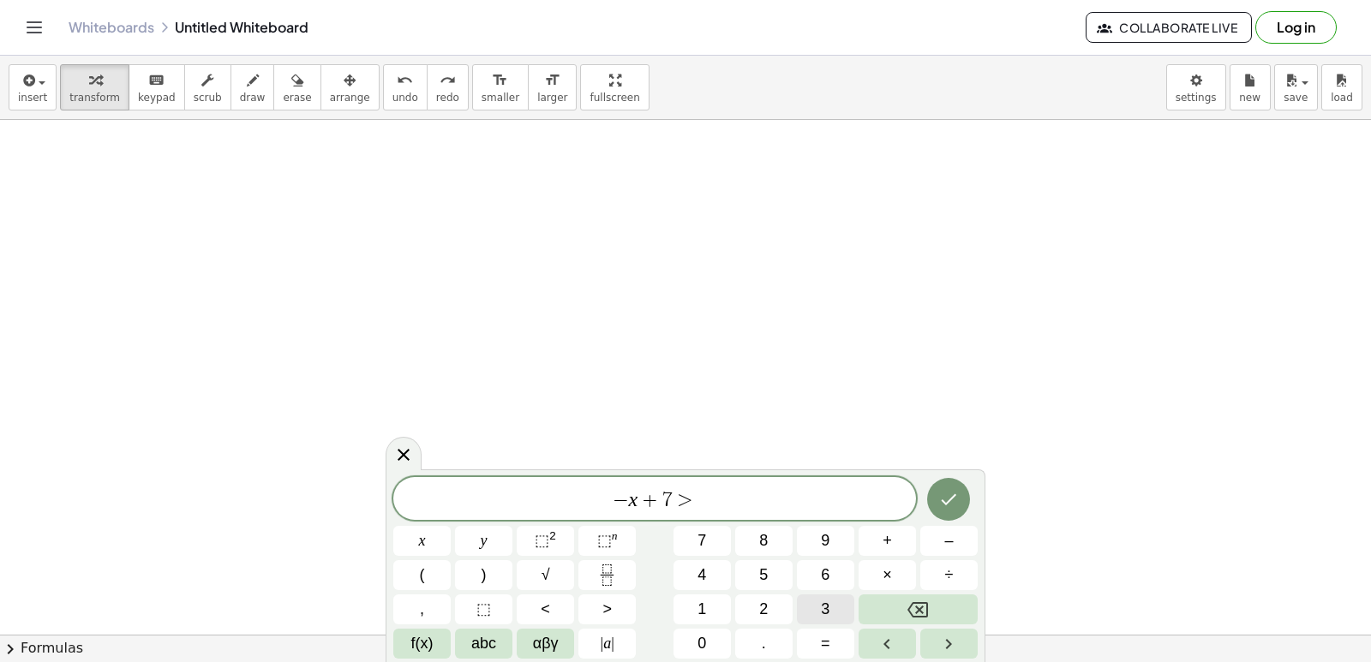
click at [827, 602] on span "3" at bounding box center [825, 609] width 9 height 23
click at [951, 493] on icon "Done" at bounding box center [948, 499] width 21 height 21
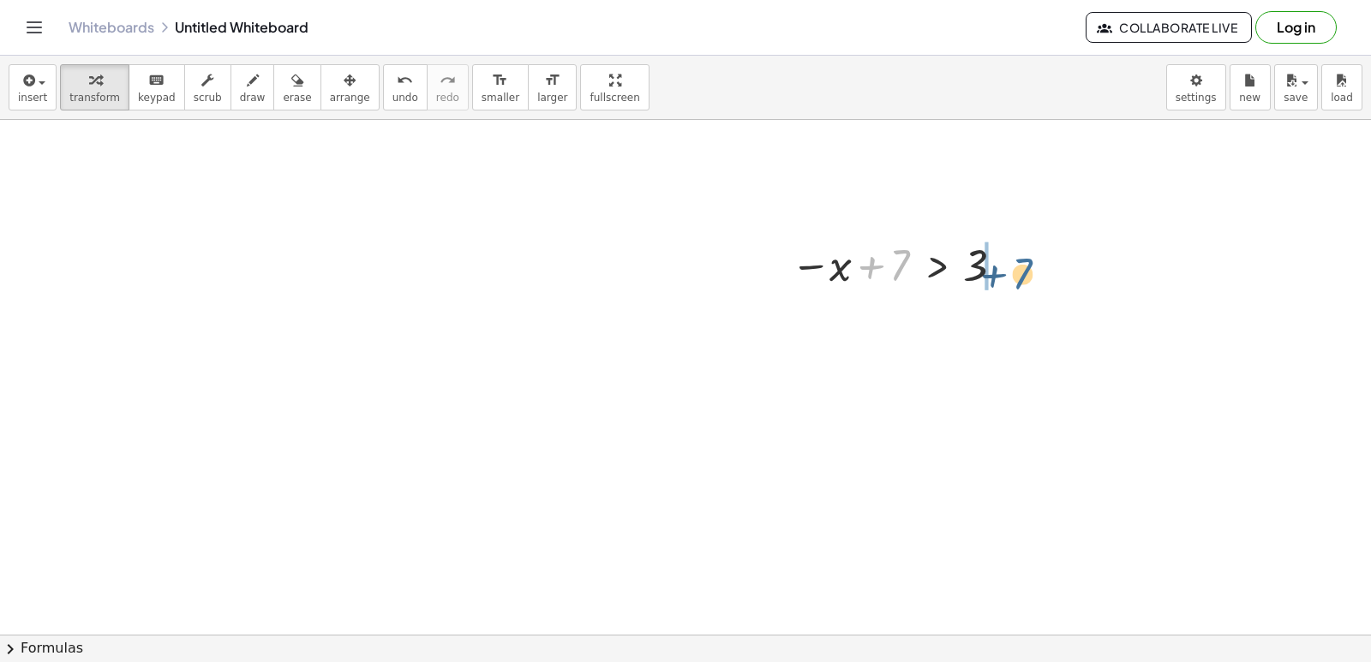
drag, startPoint x: 906, startPoint y: 252, endPoint x: 1019, endPoint y: 258, distance: 113.3
click at [1008, 324] on div at bounding box center [932, 322] width 301 height 58
drag, startPoint x: 900, startPoint y: 384, endPoint x: 899, endPoint y: 369, distance: 14.6
click at [899, 369] on div at bounding box center [932, 379] width 301 height 57
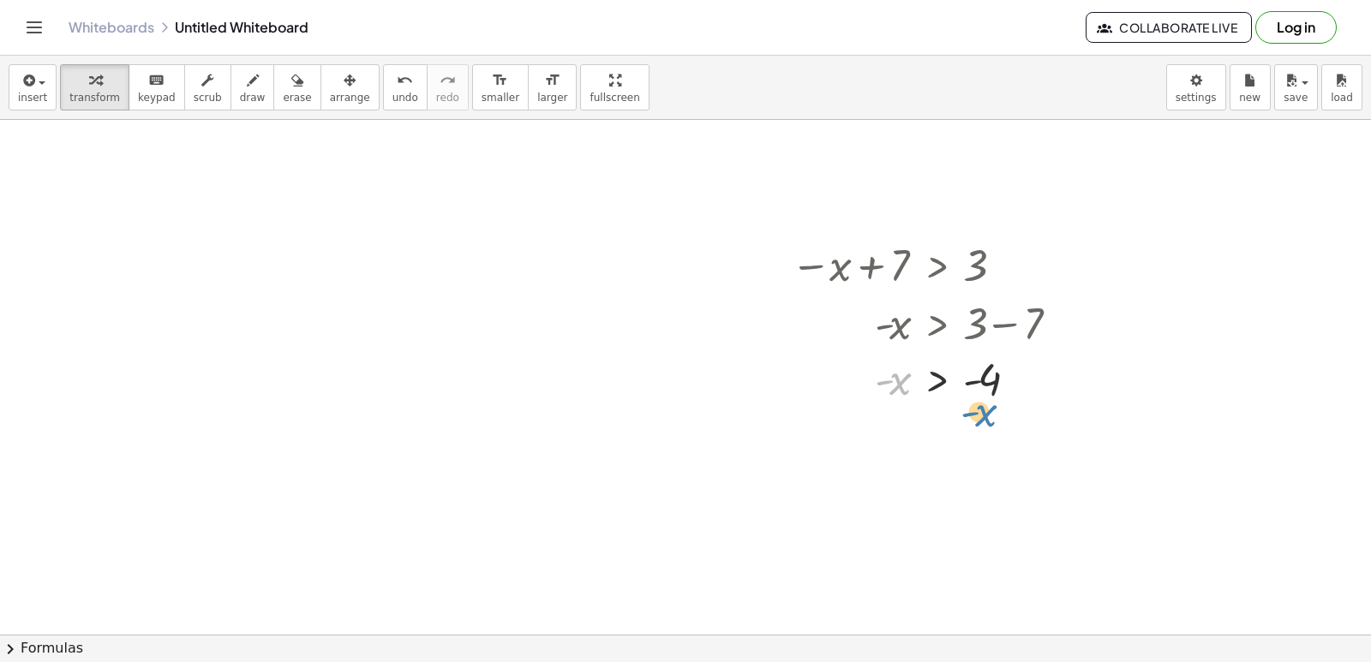
drag, startPoint x: 884, startPoint y: 382, endPoint x: 932, endPoint y: 269, distance: 122.9
click at [937, 267] on div "− x + 7 > 3 - x > + 3 − 7 - x - x > - 4" at bounding box center [937, 267] width 0 height 0
drag, startPoint x: 896, startPoint y: 441, endPoint x: 973, endPoint y: 493, distance: 92.0
drag, startPoint x: 1017, startPoint y: 447, endPoint x: 1005, endPoint y: 503, distance: 57.8
click at [937, 267] on div "− x + 7 > 3 - x > + 3 − 7 - x > - 4 - 4 < - x − x 4 < 0 +" at bounding box center [937, 267] width 0 height 0
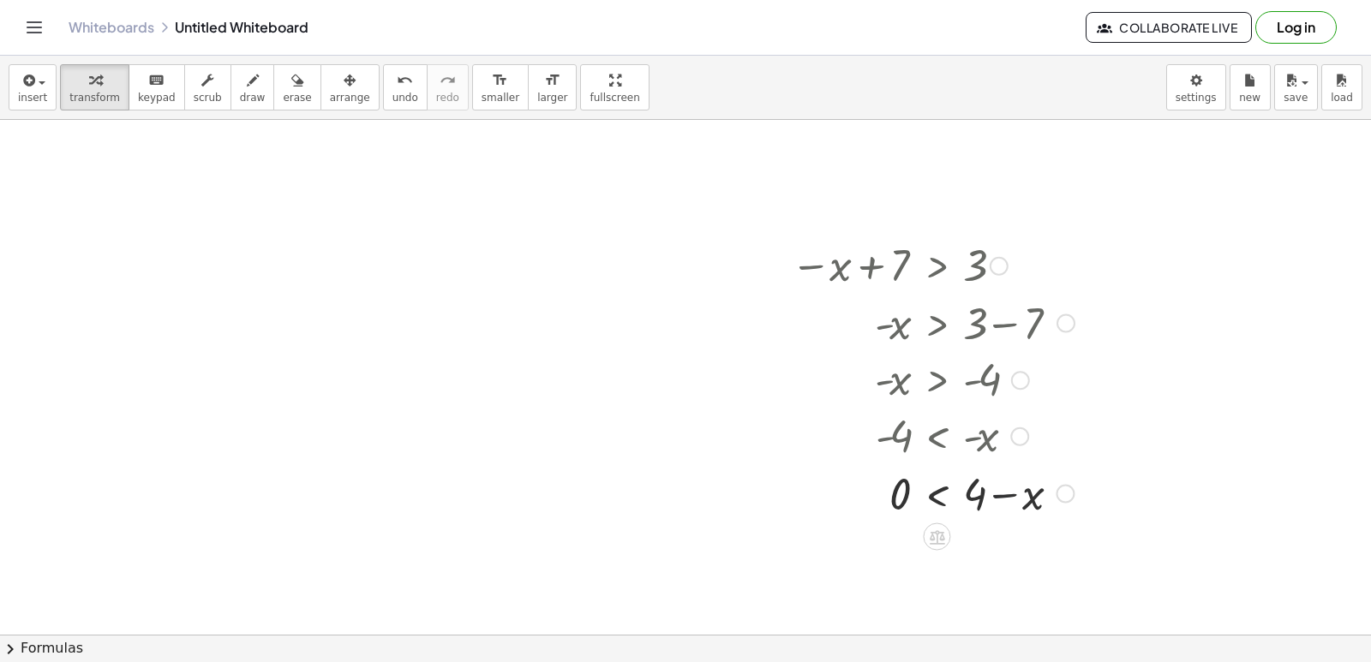
click at [1005, 503] on div at bounding box center [932, 493] width 301 height 58
click at [1004, 501] on div at bounding box center [932, 493] width 301 height 58
click at [952, 494] on div at bounding box center [932, 493] width 301 height 58
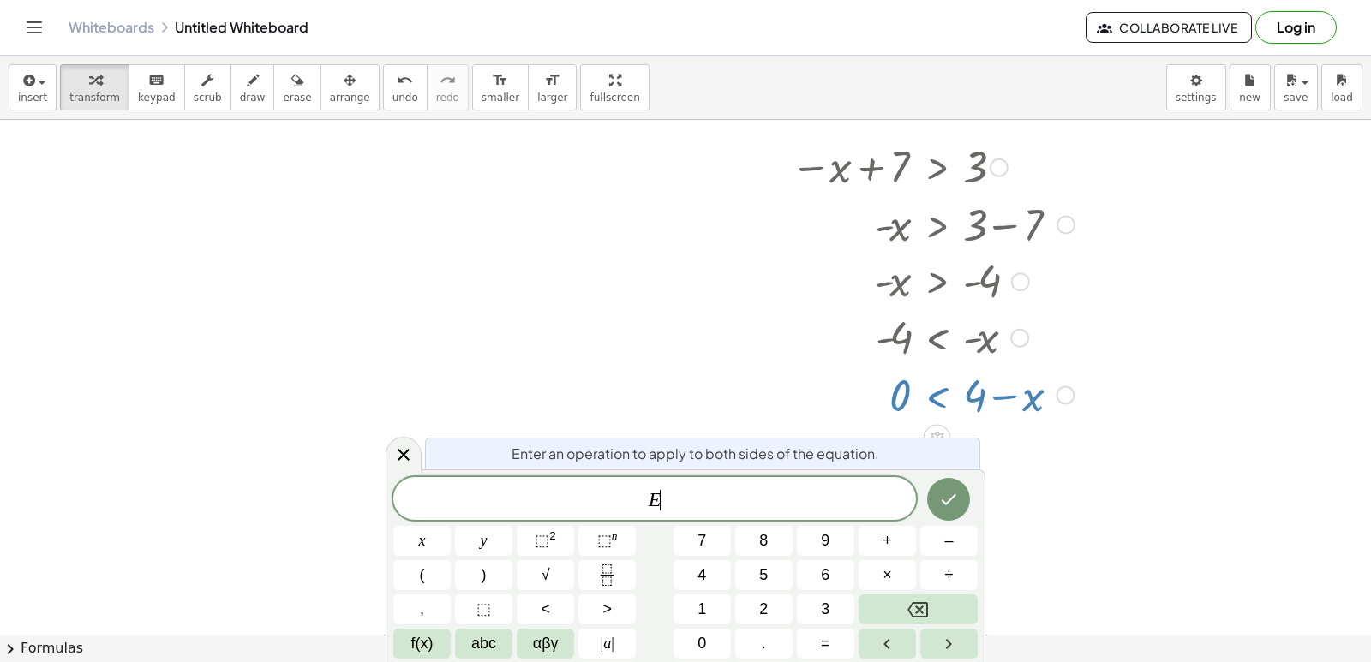
scroll to position [2417, 0]
click at [393, 98] on span "undo" at bounding box center [406, 98] width 26 height 12
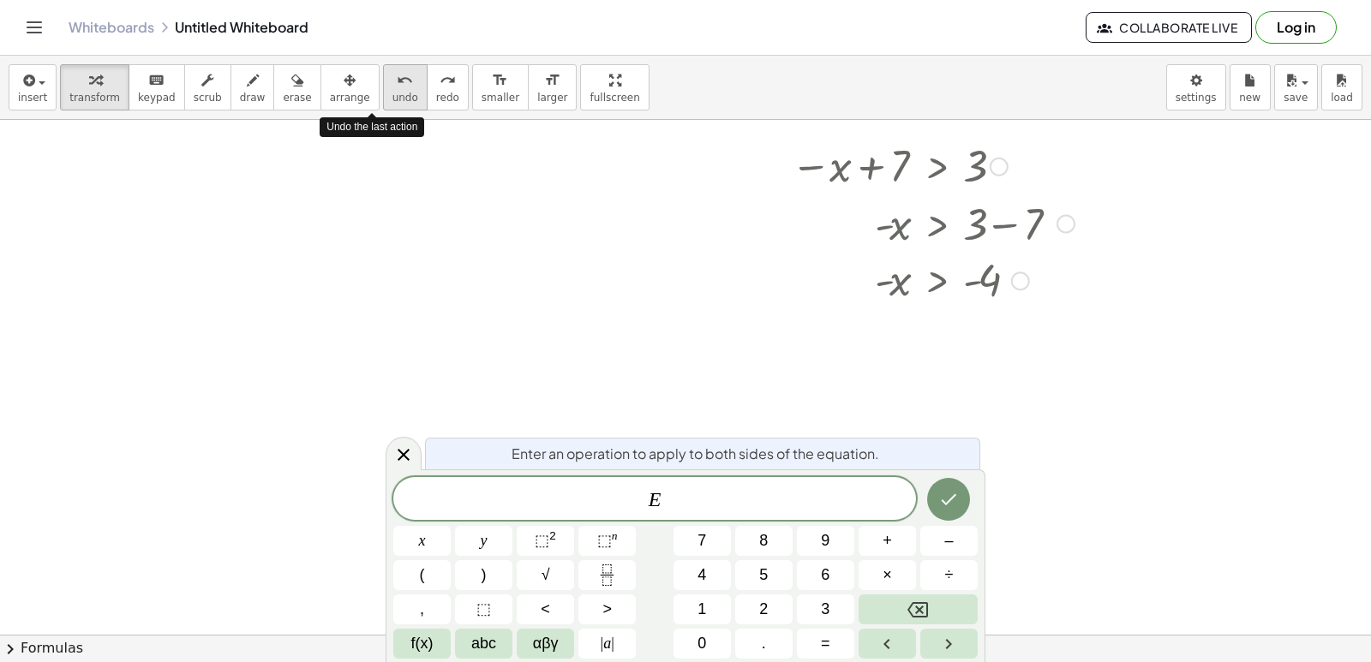
click at [393, 98] on span "undo" at bounding box center [406, 98] width 26 height 12
drag, startPoint x: 946, startPoint y: 308, endPoint x: 946, endPoint y: 338, distance: 30.0
click at [946, 338] on div "− x + 7 > 3 - x > + 3 − 7 - x > - 4" at bounding box center [926, 280] width 322 height 294
click at [390, 449] on div at bounding box center [404, 453] width 36 height 33
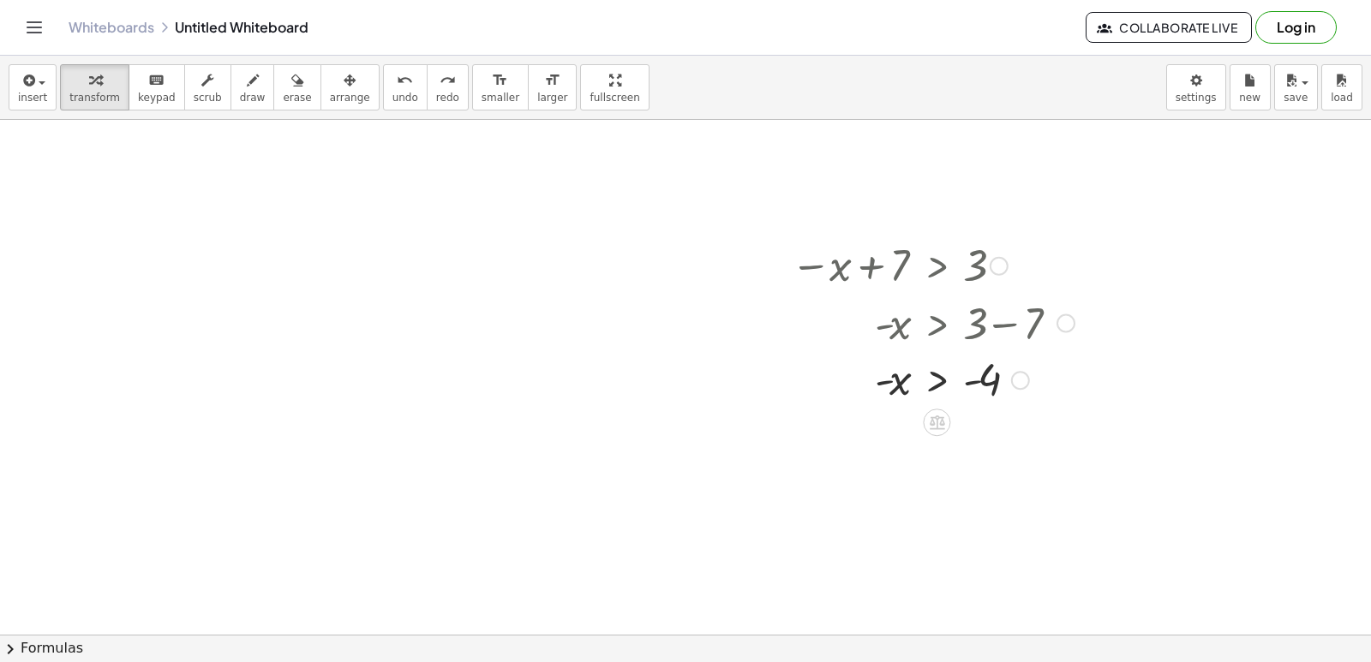
scroll to position [2317, 0]
drag, startPoint x: 880, startPoint y: 385, endPoint x: 973, endPoint y: 399, distance: 93.6
drag, startPoint x: 903, startPoint y: 443, endPoint x: 914, endPoint y: 474, distance: 32.5
click at [956, 485] on div "− x + 7 > 3 - x > + 3 − 7 - x > - 4 x x 4 <" at bounding box center [926, 379] width 322 height 294
click at [383, 76] on button "undo undo" at bounding box center [405, 87] width 45 height 46
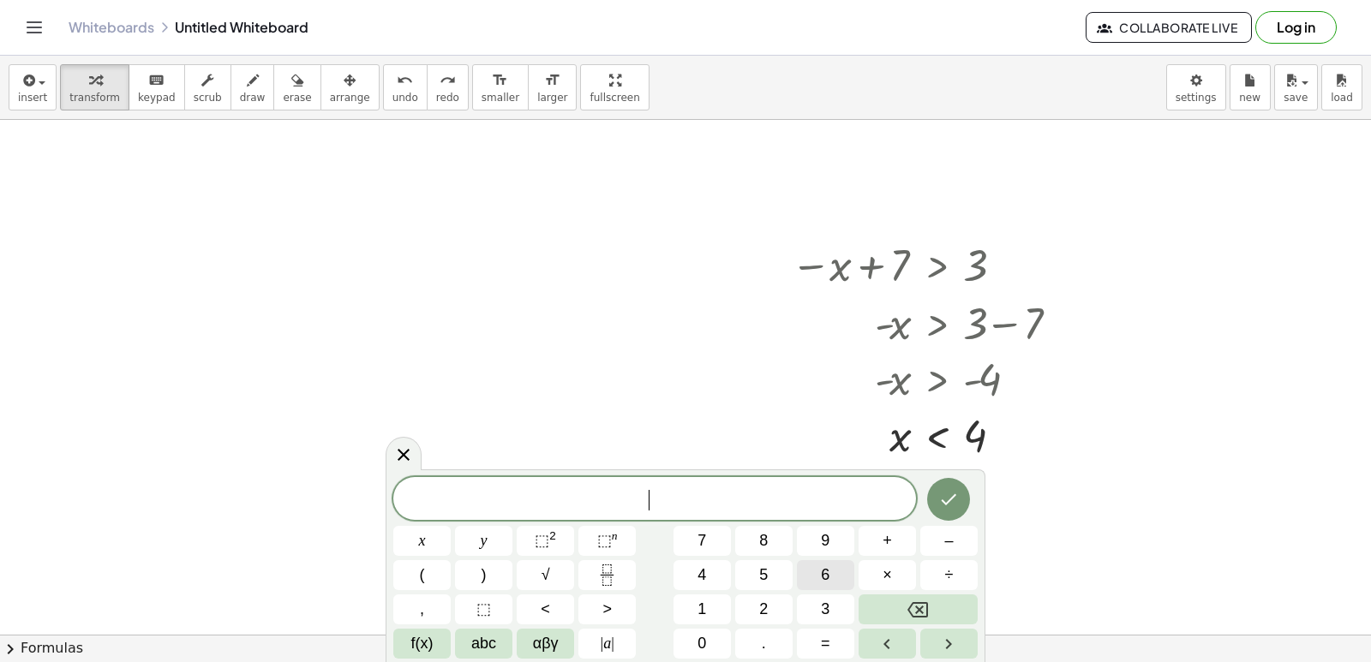
click at [828, 578] on button "6" at bounding box center [825, 576] width 57 height 30
click at [421, 537] on span "x" at bounding box center [422, 541] width 7 height 23
click at [892, 531] on button "+" at bounding box center [887, 541] width 57 height 30
click at [902, 630] on div "6 x n v ñ c d h + ​ x y ⬚ 2 ⬚ n 7 8 9 + – ( ) √ 4 5 6 × ÷ , ⬚ < > 1 2 3 f(x) ab…" at bounding box center [685, 568] width 585 height 182
click at [920, 564] on button "÷" at bounding box center [948, 576] width 57 height 30
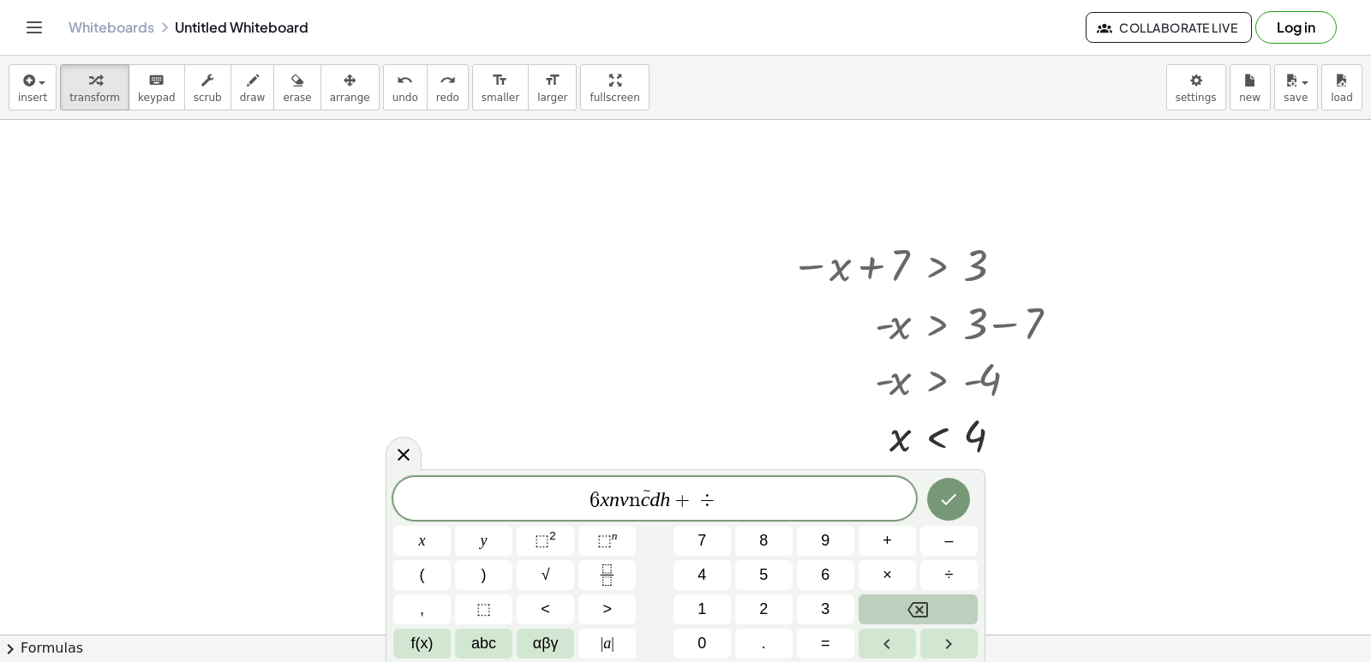
drag, startPoint x: 920, startPoint y: 630, endPoint x: 920, endPoint y: 620, distance: 9.4
click at [920, 629] on div at bounding box center [948, 644] width 57 height 30
click at [887, 608] on button "Backspace" at bounding box center [918, 610] width 119 height 30
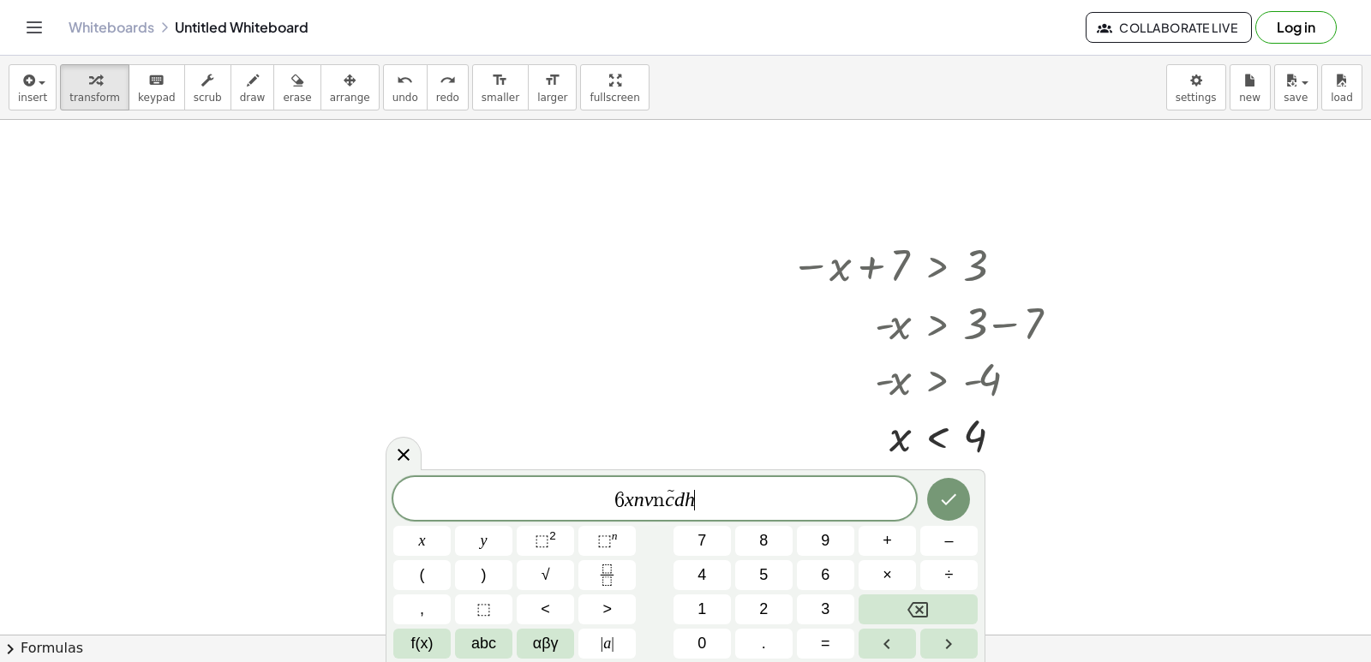
click at [886, 592] on div "6 x n v ñ c d h ​ x y ⬚ 2 ⬚ n 7 8 9 + – ( ) √ 4 5 6 × ÷ , ⬚ < > 1 2 3 f(x) abc …" at bounding box center [685, 568] width 585 height 182
click at [879, 608] on button "Backspace" at bounding box center [918, 610] width 119 height 30
click at [885, 608] on button "Backspace" at bounding box center [918, 610] width 119 height 30
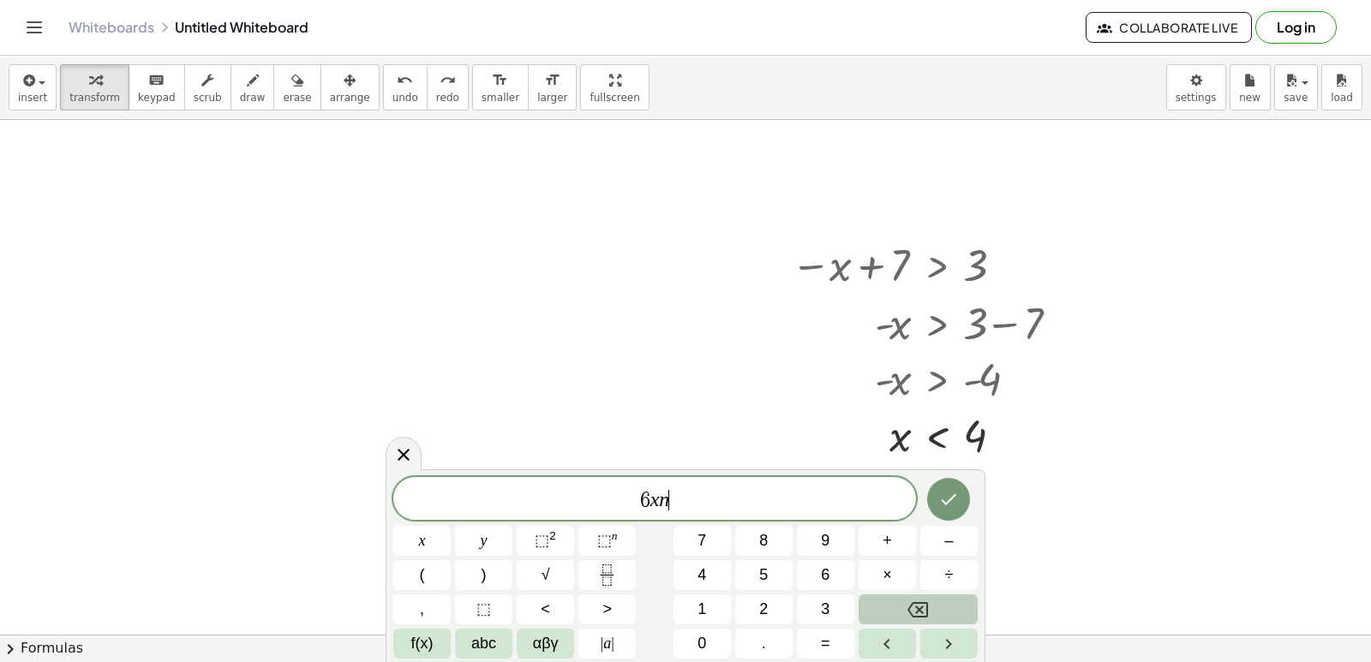
click at [885, 608] on button "Backspace" at bounding box center [918, 610] width 119 height 30
click at [880, 543] on button "+" at bounding box center [887, 541] width 57 height 30
drag, startPoint x: 765, startPoint y: 592, endPoint x: 764, endPoint y: 603, distance: 10.3
click at [764, 592] on div "6 x + x y ⬚ 2 ⬚ n 7 8 9 + – ( ) √ 4 5 6 × ÷ , ⬚ < > 1 2 3 f(x) abc αβγ | a | 0 …" at bounding box center [685, 568] width 585 height 182
click at [764, 603] on span "2" at bounding box center [763, 609] width 9 height 23
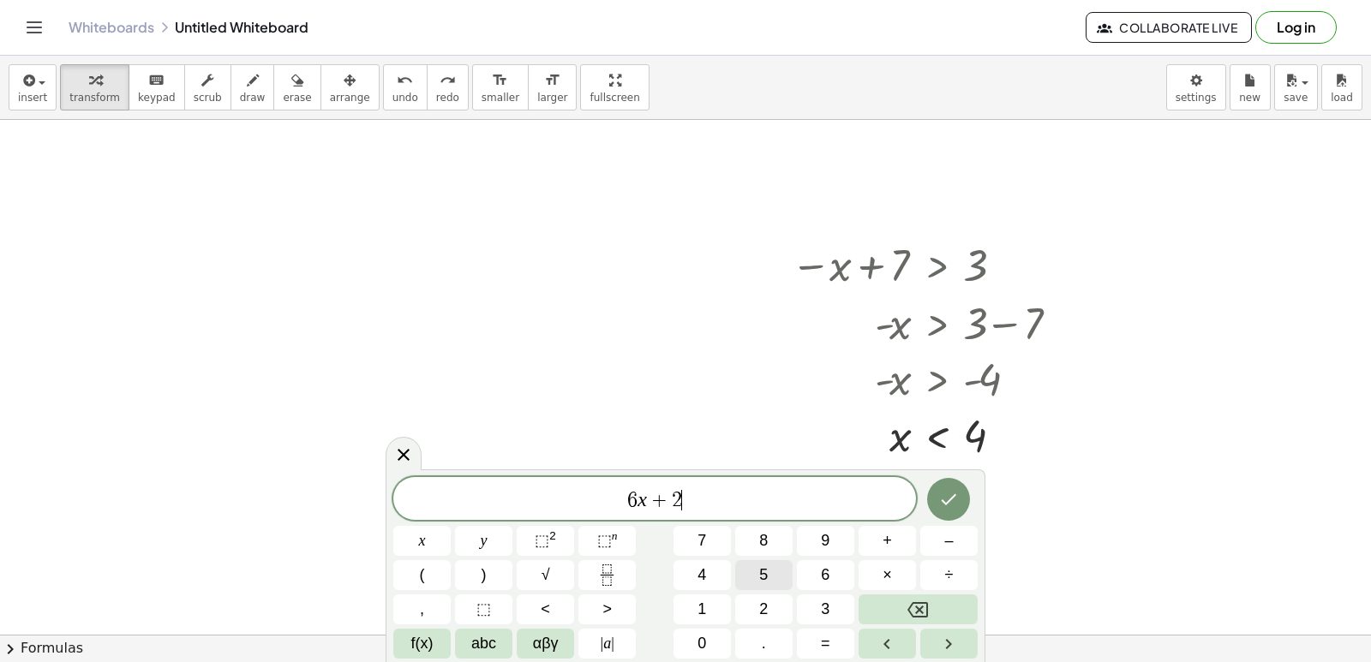
click at [763, 567] on span "5" at bounding box center [763, 575] width 9 height 23
click at [554, 613] on button "<" at bounding box center [545, 610] width 57 height 30
click at [812, 637] on button "=" at bounding box center [825, 644] width 57 height 30
click at [709, 601] on button "1" at bounding box center [702, 610] width 57 height 30
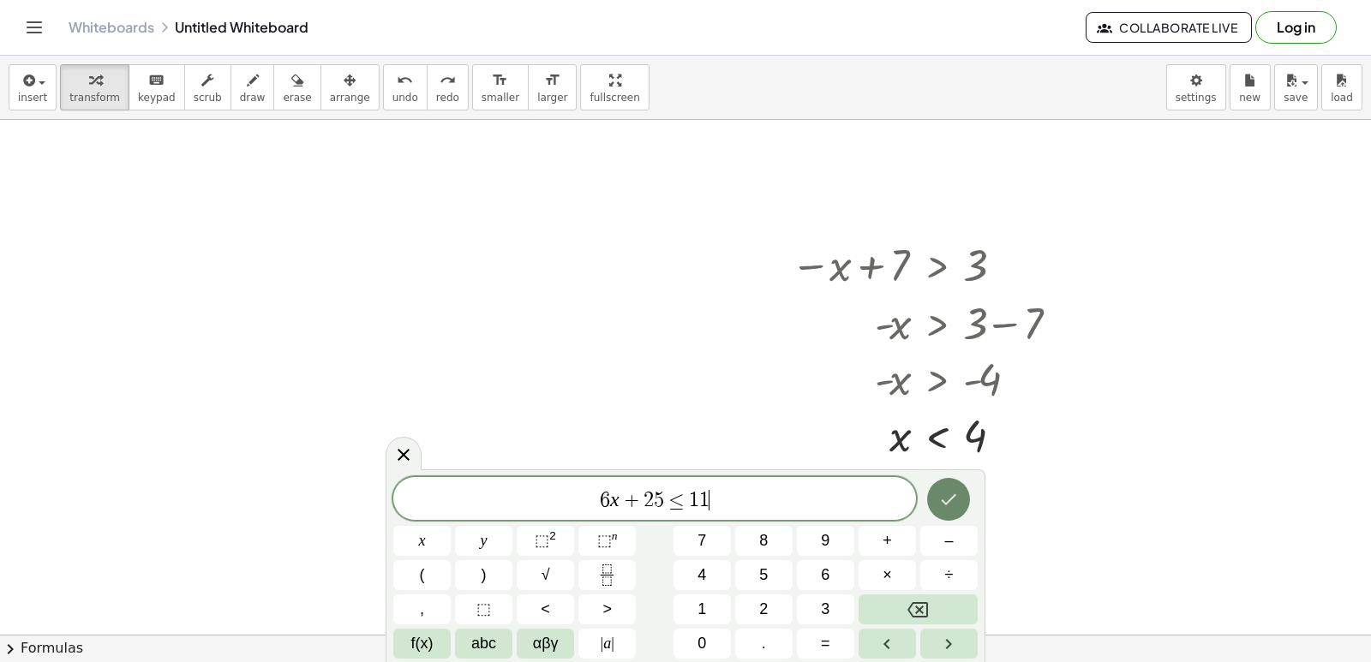
click at [944, 488] on button "Done" at bounding box center [948, 499] width 43 height 43
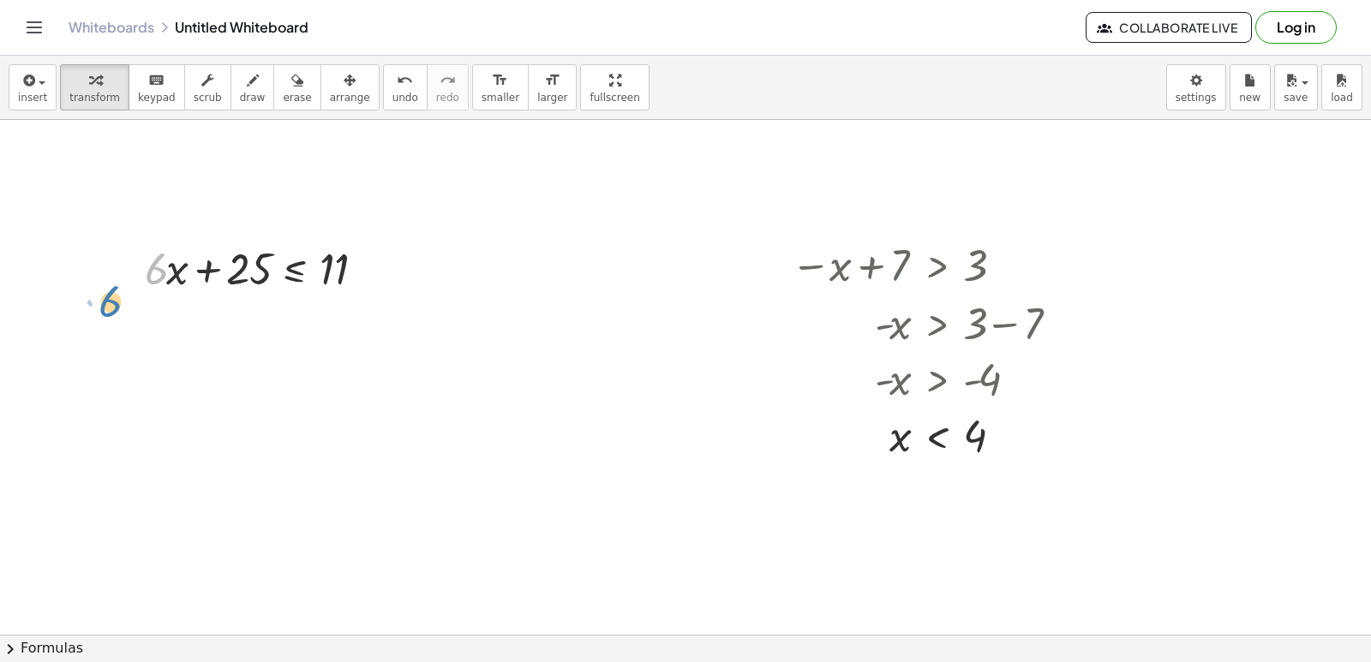
drag, startPoint x: 212, startPoint y: 296, endPoint x: 102, endPoint y: 300, distance: 109.8
drag, startPoint x: 219, startPoint y: 270, endPoint x: 357, endPoint y: 279, distance: 139.2
click at [357, 279] on div at bounding box center [268, 267] width 265 height 58
click at [393, 333] on div at bounding box center [309, 326] width 346 height 58
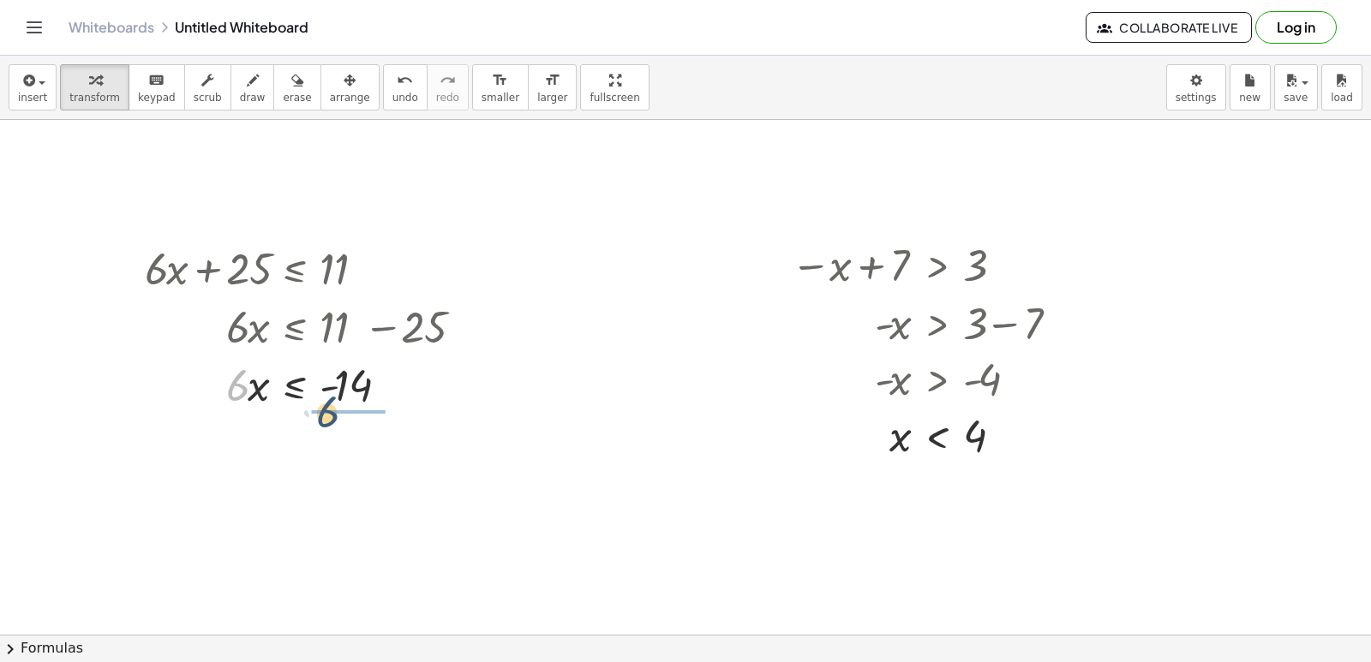
drag, startPoint x: 231, startPoint y: 384, endPoint x: 327, endPoint y: 411, distance: 98.8
drag, startPoint x: 328, startPoint y: 450, endPoint x: 330, endPoint y: 459, distance: 9.6
click at [330, 457] on div at bounding box center [309, 456] width 346 height 86
click at [350, 462] on div at bounding box center [309, 456] width 346 height 86
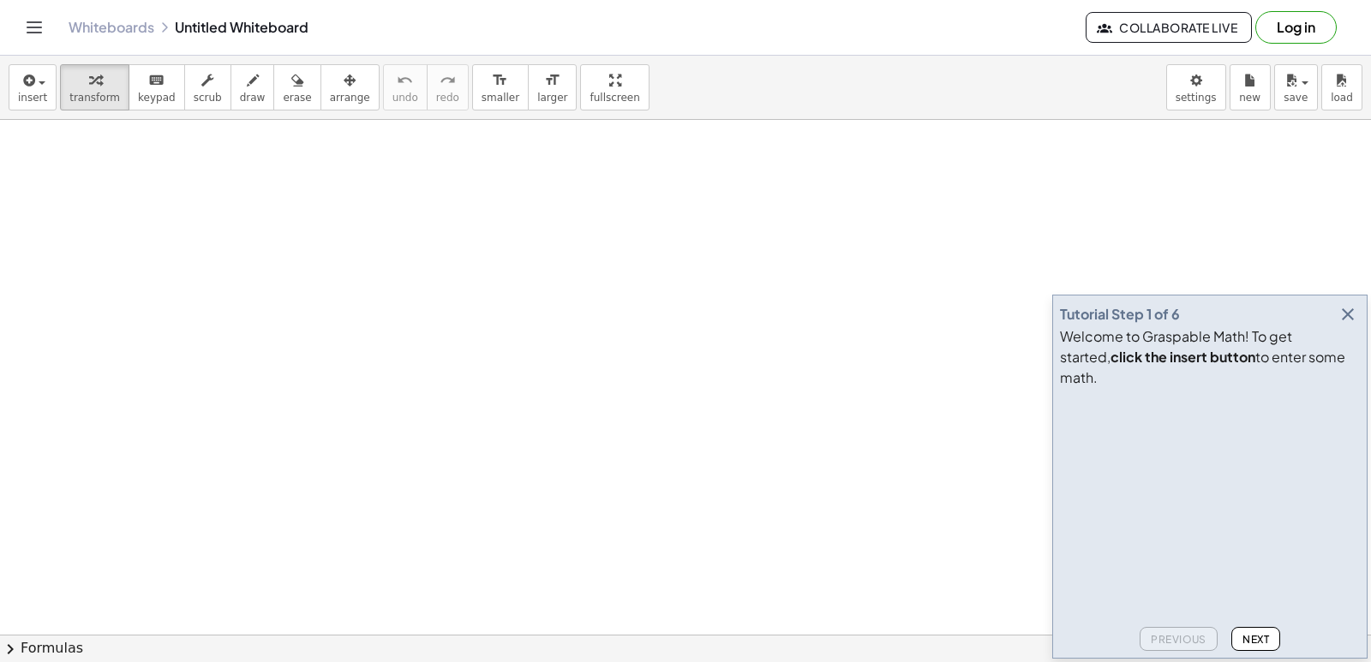
click at [1352, 325] on icon "button" at bounding box center [1348, 314] width 21 height 21
